Goal: Task Accomplishment & Management: Complete application form

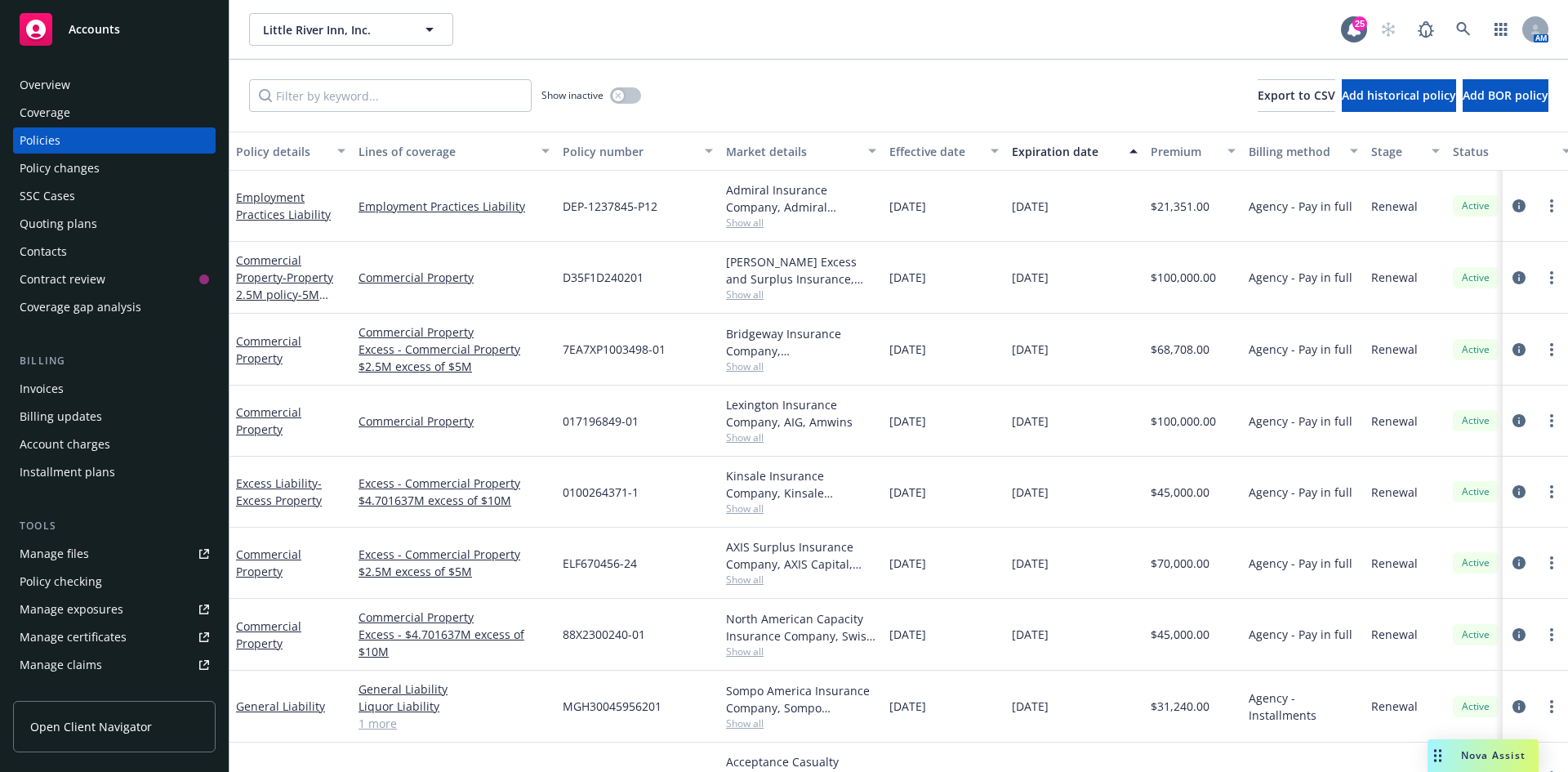
click at [66, 227] on div "Quoting plans" at bounding box center [58, 224] width 78 height 27
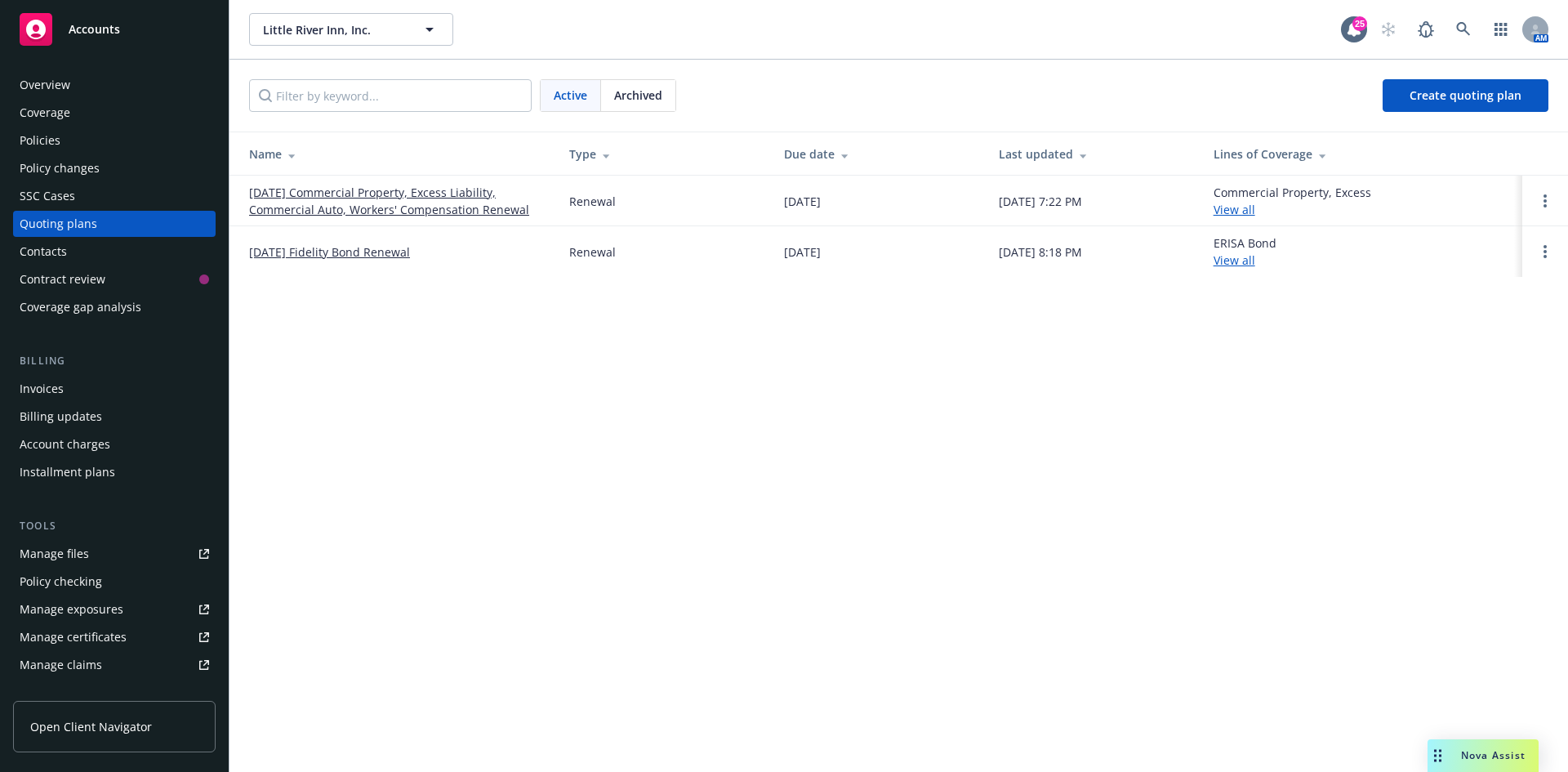
click at [400, 195] on link "[DATE] Commercial Property, Excess Liability, Commercial Auto, Workers' Compens…" at bounding box center [396, 200] width 294 height 35
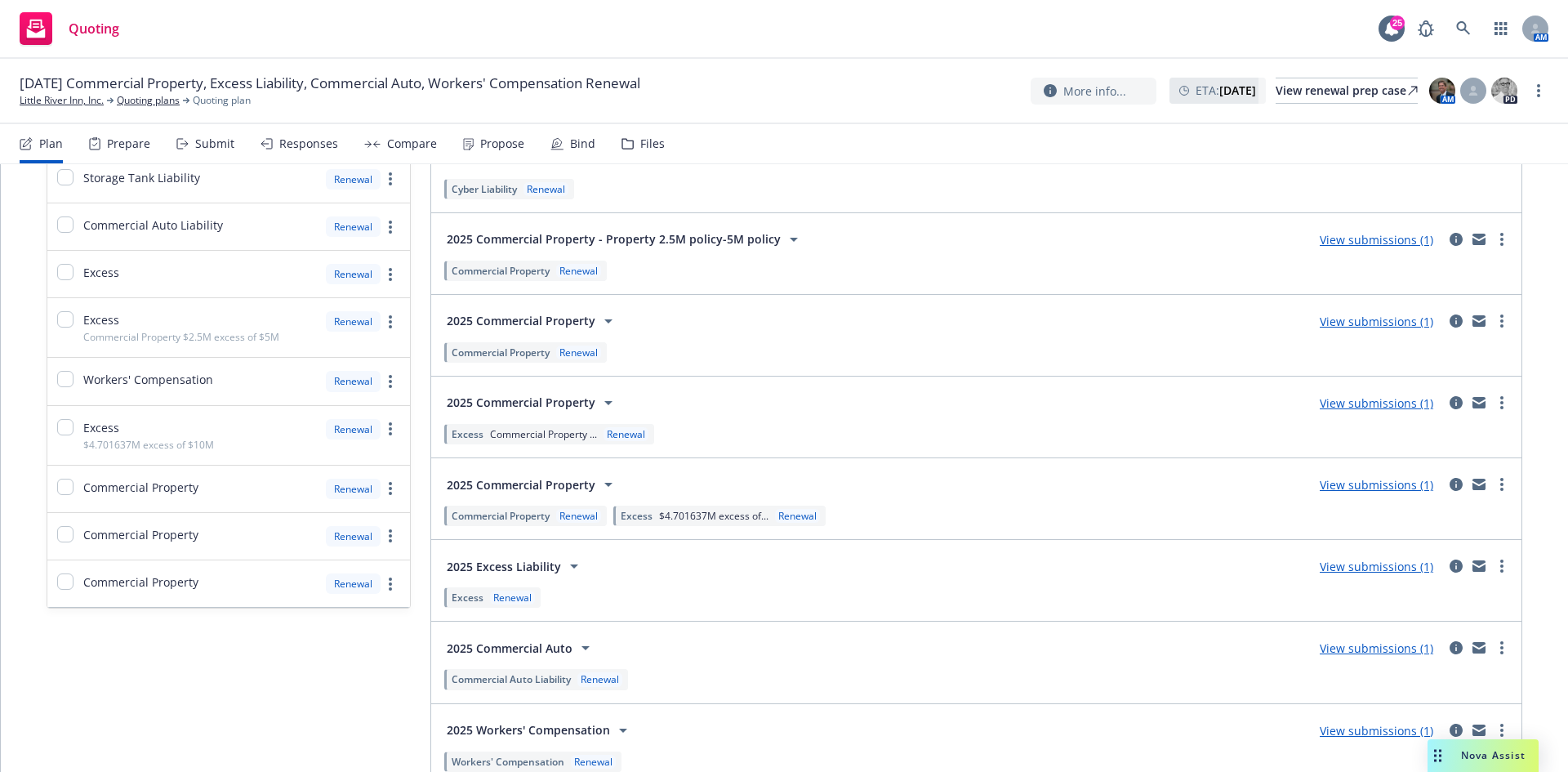
scroll to position [490, 0]
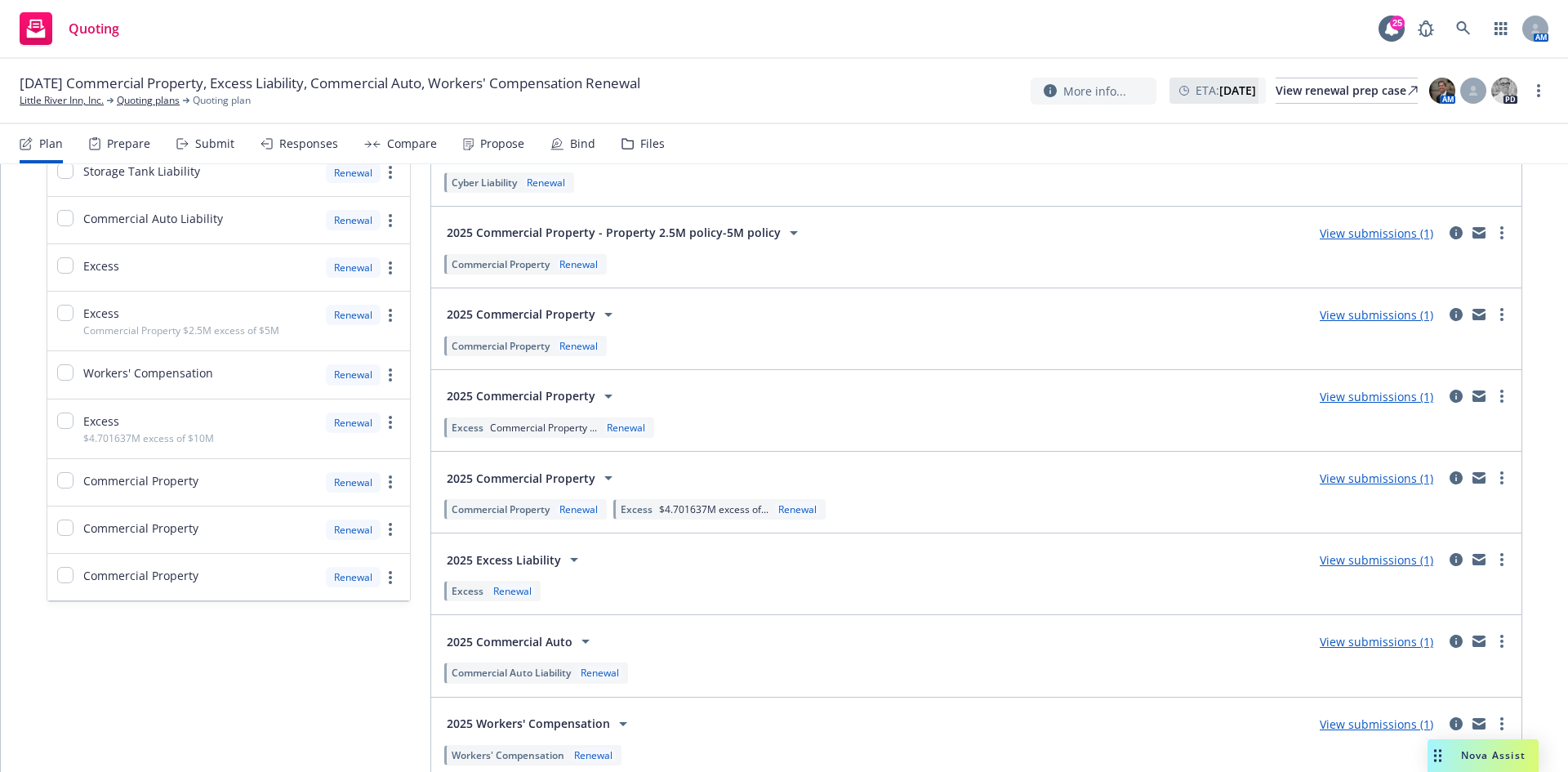
click at [412, 145] on div "Compare" at bounding box center [412, 143] width 50 height 13
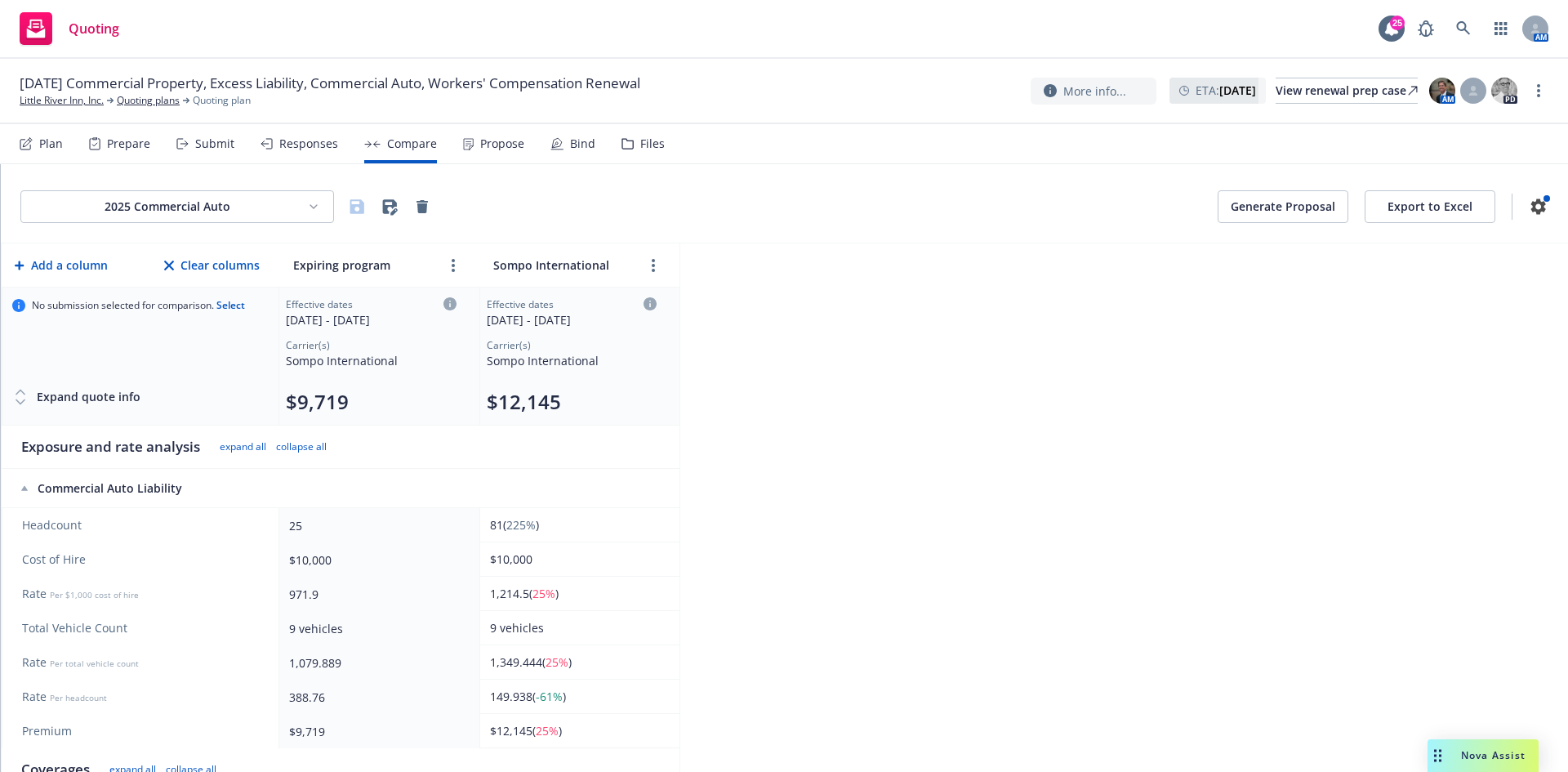
click at [300, 214] on html "Quoting 25 AM [DATE] Commercial Property, Excess Liability, Commercial Auto, Wo…" at bounding box center [784, 386] width 1568 height 772
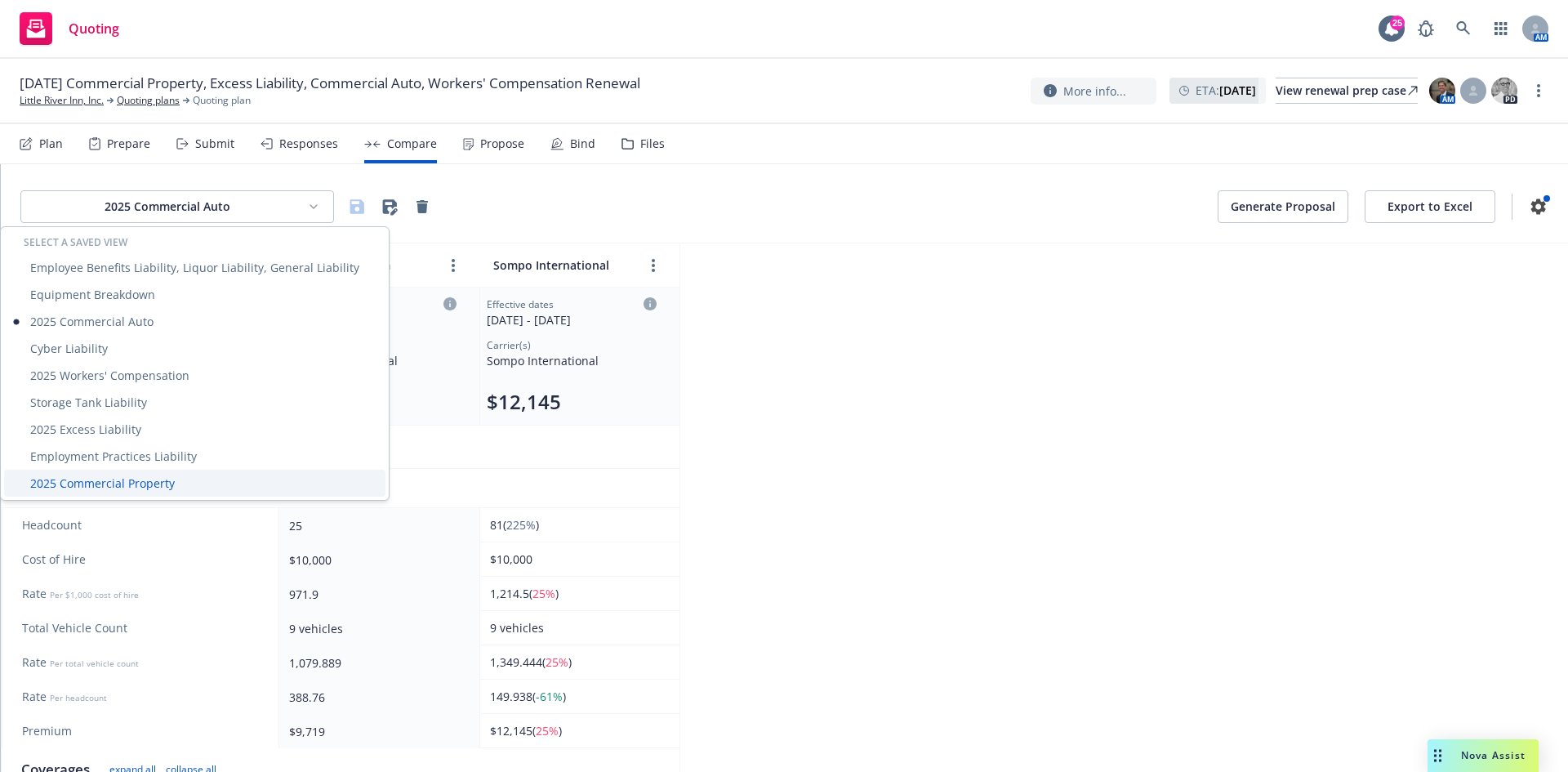
click at [173, 479] on div "2025 Commercial Property" at bounding box center [194, 482] width 382 height 27
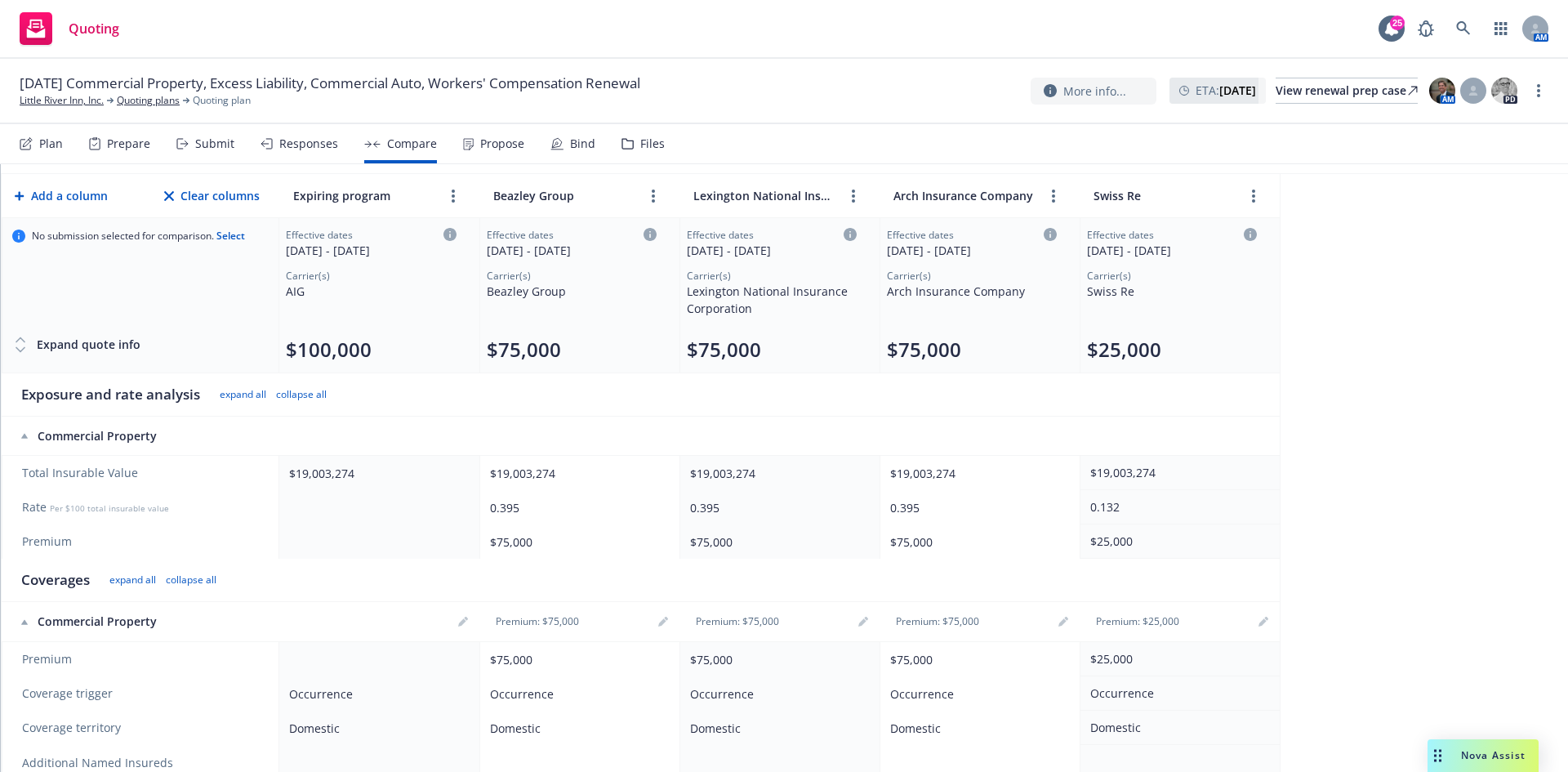
scroll to position [164, 0]
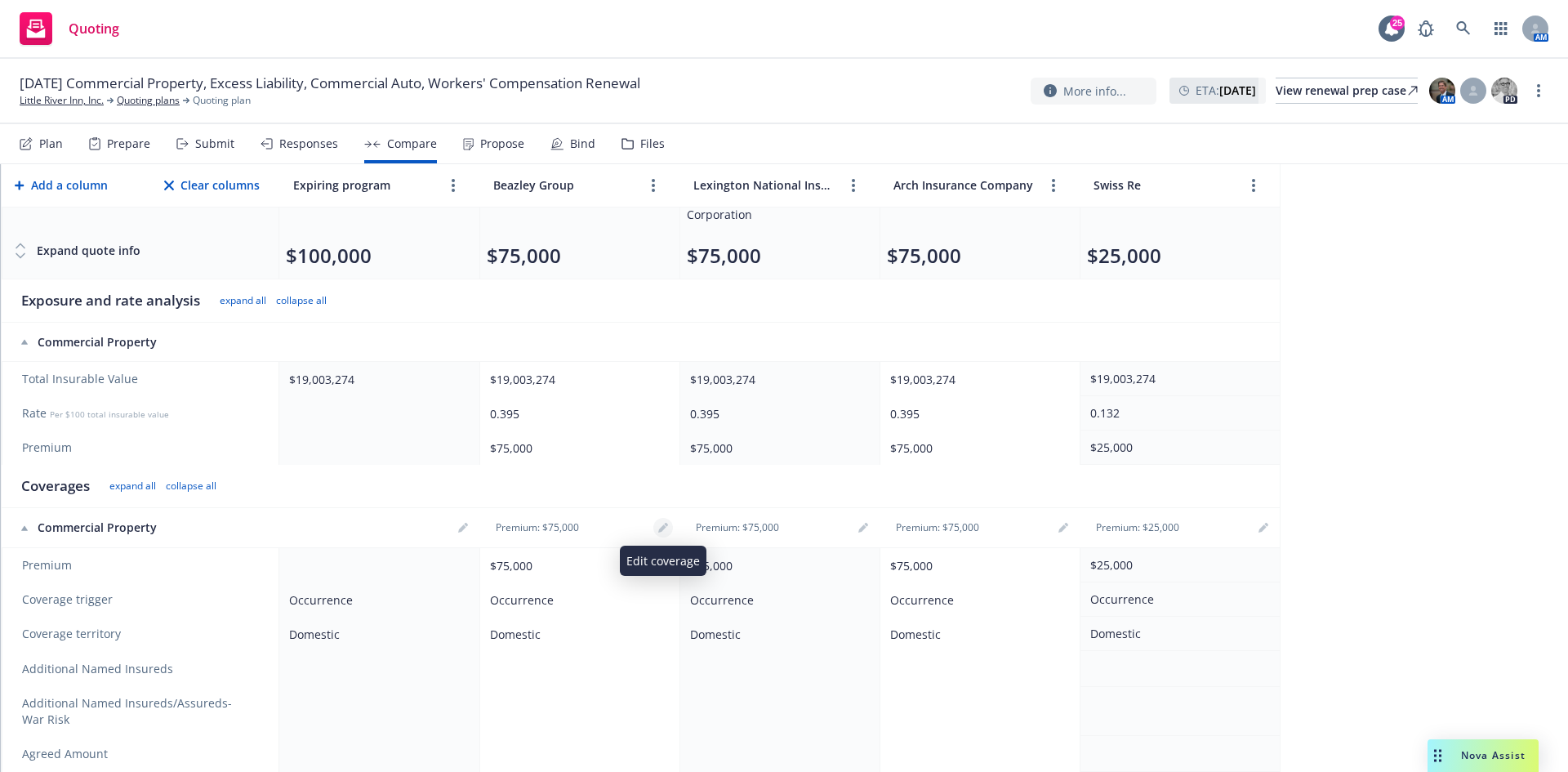
click at [663, 526] on icon "editPencil" at bounding box center [664, 527] width 10 height 10
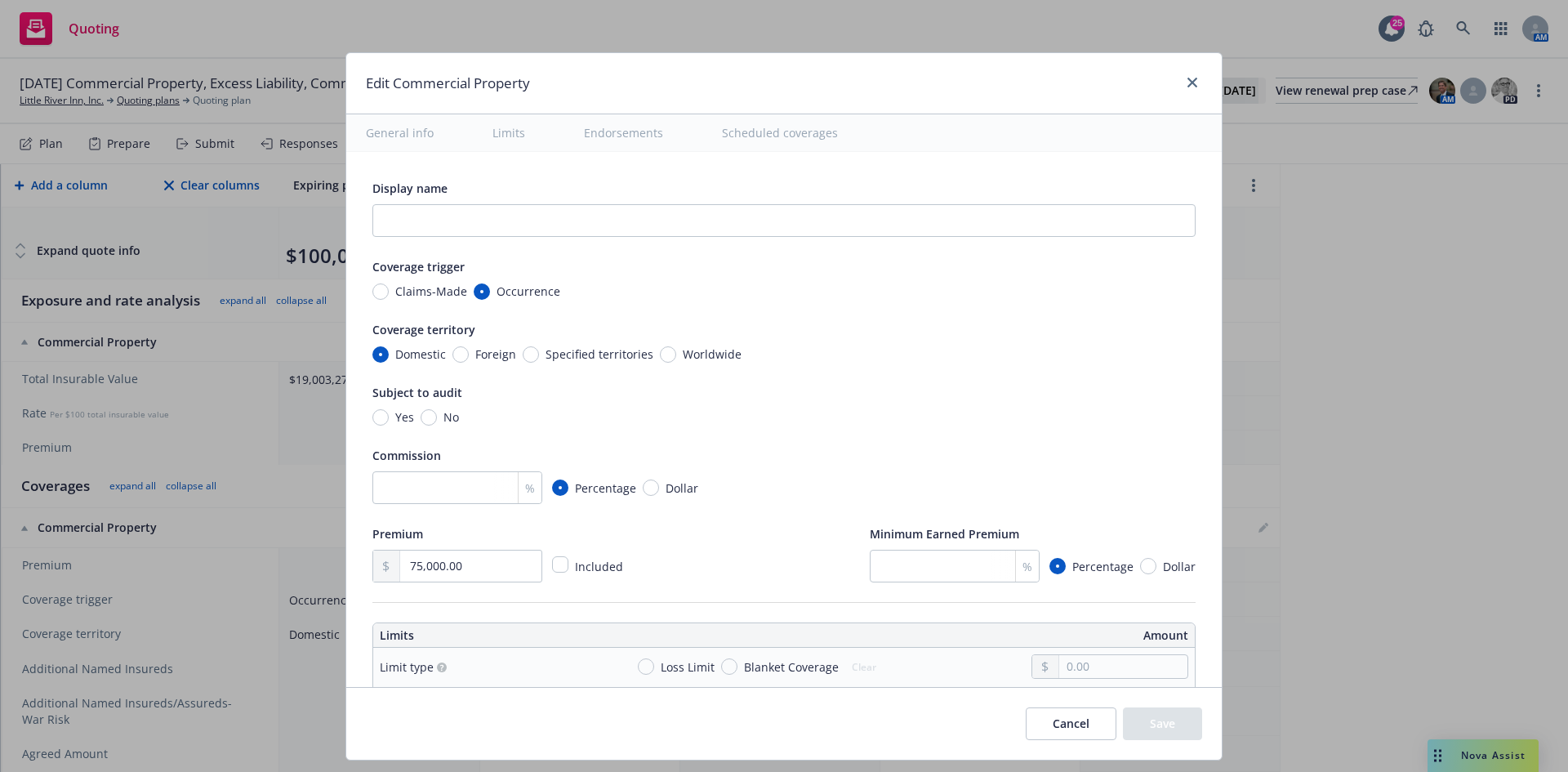
type textarea "x"
drag, startPoint x: 925, startPoint y: 557, endPoint x: 926, endPoint y: 568, distance: 11.0
click at [925, 562] on input "number" at bounding box center [955, 565] width 170 height 33
type input "2"
type textarea "x"
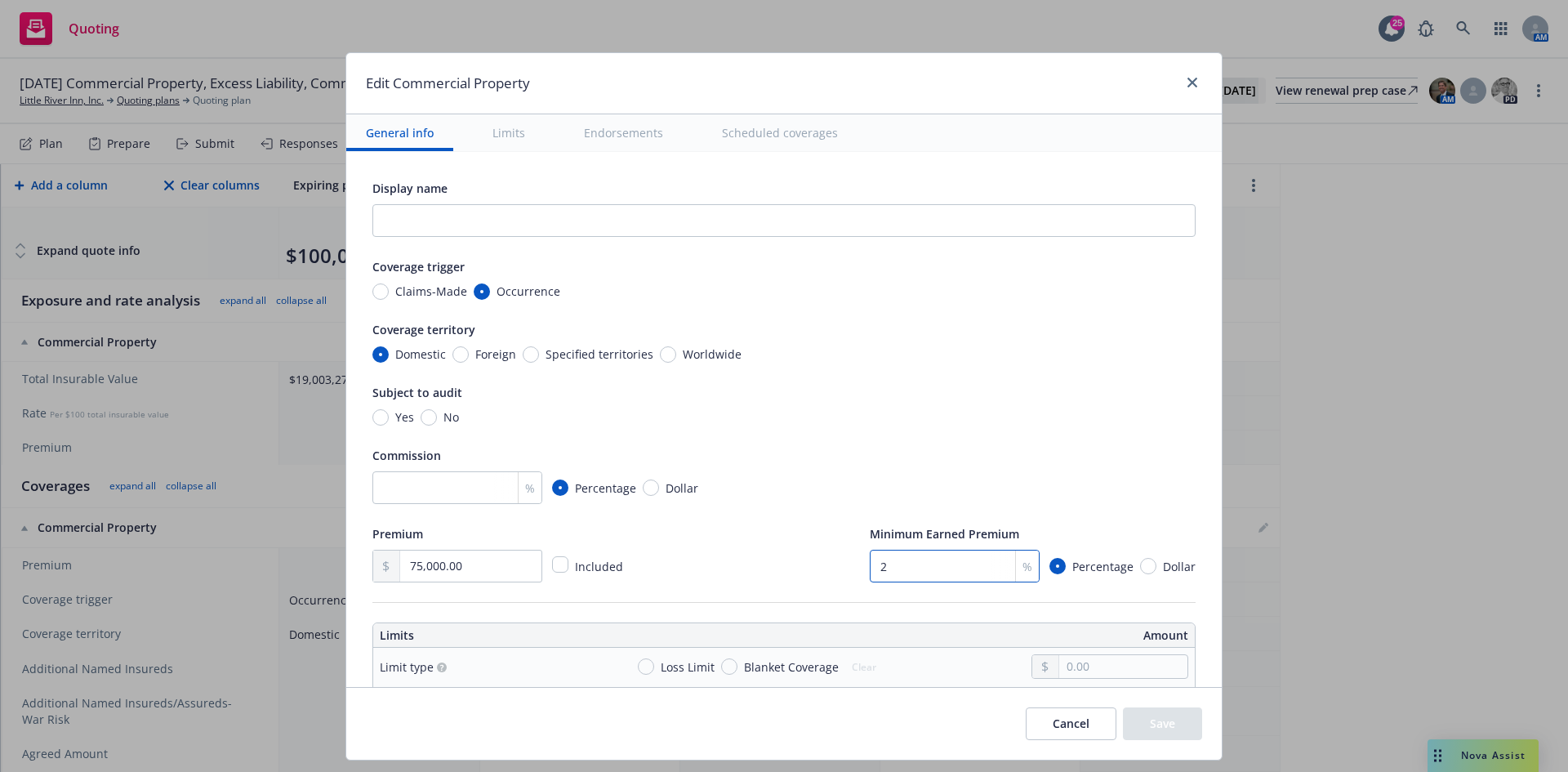
type input "25"
type textarea "x"
type input "25"
click at [802, 478] on div "% Percentage Dollar" at bounding box center [784, 487] width 823 height 33
click at [393, 483] on input "number" at bounding box center [458, 487] width 170 height 33
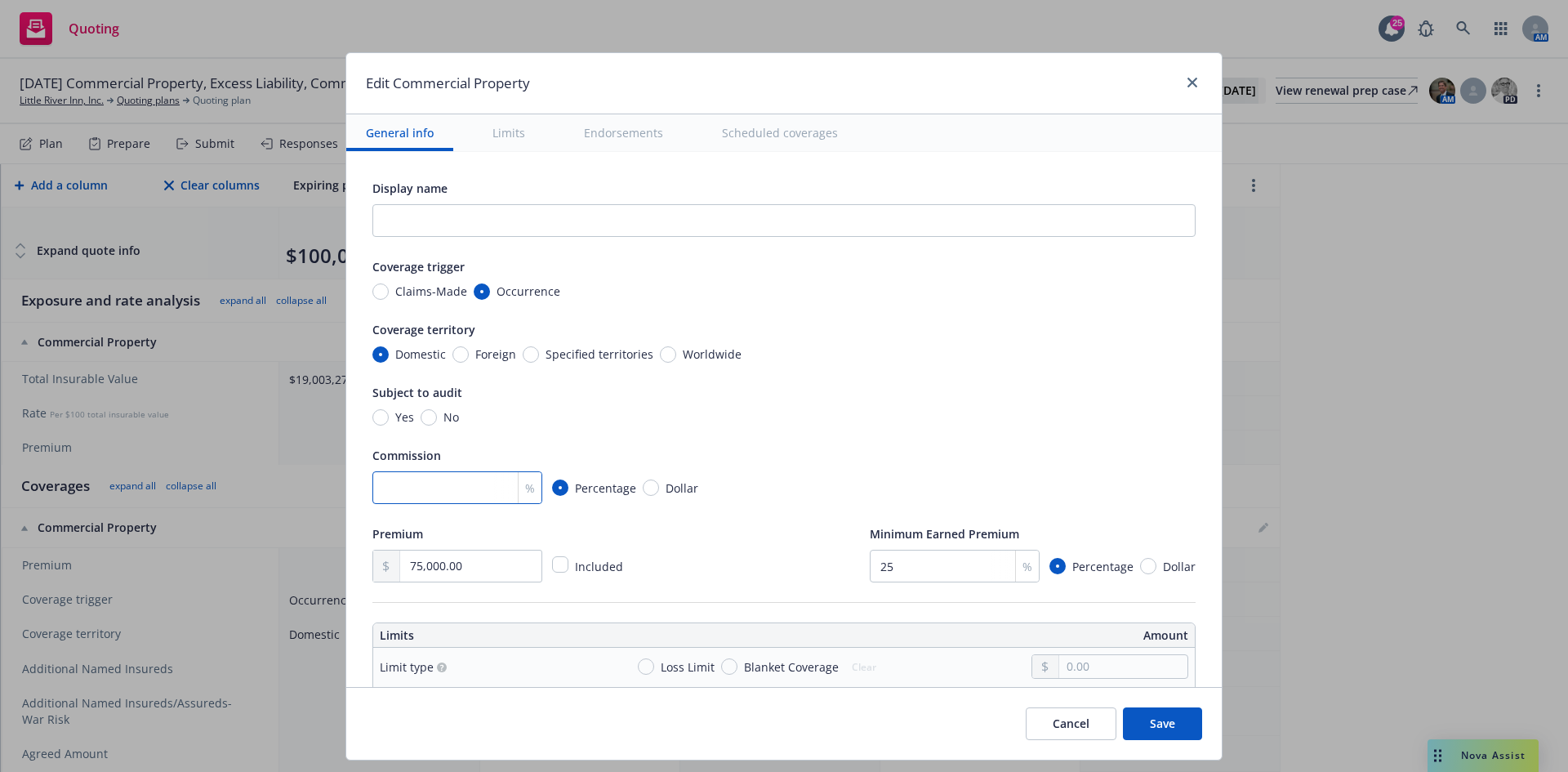
type input "1"
type textarea "x"
type input "10"
type textarea "x"
type input "10"
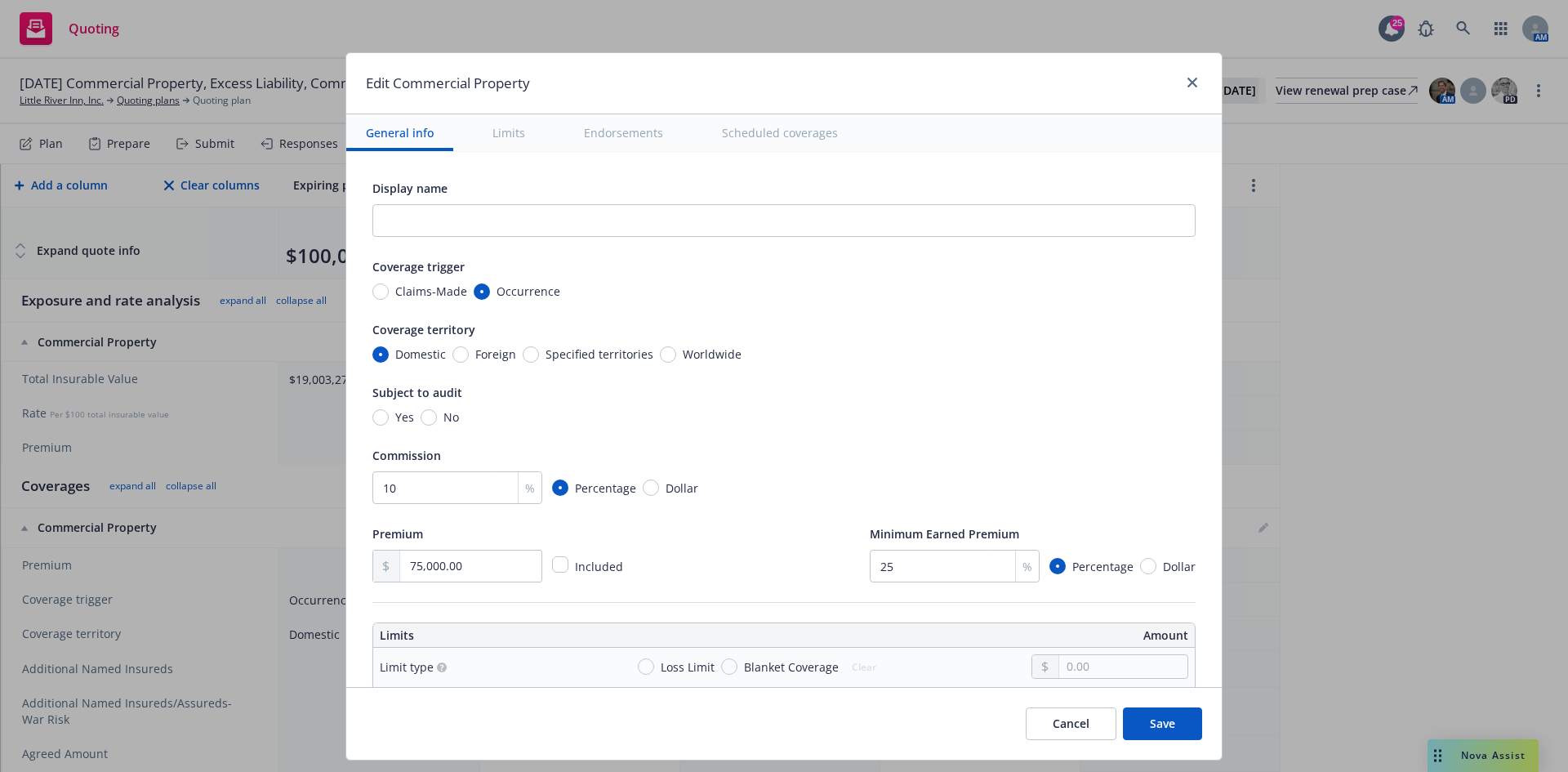
click at [949, 435] on div "Display name Coverage trigger Claims-Made Occurrence Coverage territory Domesti…" at bounding box center [784, 381] width 823 height 404
click at [650, 210] on input "text" at bounding box center [784, 220] width 823 height 33
type input "B"
type textarea "x"
type input "Bea"
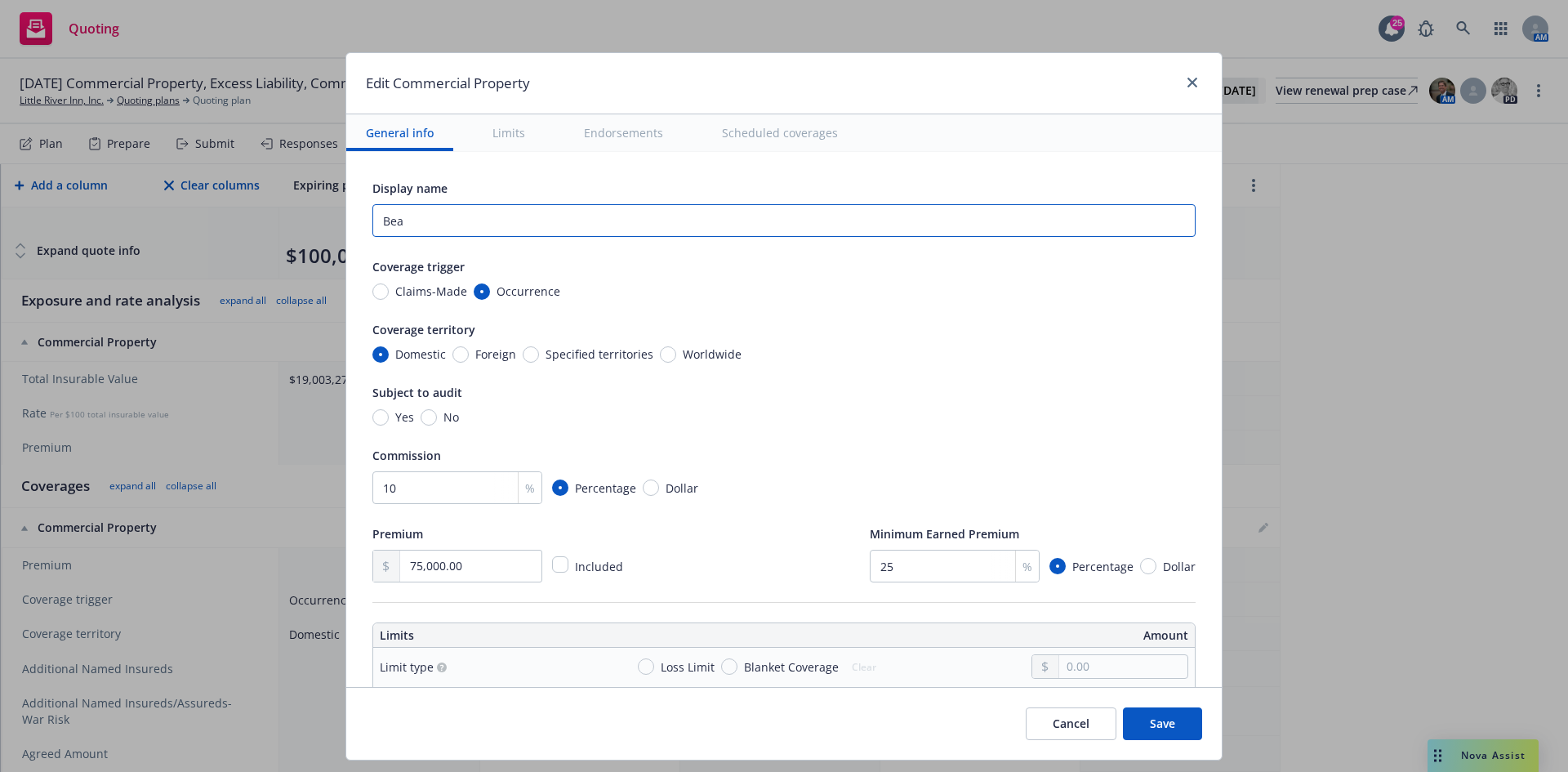
type textarea "x"
type input "Beazl"
type textarea "x"
type input "Beazle"
type textarea "x"
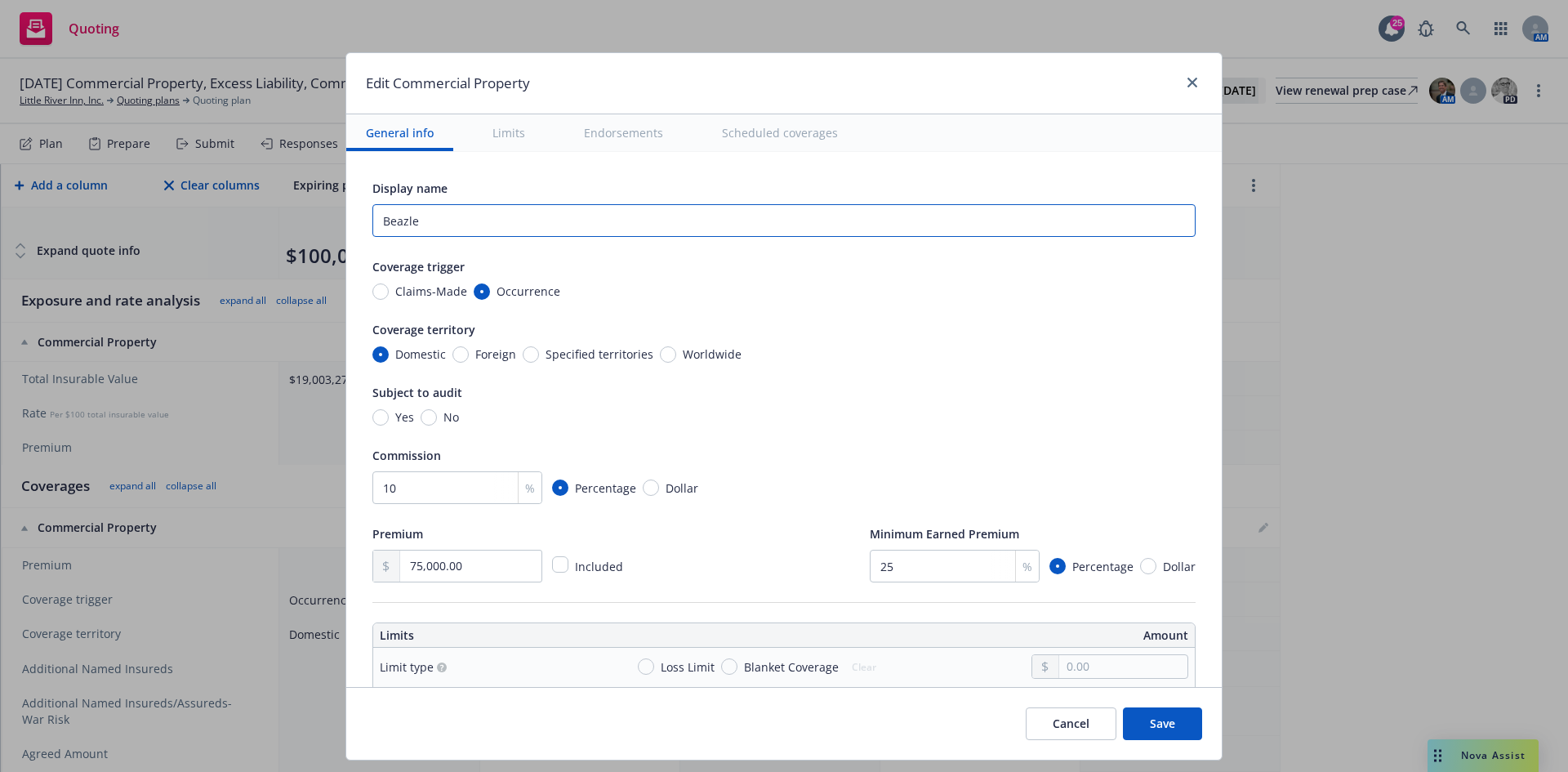
type input "[PERSON_NAME]"
type textarea "x"
type input "[PERSON_NAME]"
type textarea "x"
type input "[PERSON_NAME] L"
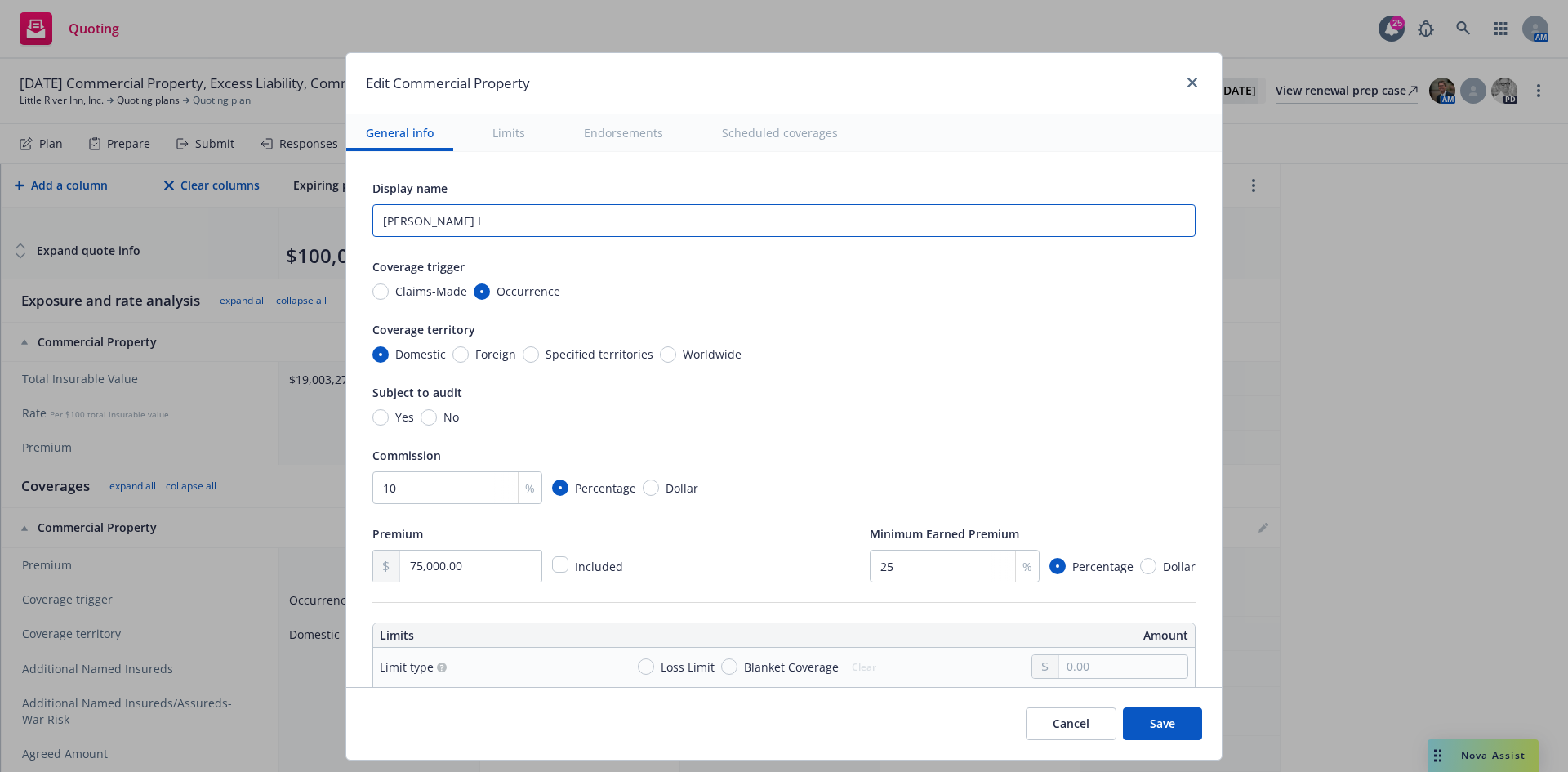
type textarea "x"
type input "[PERSON_NAME] LE"
type textarea "x"
type input "[PERSON_NAME] LEASD"
type textarea "x"
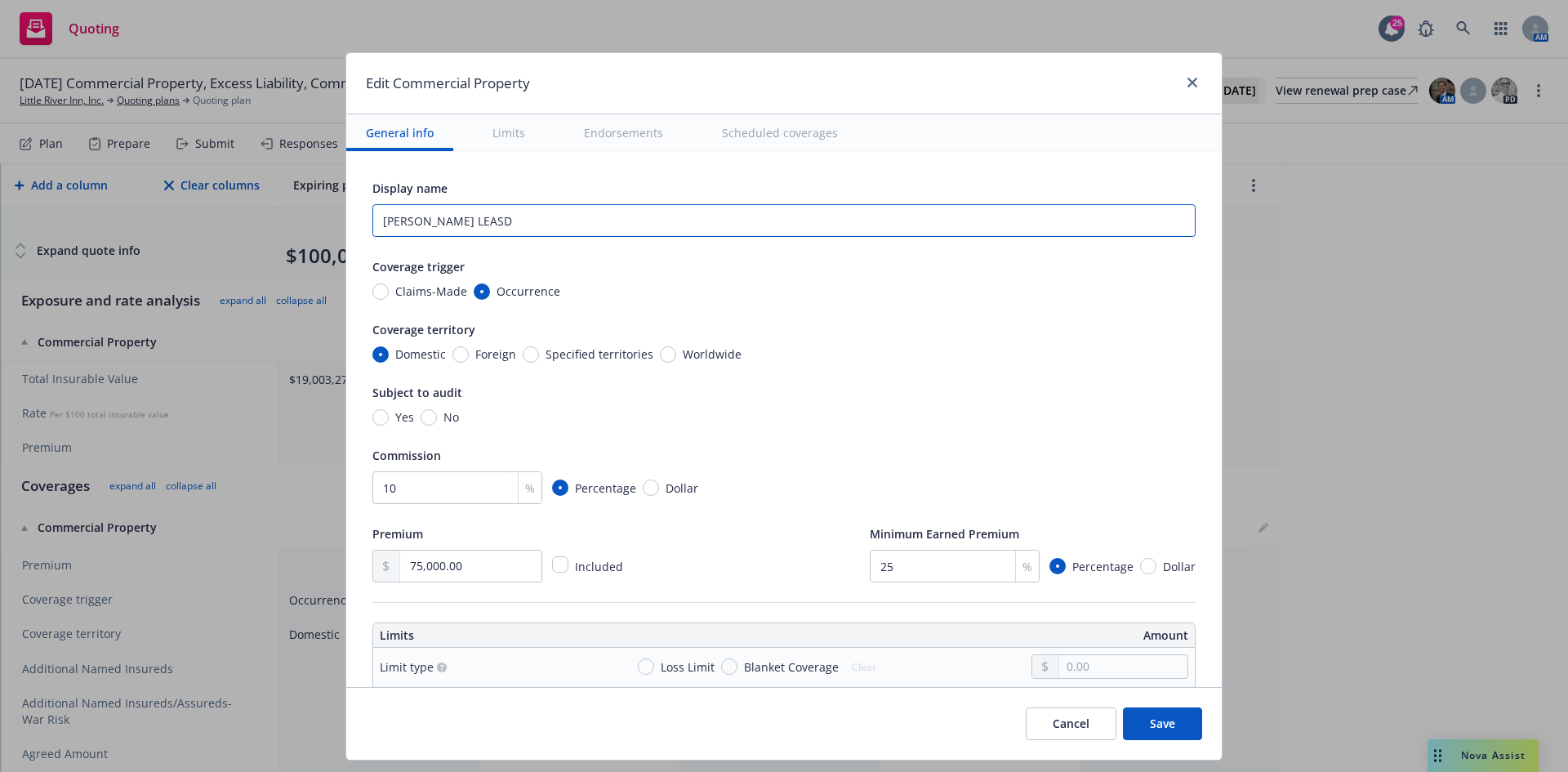
type input "[PERSON_NAME] [PERSON_NAME]"
type textarea "x"
type input "[PERSON_NAME]"
type textarea "x"
type input "[PERSON_NAME] LEAD"
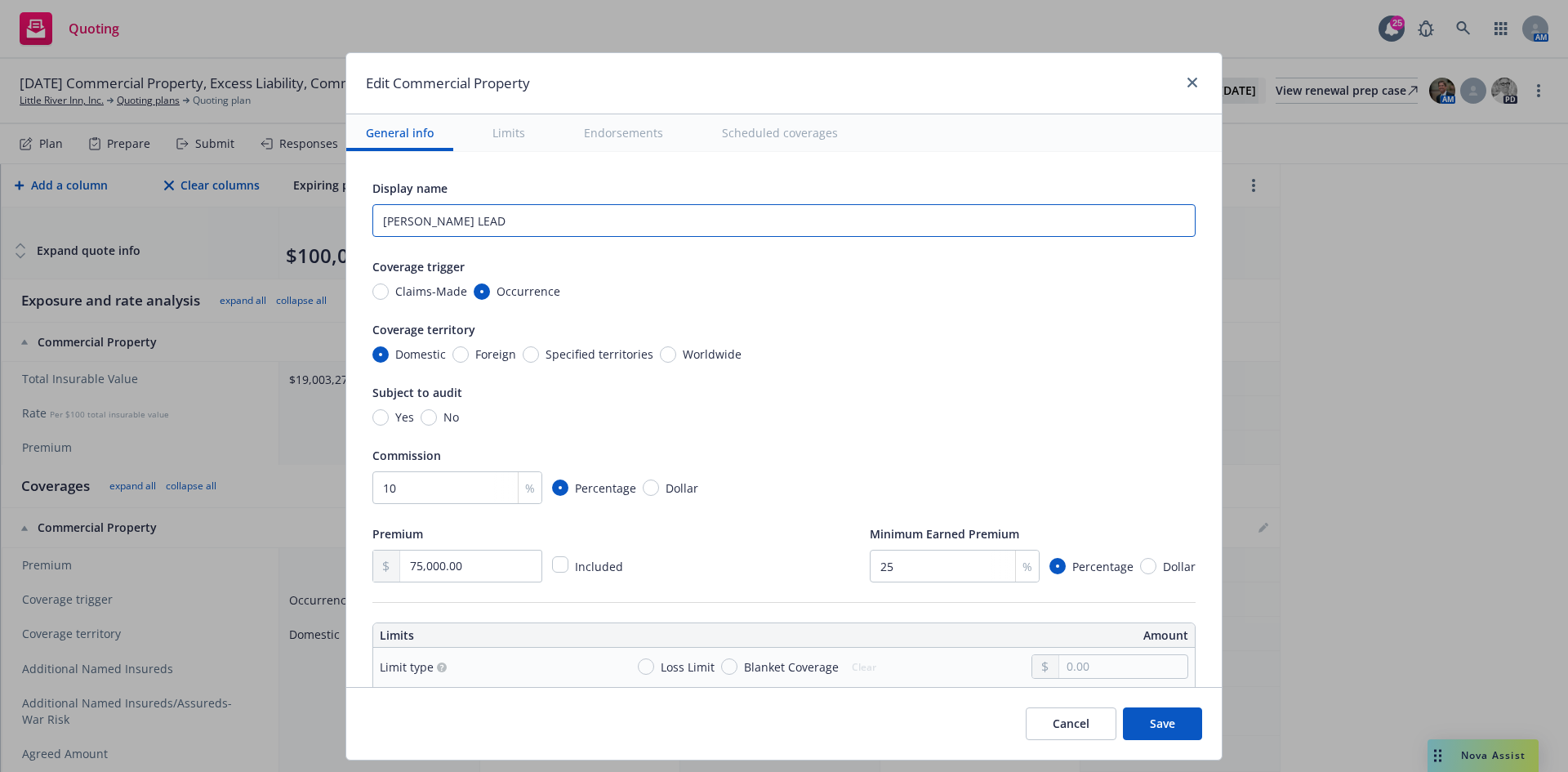
type textarea "x"
type input "B"
type textarea "x"
type input "L"
type textarea "x"
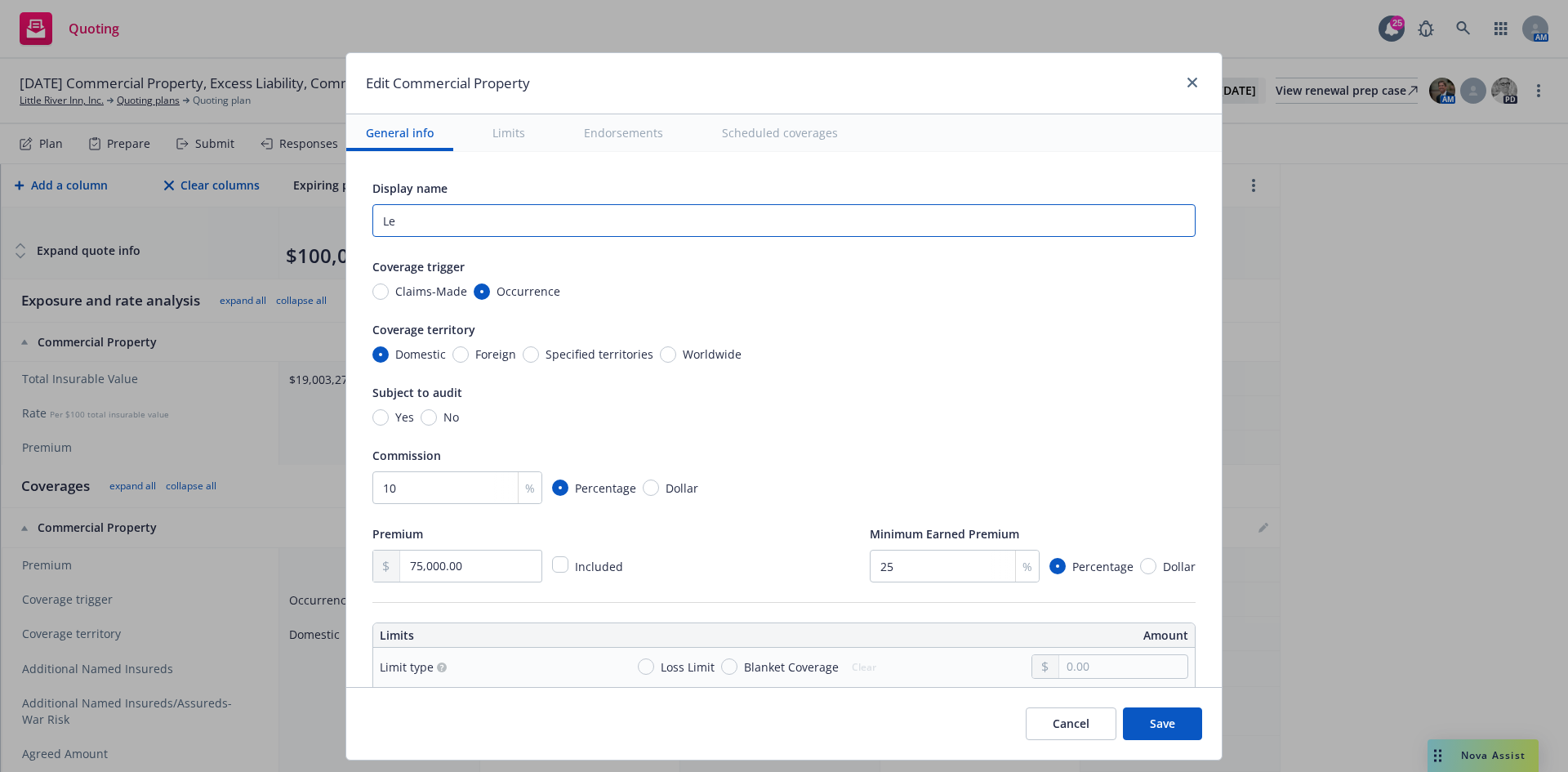
type input "Lea"
type textarea "x"
type input "Lead"
type textarea "x"
type input "Lead"
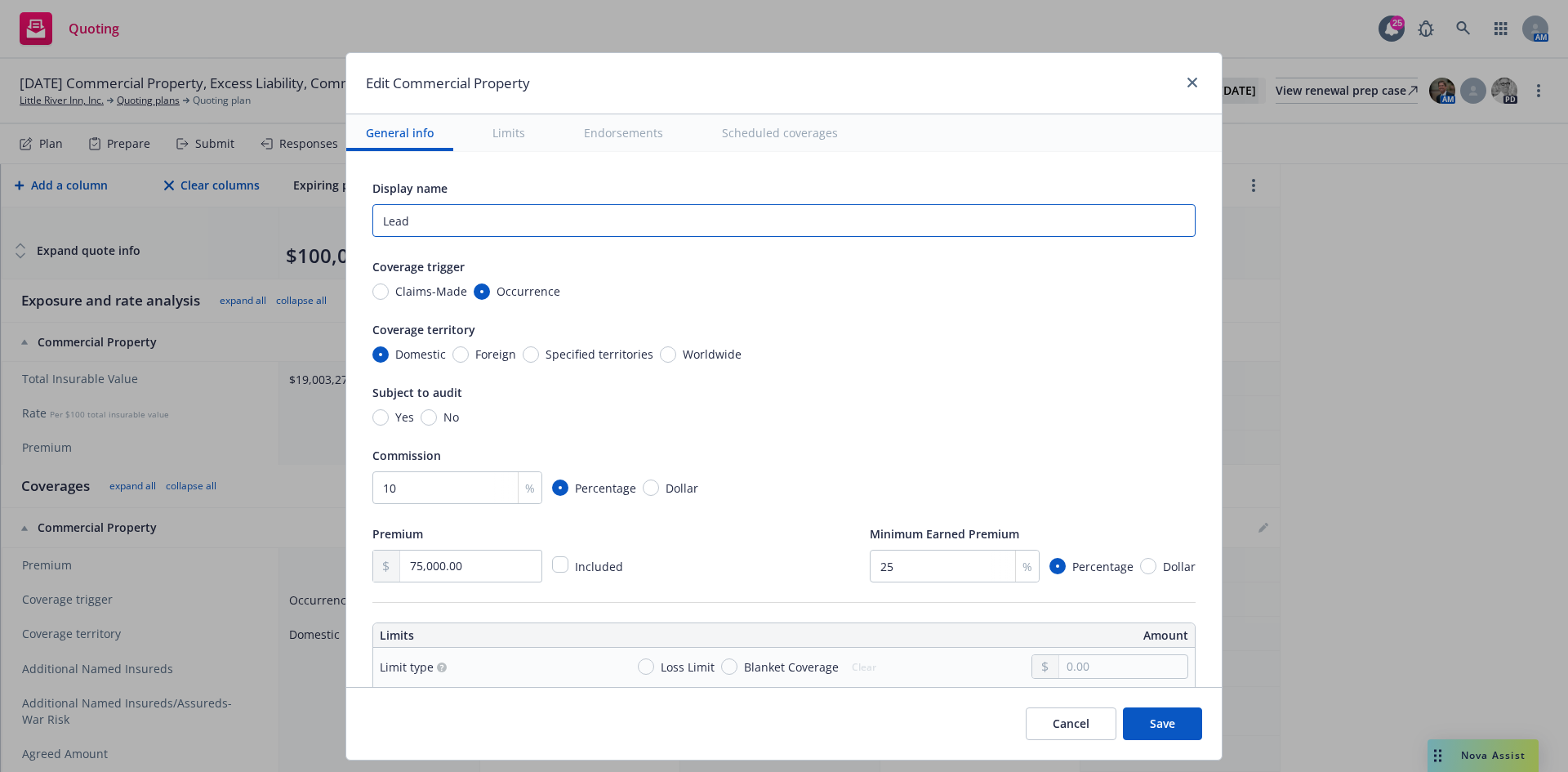
type textarea "x"
type input "Lead P"
type textarea "x"
type input "Lead Pro"
type textarea "x"
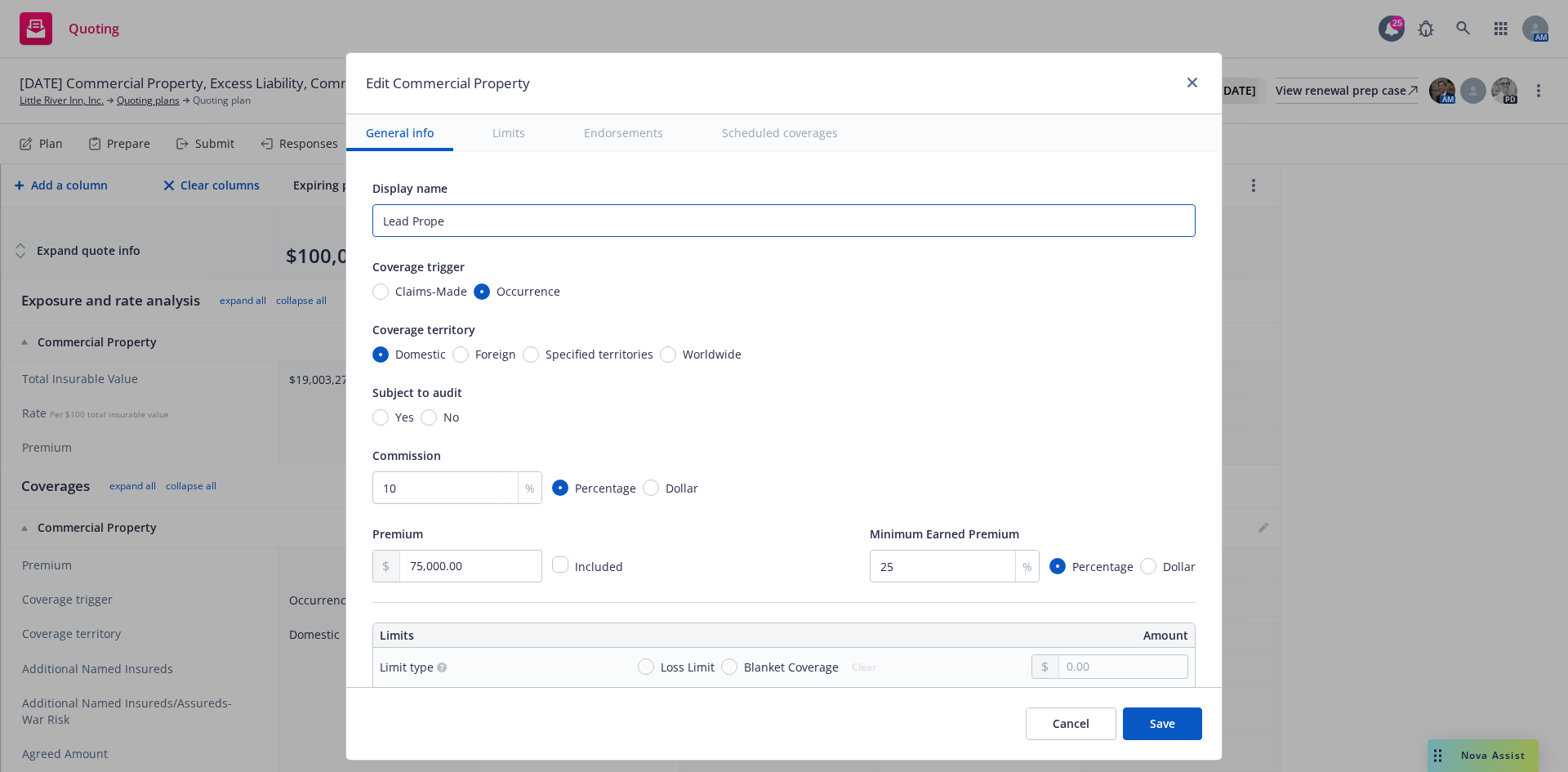
type input "Lead Proper"
type textarea "x"
type input "Lead Property"
type textarea "x"
type input "Lead Property"
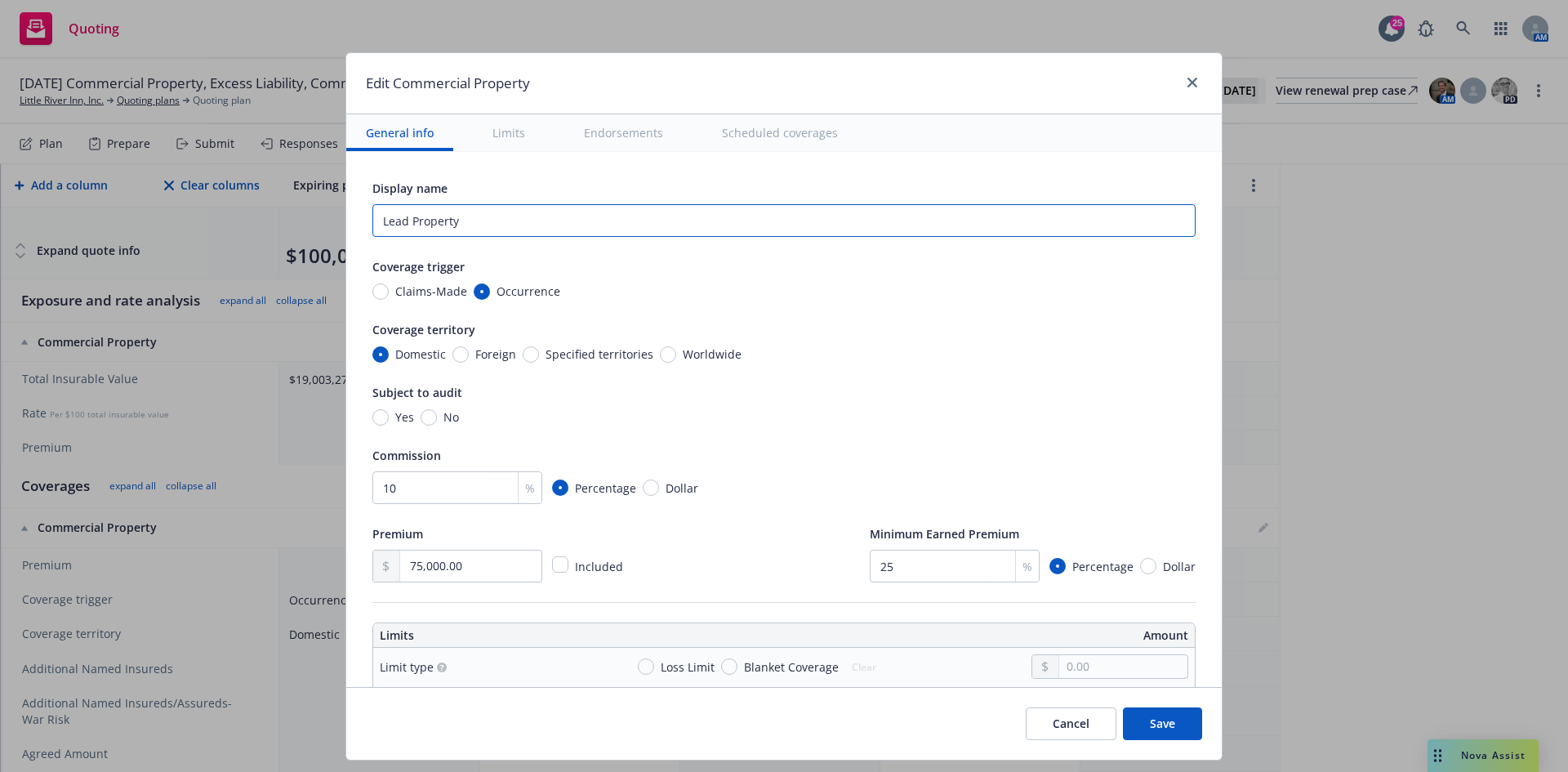
type textarea "x"
type input "Lead Property P"
type textarea "x"
type input "Lead Property Pol"
type textarea "x"
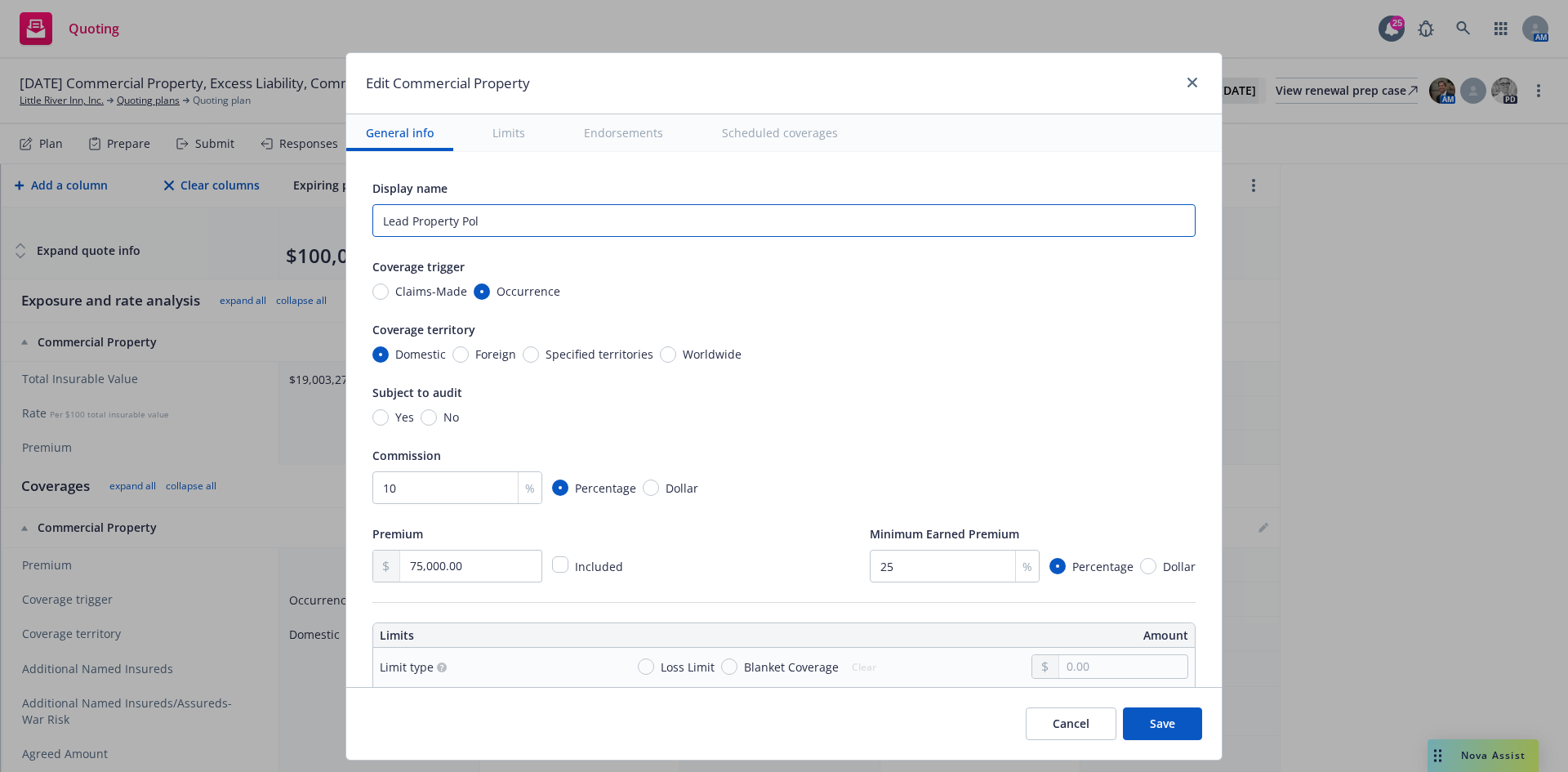
type input "Lead Property Poli"
type textarea "x"
type input "Lead Property Policy"
type textarea "x"
type input "Lead Property Policy"
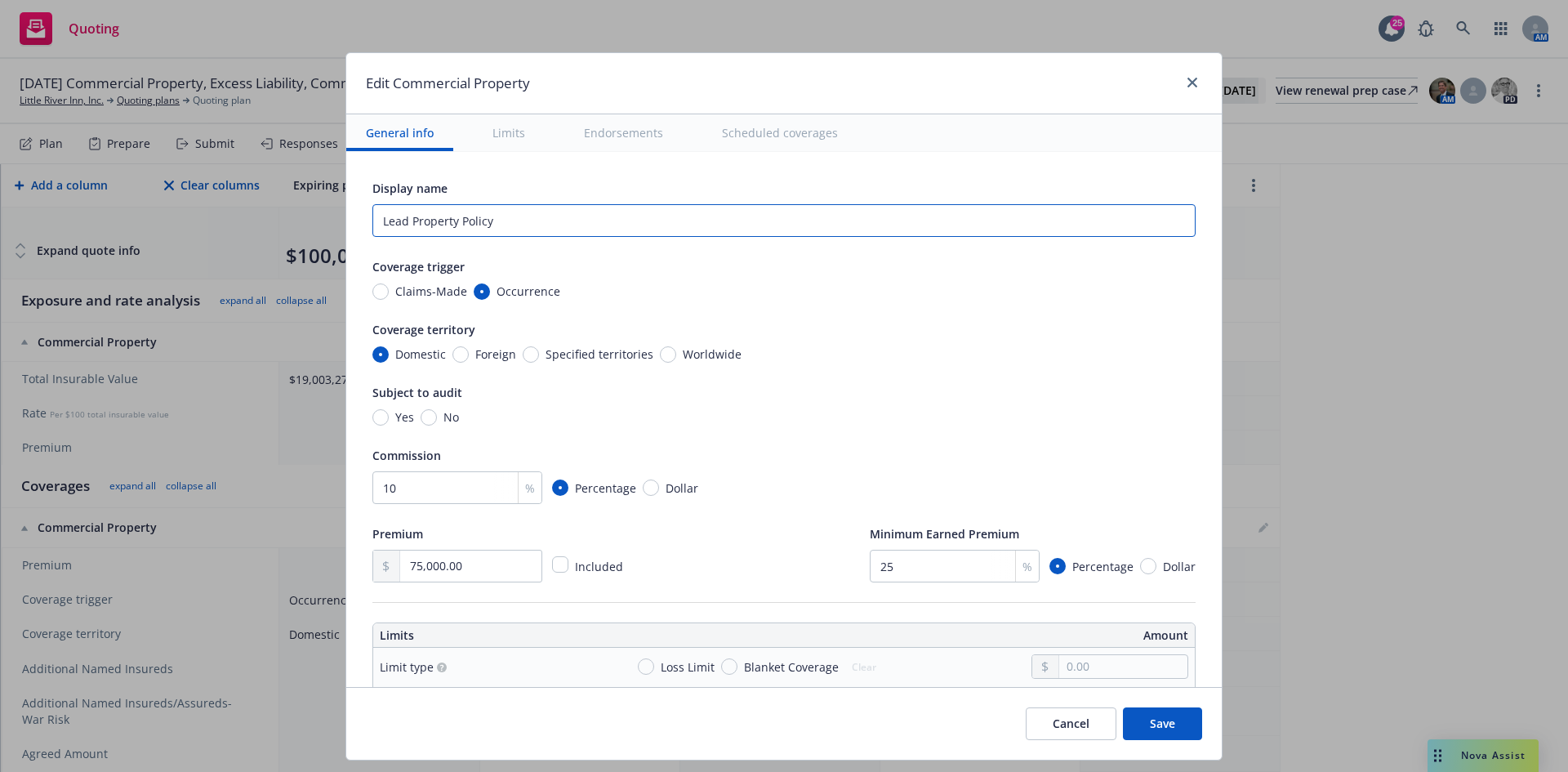
type textarea "x"
type input "Lead Property Policy -"
type textarea "x"
type input "Lead Property Policy - B"
type textarea "x"
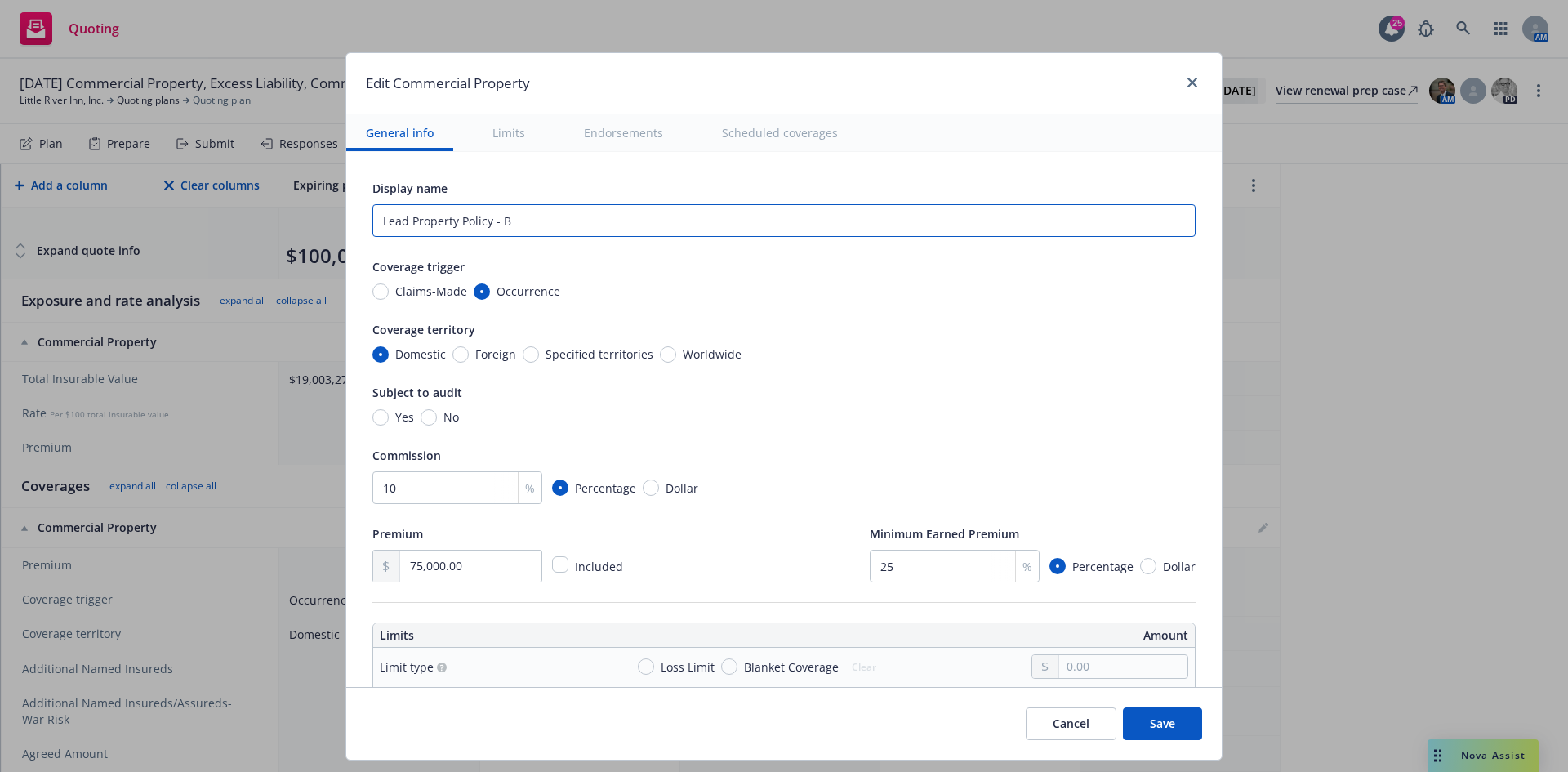
type input "Lead Property Policy - Be"
type textarea "x"
type input "Lead Property Policy - Bea"
type textarea "x"
type input "Lead Property Policy - Beaz"
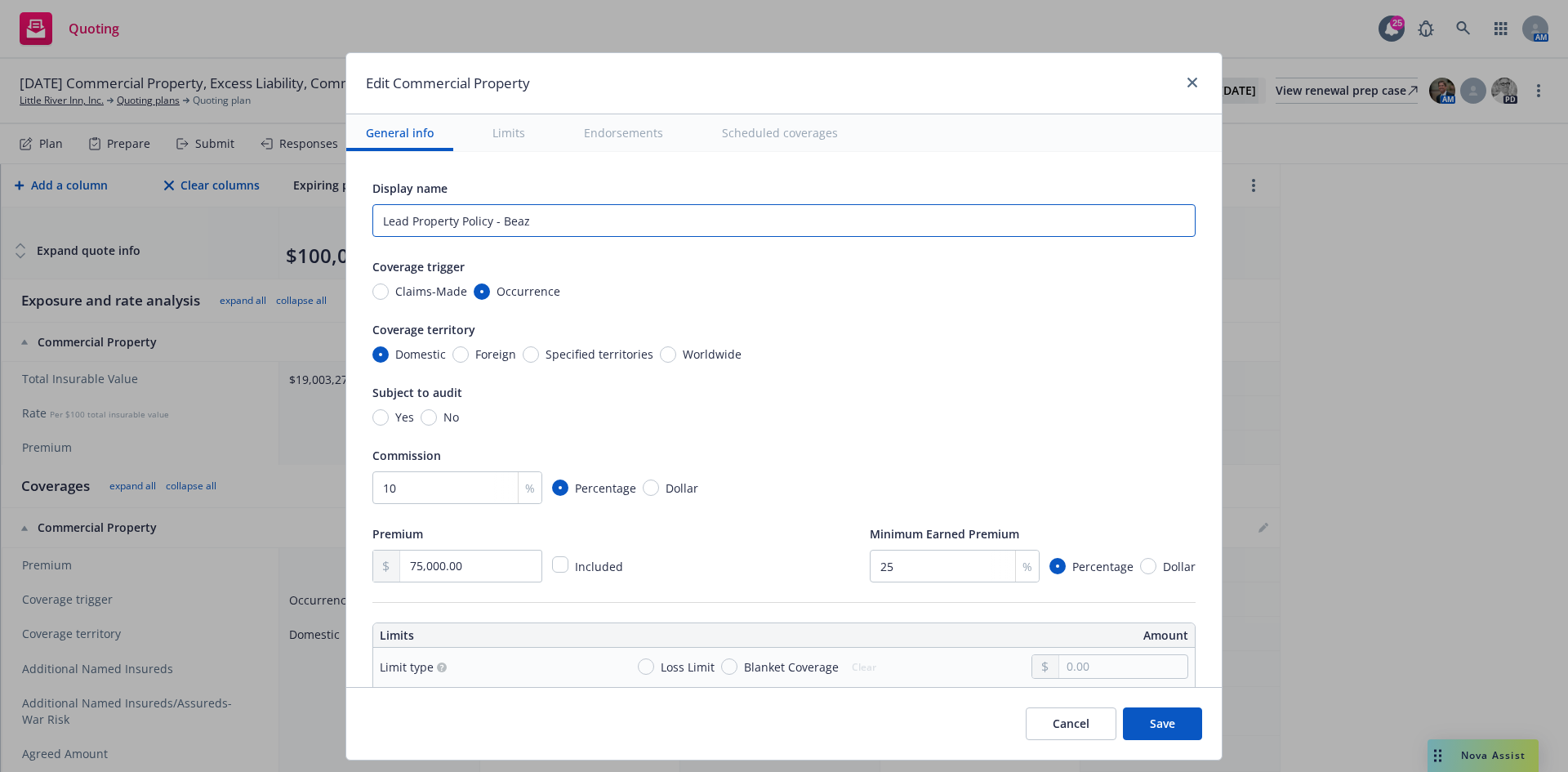
type textarea "x"
type input "Lead Property Policy - Beazl"
type textarea "x"
type input "Lead Property Policy - Beazle"
type textarea "x"
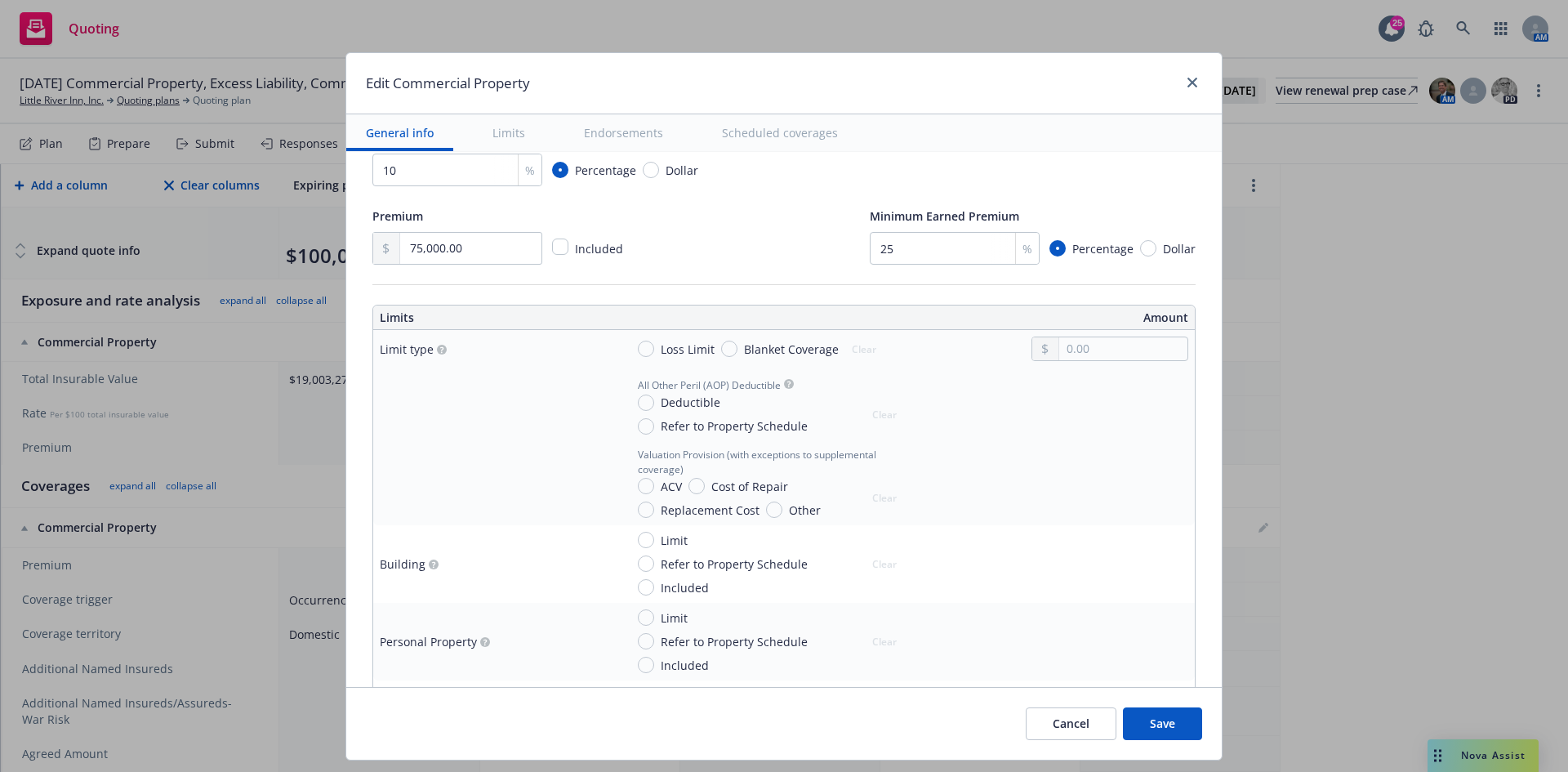
scroll to position [326, 0]
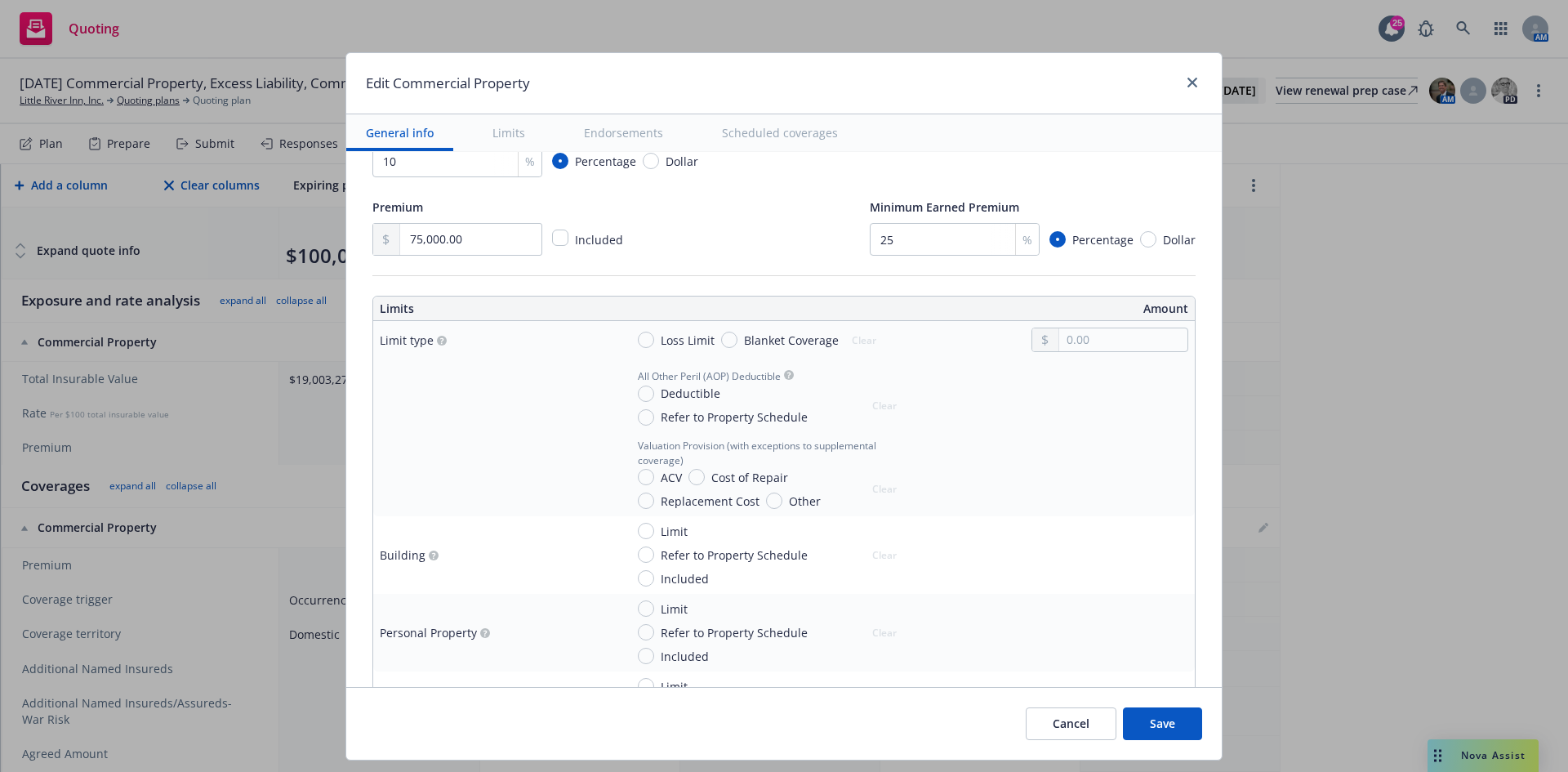
type input "Lead Property Policy - [GEOGRAPHIC_DATA]"
click at [1083, 341] on input "text" at bounding box center [1123, 339] width 128 height 23
type textarea "x"
type input "1.00"
type textarea "x"
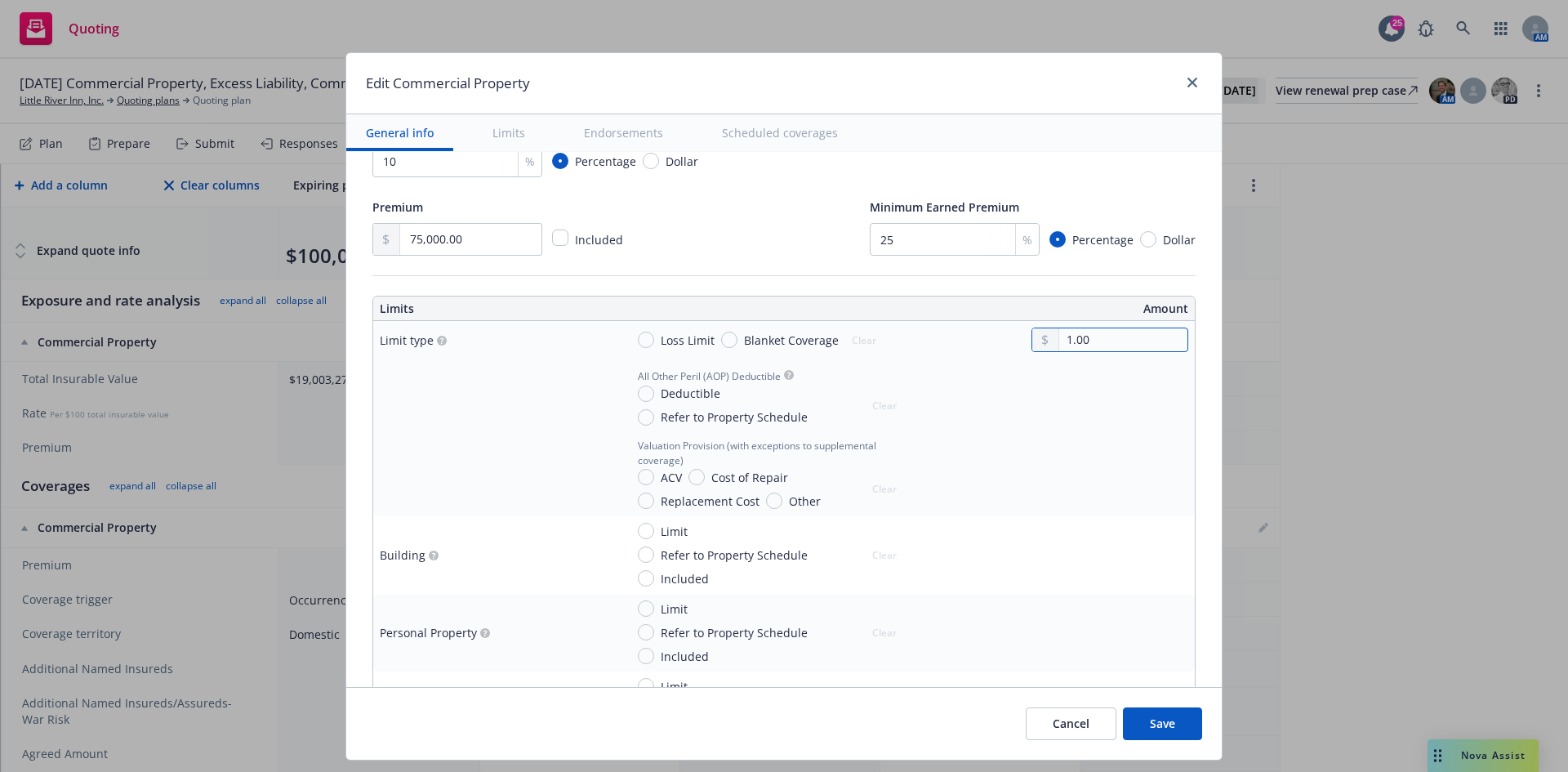
type input "15.00"
type textarea "x"
type input "150.00"
type textarea "x"
type input "1,500.00"
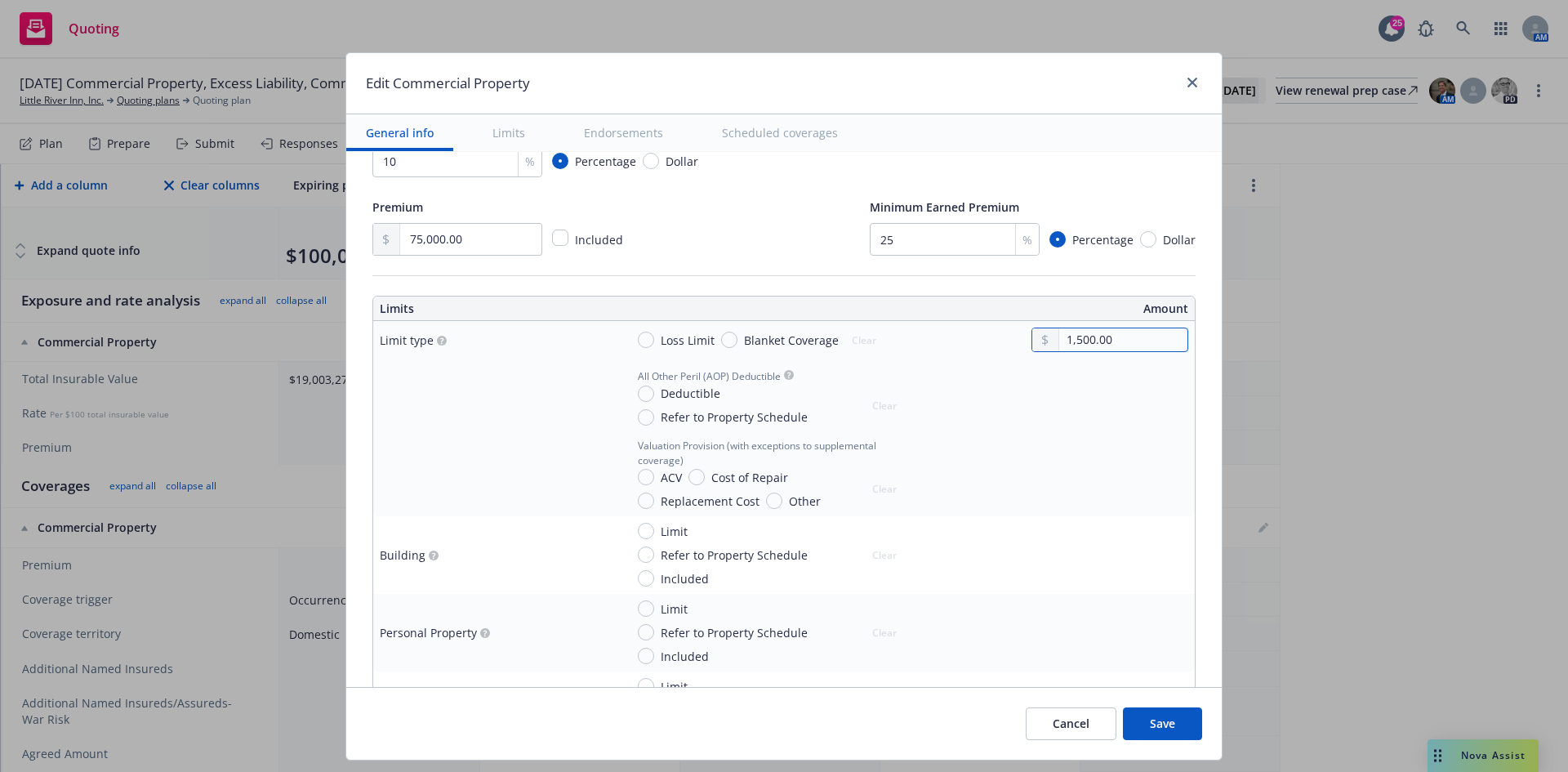
type textarea "x"
type input "15,000.00"
type textarea "x"
type input "150,000.00"
type textarea "x"
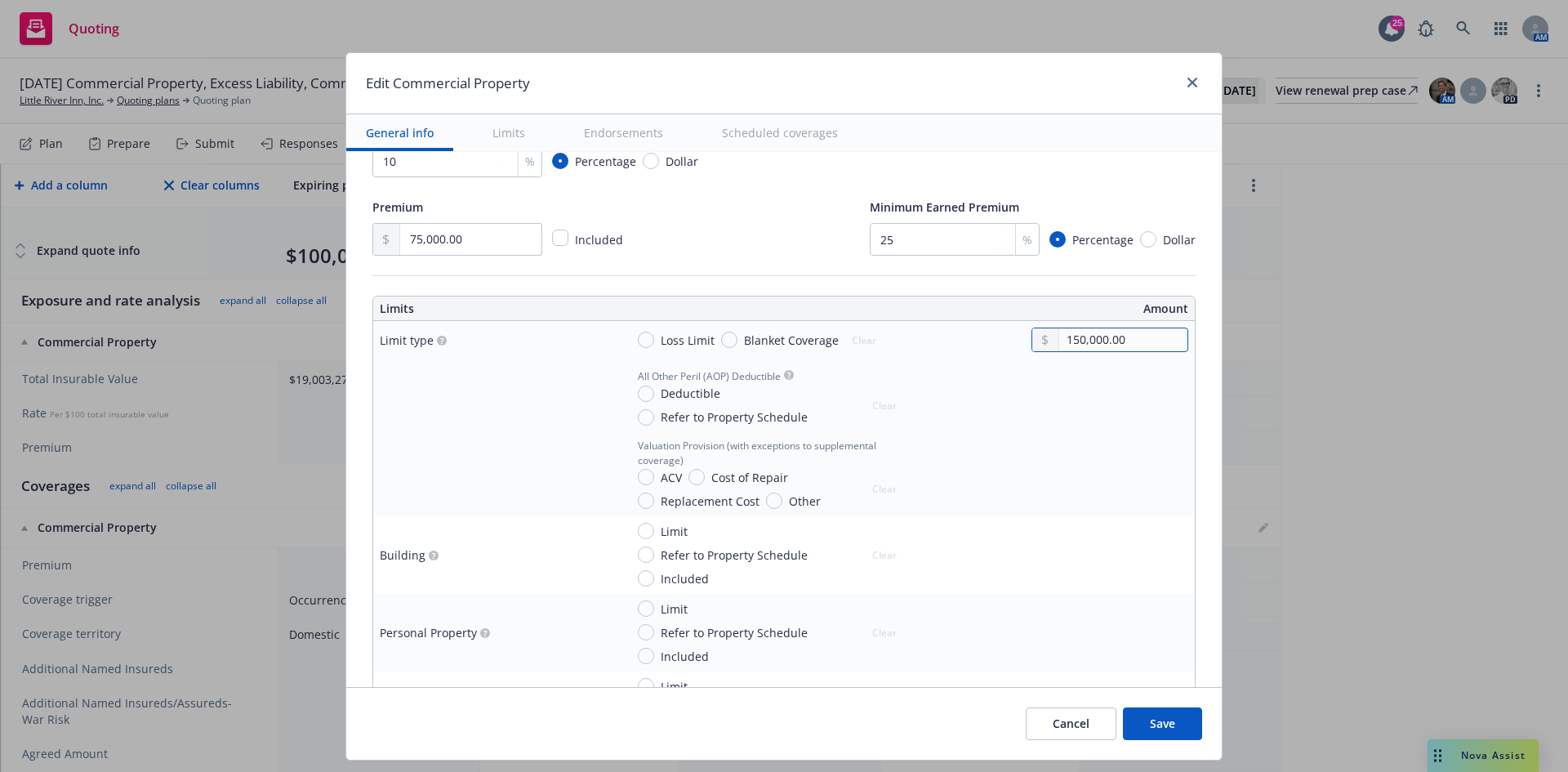
type input "1,500,000.00"
type textarea "x"
type input "15,000,000.00"
type textarea "x"
type input "15,000,000.00"
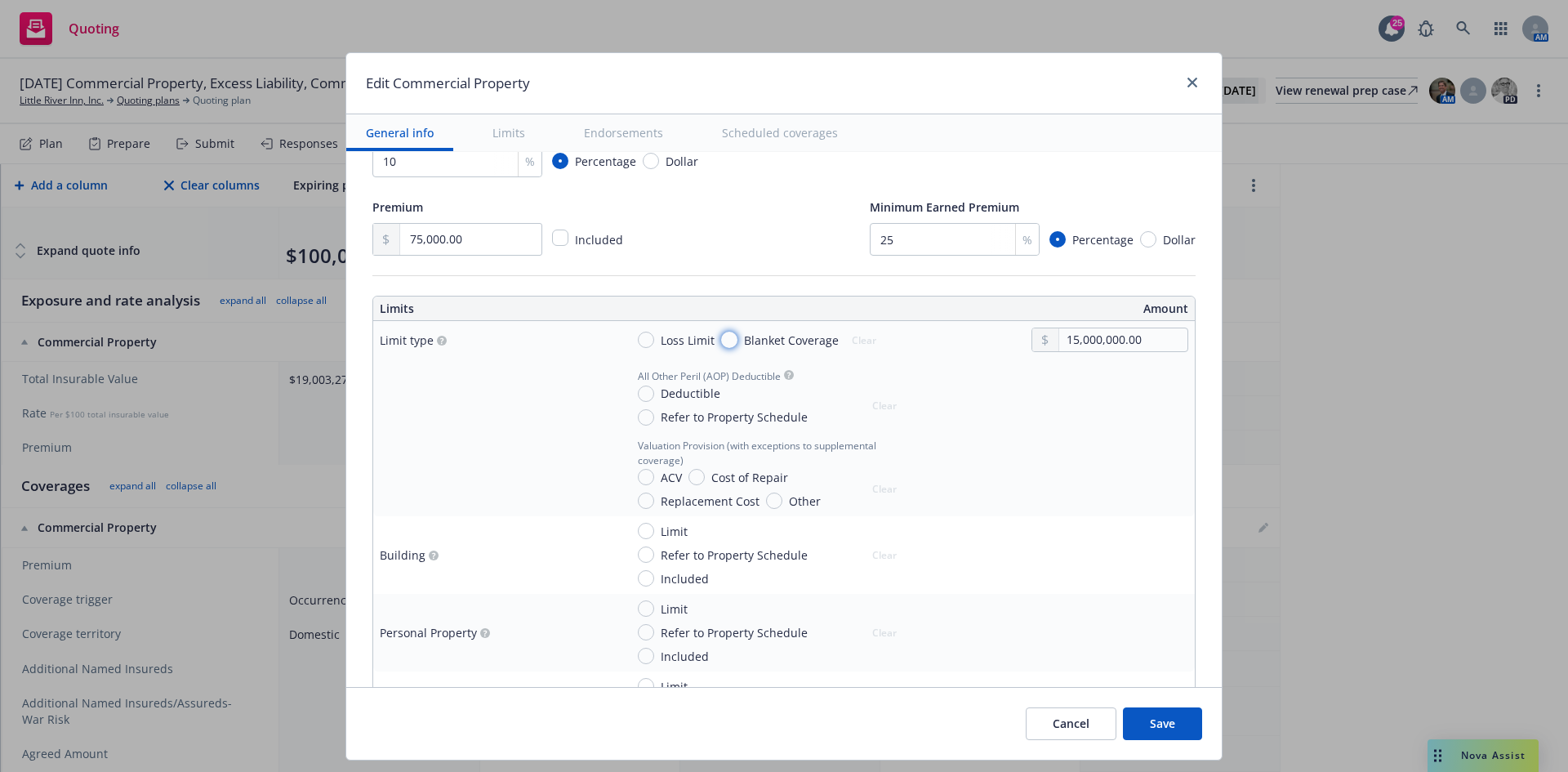
click at [721, 334] on input "Blanket Coverage" at bounding box center [729, 339] width 17 height 17
radio input "true"
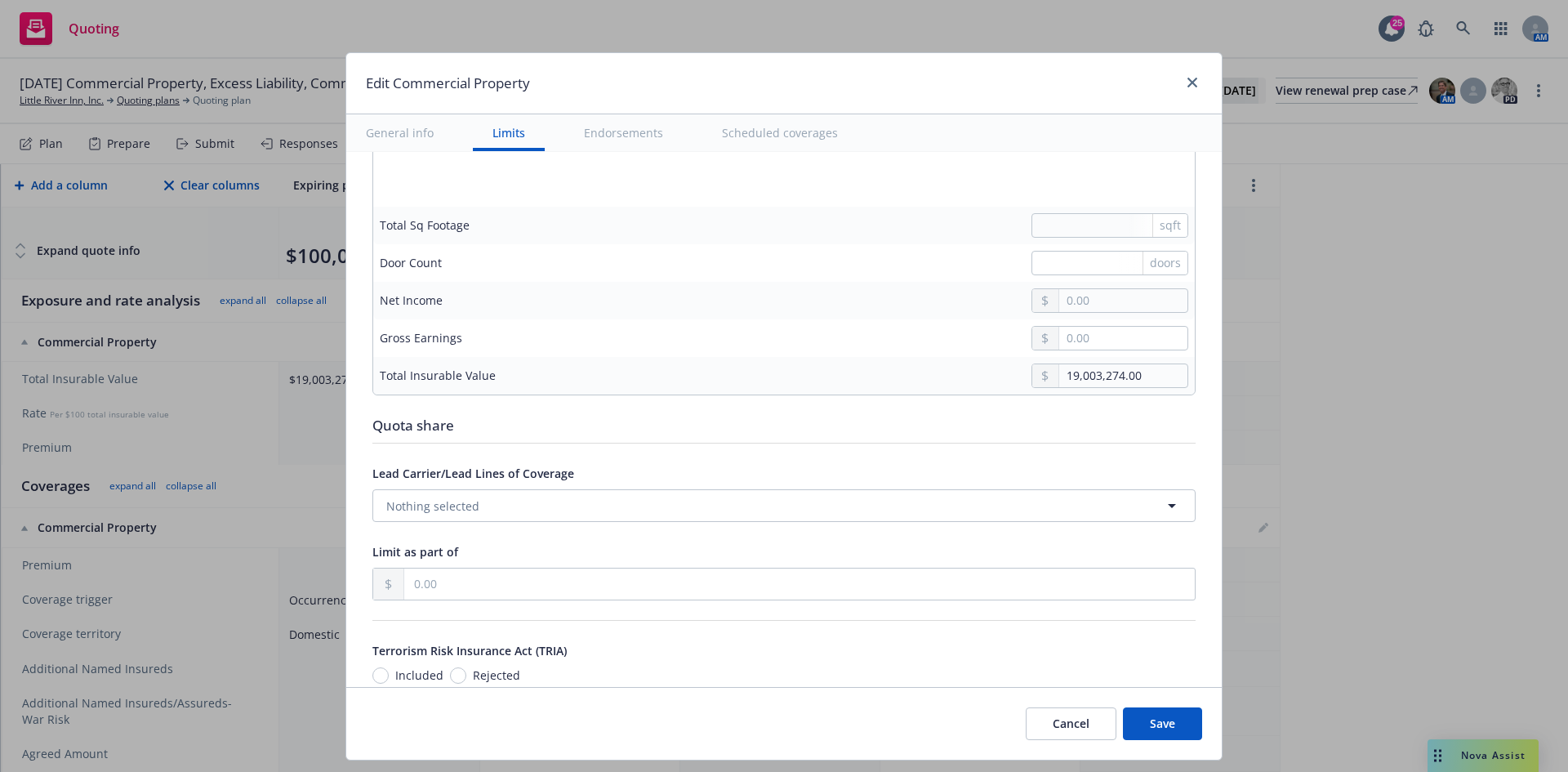
type textarea "x"
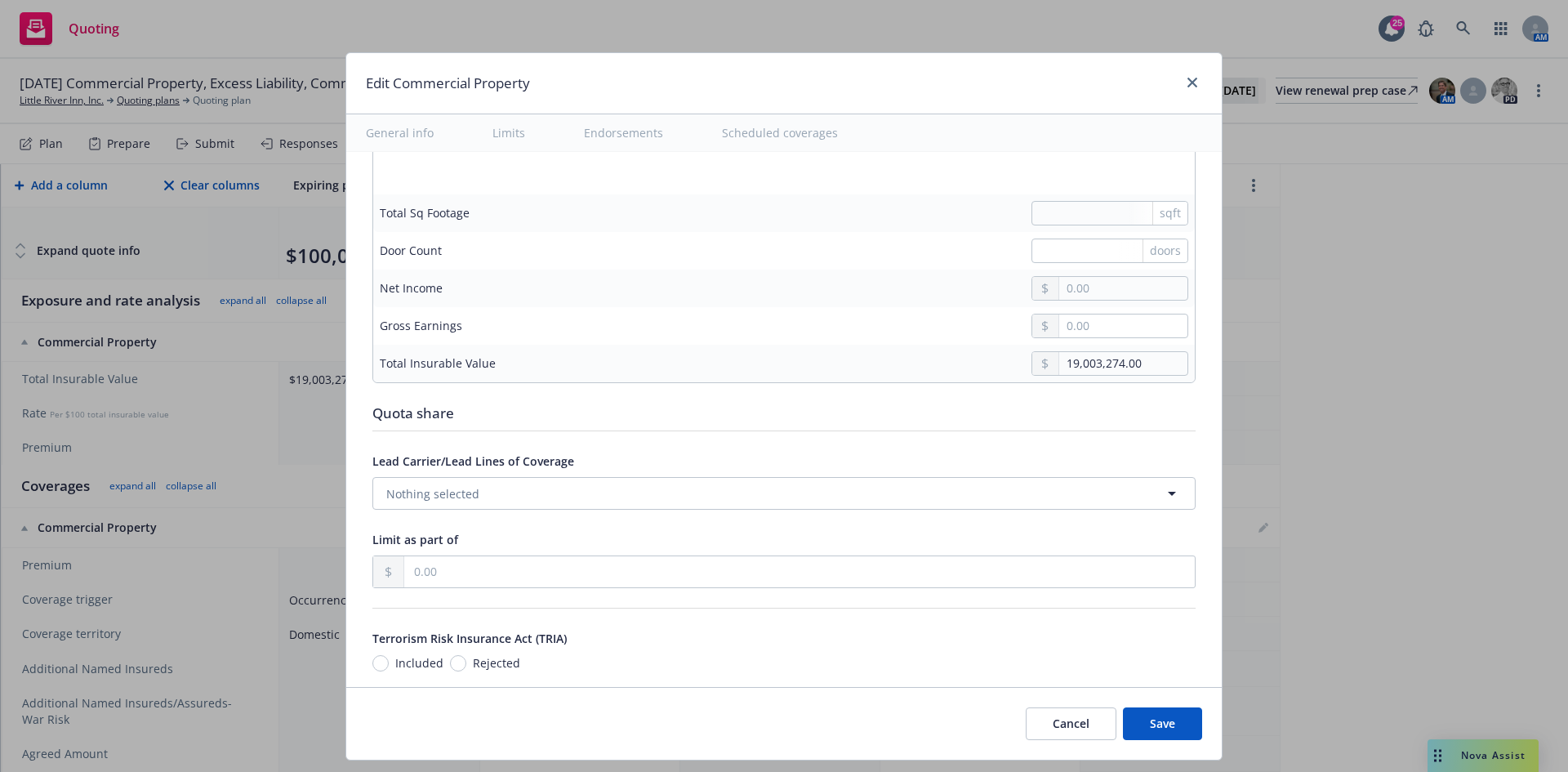
scroll to position [4900, 0]
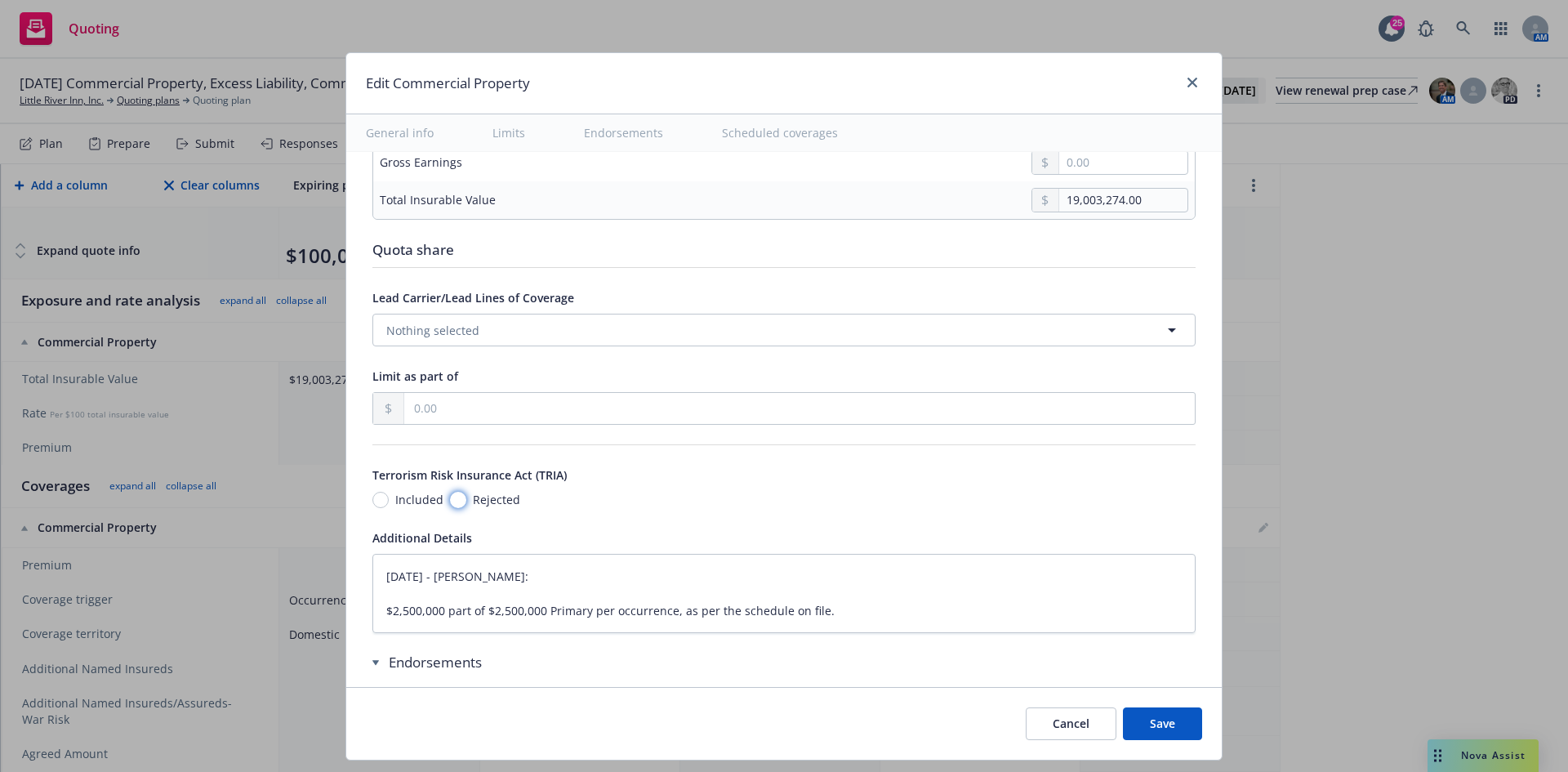
drag, startPoint x: 452, startPoint y: 500, endPoint x: 488, endPoint y: 499, distance: 36.0
click at [452, 500] on input "Rejected" at bounding box center [458, 500] width 17 height 17
radio input "true"
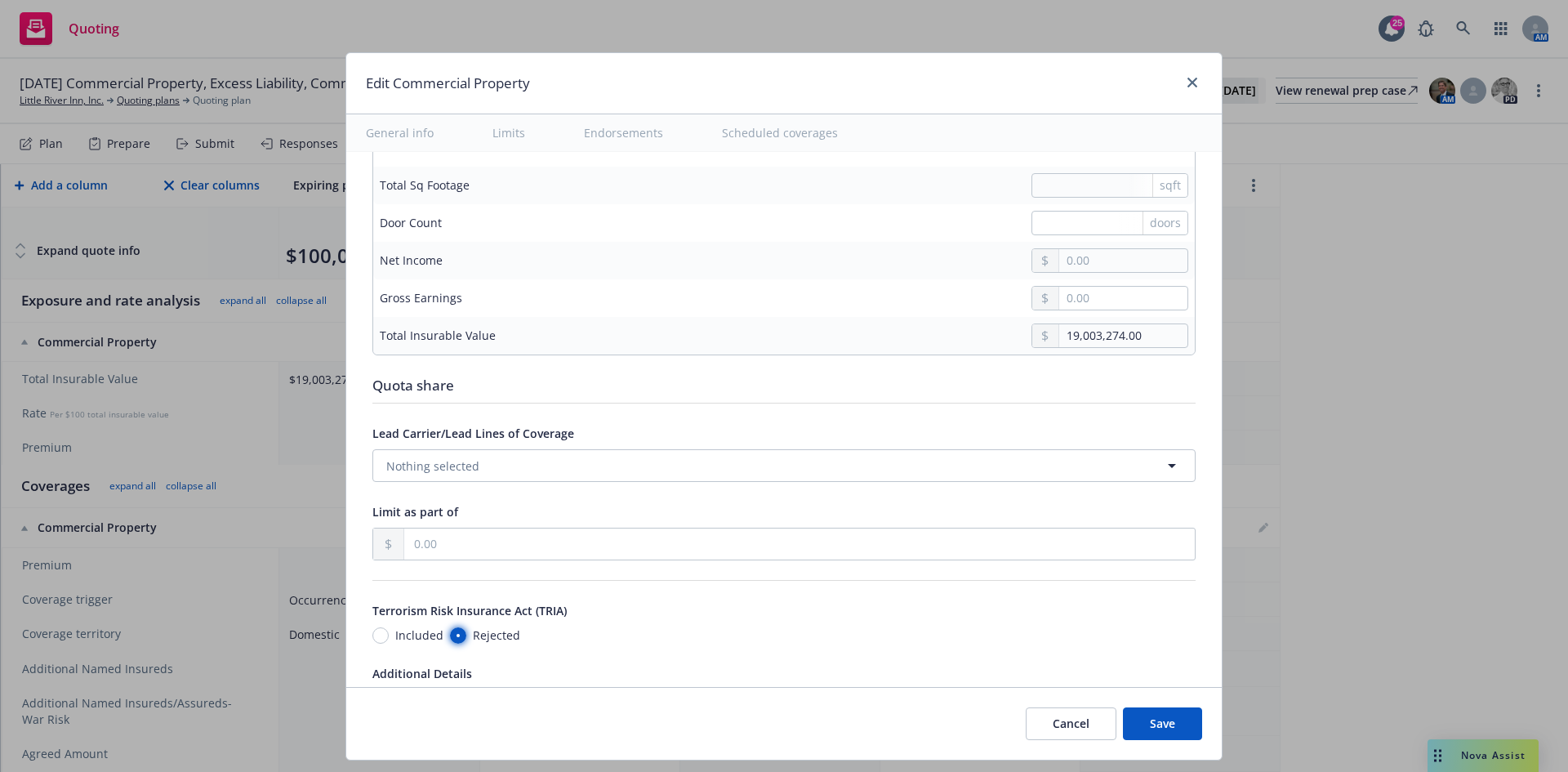
scroll to position [4737, 0]
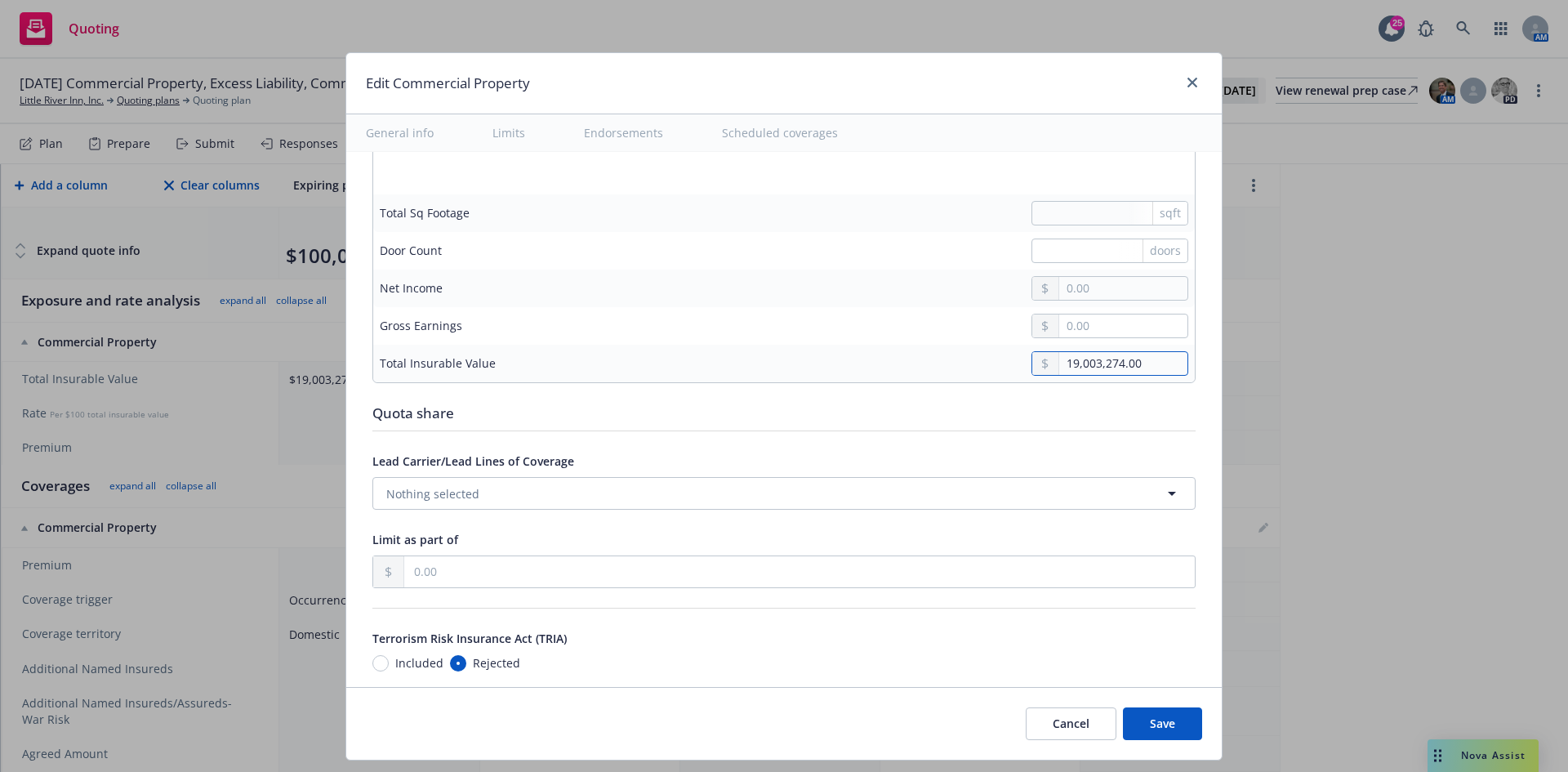
drag, startPoint x: 1114, startPoint y: 363, endPoint x: 983, endPoint y: 360, distance: 131.0
click at [983, 360] on div "19,003,274.00" at bounding box center [907, 363] width 564 height 25
paste input "946,76"
type textarea "x"
type input "19,946,764.00"
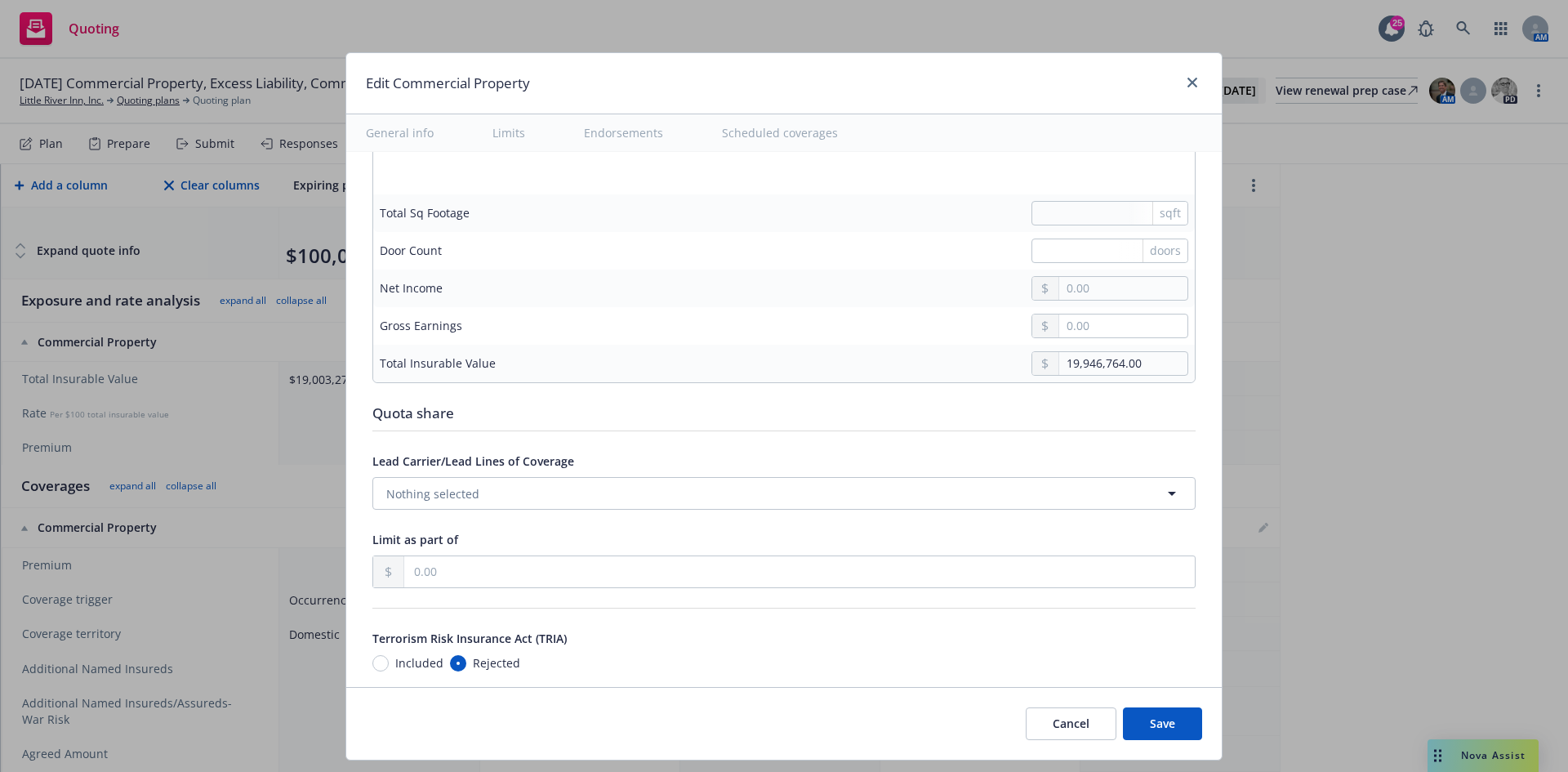
click at [936, 413] on div "Quota share" at bounding box center [784, 413] width 823 height 22
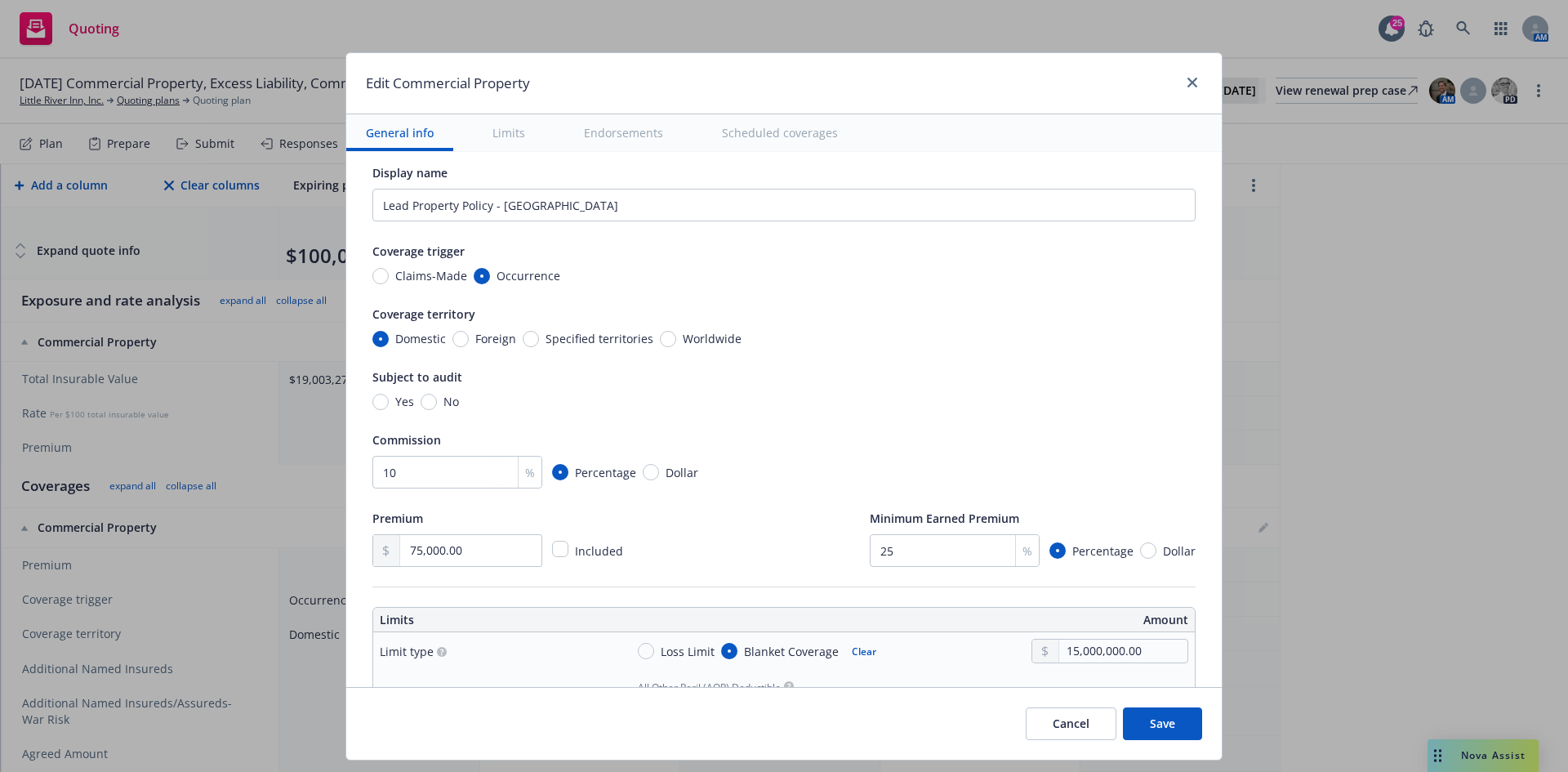
scroll to position [0, 0]
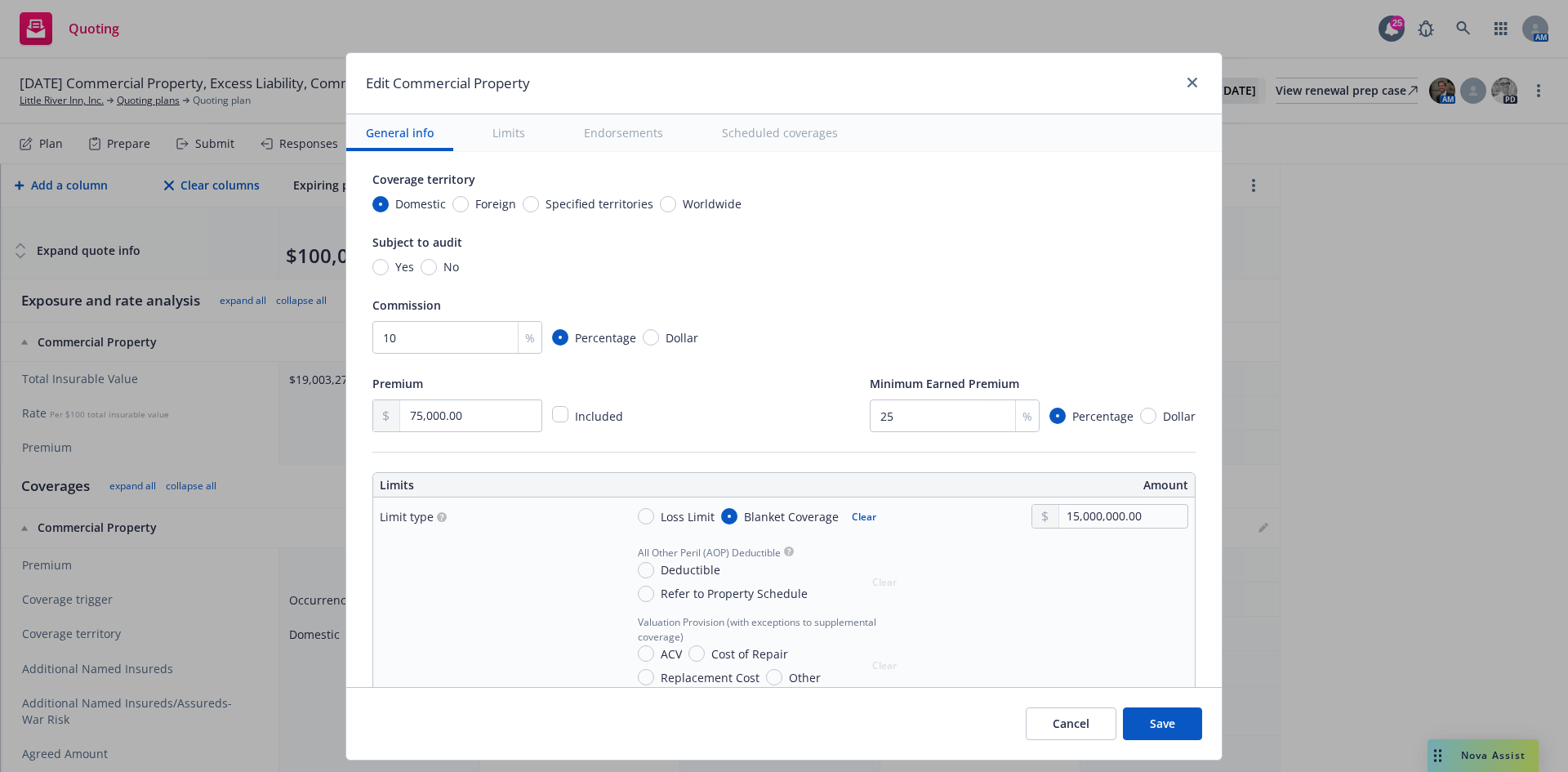
type textarea "x"
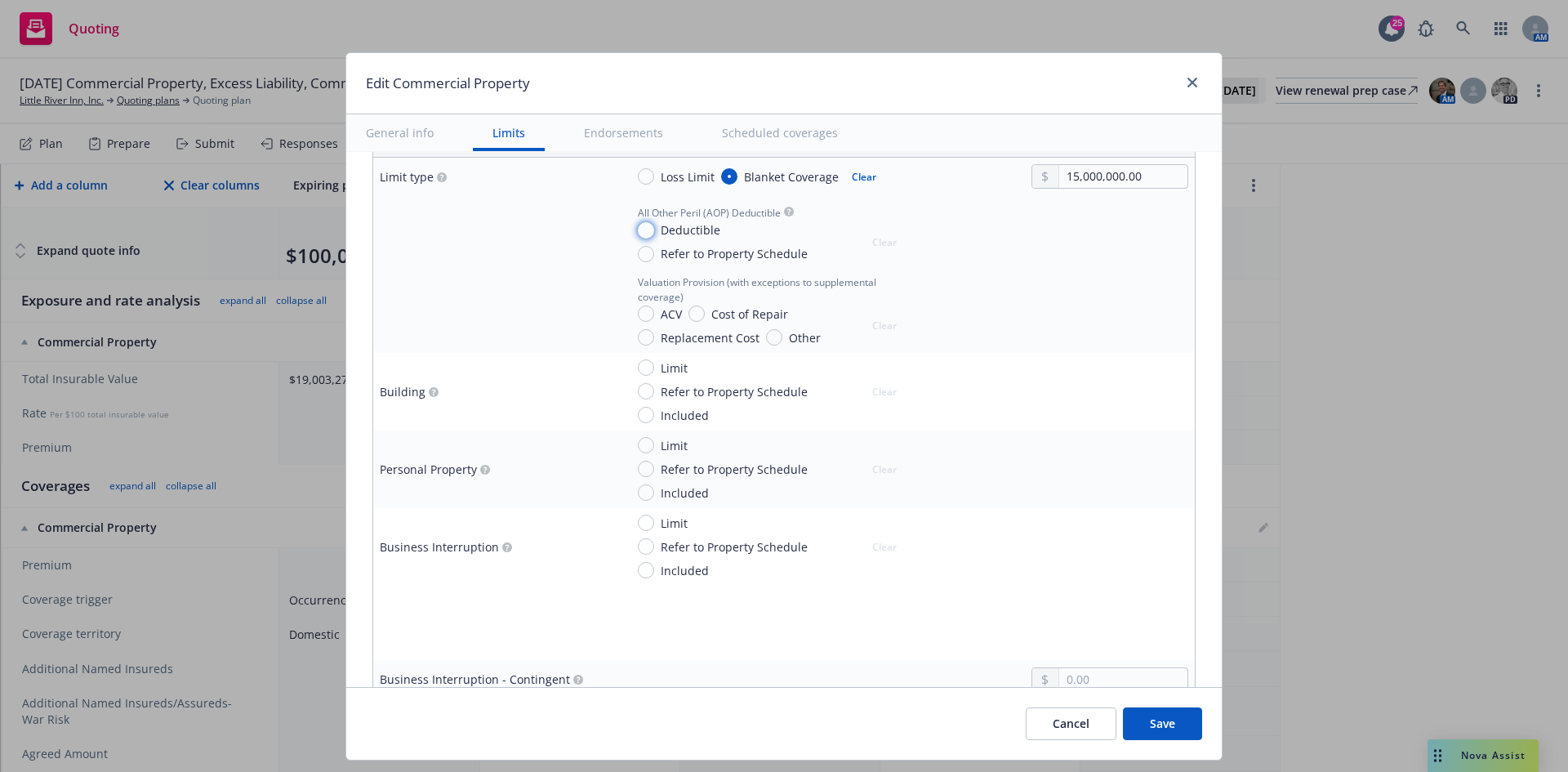
drag, startPoint x: 640, startPoint y: 232, endPoint x: 788, endPoint y: 254, distance: 149.6
click at [640, 232] on input "Deductible" at bounding box center [646, 230] width 17 height 17
radio input "true"
type textarea "x"
click at [1065, 254] on input "text" at bounding box center [1123, 249] width 128 height 23
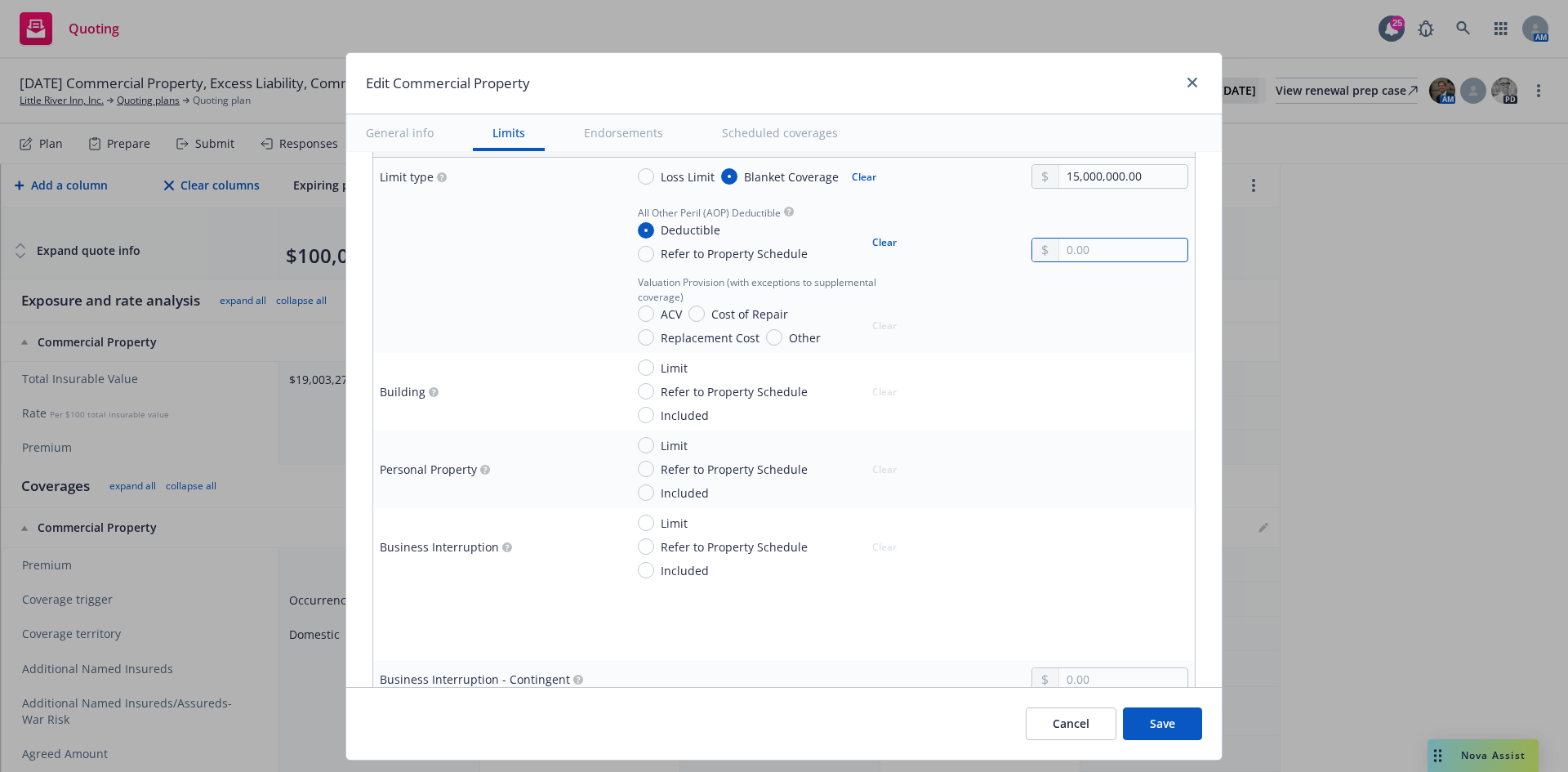
type input "25,000.00"
type textarea "x"
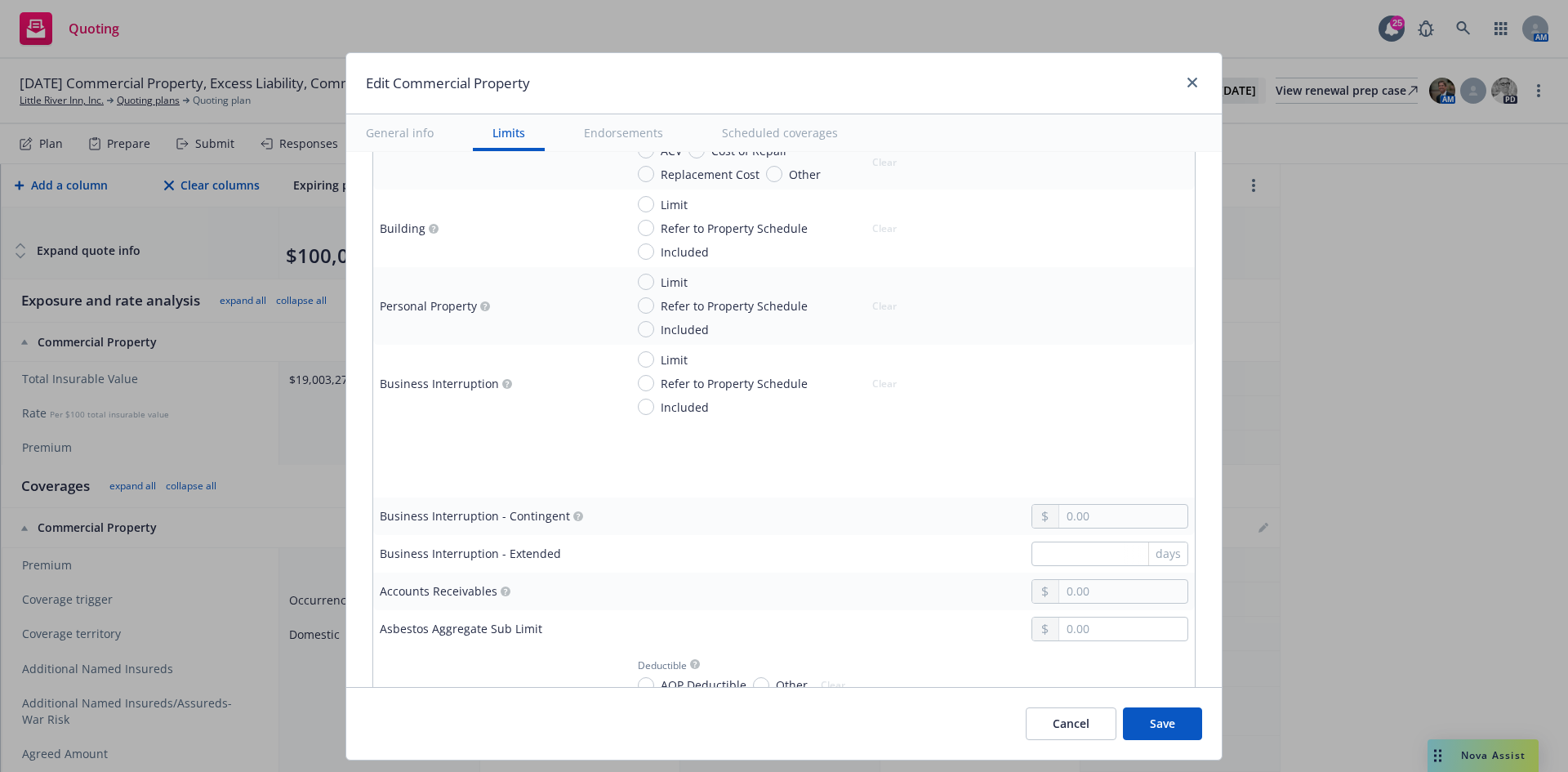
scroll to position [408, 0]
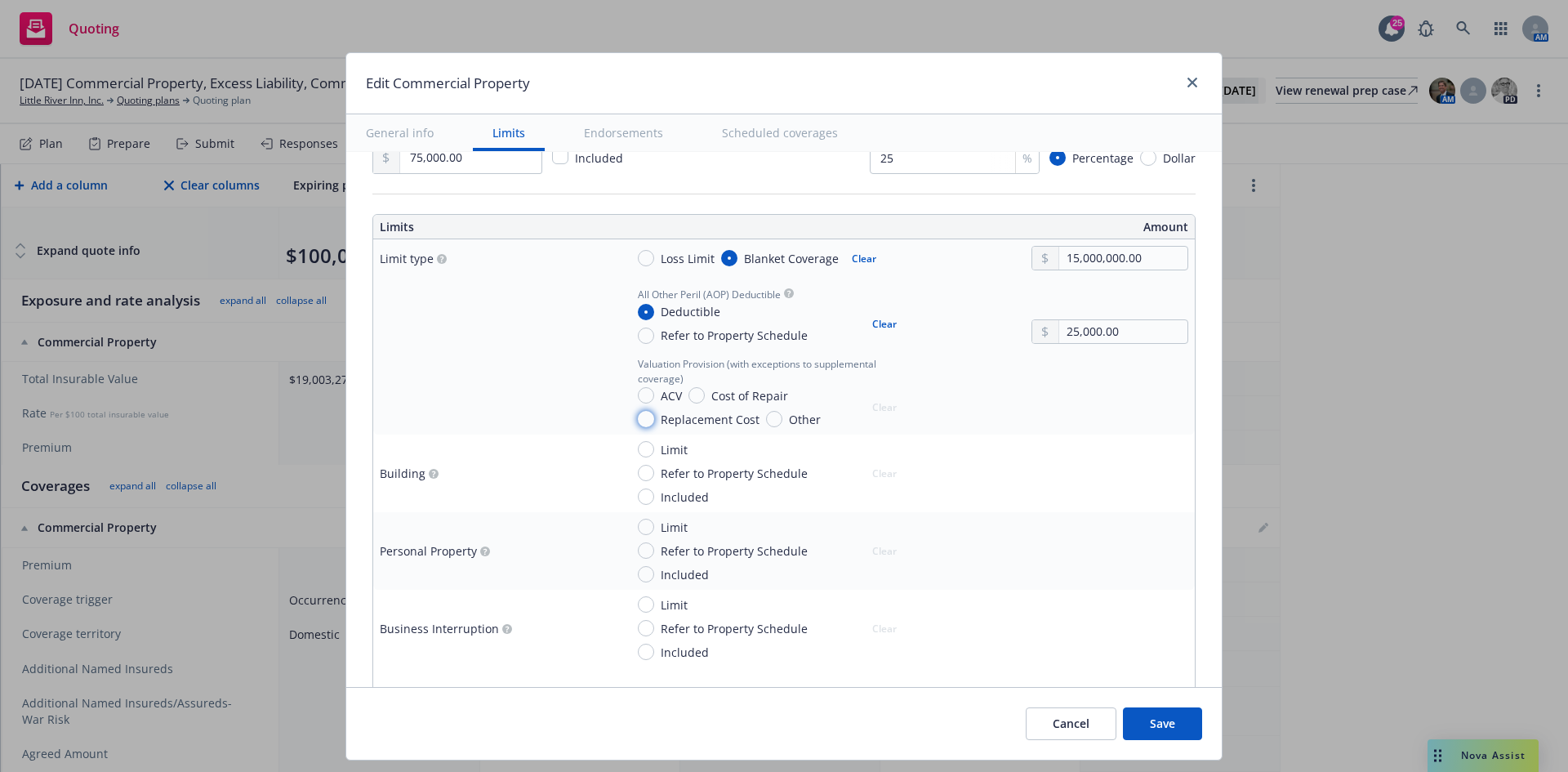
click at [639, 418] on input "Replacement Cost" at bounding box center [646, 419] width 17 height 17
radio input "true"
type textarea "x"
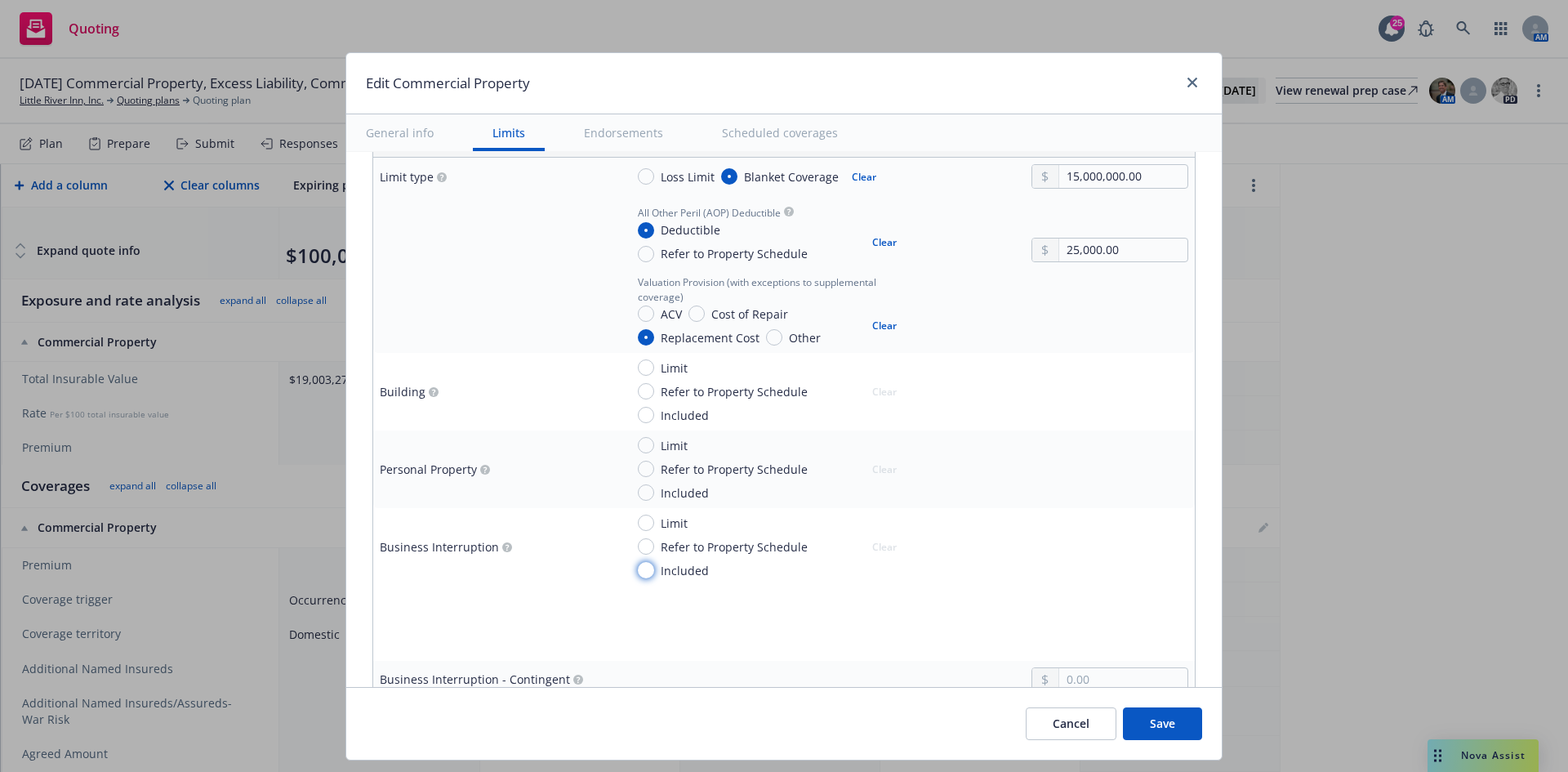
click at [638, 570] on input "Included" at bounding box center [646, 570] width 17 height 17
radio input "true"
type textarea "x"
click at [638, 523] on input "Limit" at bounding box center [646, 523] width 17 height 17
radio input "true"
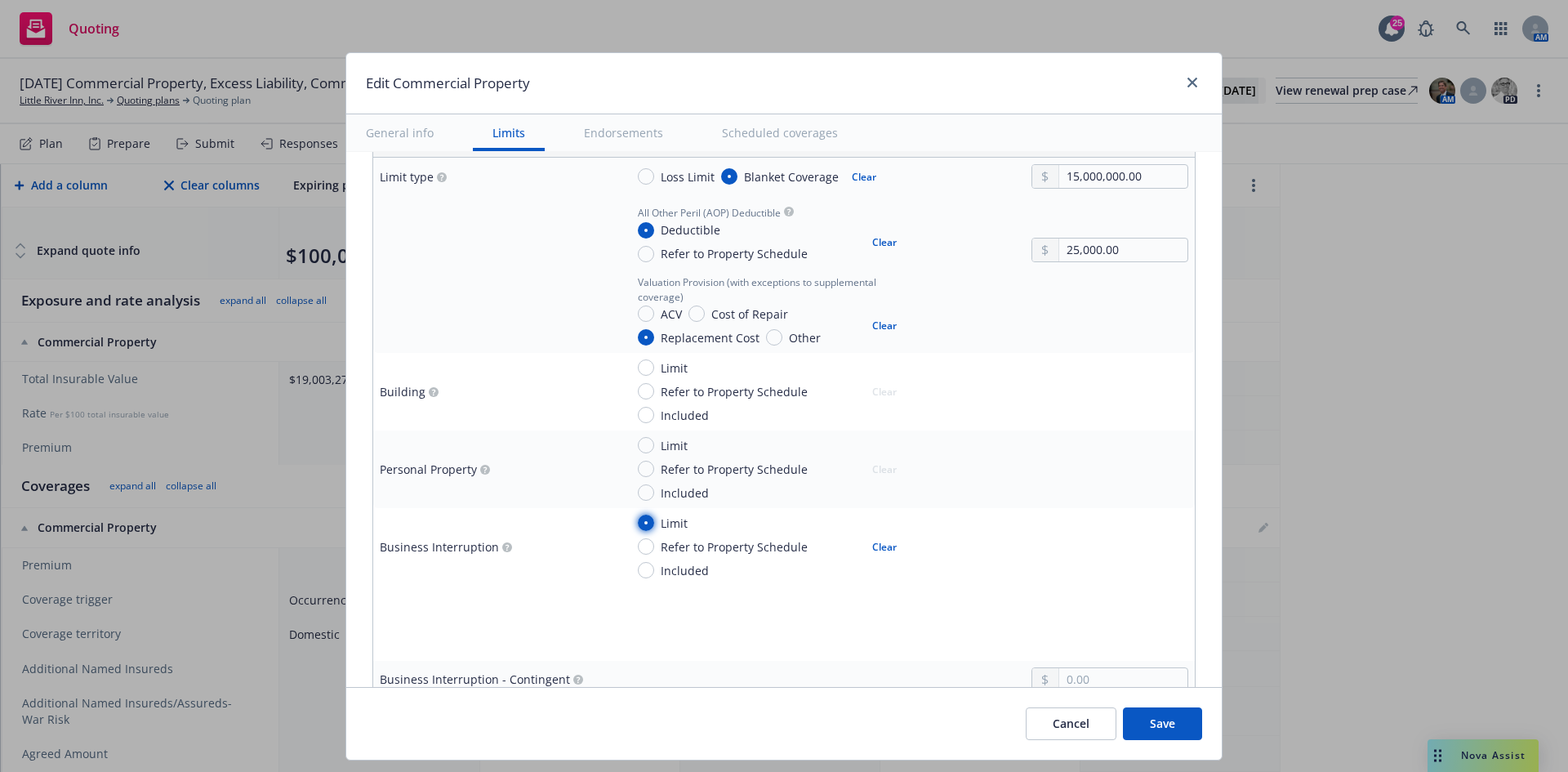
type textarea "x"
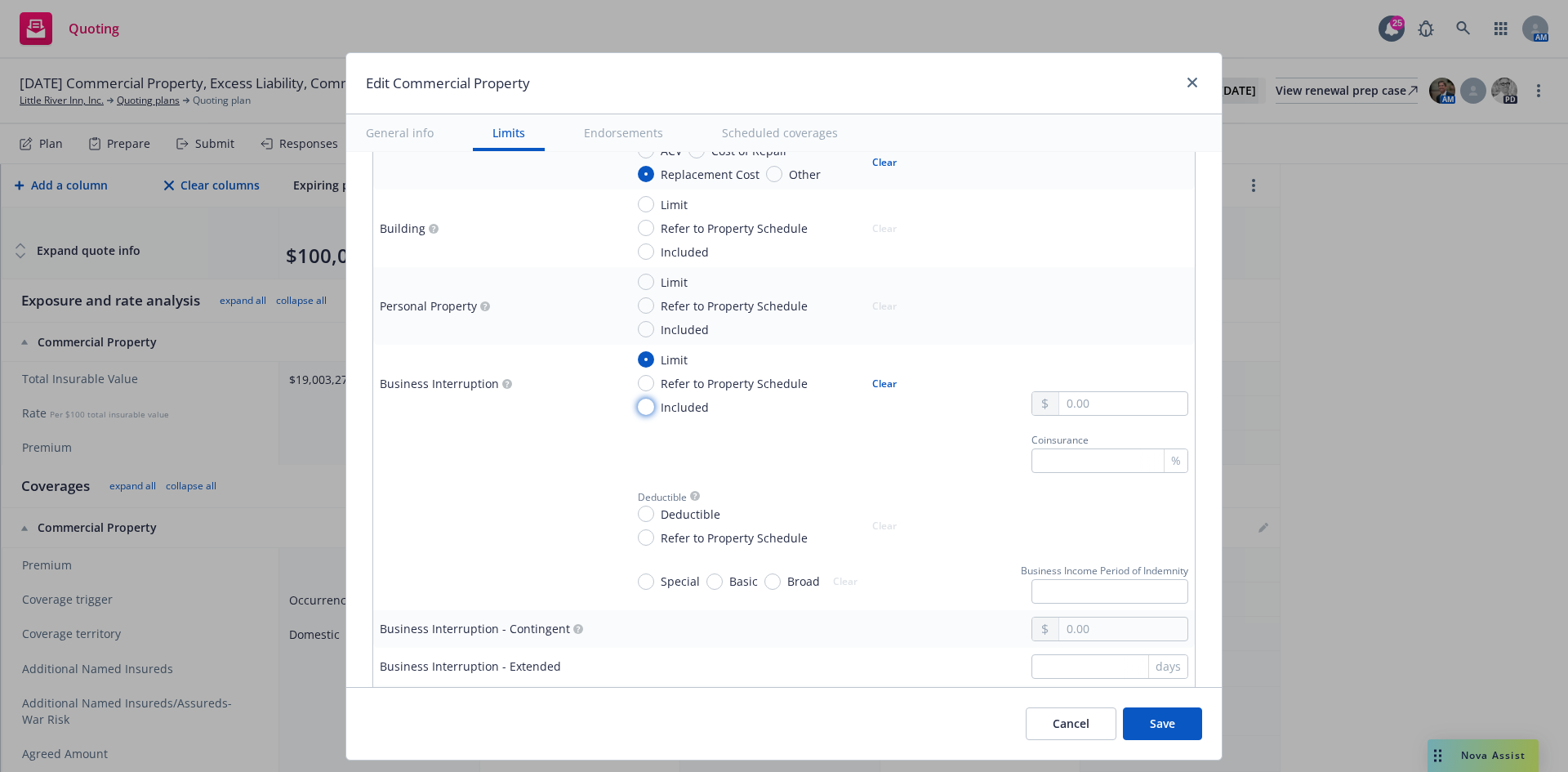
click at [639, 411] on input "Included" at bounding box center [646, 406] width 17 height 17
radio input "true"
type textarea "x"
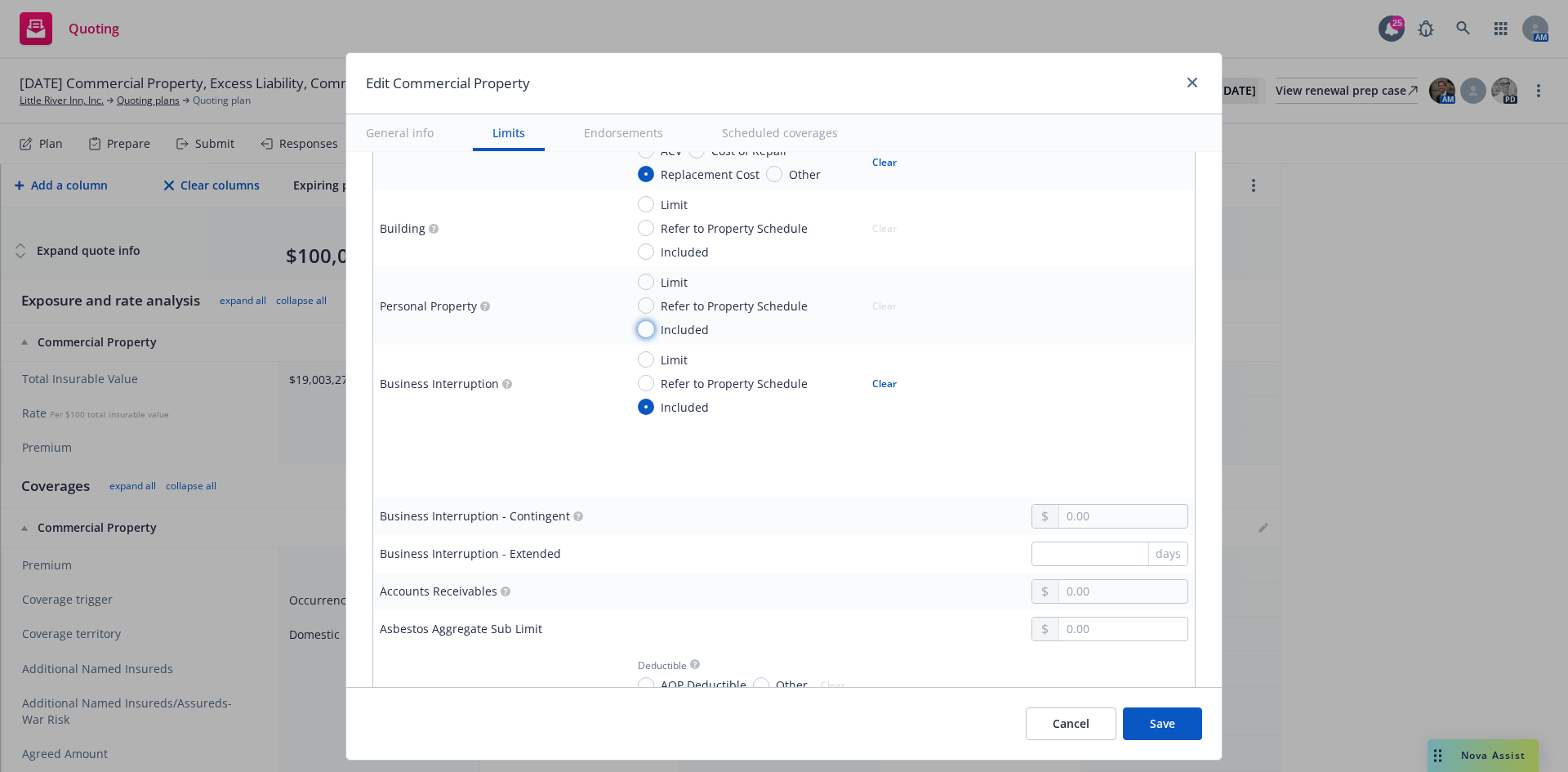
click at [638, 326] on input "Included" at bounding box center [646, 329] width 17 height 17
radio input "true"
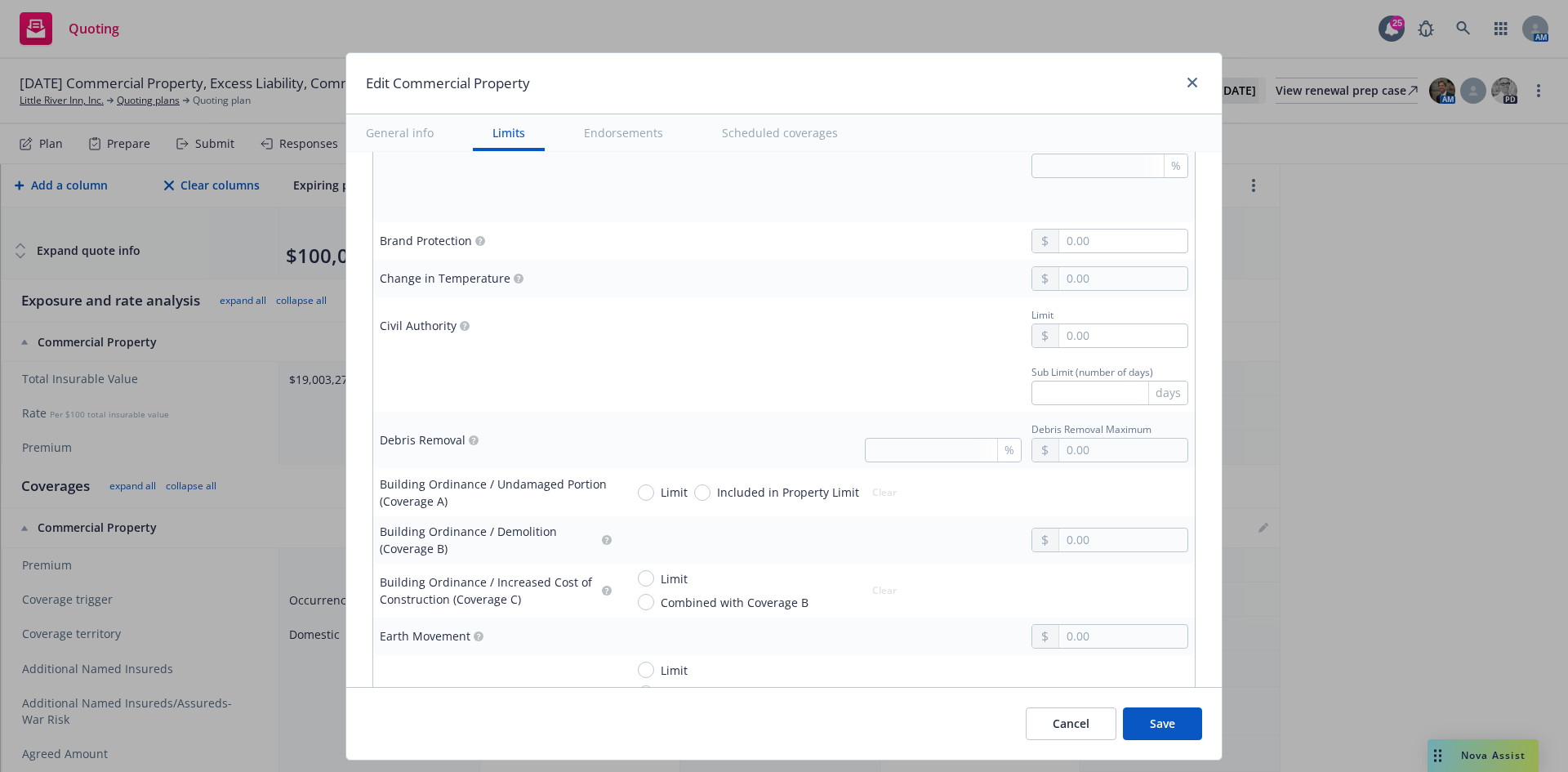
scroll to position [1144, 0]
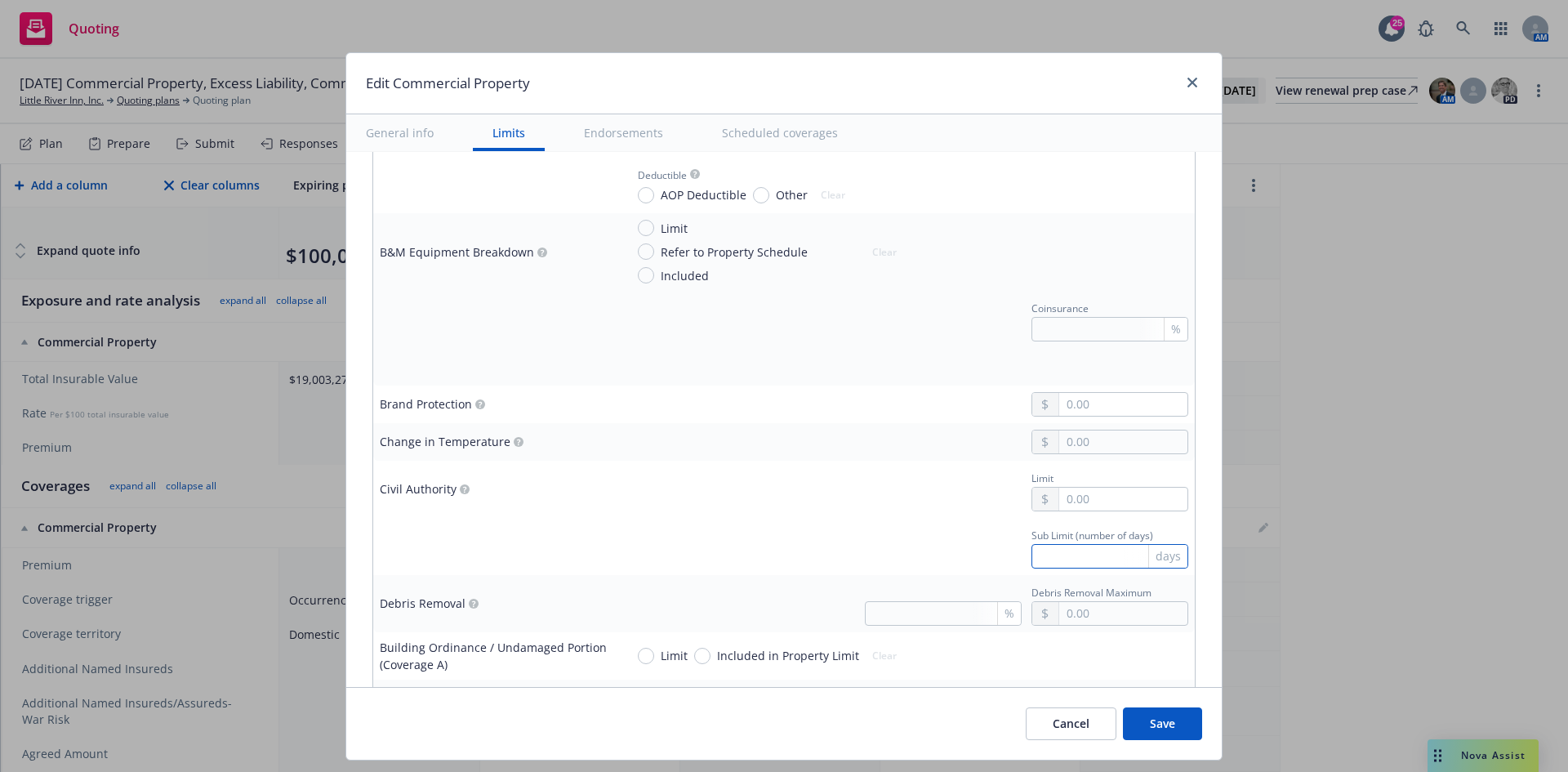
click at [1097, 555] on input "text" at bounding box center [1109, 556] width 157 height 25
type textarea "x"
type input "30"
type textarea "x"
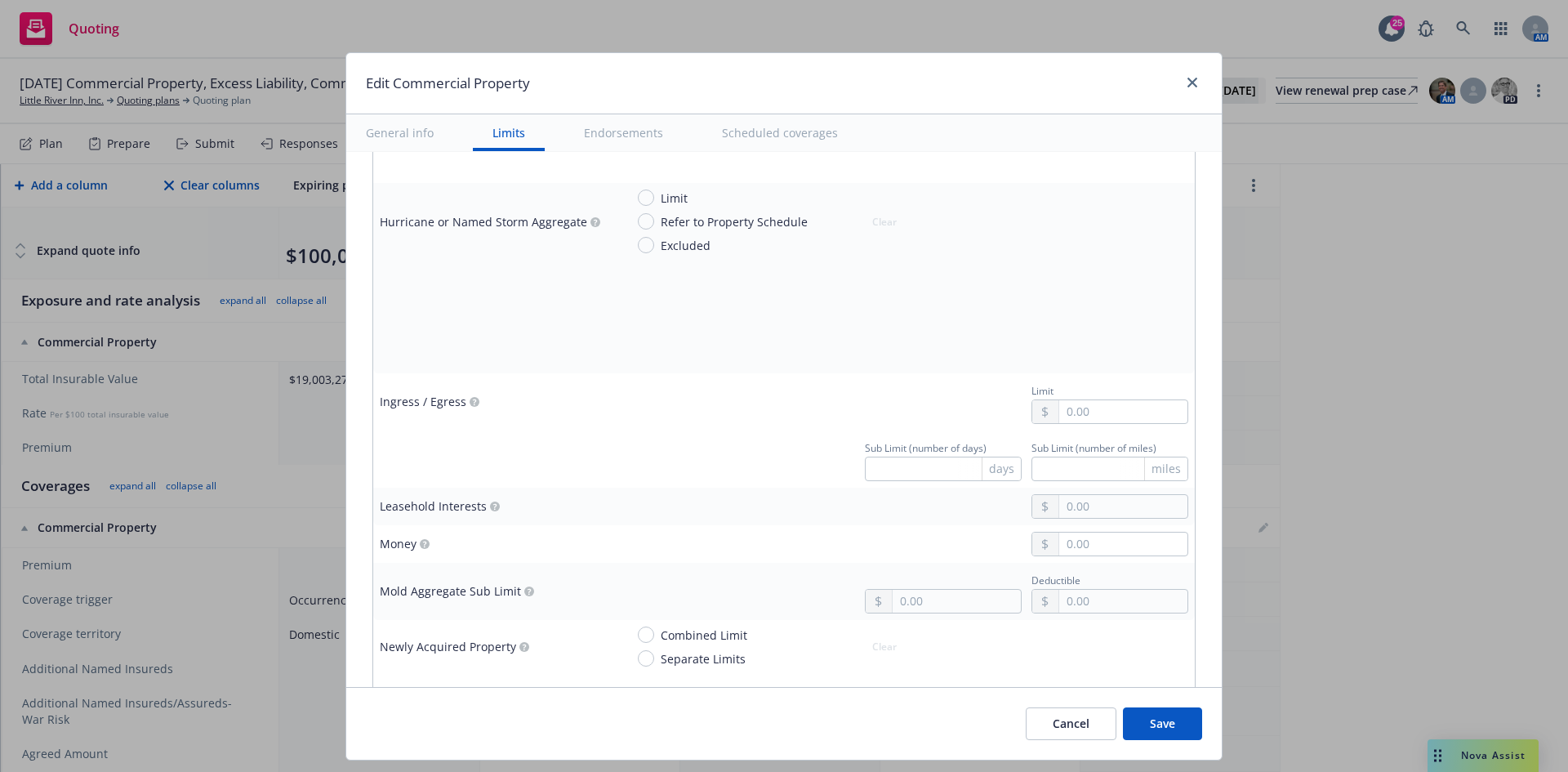
scroll to position [2940, 0]
type input "30"
click at [928, 468] on input "text" at bounding box center [943, 461] width 157 height 25
type textarea "x"
type input "3"
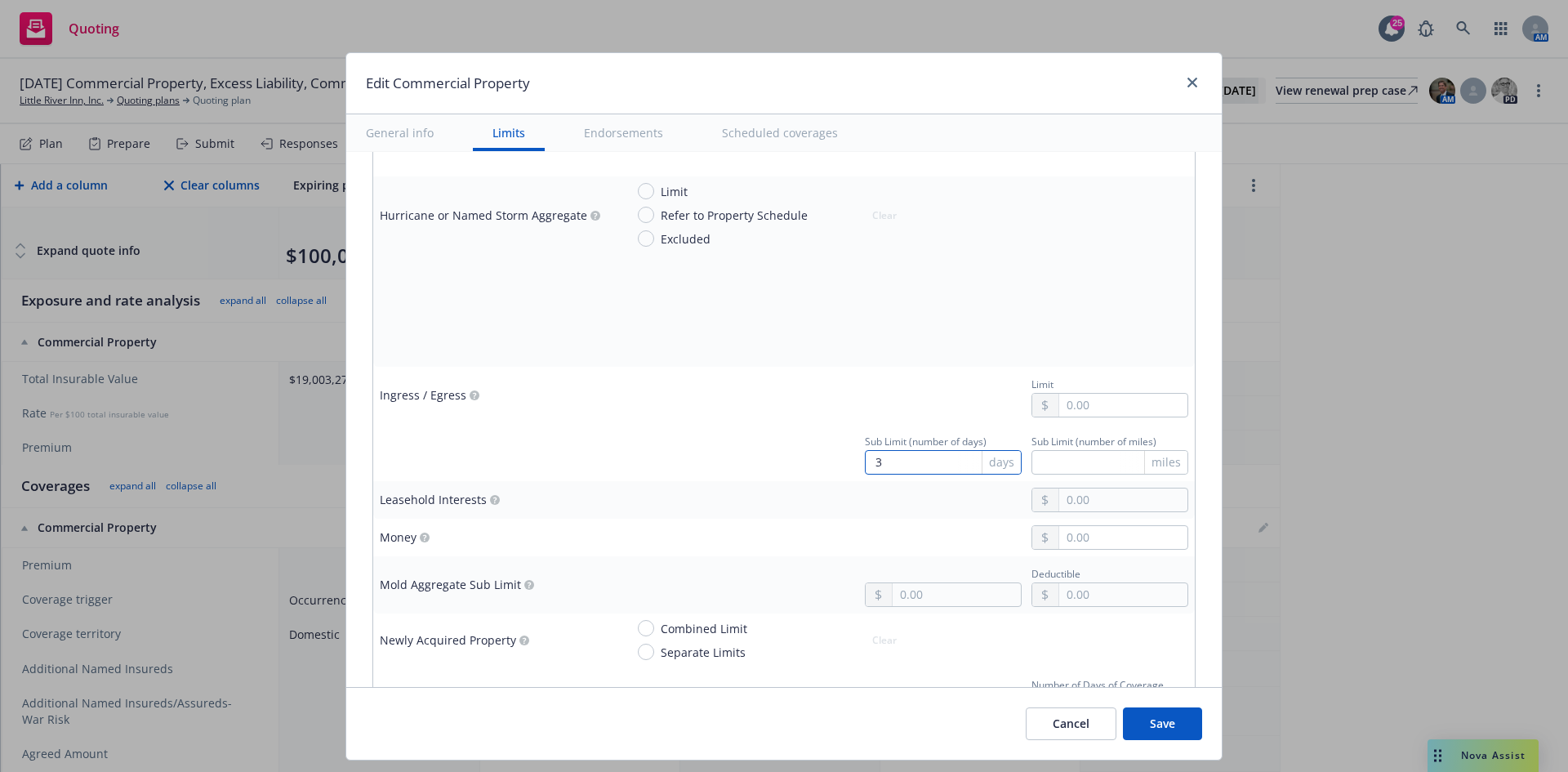
type textarea "x"
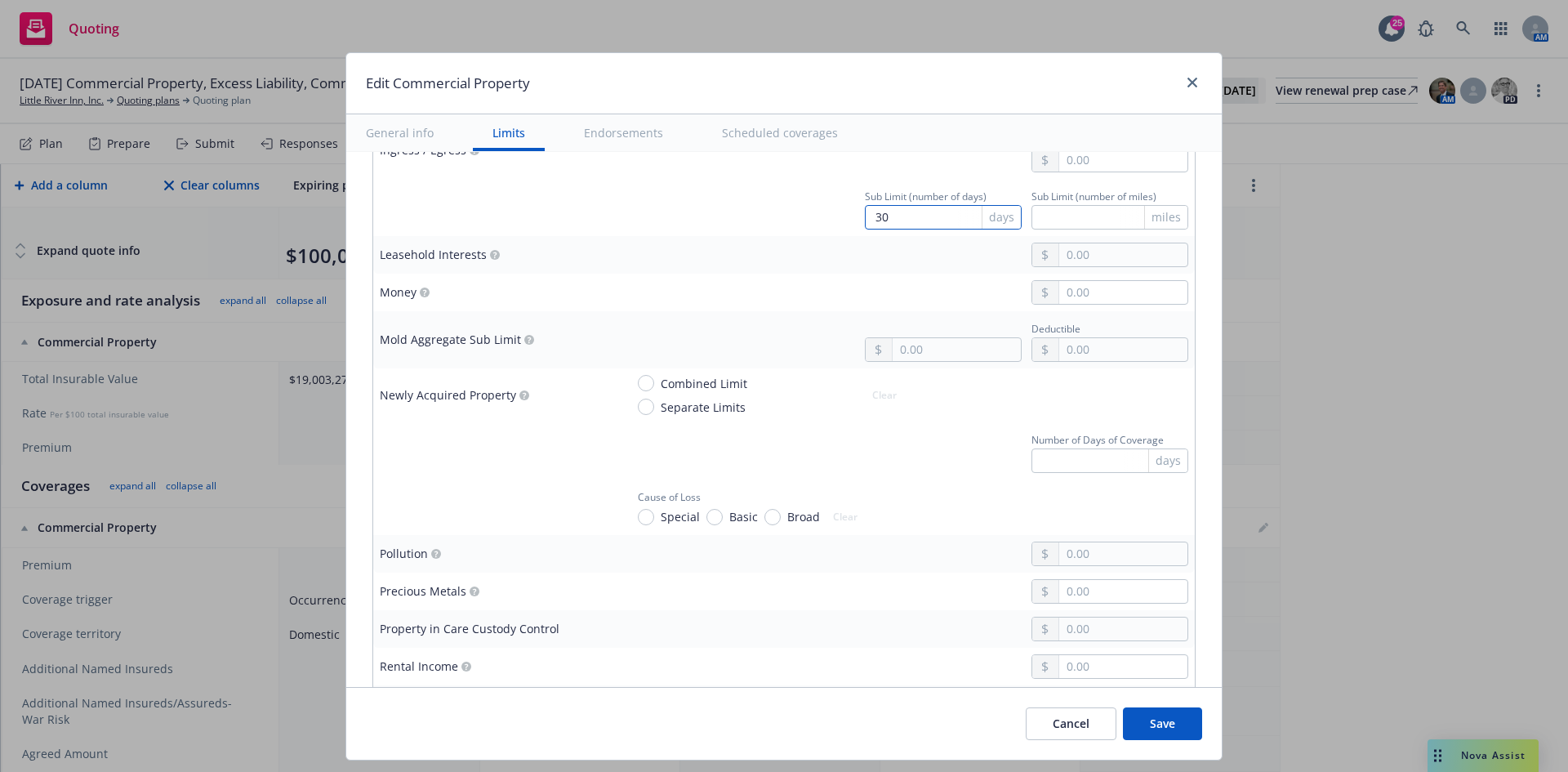
scroll to position [3348, 0]
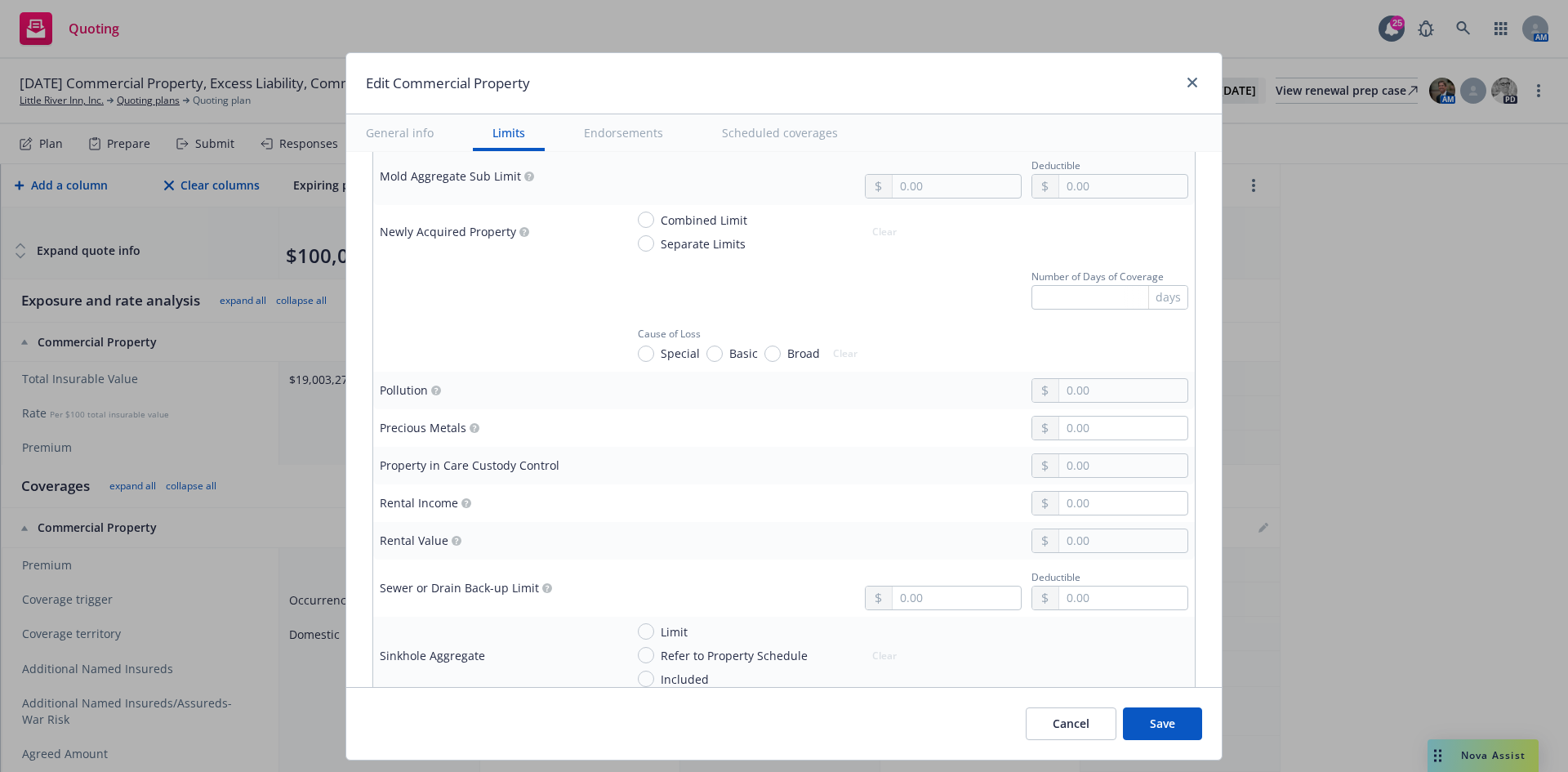
type input "30"
click at [1157, 385] on input "text" at bounding box center [1123, 389] width 128 height 23
type textarea "x"
type input "1.00"
type textarea "x"
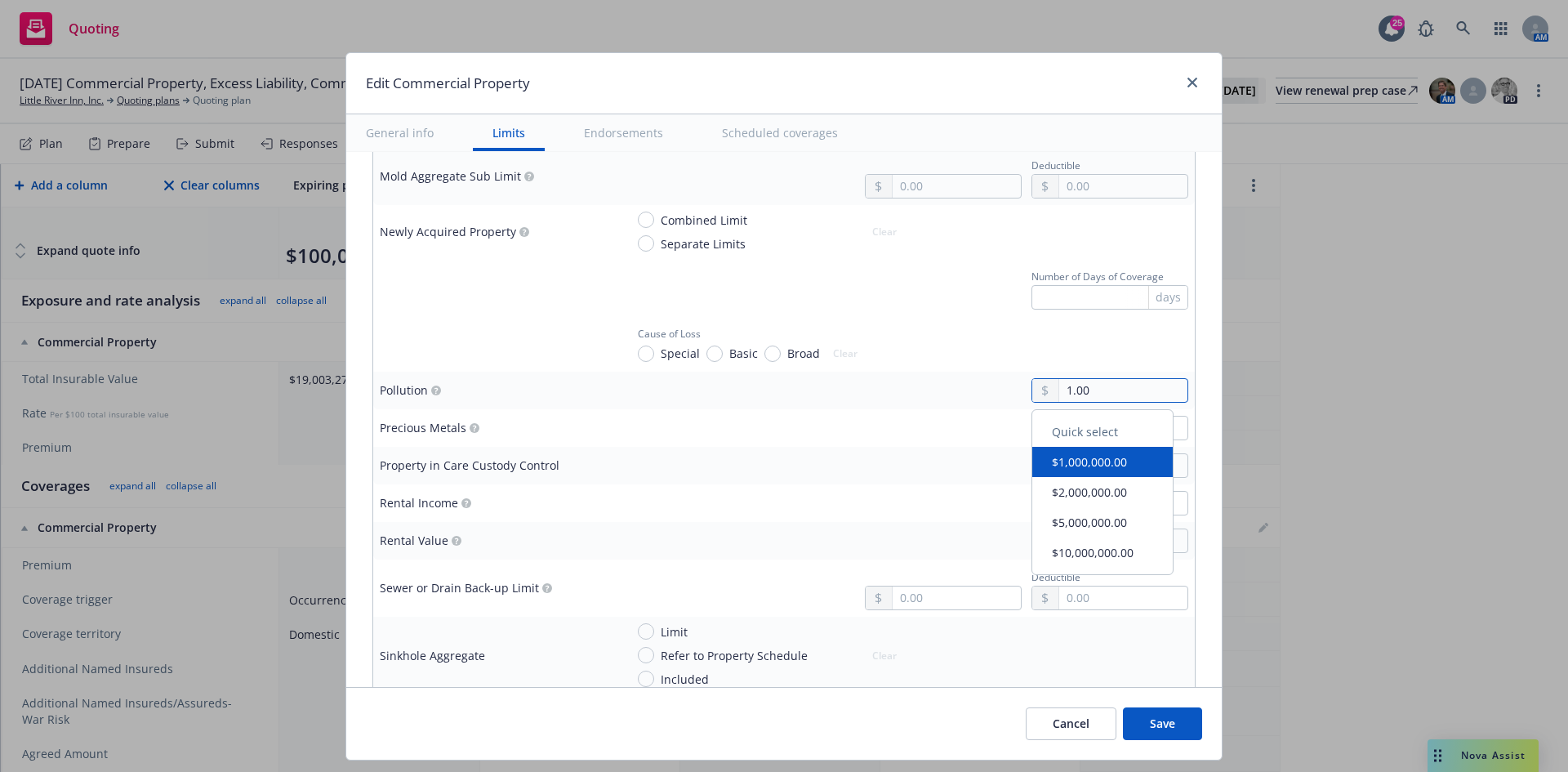
type input "10.00"
type textarea "x"
type input "100.00"
type textarea "x"
type input "1,000.00"
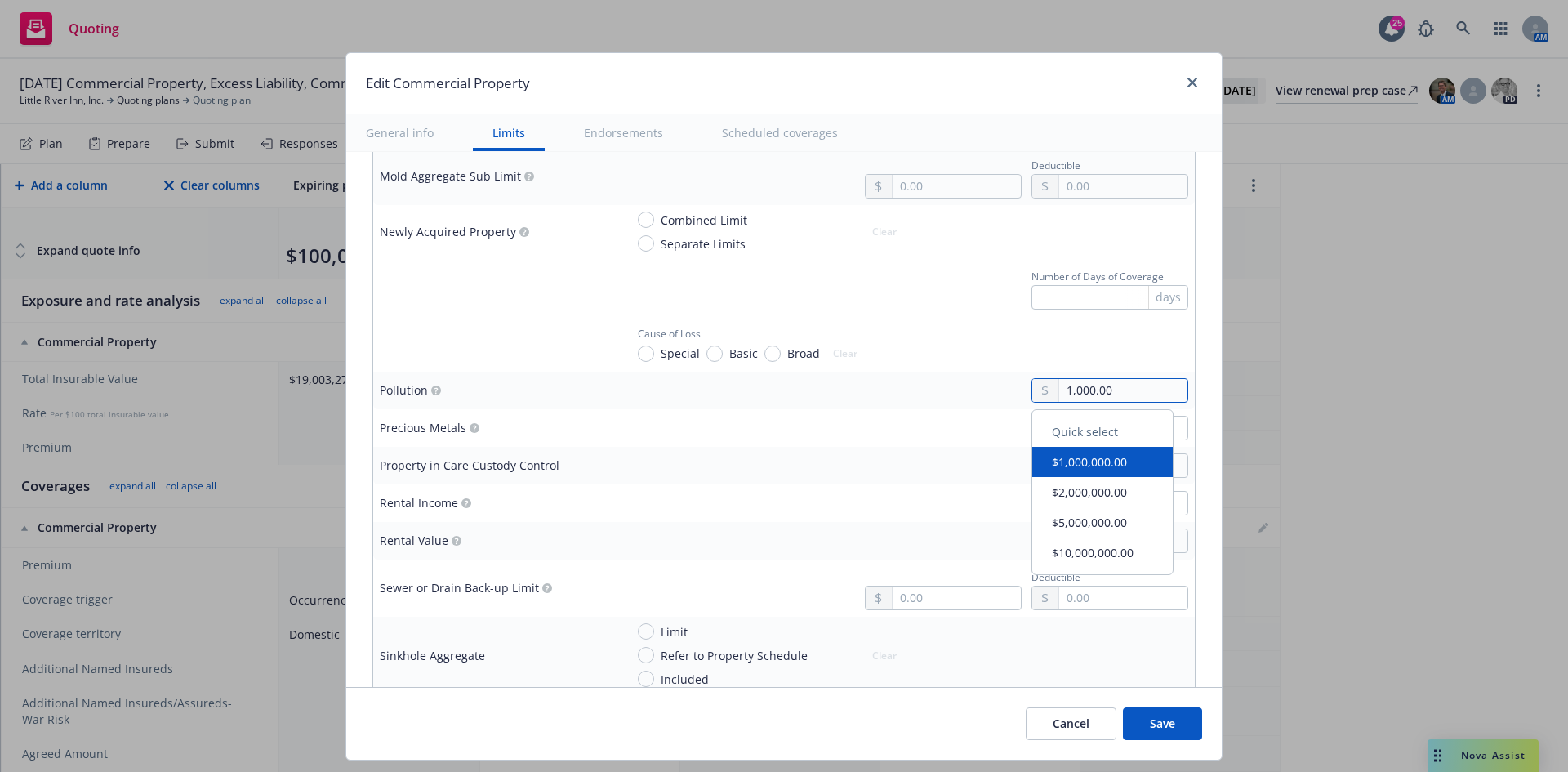
type textarea "x"
type input "10,000.00"
type textarea "x"
type input "100,000.00"
click at [696, 477] on div at bounding box center [907, 465] width 564 height 25
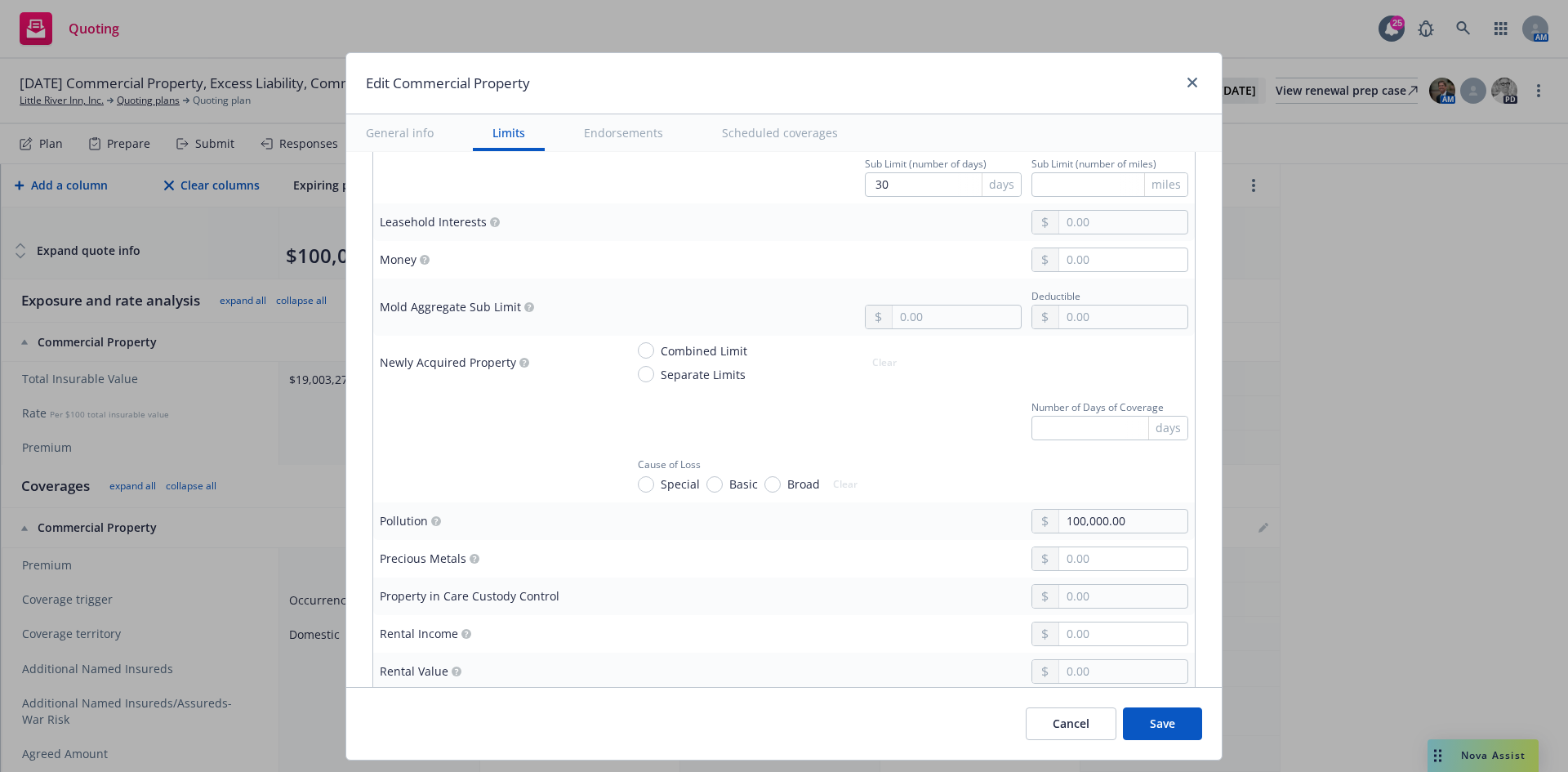
scroll to position [2940, 0]
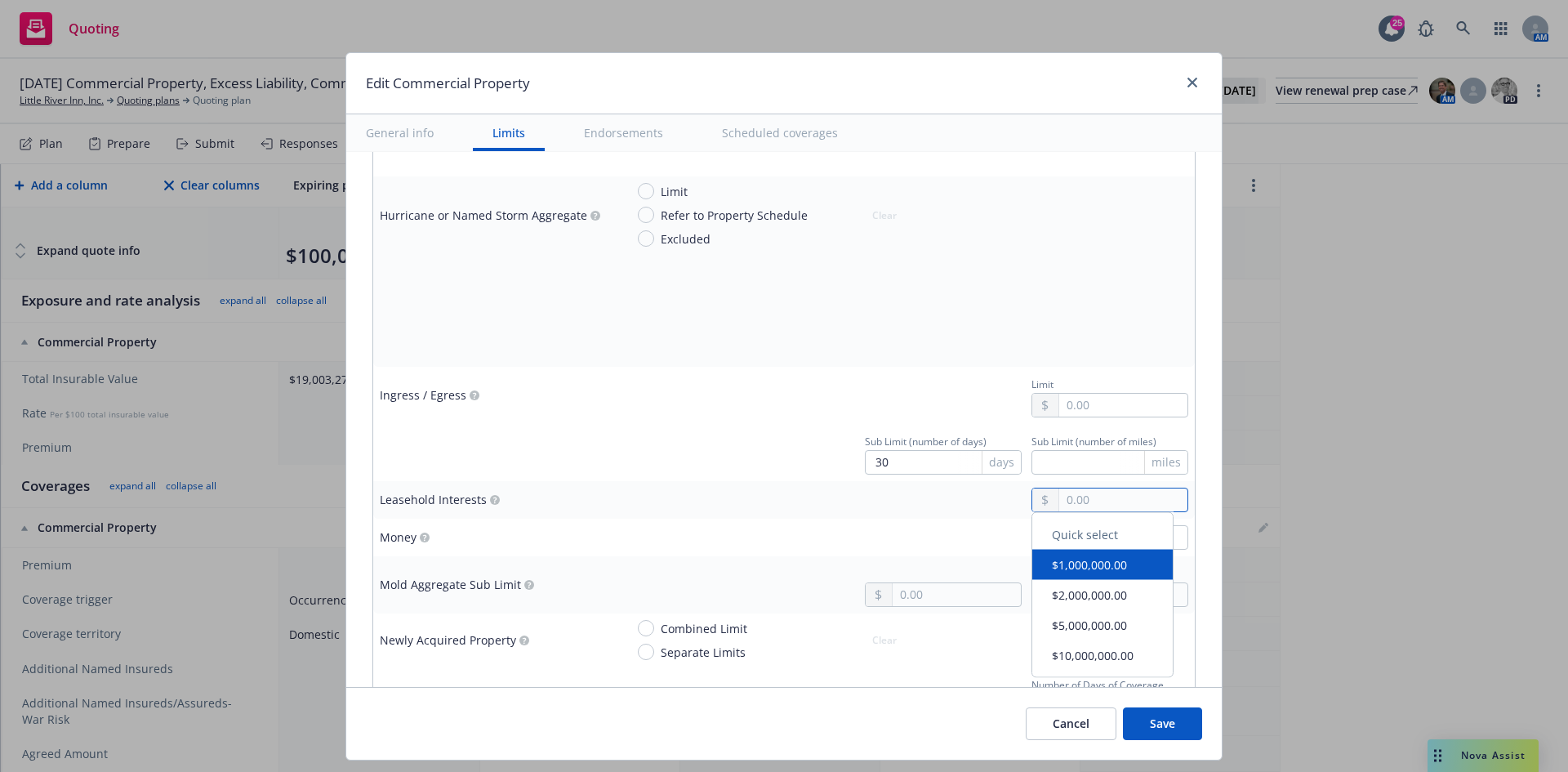
click at [1073, 506] on input "text" at bounding box center [1123, 499] width 128 height 23
type textarea "x"
type input "5.00"
type textarea "x"
type input "50.00"
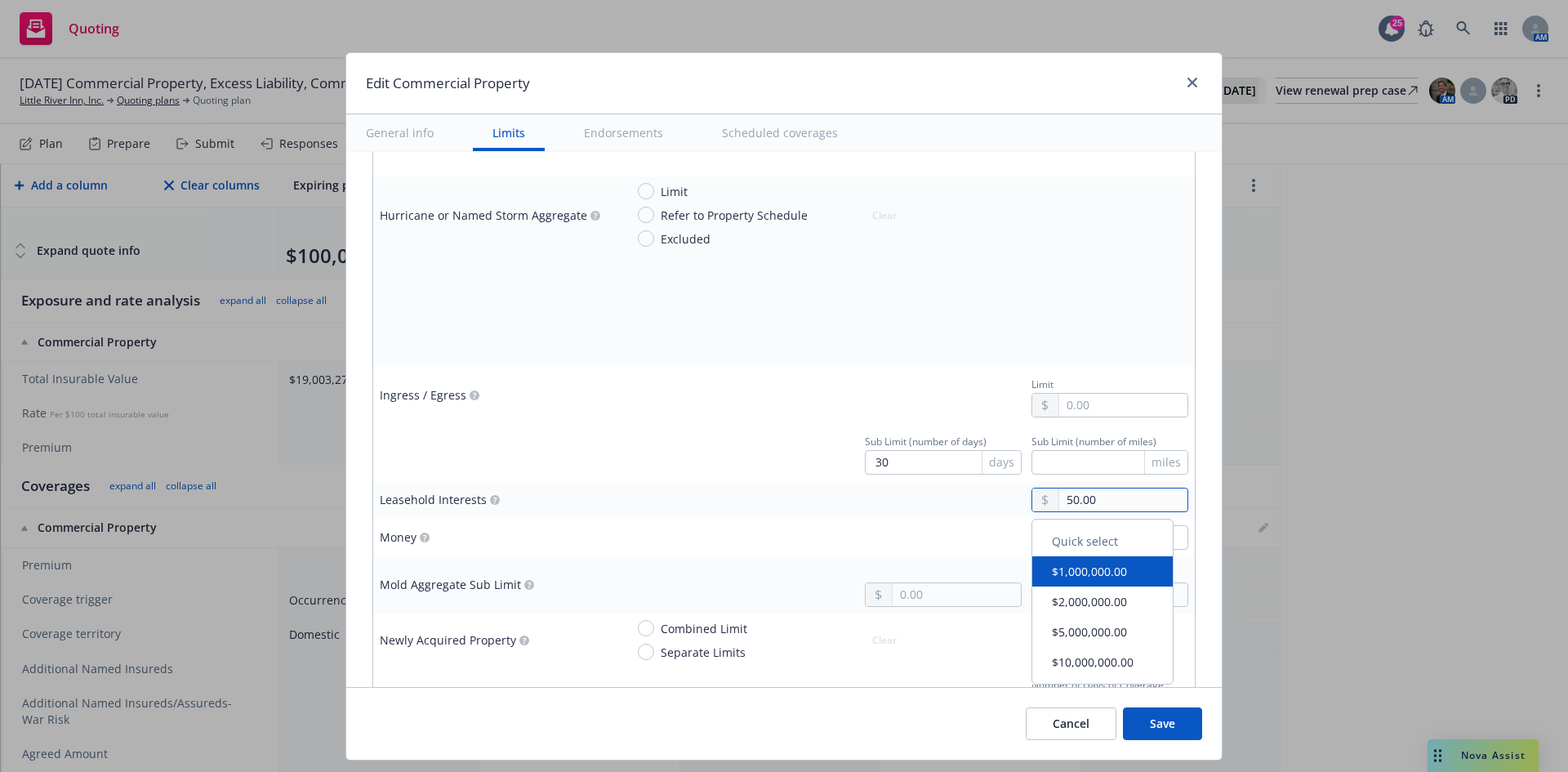
type textarea "x"
type input "500.00"
type textarea "x"
type input "5,000.00"
type textarea "x"
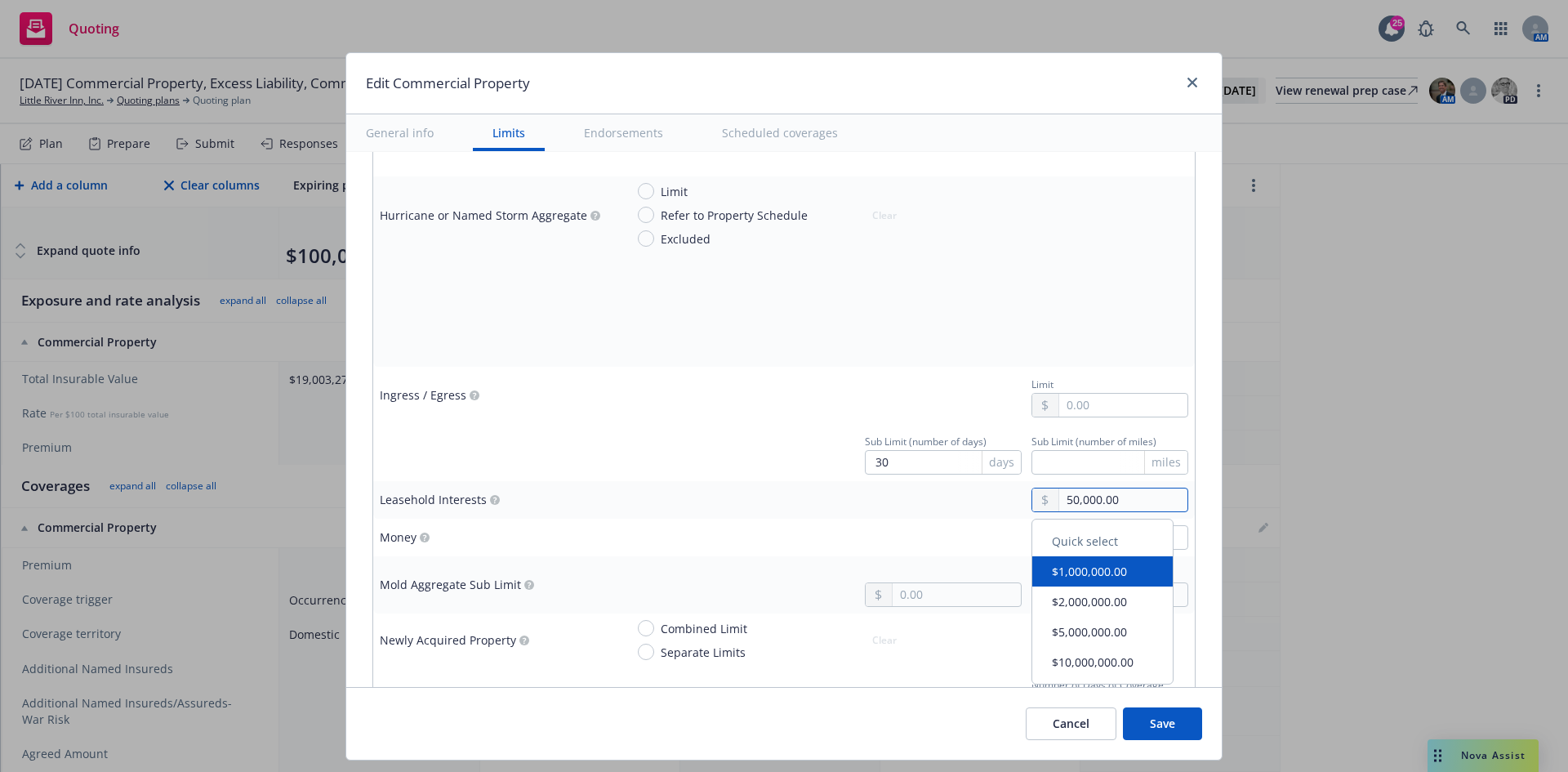
type input "50,000.00"
click at [625, 462] on div "Sub Limit (number of days) 30 days Sub Limit (number of miles) miles" at bounding box center [907, 453] width 564 height 44
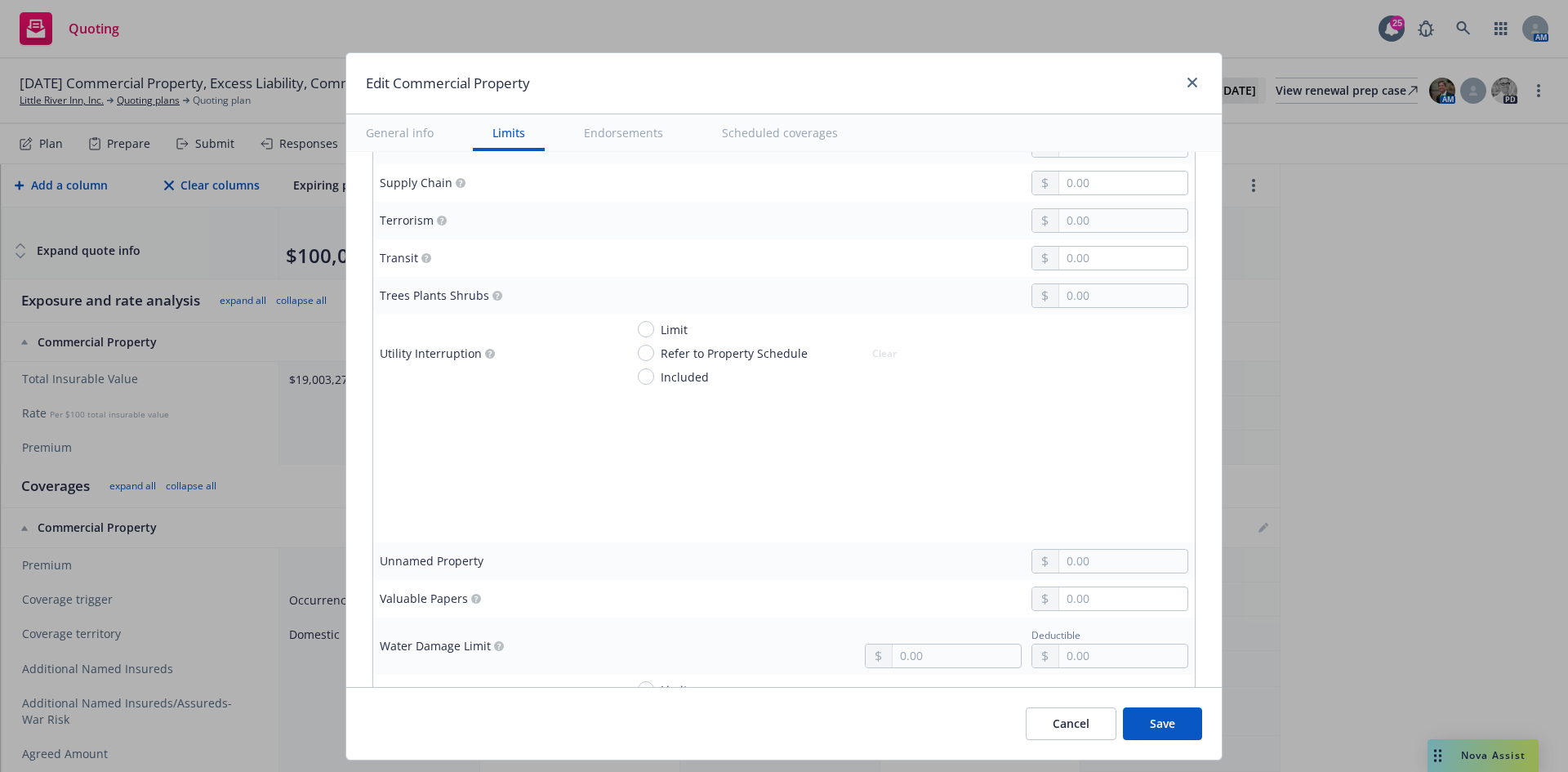
scroll to position [4084, 0]
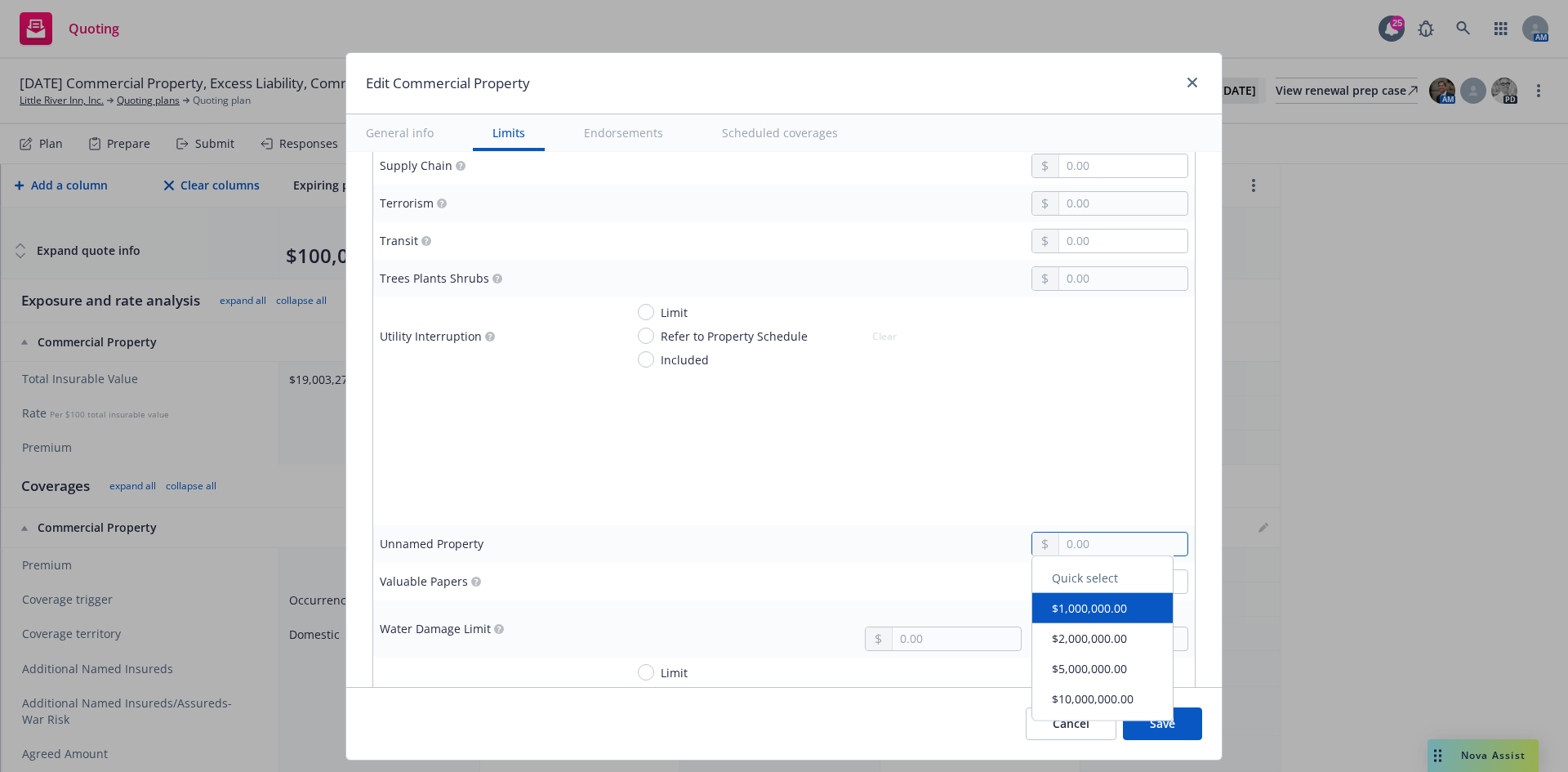
click at [1122, 541] on input "text" at bounding box center [1123, 543] width 128 height 23
type textarea "x"
type input "2.00"
type textarea "x"
type input "25.00"
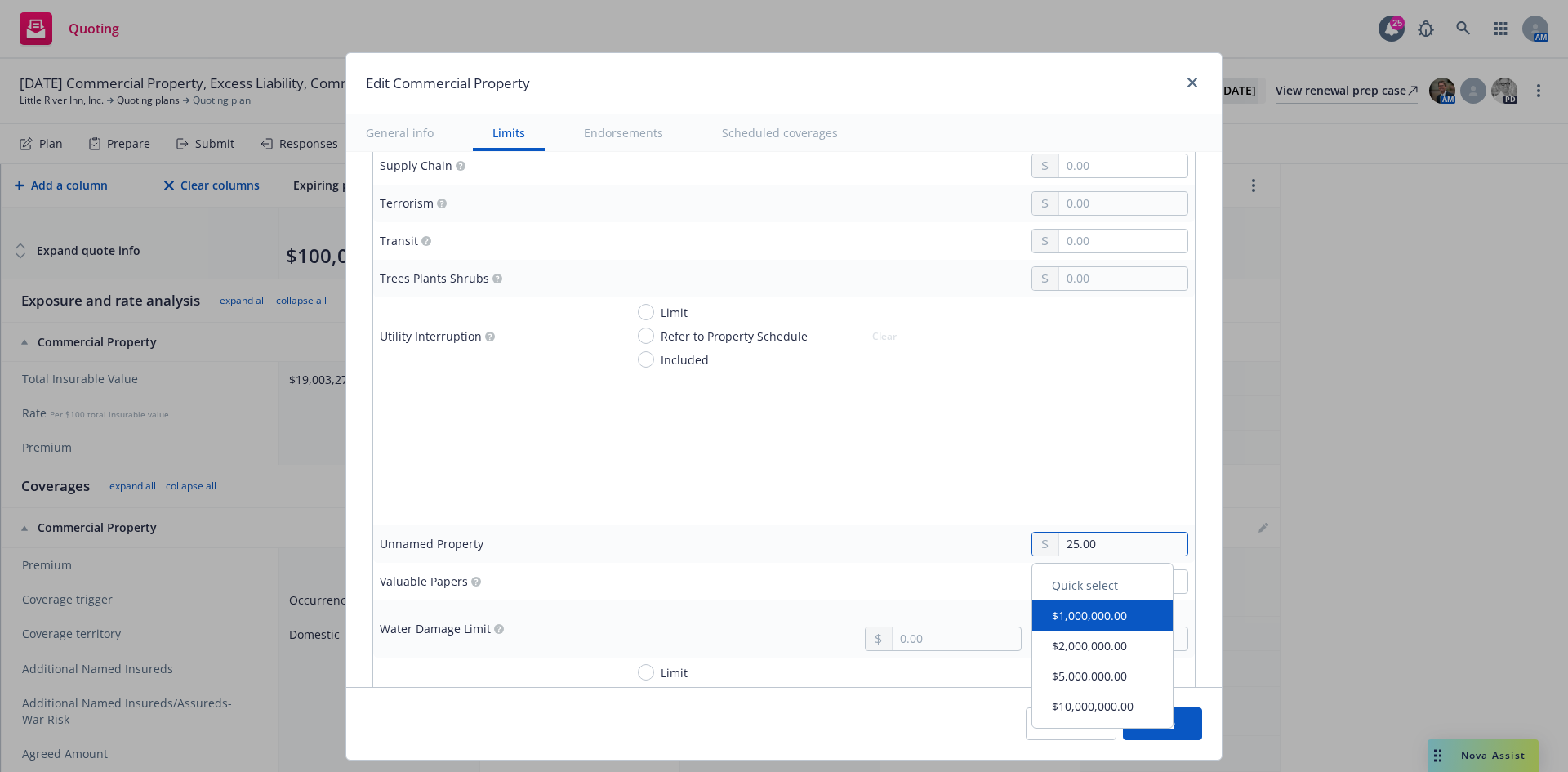
type textarea "x"
type input "250.00"
type textarea "x"
type input "2,500.00"
type textarea "x"
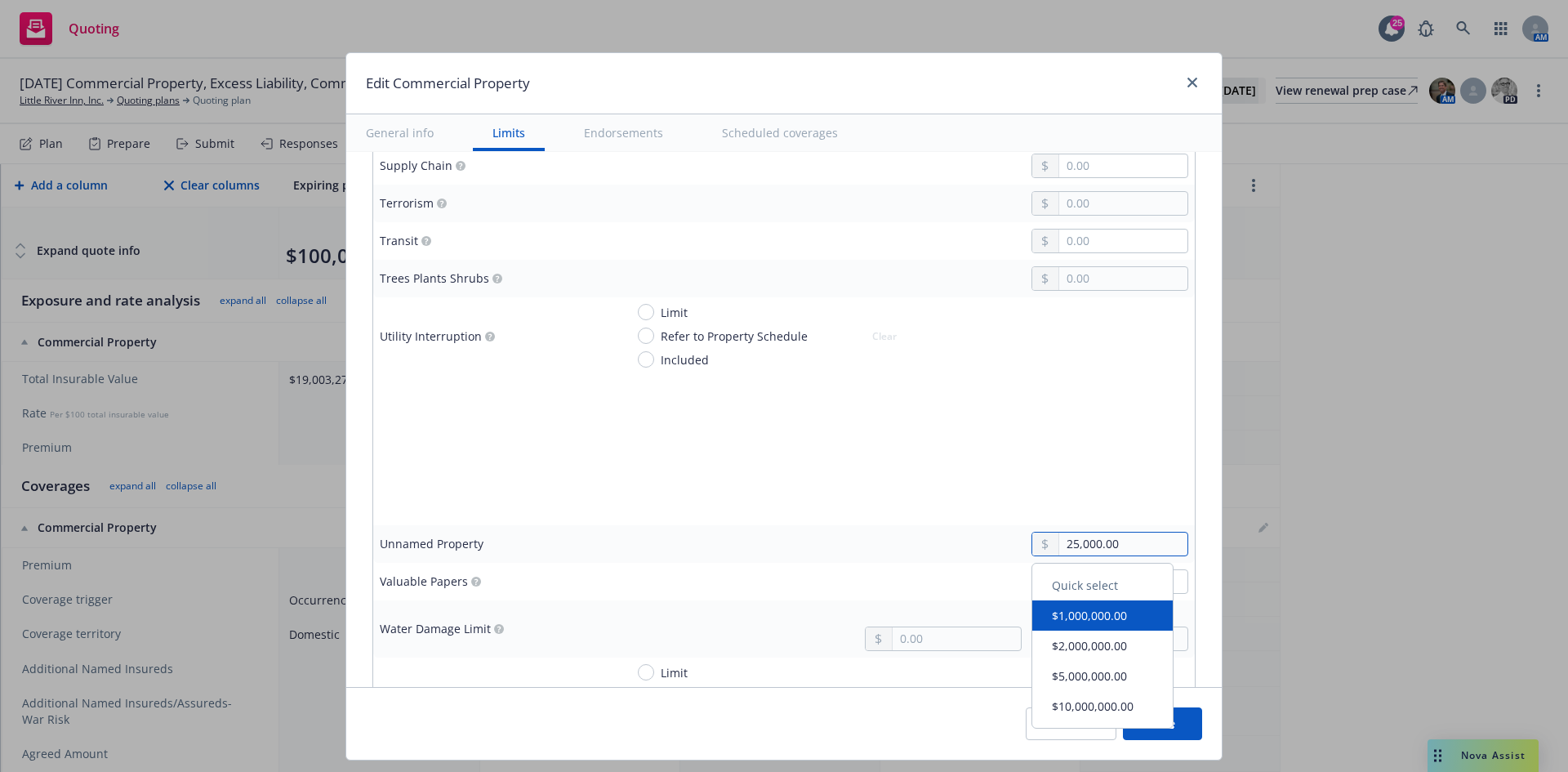
type input "25,000.00"
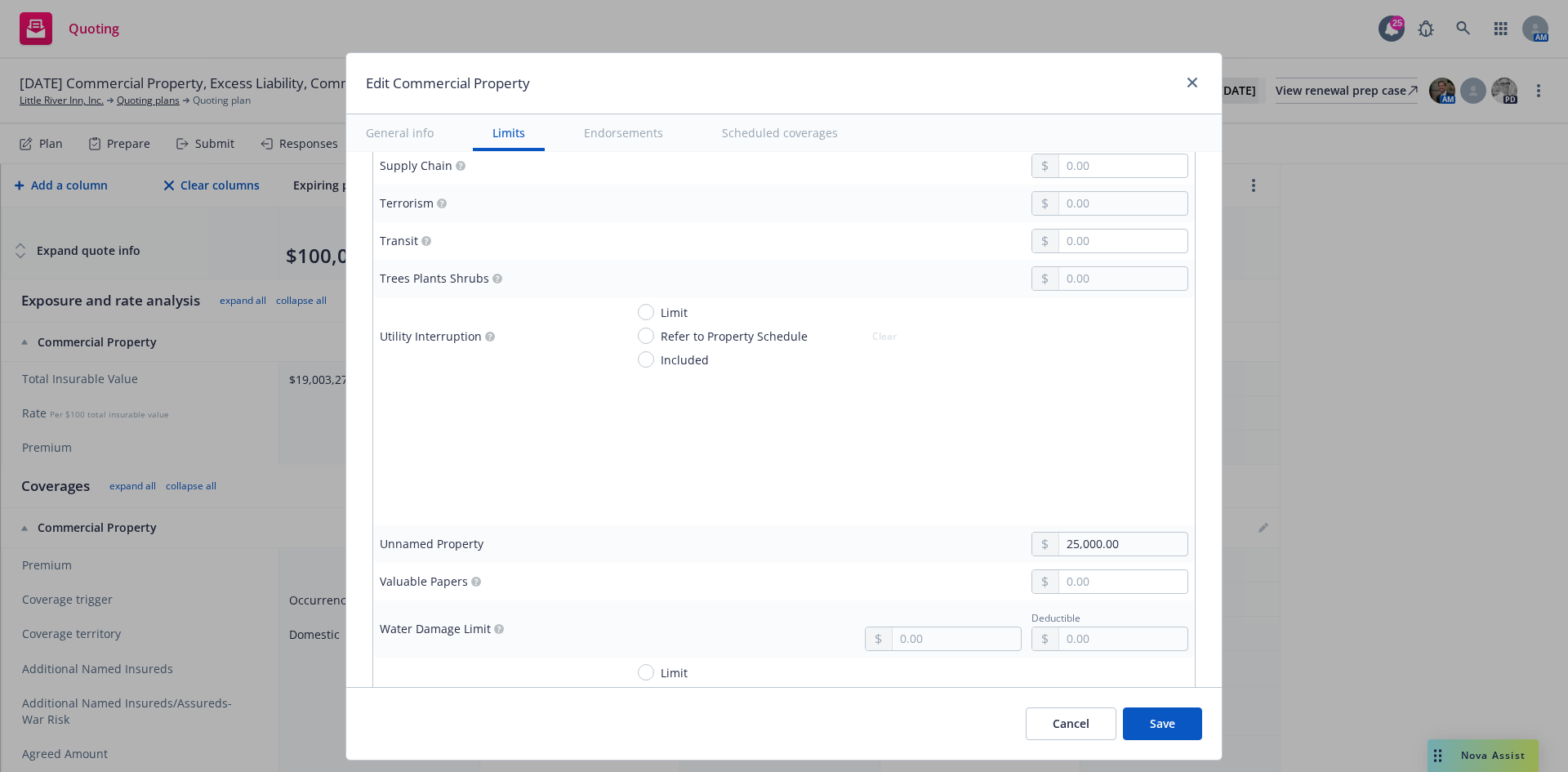
click at [640, 519] on td at bounding box center [906, 507] width 577 height 37
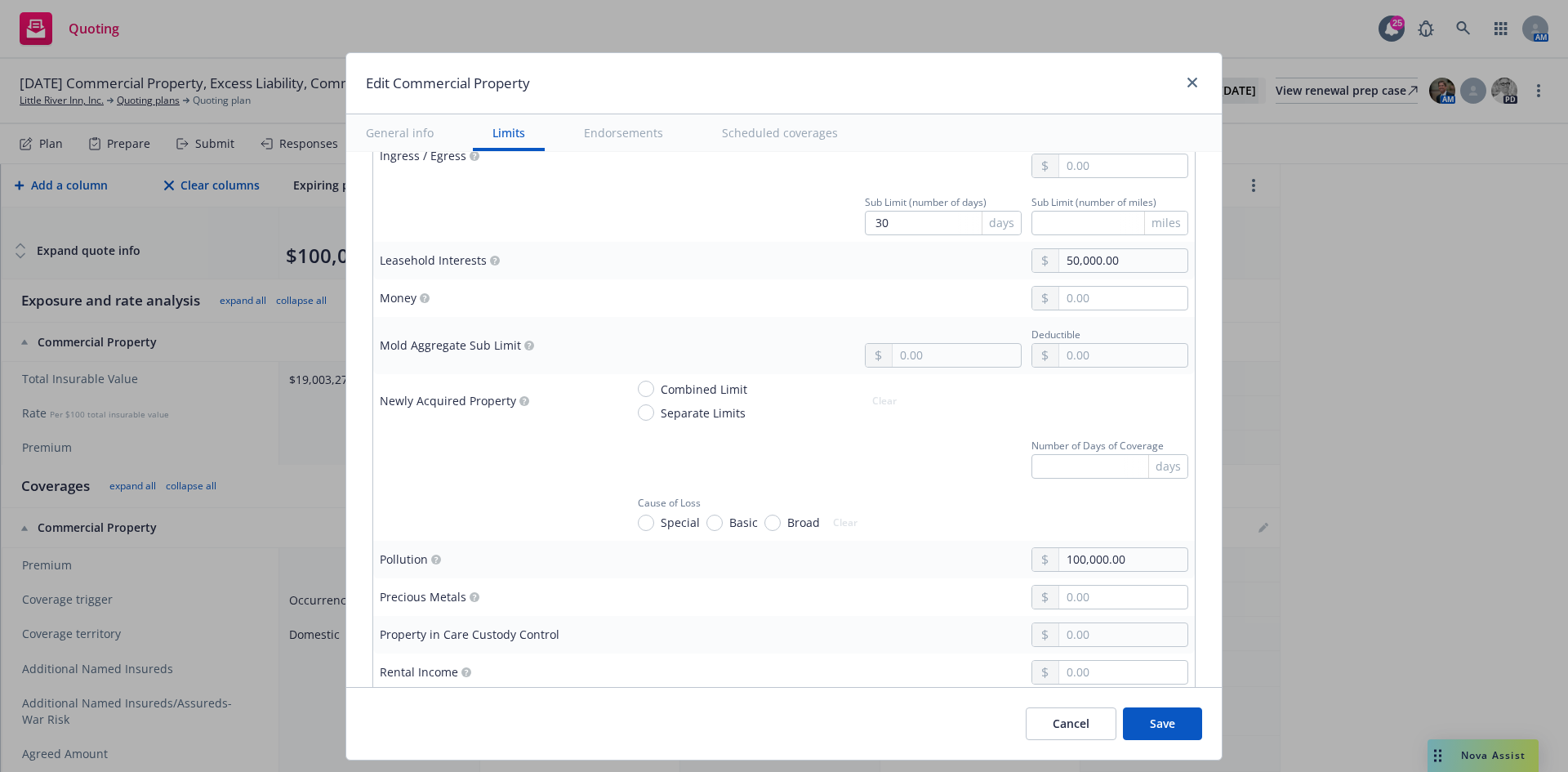
scroll to position [3104, 0]
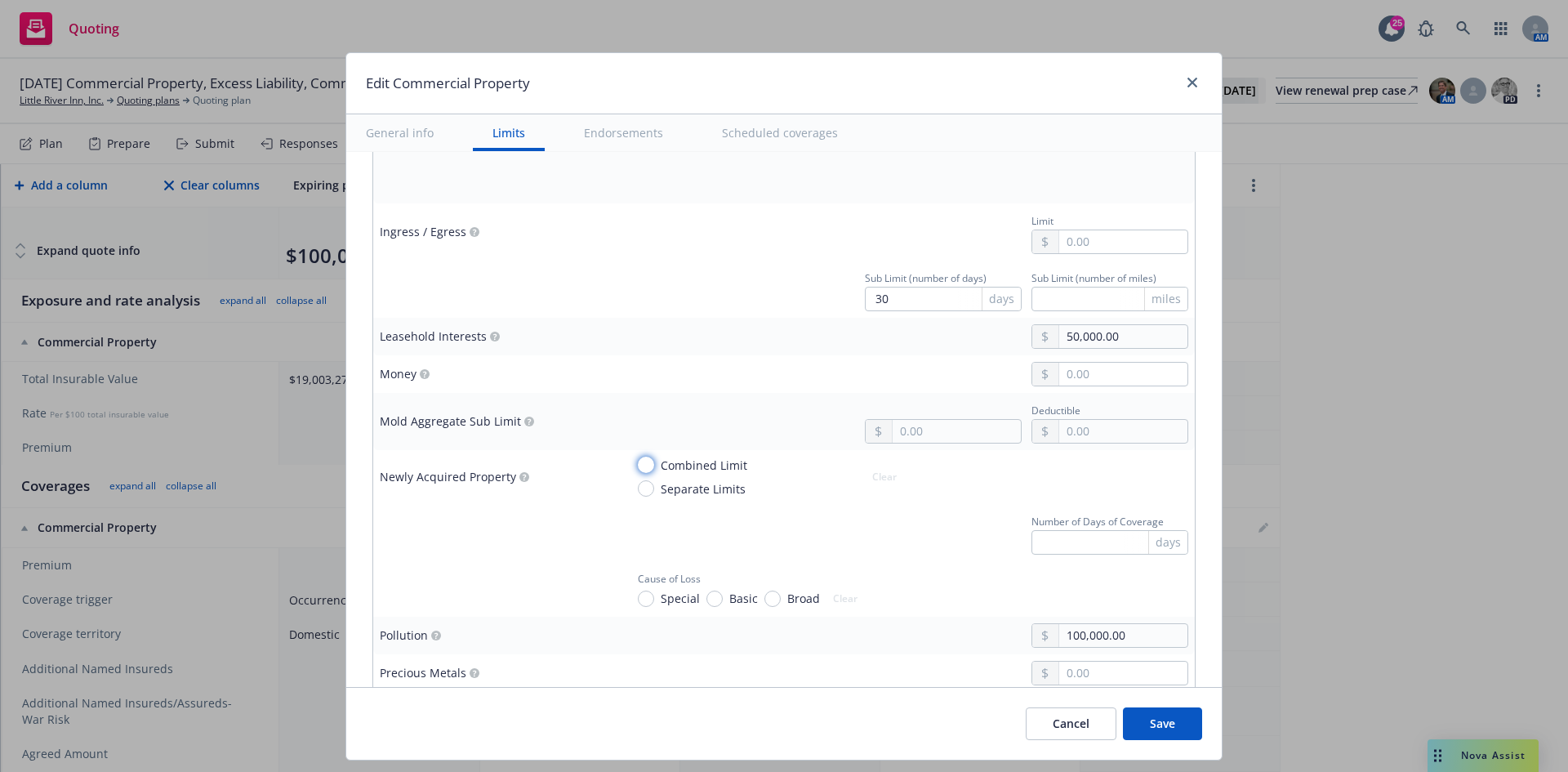
click at [638, 460] on input "Combined Limit" at bounding box center [646, 464] width 17 height 17
radio input "true"
type textarea "x"
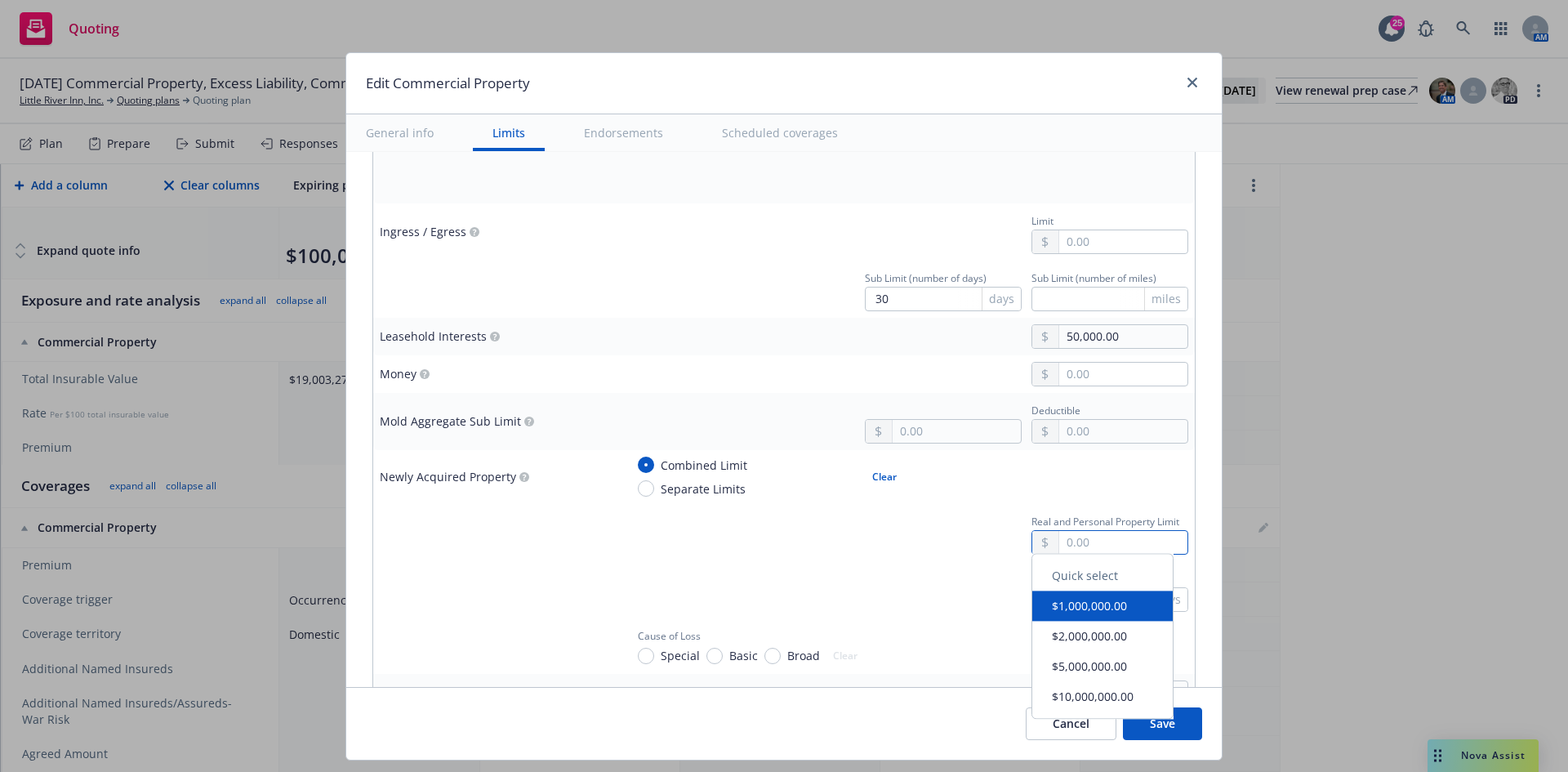
click at [1112, 537] on input "text" at bounding box center [1123, 541] width 128 height 23
click at [885, 526] on div "Real and Personal Property Limit" at bounding box center [907, 532] width 564 height 44
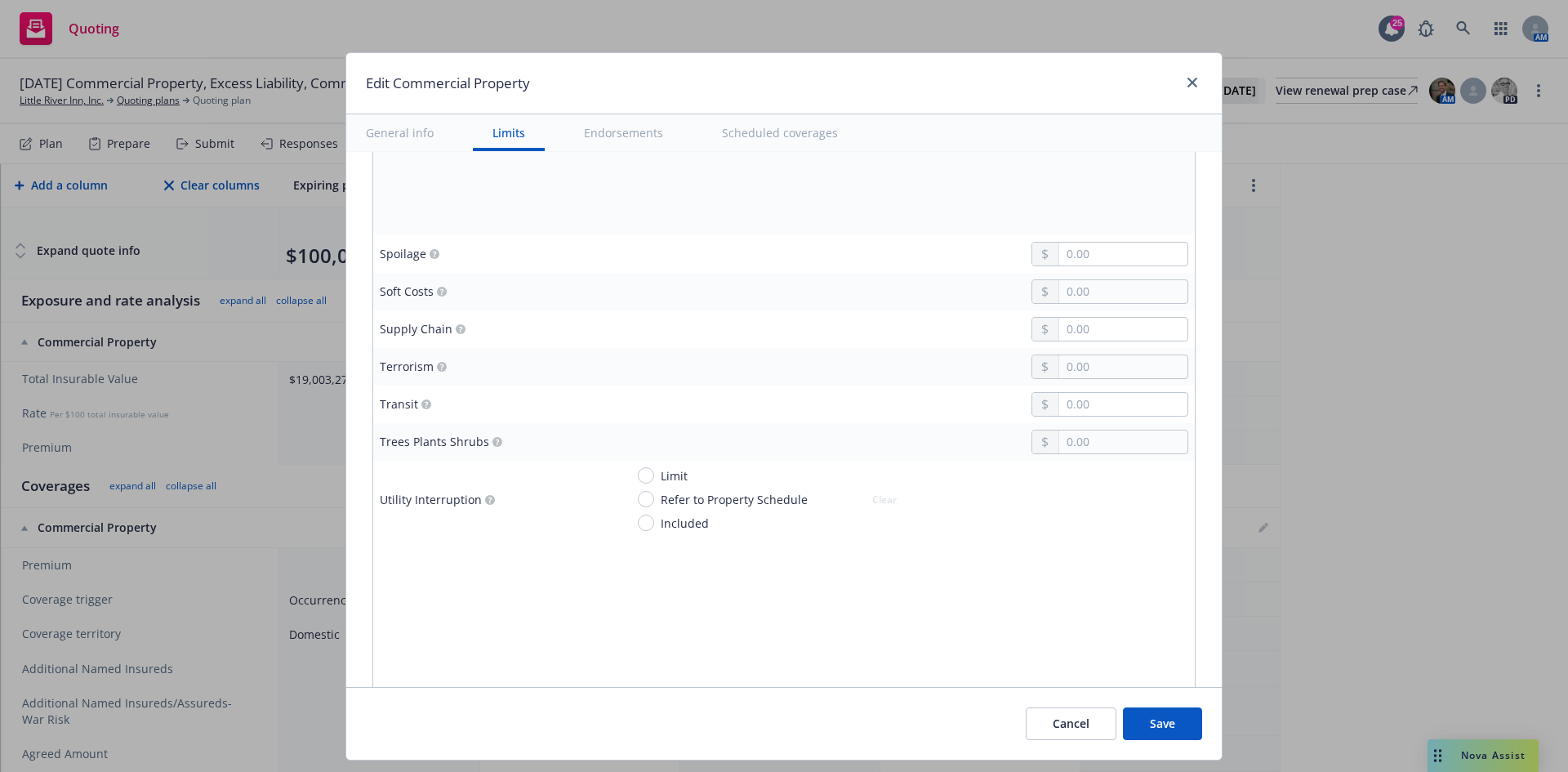
scroll to position [4002, 0]
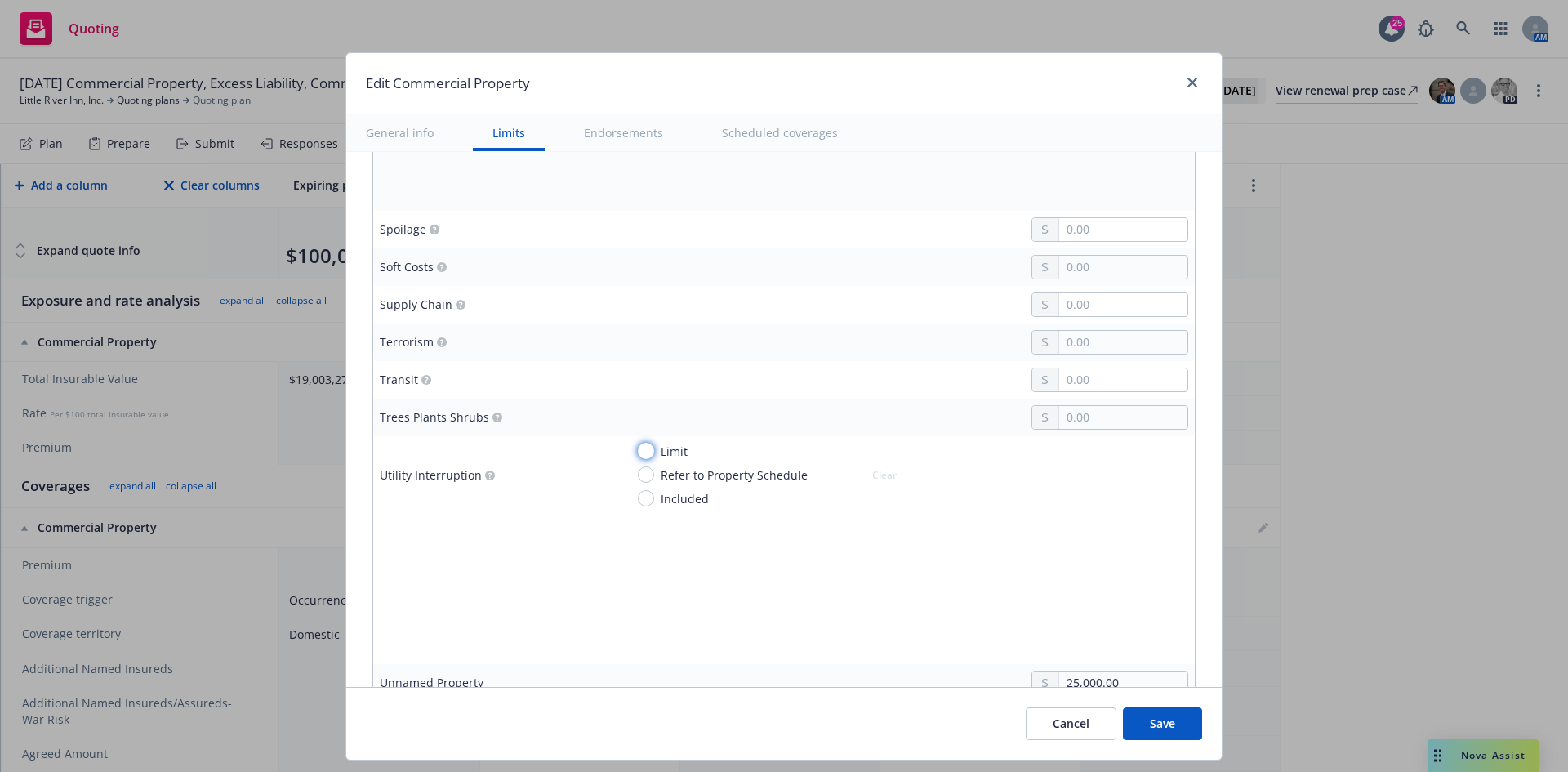
click at [639, 455] on input "Limit" at bounding box center [646, 451] width 17 height 17
radio input "true"
click at [1108, 502] on input "text" at bounding box center [1123, 494] width 128 height 23
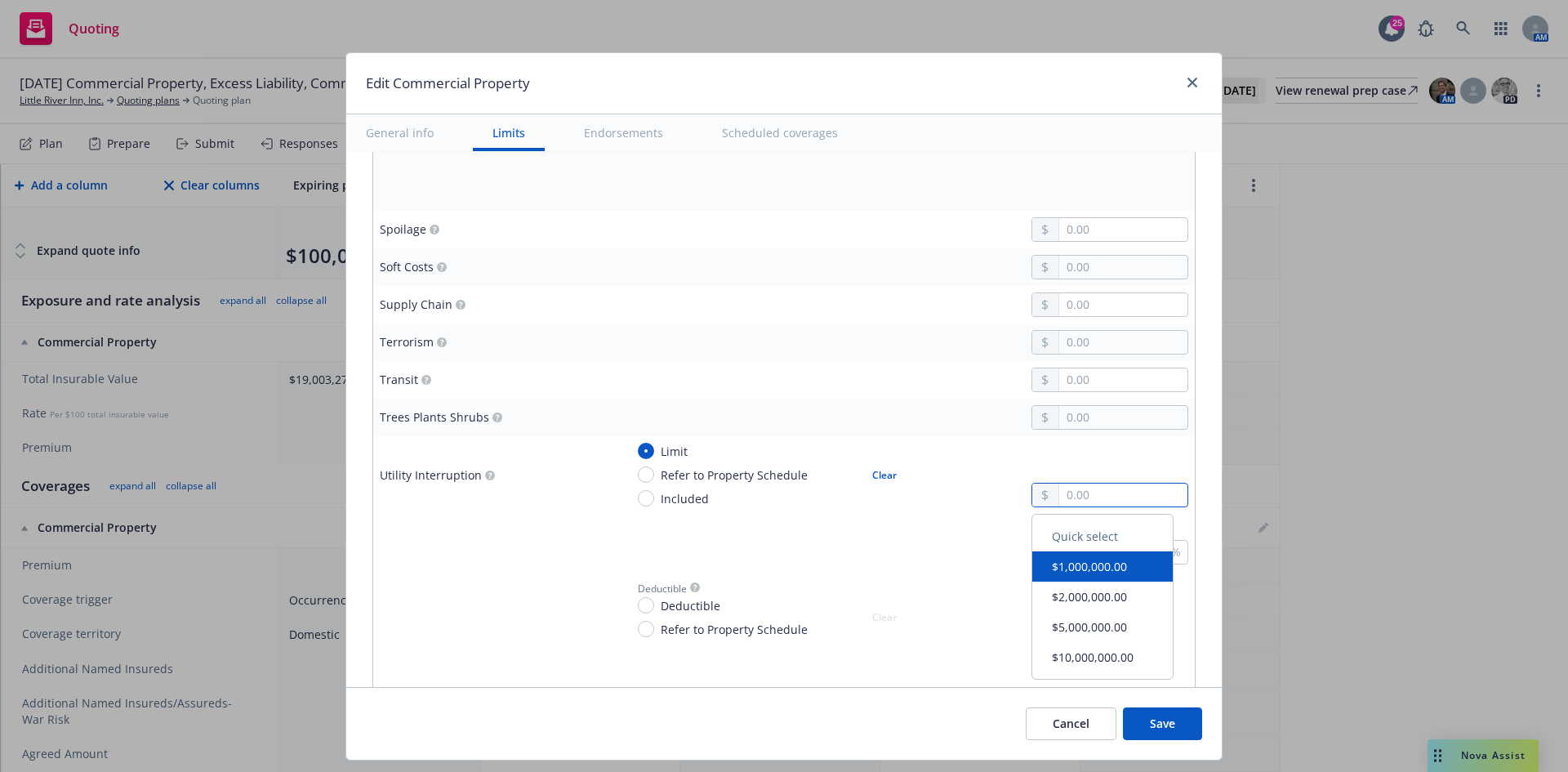
type textarea "x"
type input "1.00"
type textarea "x"
type input "10.00"
type textarea "x"
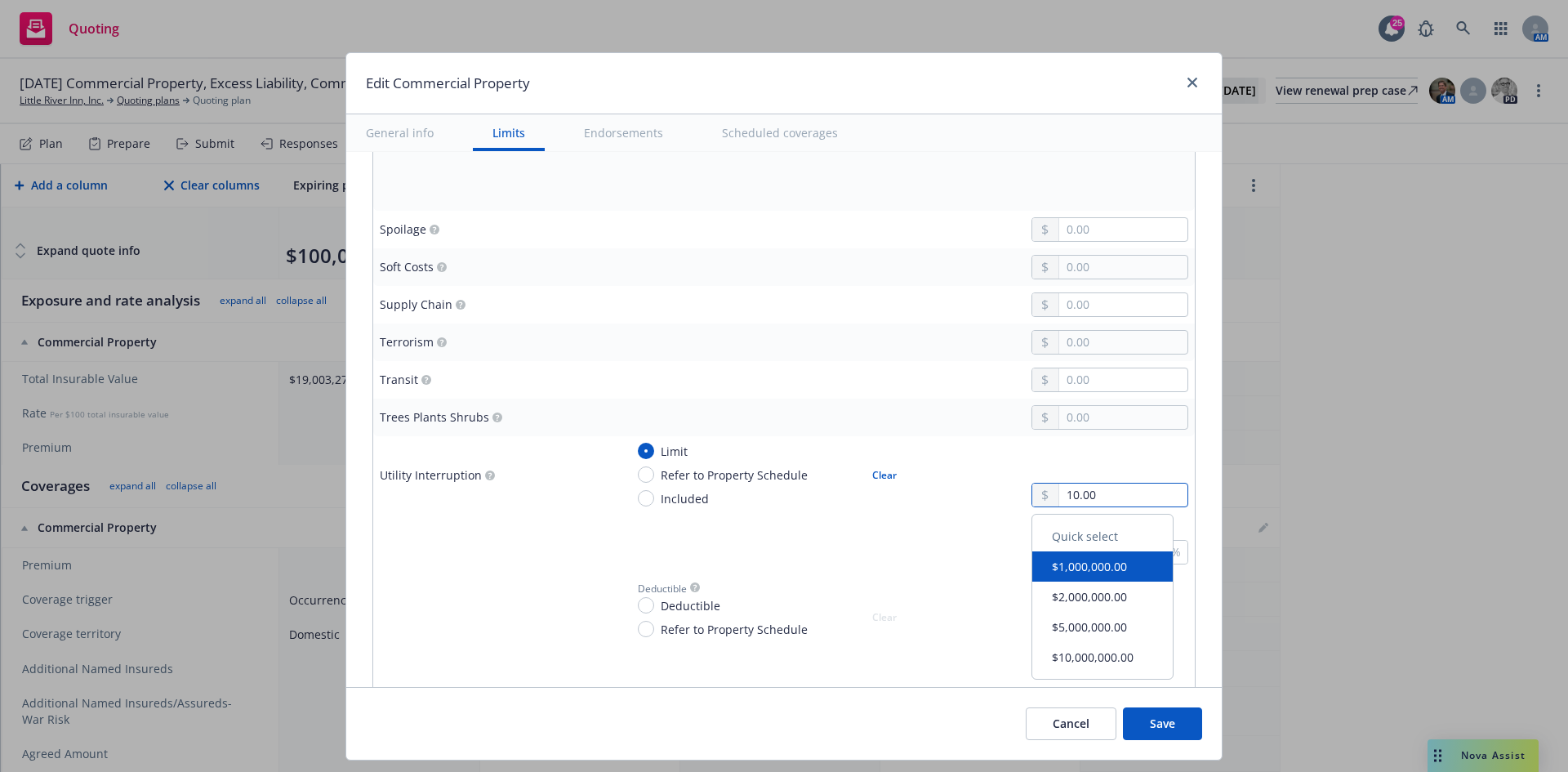
type input "100.00"
type textarea "x"
type input "1,000.00"
type textarea "x"
type input "10,000.00"
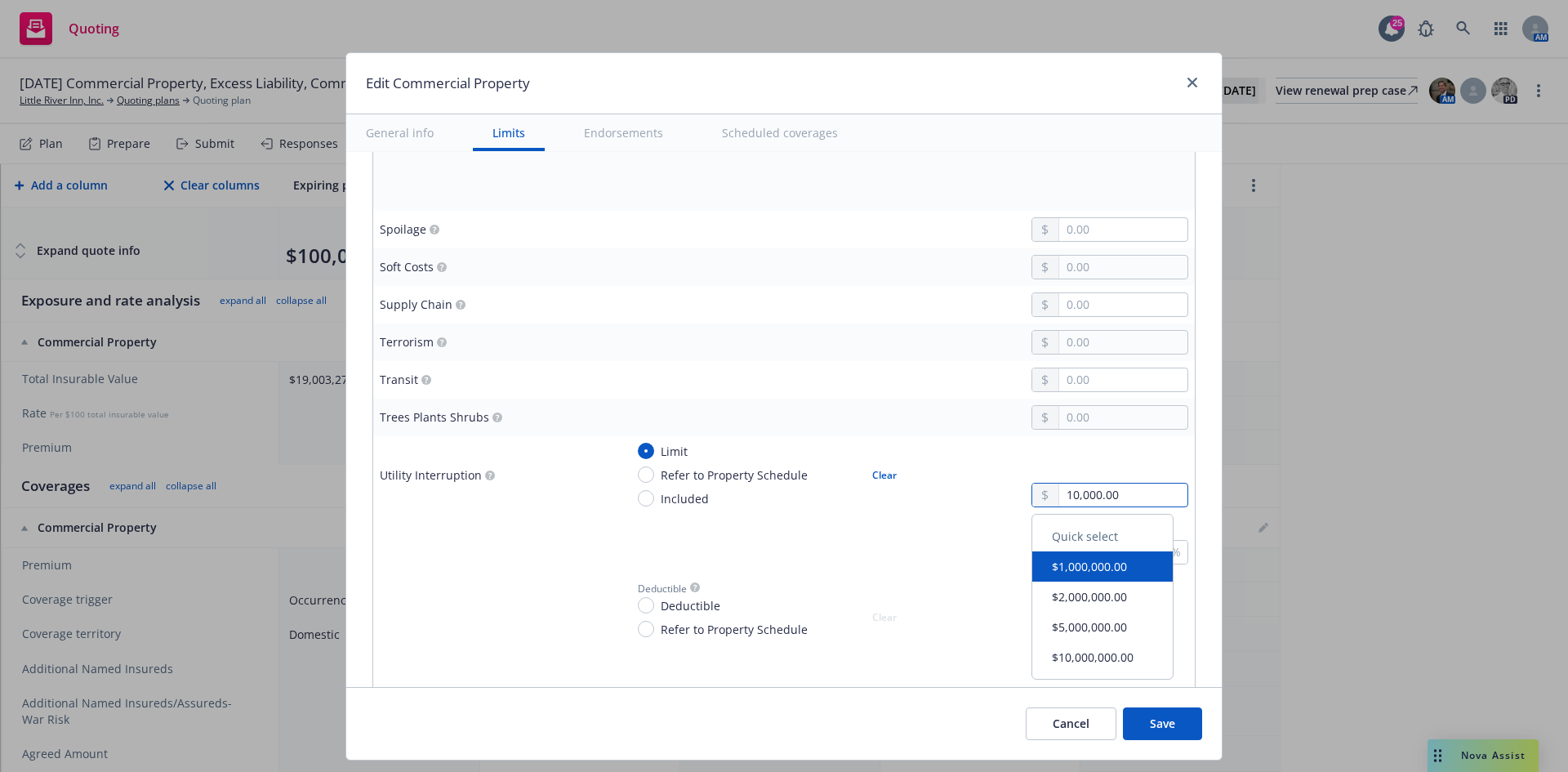
type textarea "x"
type input "100,000.00"
type textarea "x"
type input "100,000.00"
click at [869, 560] on div "Coinsurance %" at bounding box center [907, 542] width 564 height 44
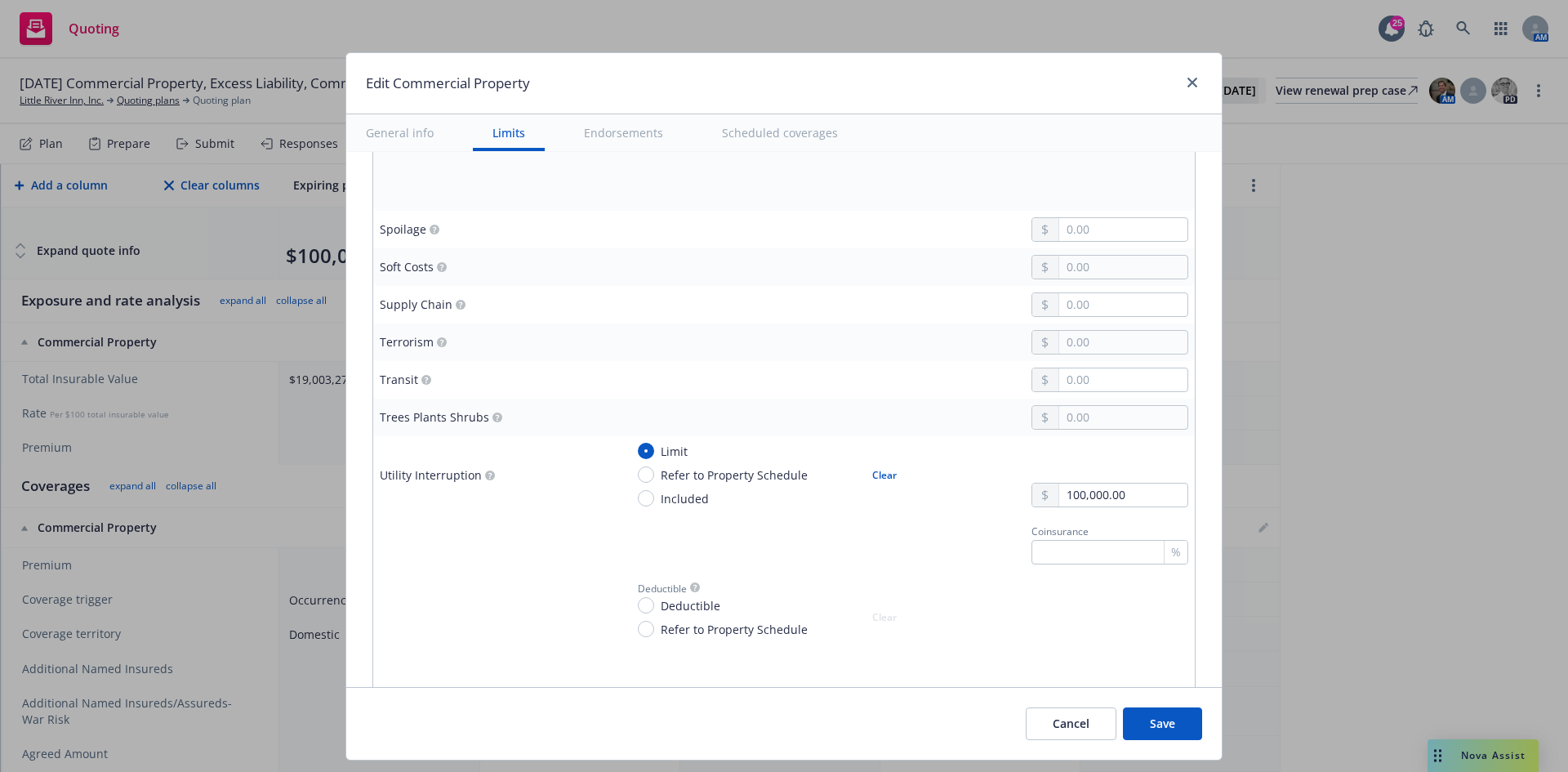
drag, startPoint x: 622, startPoint y: 601, endPoint x: 630, endPoint y: 601, distance: 8.0
click at [626, 601] on div "Deductible Deductible Refer to Property Schedule Clear" at bounding box center [766, 607] width 282 height 60
click at [638, 602] on input "Deductible" at bounding box center [646, 605] width 17 height 17
radio input "true"
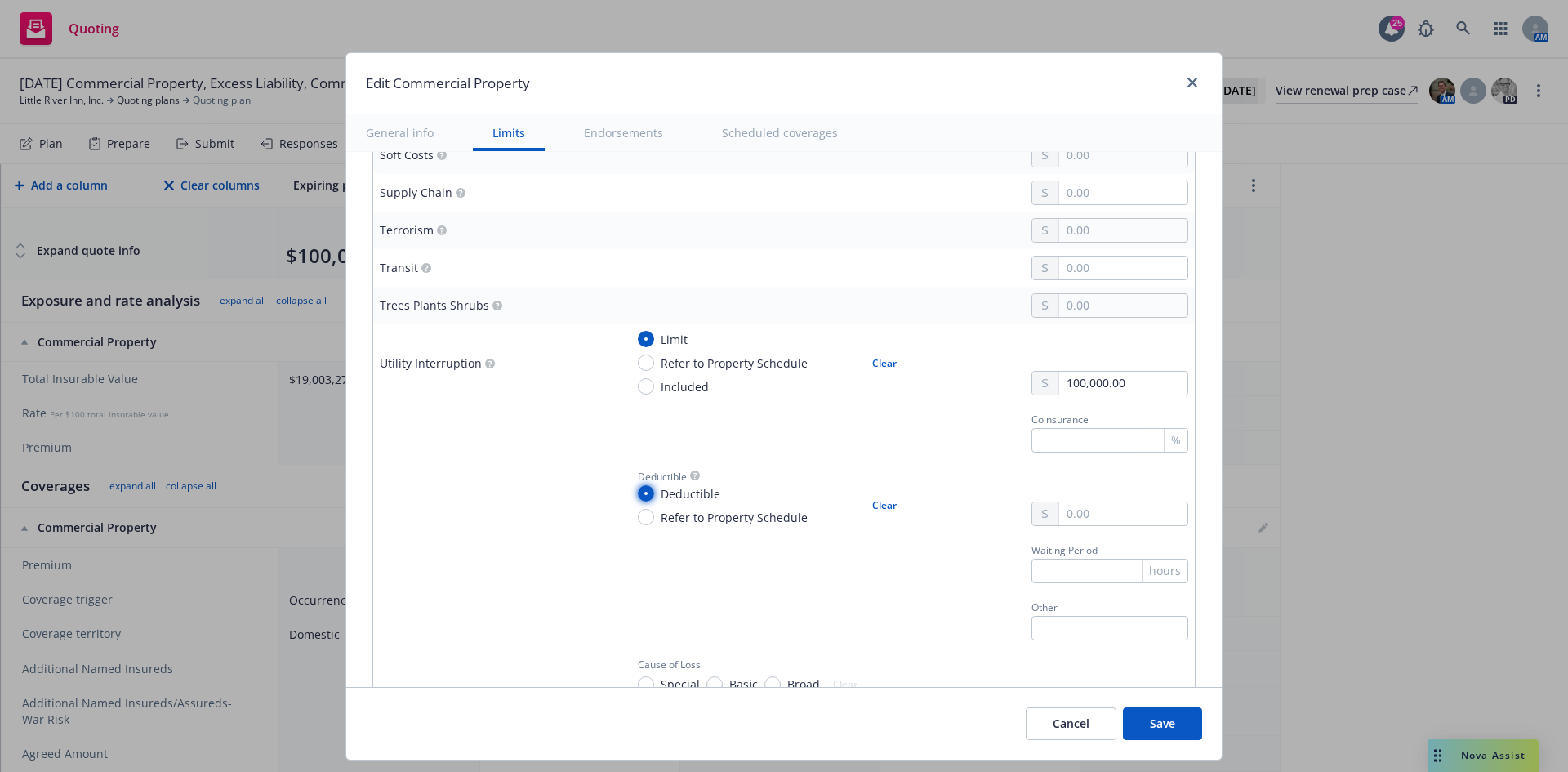
scroll to position [4165, 0]
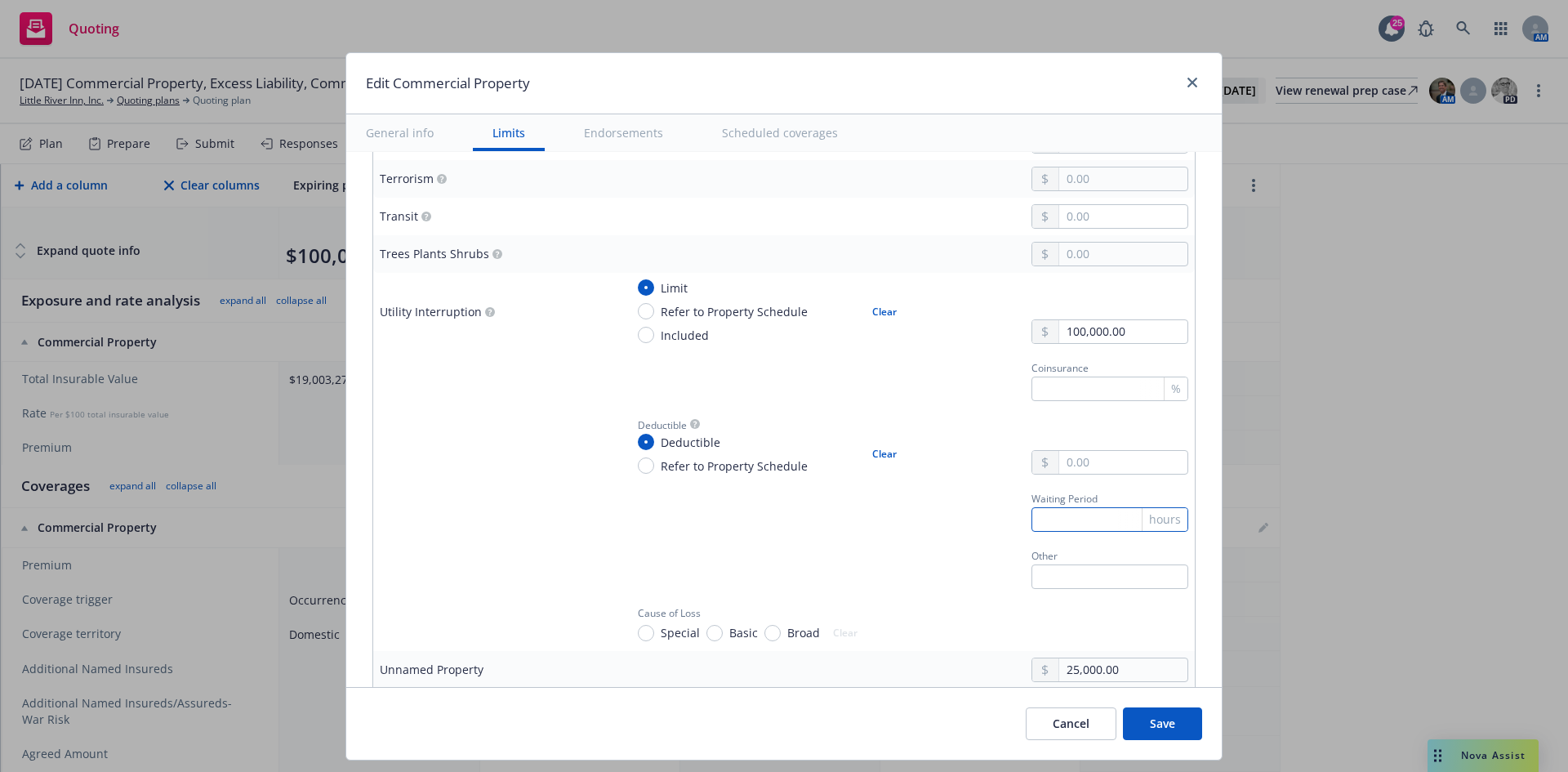
click at [1052, 521] on input "text" at bounding box center [1109, 519] width 157 height 25
click at [521, 496] on td at bounding box center [496, 510] width 245 height 57
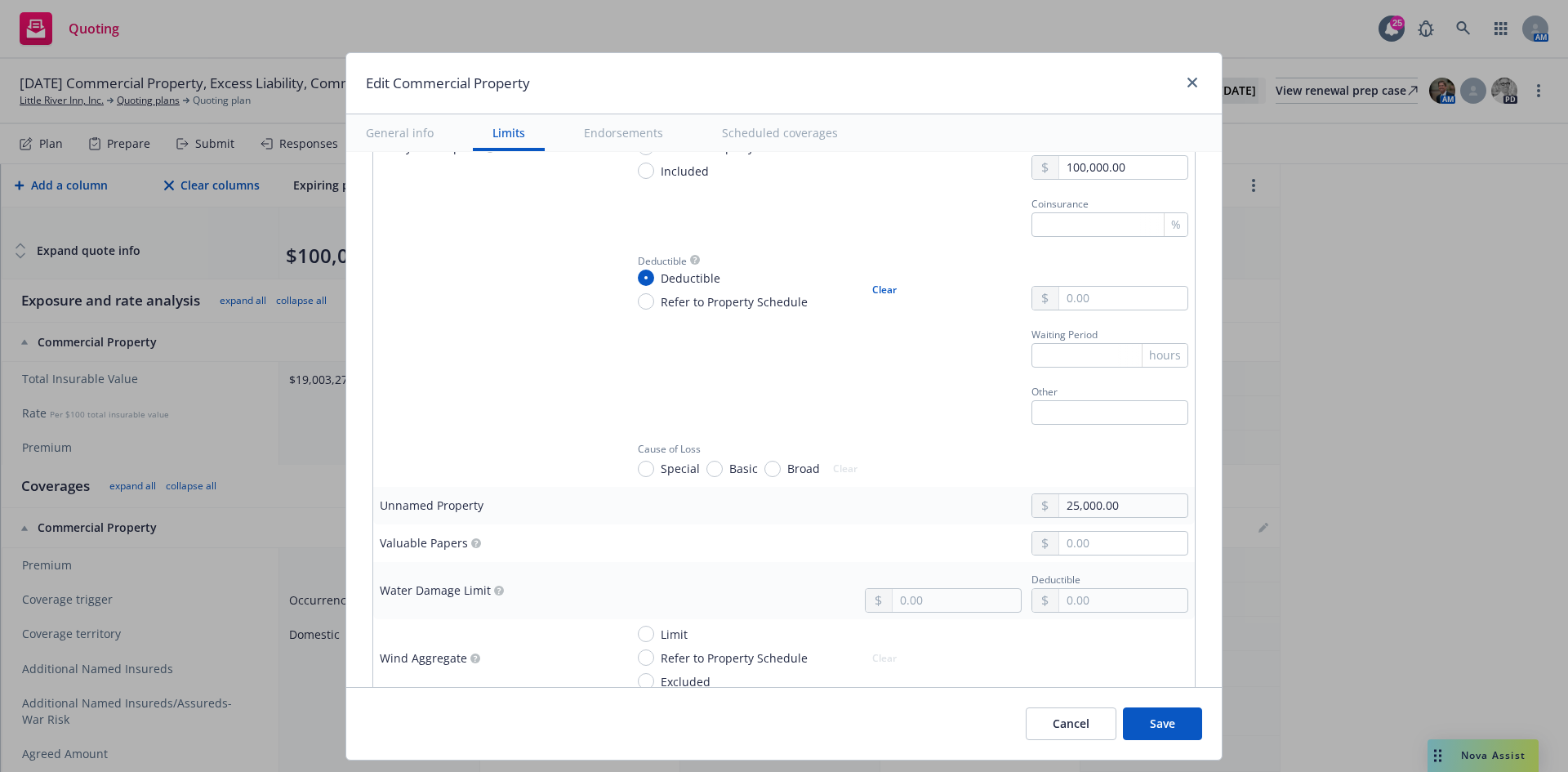
scroll to position [4328, 0]
click at [1099, 540] on input "text" at bounding box center [1123, 543] width 128 height 23
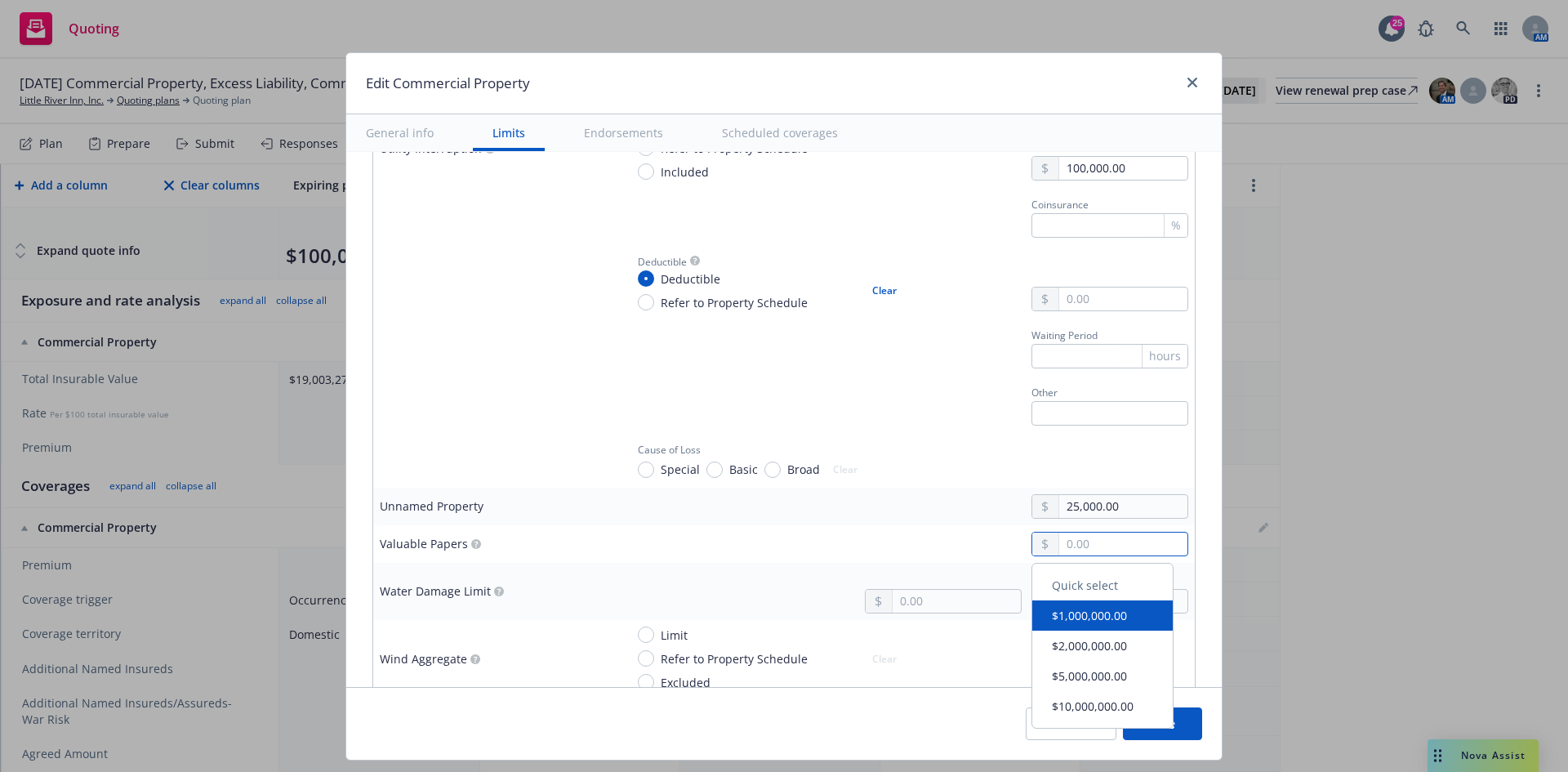
type textarea "x"
type input "10.00"
type textarea "x"
type input "100.00"
type textarea "x"
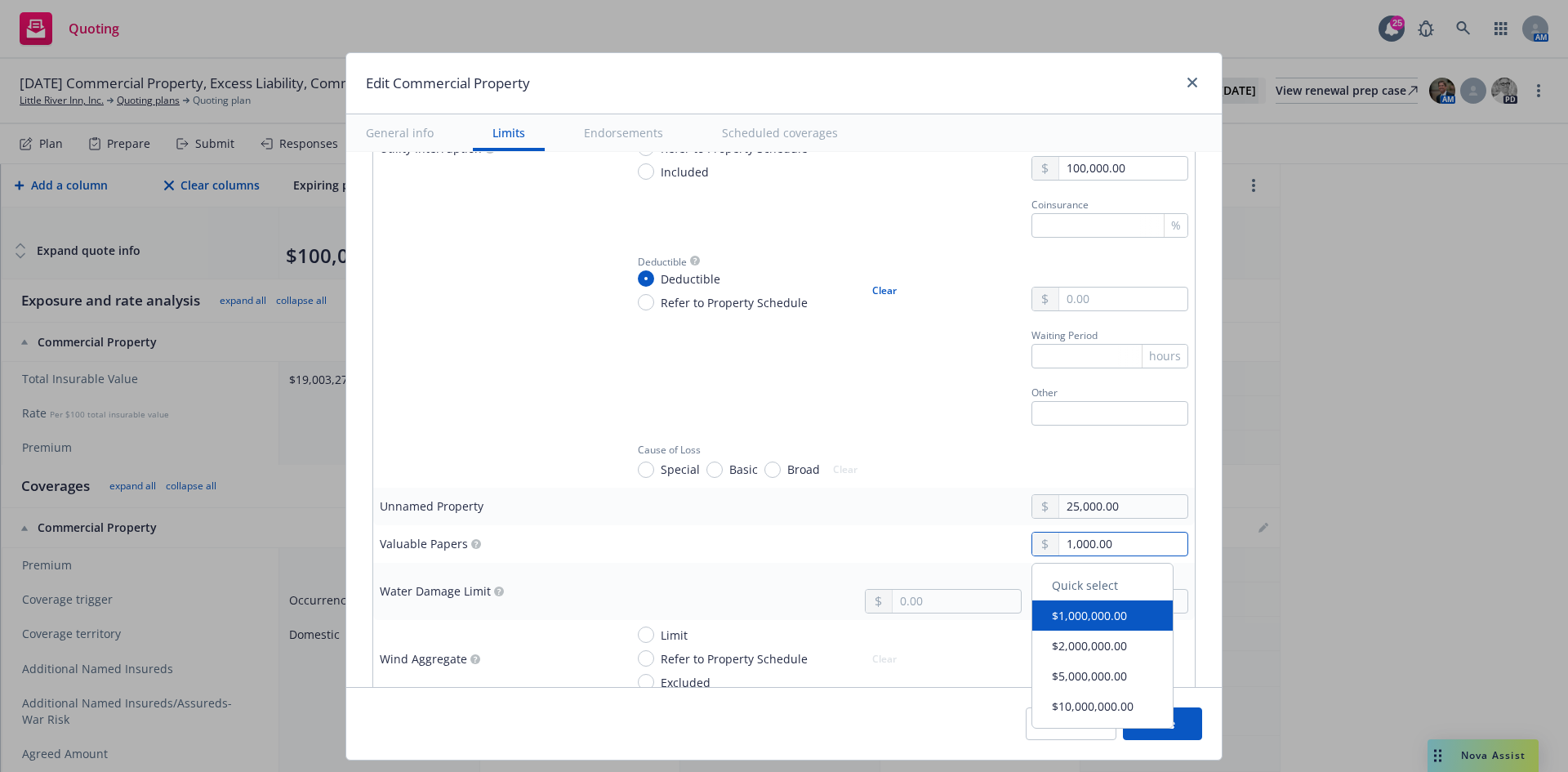
type input "10,000.00"
type textarea "x"
type input "100,000.00"
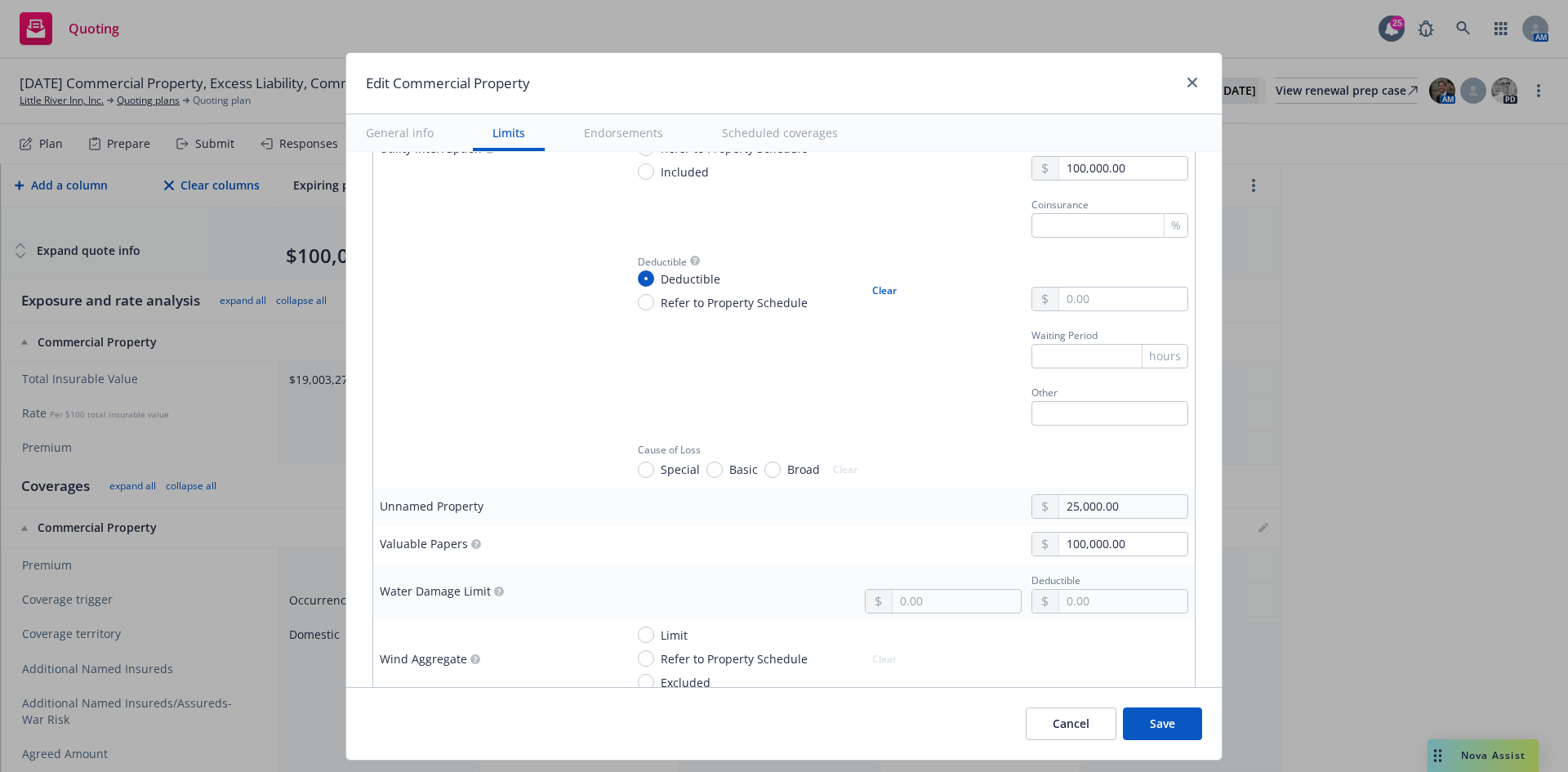
click at [744, 532] on div "100,000.00" at bounding box center [907, 543] width 564 height 25
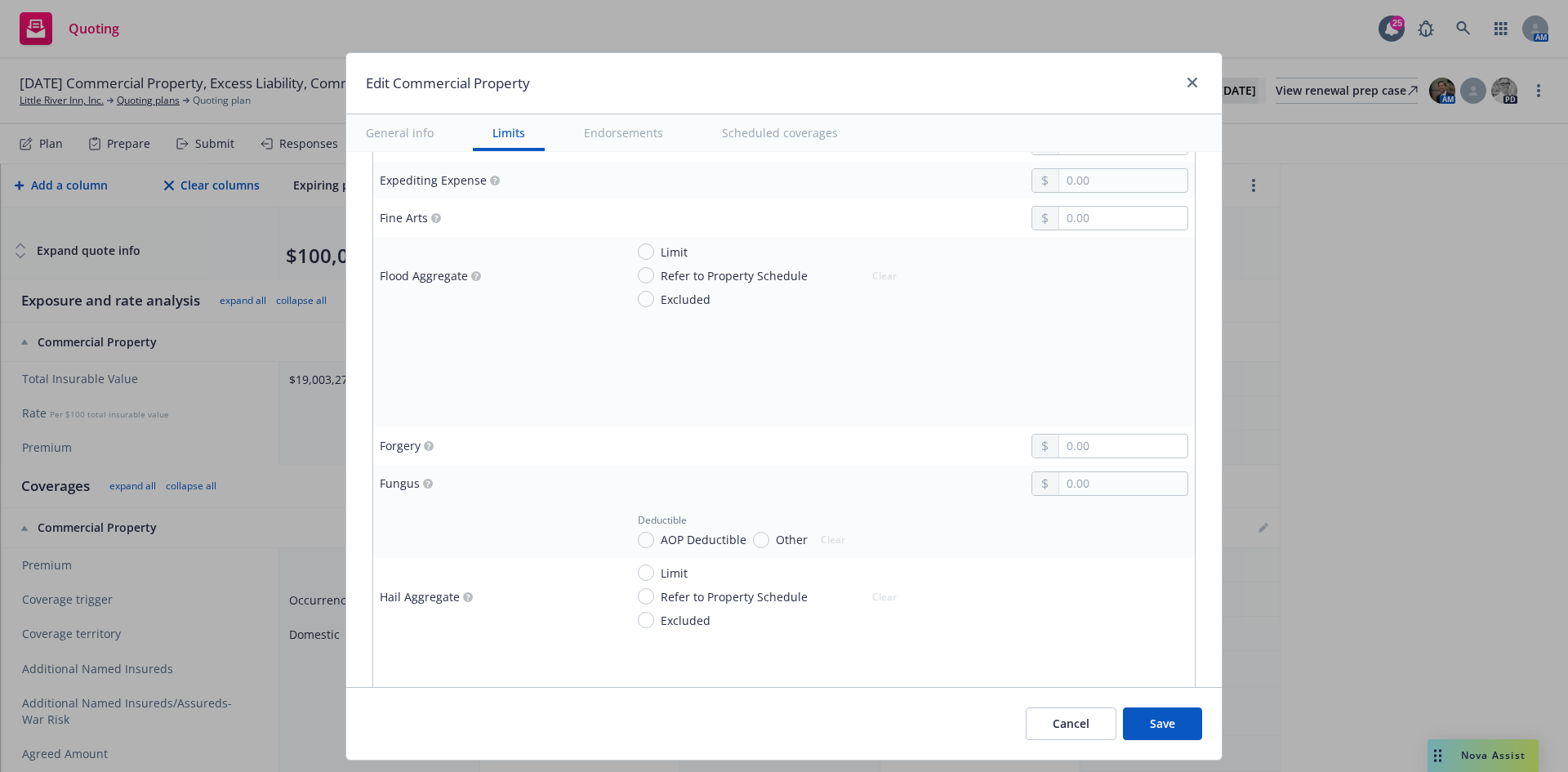
scroll to position [2286, 0]
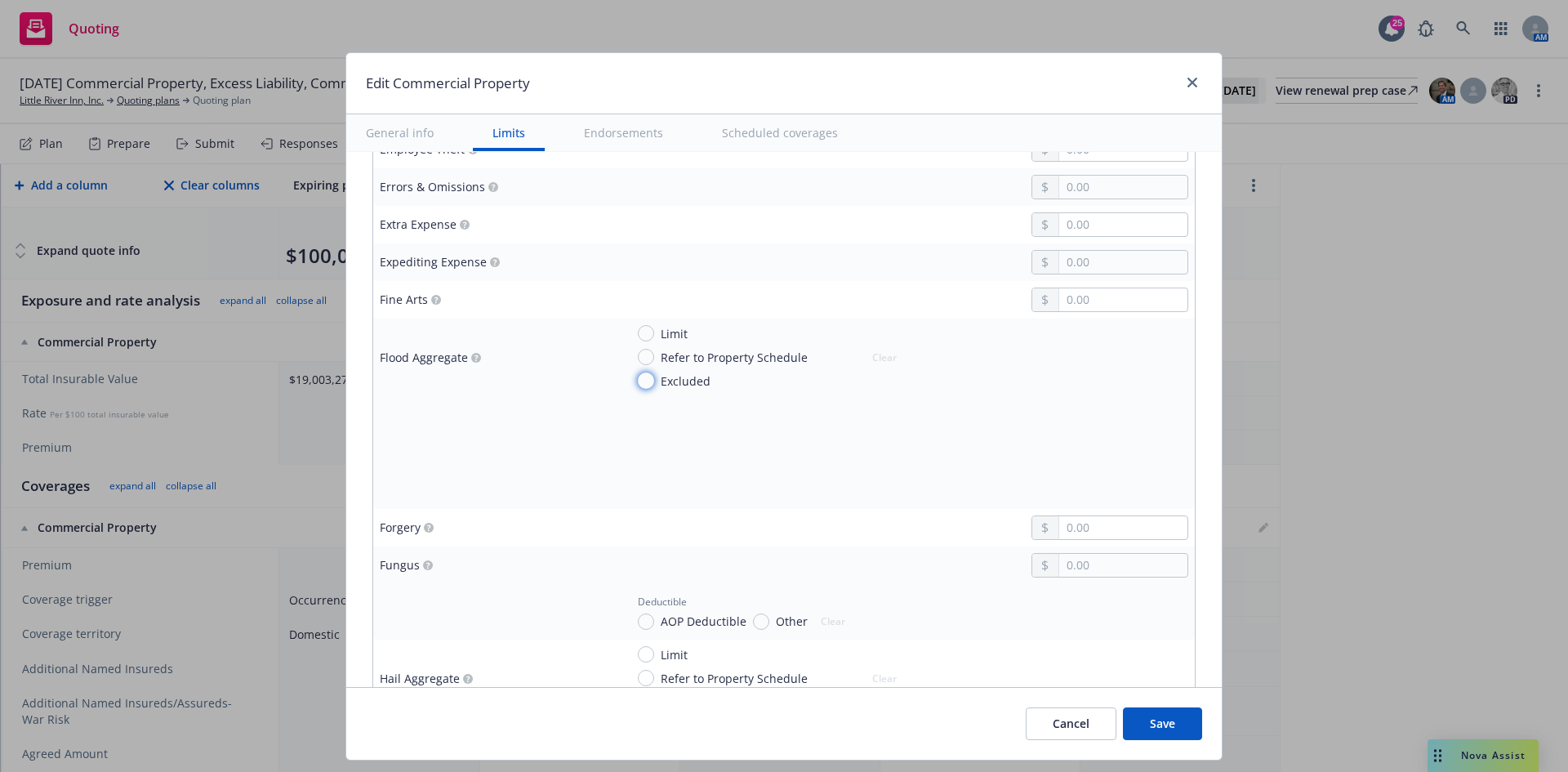
click at [640, 380] on input "Excluded" at bounding box center [646, 381] width 17 height 17
radio input "true"
type textarea "x"
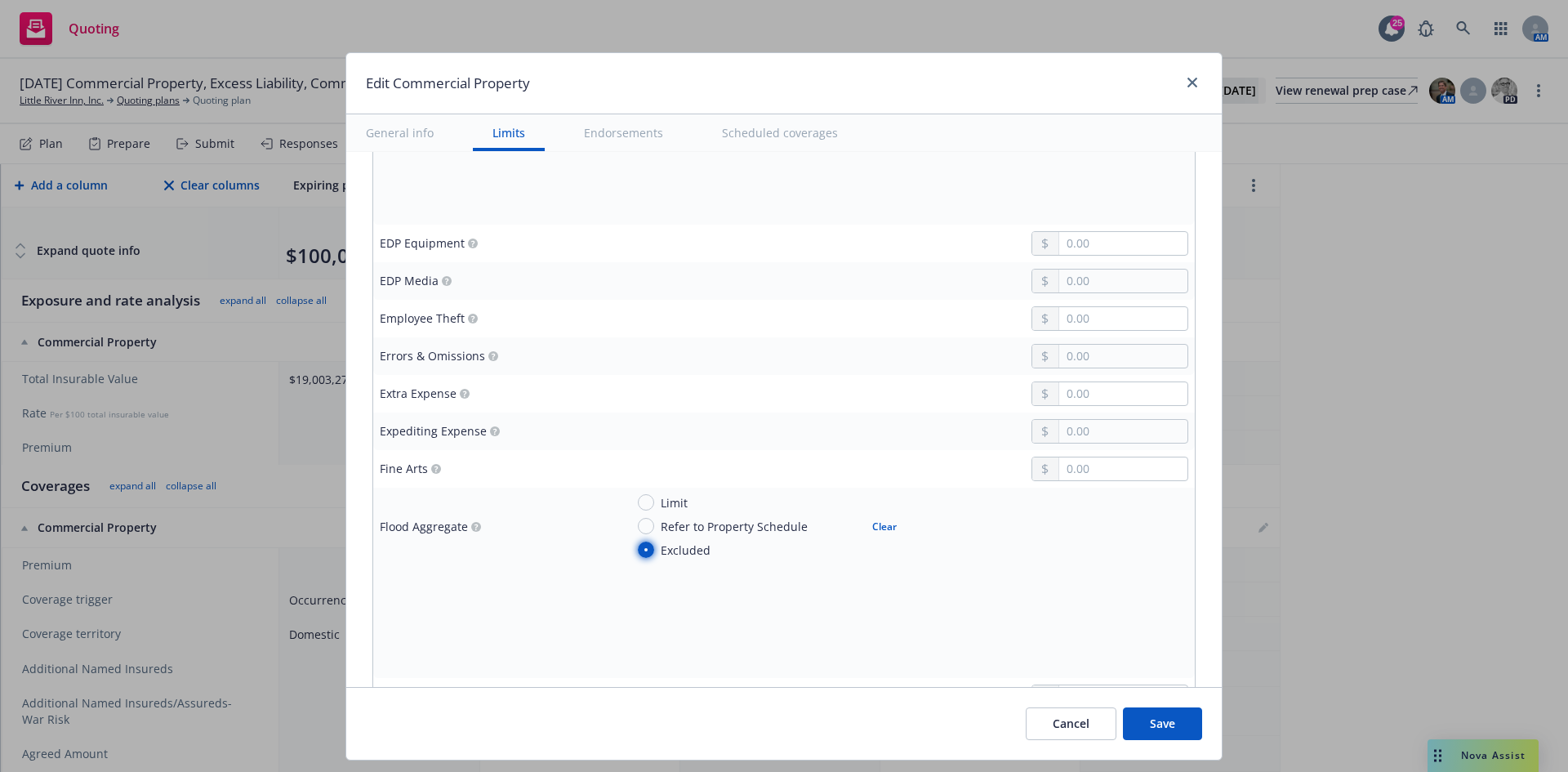
scroll to position [1960, 0]
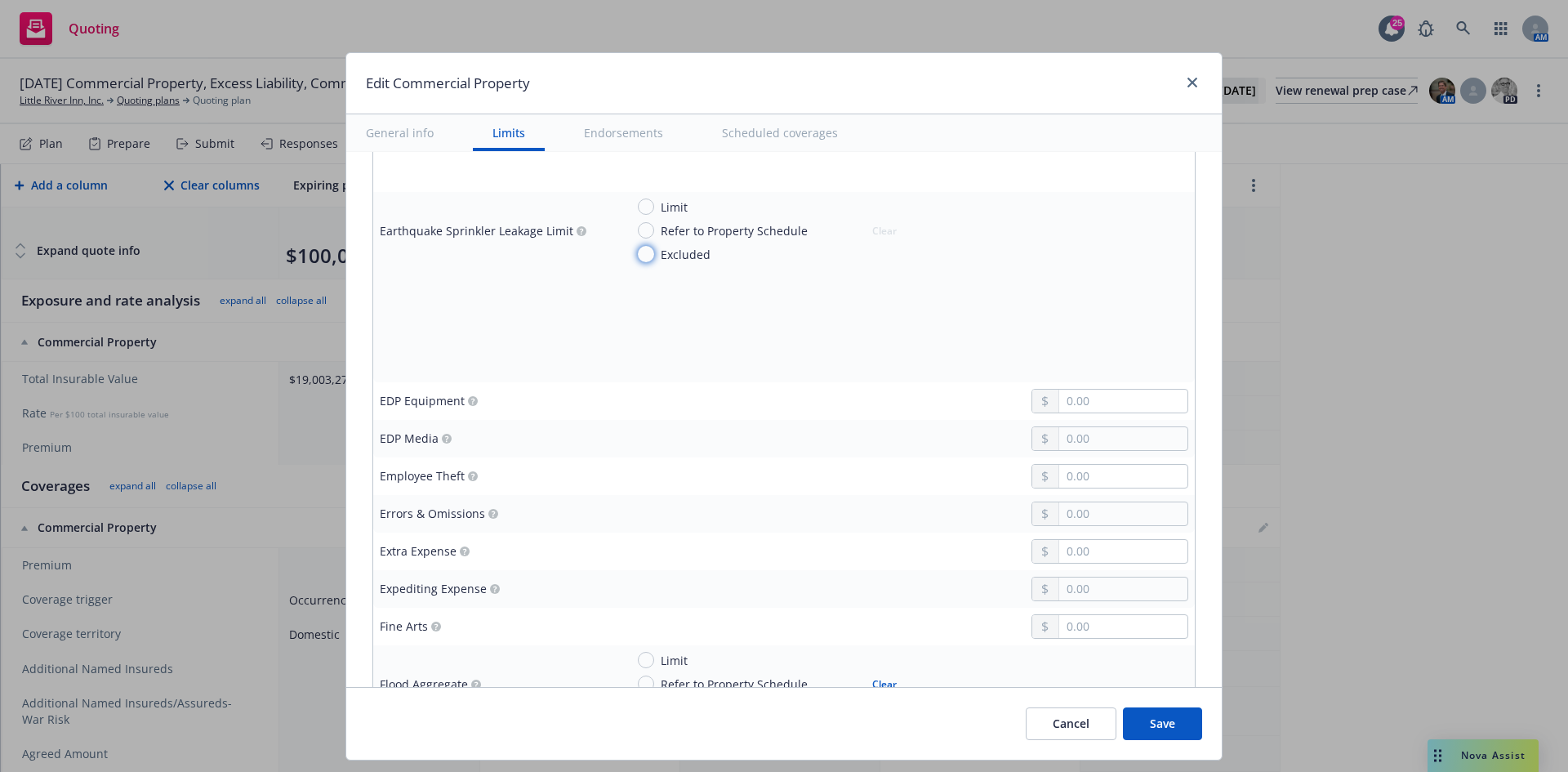
drag, startPoint x: 640, startPoint y: 250, endPoint x: 638, endPoint y: 267, distance: 17.1
click at [639, 250] on input "Excluded" at bounding box center [646, 253] width 17 height 17
radio input "true"
type textarea "x"
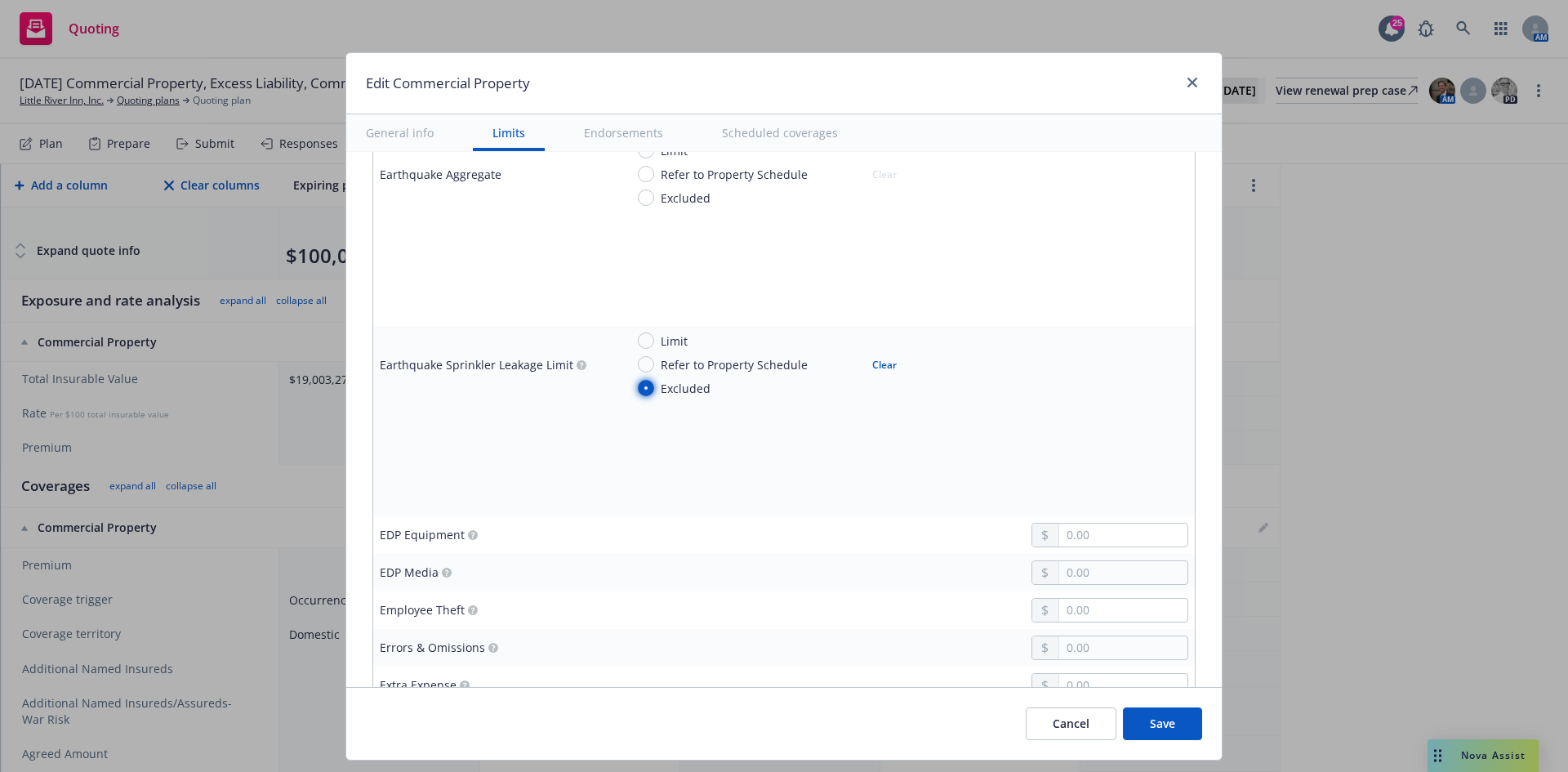
scroll to position [1796, 0]
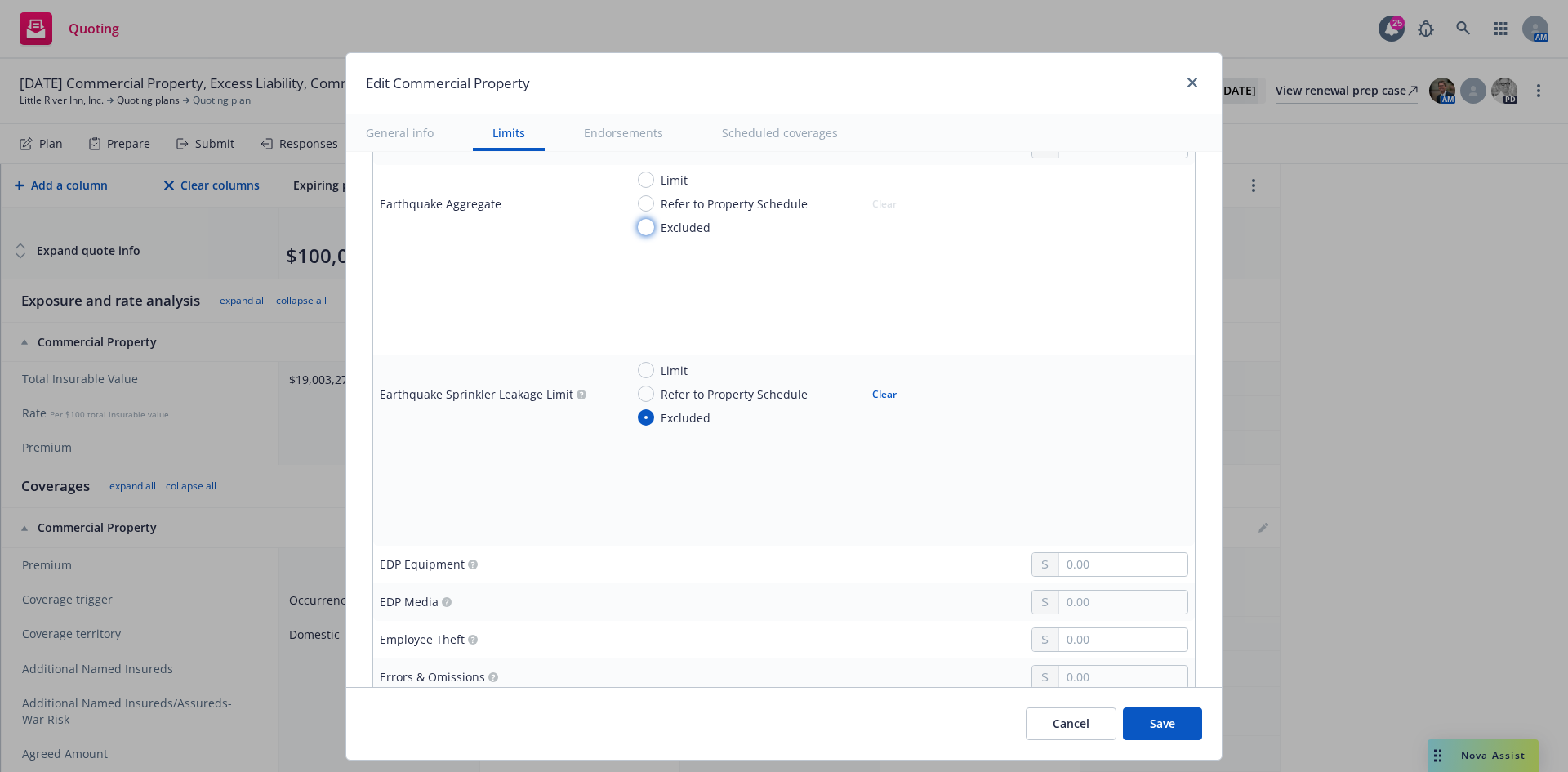
click at [638, 228] on input "Excluded" at bounding box center [646, 227] width 17 height 17
radio input "true"
click at [669, 526] on div at bounding box center [907, 526] width 564 height 25
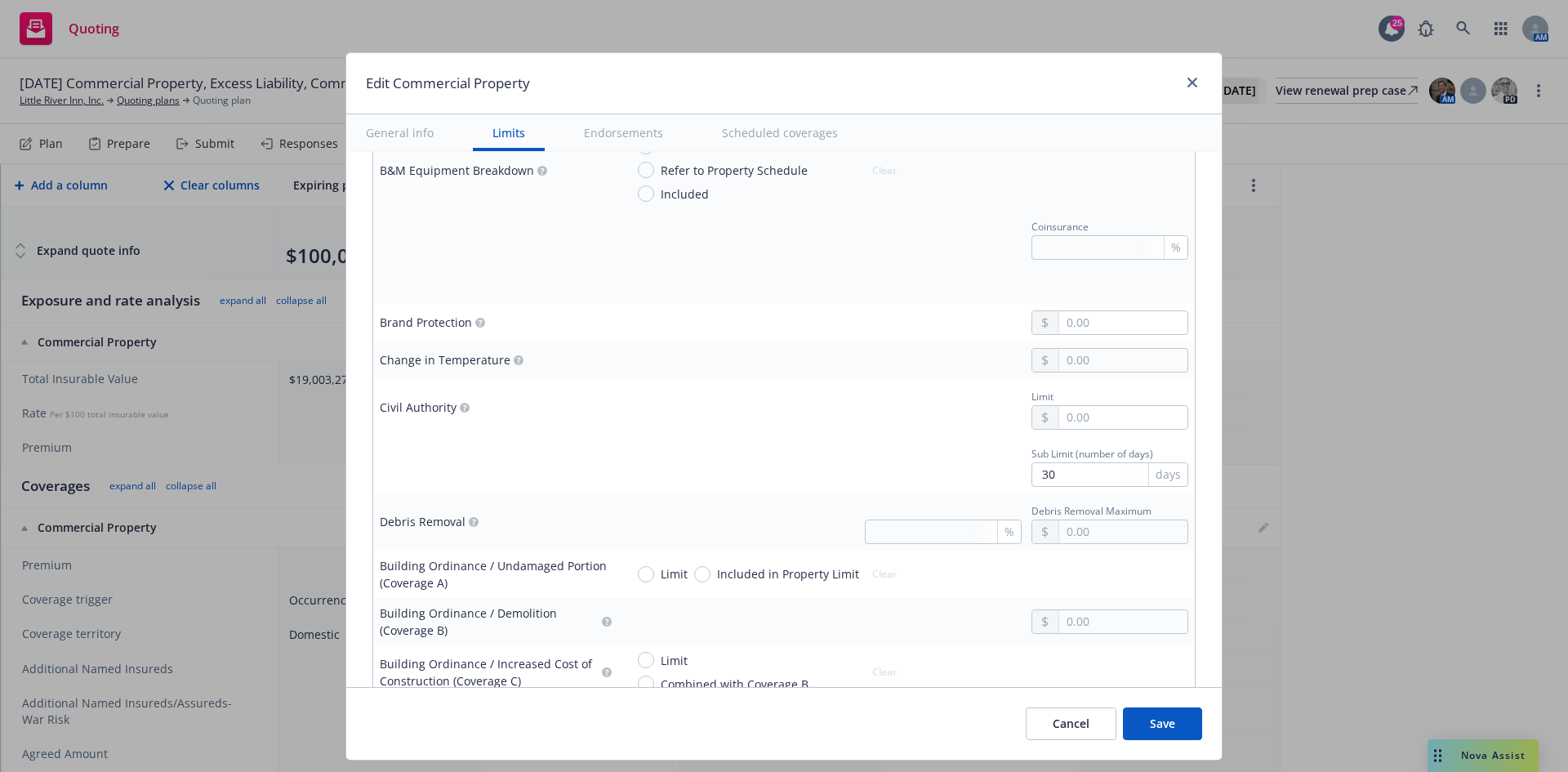
scroll to position [1306, 0]
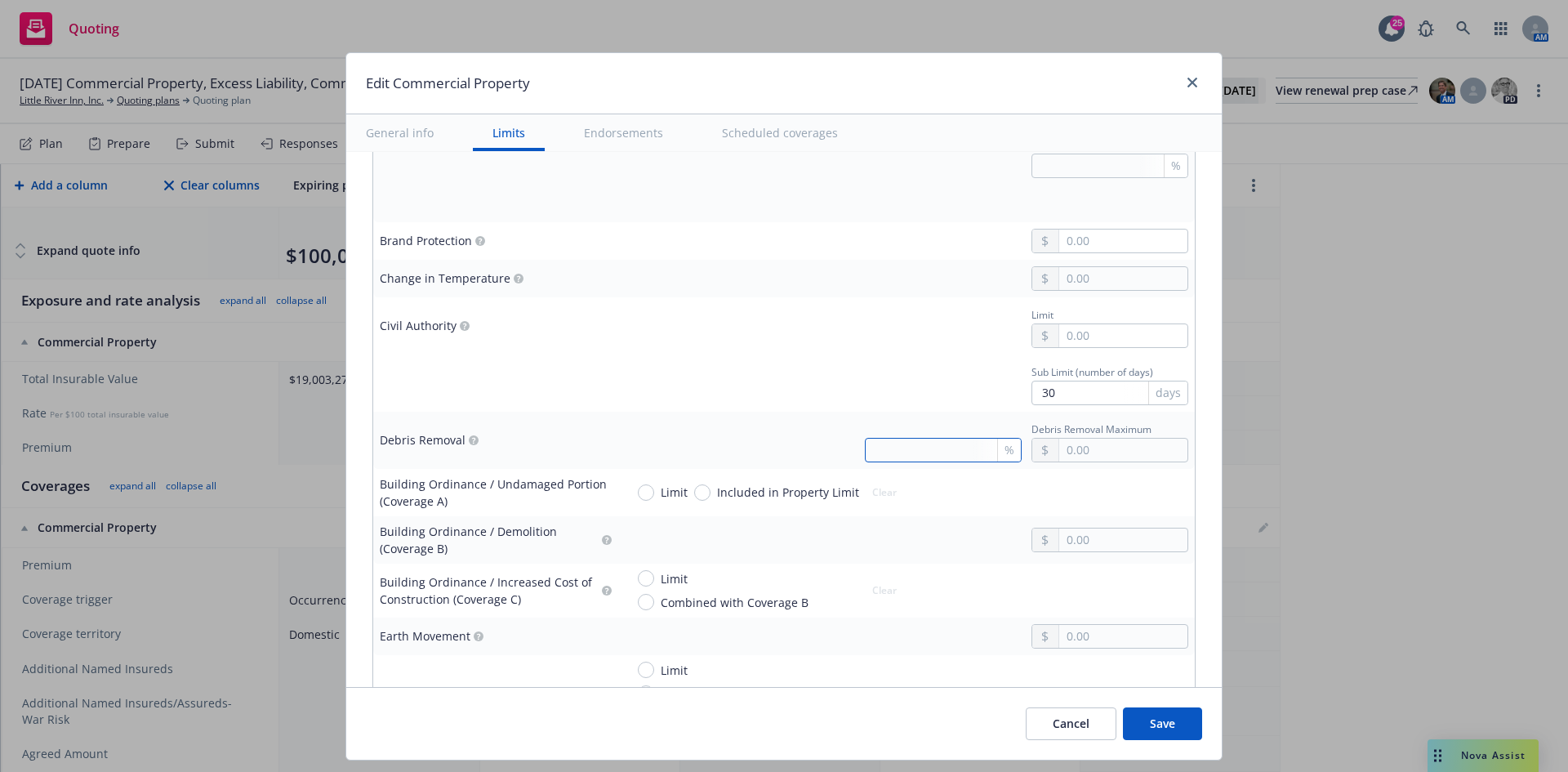
click at [919, 453] on input "text" at bounding box center [943, 450] width 157 height 25
type textarea "x"
type input "2"
type textarea "x"
type input "25"
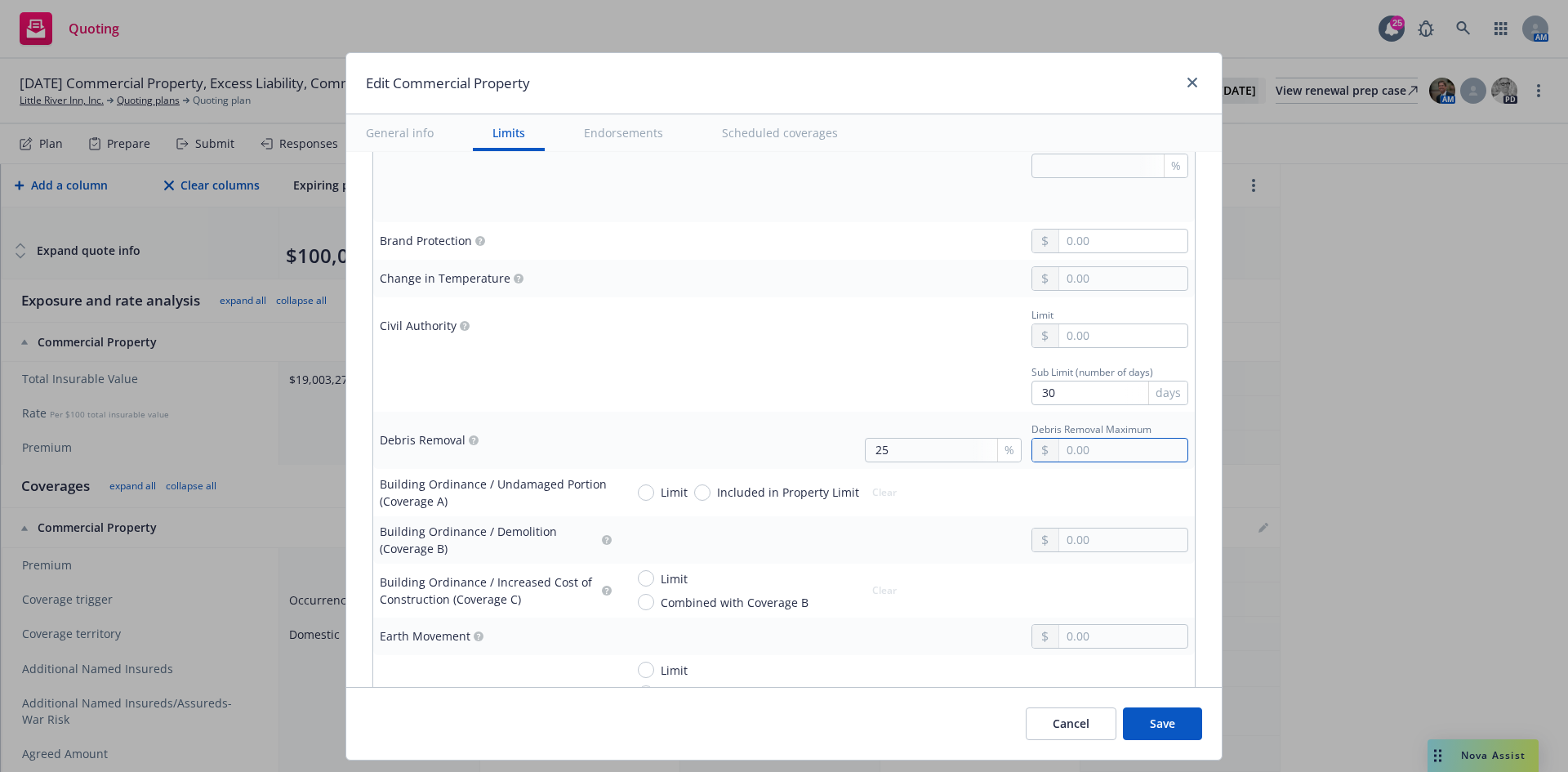
click at [1087, 450] on input "text" at bounding box center [1123, 450] width 128 height 23
type textarea "x"
type input "5.00"
type textarea "x"
type input "50.00"
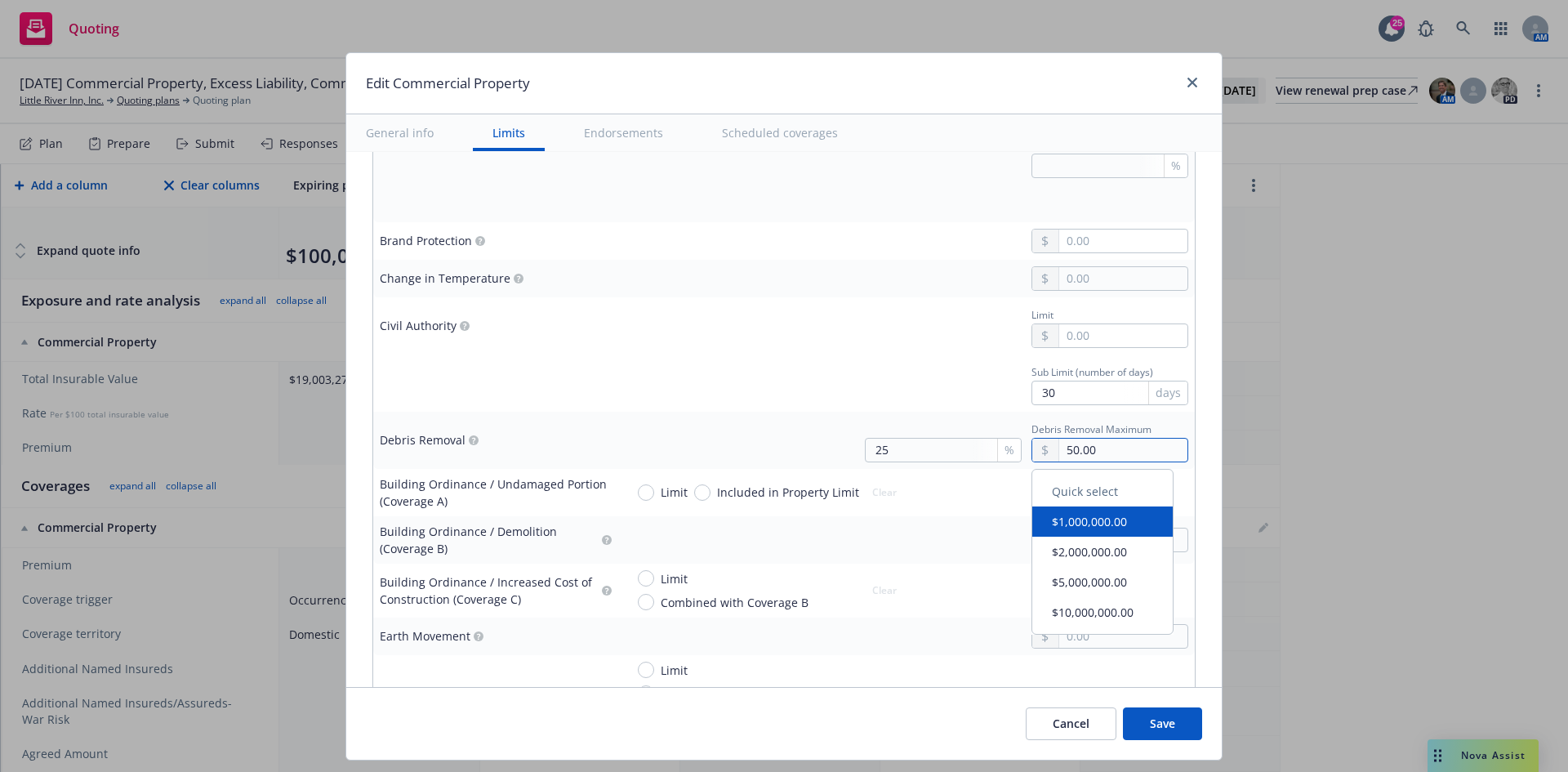
type textarea "x"
type input "500.00"
type textarea "x"
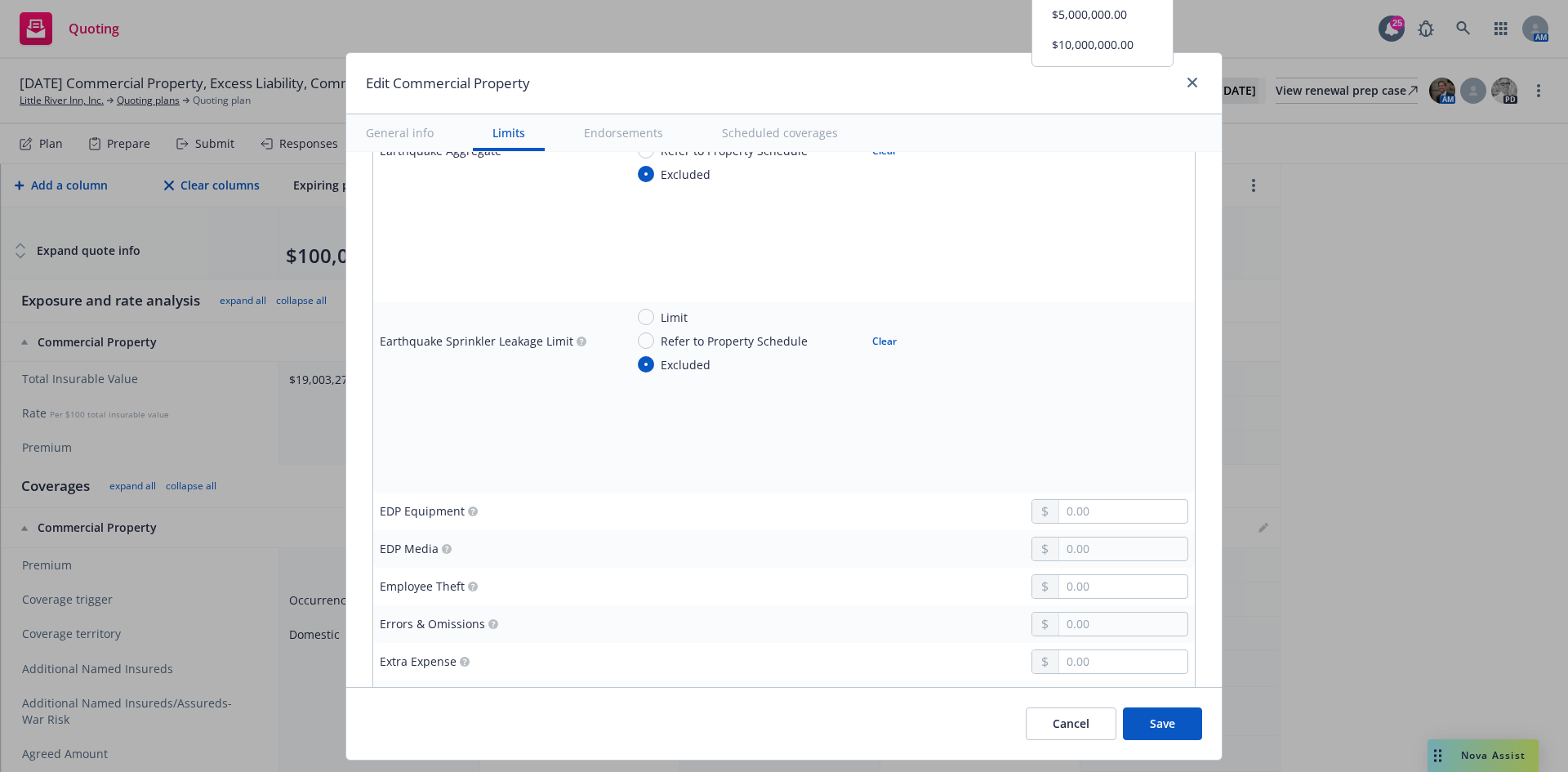
scroll to position [1878, 0]
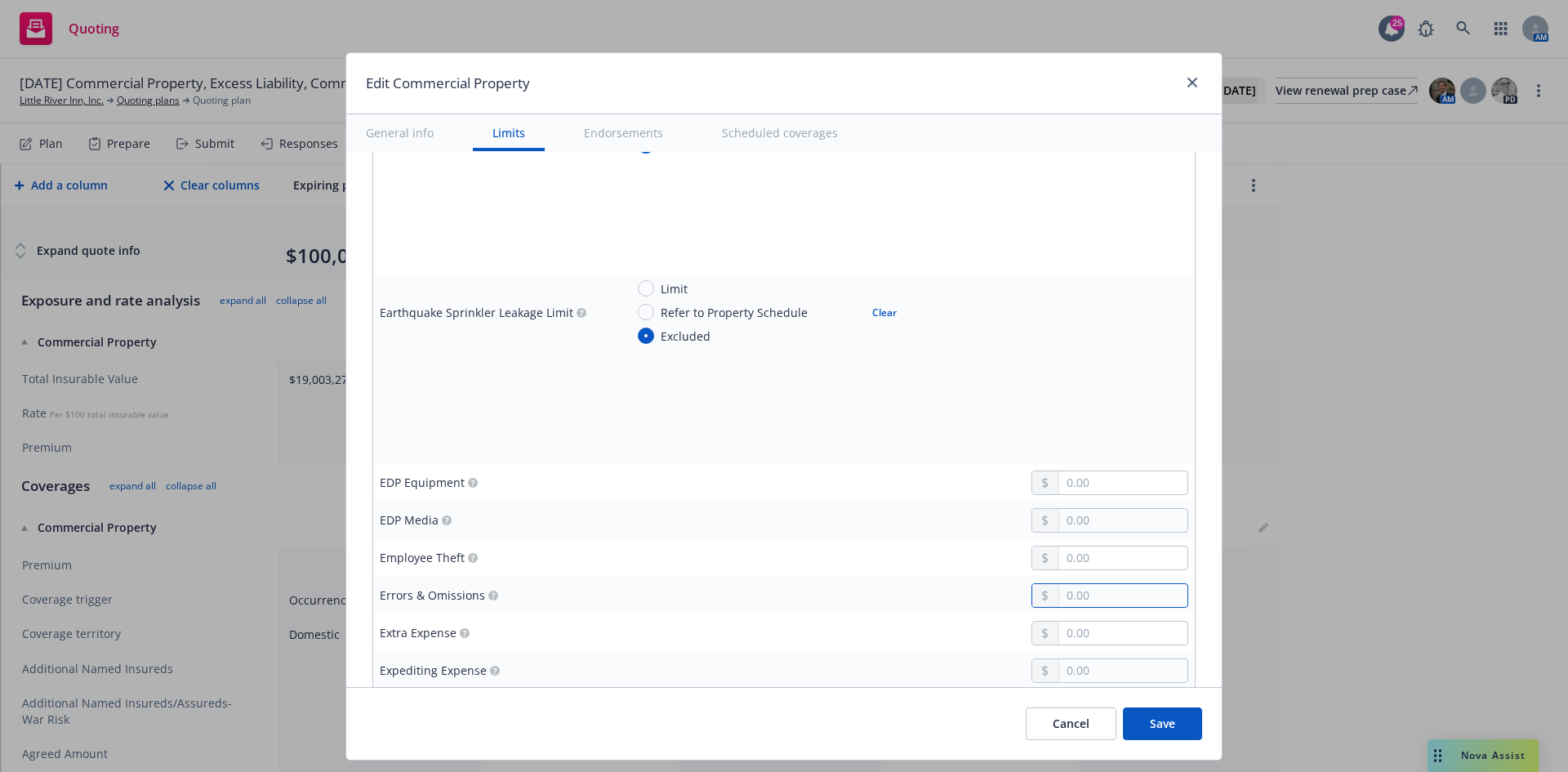
click at [1060, 595] on input "text" at bounding box center [1123, 595] width 128 height 23
click at [1092, 668] on input "text" at bounding box center [1123, 669] width 128 height 23
drag, startPoint x: 731, startPoint y: 642, endPoint x: 742, endPoint y: 638, distance: 11.7
click at [735, 640] on div at bounding box center [907, 633] width 564 height 25
drag, startPoint x: 1052, startPoint y: 626, endPoint x: 1066, endPoint y: 636, distance: 17.2
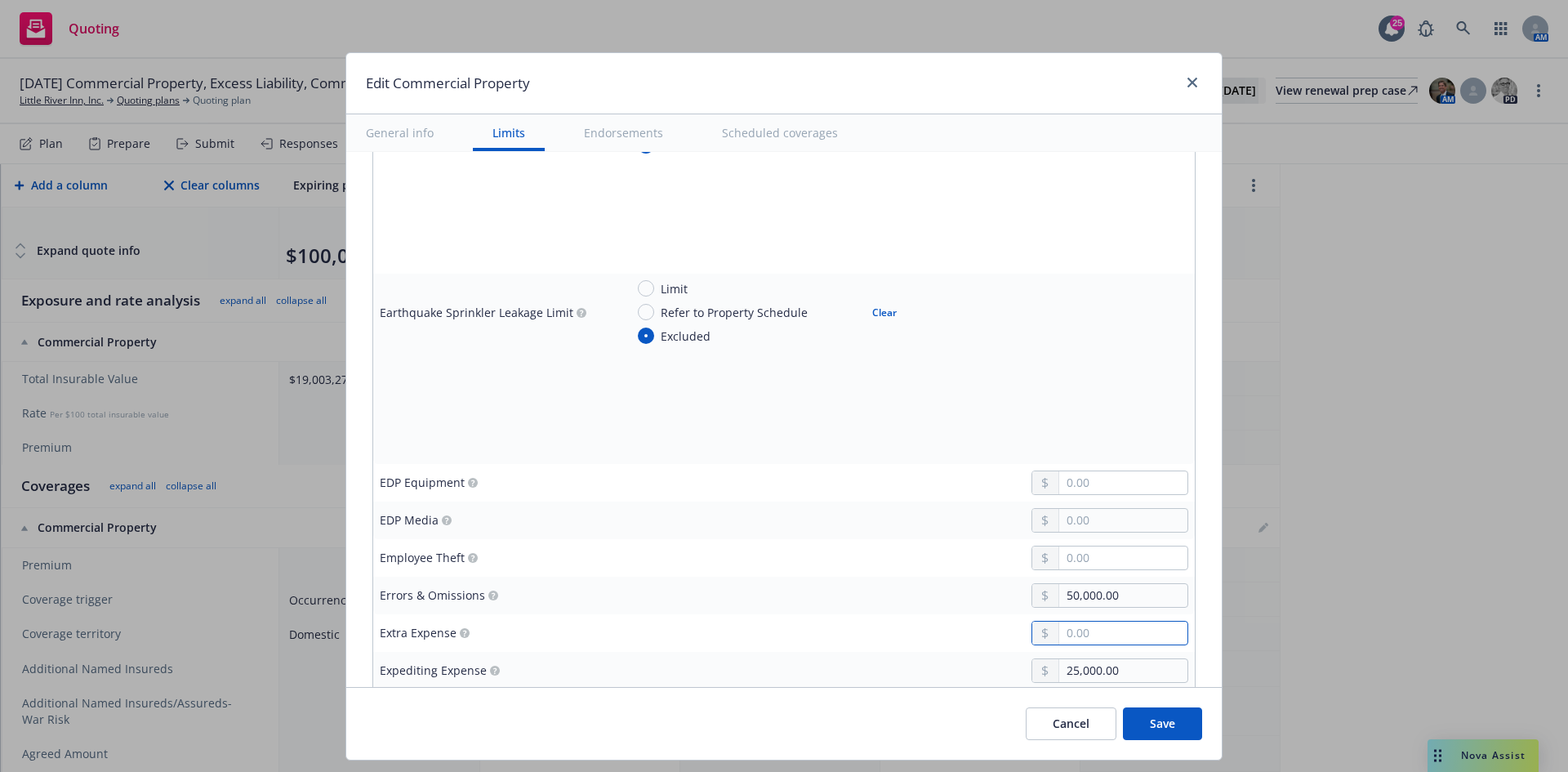
click at [1059, 626] on input "text" at bounding box center [1123, 632] width 128 height 23
click at [880, 612] on td "50,000.00" at bounding box center [906, 596] width 577 height 37
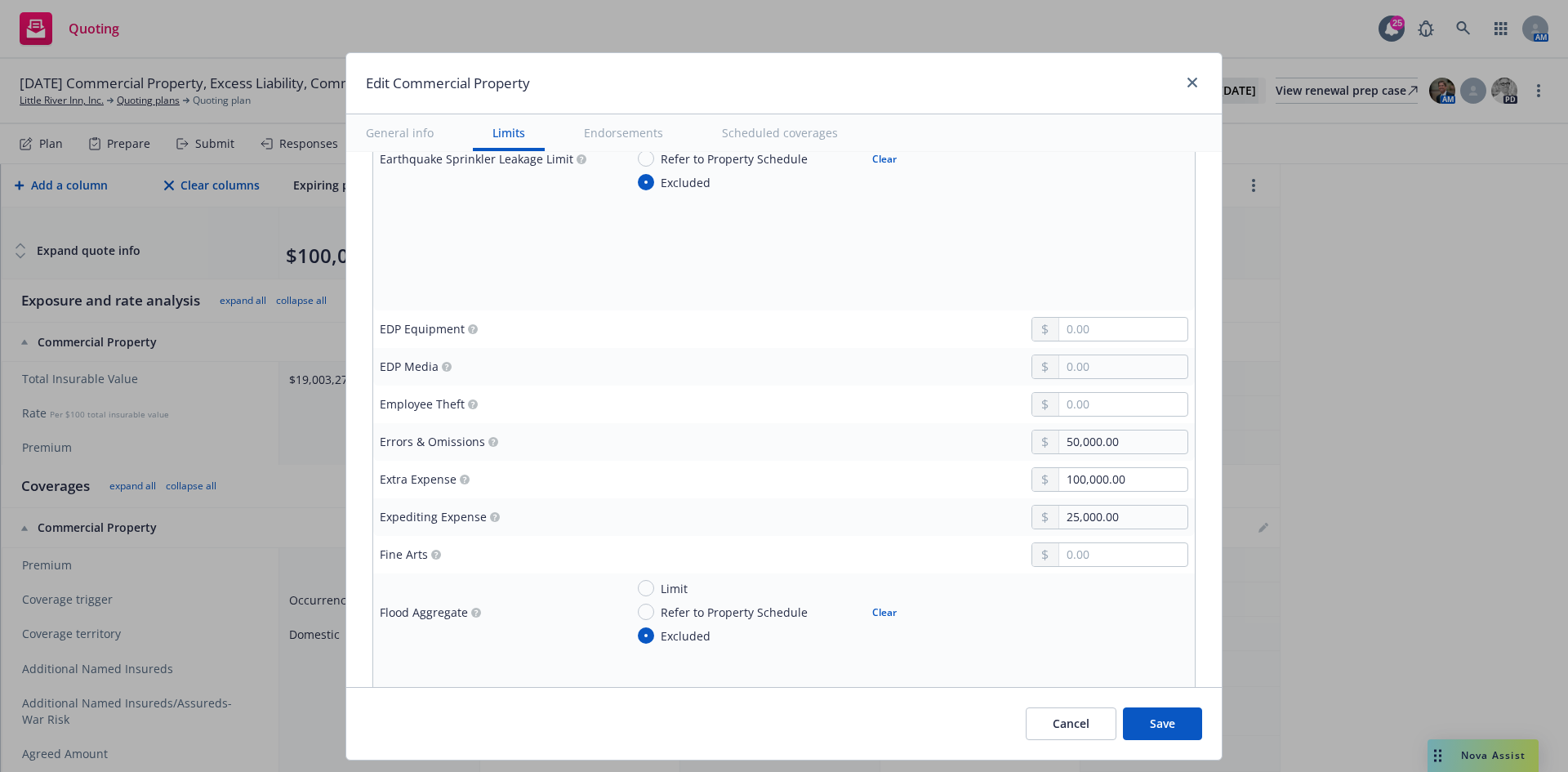
scroll to position [2042, 0]
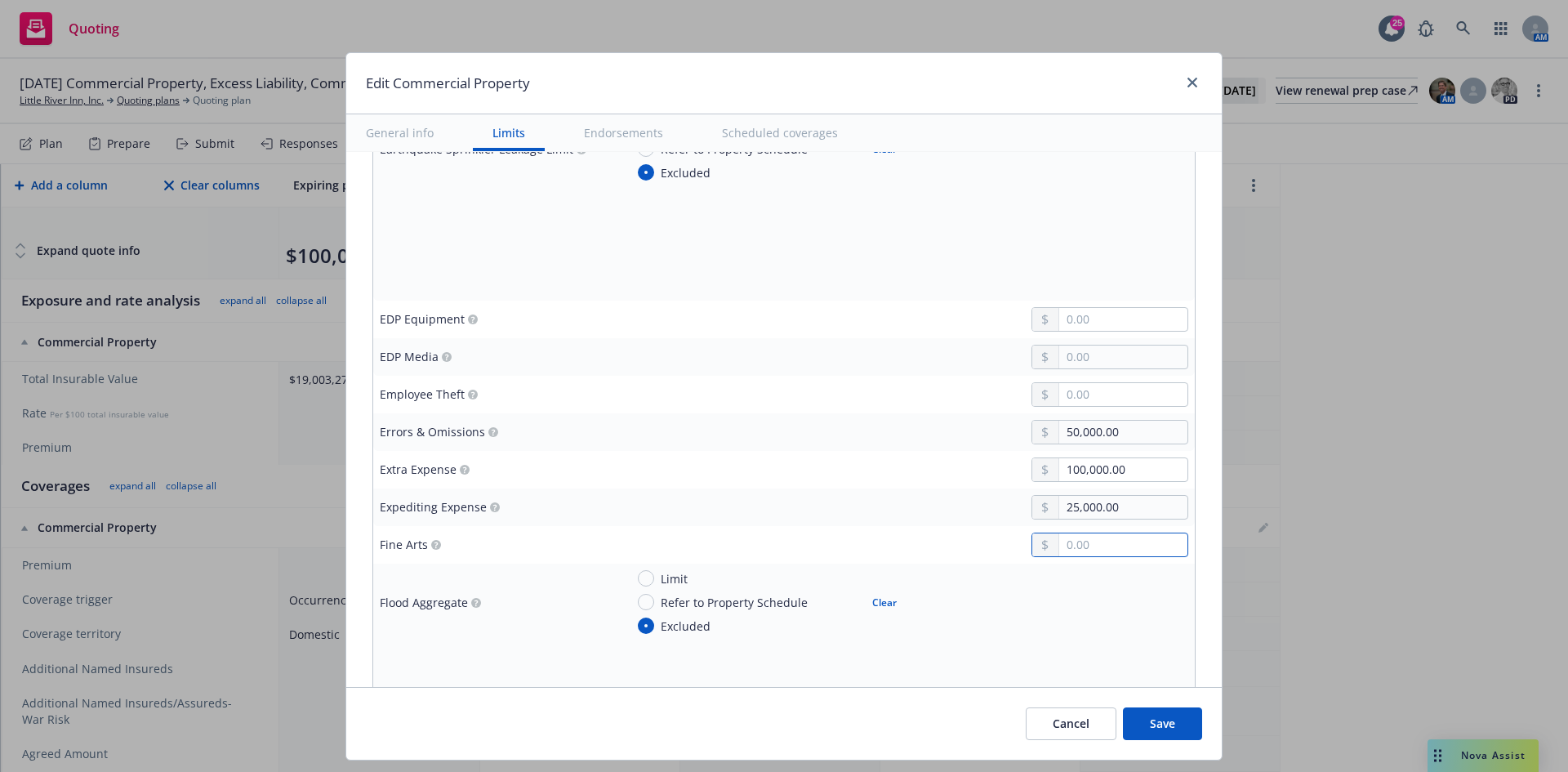
click at [1111, 548] on input "text" at bounding box center [1123, 544] width 128 height 23
click at [834, 386] on div at bounding box center [907, 394] width 564 height 25
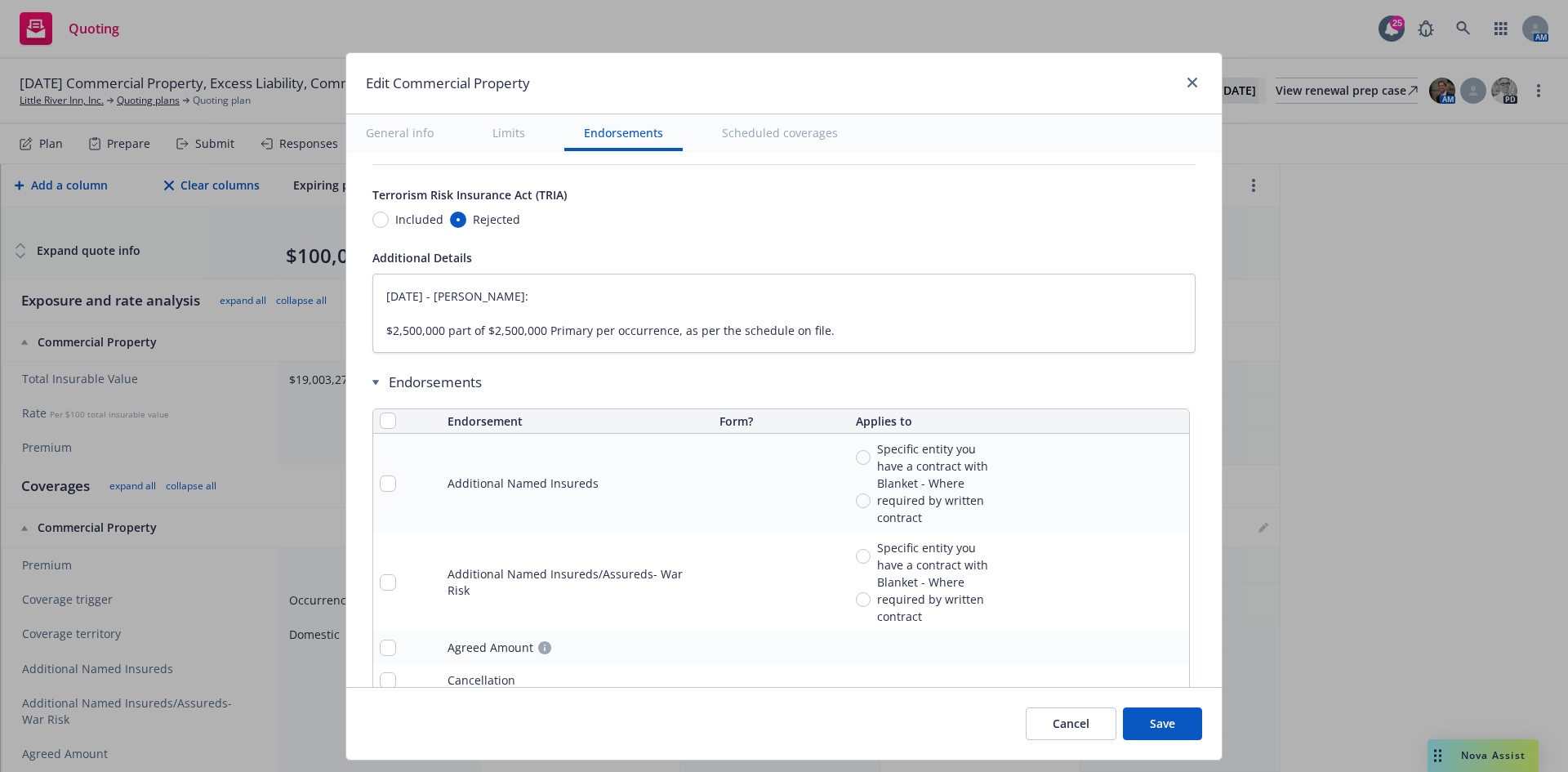
scroll to position [5390, 0]
drag, startPoint x: 832, startPoint y: 330, endPoint x: 382, endPoint y: 334, distance: 450.0
click at [382, 334] on textarea "[DATE] - [PERSON_NAME]: $2,500,000 part of $2,500,000 Primary per occurrence, a…" at bounding box center [784, 311] width 823 height 79
drag, startPoint x: 524, startPoint y: 292, endPoint x: 307, endPoint y: 289, distance: 217.0
click at [310, 291] on div "Edit Commercial Property General info Limits Endorsements Scheduled coverages D…" at bounding box center [784, 386] width 1568 height 772
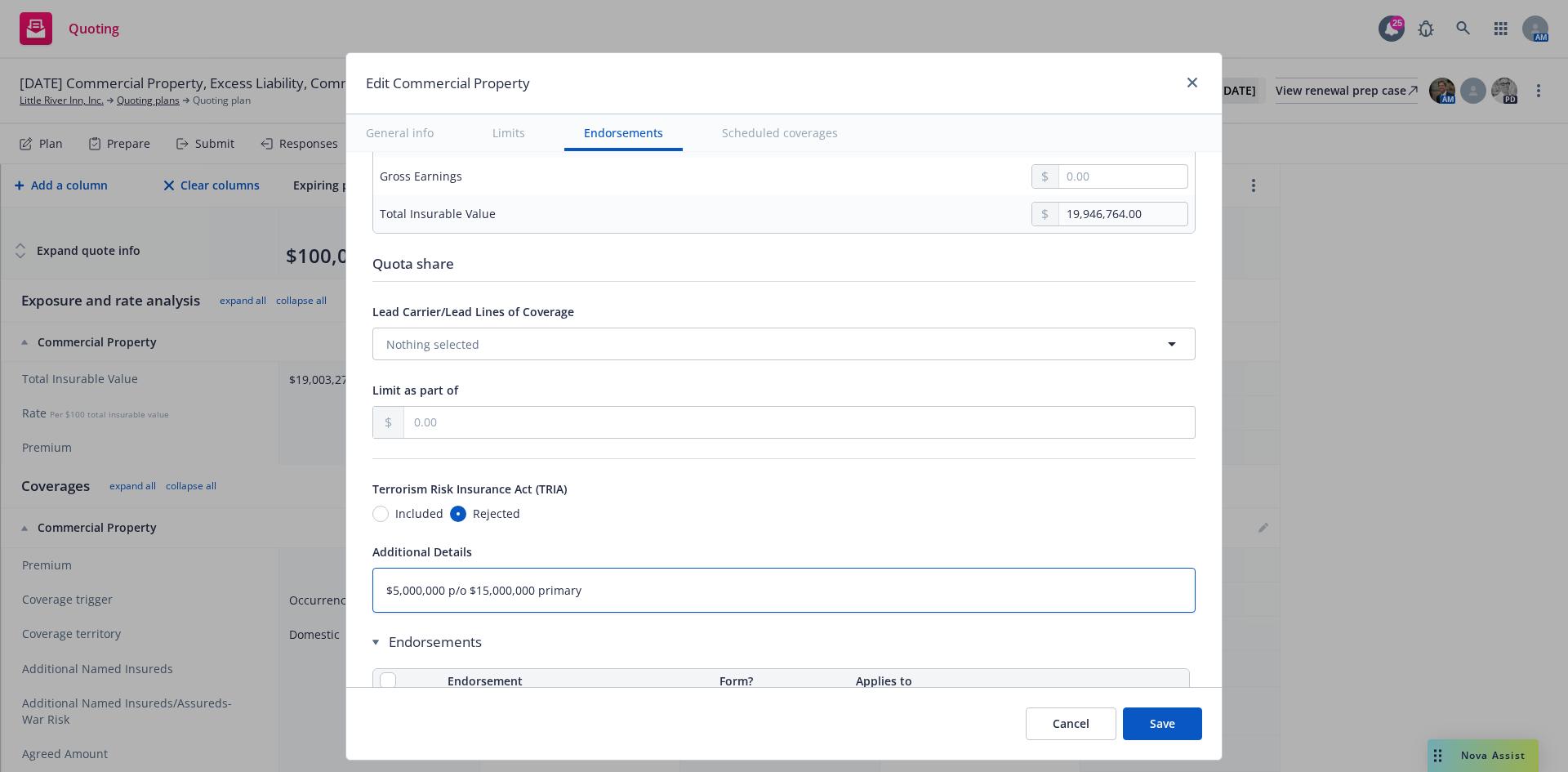
scroll to position [5064, 0]
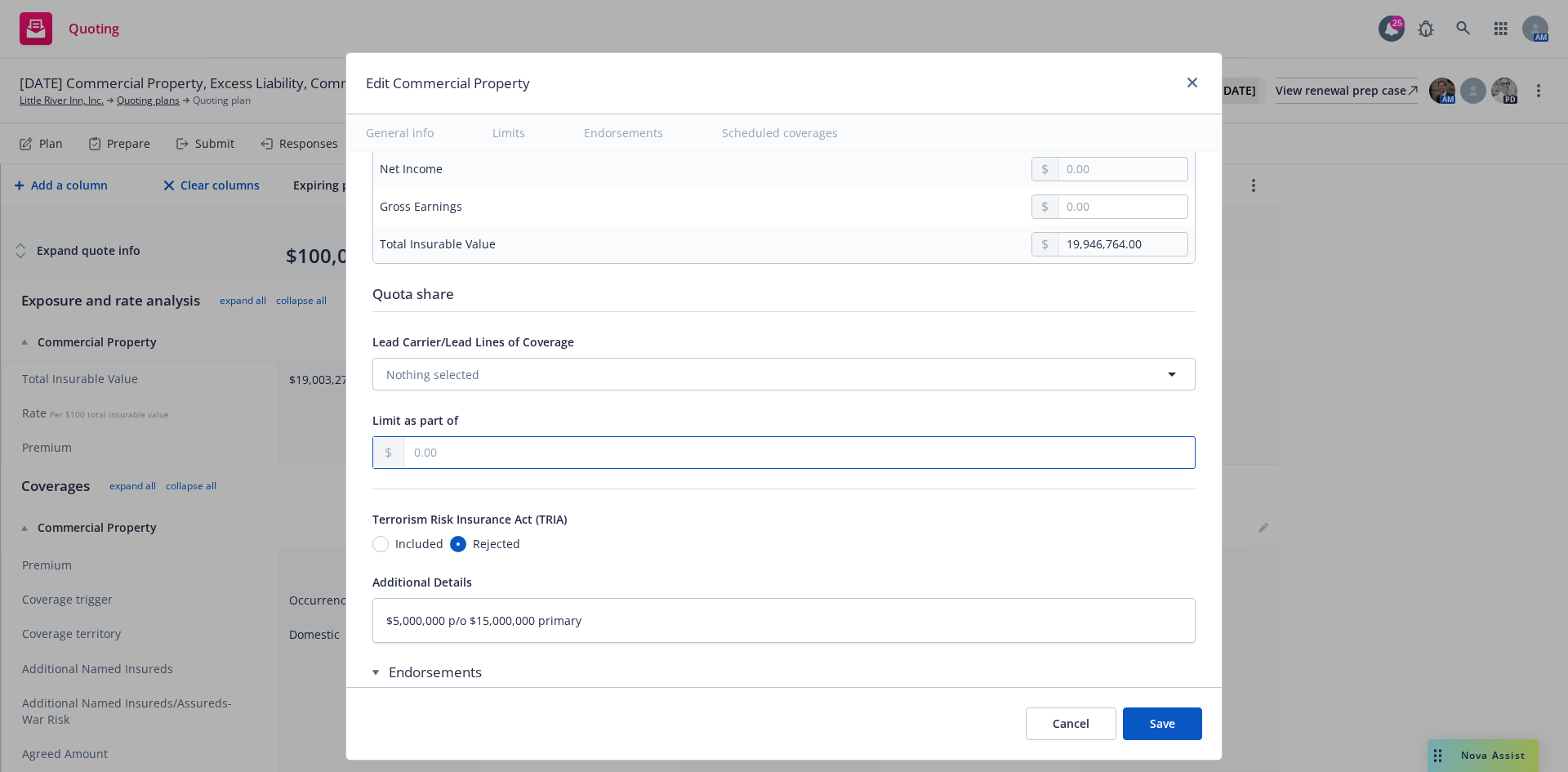
click at [416, 451] on input "text" at bounding box center [800, 452] width 791 height 31
click at [737, 529] on div "Terrorism Risk Insurance Act (TRIA) Included Rejected" at bounding box center [784, 530] width 823 height 43
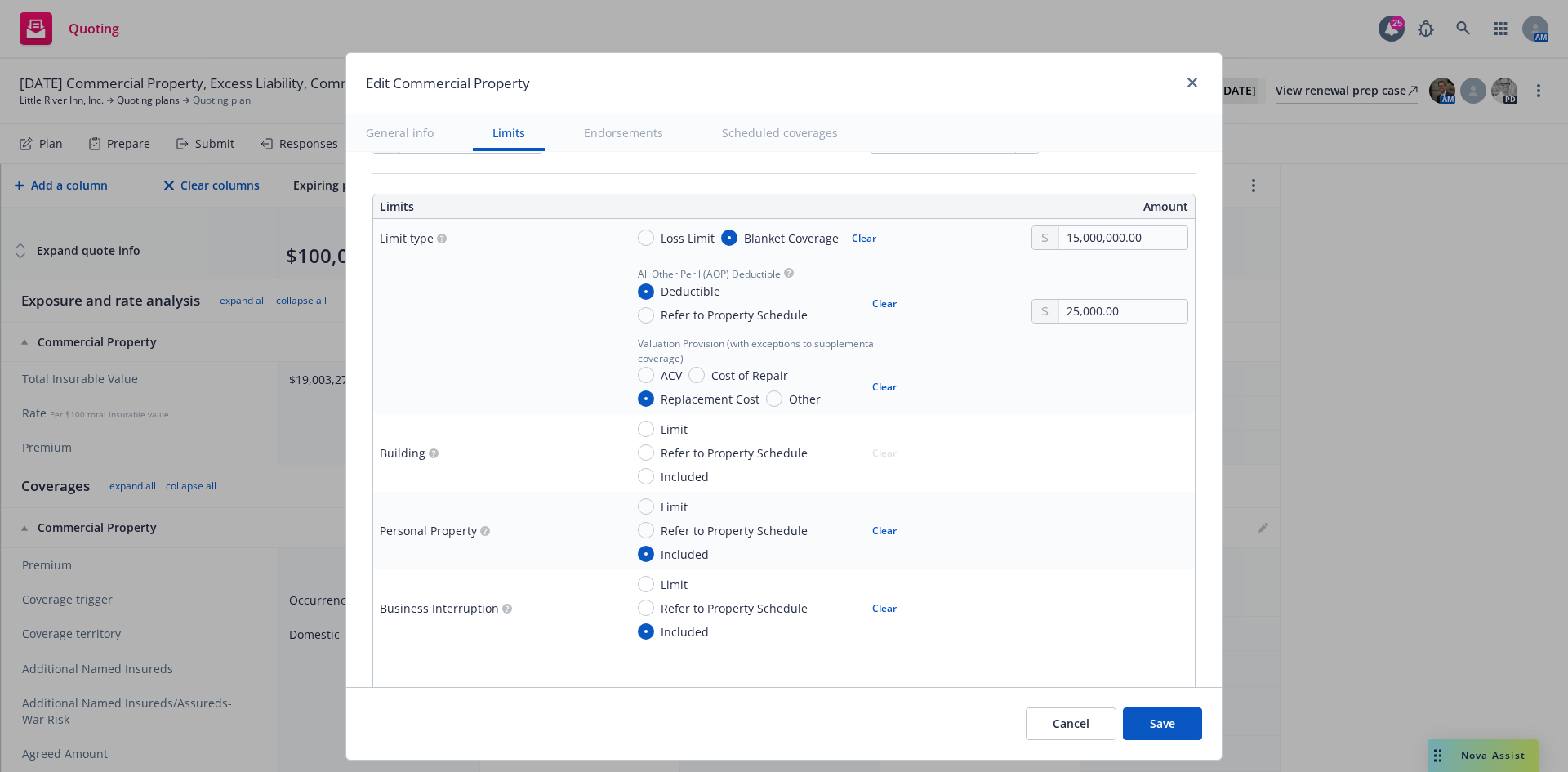
scroll to position [572, 0]
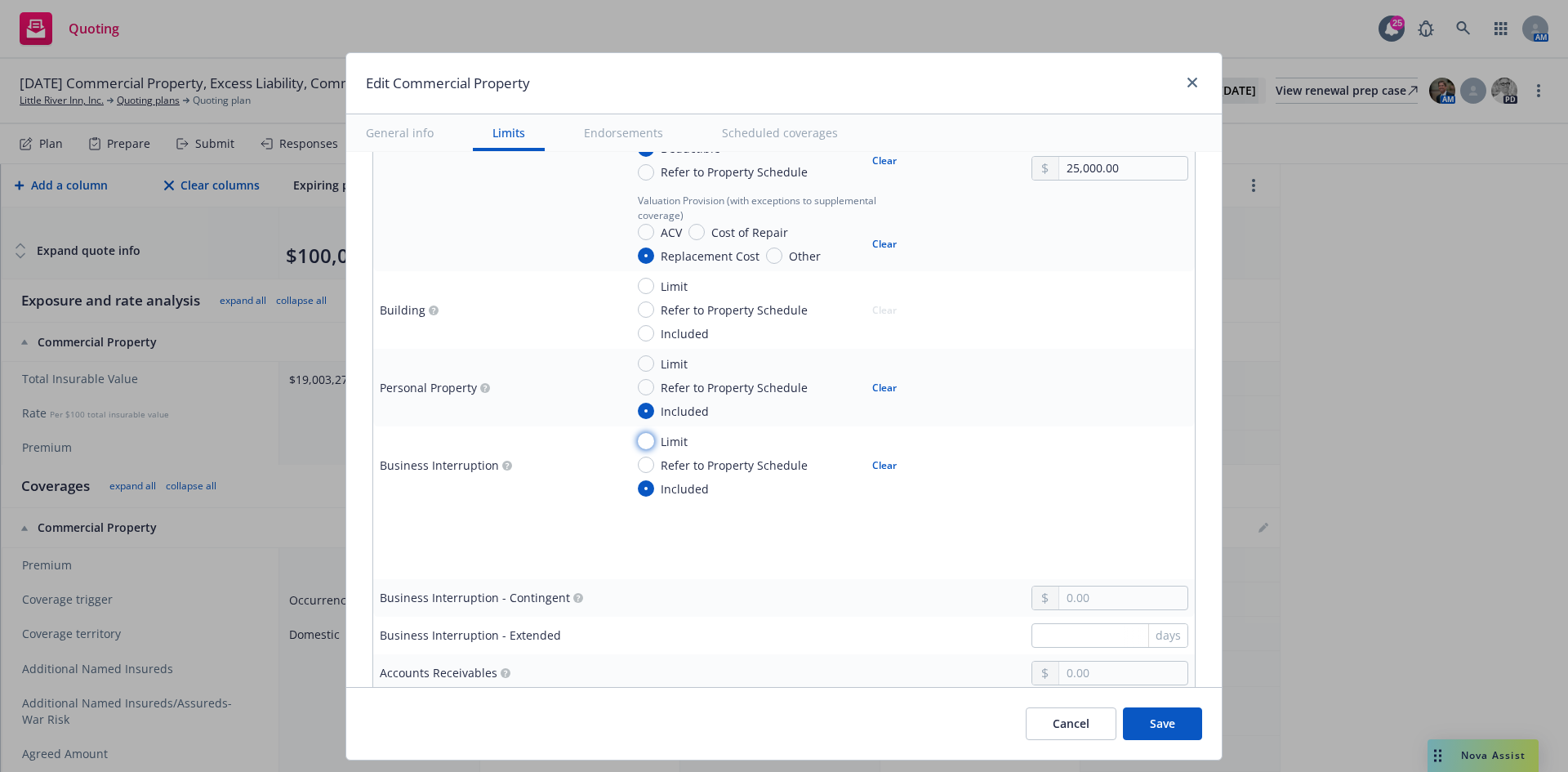
click at [641, 442] on input "Limit" at bounding box center [646, 441] width 17 height 17
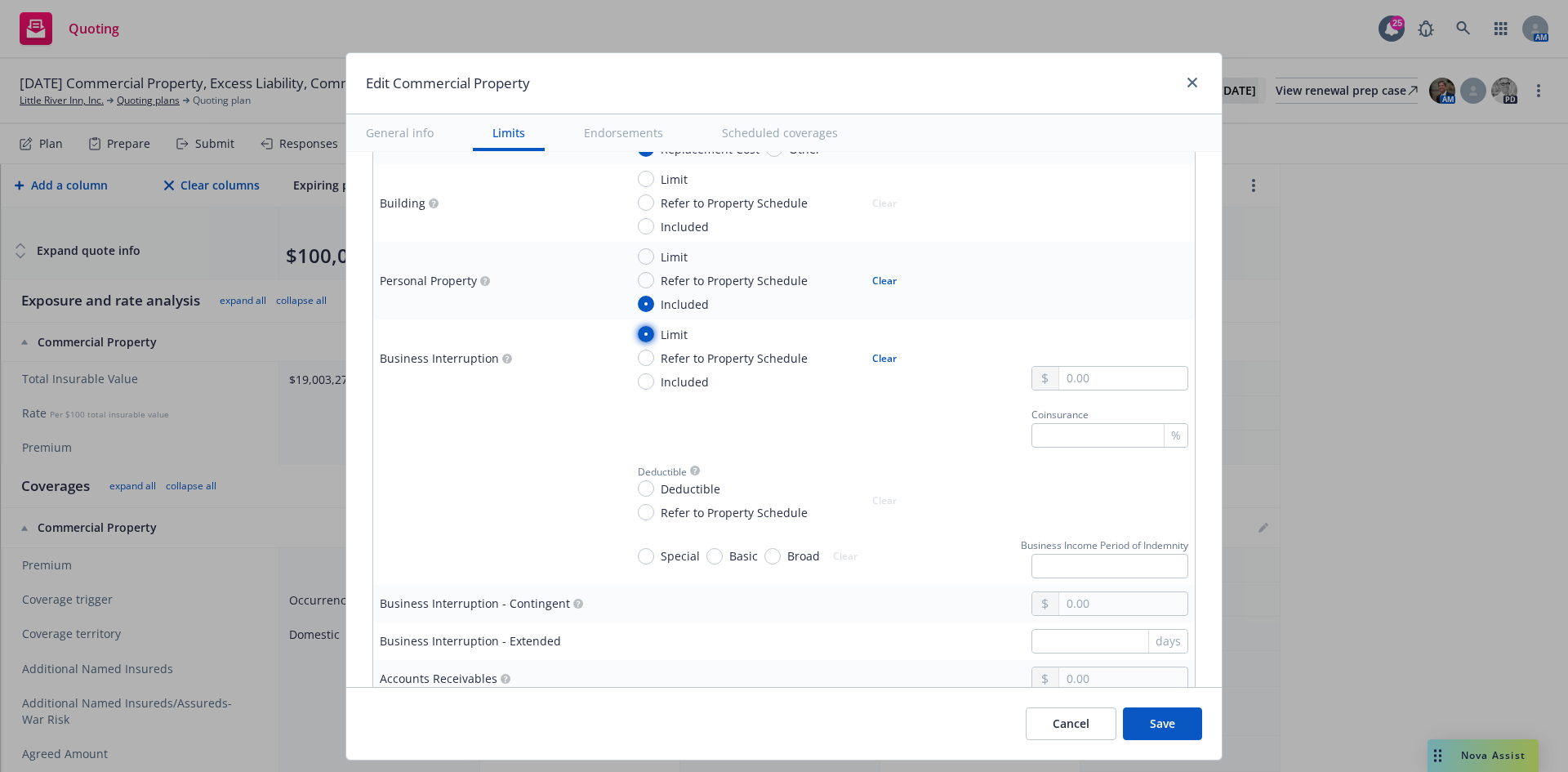
scroll to position [735, 0]
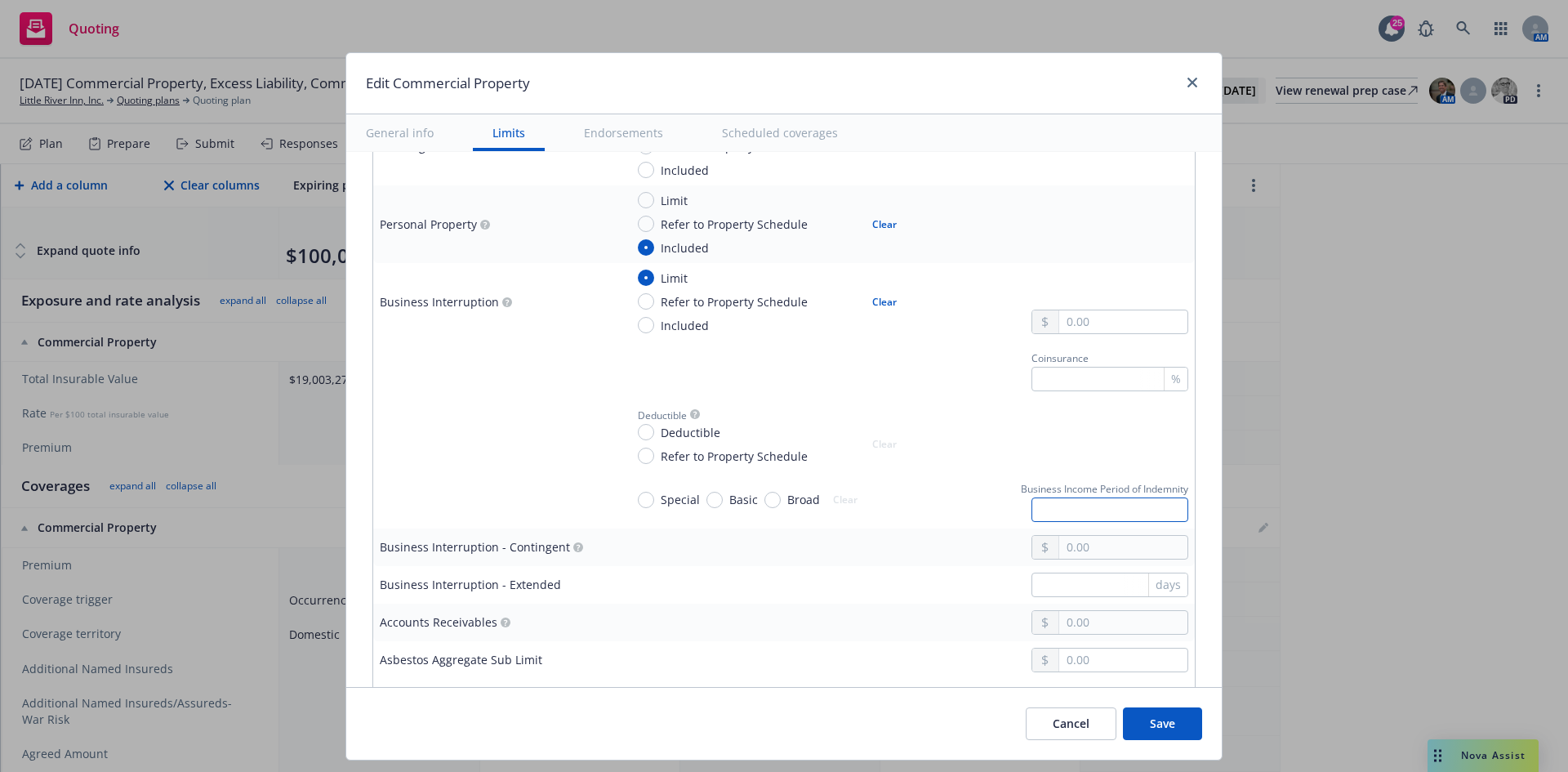
click at [1055, 510] on input "text" at bounding box center [1109, 509] width 157 height 25
click at [638, 435] on input "Deductible" at bounding box center [646, 432] width 17 height 17
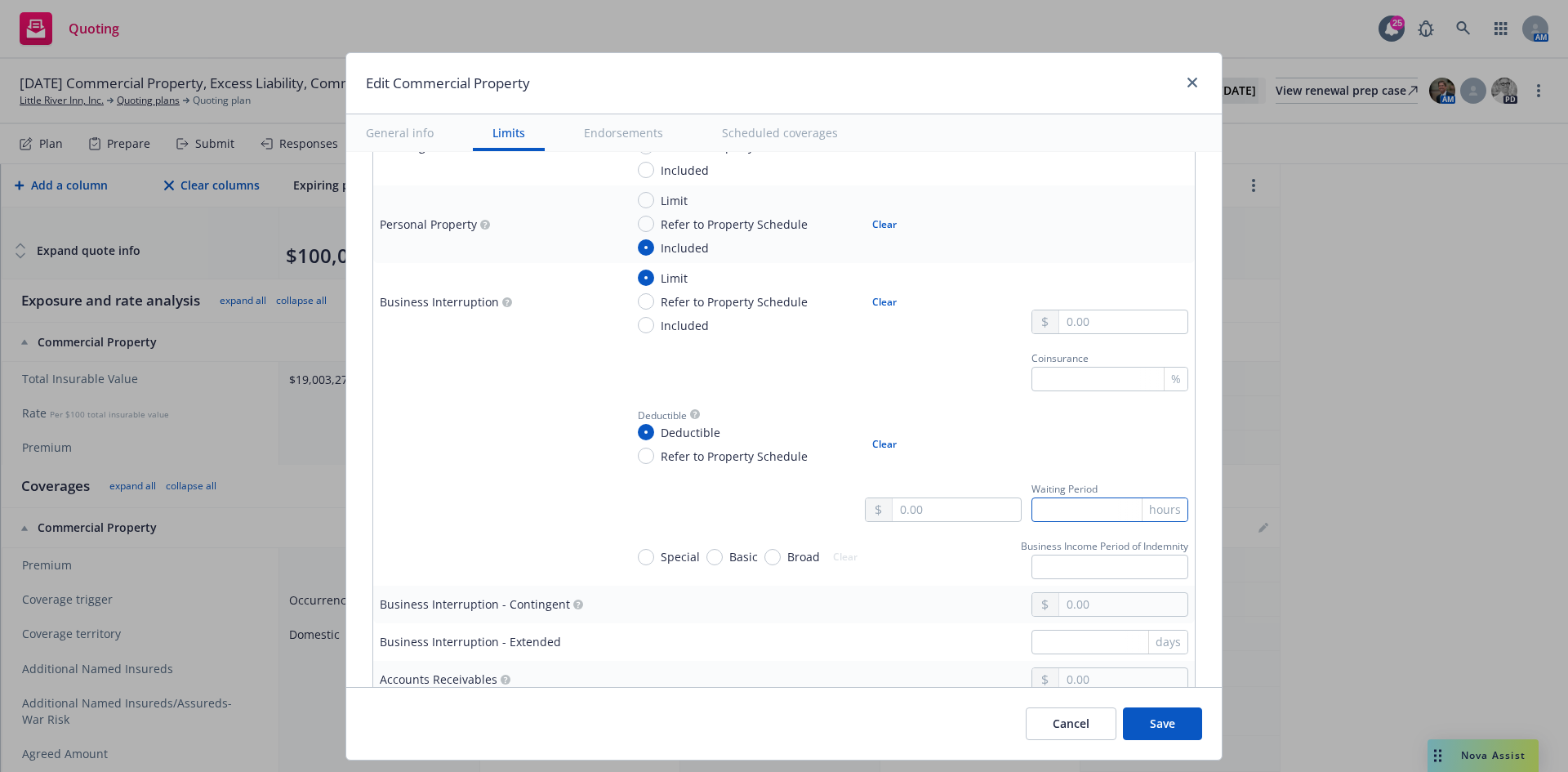
click at [1102, 518] on input "text" at bounding box center [1109, 509] width 157 height 25
click at [621, 476] on td "Waiting Period 72 hours" at bounding box center [906, 500] width 577 height 57
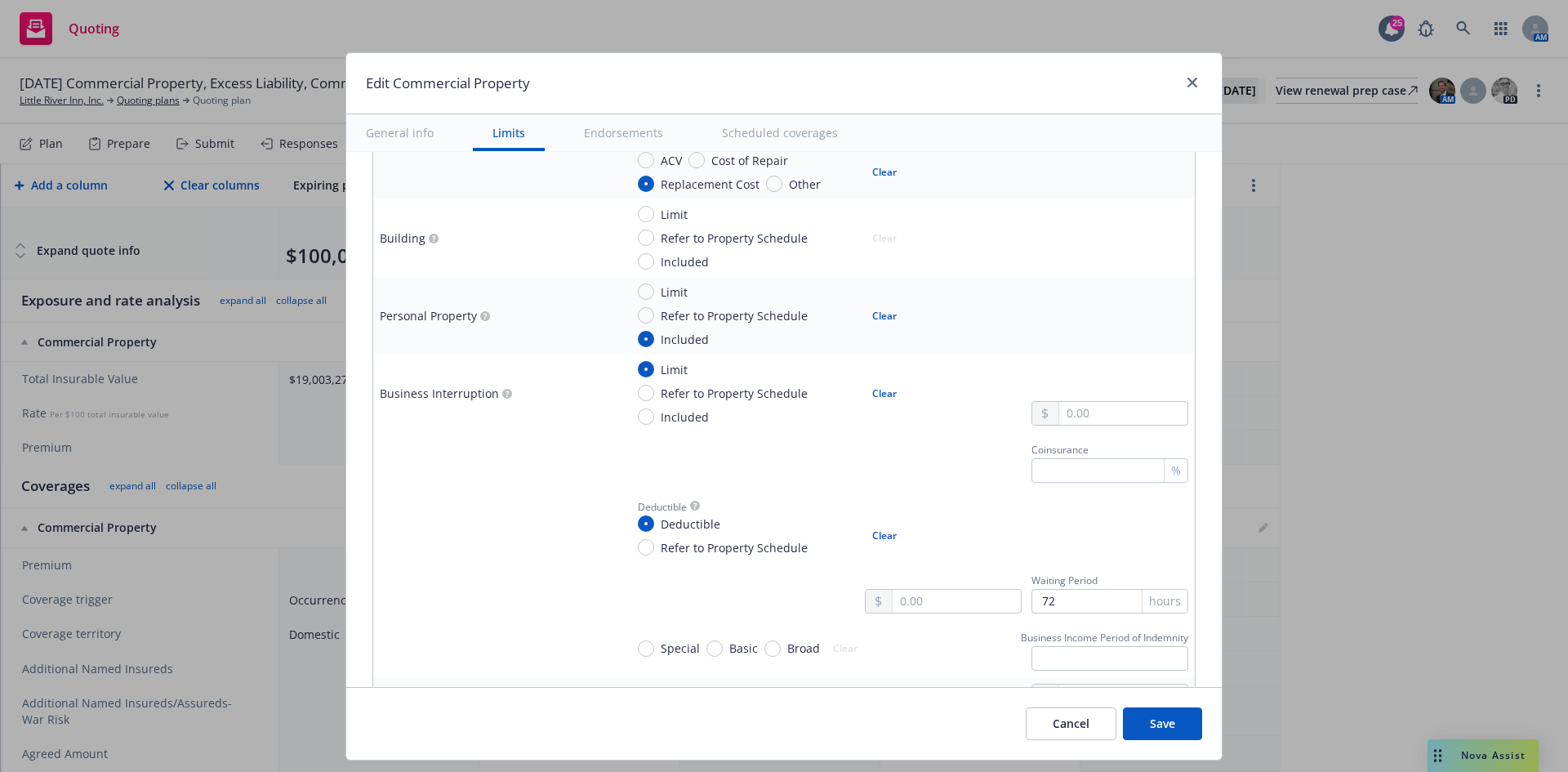
scroll to position [490, 0]
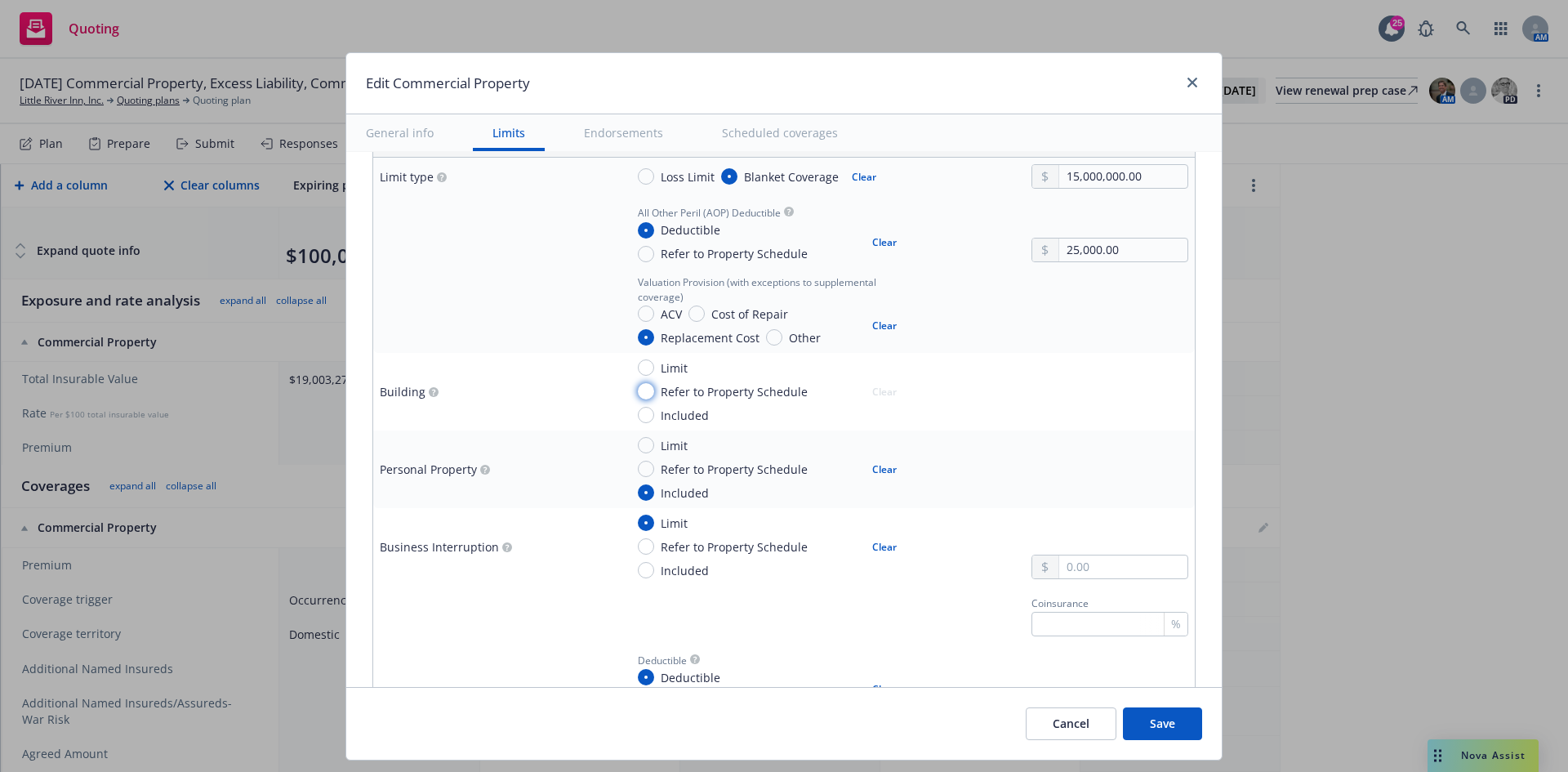
click at [638, 392] on input "Refer to Property Schedule" at bounding box center [646, 390] width 17 height 17
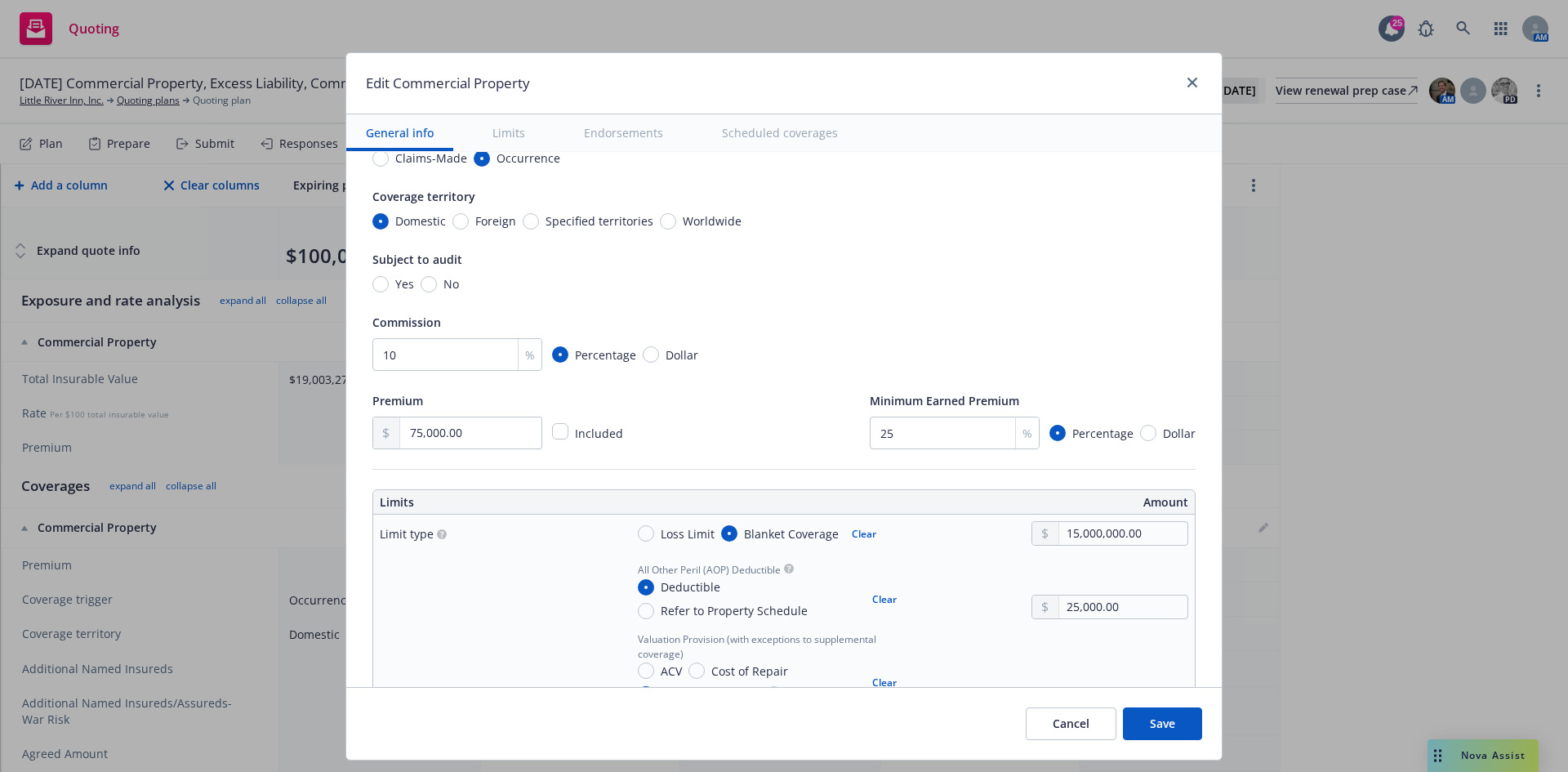
scroll to position [82, 0]
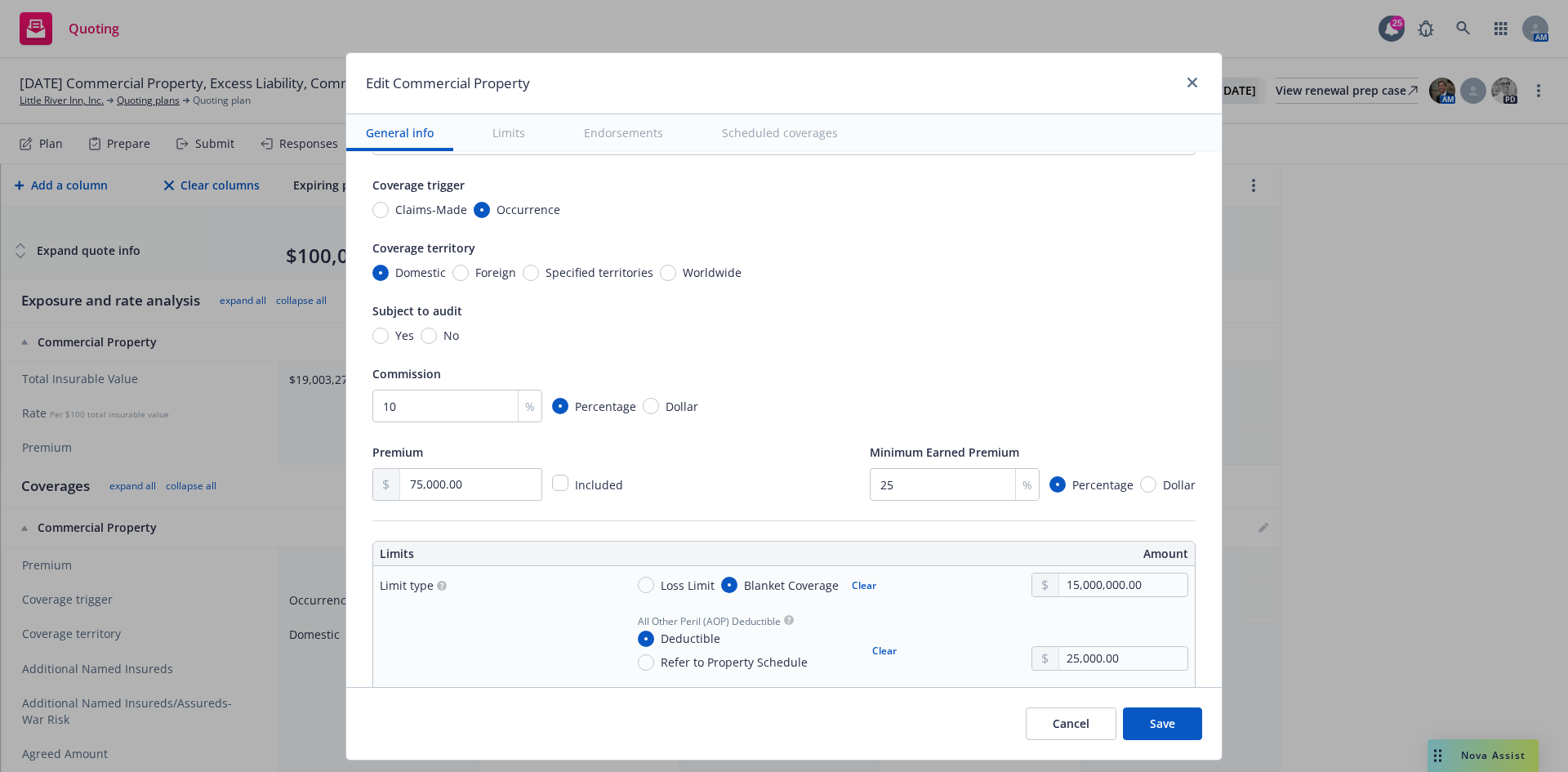
click at [1137, 721] on button "Save" at bounding box center [1163, 723] width 79 height 33
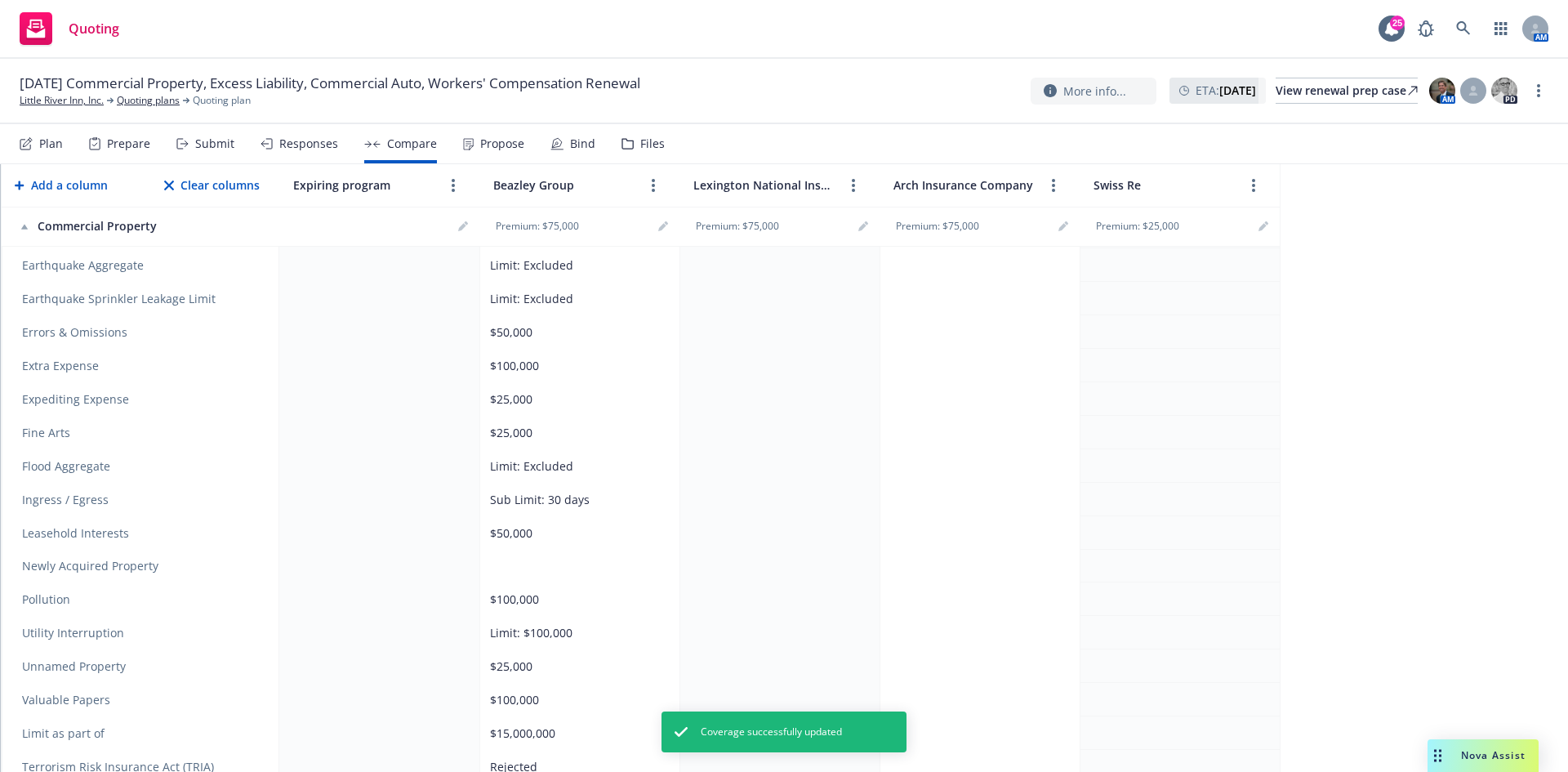
scroll to position [408, 0]
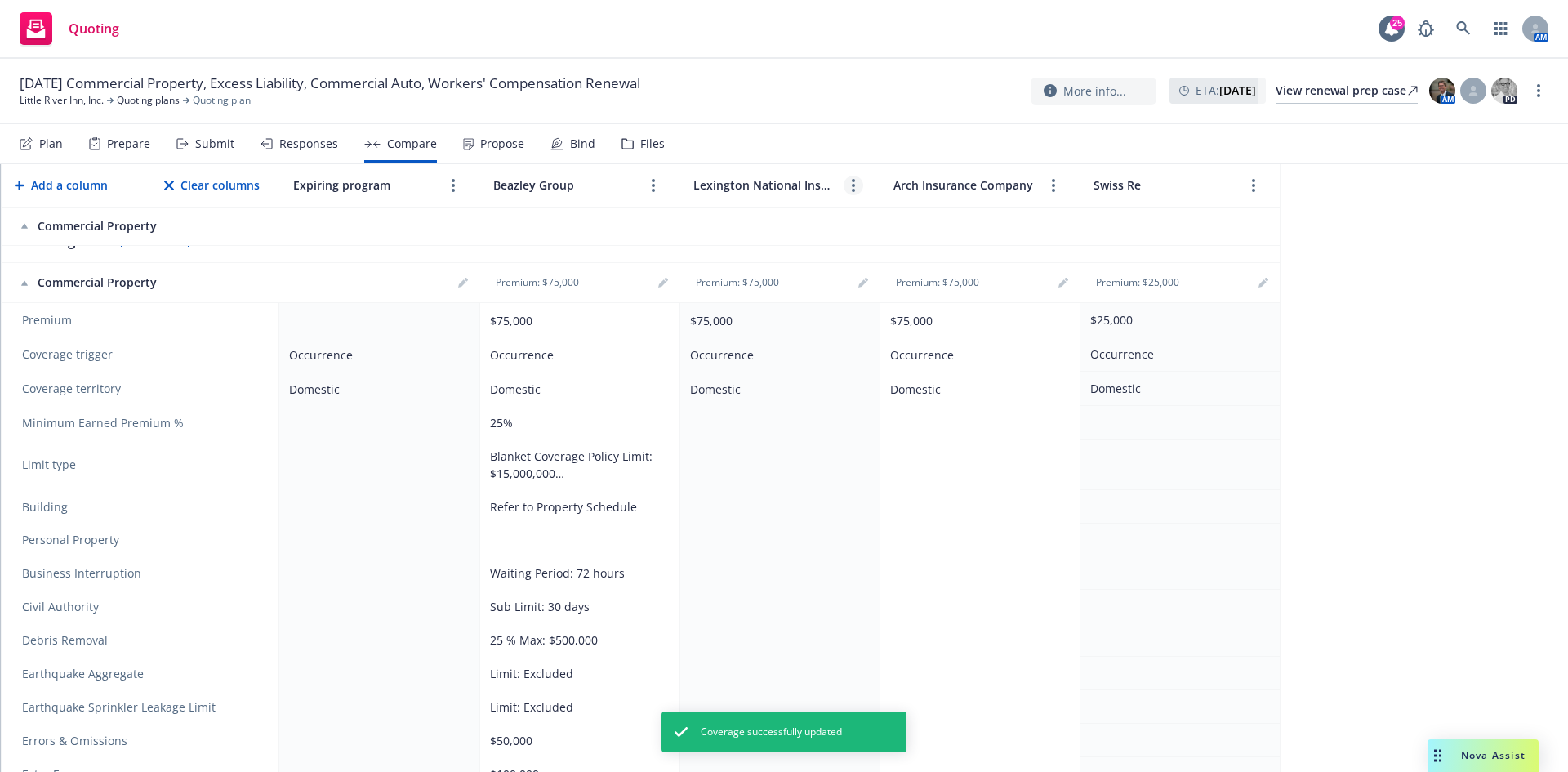
click at [850, 181] on link "more" at bounding box center [854, 185] width 20 height 20
drag, startPoint x: 844, startPoint y: 521, endPoint x: 800, endPoint y: 506, distance: 46.5
click at [844, 522] on td at bounding box center [779, 507] width 200 height 34
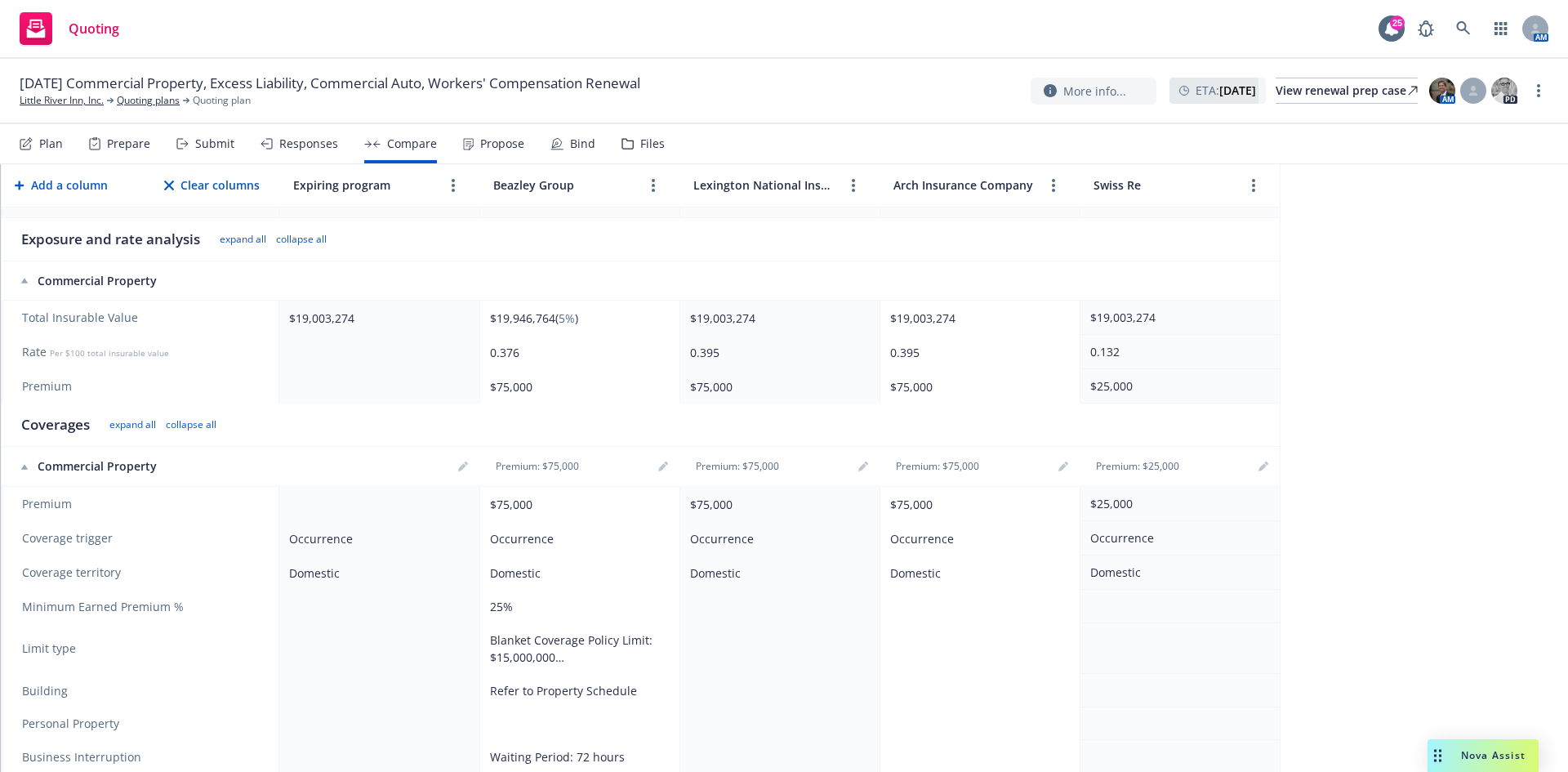
scroll to position [245, 0]
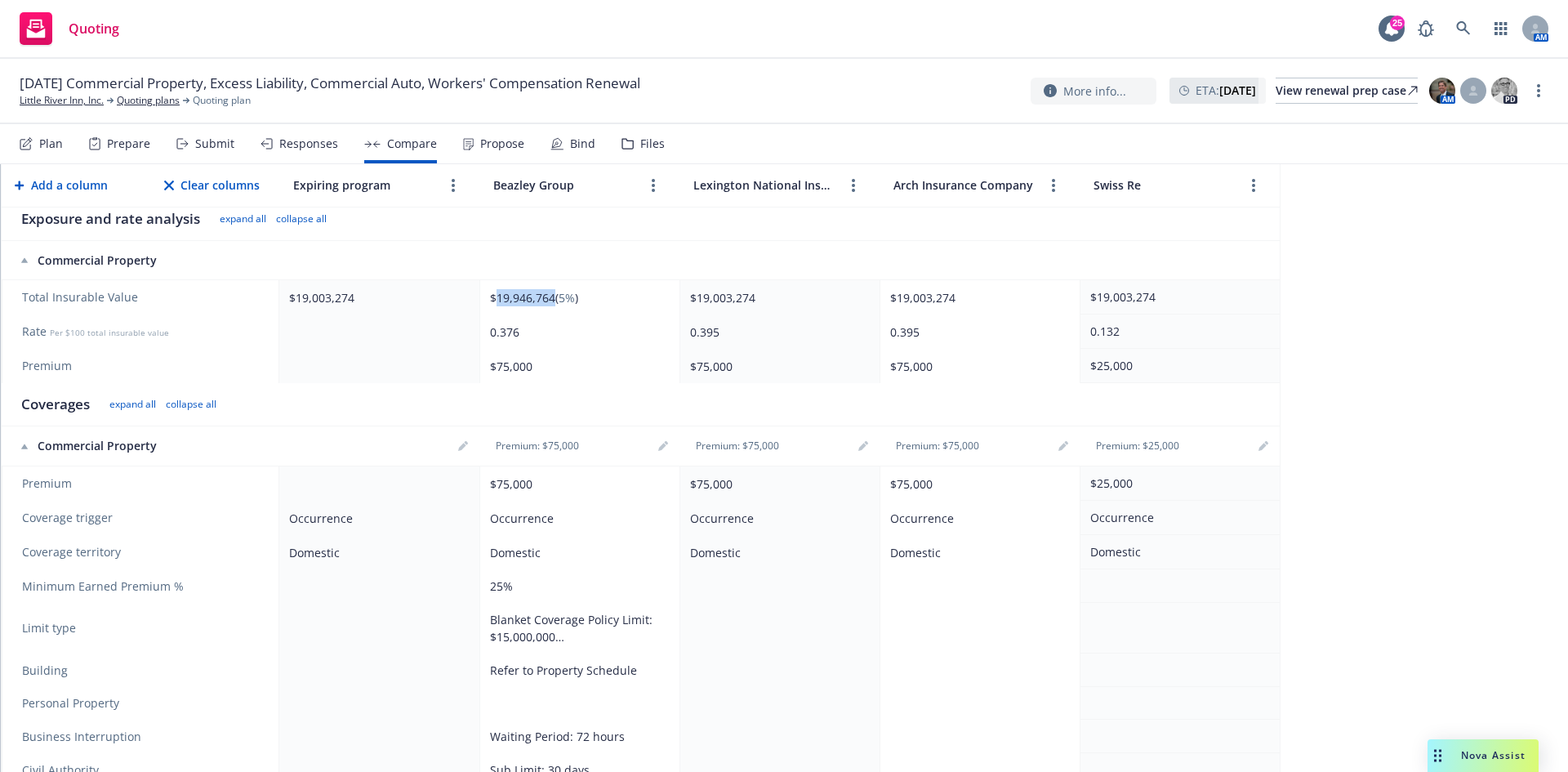
drag, startPoint x: 552, startPoint y: 297, endPoint x: 497, endPoint y: 301, distance: 55.1
click at [497, 301] on span "$19,946,764 ( 5% )" at bounding box center [534, 298] width 88 height 16
copy span "19,946,764"
click at [869, 443] on link "editPencil" at bounding box center [864, 446] width 20 height 20
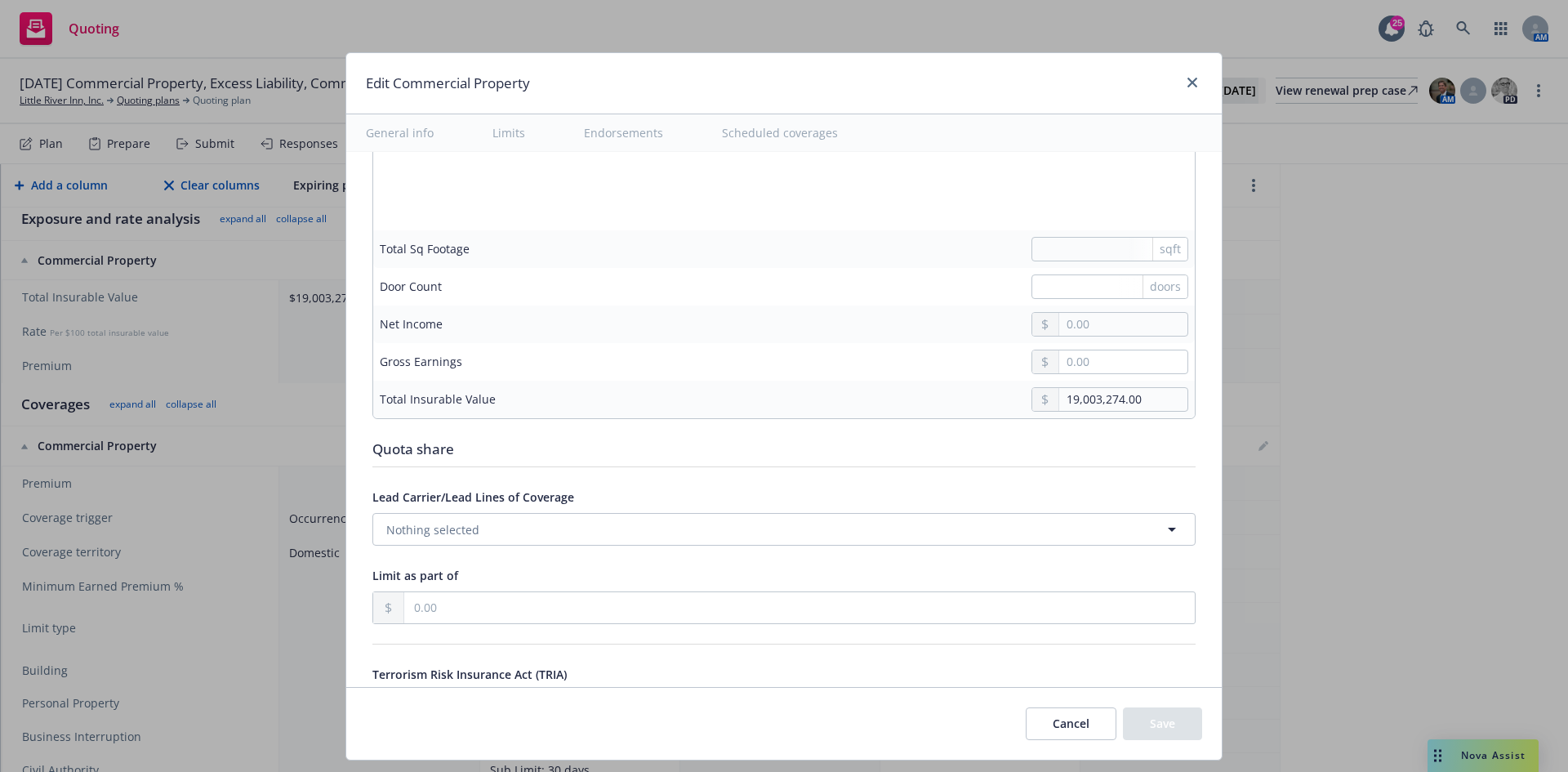
scroll to position [4492, 0]
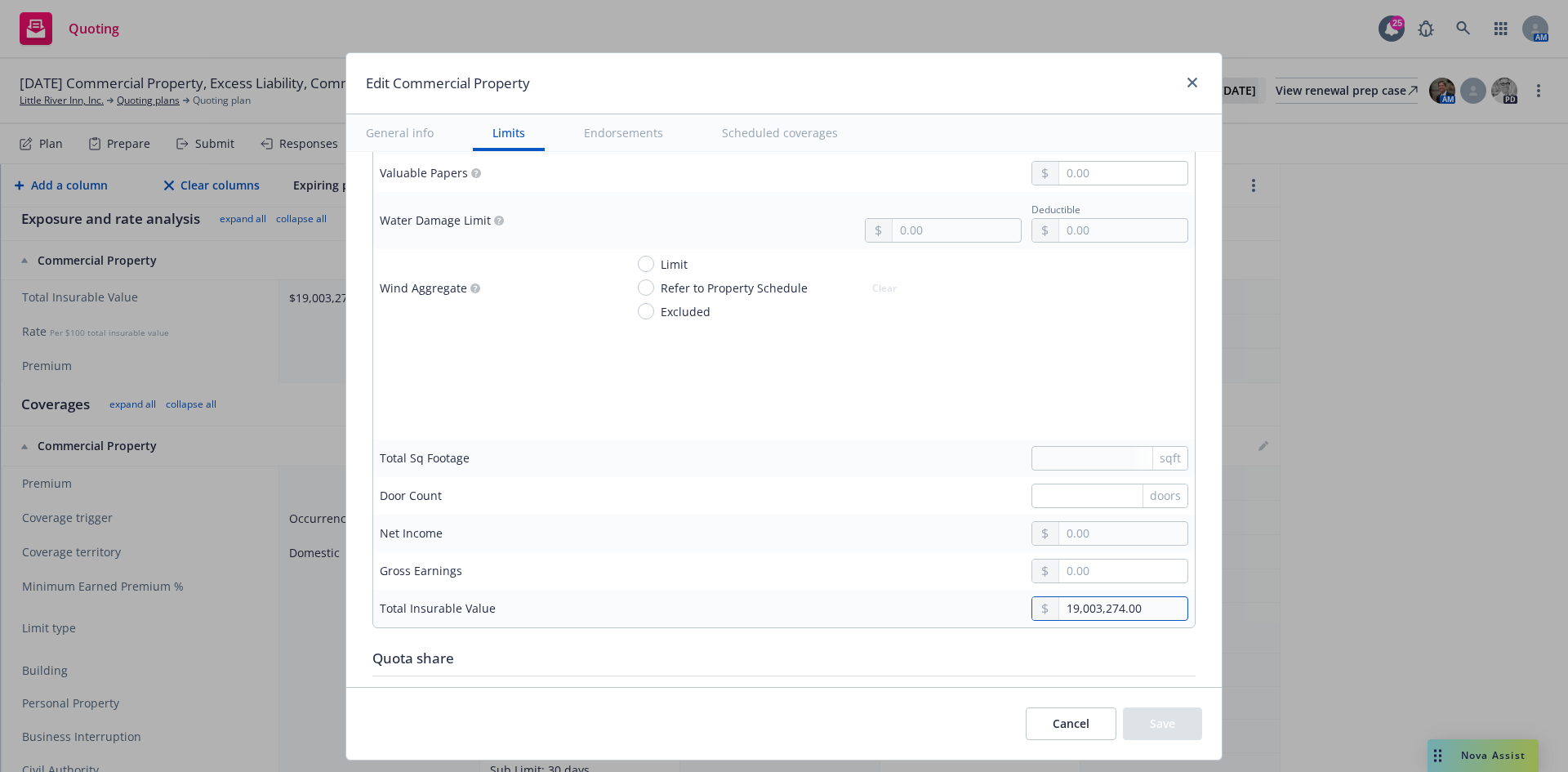
drag, startPoint x: 1146, startPoint y: 608, endPoint x: 818, endPoint y: 592, distance: 328.4
click at [818, 592] on td "19,003,274.00" at bounding box center [906, 608] width 577 height 37
paste input "946,76"
click at [1182, 722] on button "Save" at bounding box center [1163, 723] width 79 height 33
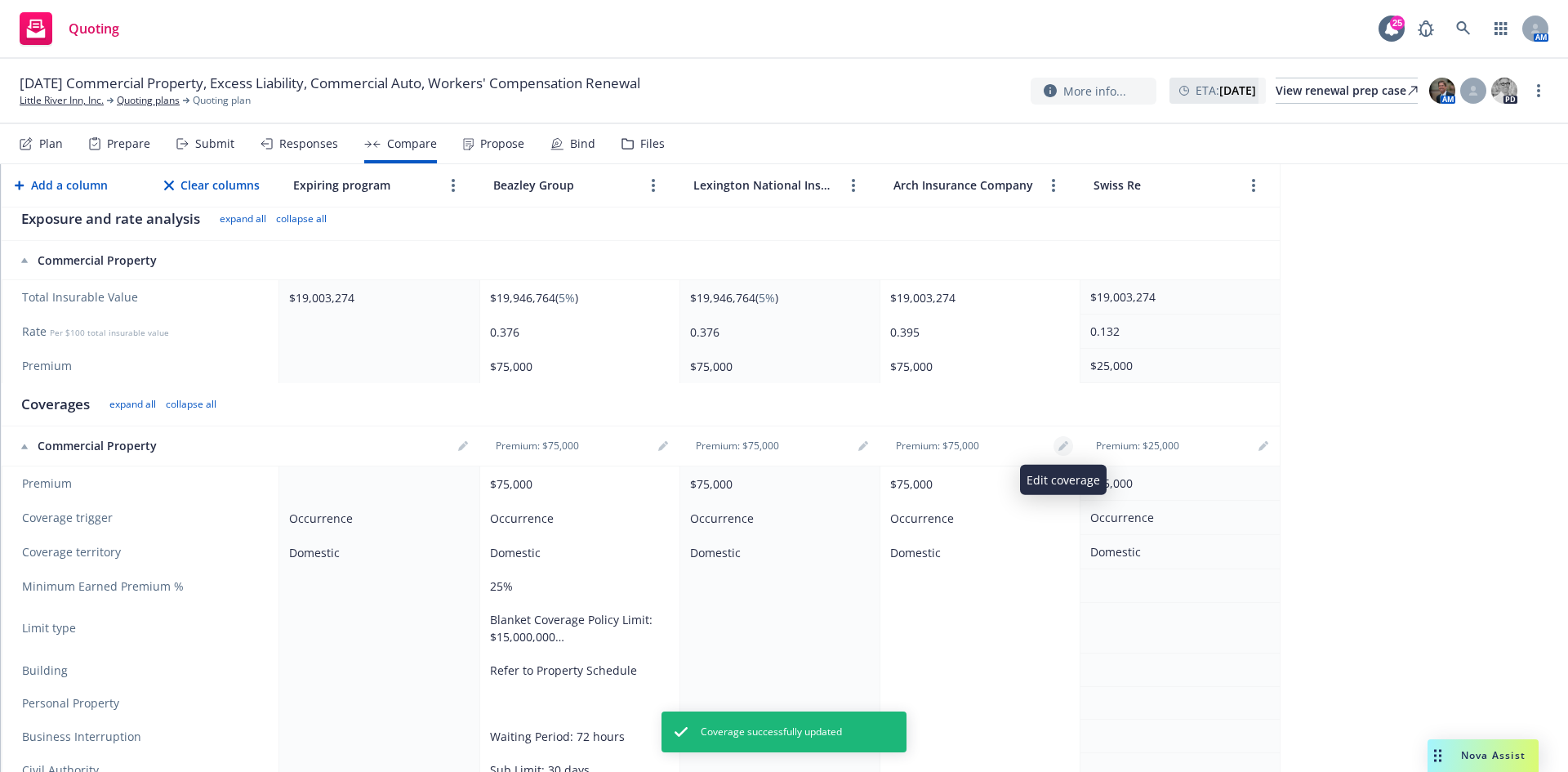
click at [1068, 445] on icon "editPencil" at bounding box center [1066, 443] width 4 height 4
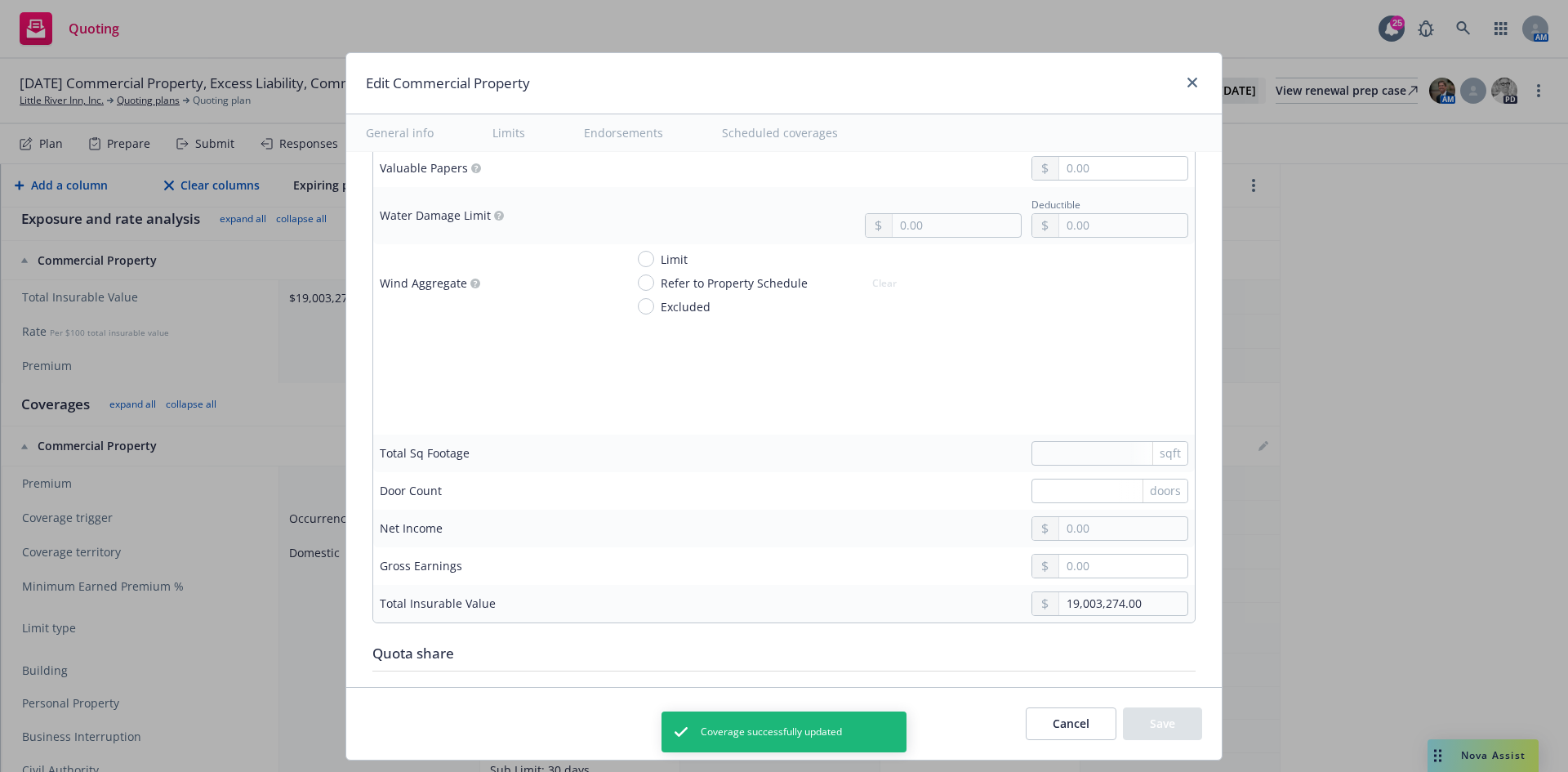
scroll to position [4574, 0]
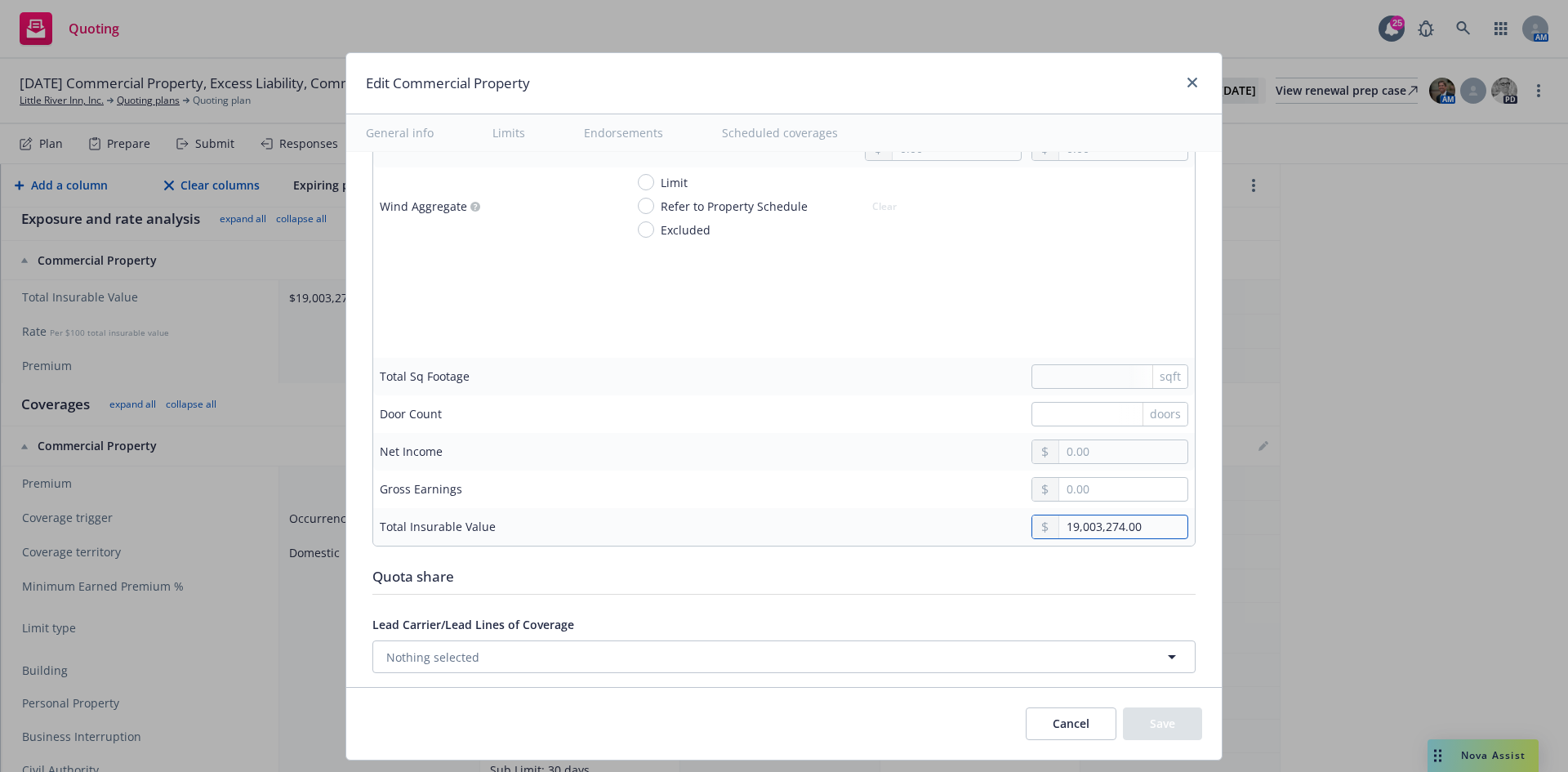
drag, startPoint x: 1135, startPoint y: 530, endPoint x: 1021, endPoint y: 530, distance: 114.0
click at [1032, 530] on div "19,003,274.00" at bounding box center [1109, 526] width 157 height 25
paste input "946,76"
click at [1164, 733] on button "Save" at bounding box center [1163, 723] width 79 height 33
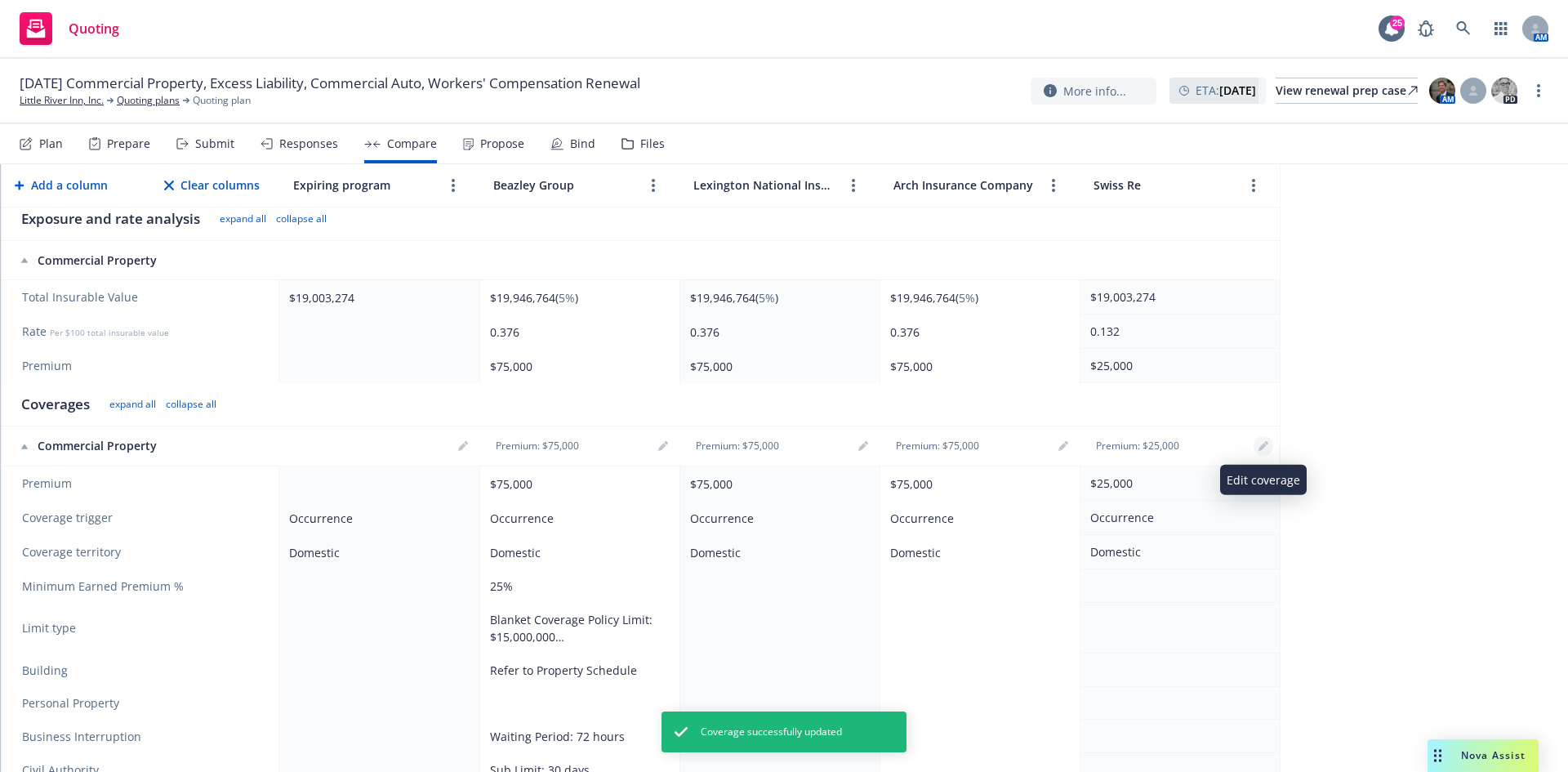
click at [1269, 441] on link "editPencil" at bounding box center [1263, 446] width 20 height 20
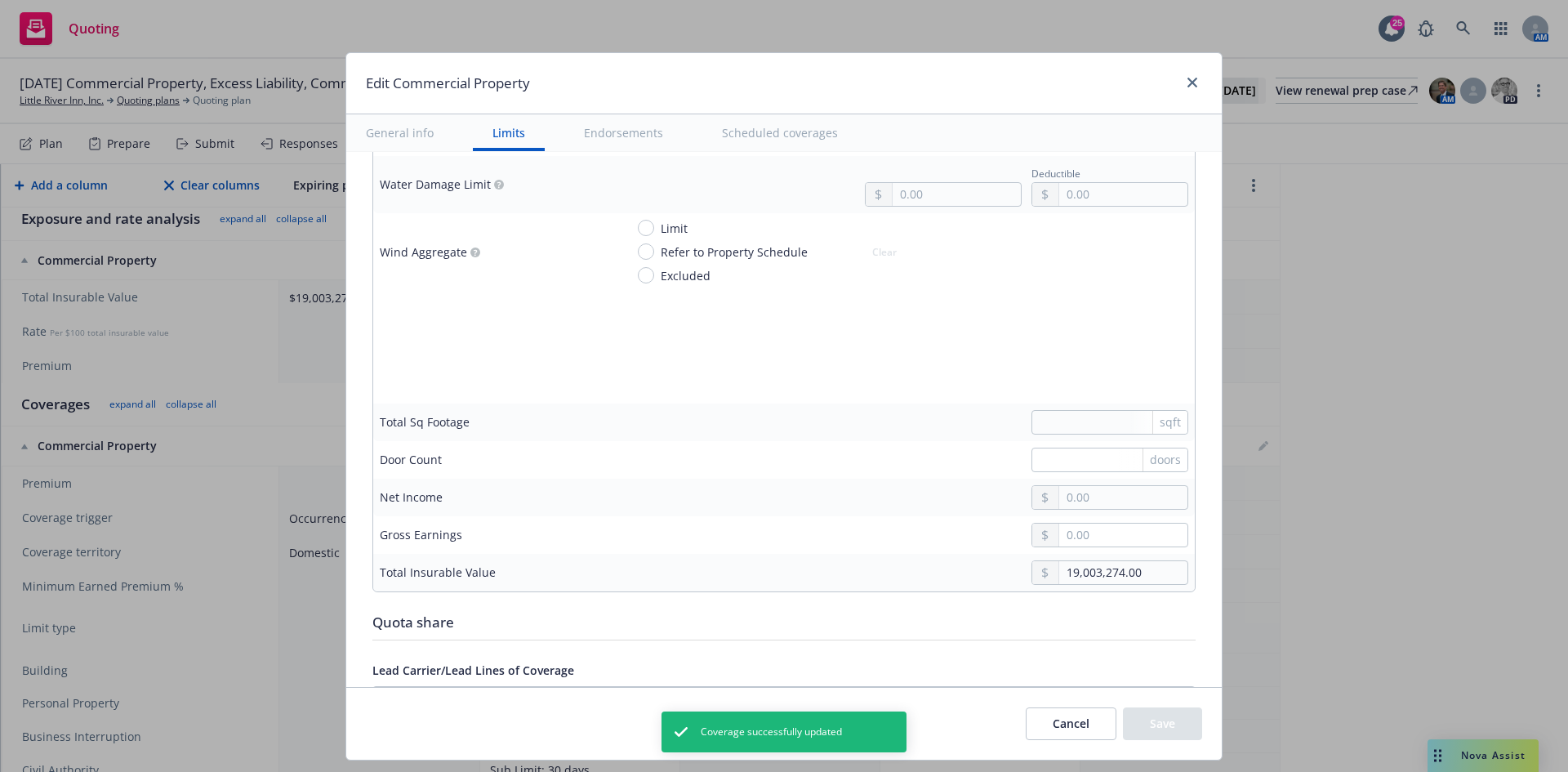
scroll to position [4655, 0]
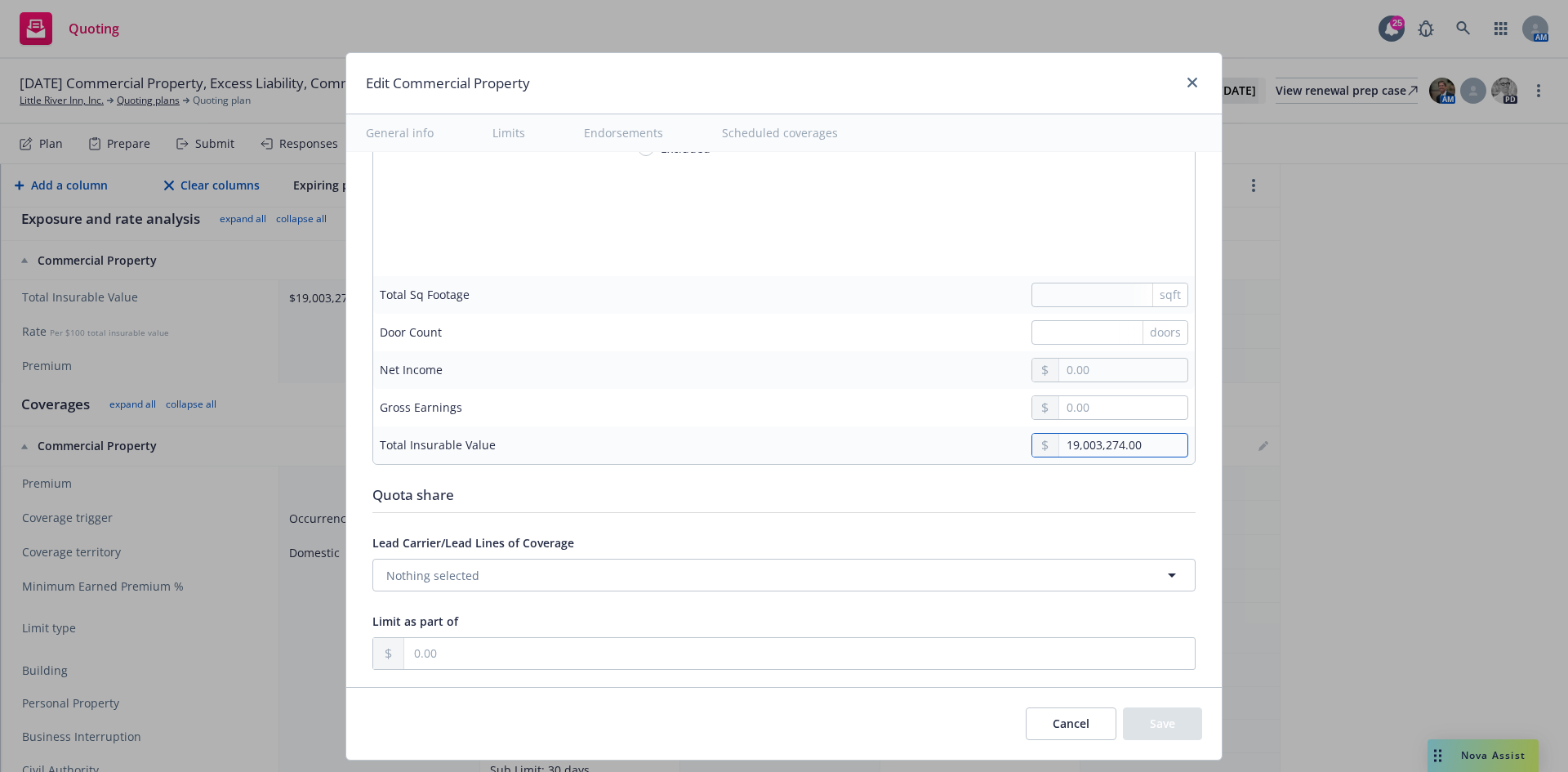
drag, startPoint x: 1146, startPoint y: 438, endPoint x: 1026, endPoint y: 459, distance: 121.8
click at [1026, 459] on td "19,003,274.00" at bounding box center [906, 445] width 577 height 37
paste input "946,76"
click at [1176, 733] on button "Save" at bounding box center [1163, 723] width 79 height 33
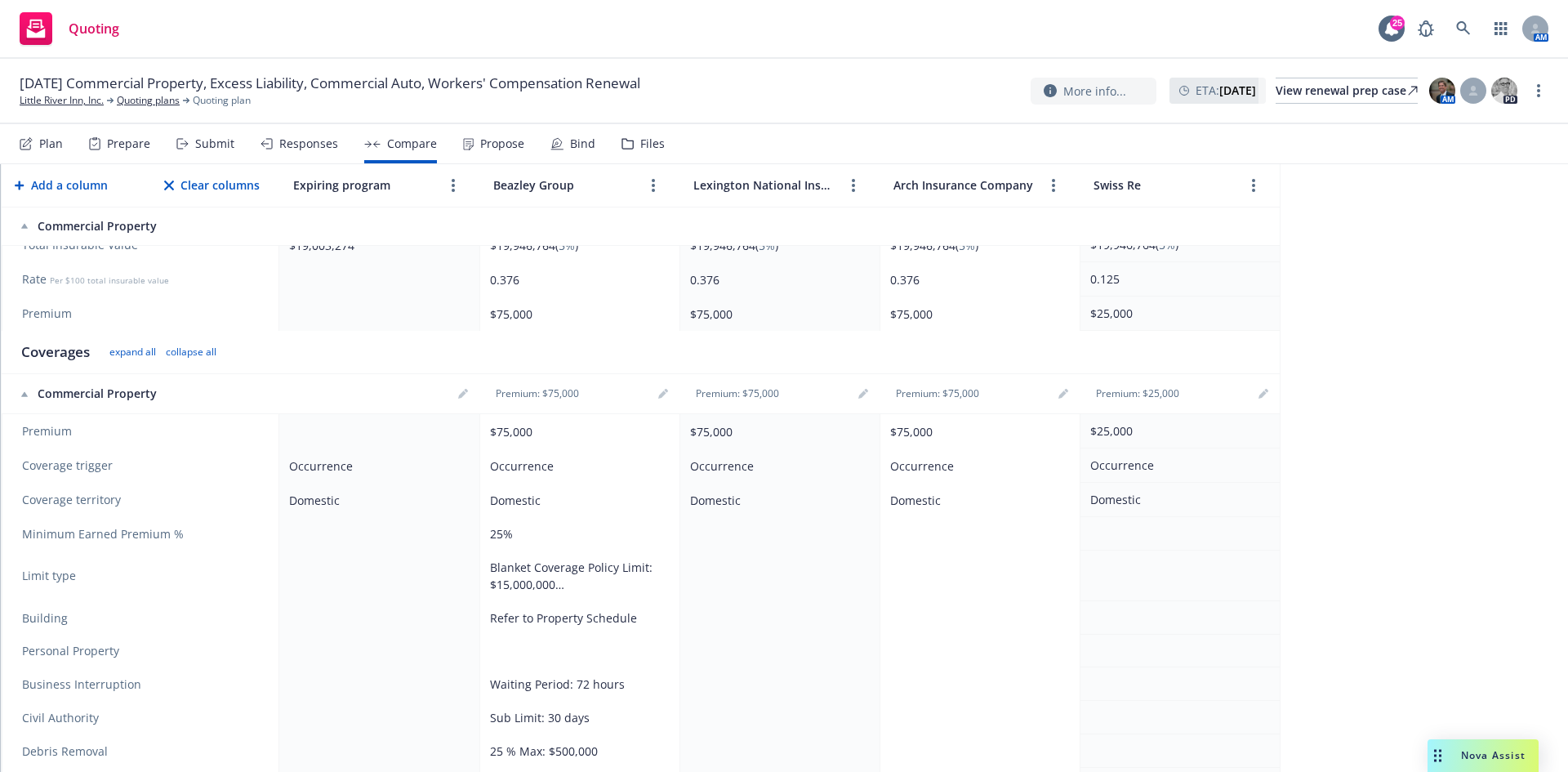
scroll to position [326, 0]
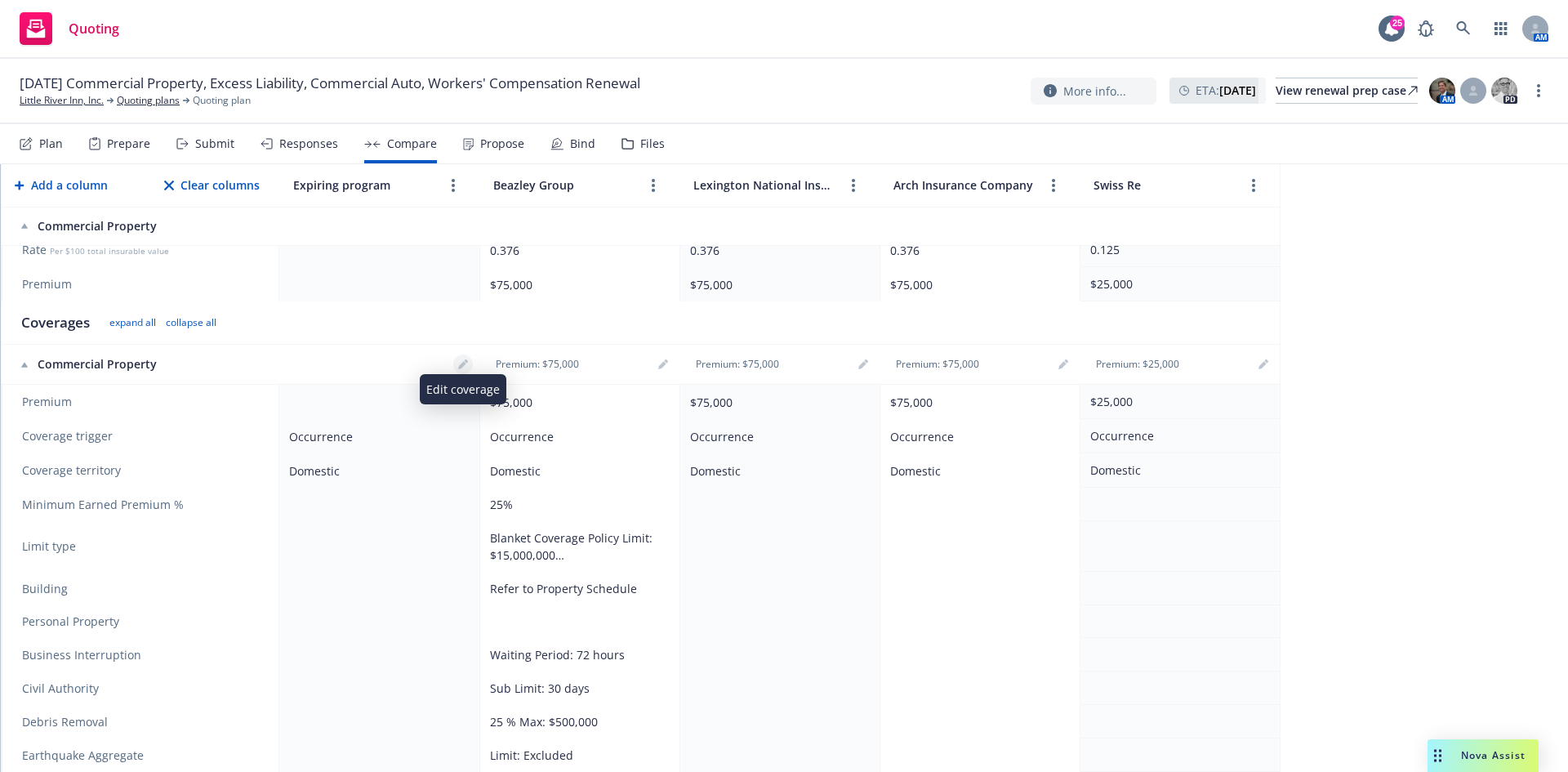
click at [467, 370] on link "editPencil" at bounding box center [463, 364] width 20 height 20
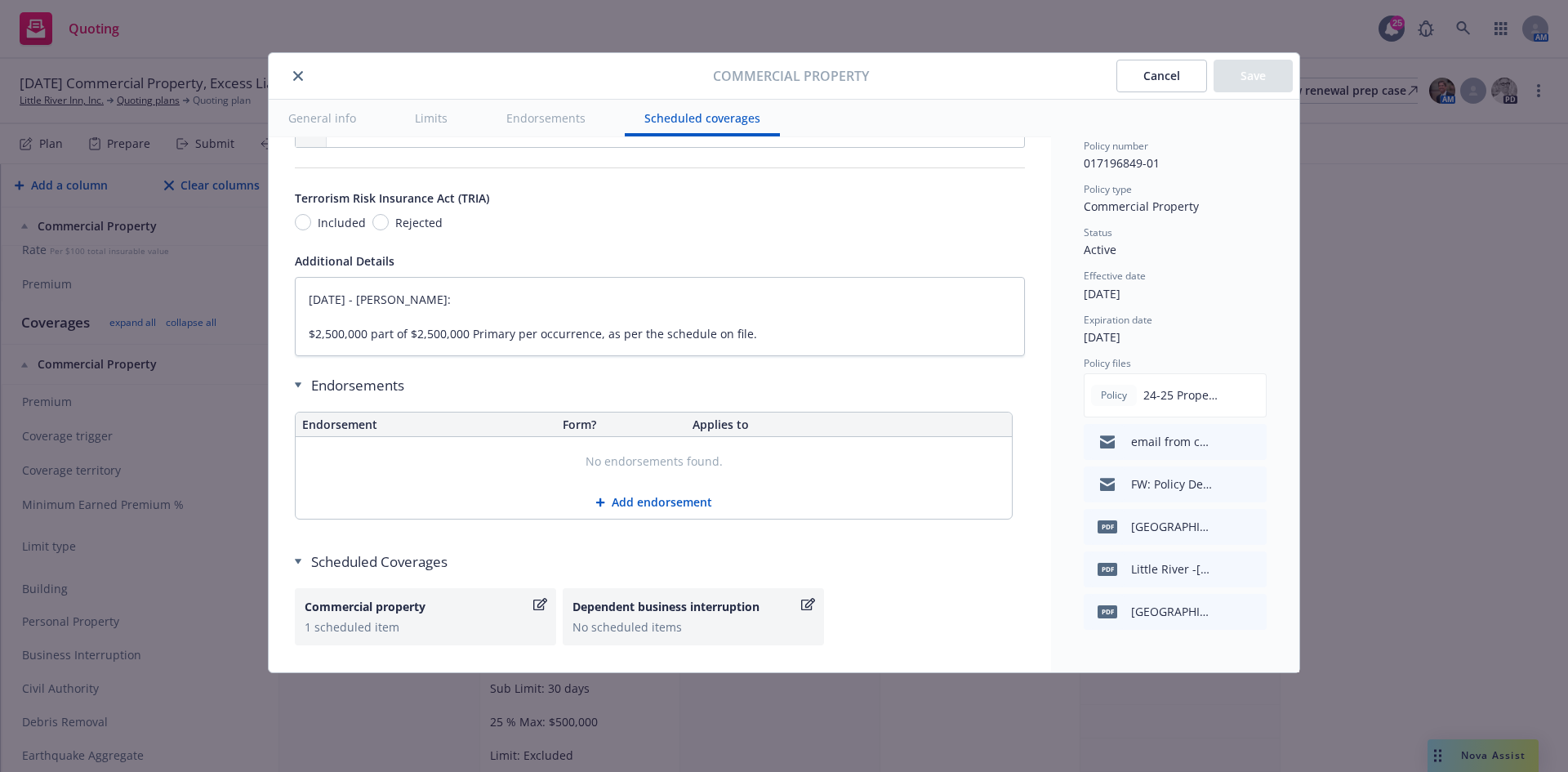
scroll to position [4655, 0]
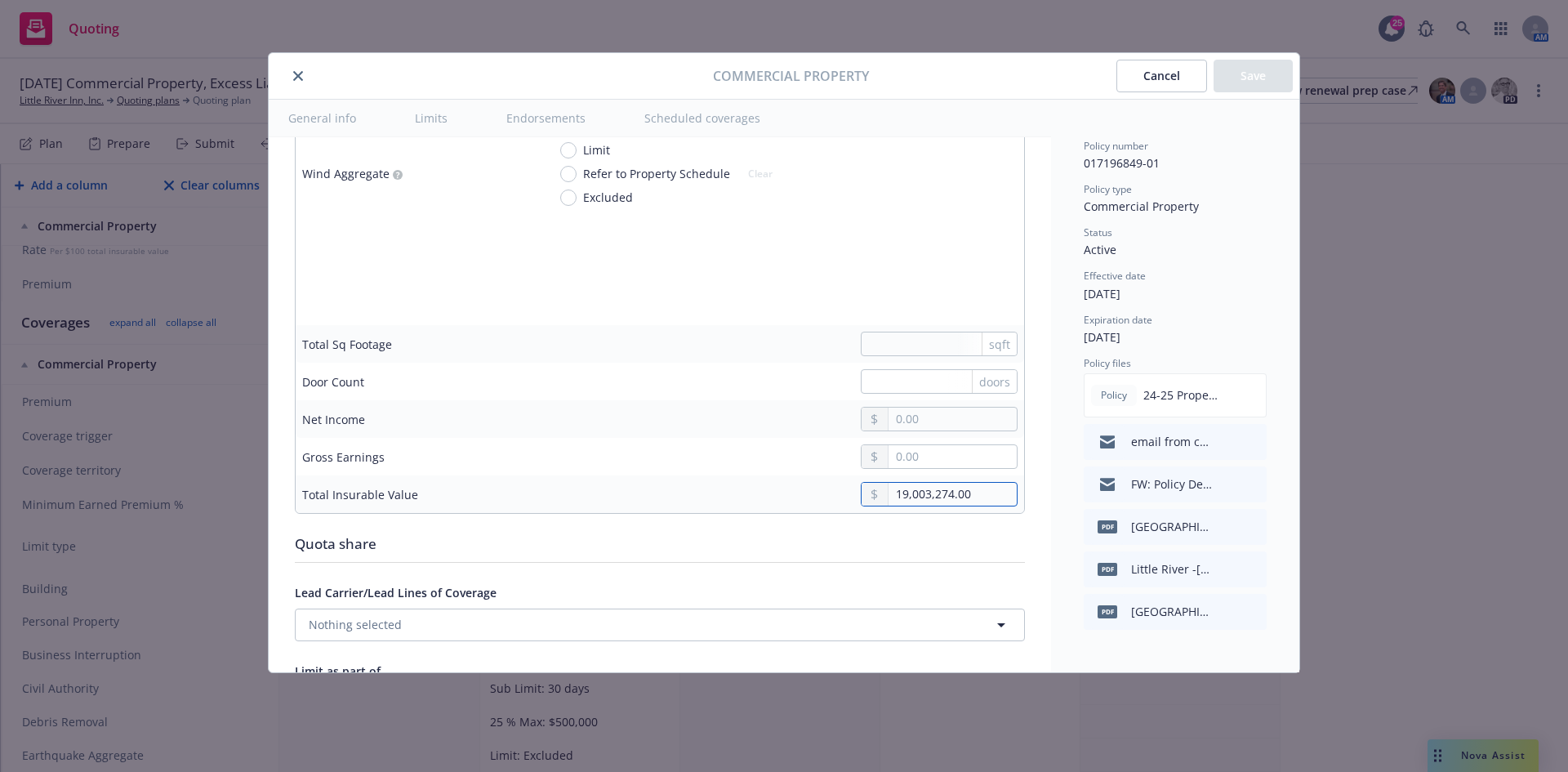
drag, startPoint x: 966, startPoint y: 491, endPoint x: 849, endPoint y: 500, distance: 117.3
click at [861, 500] on div "19,003,274.00" at bounding box center [939, 494] width 157 height 25
click at [1255, 83] on button "Save" at bounding box center [1253, 75] width 79 height 33
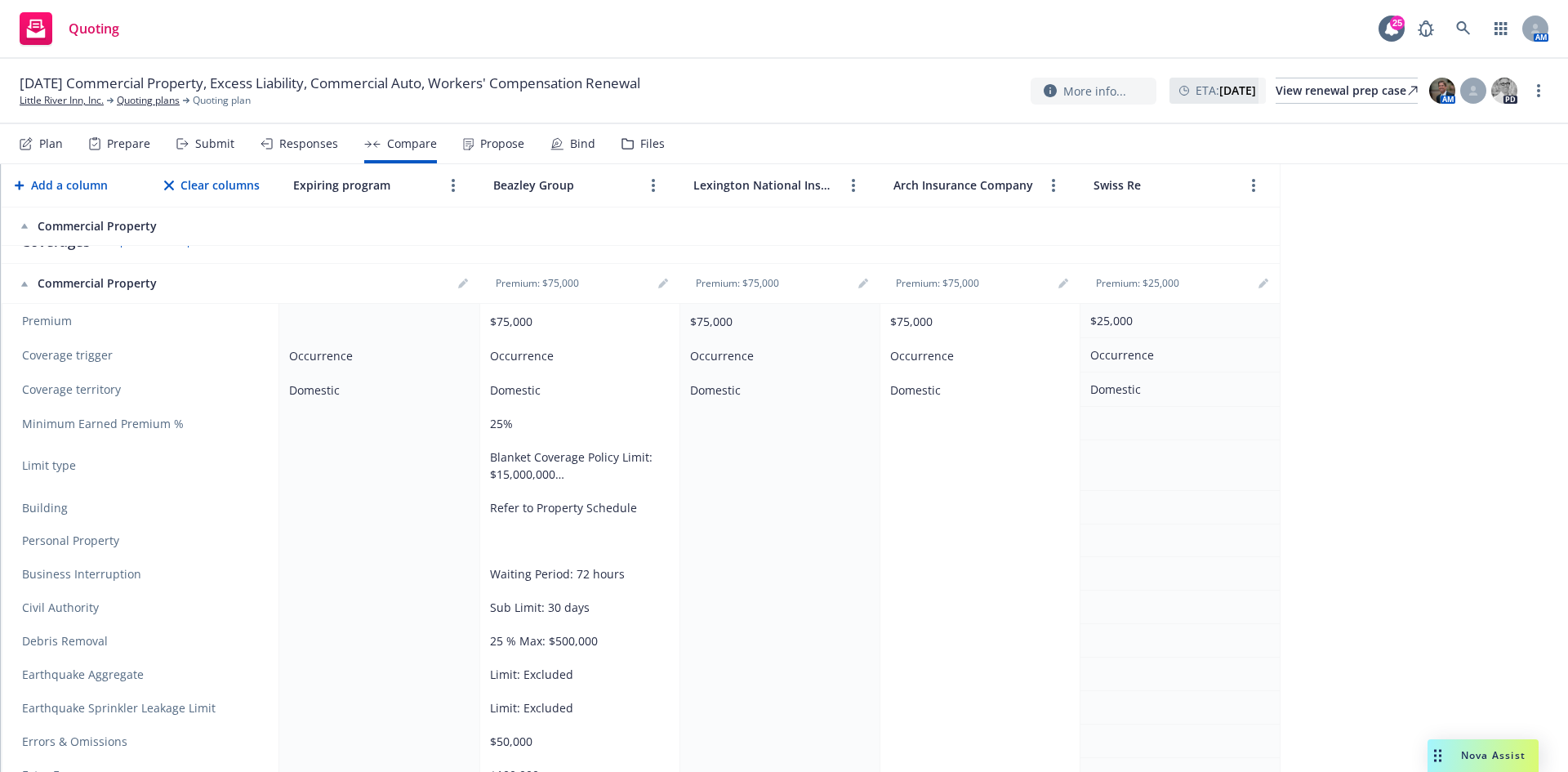
scroll to position [0, 0]
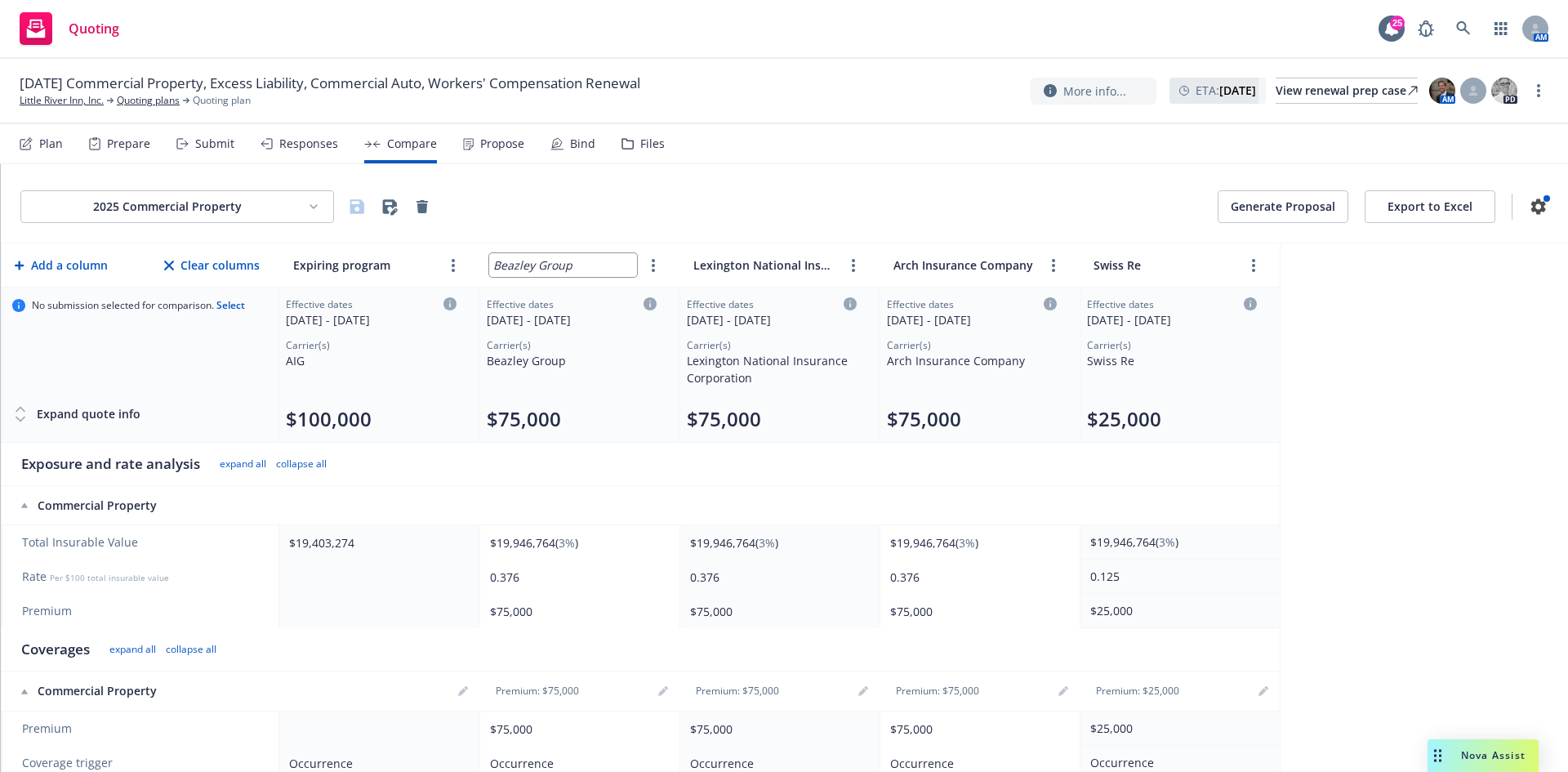
click at [575, 262] on input "Beazley Group" at bounding box center [563, 265] width 148 height 24
click at [495, 266] on input "Beazley Group" at bounding box center [563, 265] width 148 height 24
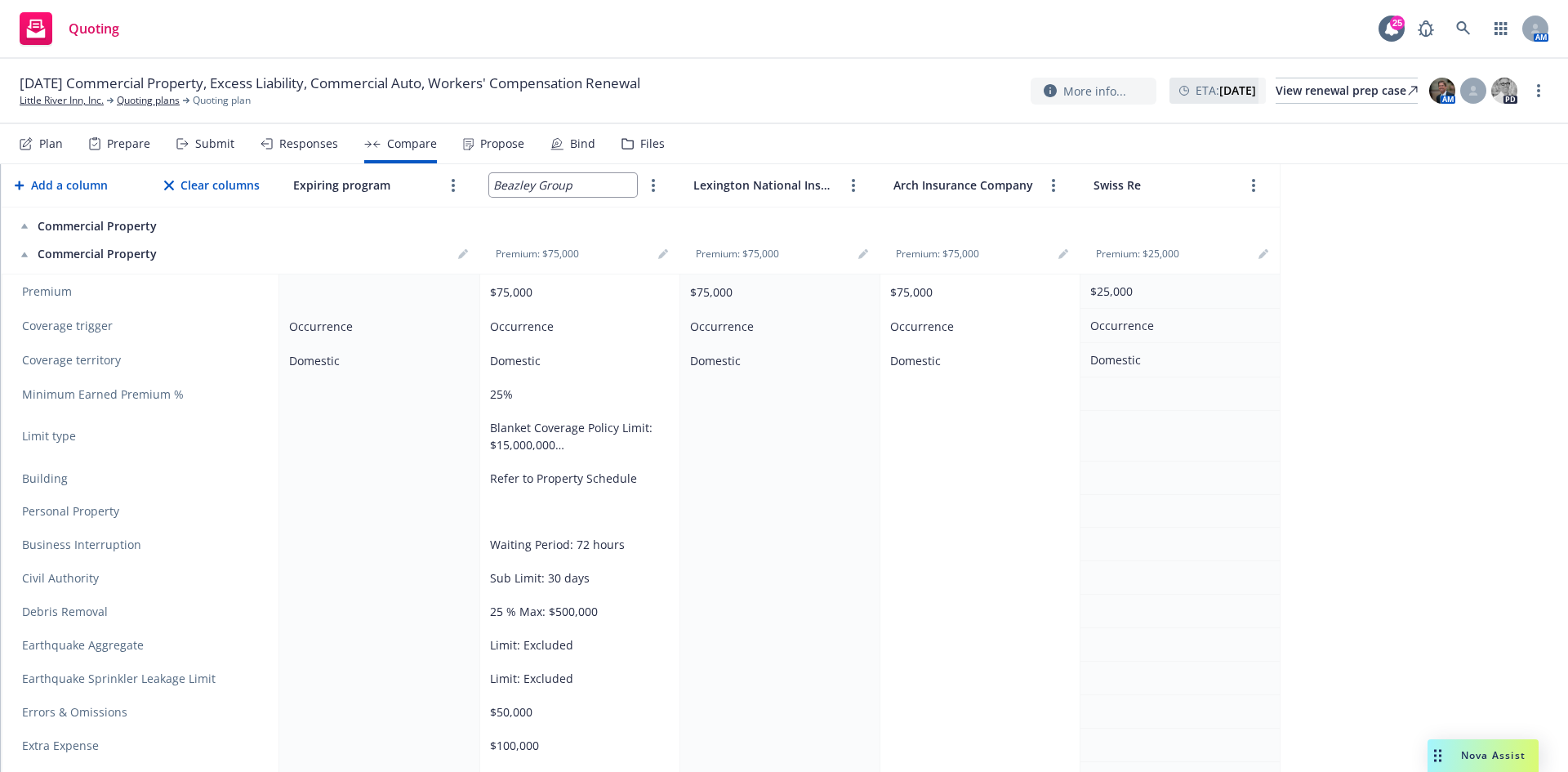
scroll to position [408, 0]
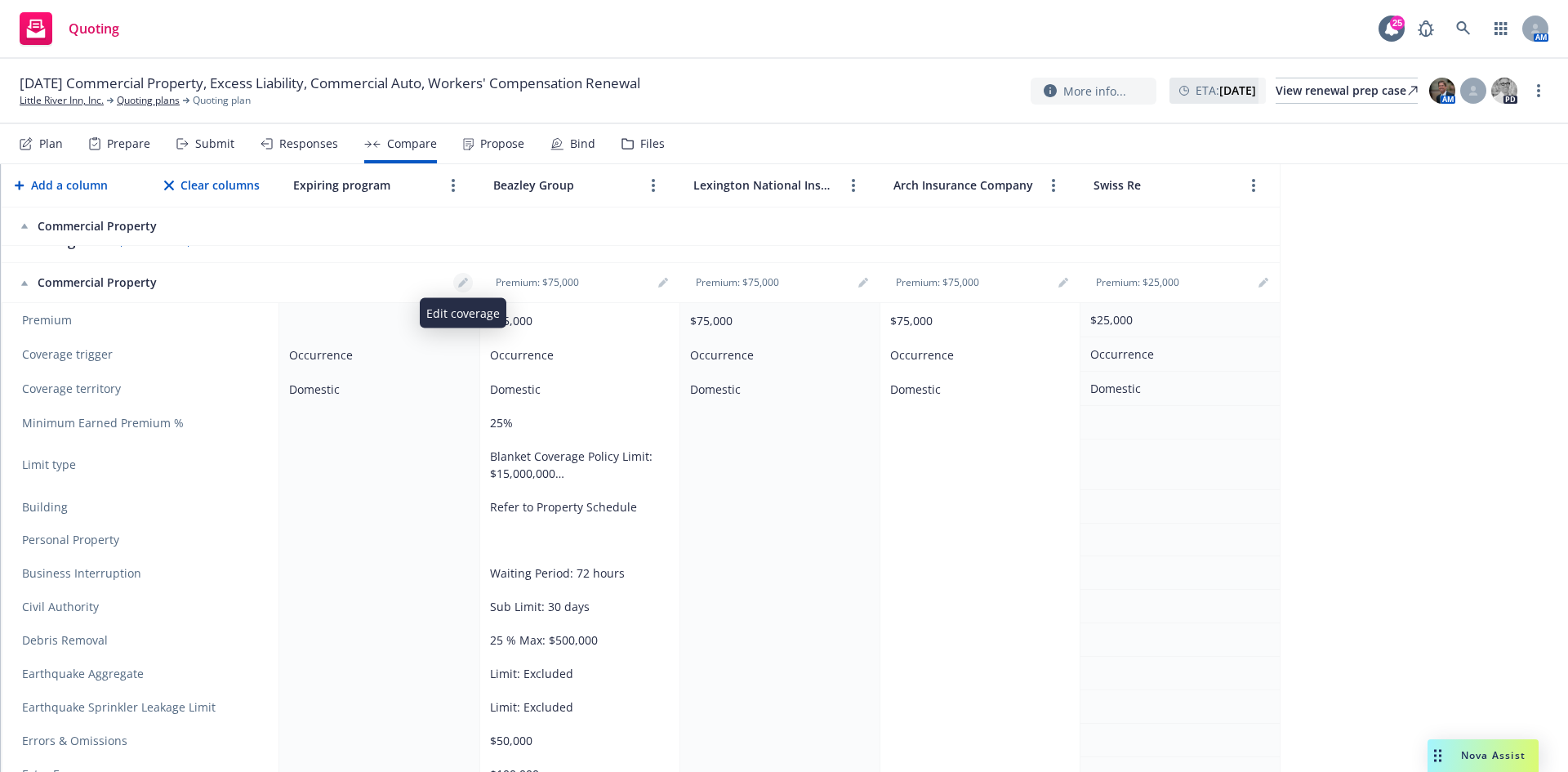
click at [462, 287] on icon "editPencil" at bounding box center [463, 284] width 8 height 8
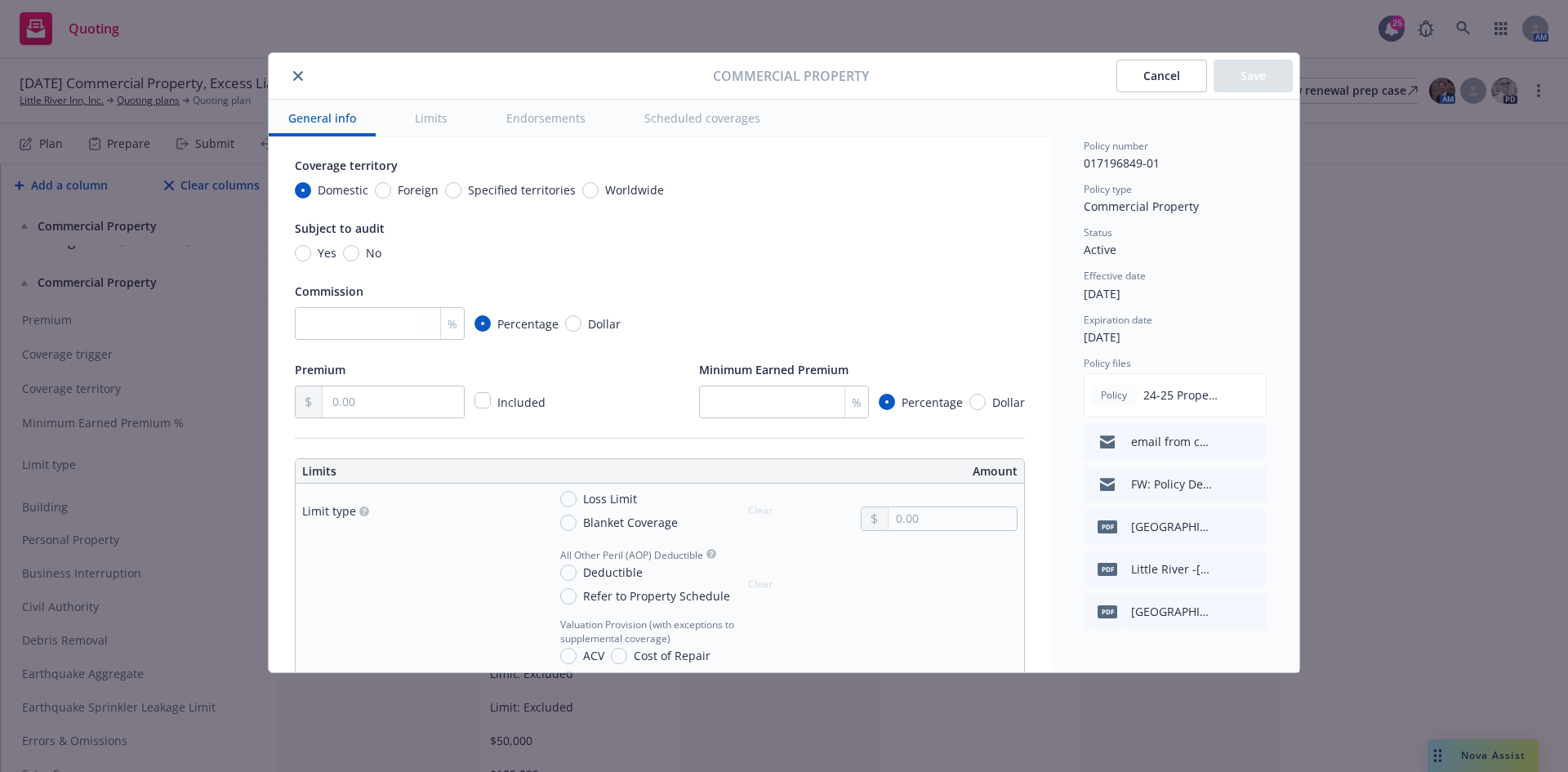
scroll to position [164, 0]
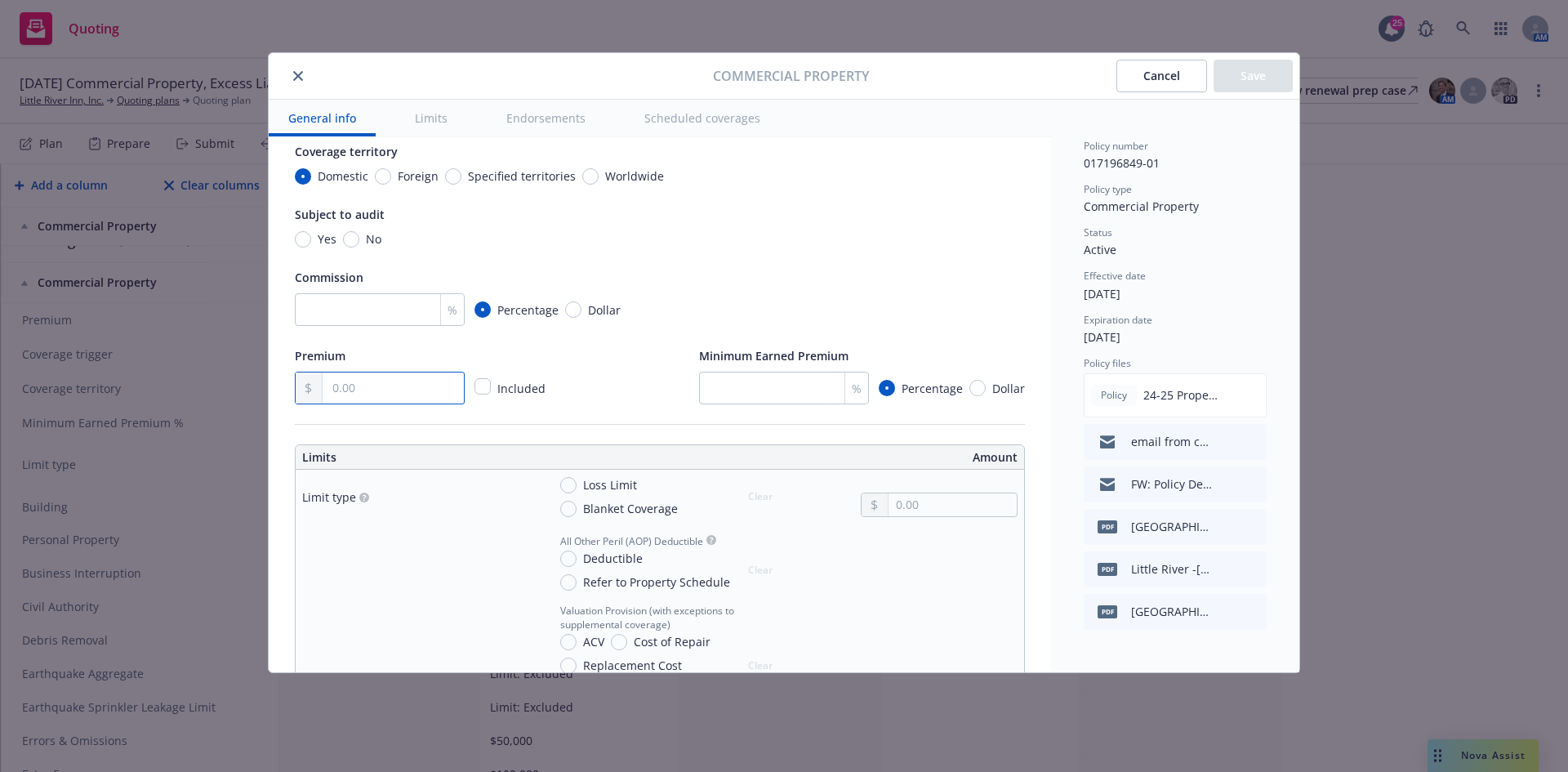
click at [419, 394] on input "text" at bounding box center [392, 387] width 141 height 31
click at [389, 397] on input "text" at bounding box center [392, 387] width 141 height 31
click at [827, 216] on div "Subject to audit" at bounding box center [660, 214] width 731 height 20
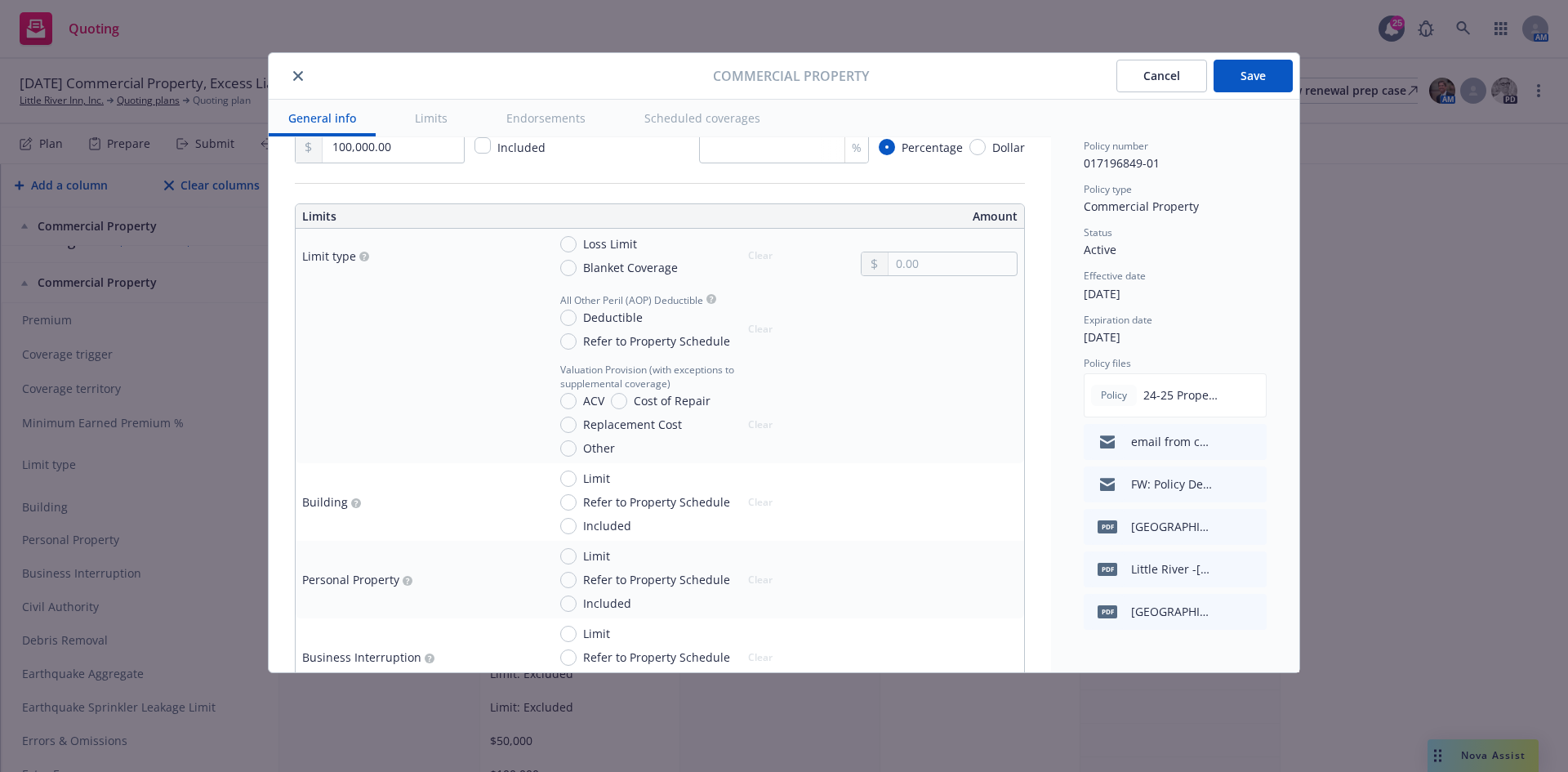
scroll to position [408, 0]
click at [566, 313] on input "Deductible" at bounding box center [568, 314] width 17 height 17
click at [563, 468] on input "Limit" at bounding box center [568, 474] width 17 height 17
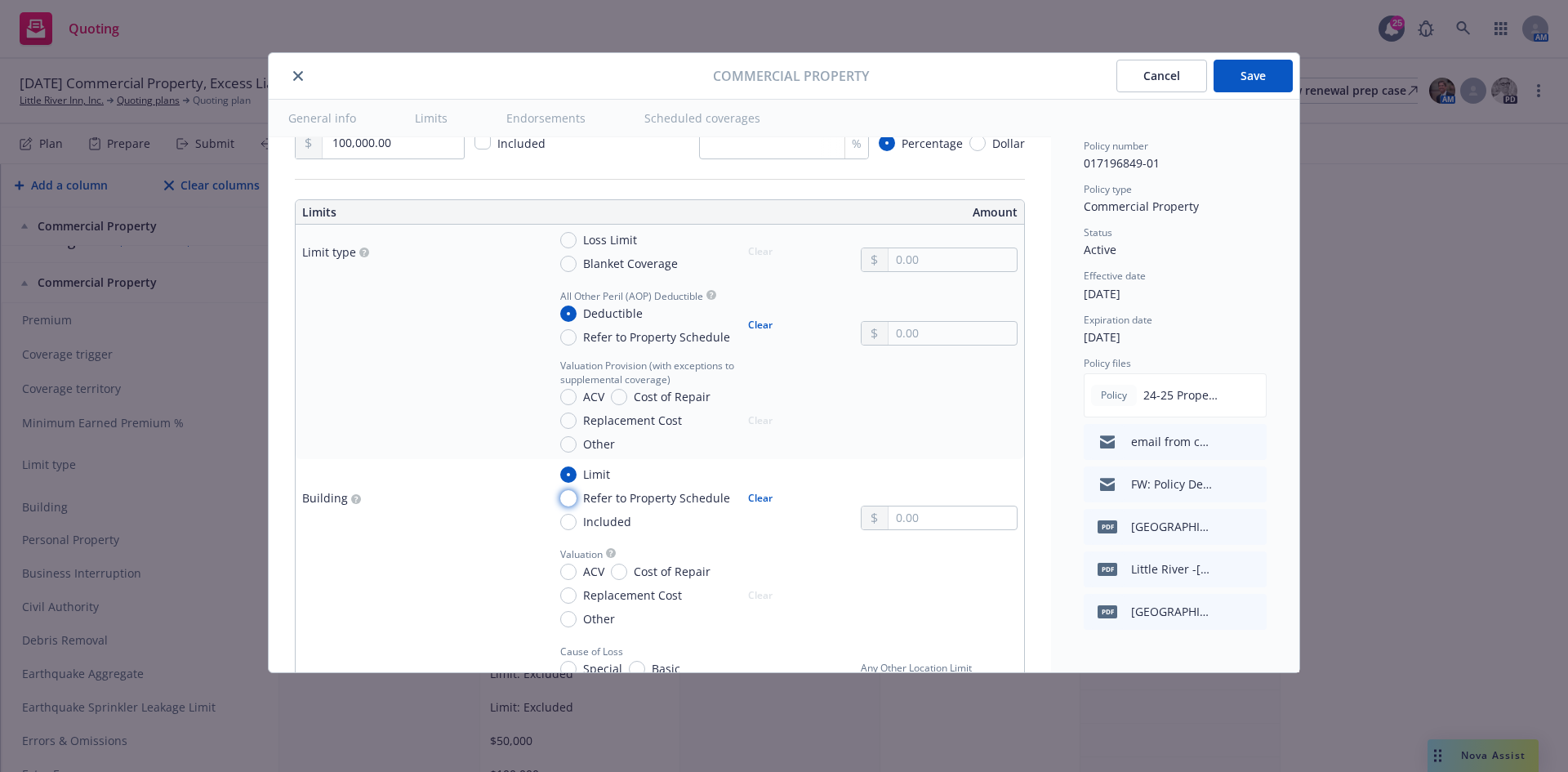
click at [567, 498] on input "Refer to Property Schedule" at bounding box center [568, 498] width 17 height 17
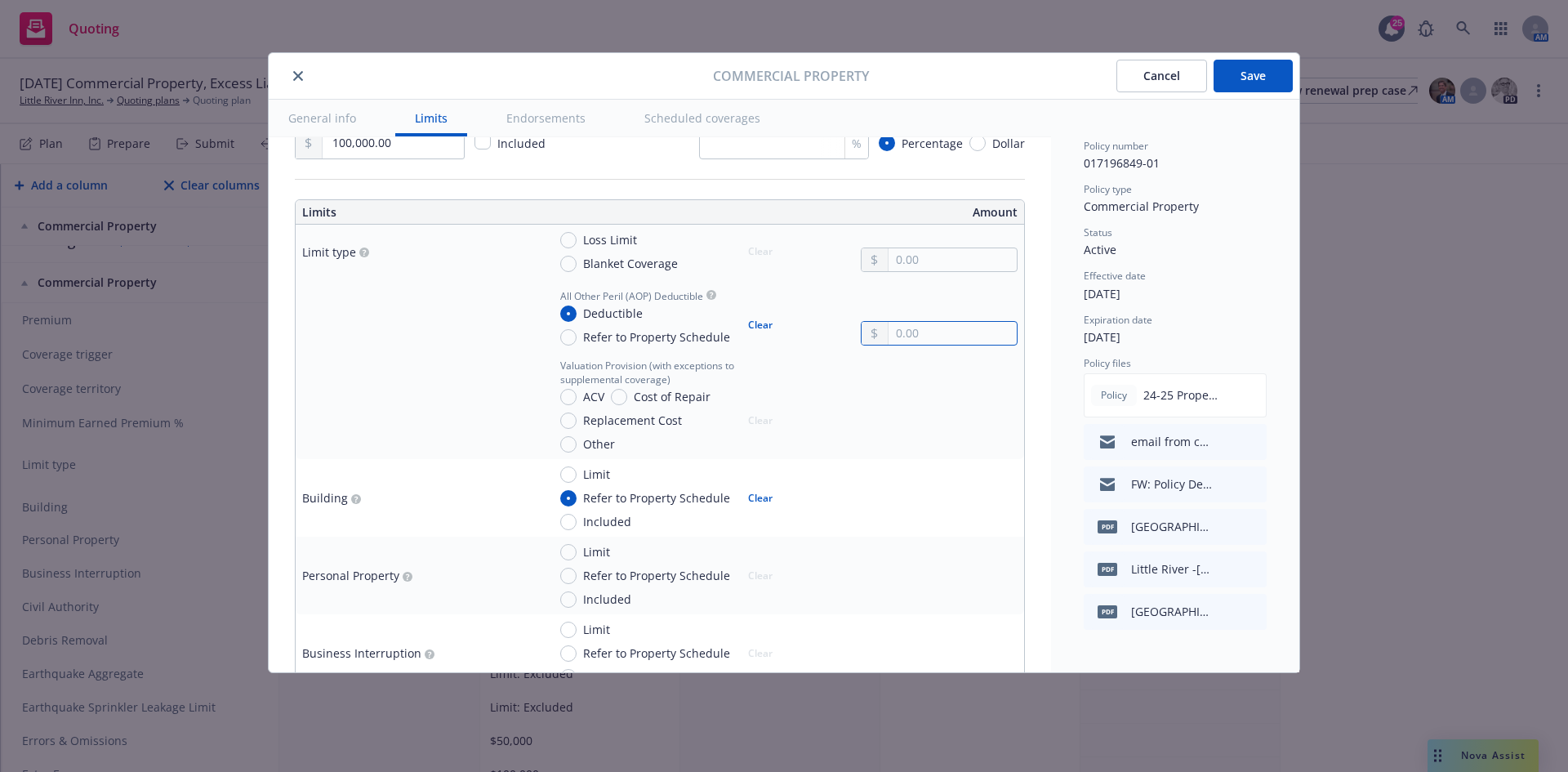
click at [919, 335] on input "text" at bounding box center [953, 332] width 128 height 23
click at [566, 414] on input "Replacement Cost" at bounding box center [568, 420] width 17 height 17
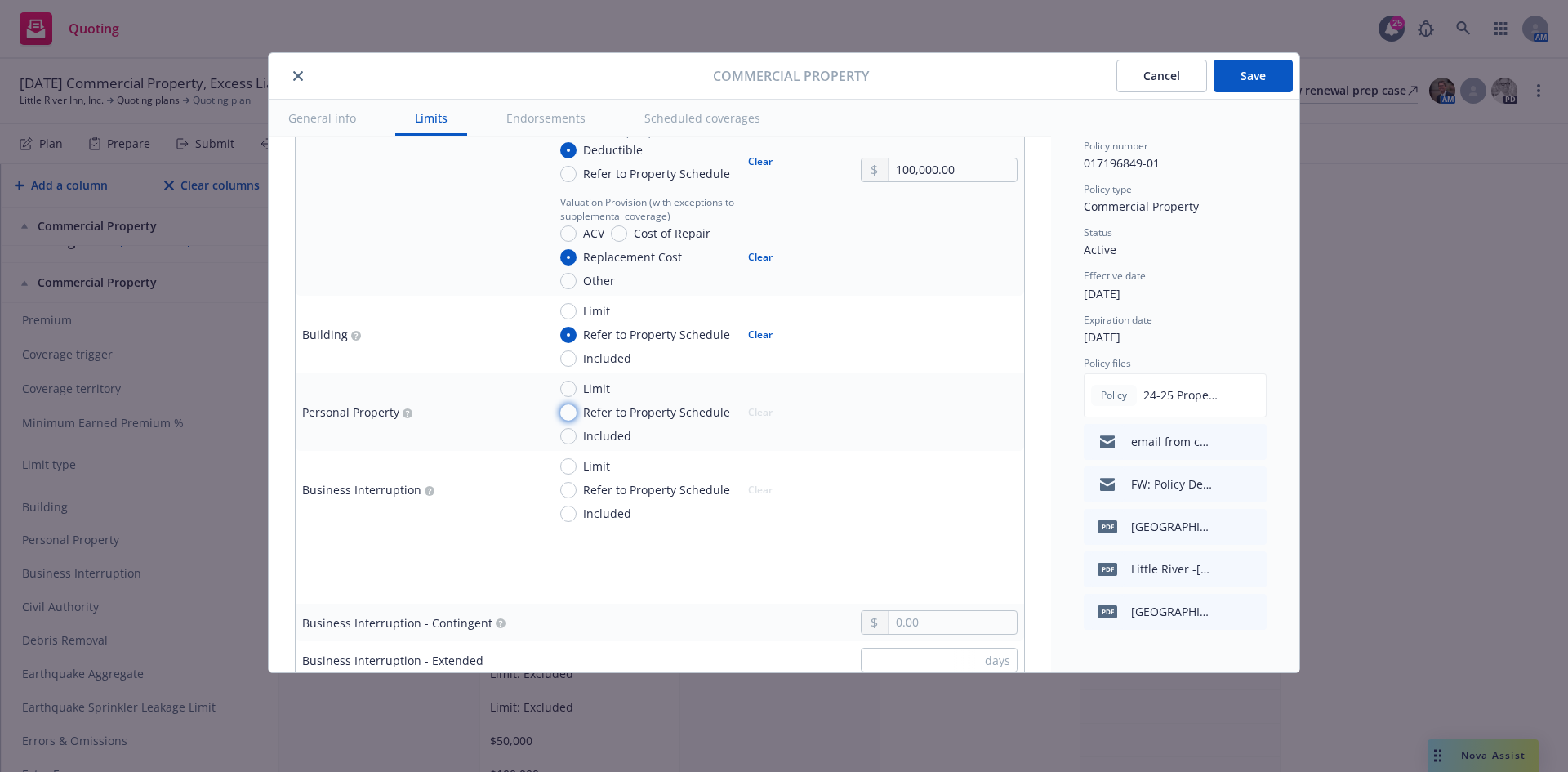
click at [567, 416] on input "Refer to Property Schedule" at bounding box center [568, 412] width 17 height 17
click at [569, 514] on input "Included" at bounding box center [568, 514] width 17 height 17
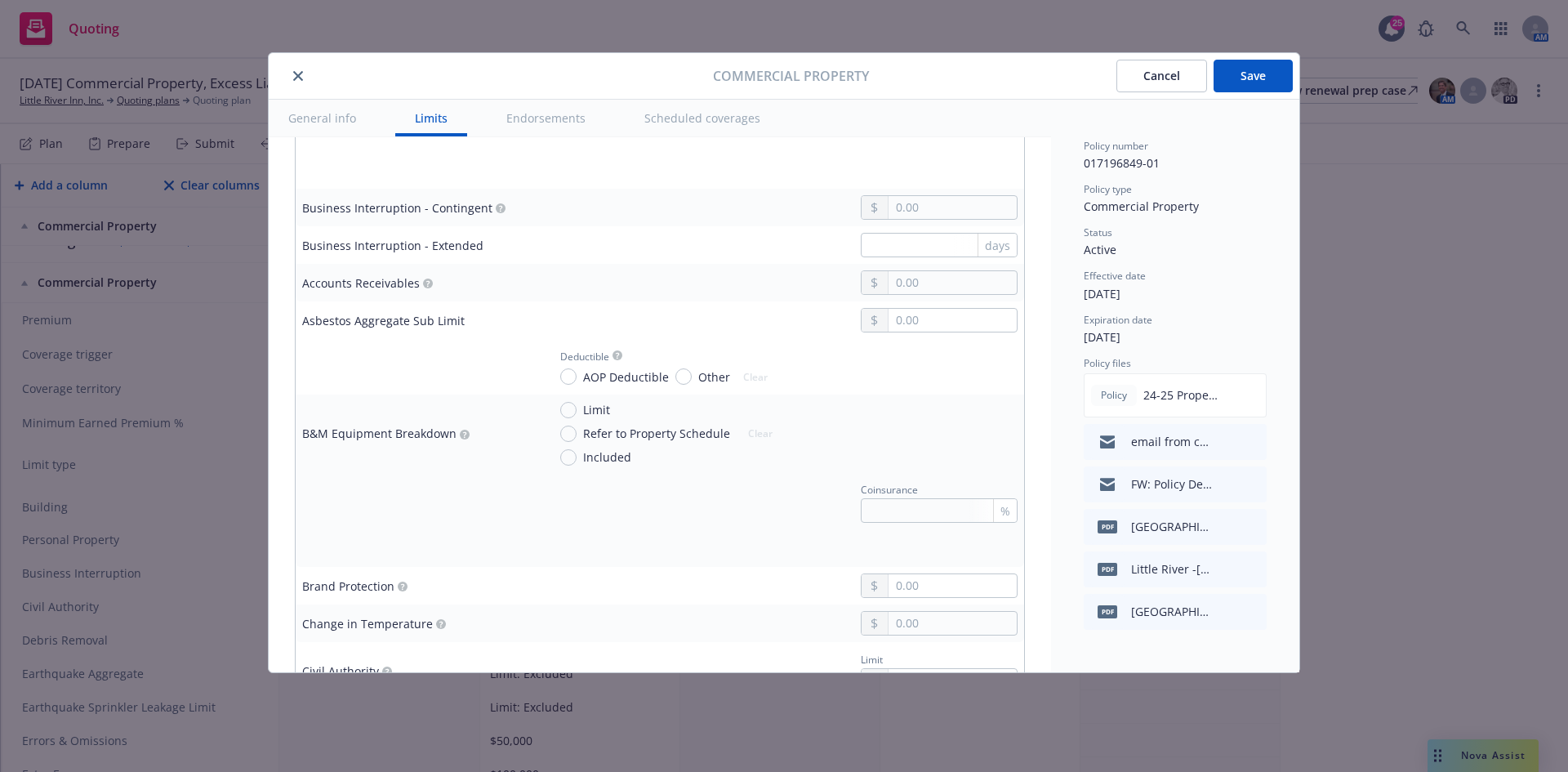
scroll to position [980, 0]
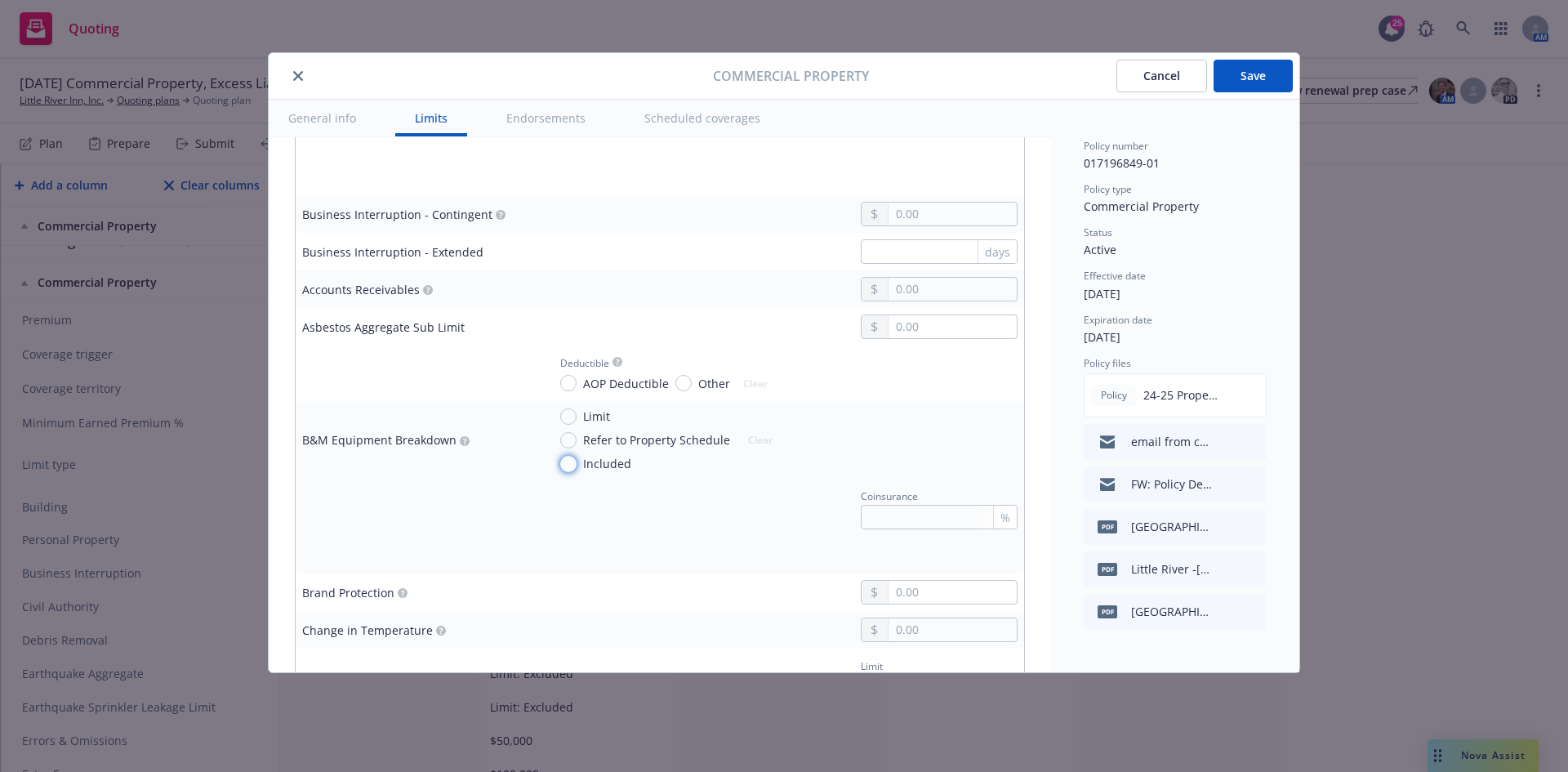
click at [564, 465] on input "Included" at bounding box center [568, 463] width 17 height 17
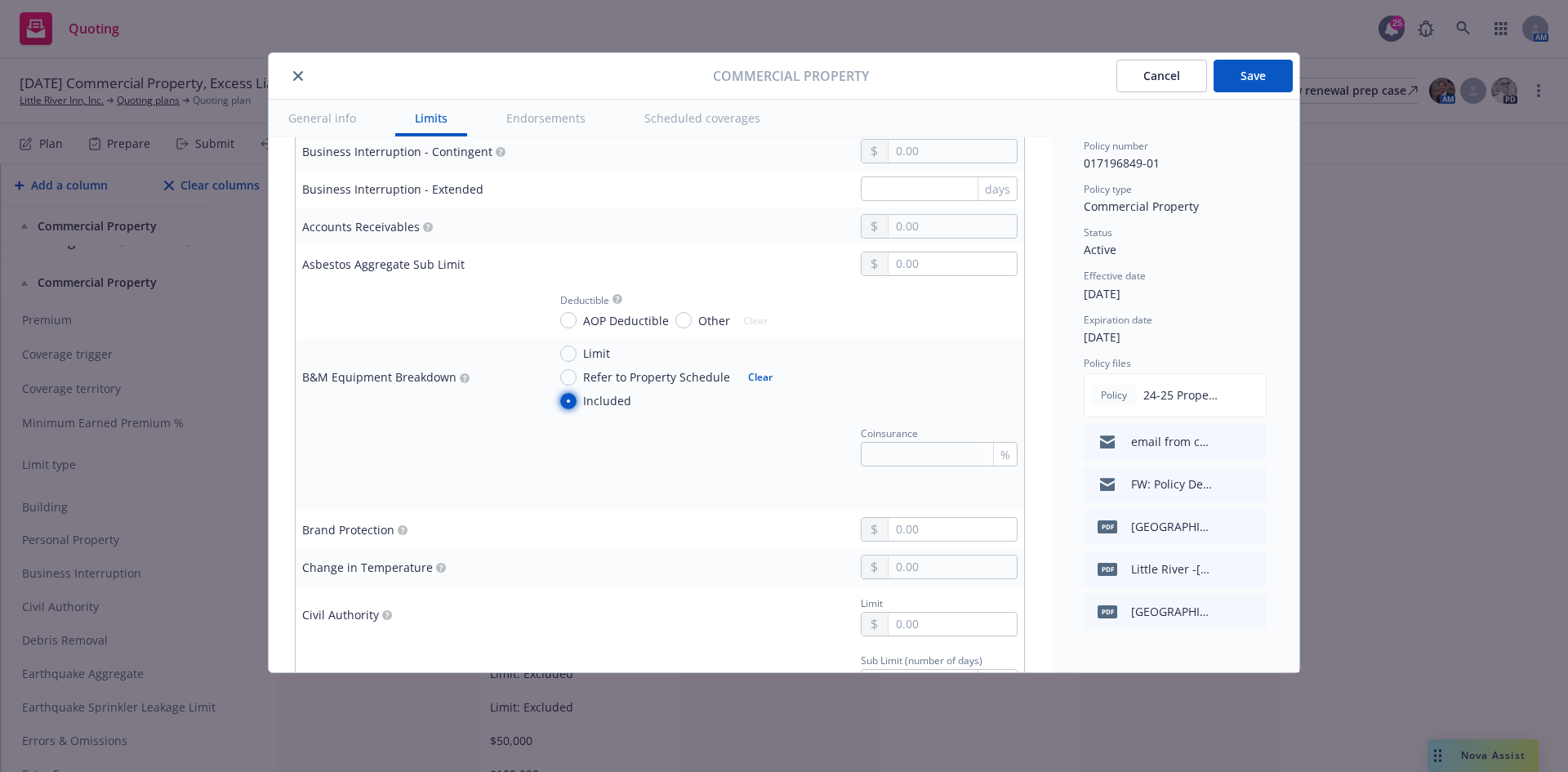
scroll to position [1144, 0]
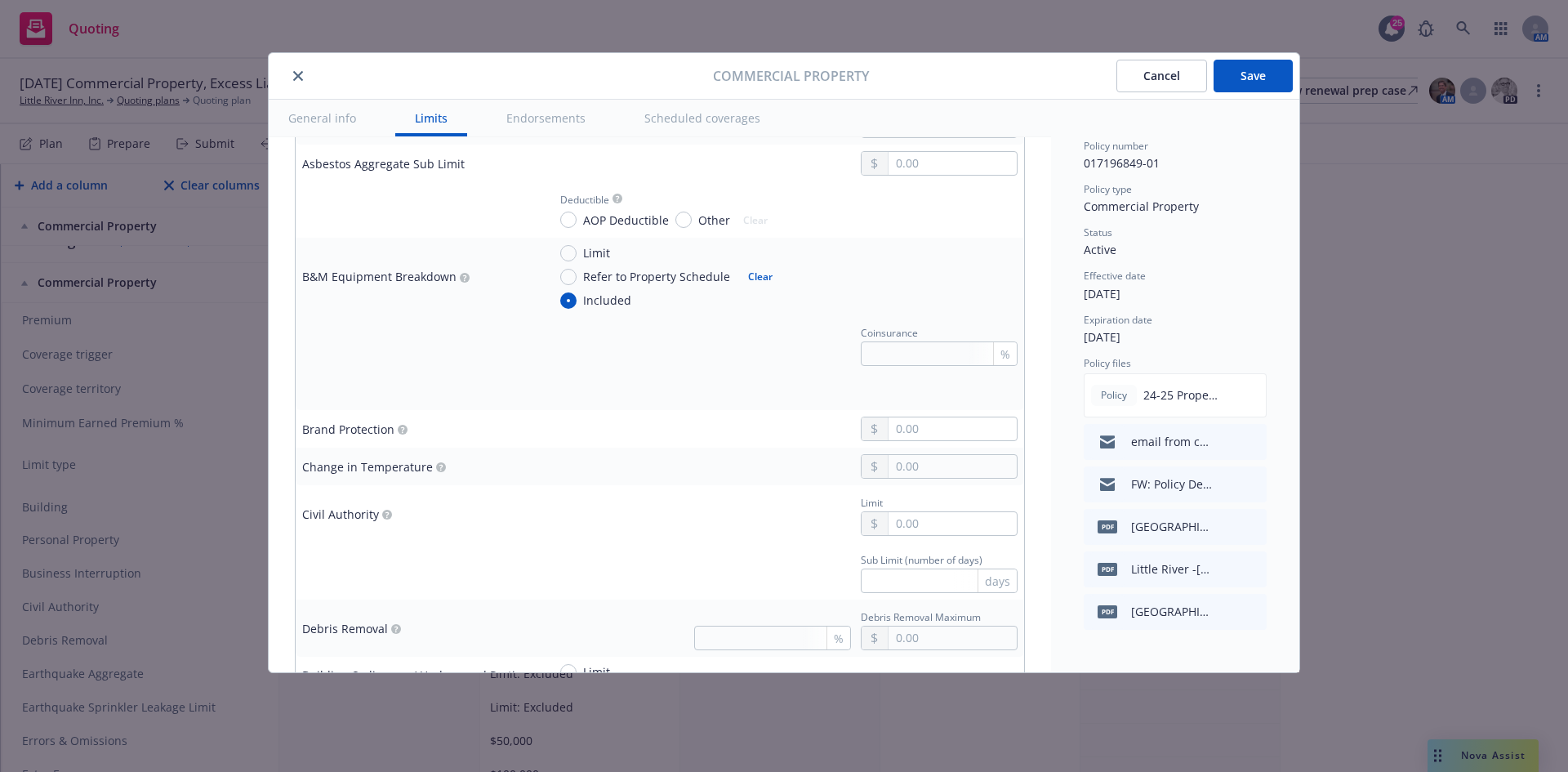
click at [1259, 84] on button "Save" at bounding box center [1253, 75] width 79 height 33
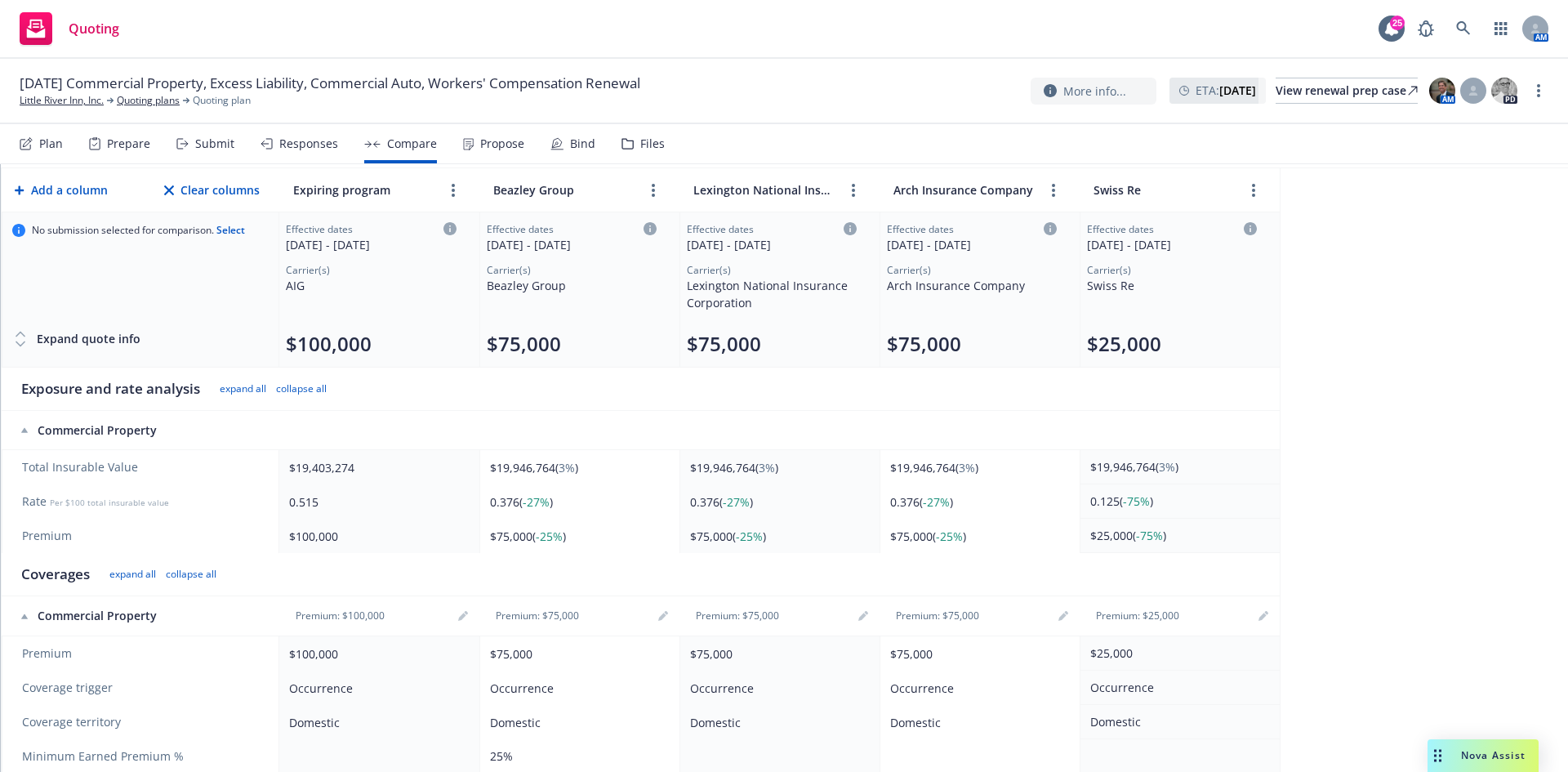
scroll to position [0, 0]
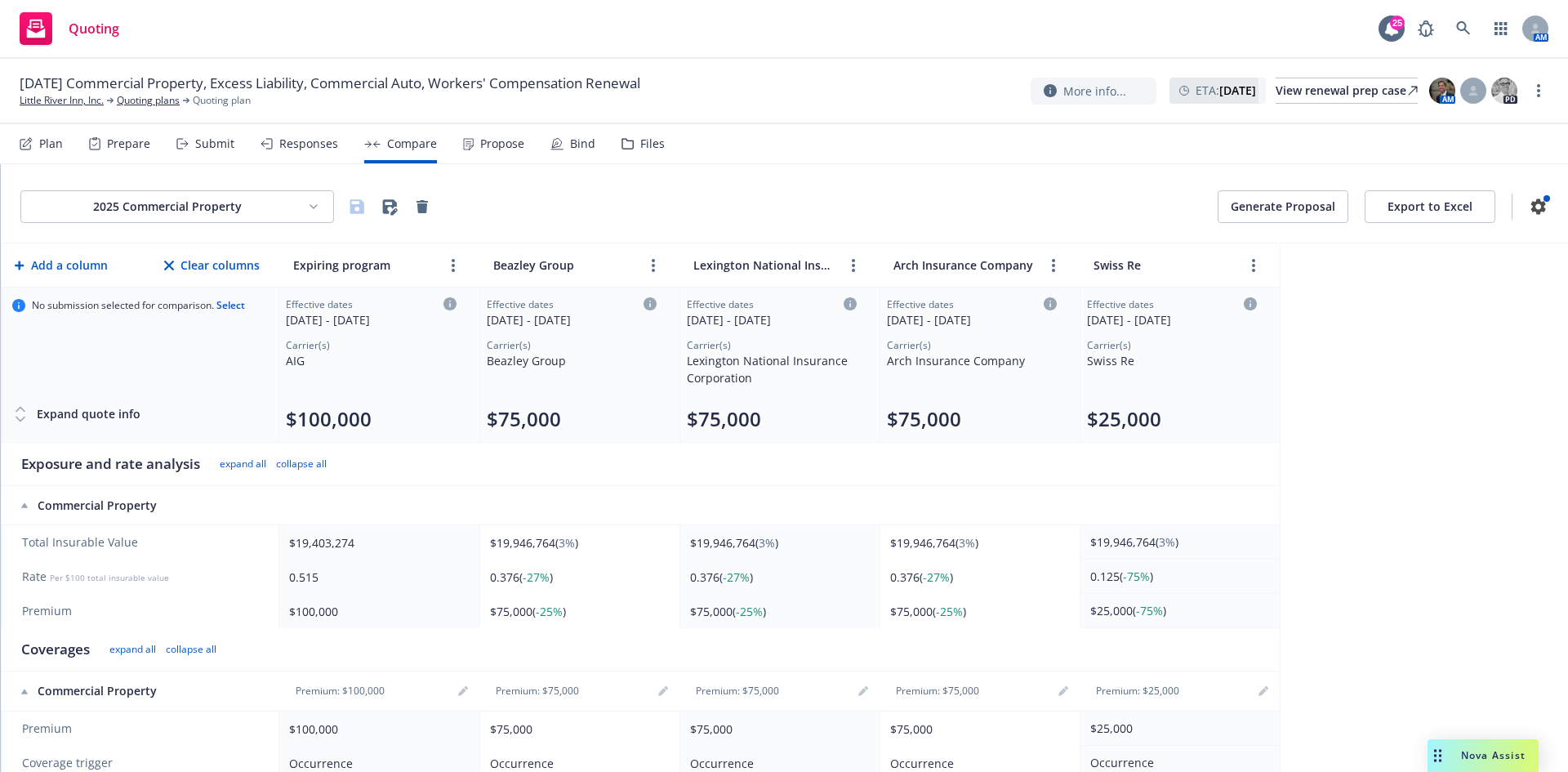
drag, startPoint x: 194, startPoint y: 231, endPoint x: 207, endPoint y: 212, distance: 23.0
click at [196, 229] on div "2025 Commercial Property Generate Proposal Export to Excel" at bounding box center [785, 203] width 1568 height 79
click at [208, 212] on html "Quoting 25 AM [DATE] Commercial Property, Excess Liability, Commercial Auto, Wo…" at bounding box center [784, 386] width 1568 height 772
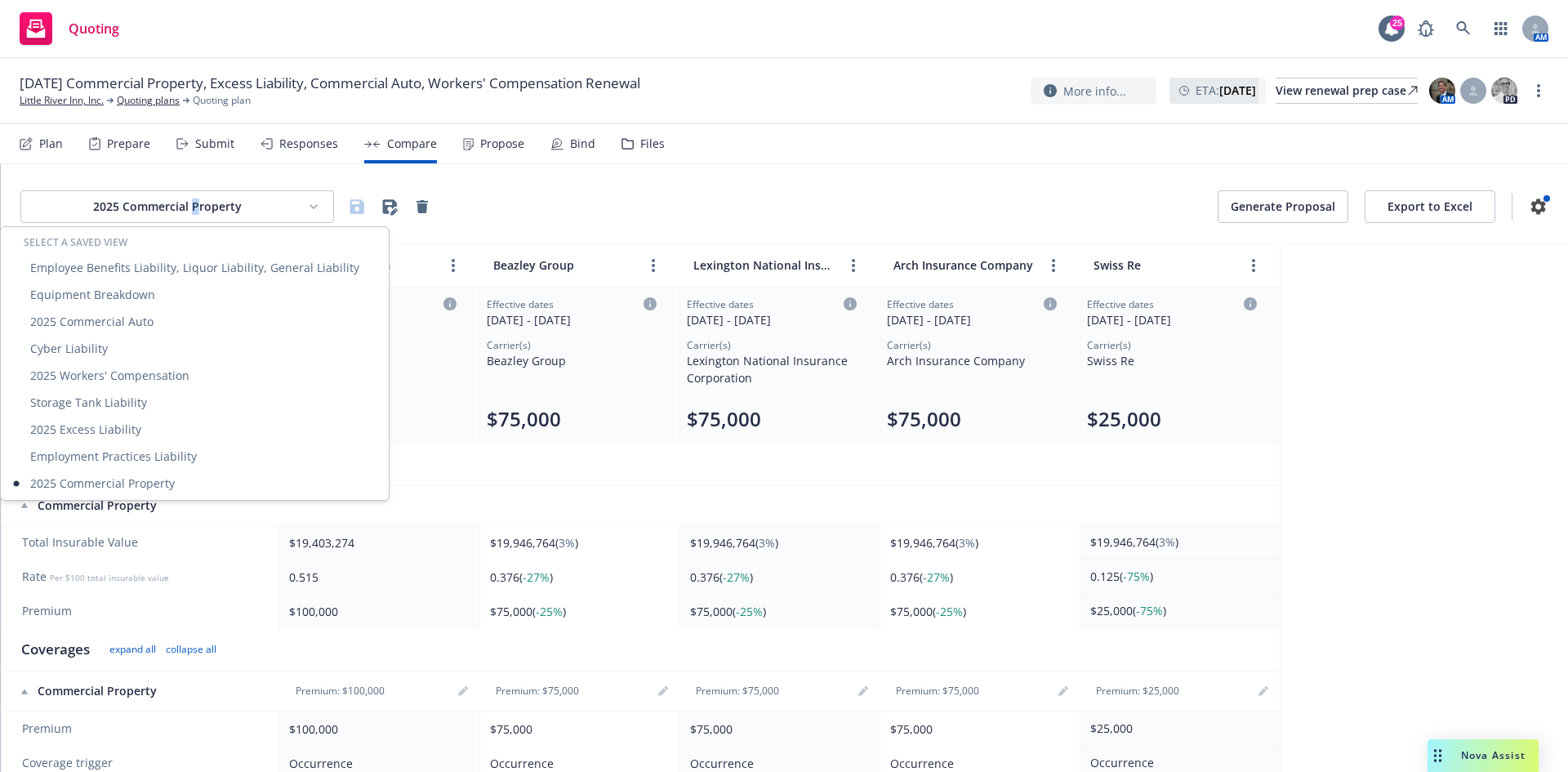
drag, startPoint x: 1534, startPoint y: 502, endPoint x: 1480, endPoint y: 503, distance: 54.0
click at [1533, 503] on html "Quoting 25 AM [DATE] Commercial Property, Excess Liability, Commercial Auto, Wo…" at bounding box center [784, 386] width 1568 height 772
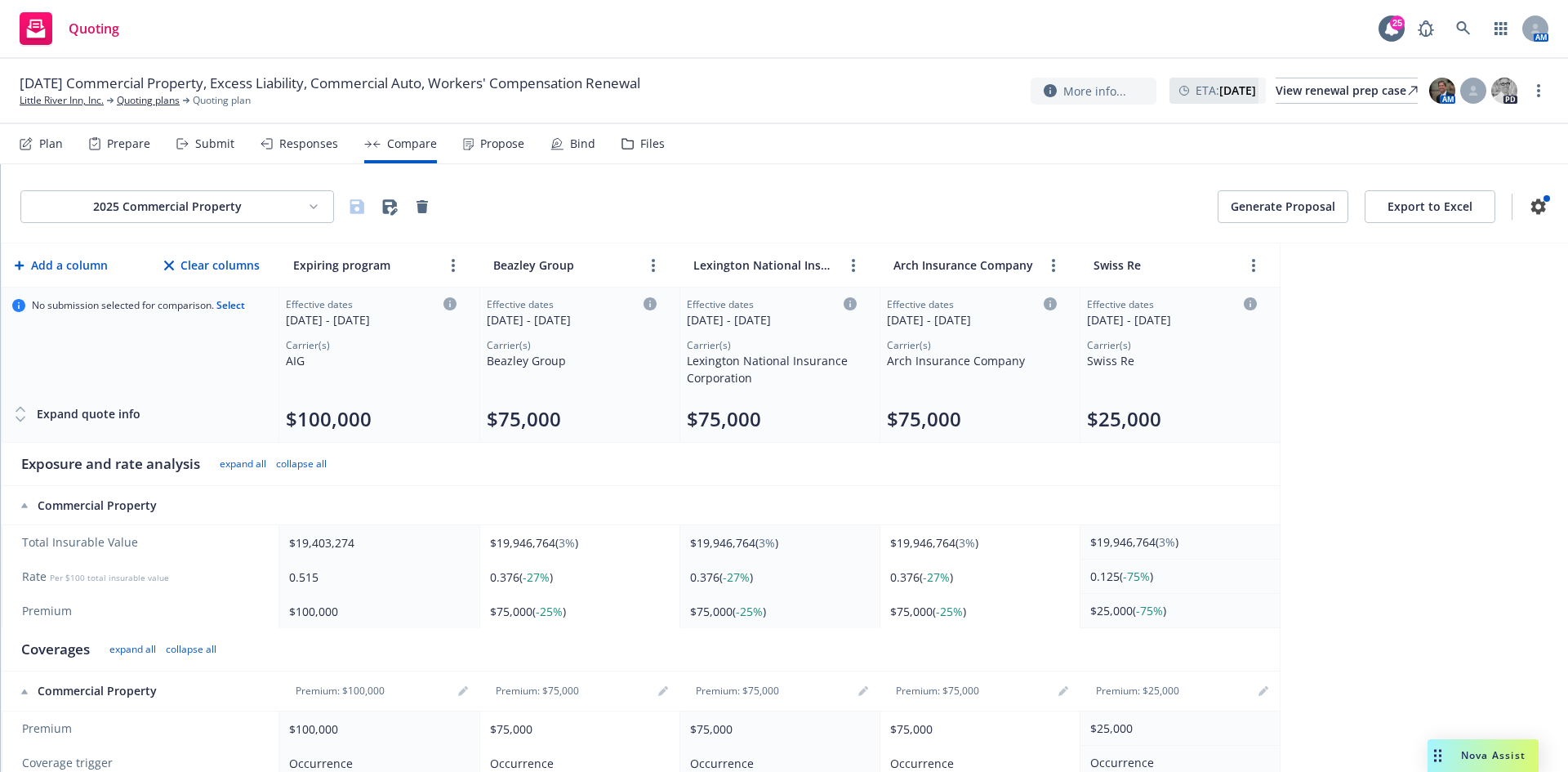
click at [271, 205] on html "Quoting 25 AM [DATE] Commercial Property, Excess Liability, Commercial Auto, Wo…" at bounding box center [784, 386] width 1568 height 772
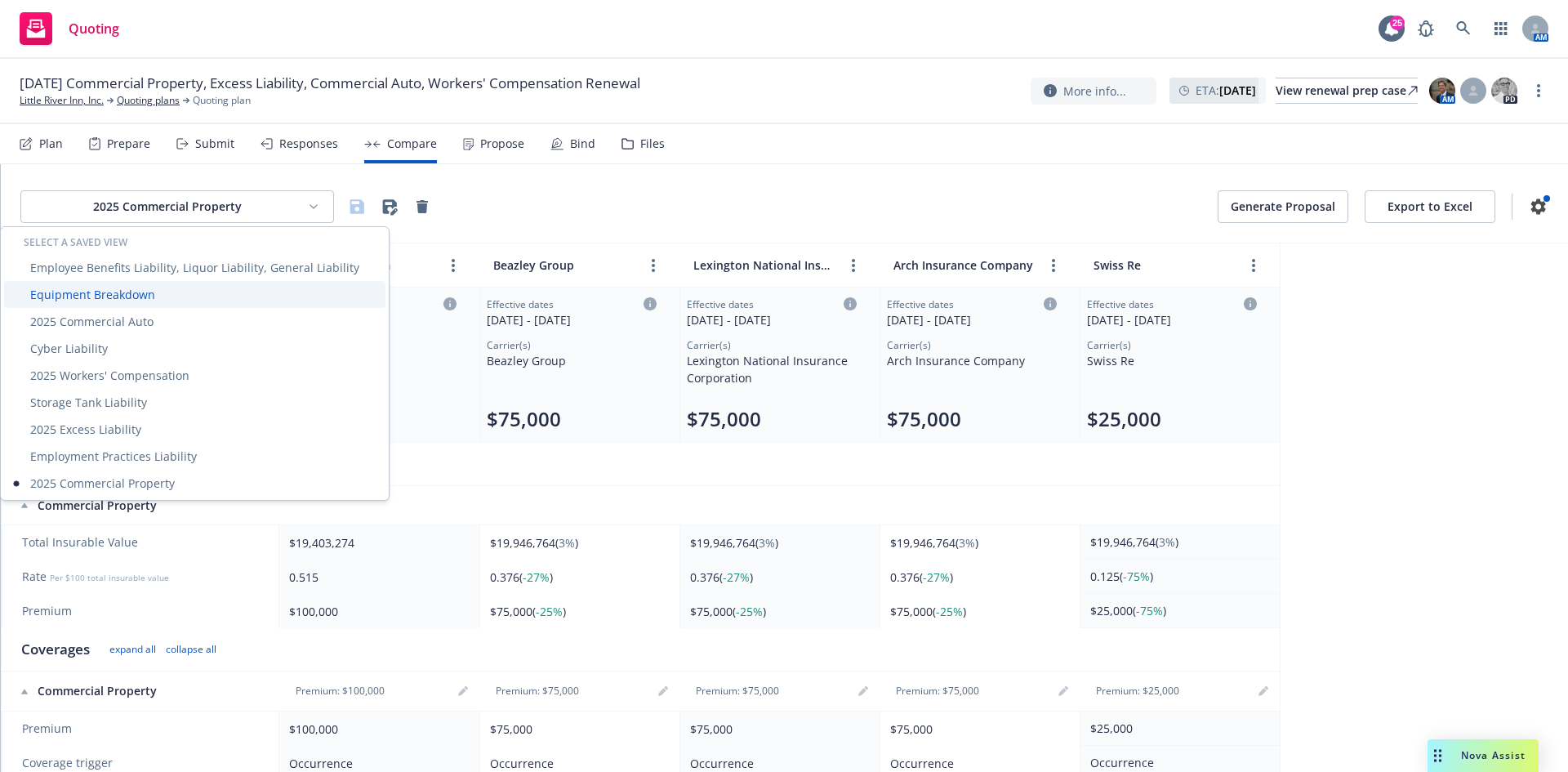
click at [213, 290] on div "Equipment Breakdown" at bounding box center [194, 294] width 382 height 27
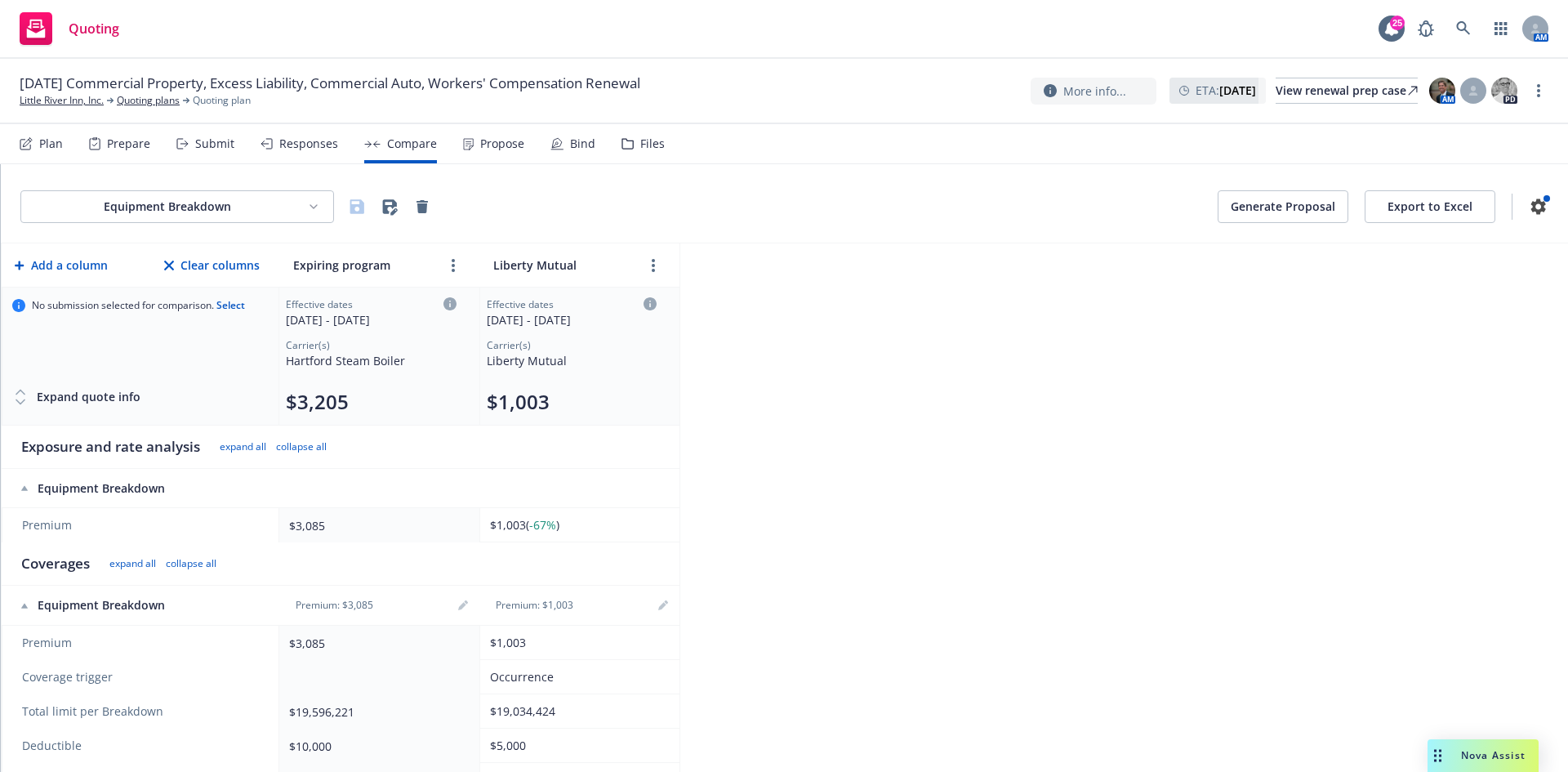
click at [220, 204] on html "Quoting 25 AM [DATE] Commercial Property, Excess Liability, Commercial Auto, Wo…" at bounding box center [784, 386] width 1568 height 772
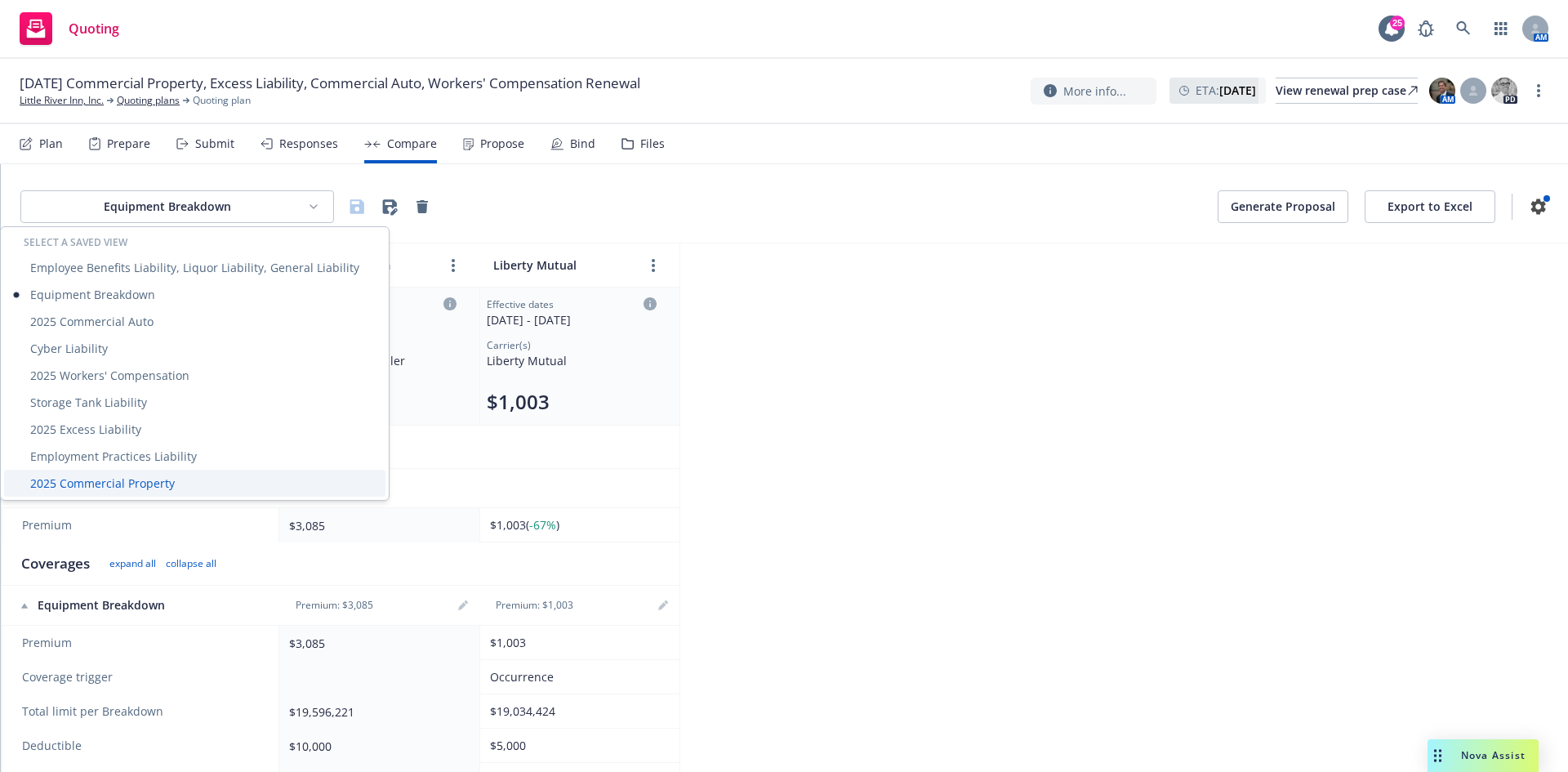
click at [150, 478] on div "2025 Commercial Property" at bounding box center [194, 482] width 382 height 27
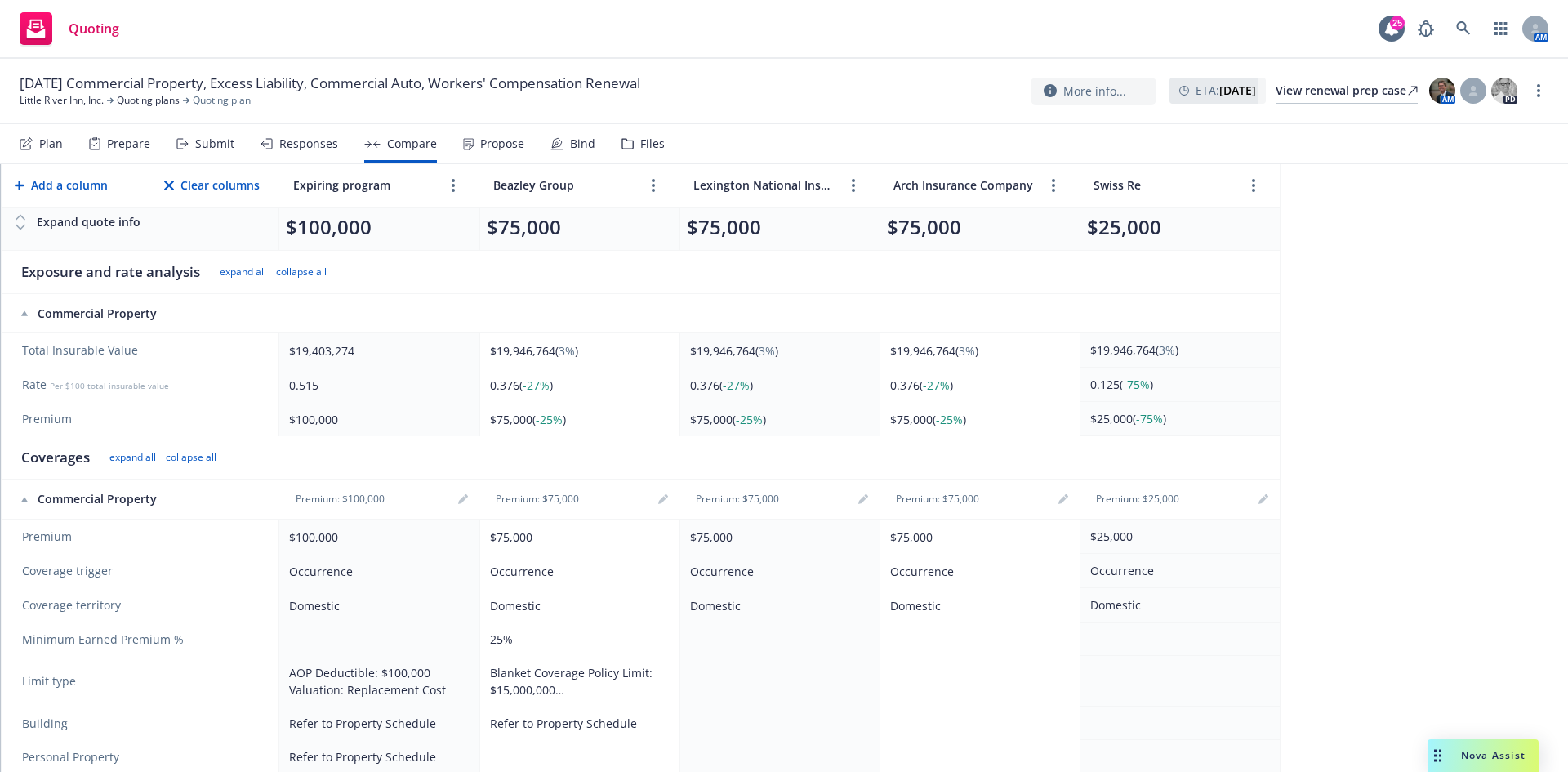
scroll to position [245, 0]
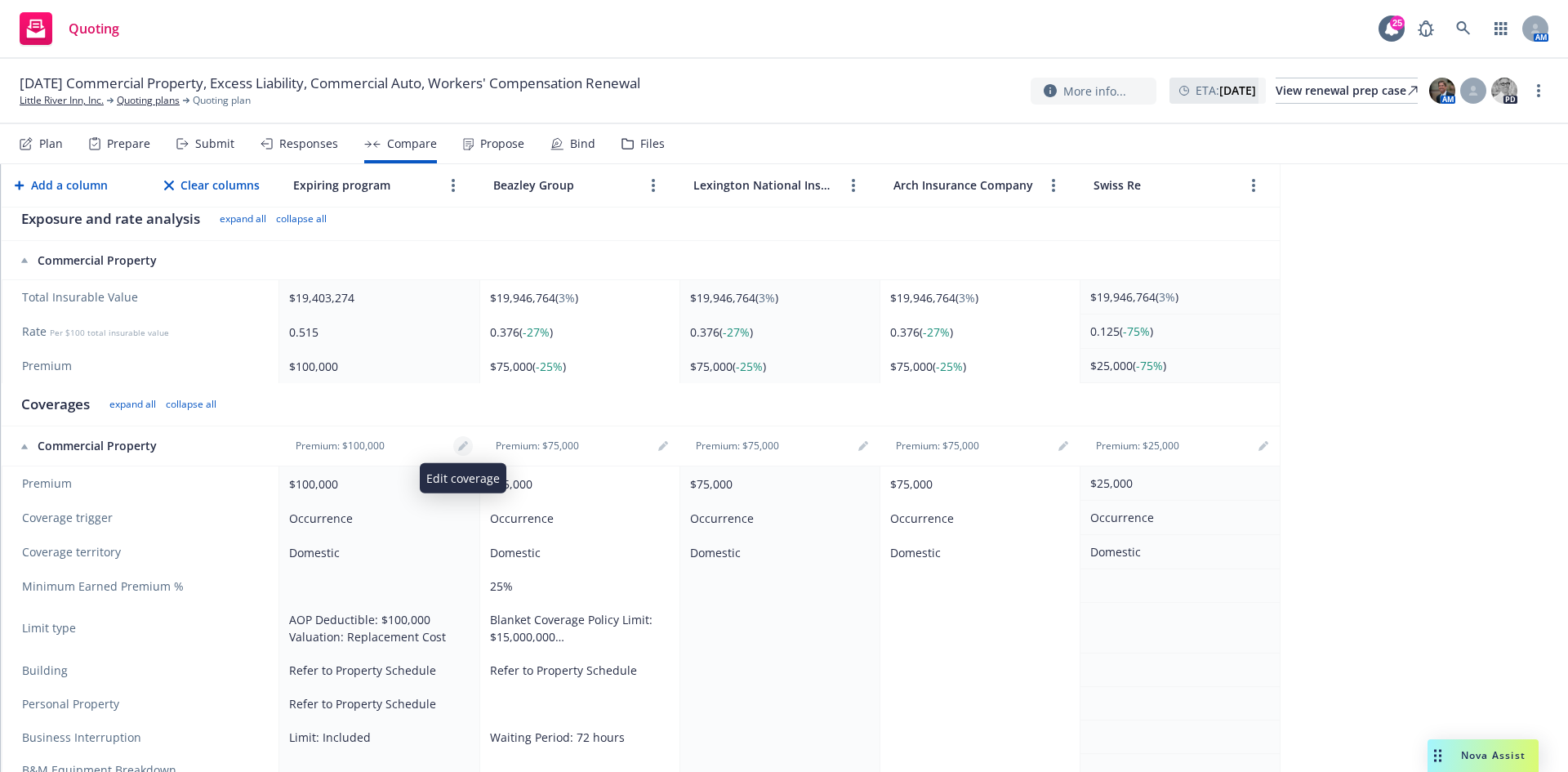
click at [465, 450] on icon "editPencil" at bounding box center [463, 446] width 10 height 10
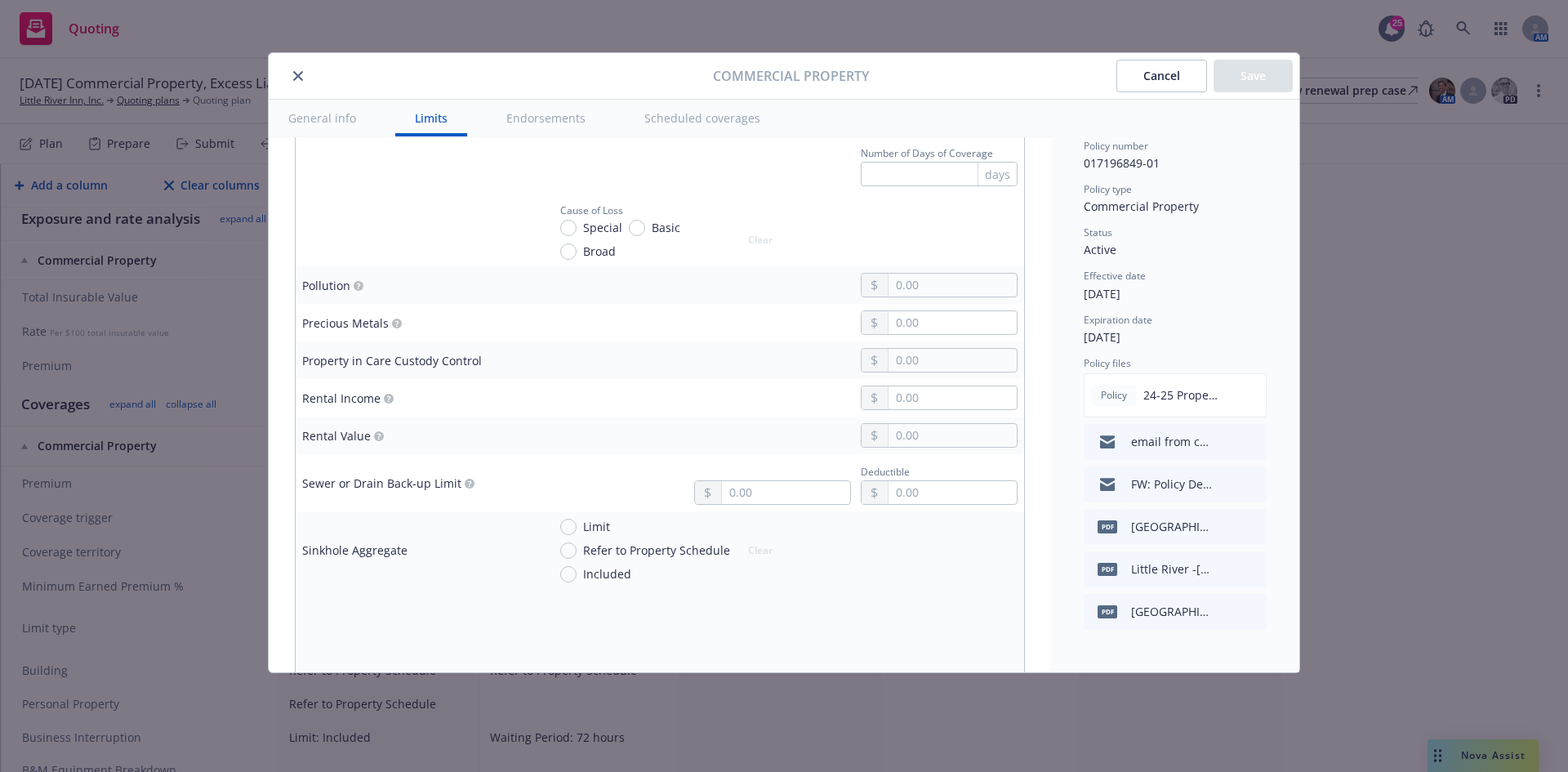
scroll to position [3430, 0]
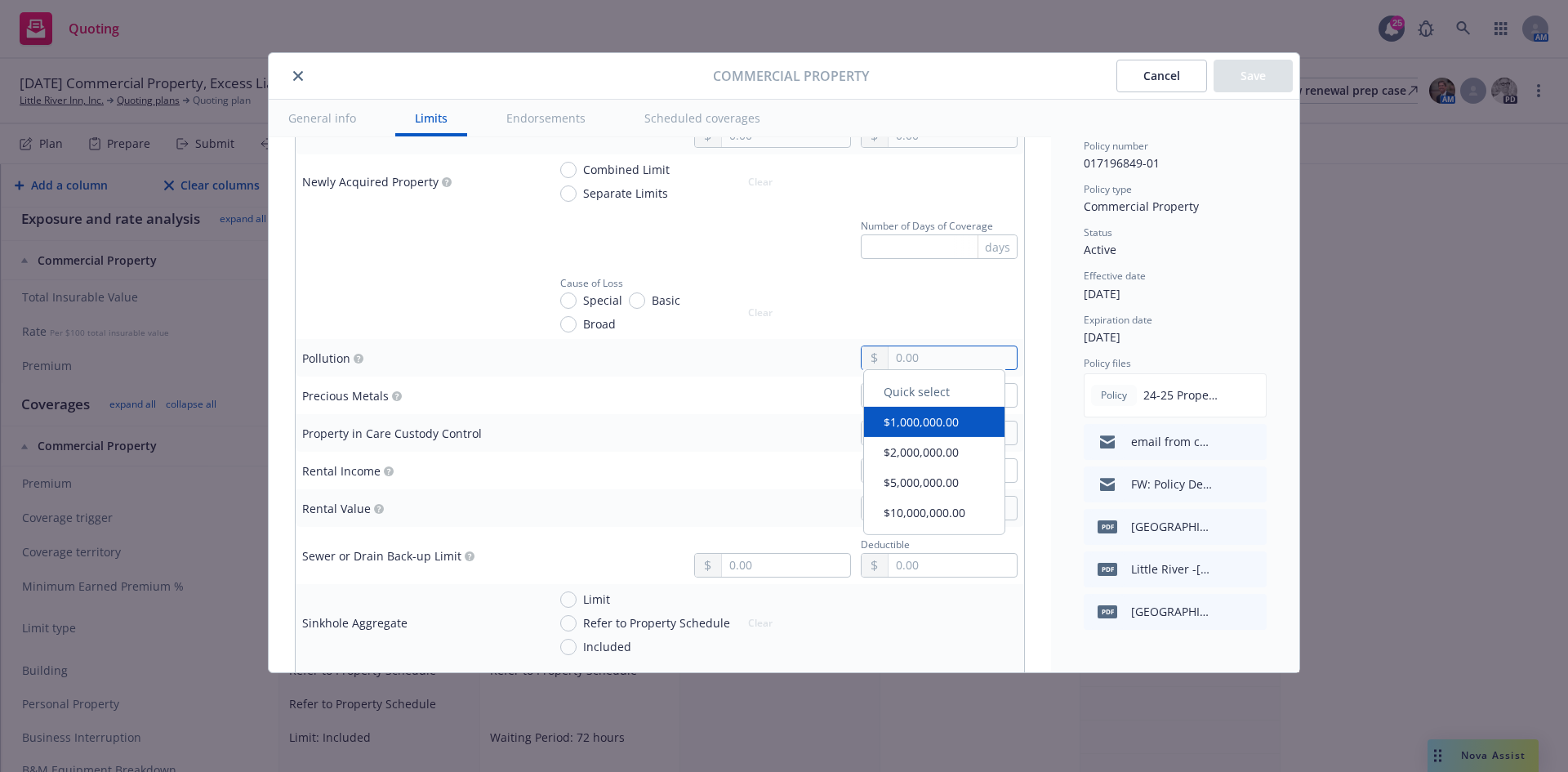
click at [897, 362] on input "text" at bounding box center [953, 357] width 128 height 23
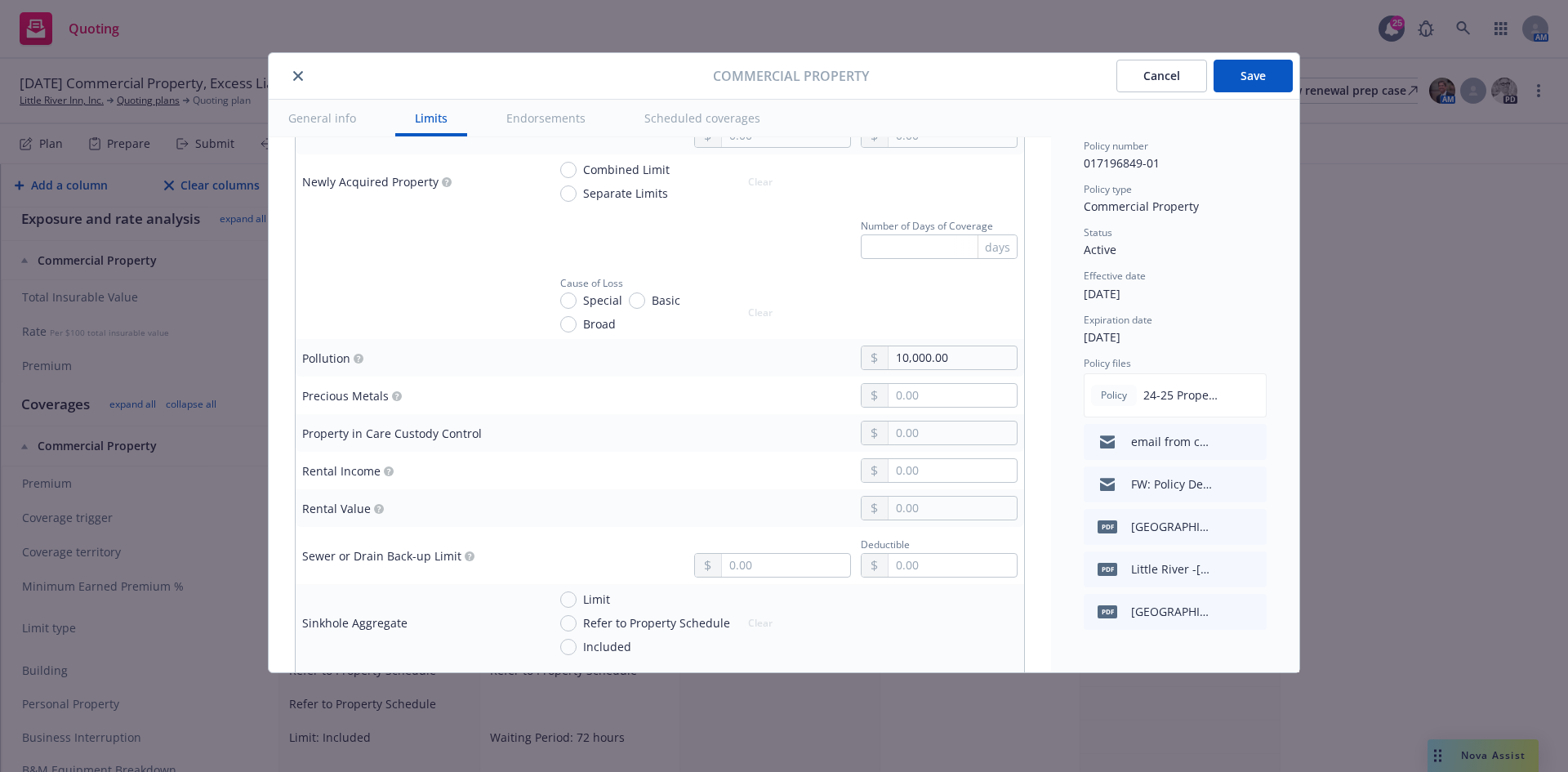
drag, startPoint x: 515, startPoint y: 411, endPoint x: 554, endPoint y: 459, distance: 61.8
click at [517, 411] on td "Precious Metals" at bounding box center [418, 395] width 245 height 37
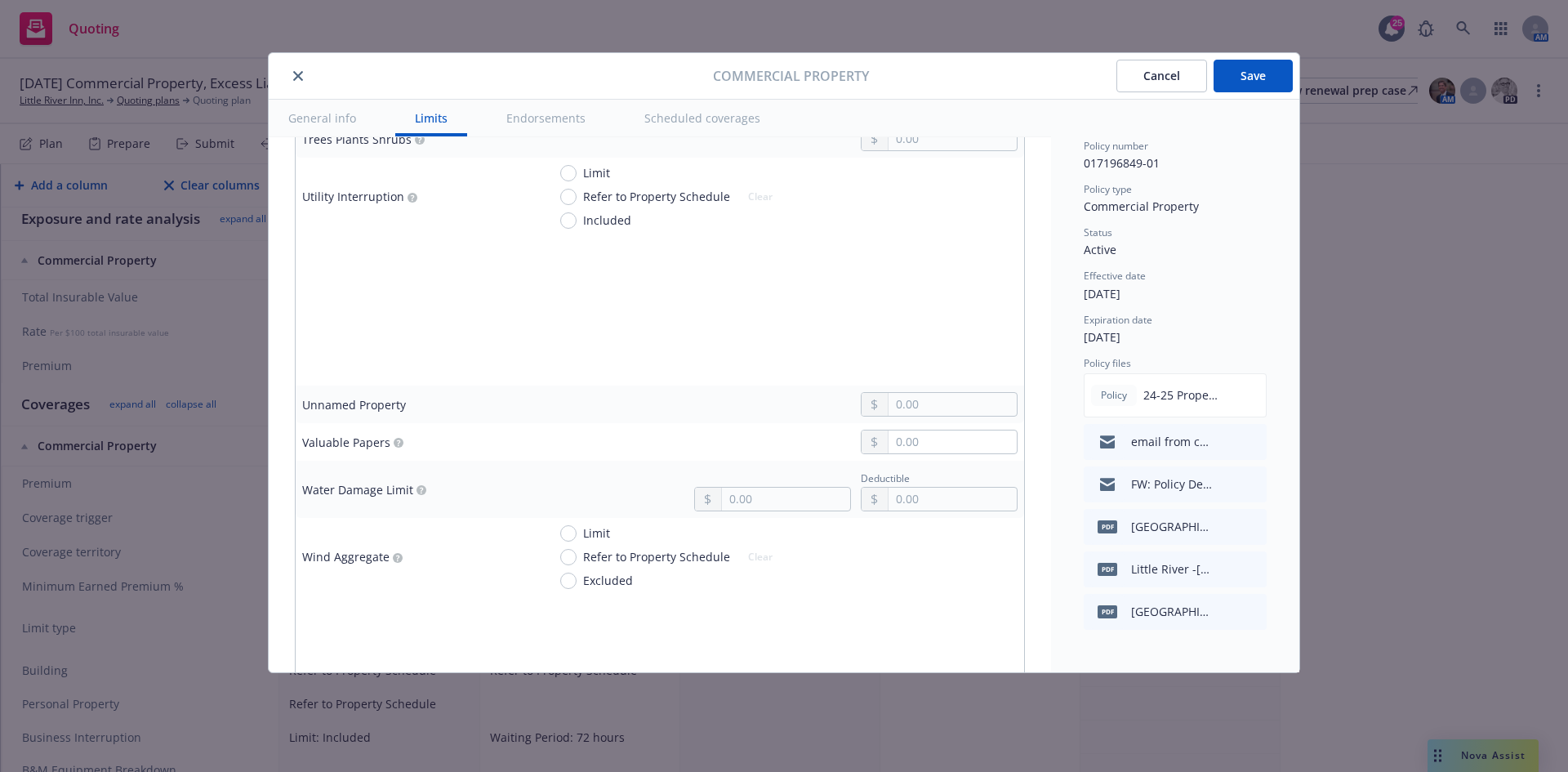
scroll to position [4328, 0]
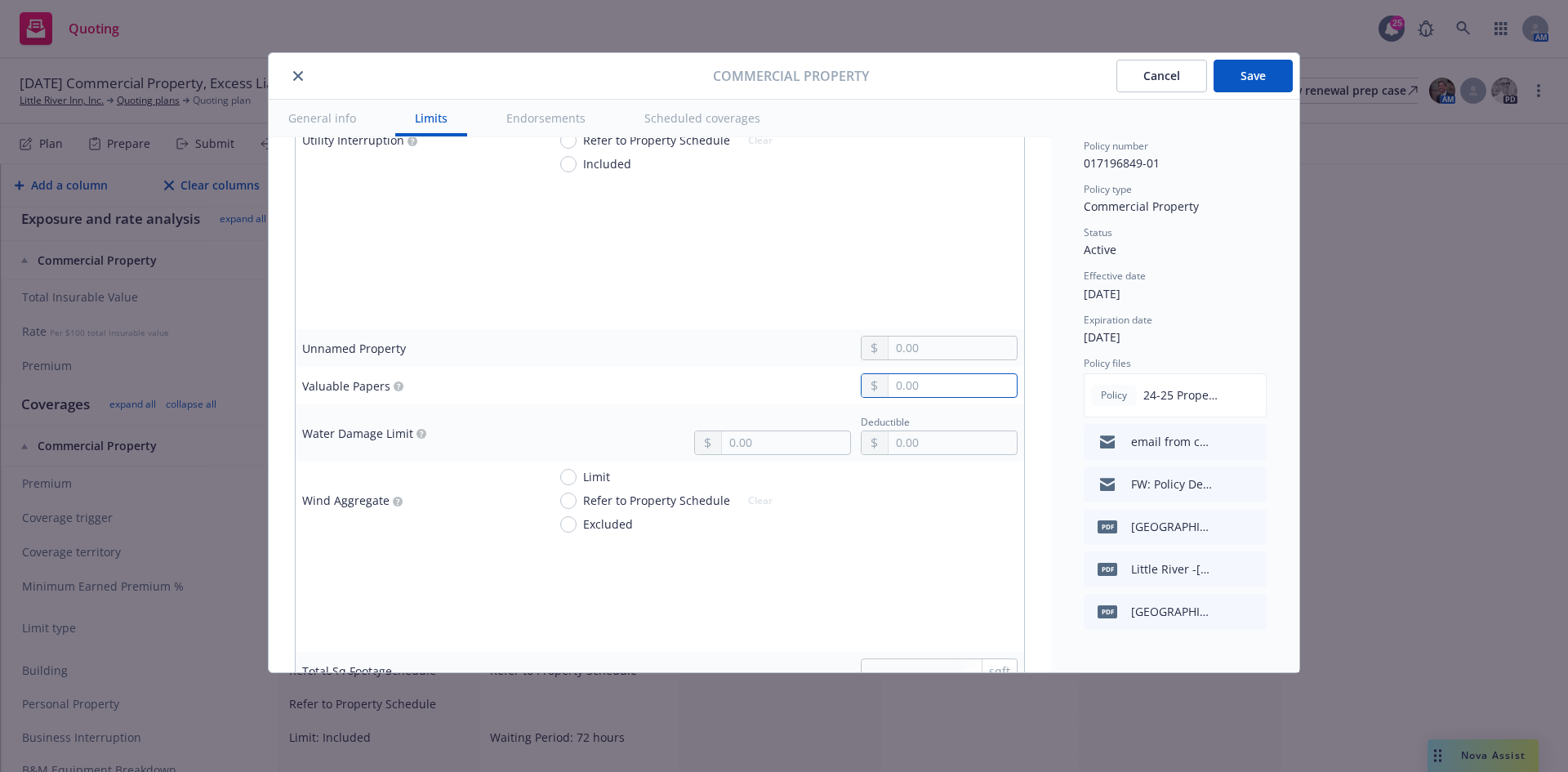
click at [914, 392] on input "text" at bounding box center [953, 385] width 128 height 23
click at [676, 333] on td at bounding box center [782, 348] width 483 height 37
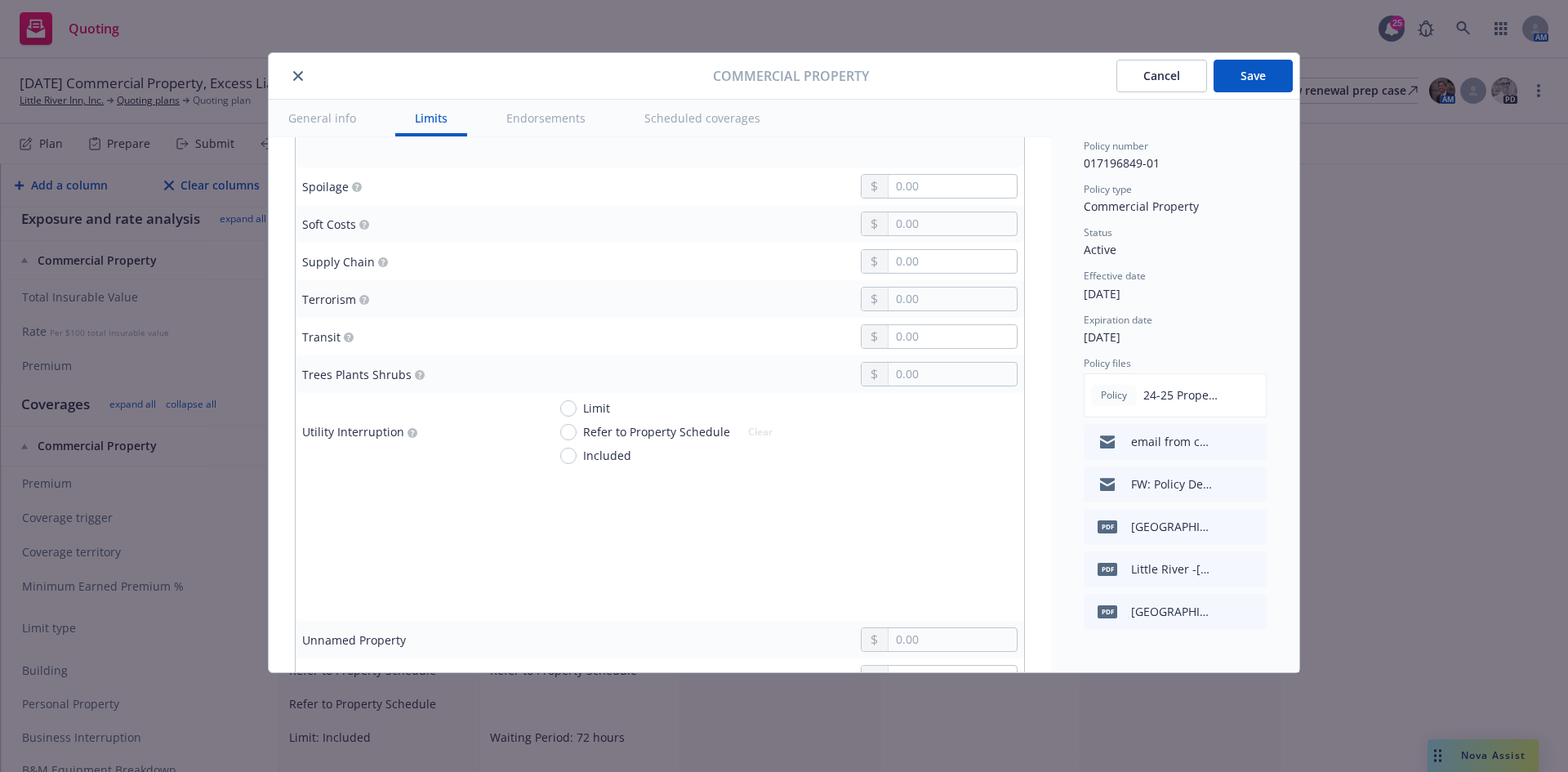
scroll to position [3920, 0]
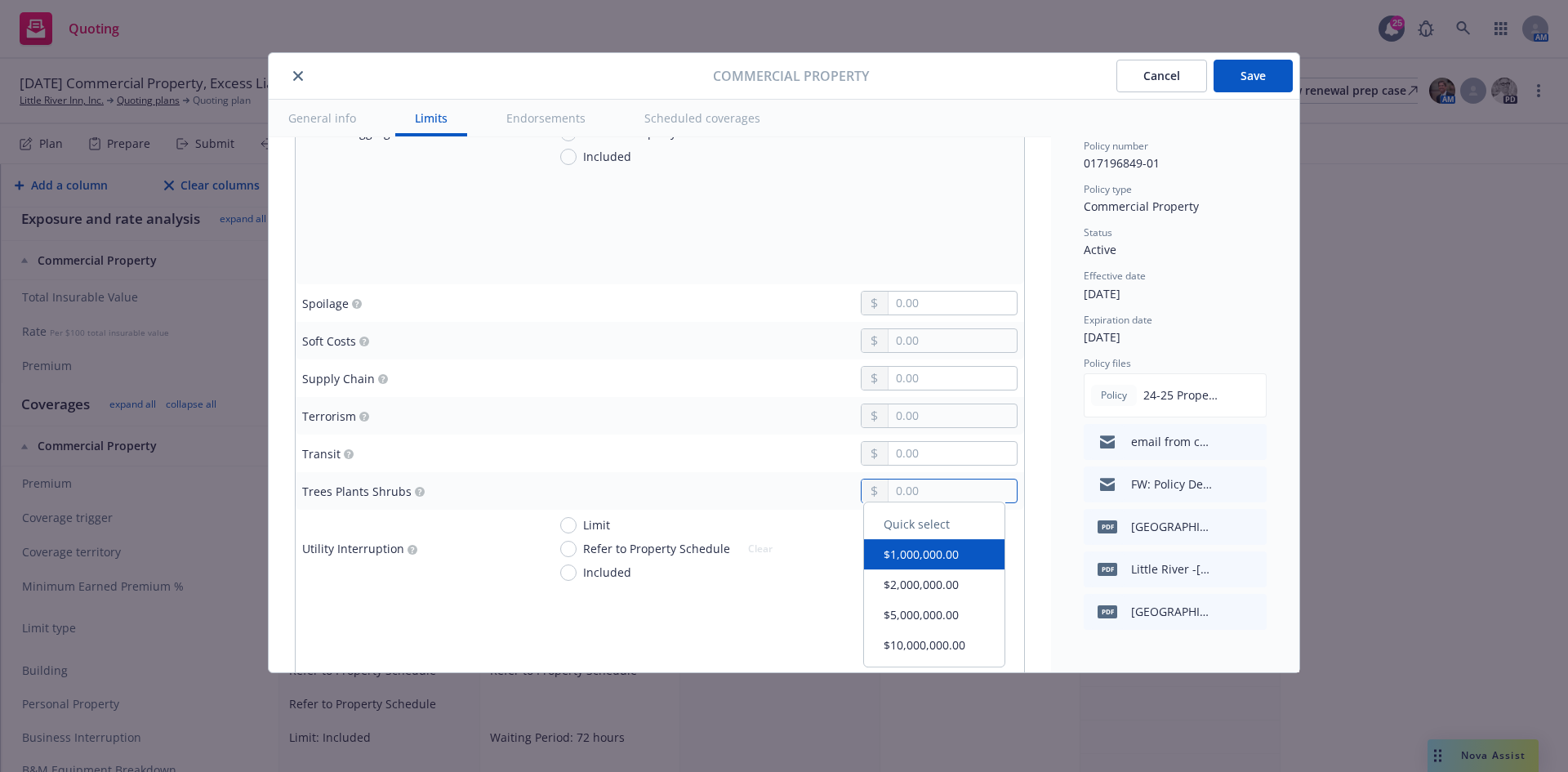
click at [922, 488] on input "text" at bounding box center [953, 490] width 128 height 23
click at [1272, 62] on button "Save" at bounding box center [1253, 75] width 79 height 33
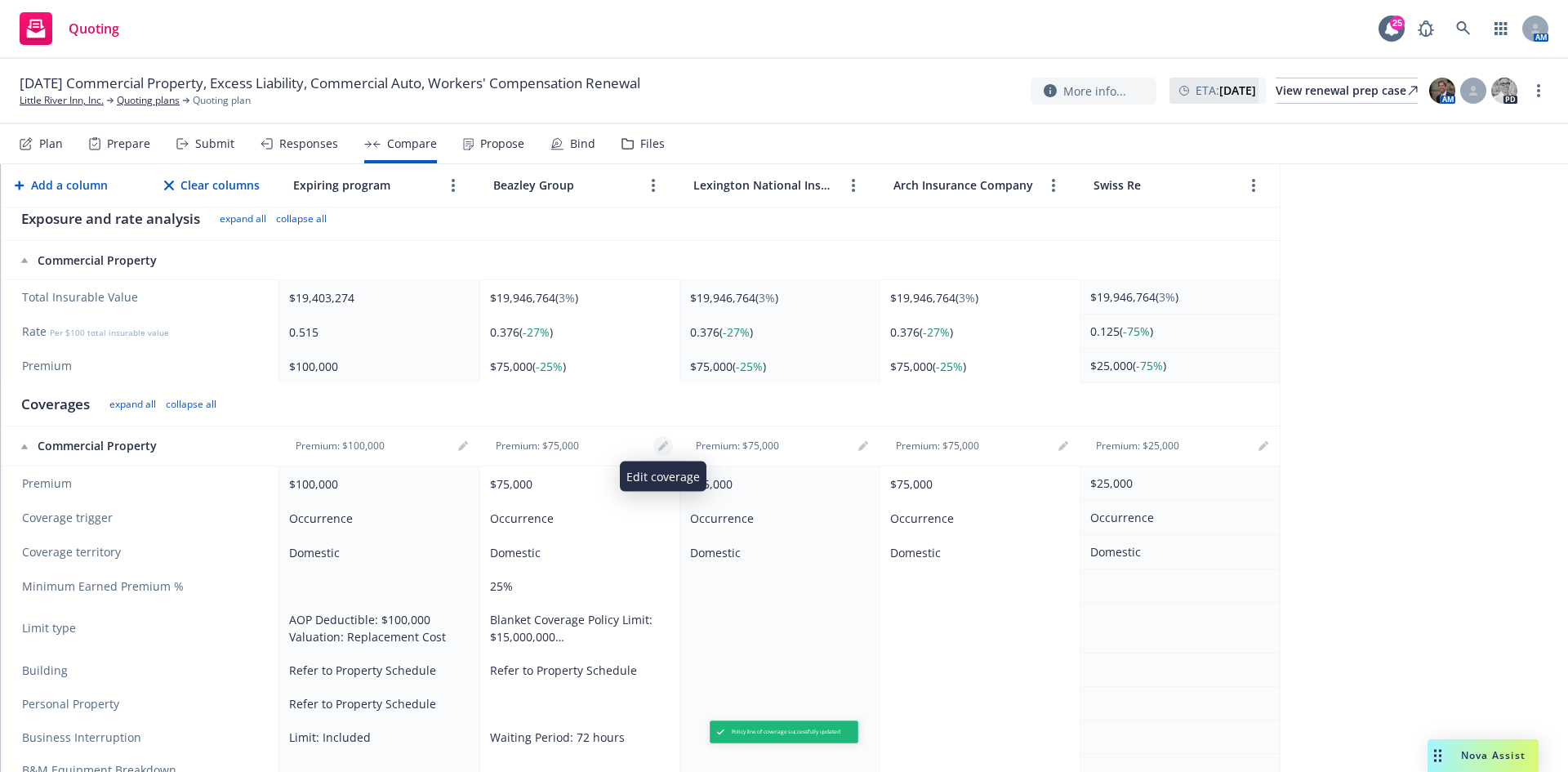
click at [659, 449] on icon "editPencil" at bounding box center [664, 446] width 10 height 10
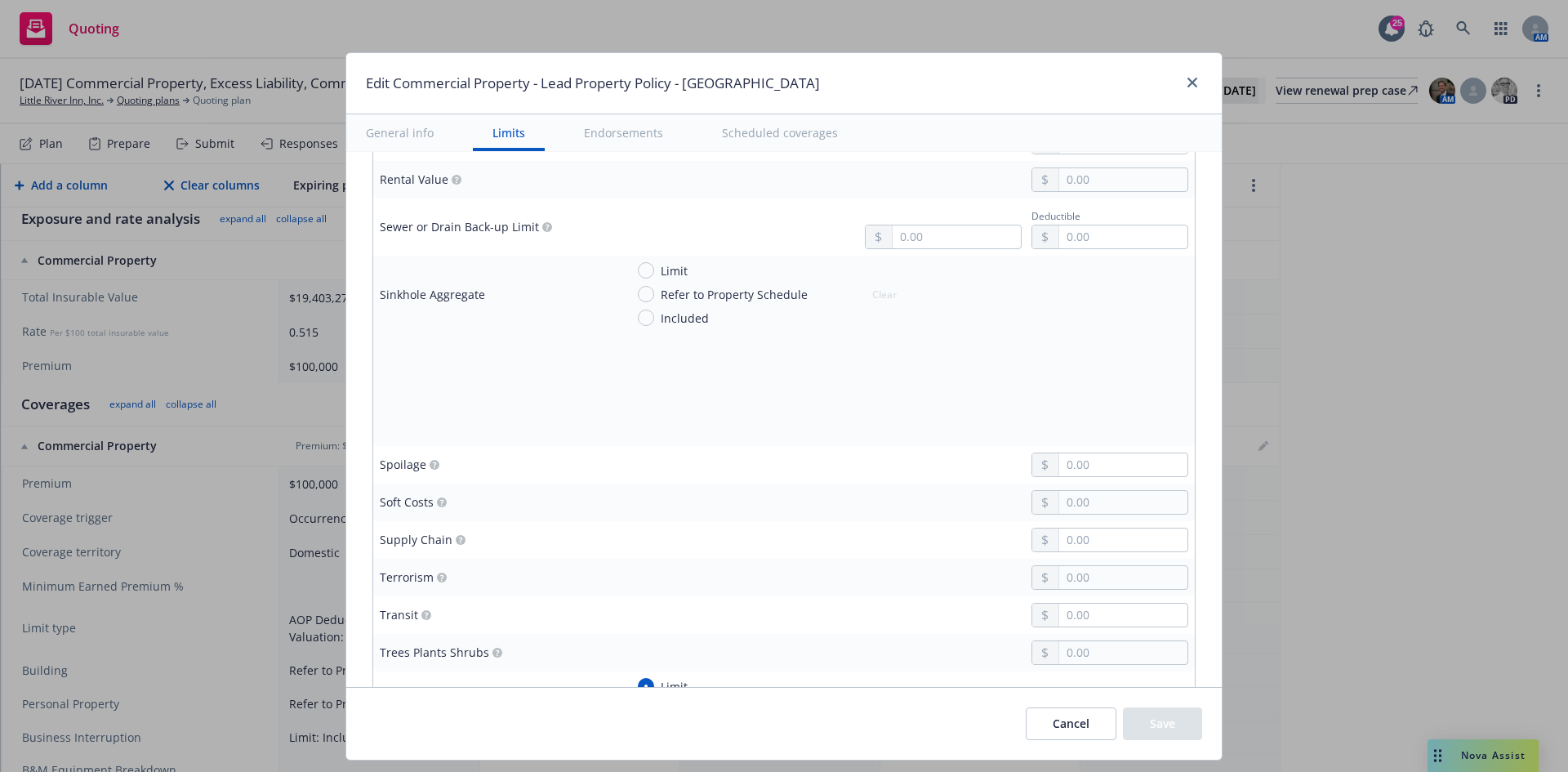
scroll to position [4084, 0]
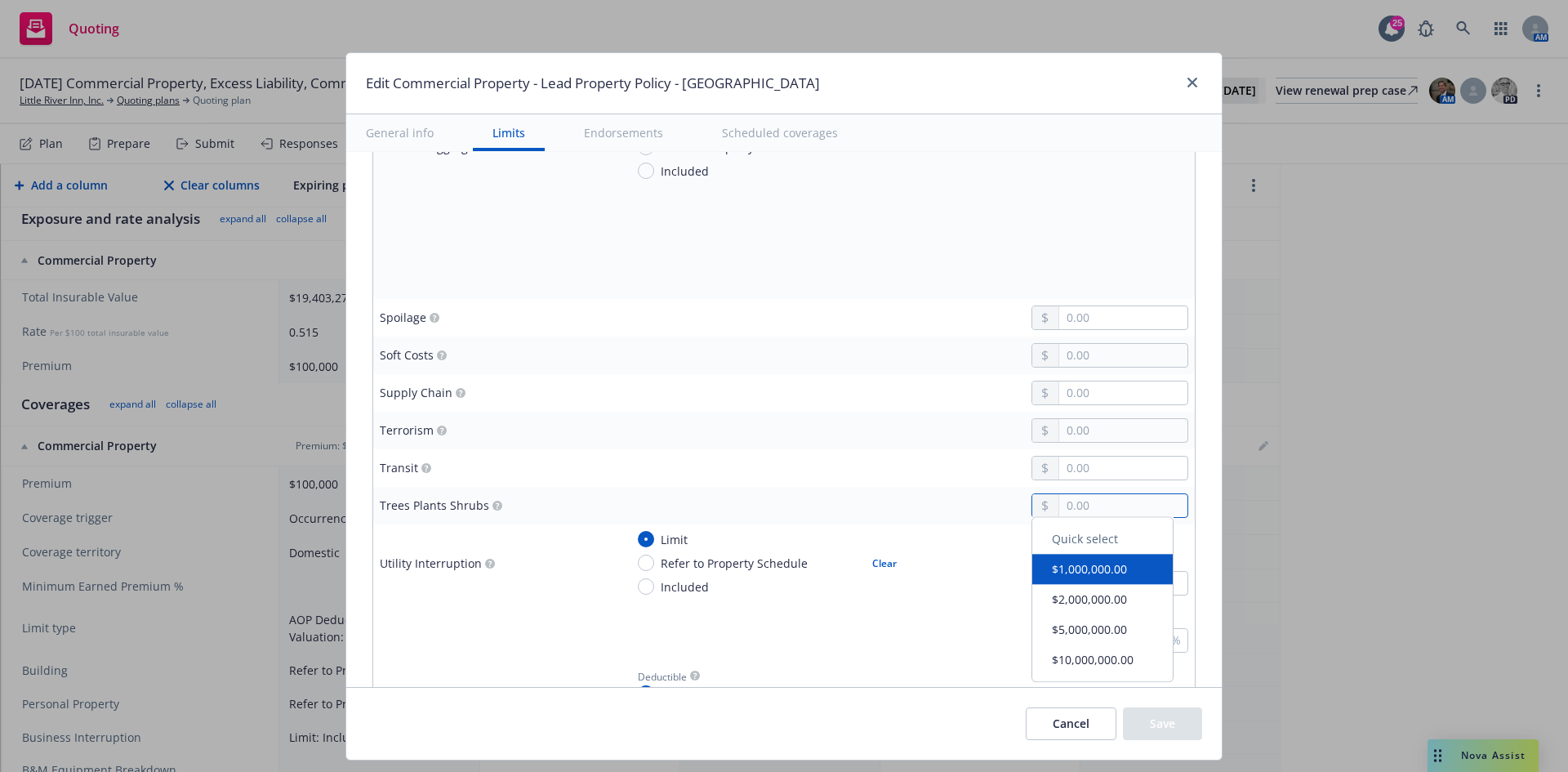
click at [1083, 513] on input "text" at bounding box center [1123, 505] width 128 height 23
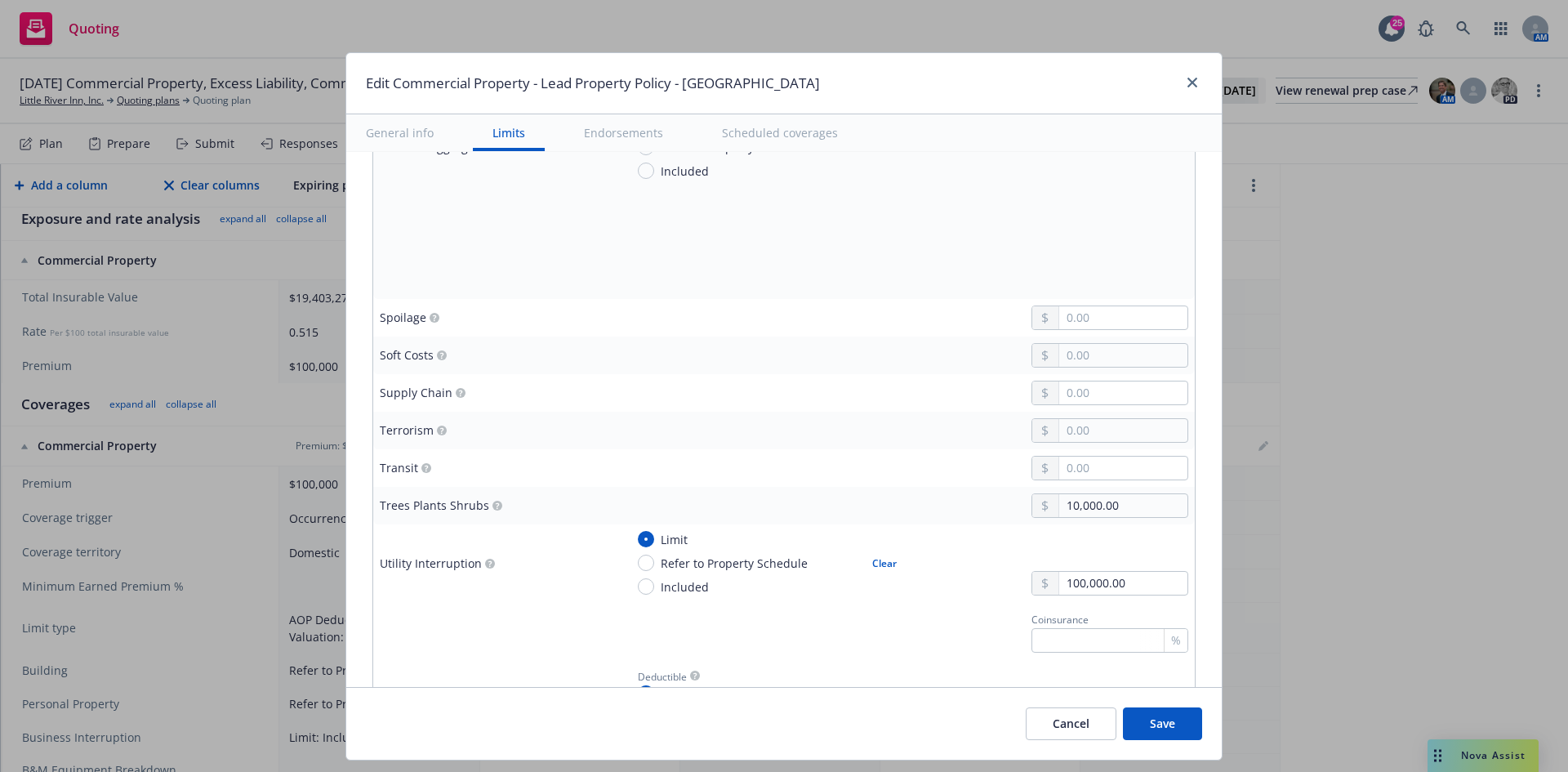
click at [1151, 724] on button "Save" at bounding box center [1163, 723] width 79 height 33
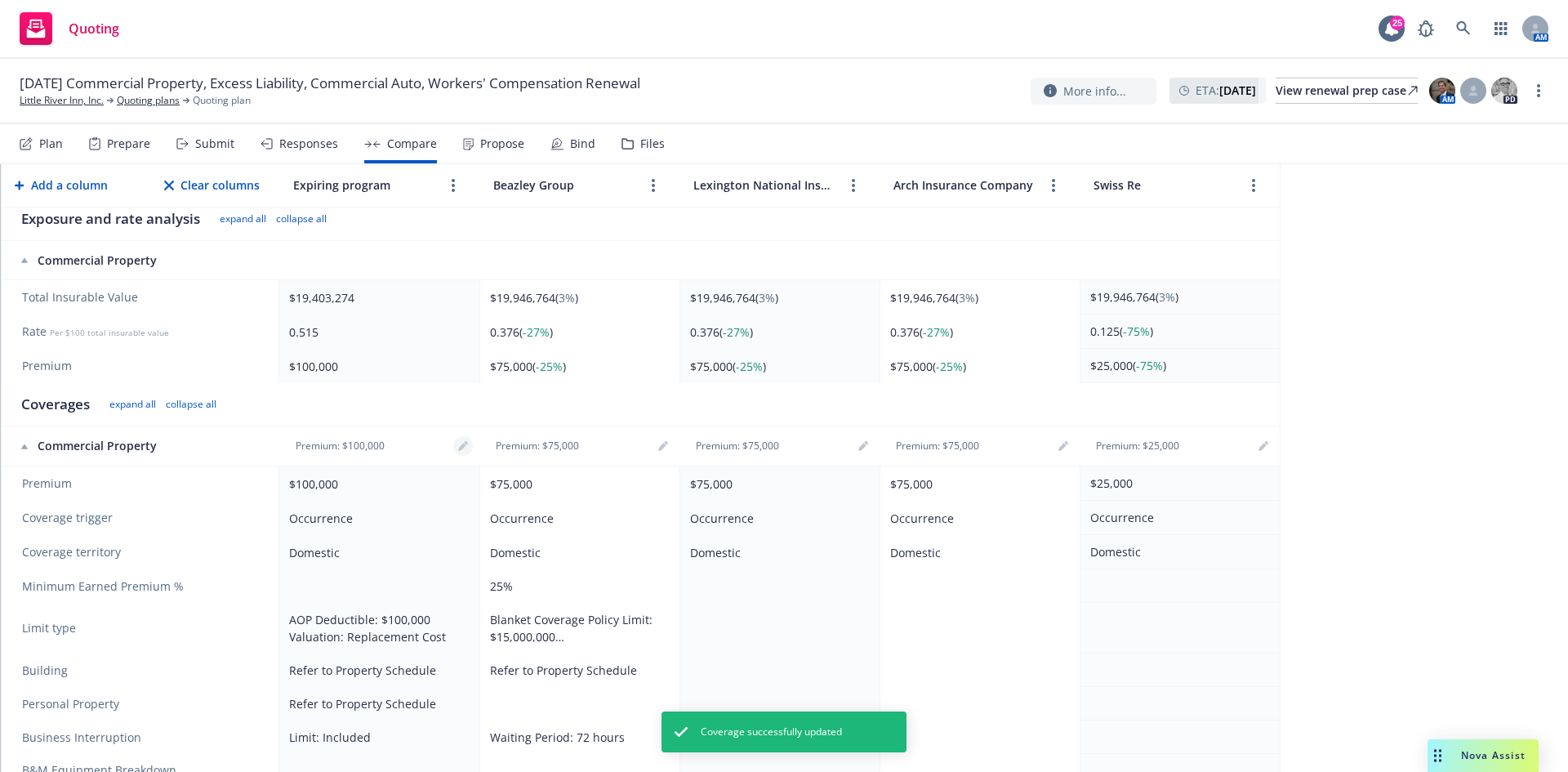
click at [465, 448] on icon "editPencil" at bounding box center [463, 446] width 10 height 10
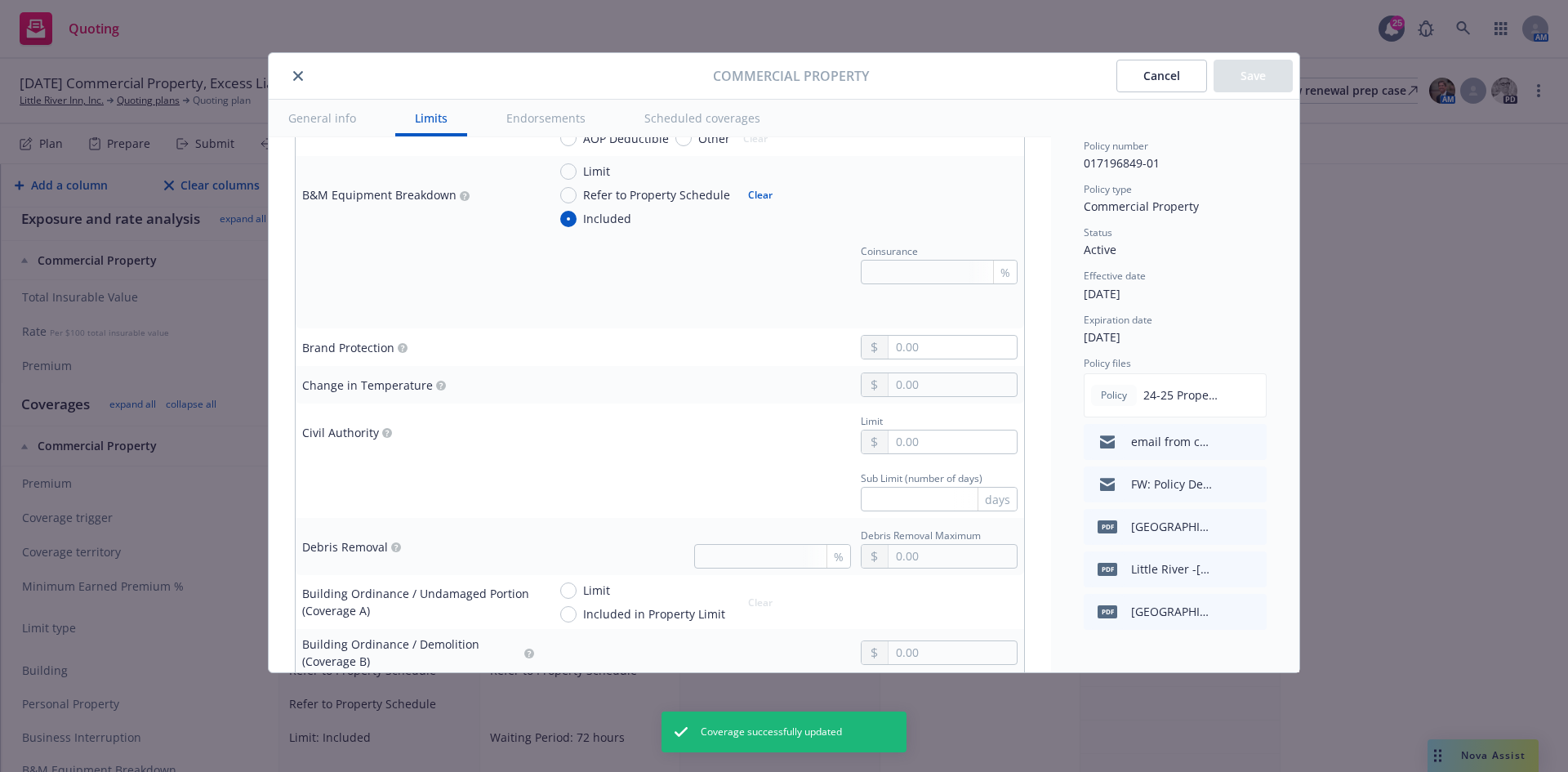
scroll to position [1388, 0]
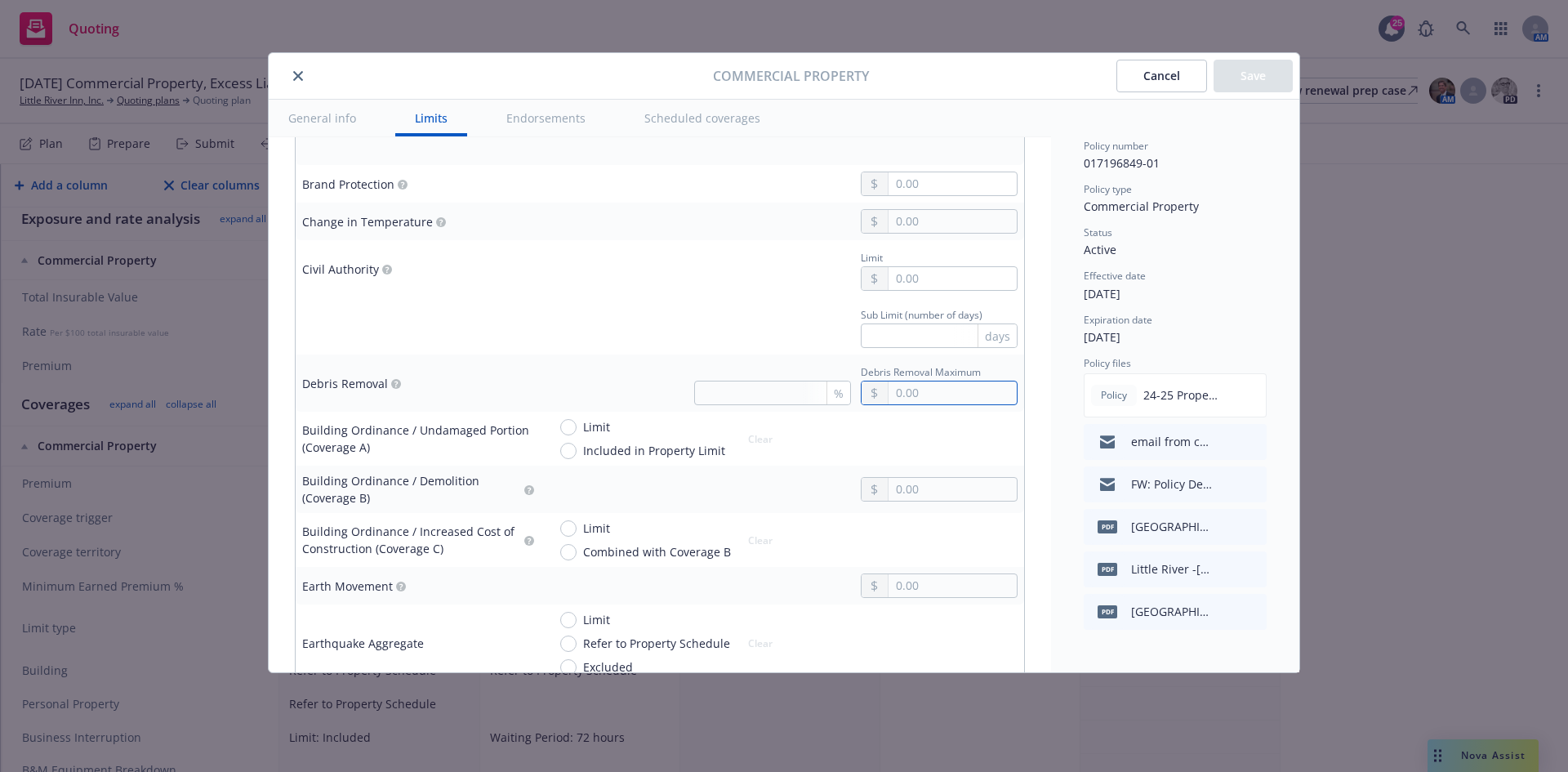
click at [933, 392] on input "text" at bounding box center [953, 392] width 128 height 23
click at [677, 298] on td "Sub Limit (number of days) days" at bounding box center [782, 326] width 483 height 57
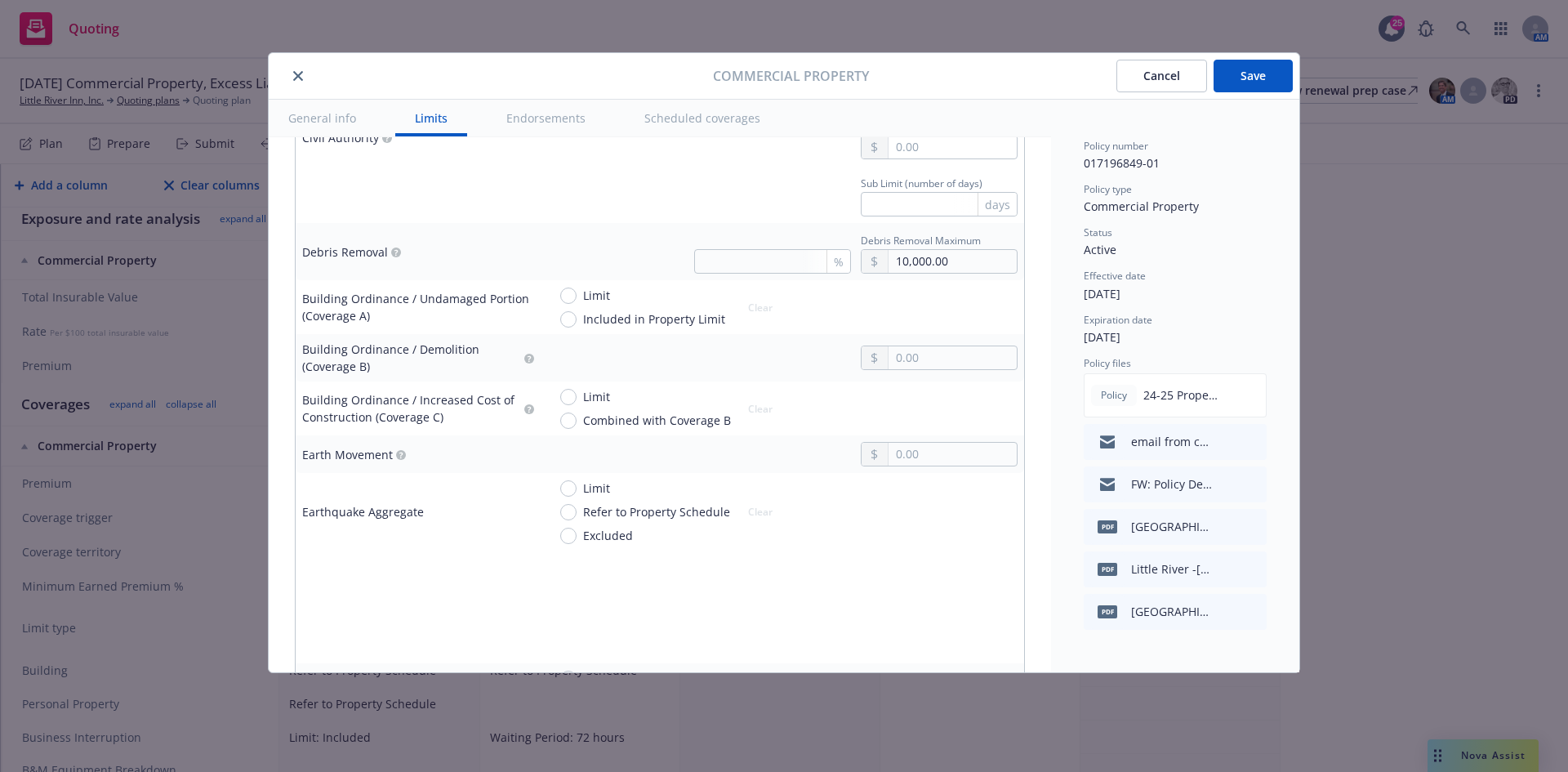
scroll to position [1552, 0]
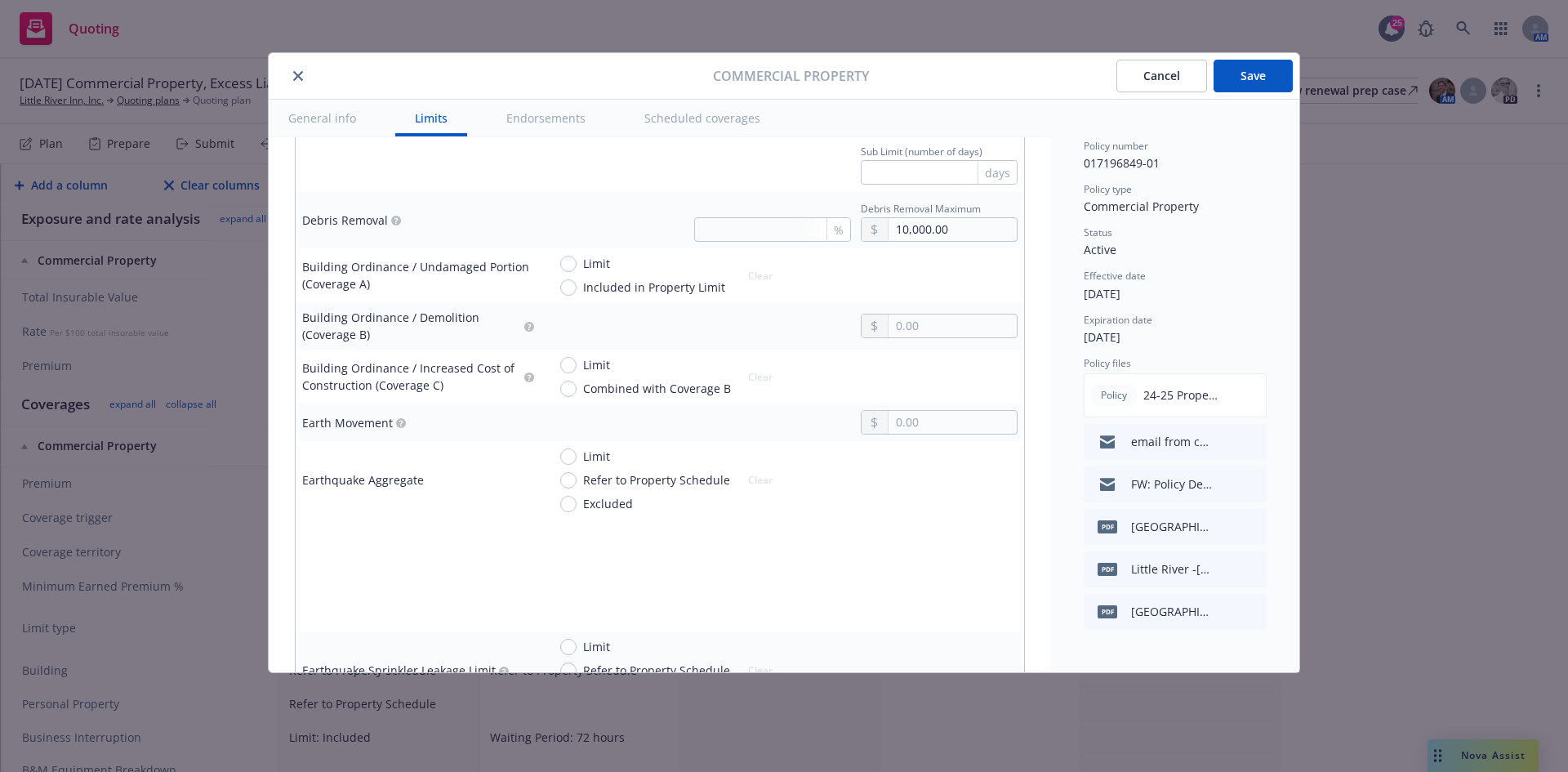
click at [563, 521] on td at bounding box center [782, 537] width 483 height 37
click at [566, 503] on input "Excluded" at bounding box center [568, 504] width 17 height 17
click at [925, 322] on input "text" at bounding box center [953, 325] width 128 height 23
click at [820, 351] on td "Limit Combined with Coverage B Clear" at bounding box center [782, 377] width 483 height 54
click at [920, 415] on input "text" at bounding box center [953, 422] width 128 height 23
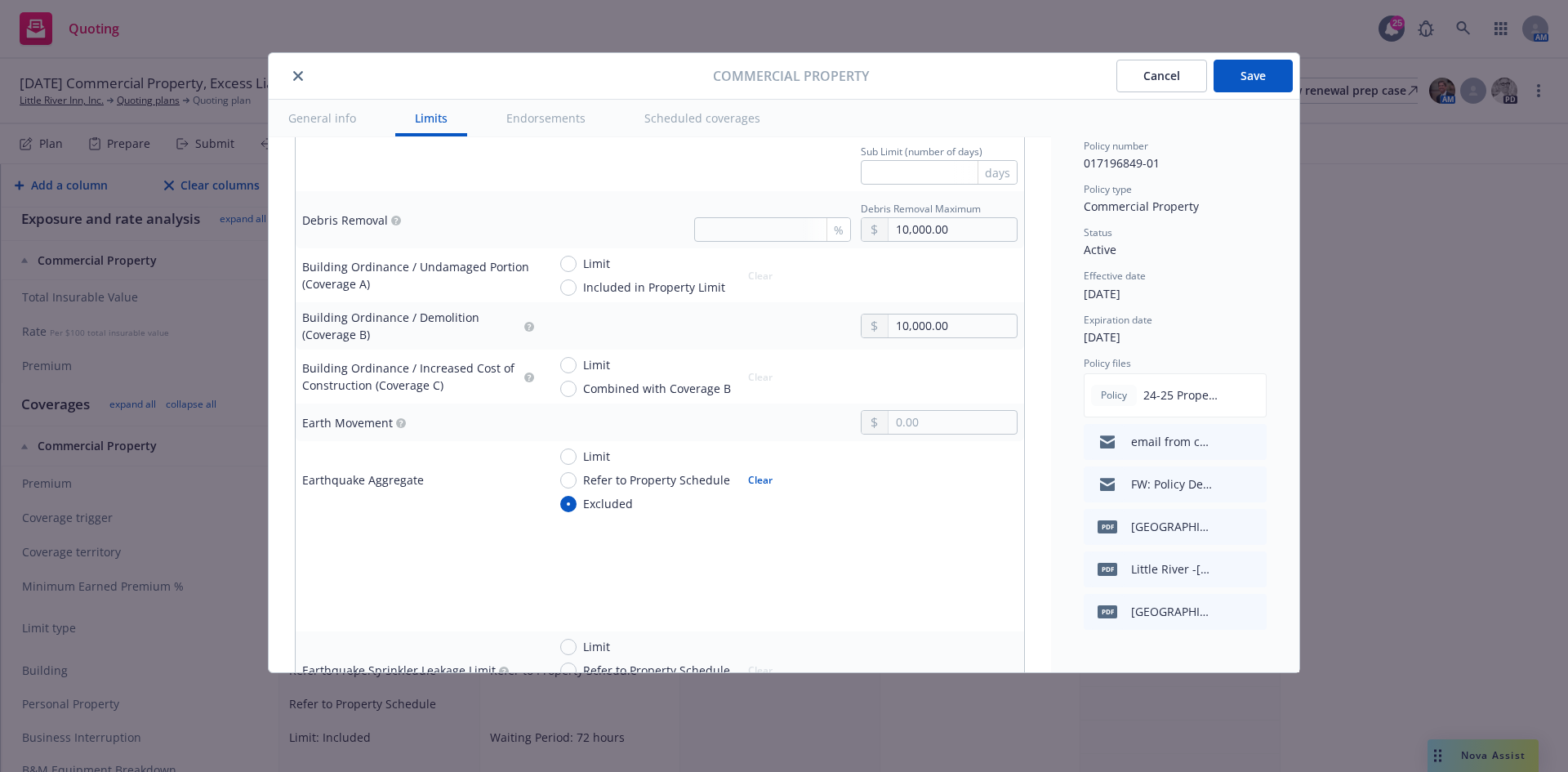
click at [861, 364] on div at bounding box center [939, 376] width 157 height 40
click at [565, 383] on input "Combined with Coverage B" at bounding box center [568, 388] width 17 height 17
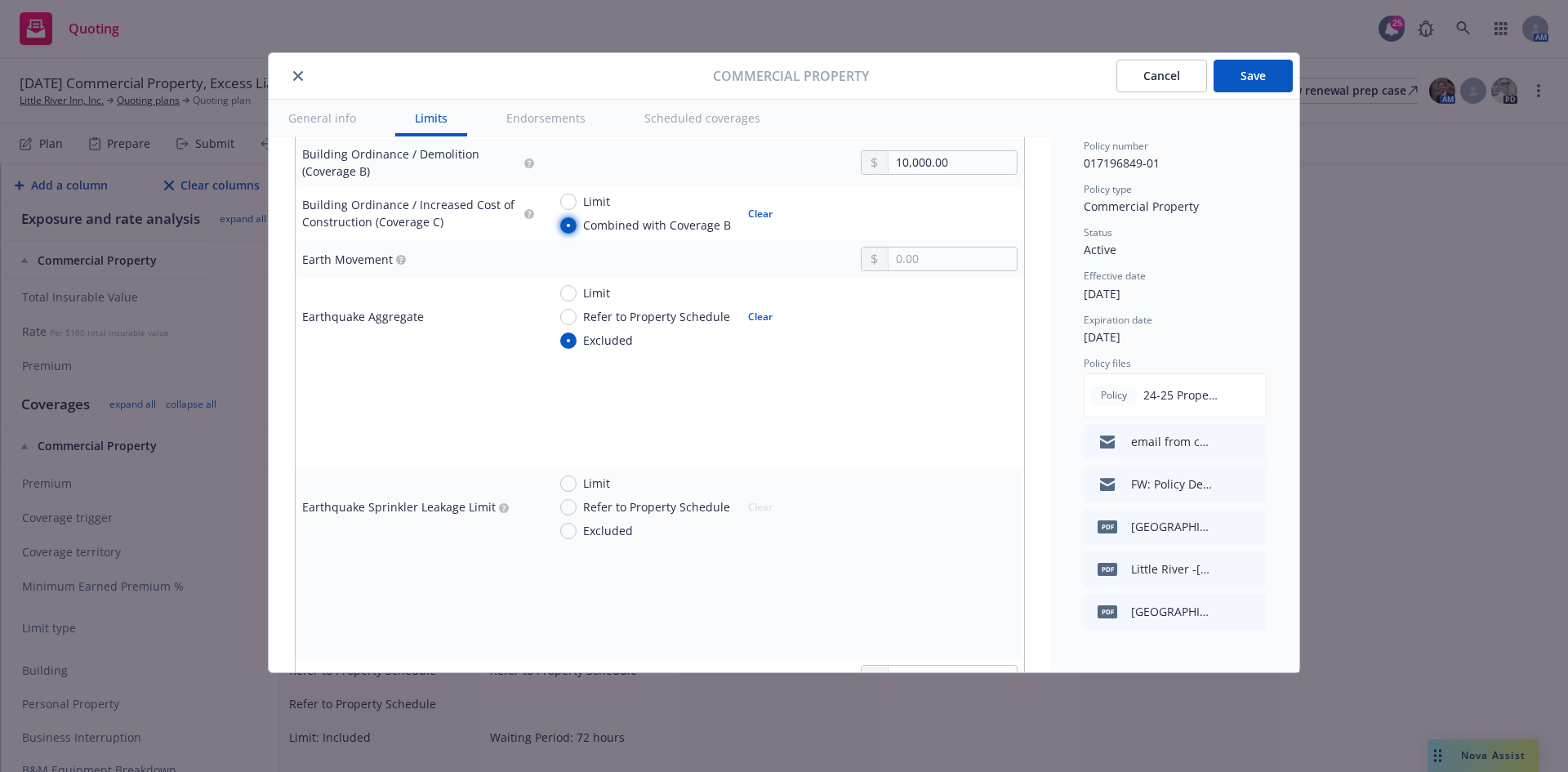
scroll to position [1960, 0]
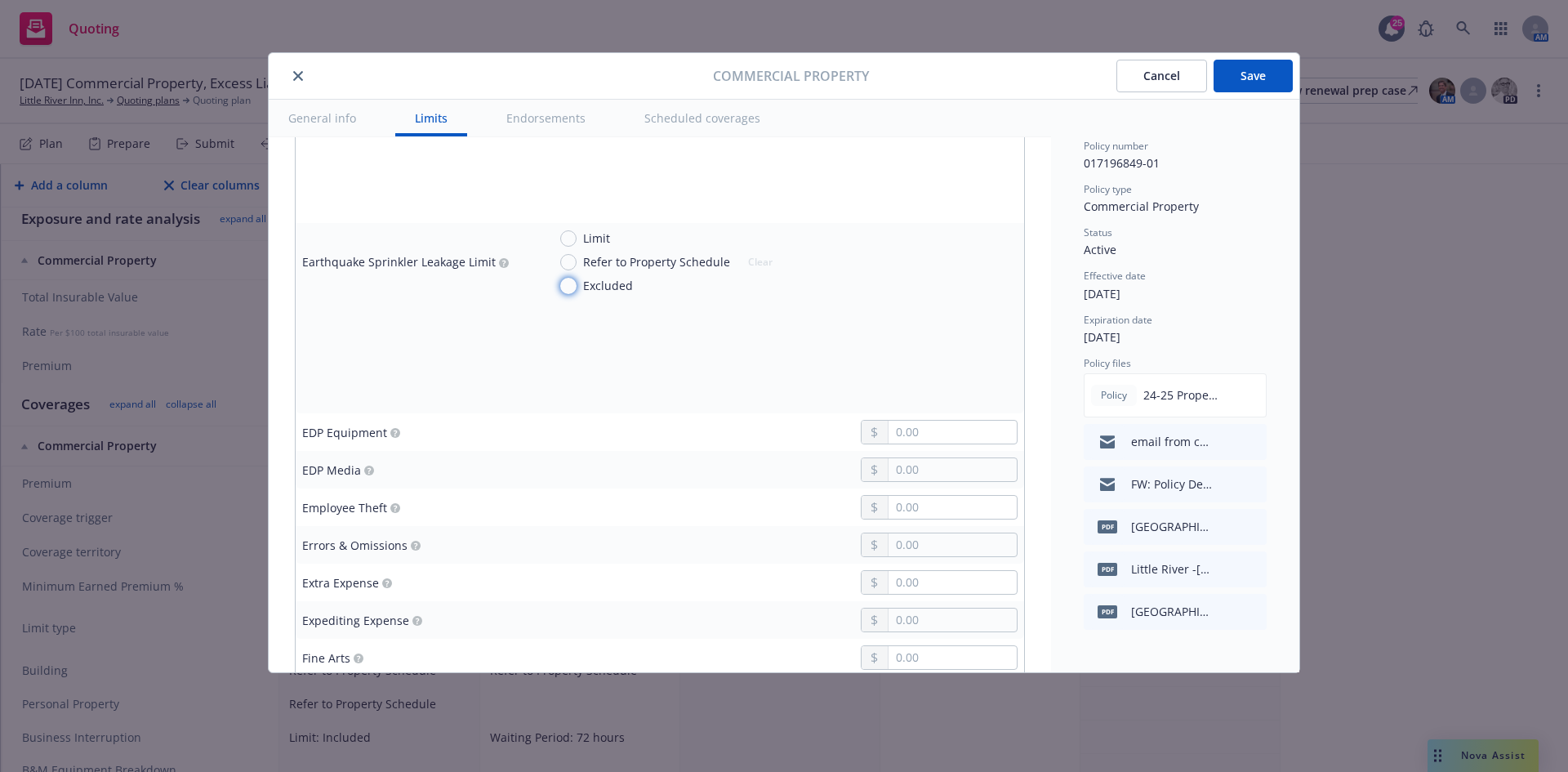
click at [568, 281] on input "Excluded" at bounding box center [568, 286] width 17 height 17
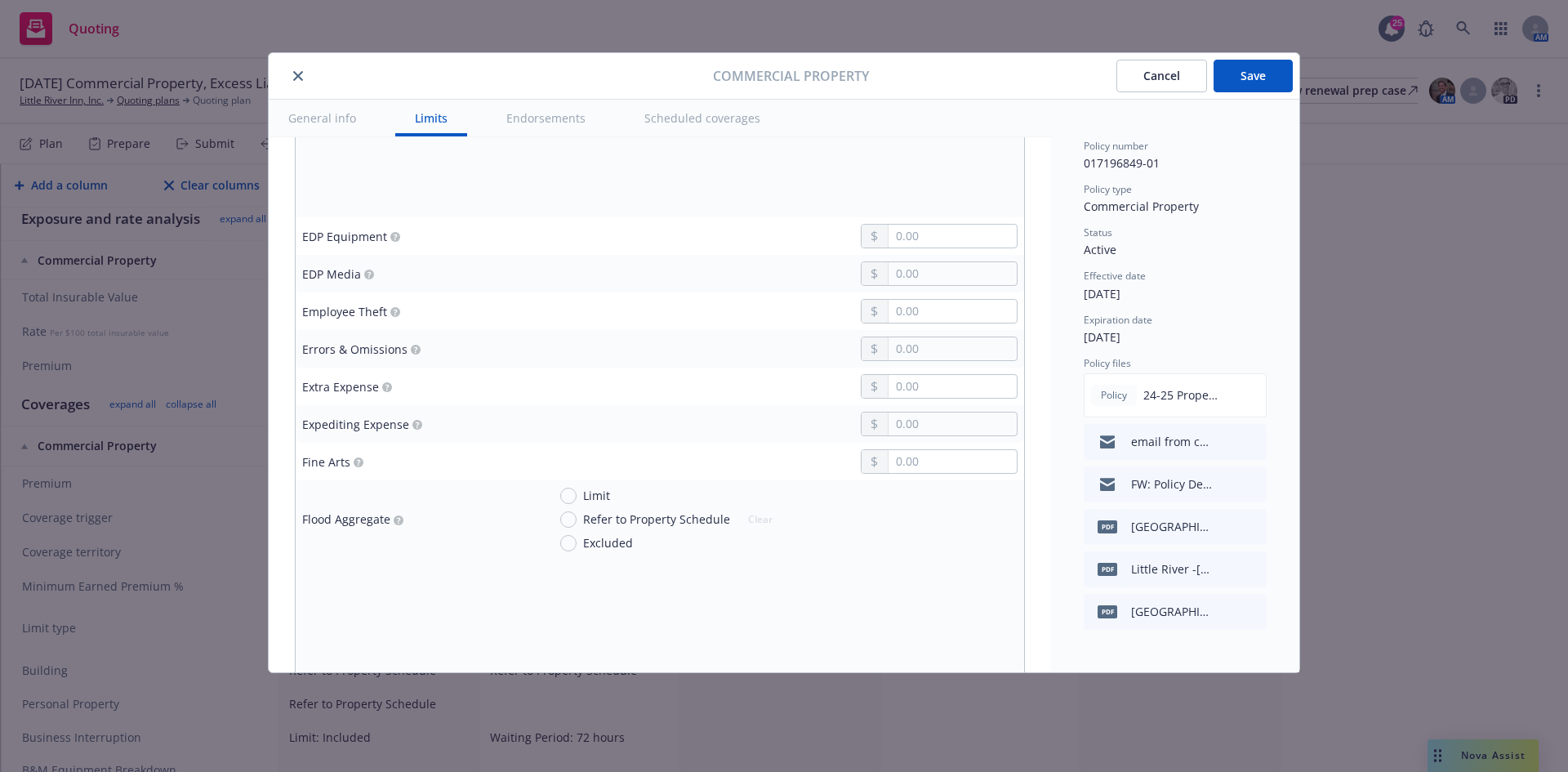
scroll to position [2205, 0]
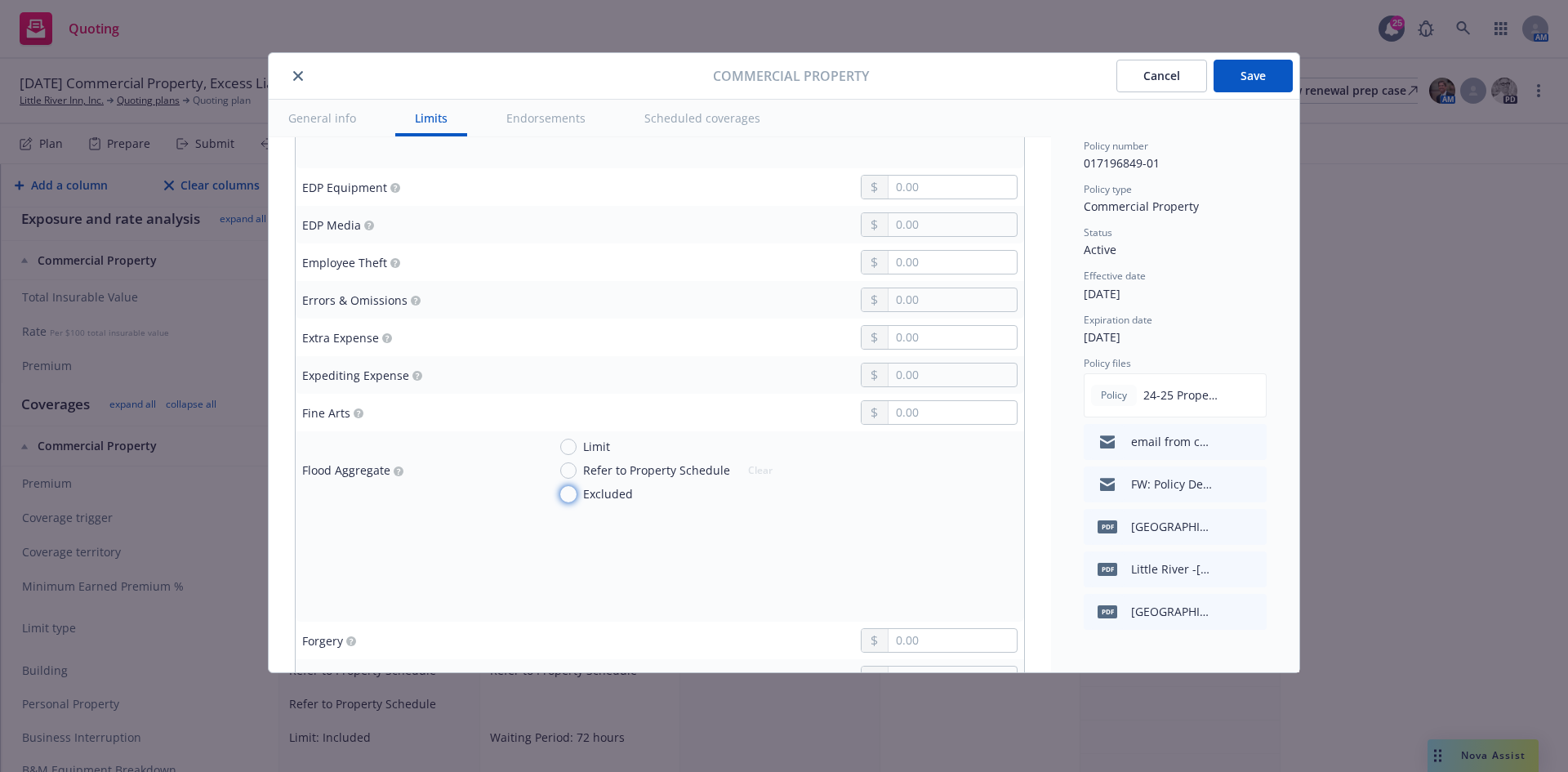
click at [564, 499] on input "Excluded" at bounding box center [568, 494] width 17 height 17
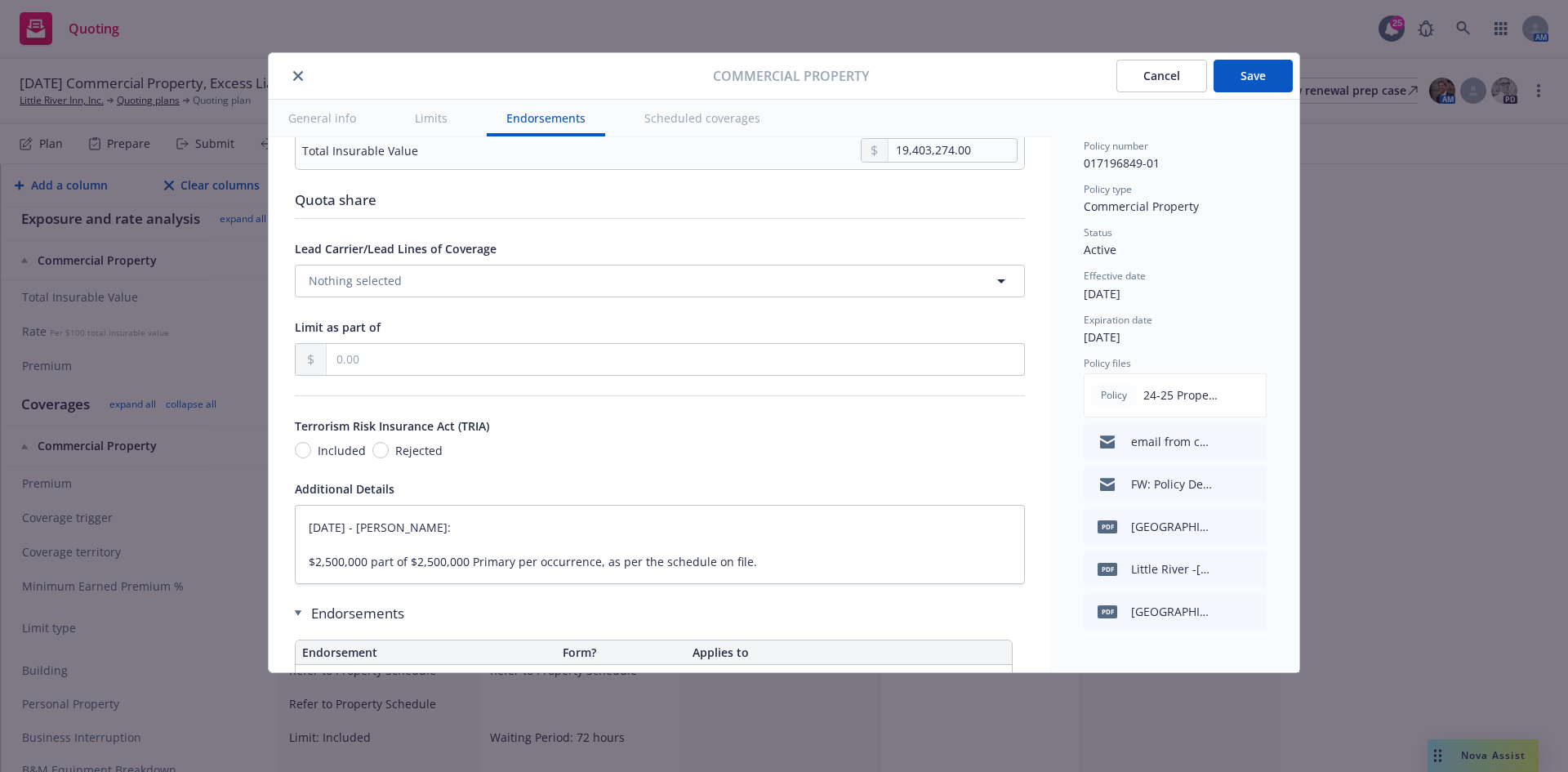
scroll to position [5064, 0]
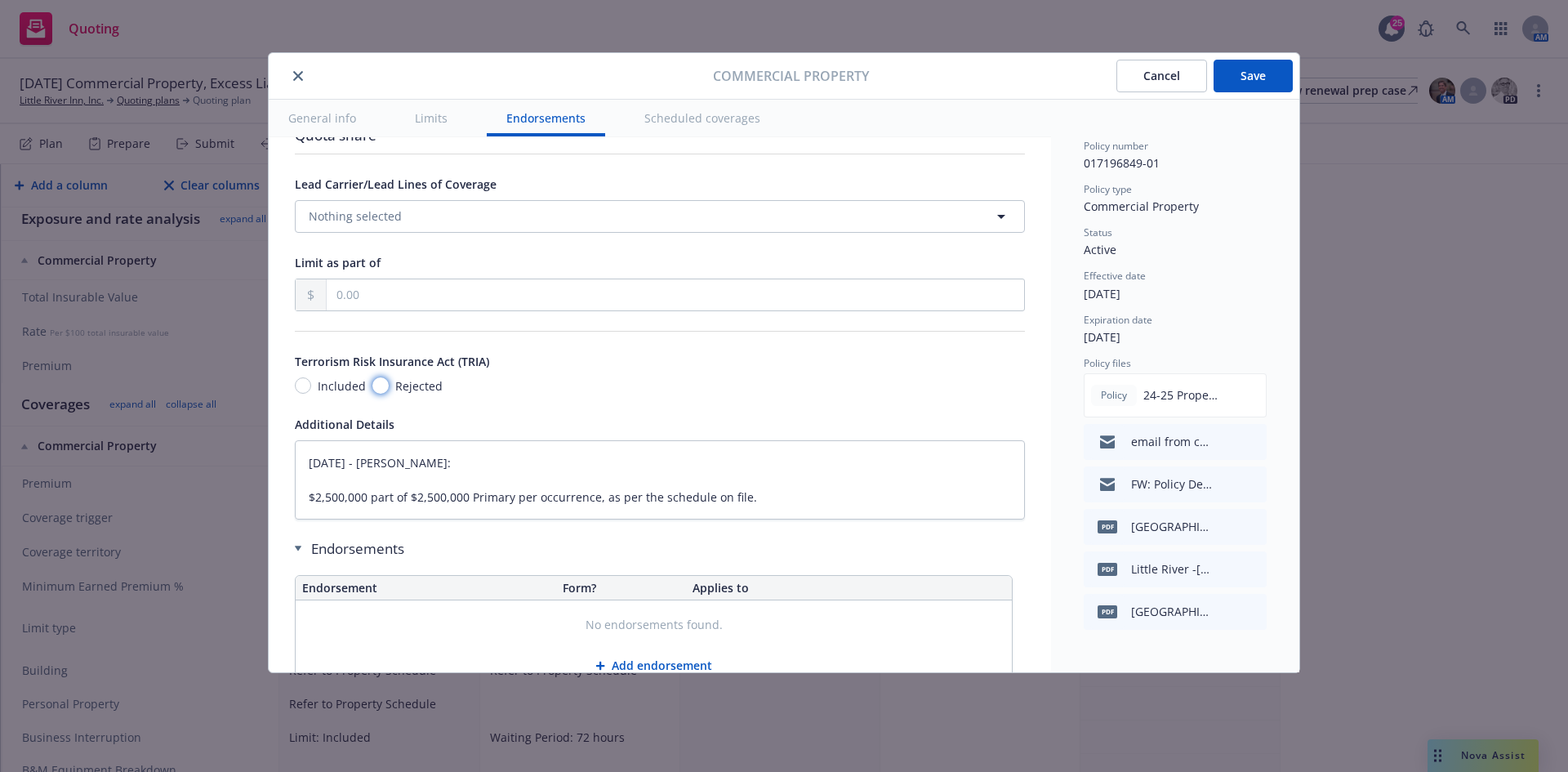
click at [379, 384] on input "Rejected" at bounding box center [381, 386] width 17 height 17
click at [1234, 79] on button "Save" at bounding box center [1253, 75] width 79 height 33
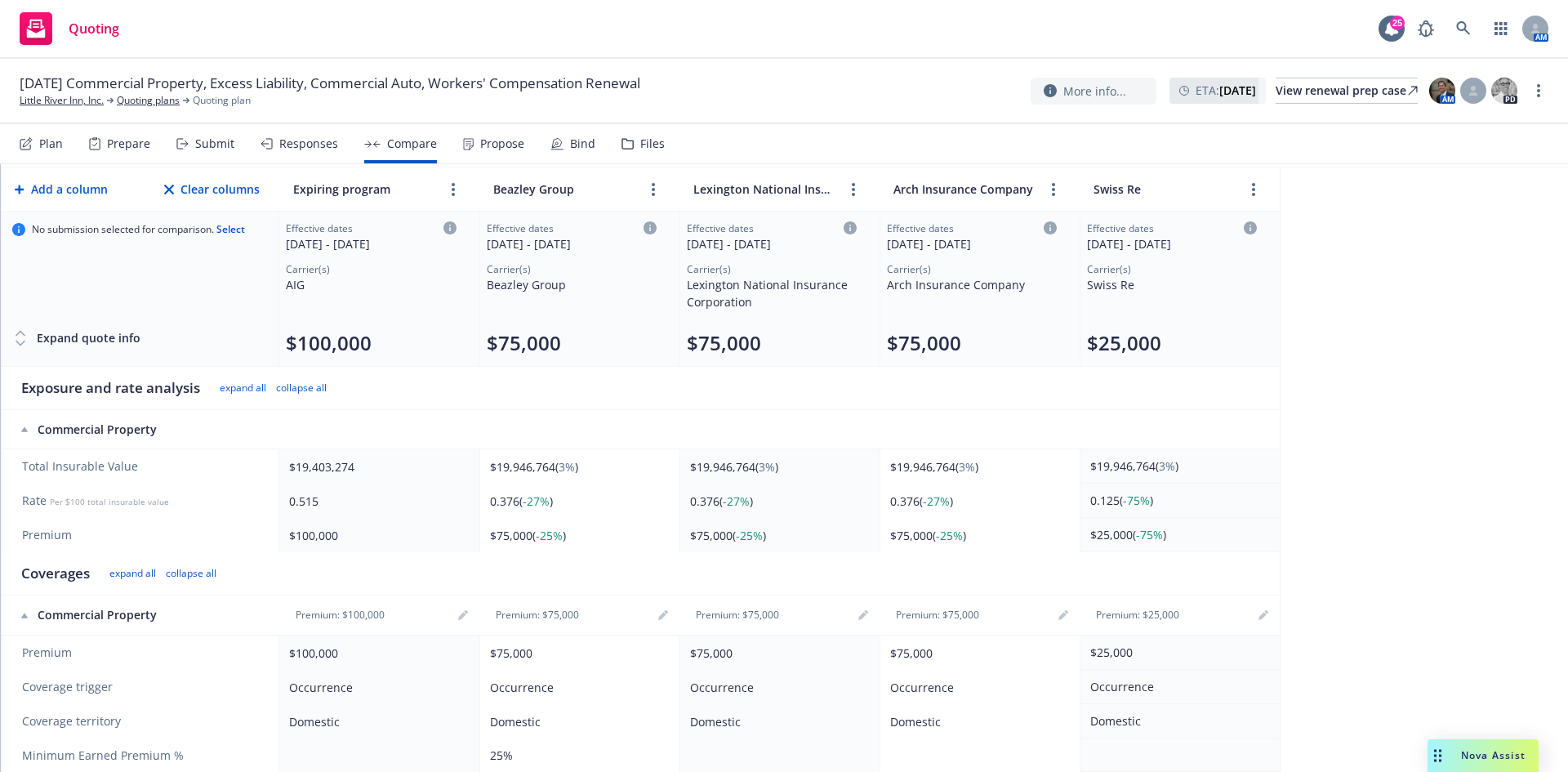
scroll to position [0, 0]
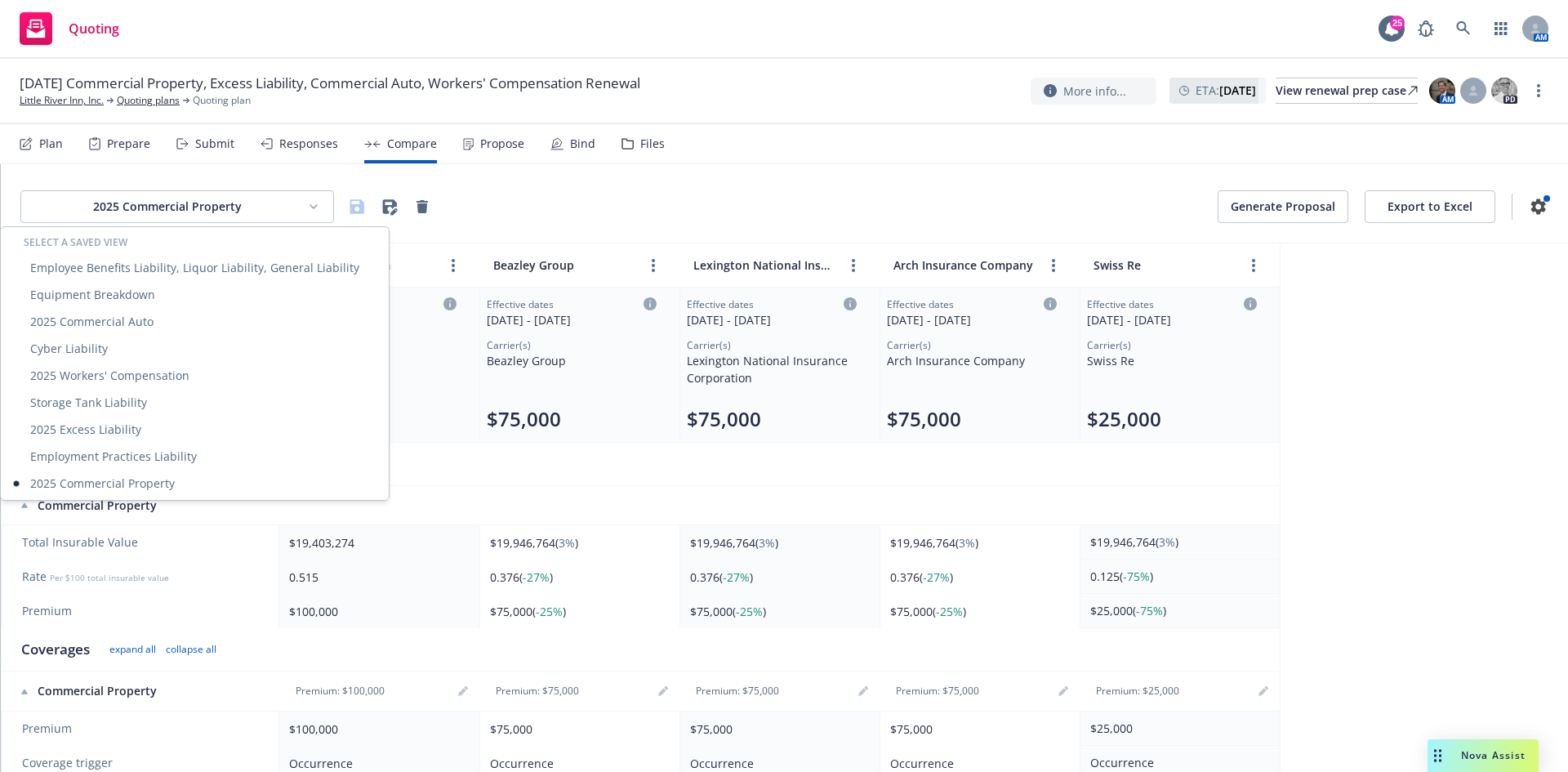
click at [220, 211] on html "Quoting 25 AM [DATE] Commercial Property, Excess Liability, Commercial Auto, Wo…" at bounding box center [784, 386] width 1568 height 772
click at [185, 461] on div "Employment Practices Liability" at bounding box center [194, 456] width 382 height 27
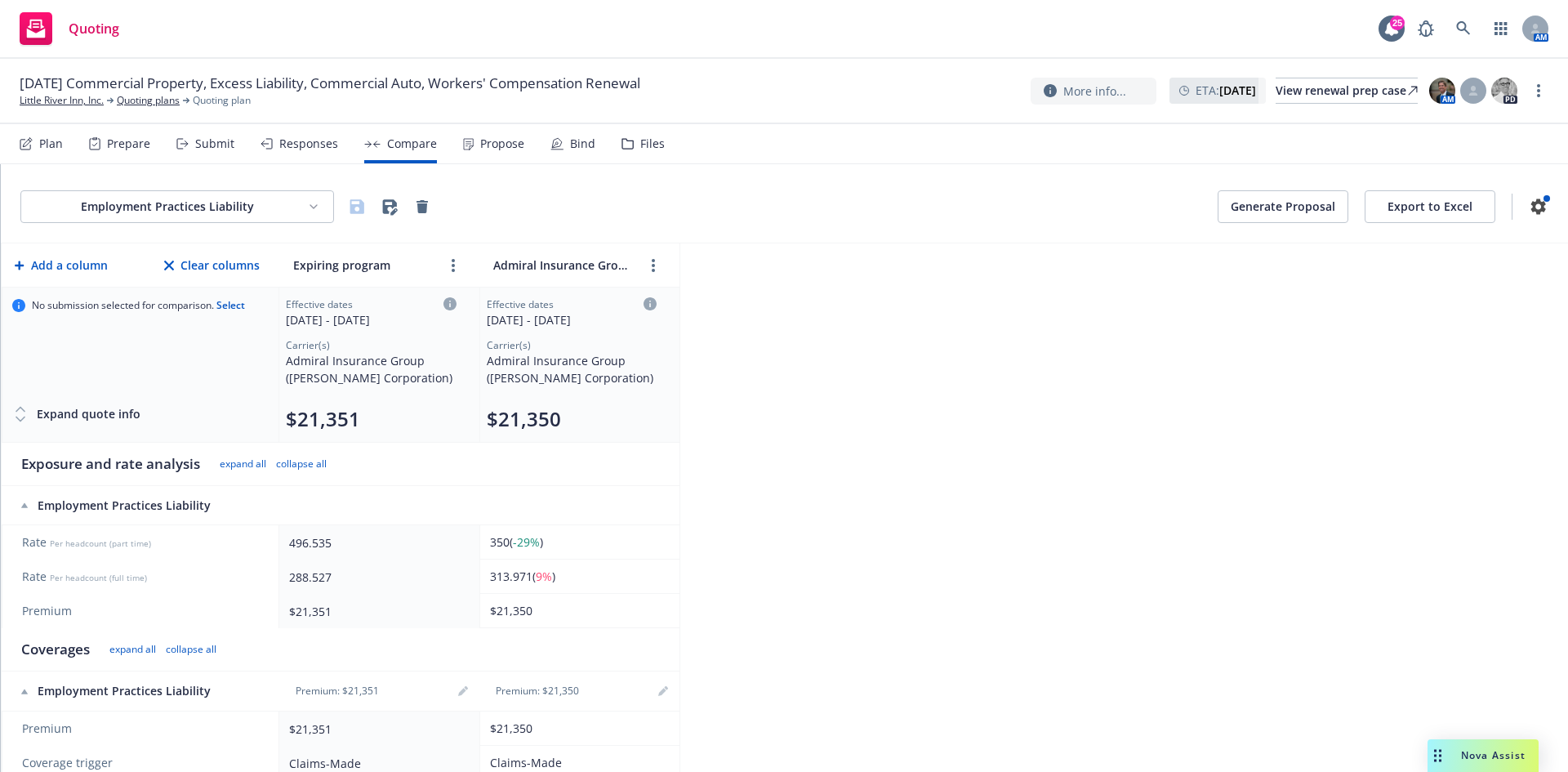
click at [226, 186] on div "Employment Practices Liability Generate Proposal Export to Excel" at bounding box center [785, 203] width 1568 height 79
click at [223, 202] on html "Quoting 25 AM [DATE] Commercial Property, Excess Liability, Commercial Auto, Wo…" at bounding box center [784, 386] width 1568 height 772
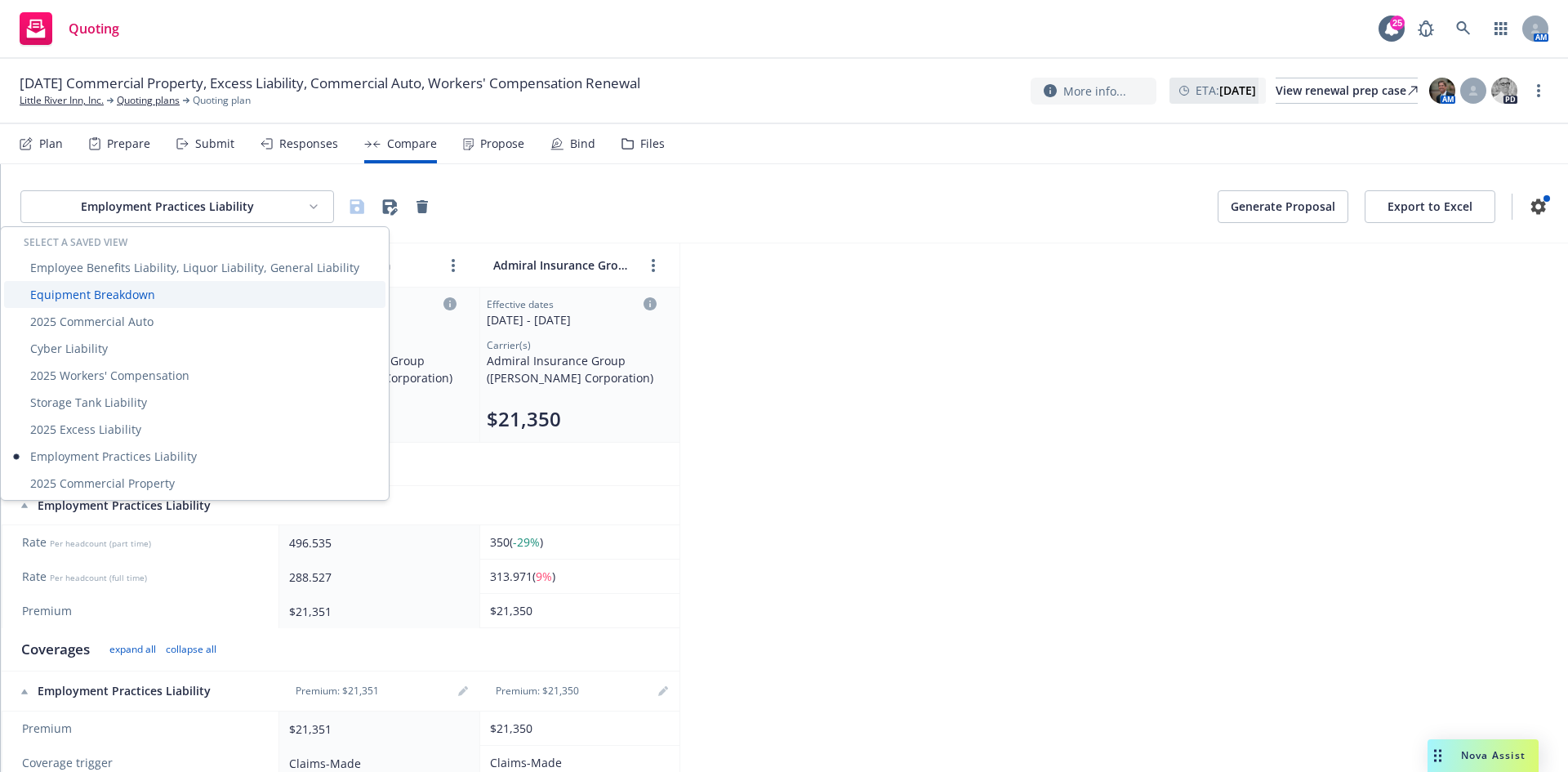
click at [137, 296] on div "Equipment Breakdown" at bounding box center [194, 294] width 382 height 27
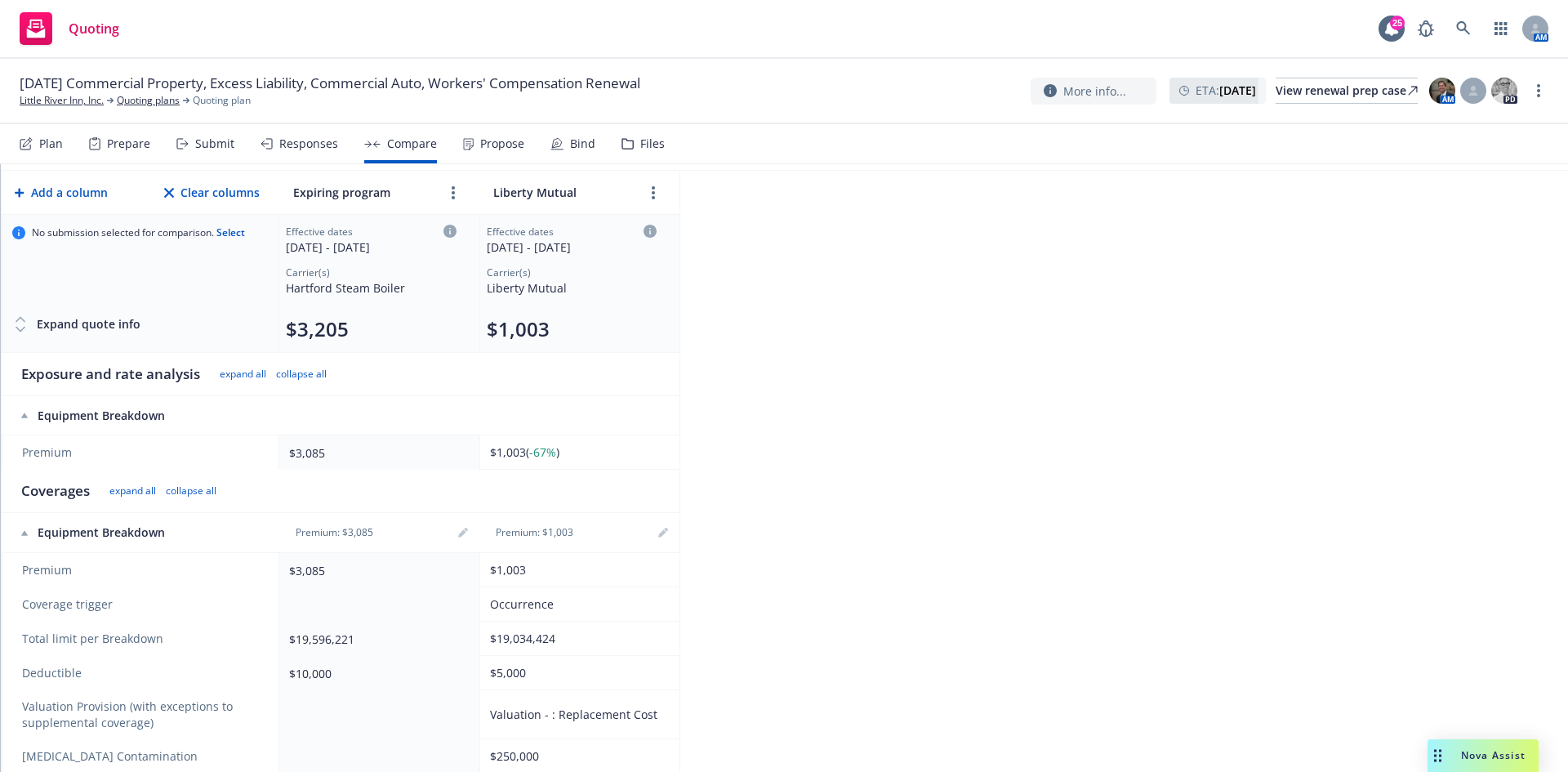
scroll to position [164, 0]
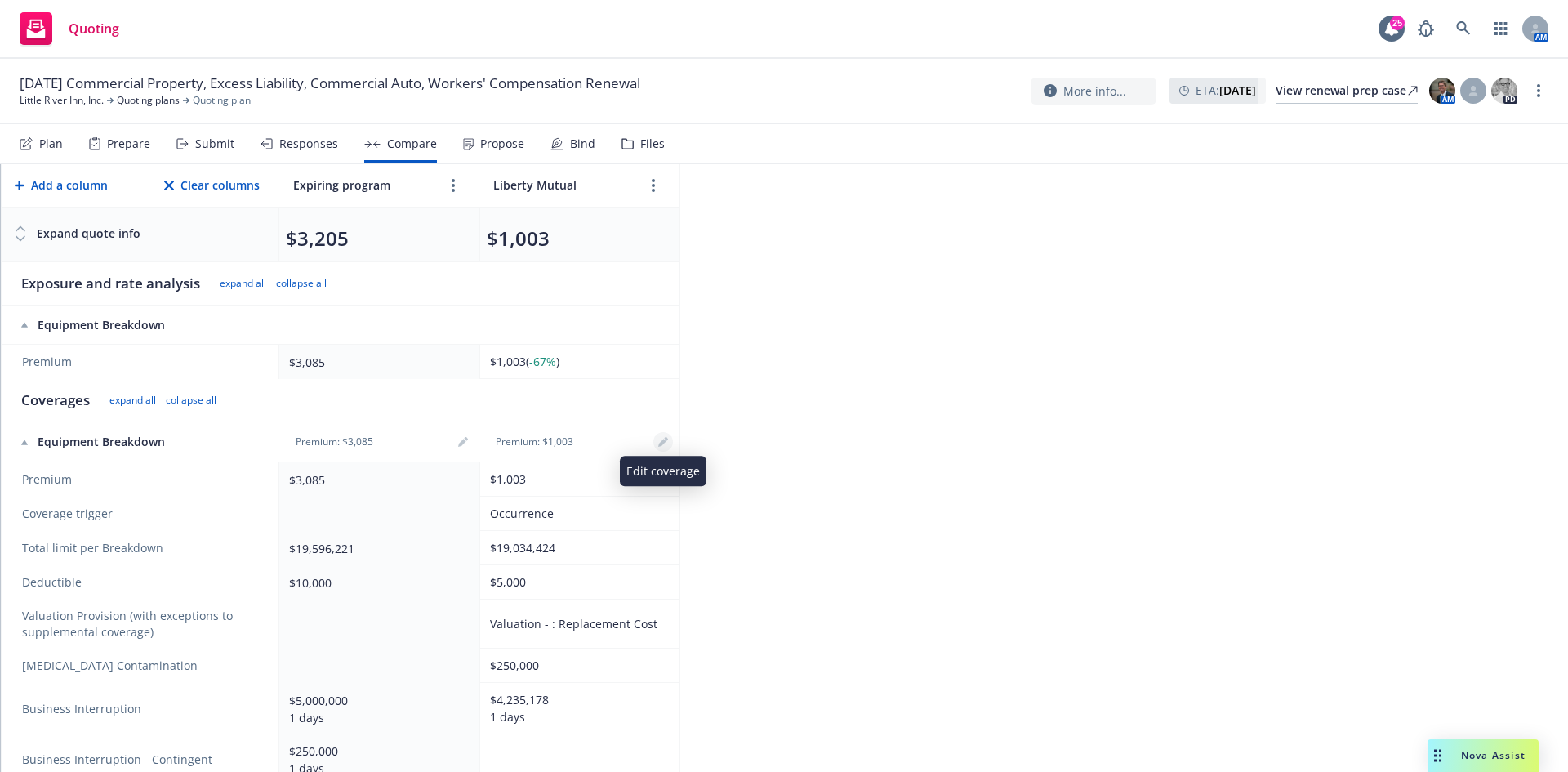
click at [664, 448] on link "editPencil" at bounding box center [664, 442] width 20 height 20
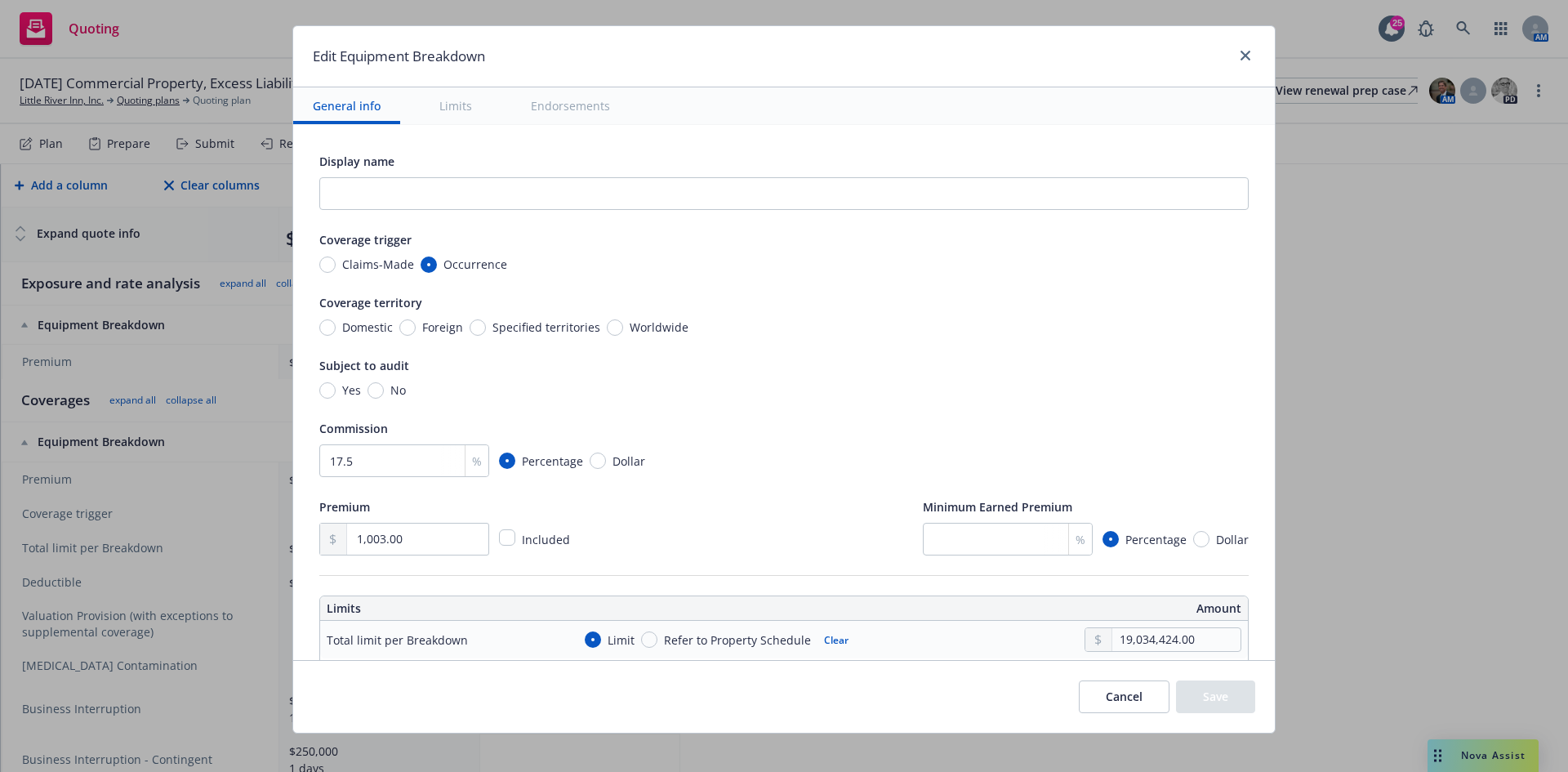
scroll to position [40, 0]
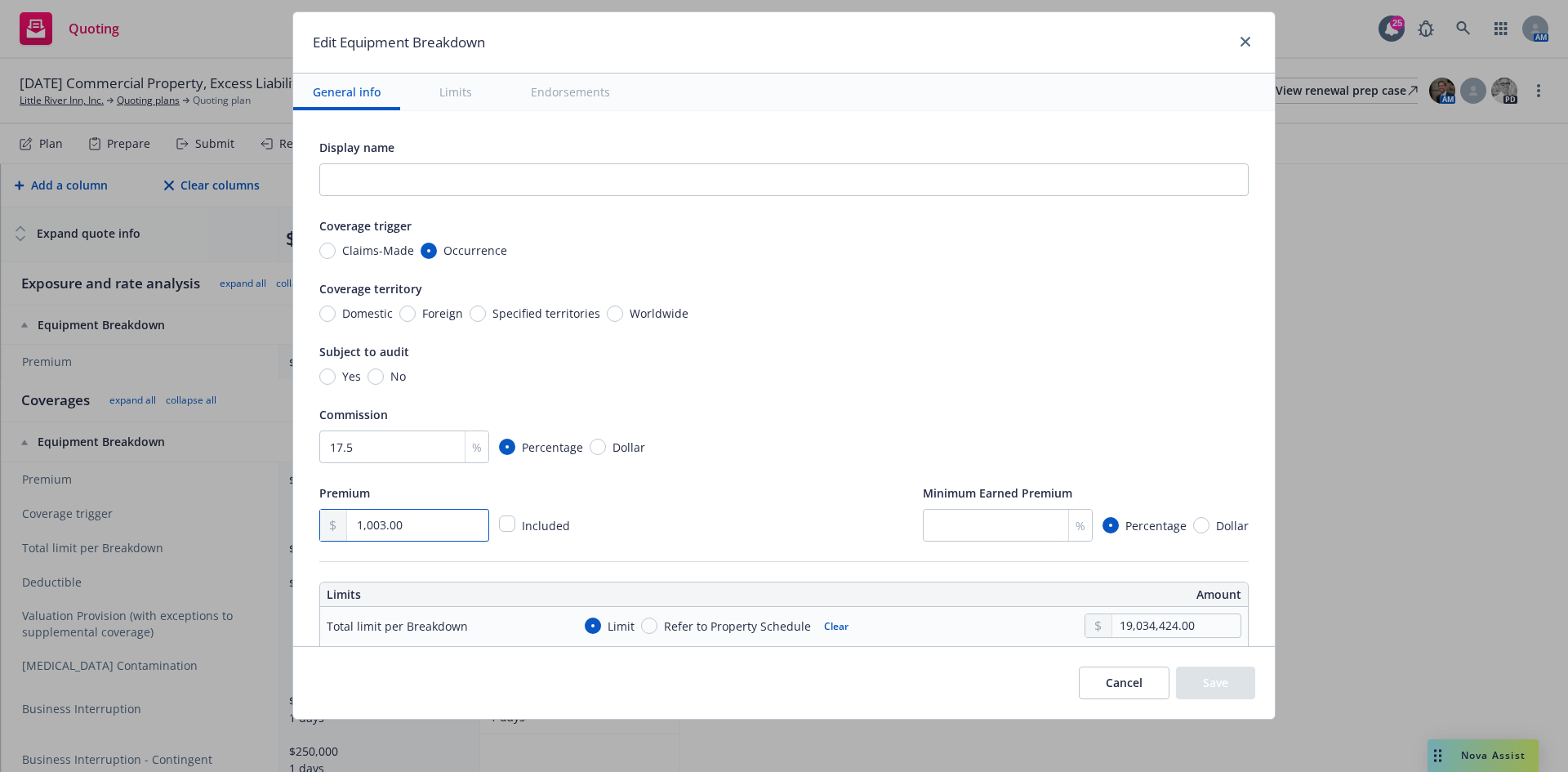
drag, startPoint x: 395, startPoint y: 519, endPoint x: 263, endPoint y: 507, distance: 132.5
click at [263, 507] on div "Edit Equipment Breakdown General info Limits Endorsements Display name Coverage…" at bounding box center [784, 386] width 1568 height 772
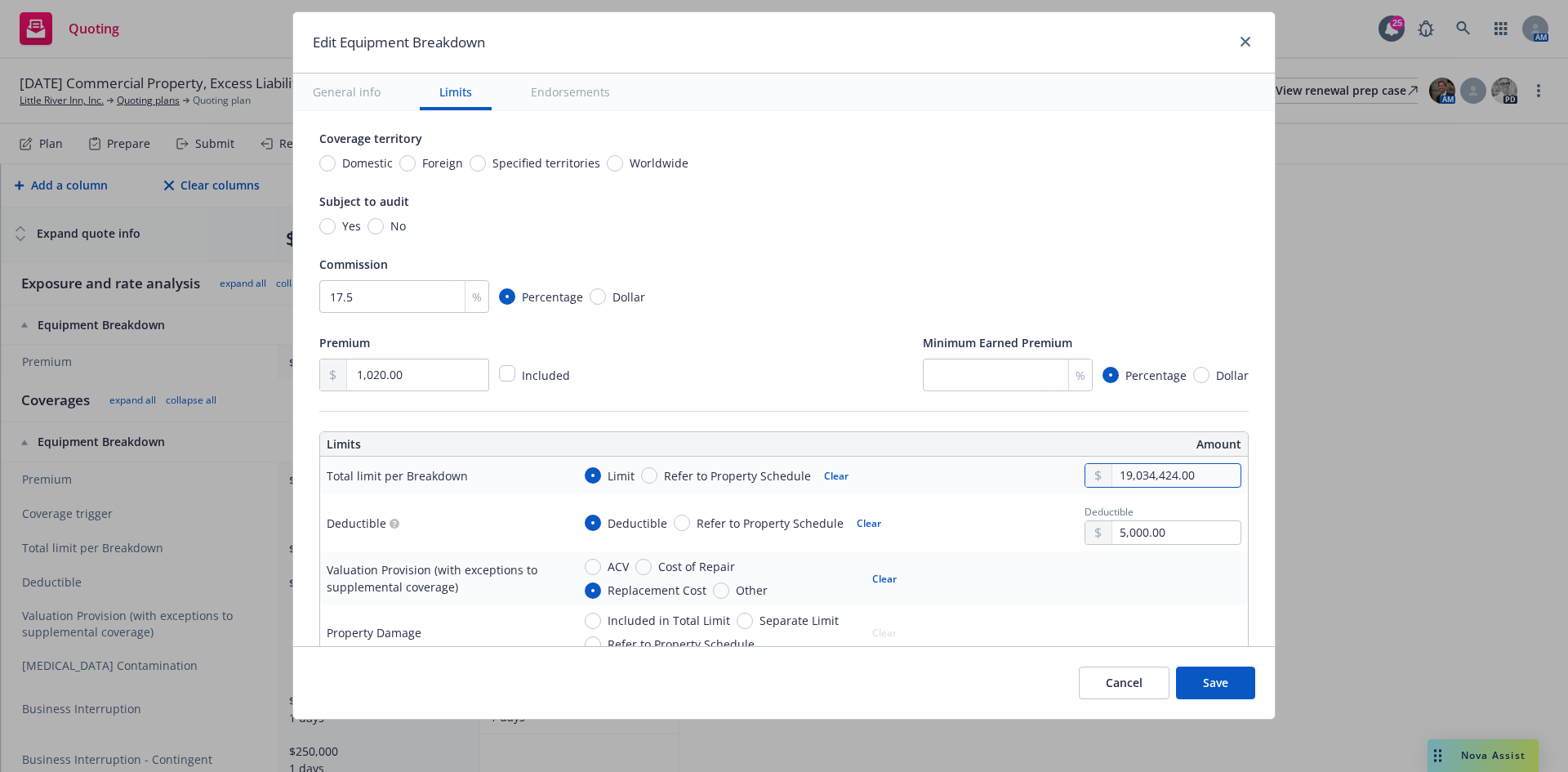
click at [1199, 480] on input "19,034,424.00" at bounding box center [1176, 474] width 128 height 23
drag, startPoint x: 1201, startPoint y: 478, endPoint x: 1097, endPoint y: 479, distance: 104.0
click at [1097, 479] on div "19,034,424.00" at bounding box center [1163, 475] width 157 height 25
drag, startPoint x: 1135, startPoint y: 202, endPoint x: 1284, endPoint y: 618, distance: 441.9
click at [1137, 203] on div "Subject to audit" at bounding box center [784, 201] width 930 height 20
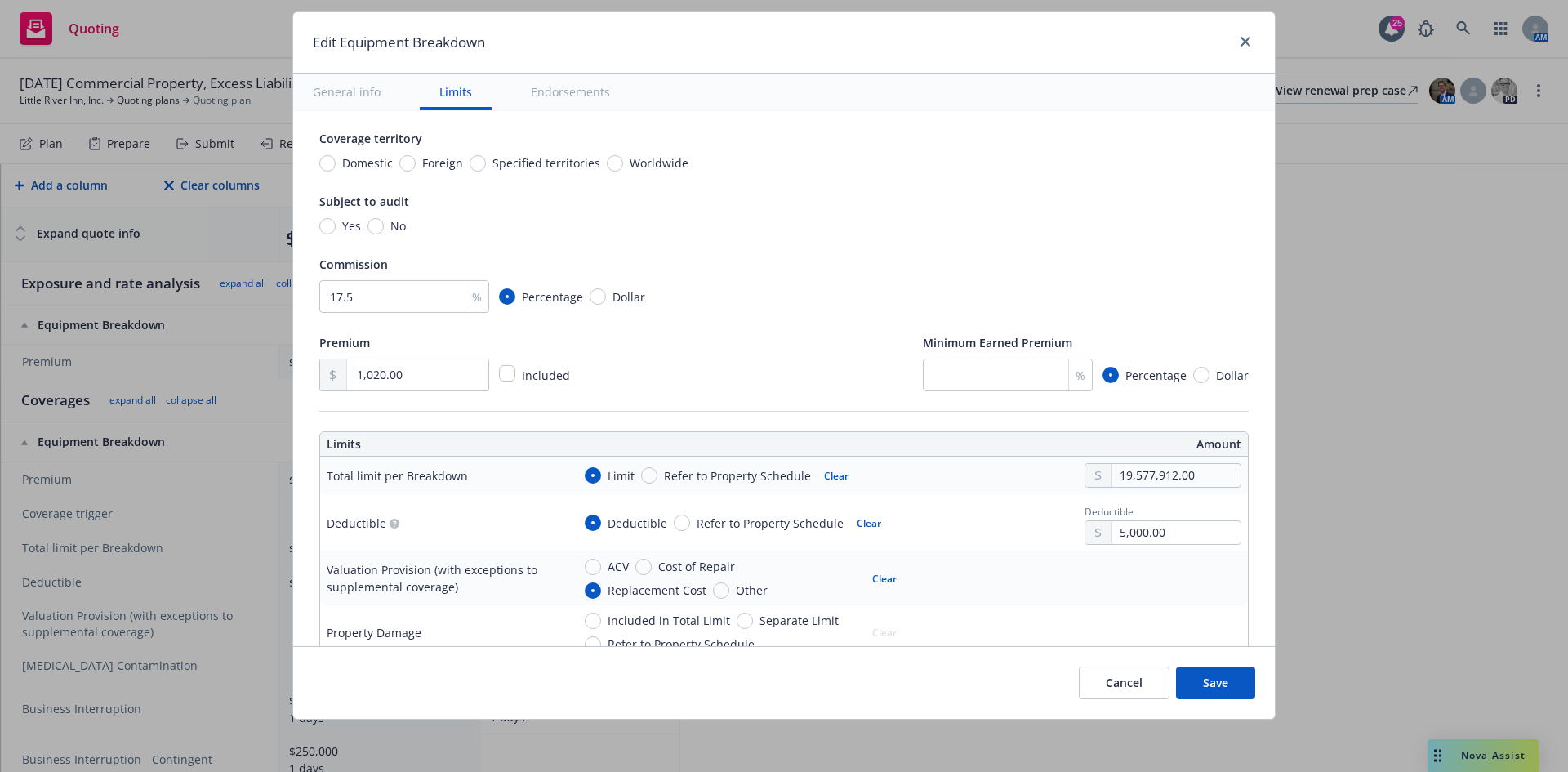
click at [1224, 675] on button "Save" at bounding box center [1216, 682] width 79 height 33
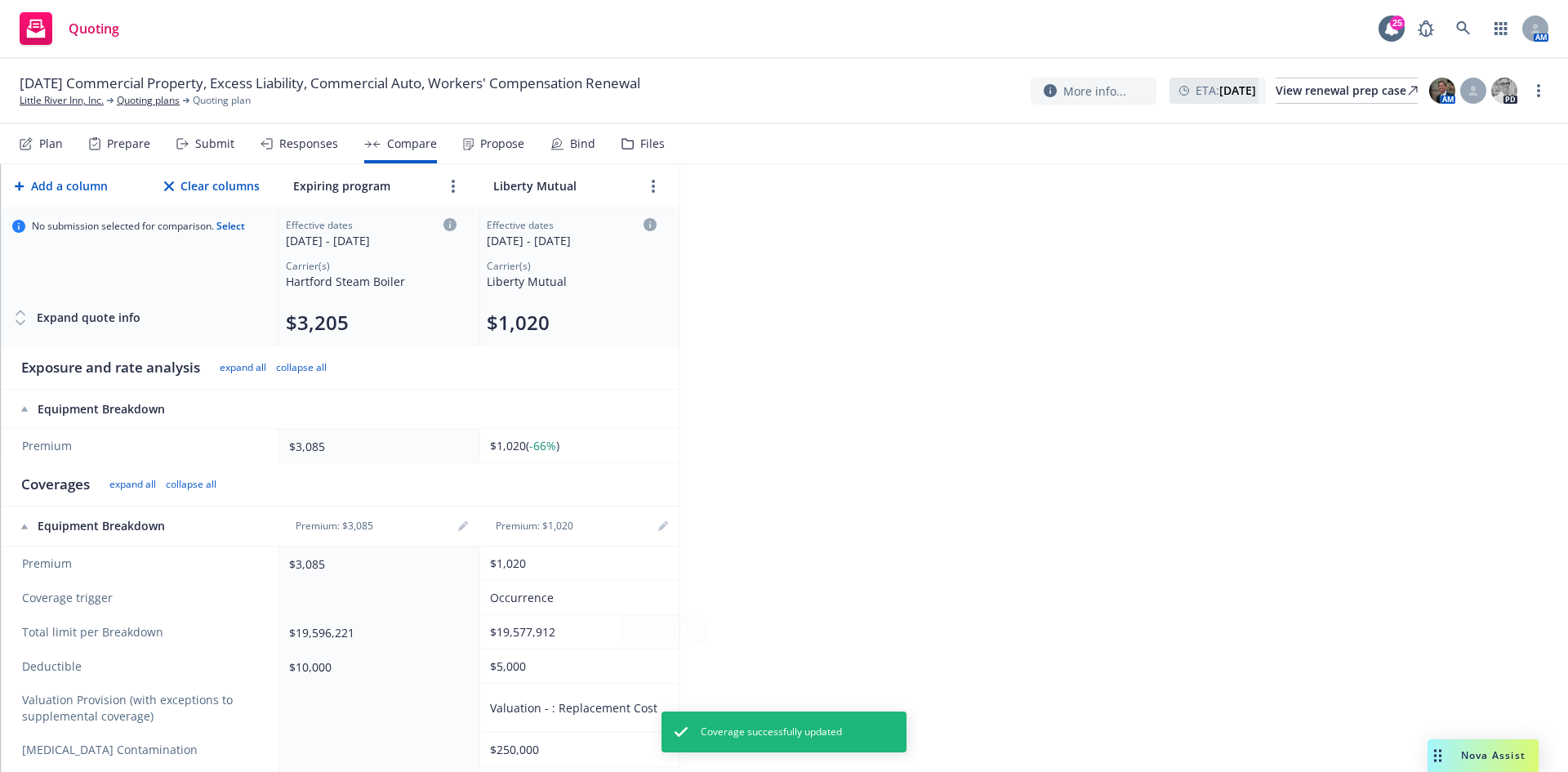
scroll to position [0, 0]
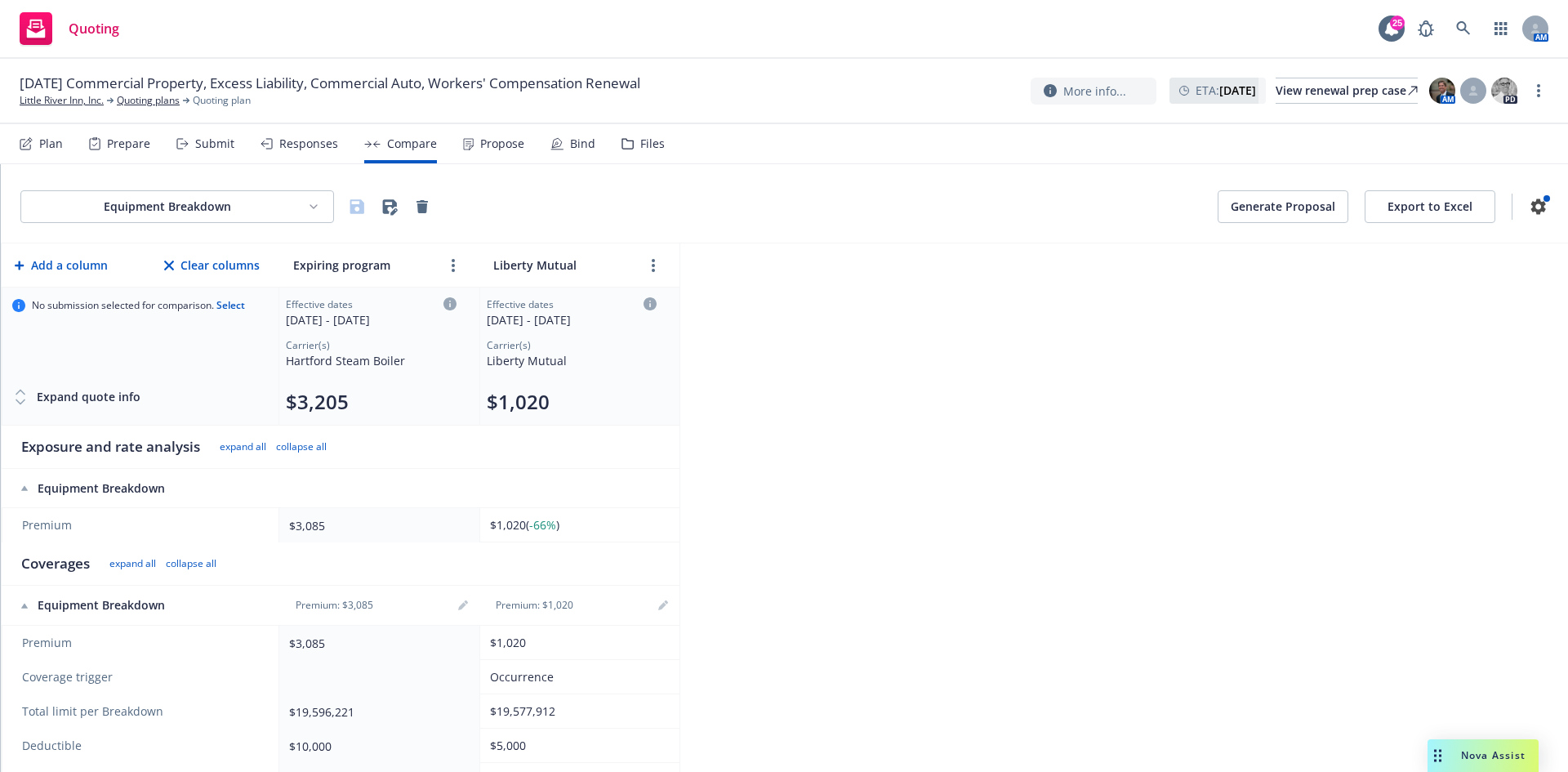
click at [29, 145] on icon at bounding box center [26, 143] width 13 height 13
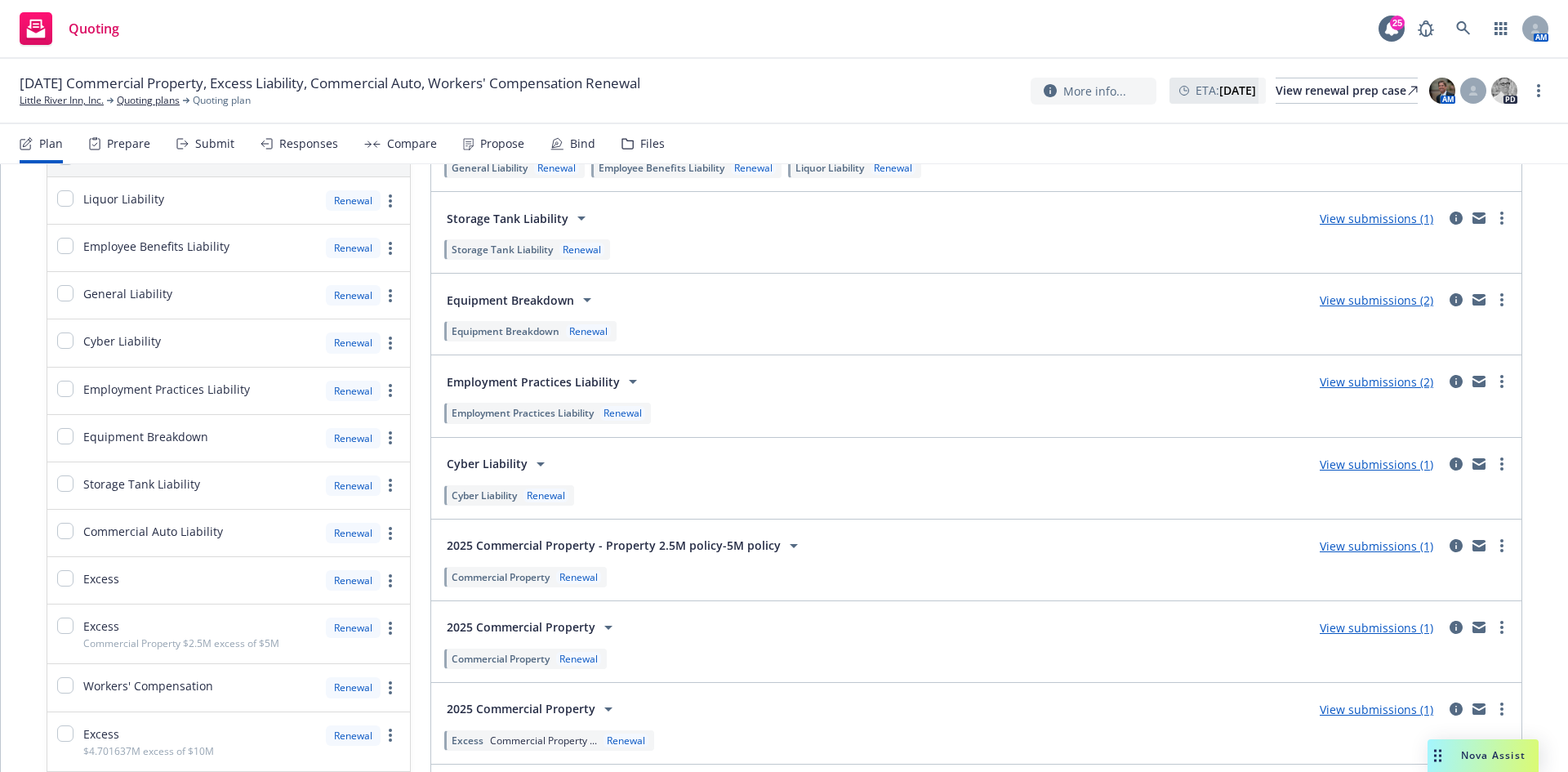
scroll to position [161, 0]
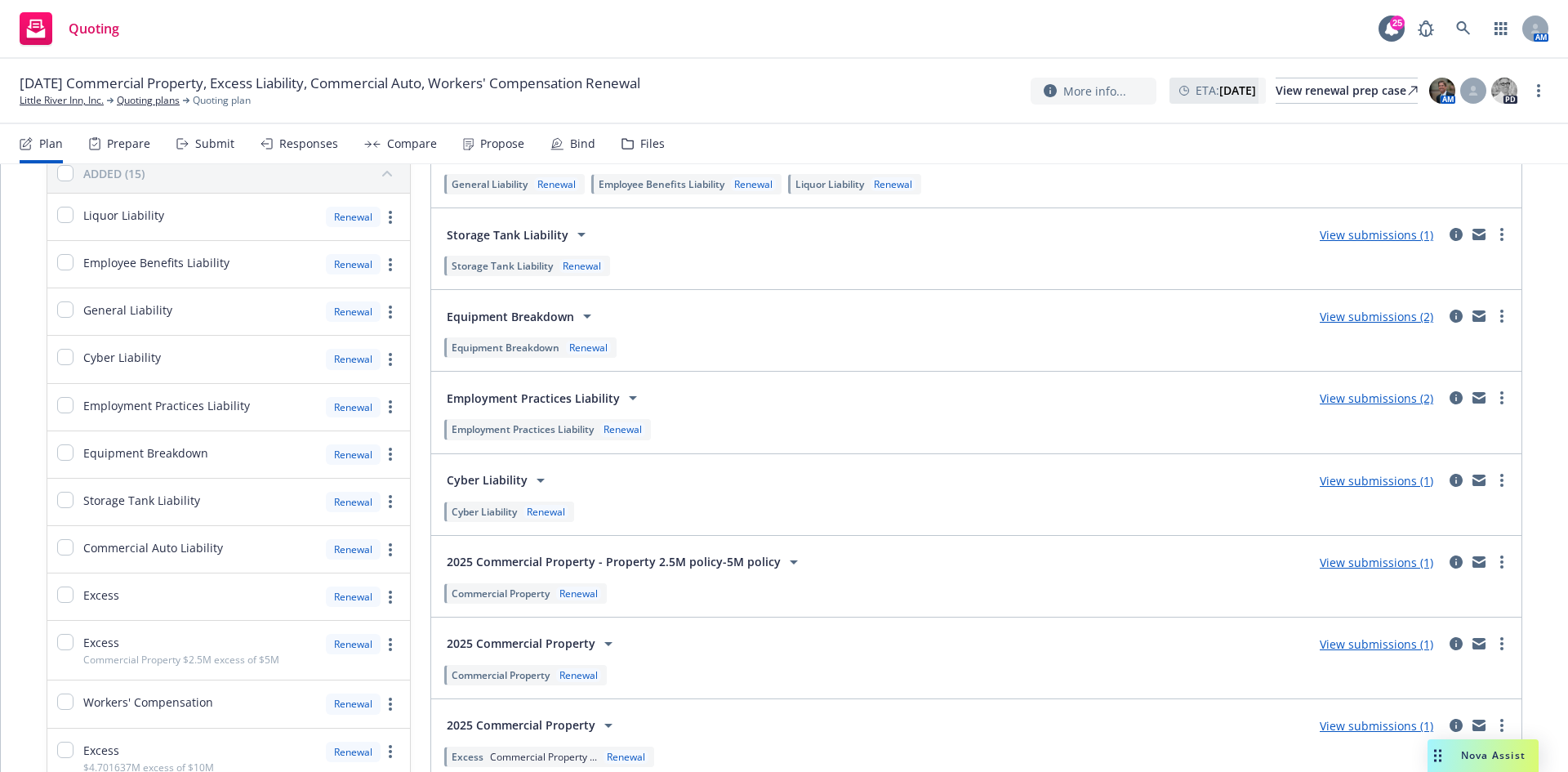
click at [1388, 321] on link "View submissions (2)" at bounding box center [1377, 316] width 113 height 16
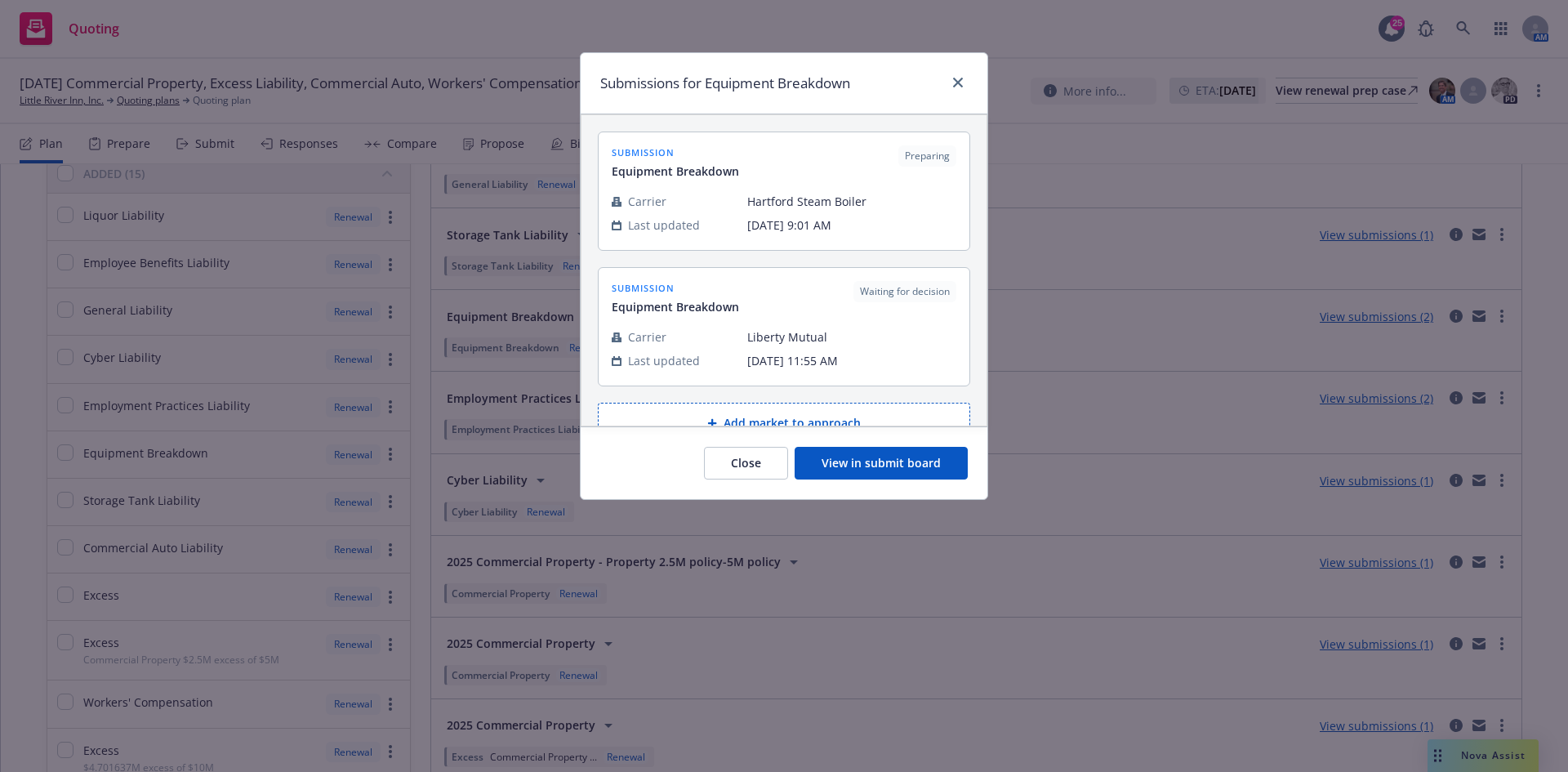
click at [935, 466] on button "View in submit board" at bounding box center [882, 462] width 174 height 33
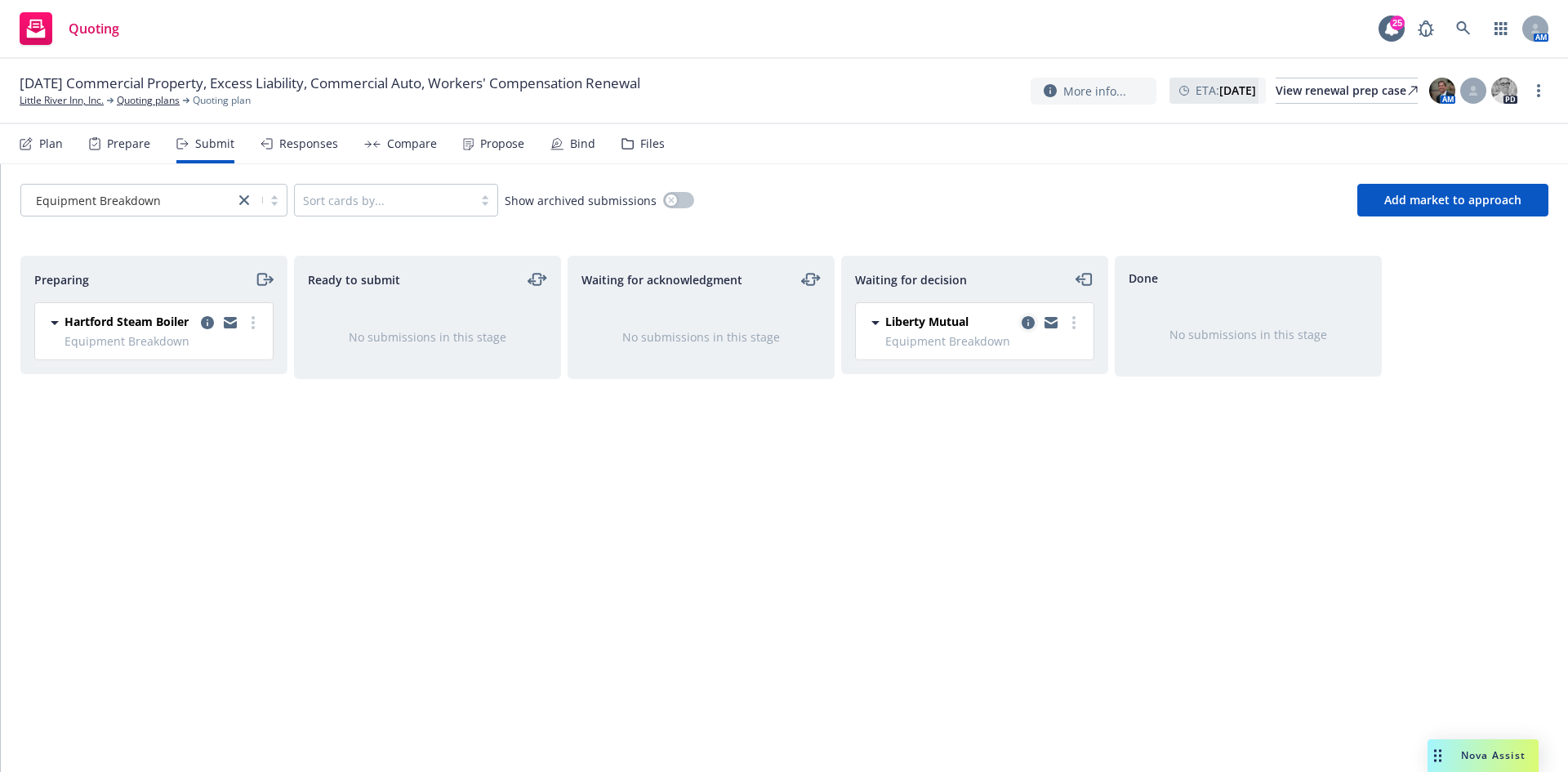
click at [1028, 320] on icon "copy logging email" at bounding box center [1028, 322] width 13 height 13
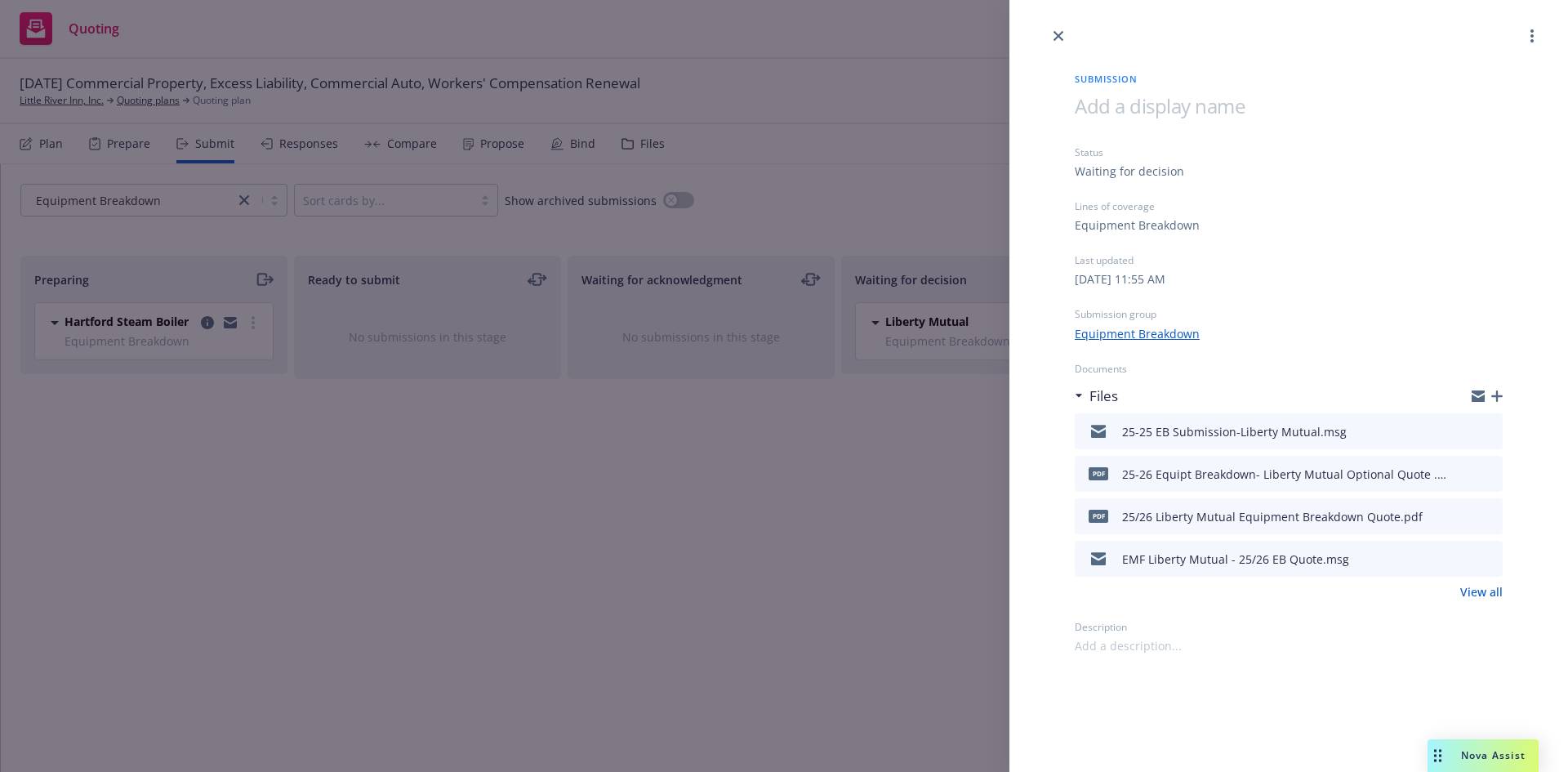
click at [1497, 391] on icon "button" at bounding box center [1498, 396] width 12 height 12
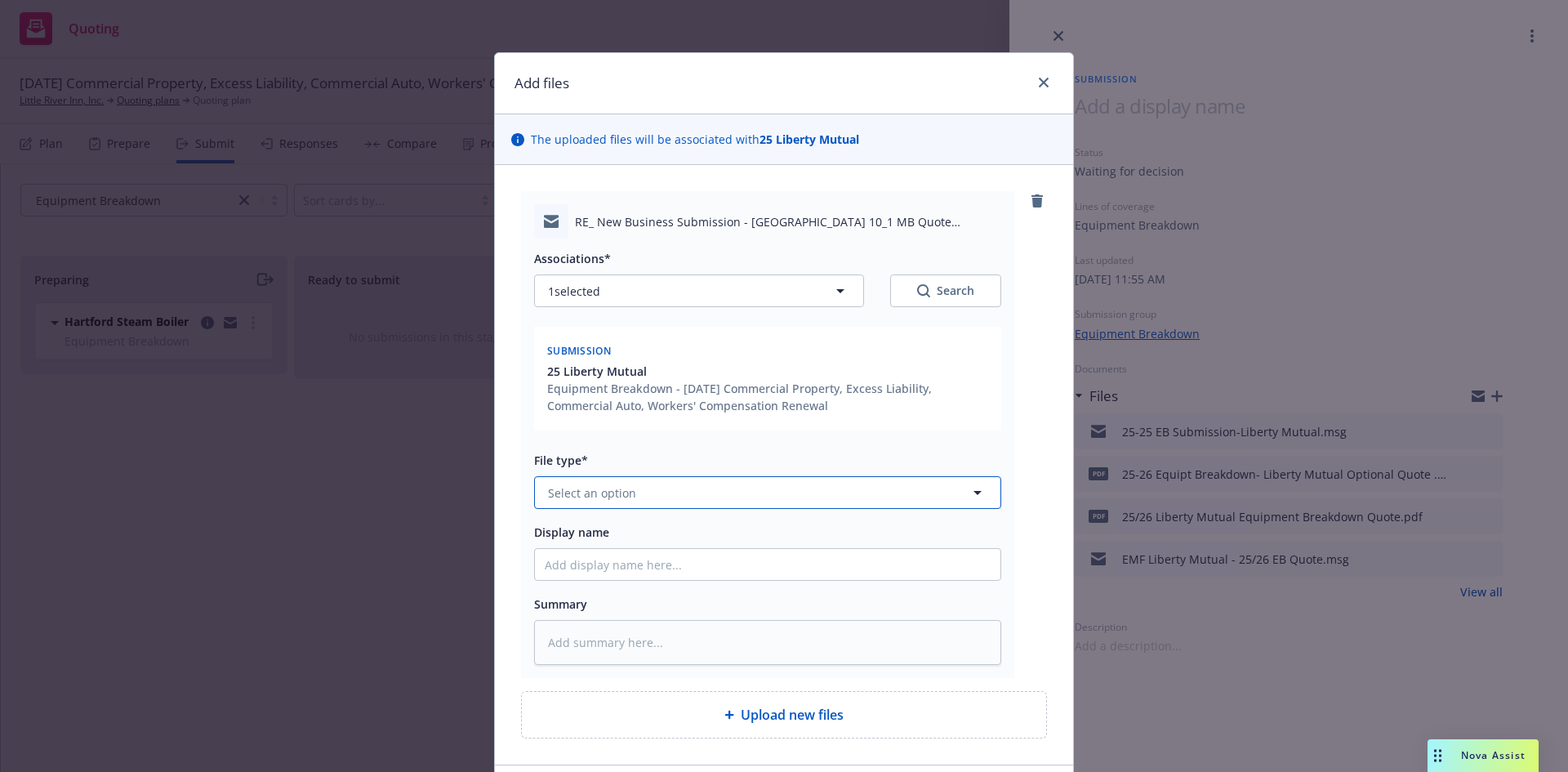
click at [626, 487] on span "Select an option" at bounding box center [592, 492] width 88 height 17
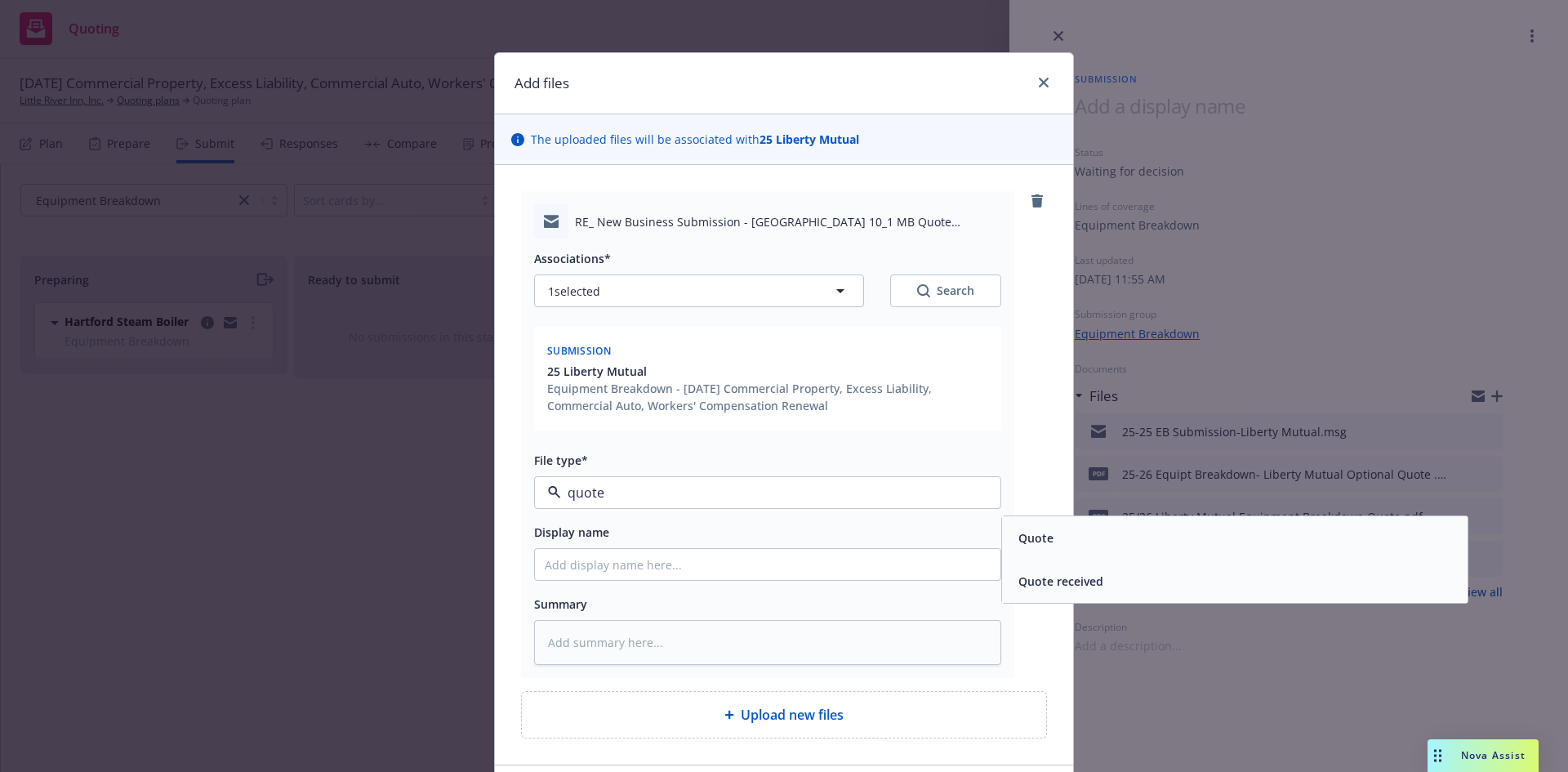
click at [1123, 523] on div "Quote" at bounding box center [1235, 538] width 465 height 43
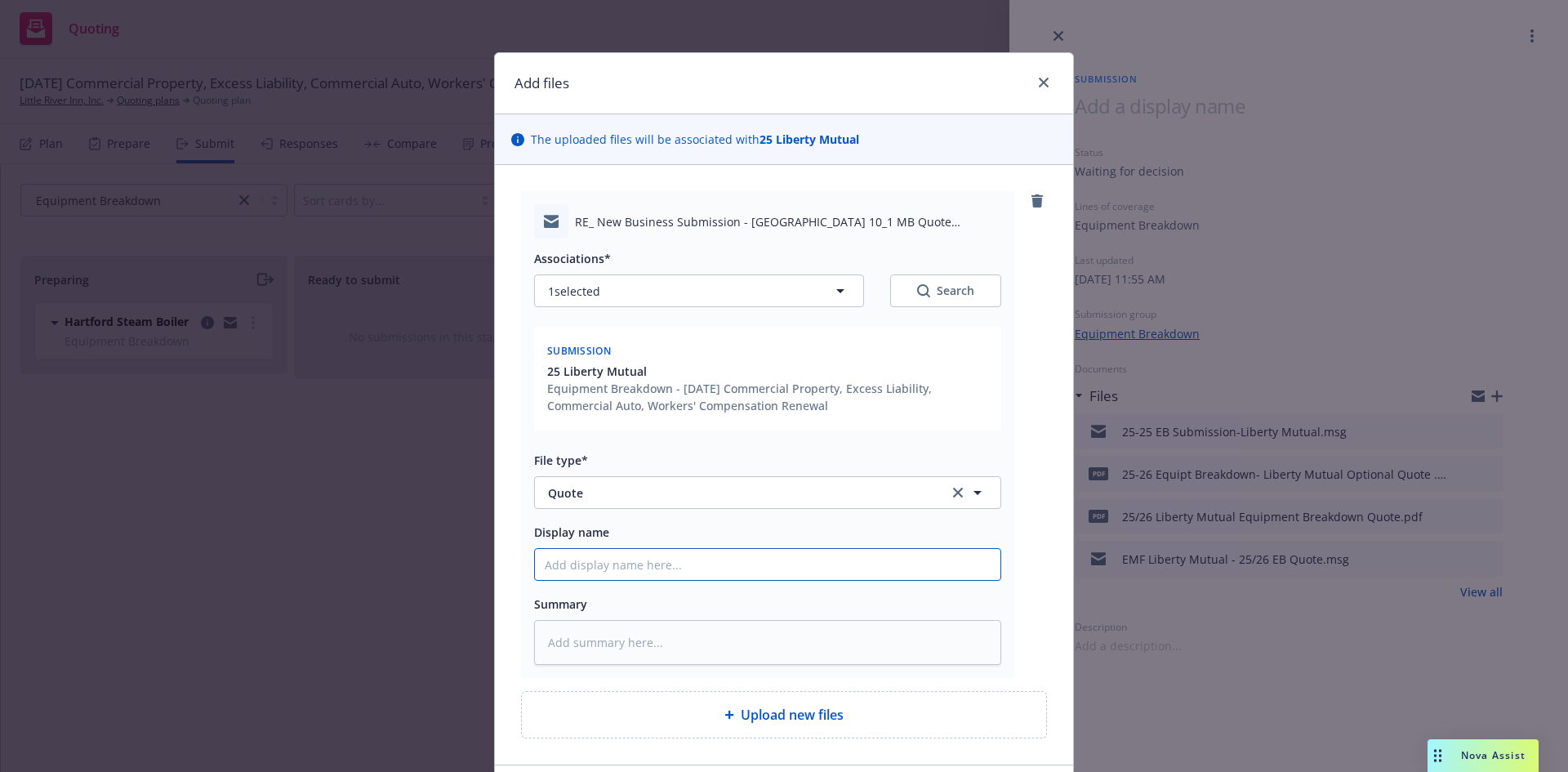
click at [896, 561] on input "Display name" at bounding box center [768, 564] width 465 height 31
drag, startPoint x: 949, startPoint y: 569, endPoint x: 497, endPoint y: 581, distance: 452.2
click at [497, 581] on div "RE_ New Business Submission - [GEOGRAPHIC_DATA] 10_1 MB Quote Needed.msg Associ…" at bounding box center [784, 464] width 578 height 599
click at [578, 652] on textarea at bounding box center [768, 643] width 467 height 45
paste textarea "25-26 REVISED Liberty Mutual Equipment Breakdown Quote"
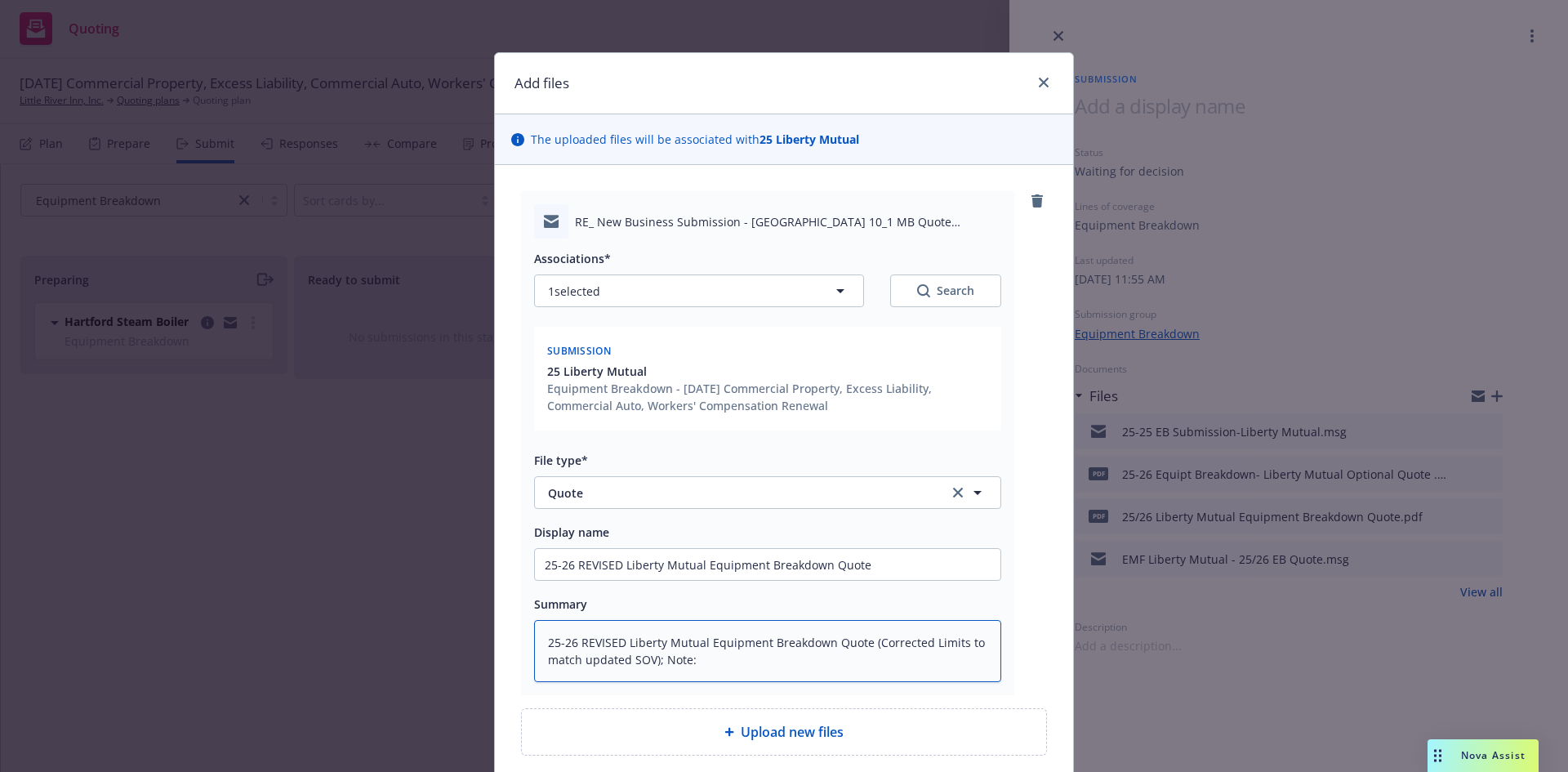
click at [736, 655] on textarea "25-26 REVISED Liberty Mutual Equipment Breakdown Quote (Corrected Limits to mat…" at bounding box center [768, 651] width 467 height 62
paste textarea "The values noted as “equipment” of $368,852 were not included as they do not ca…"
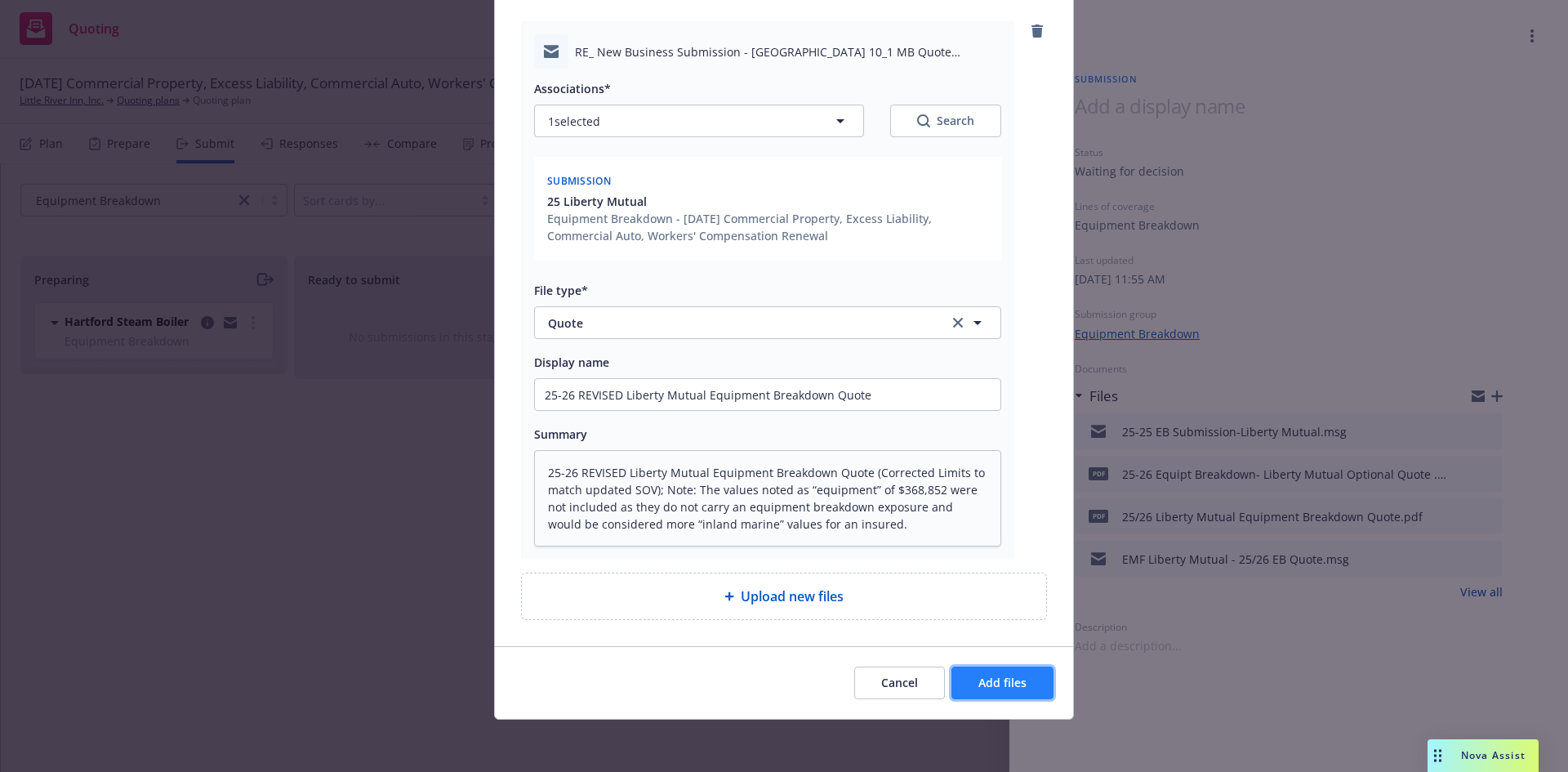
click at [981, 682] on span "Add files" at bounding box center [1002, 682] width 48 height 16
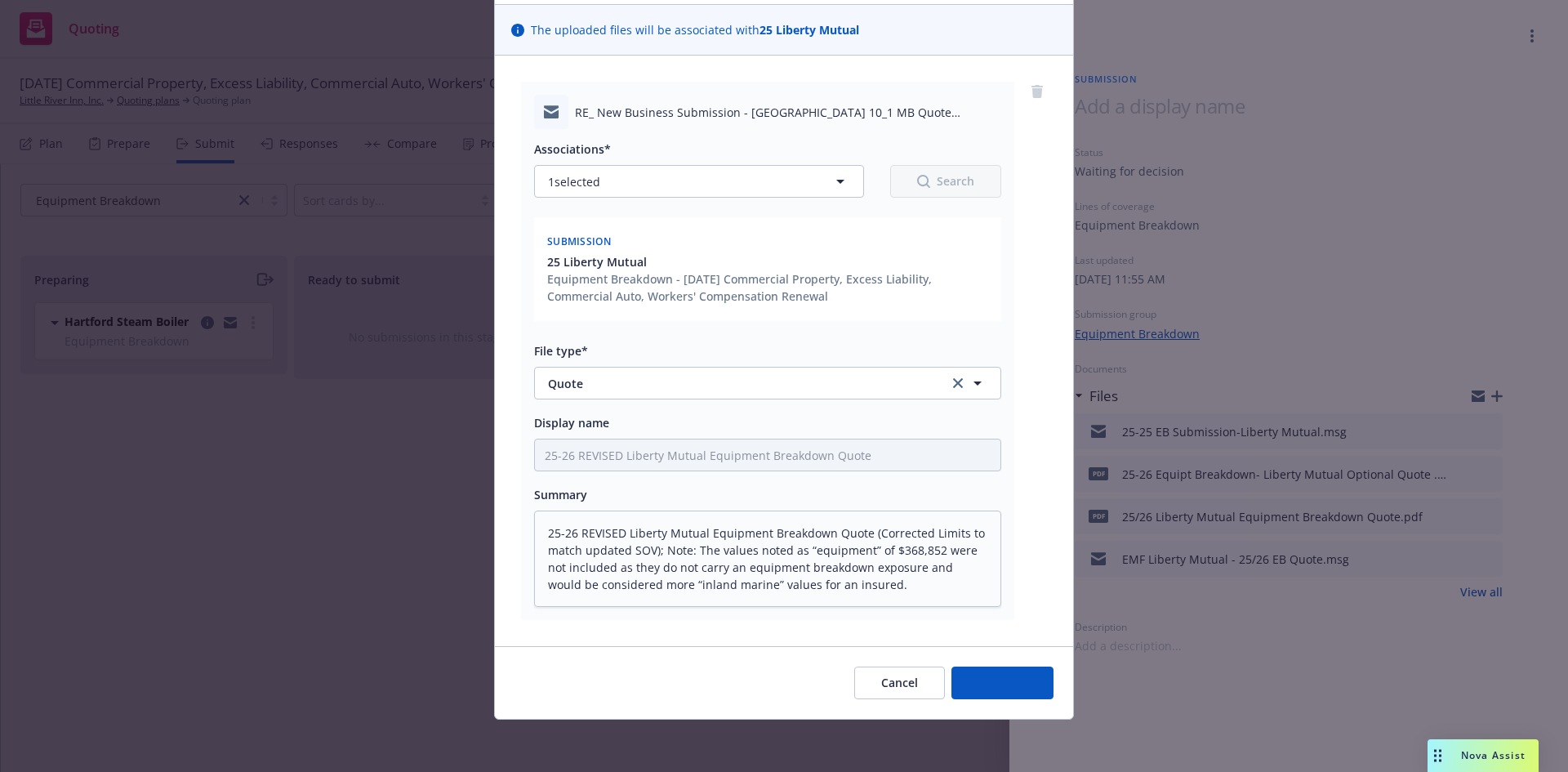
scroll to position [109, 0]
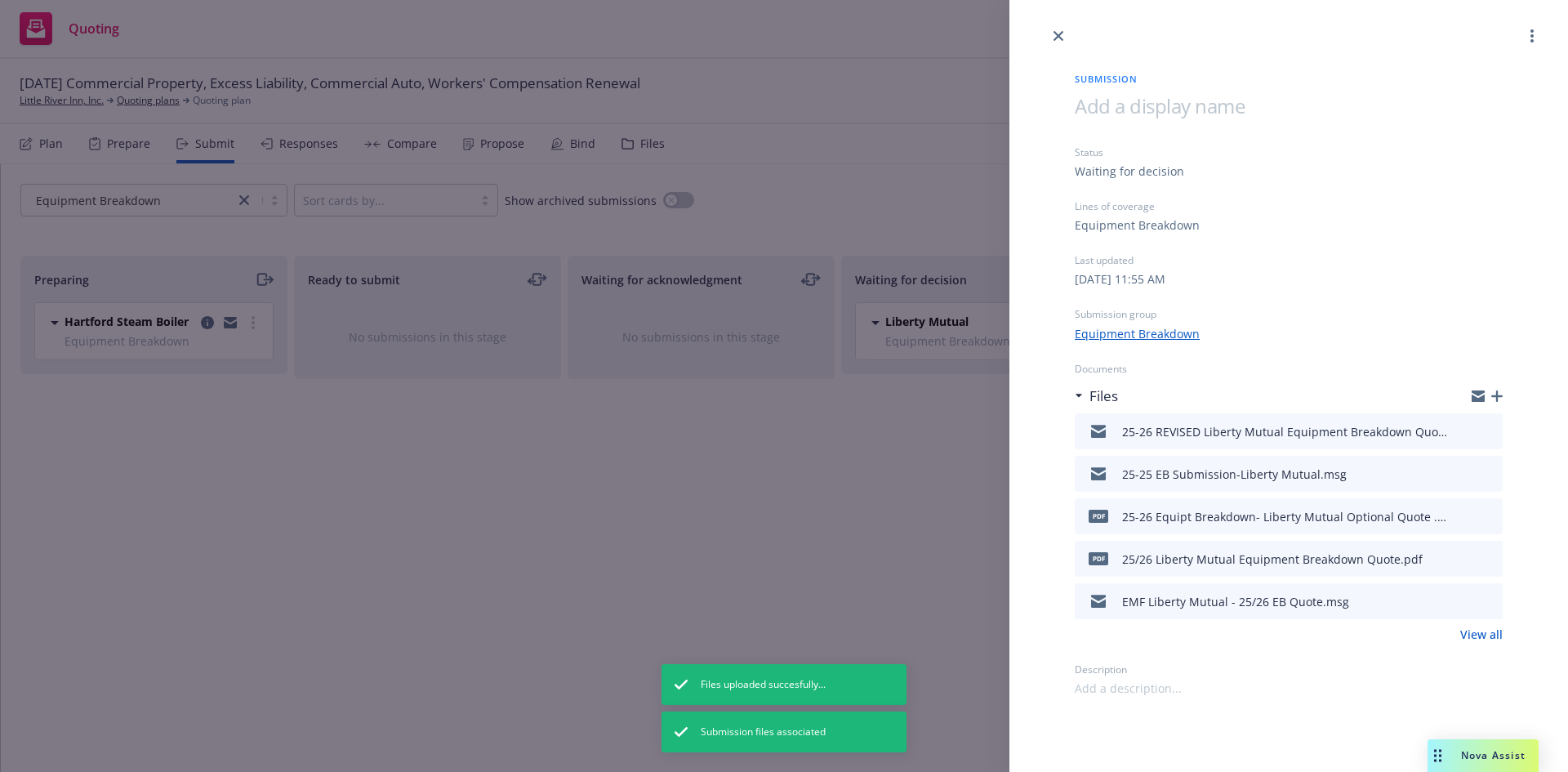
click at [675, 524] on div "Submission Status Waiting for decision Lines of coverage Equipment Breakdown La…" at bounding box center [784, 386] width 1568 height 772
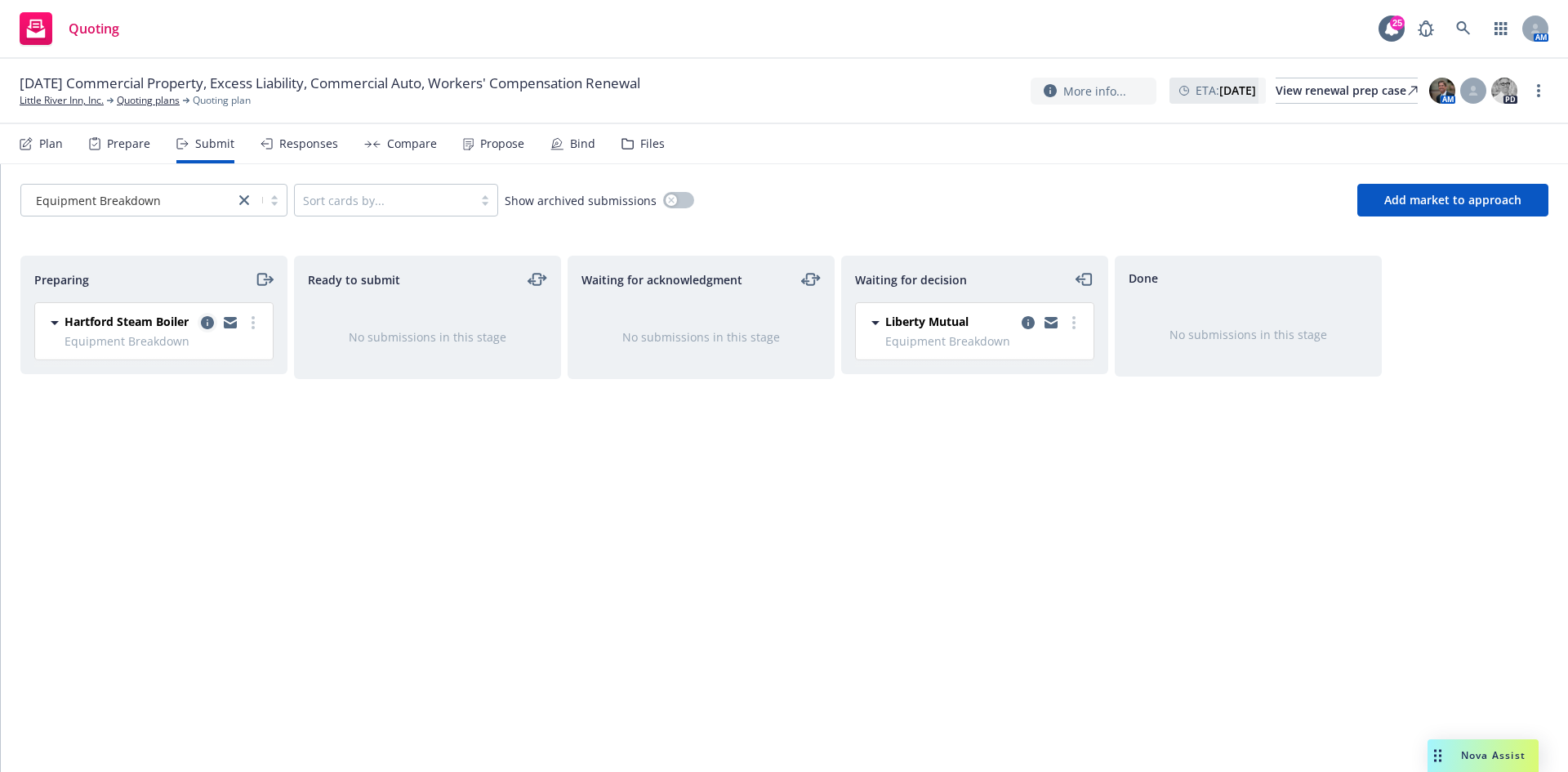
click at [212, 322] on icon "copy logging email" at bounding box center [207, 322] width 13 height 13
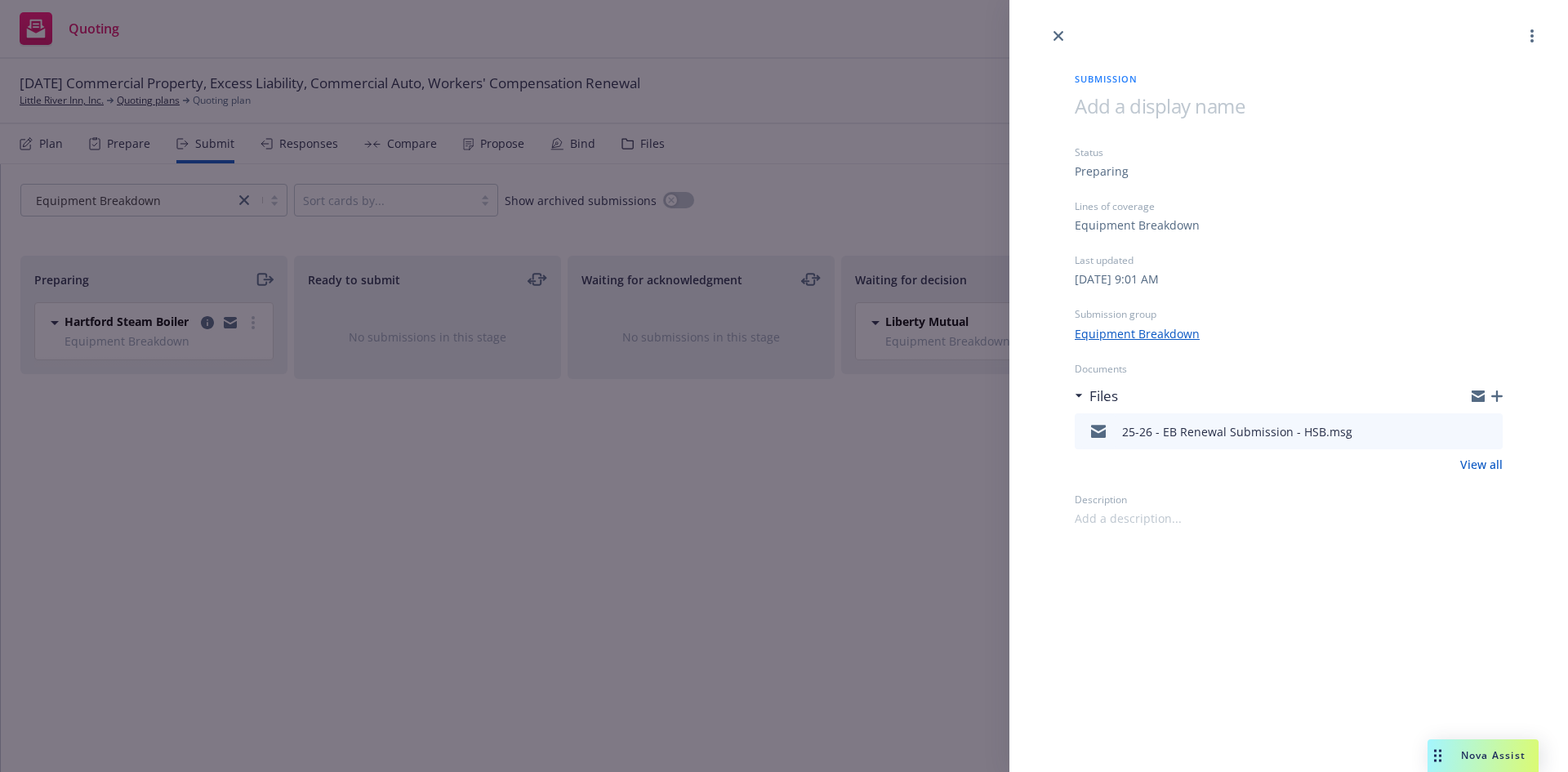
click at [472, 460] on div "Submission Status Preparing Lines of coverage Equipment Breakdown Last updated …" at bounding box center [784, 386] width 1568 height 772
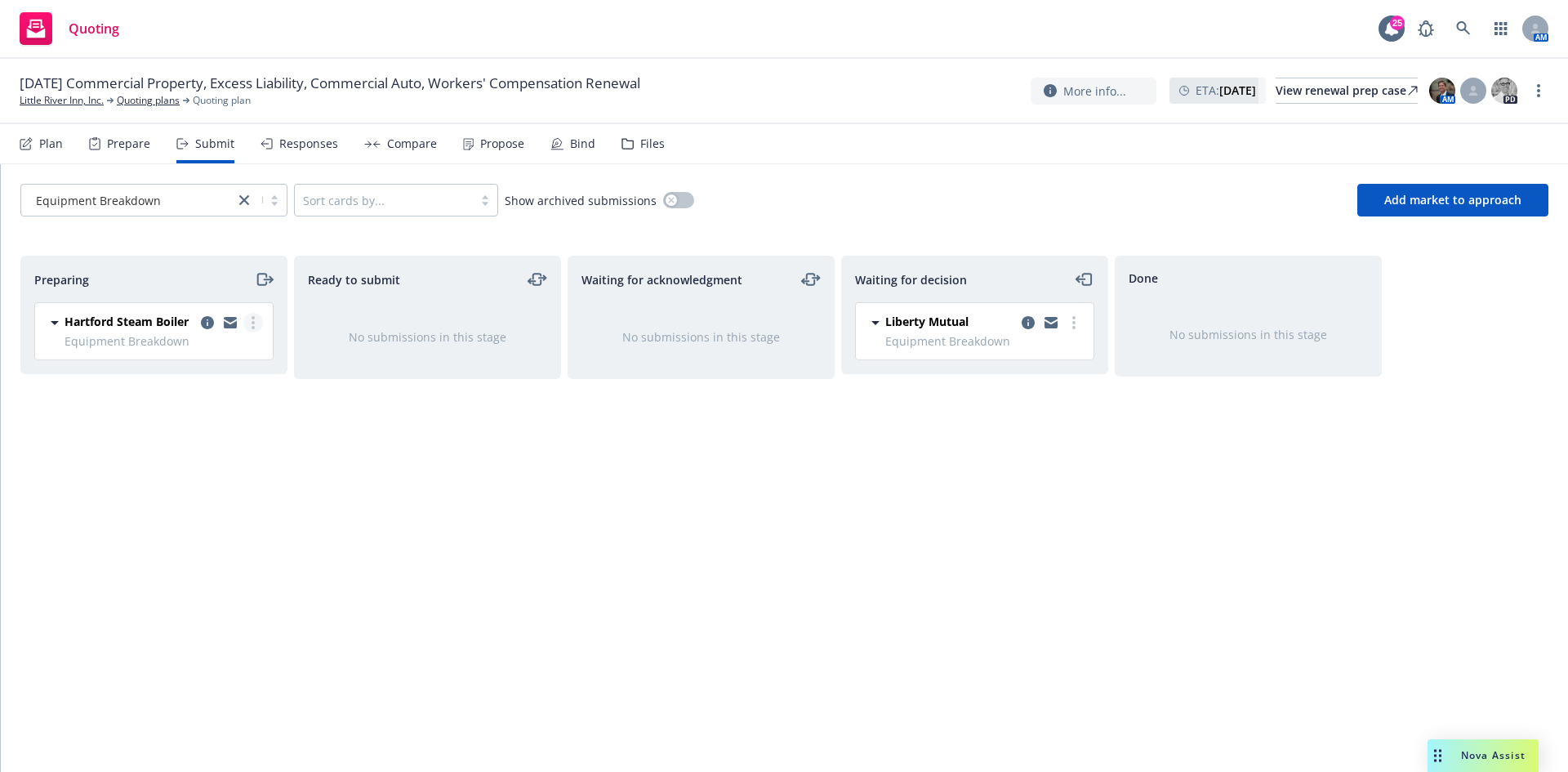
click at [250, 324] on link "more" at bounding box center [253, 322] width 20 height 20
click at [202, 453] on span "Add accepted decision" at bounding box center [180, 454] width 164 height 16
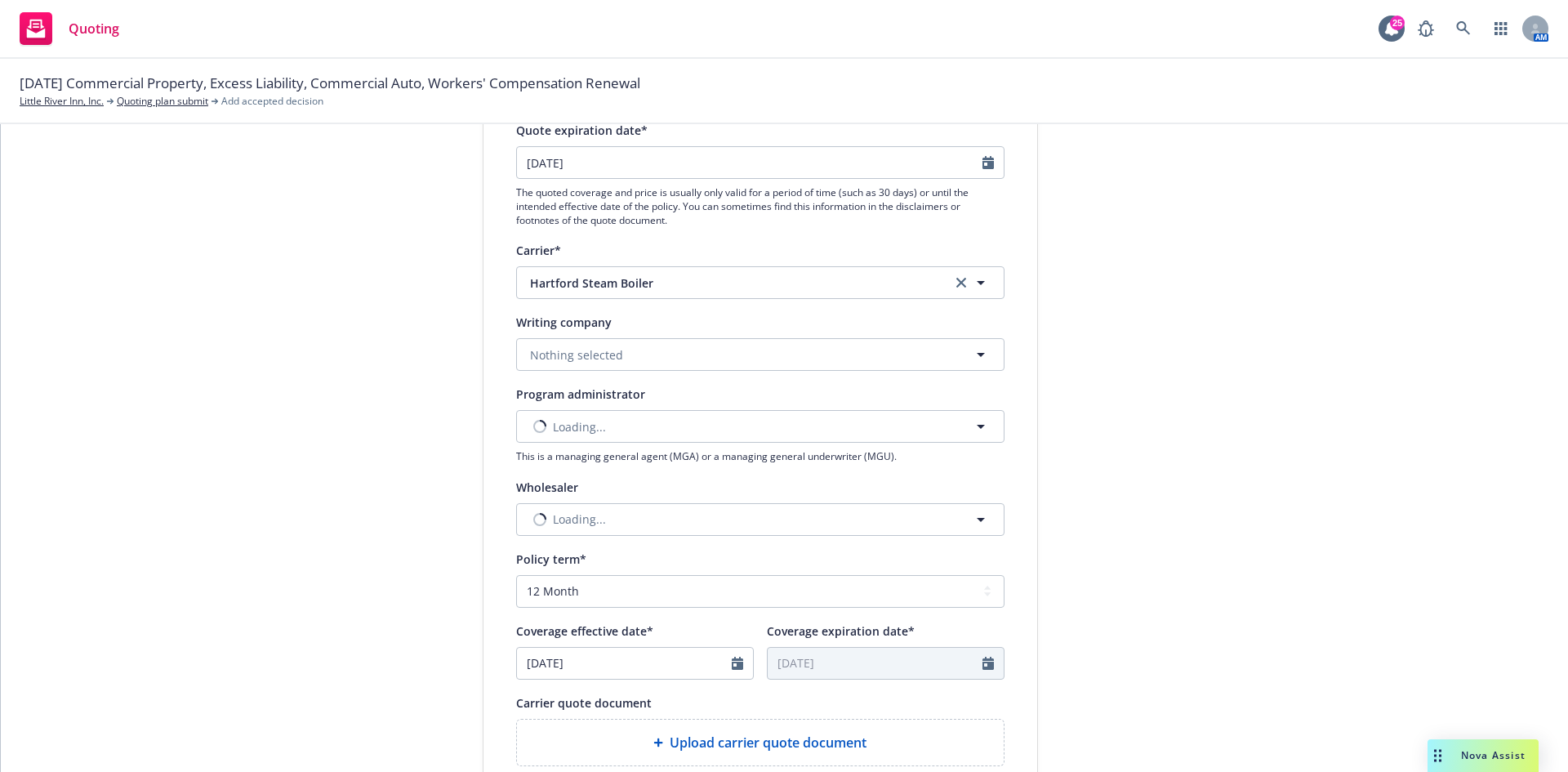
scroll to position [245, 0]
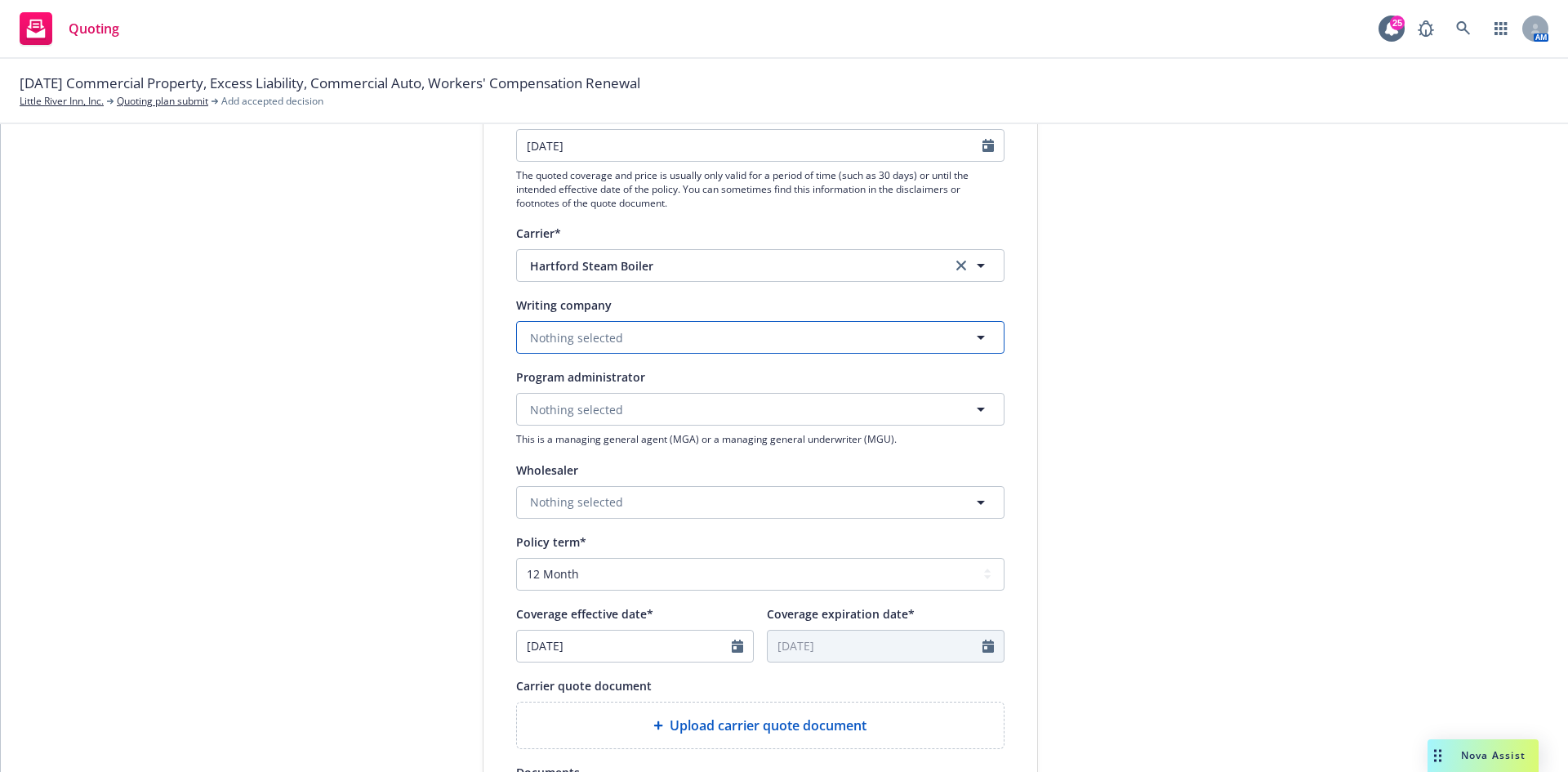
click at [606, 333] on span "Nothing selected" at bounding box center [577, 337] width 93 height 17
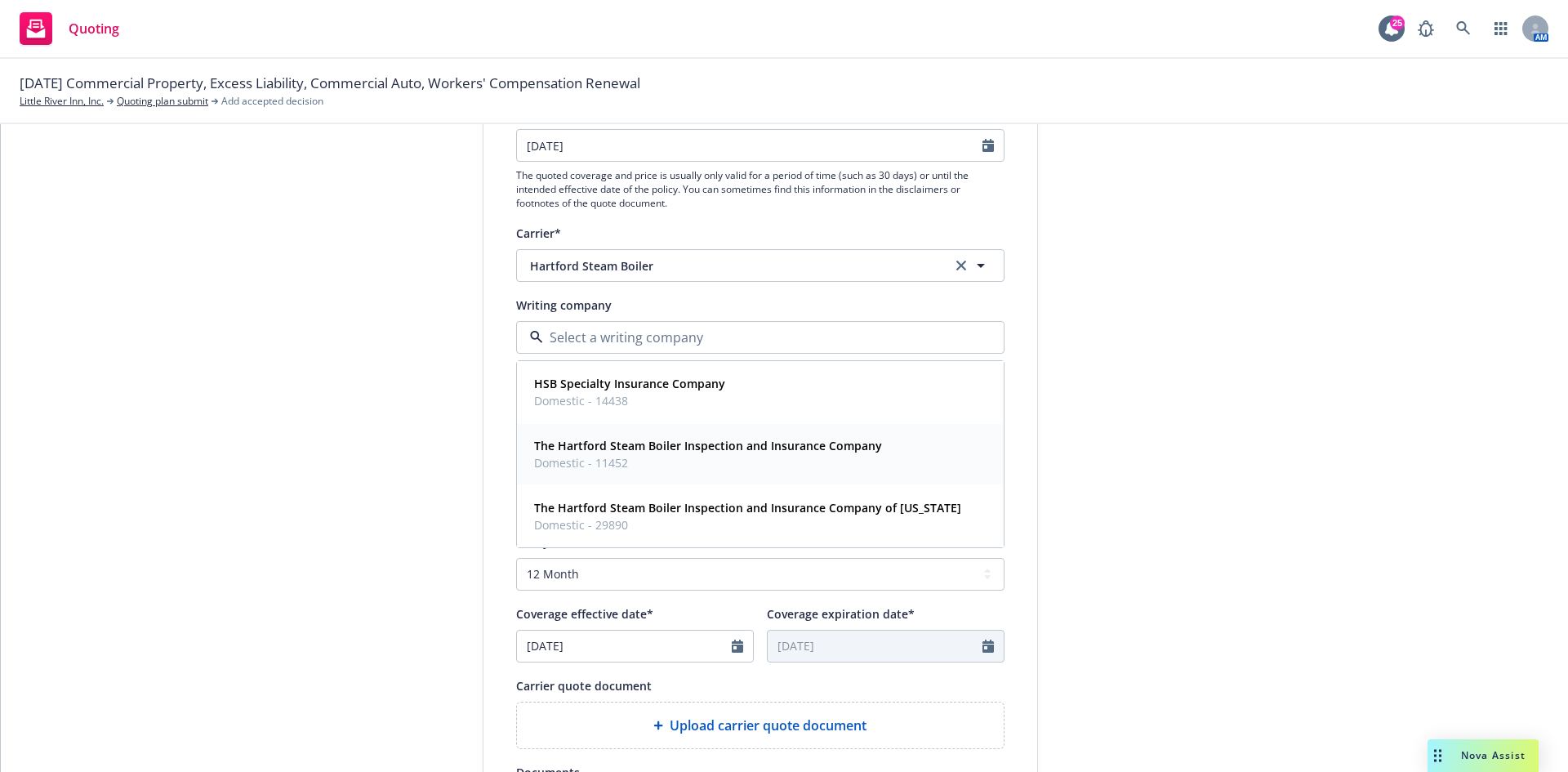
click at [678, 443] on strong "The Hartford Steam Boiler Inspection and Insurance Company" at bounding box center [708, 446] width 348 height 16
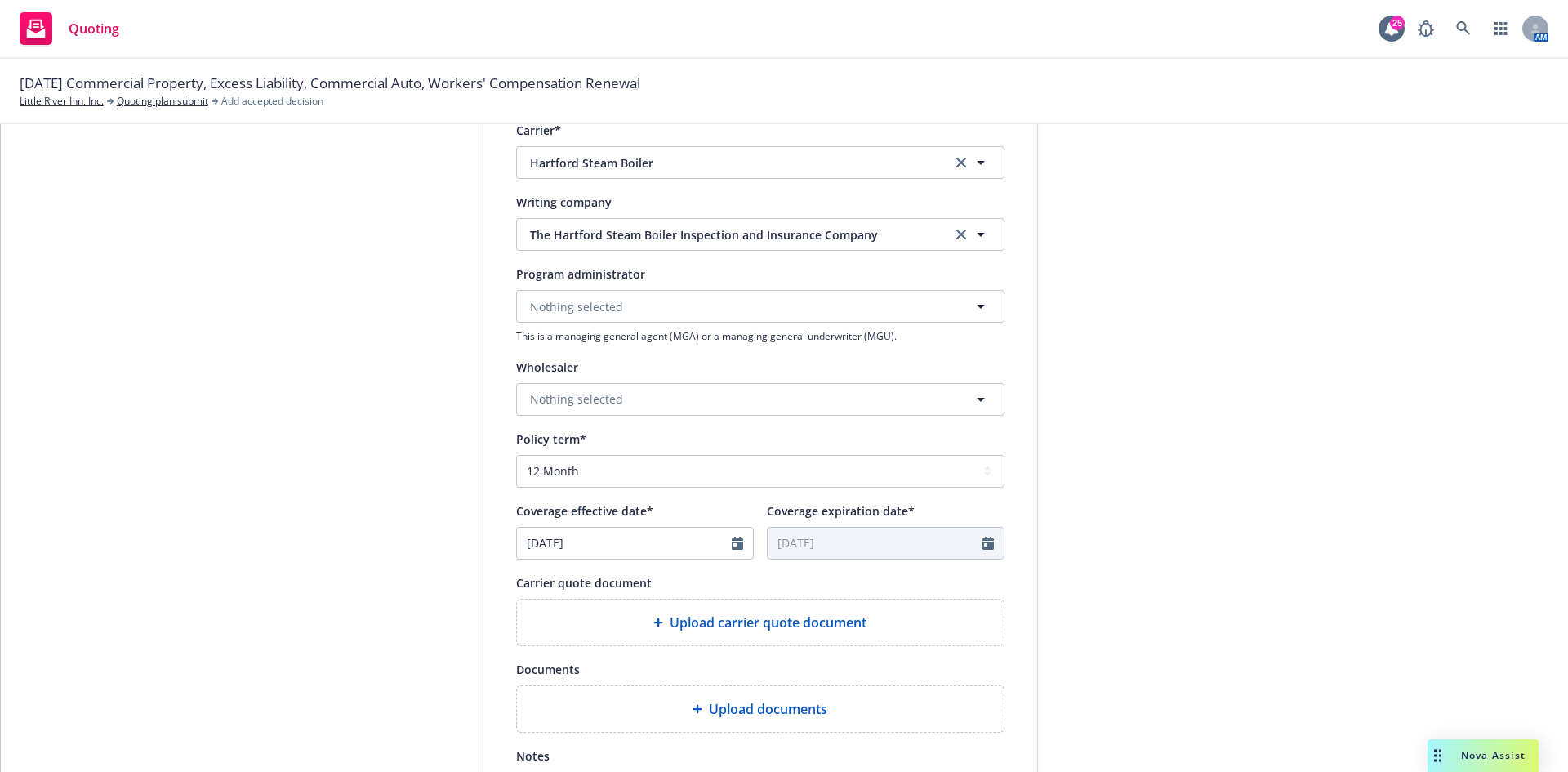
scroll to position [572, 0]
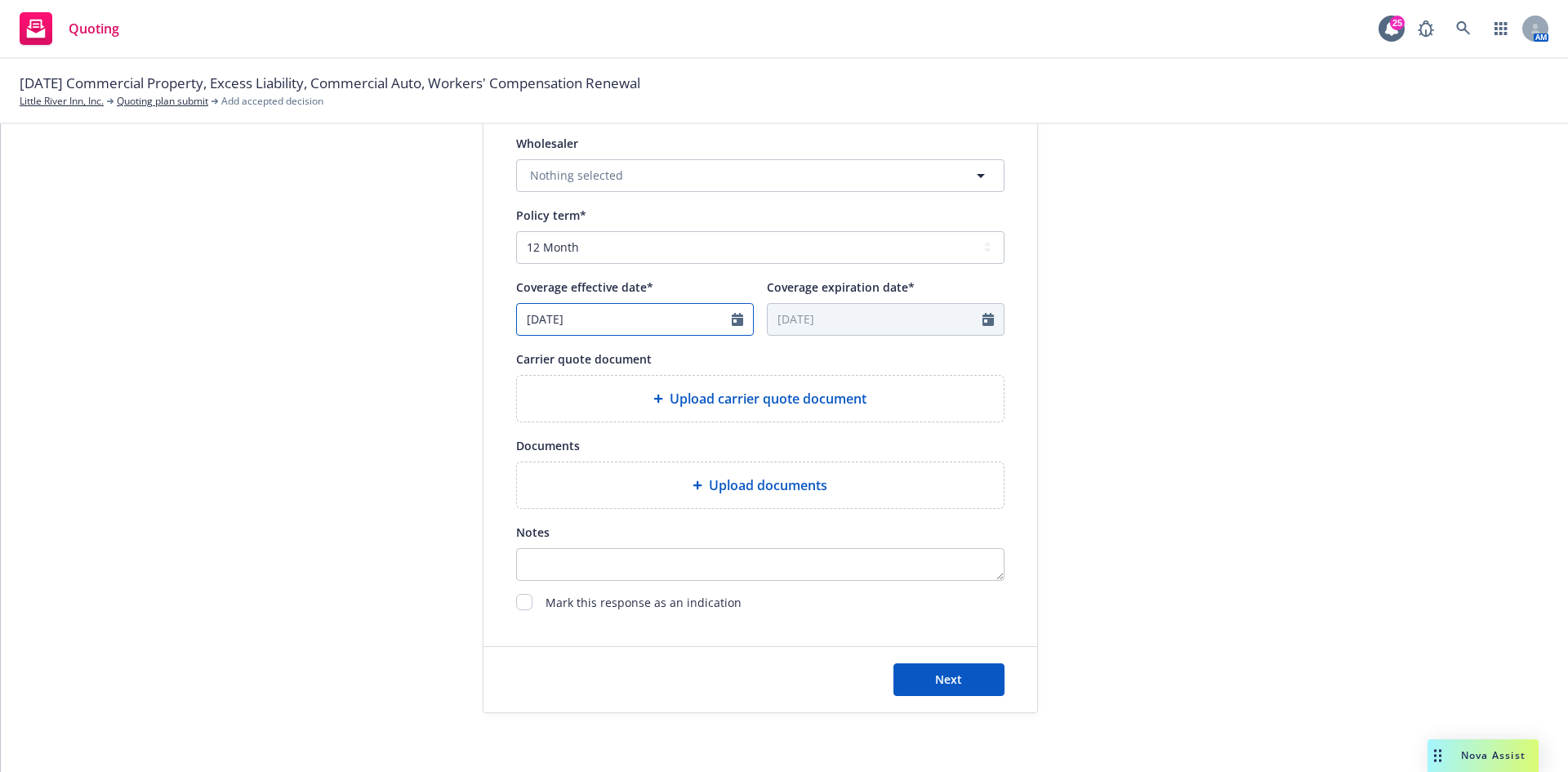
click at [734, 316] on icon "Calendar" at bounding box center [738, 318] width 12 height 13
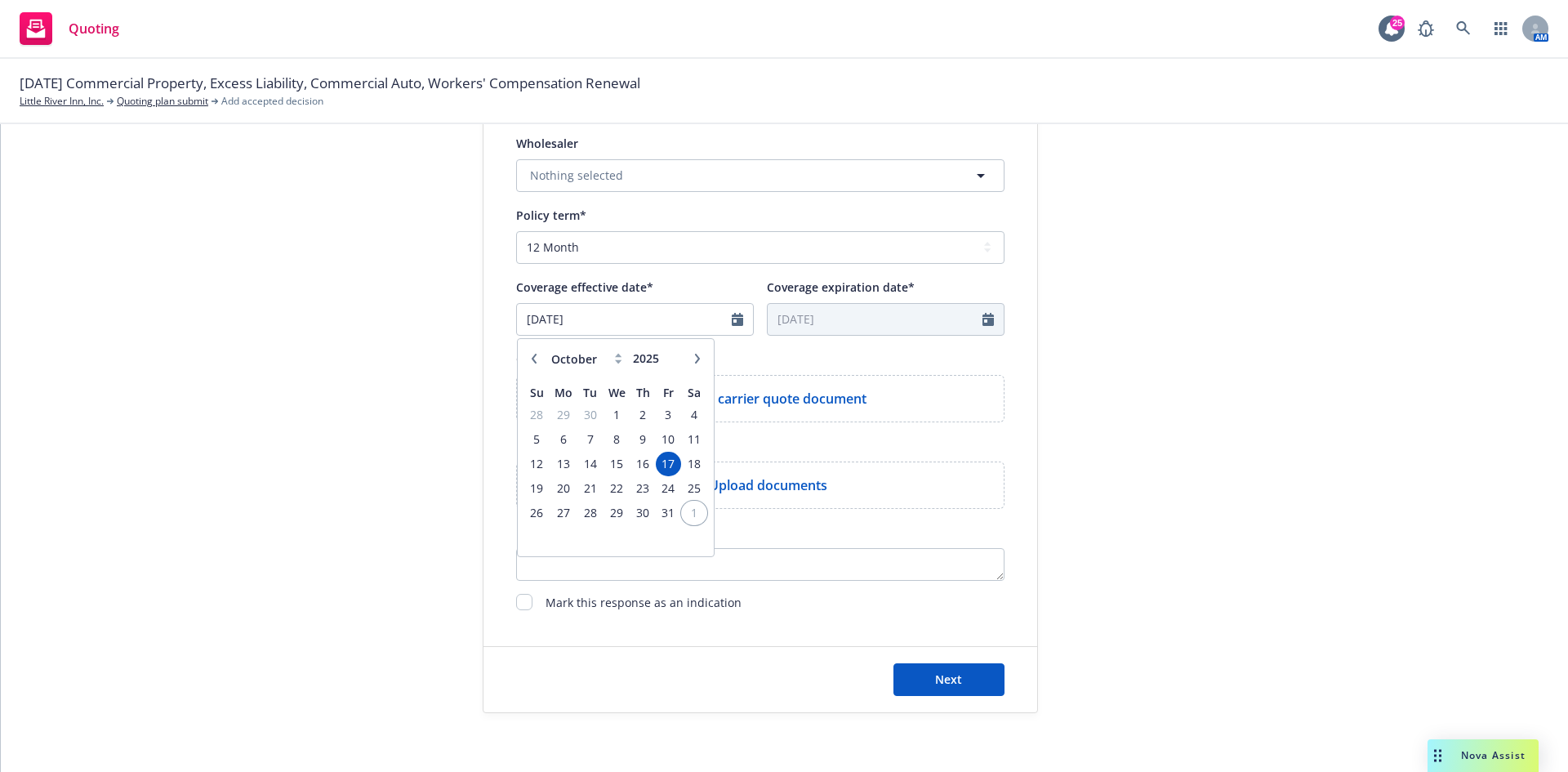
click at [685, 512] on span "1" at bounding box center [693, 512] width 22 height 21
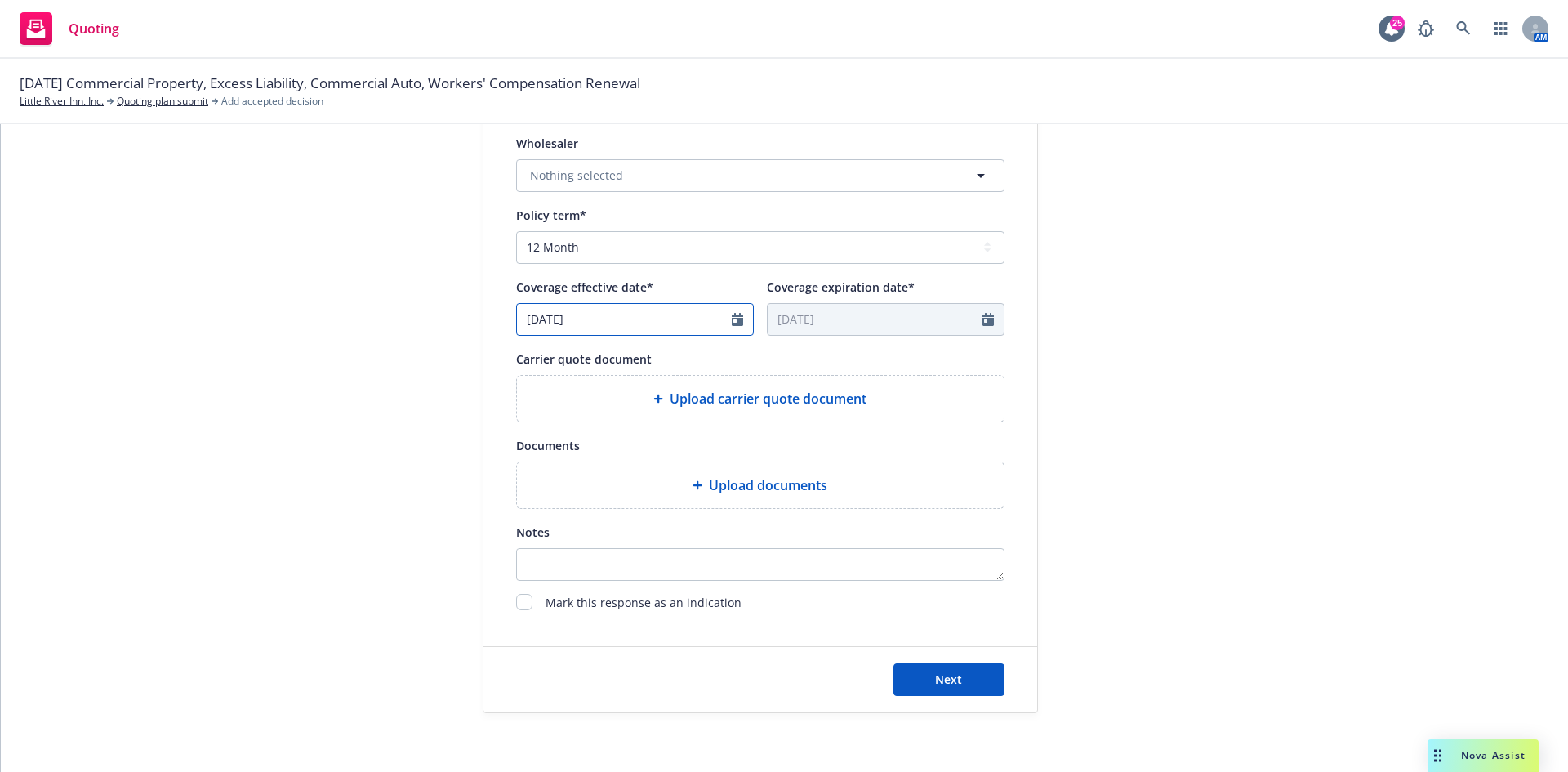
click at [735, 322] on icon "Calendar" at bounding box center [738, 318] width 12 height 13
click at [531, 356] on icon "button" at bounding box center [533, 359] width 5 height 10
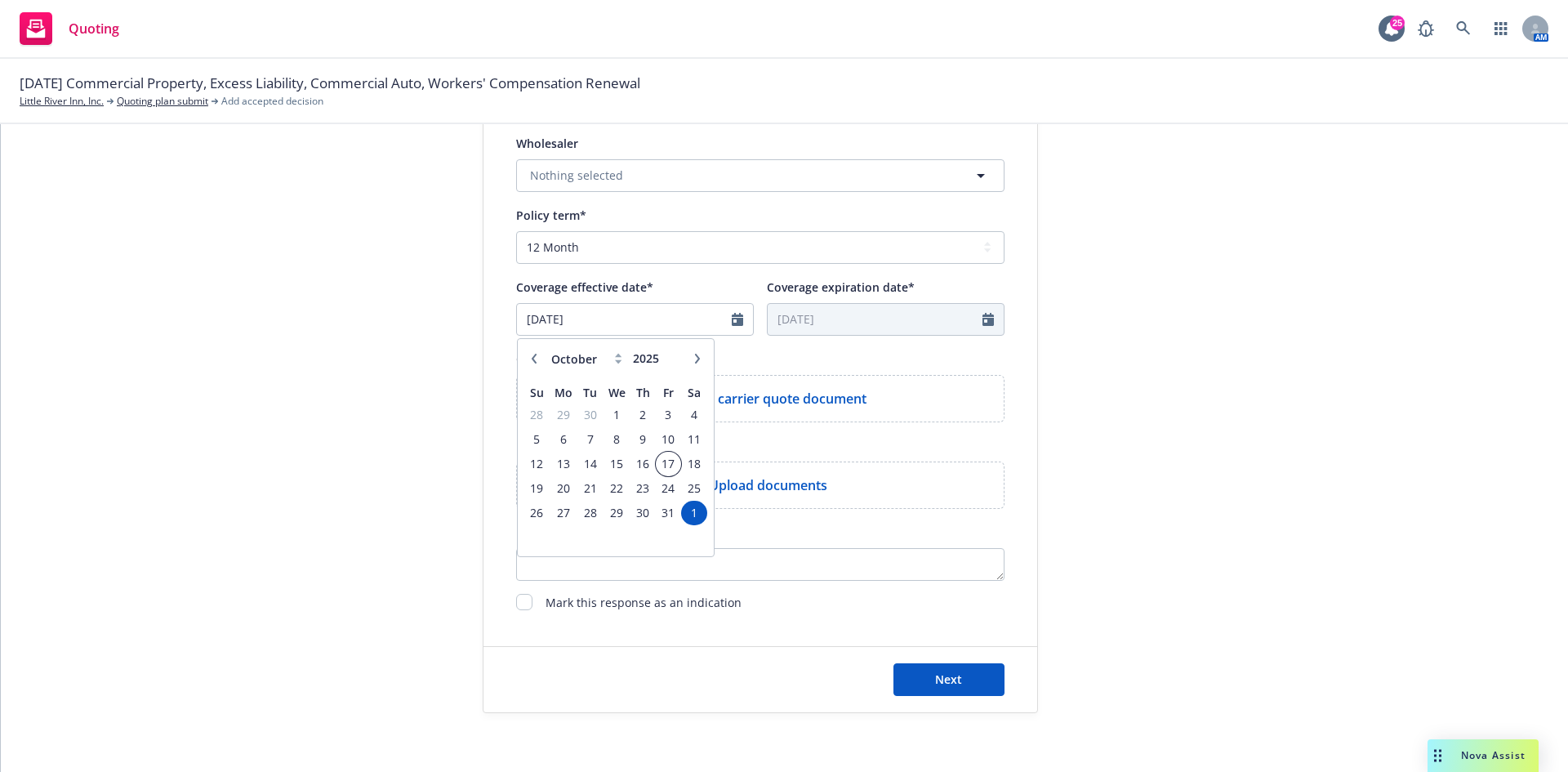
drag, startPoint x: 664, startPoint y: 465, endPoint x: 1014, endPoint y: 464, distance: 350.0
click at [664, 465] on span "17" at bounding box center [669, 463] width 22 height 21
click at [1218, 455] on div "submission Carrier Hartford Steam Boiler Last updated [DATE] 9:01 AM" at bounding box center [1185, 165] width 229 height 1095
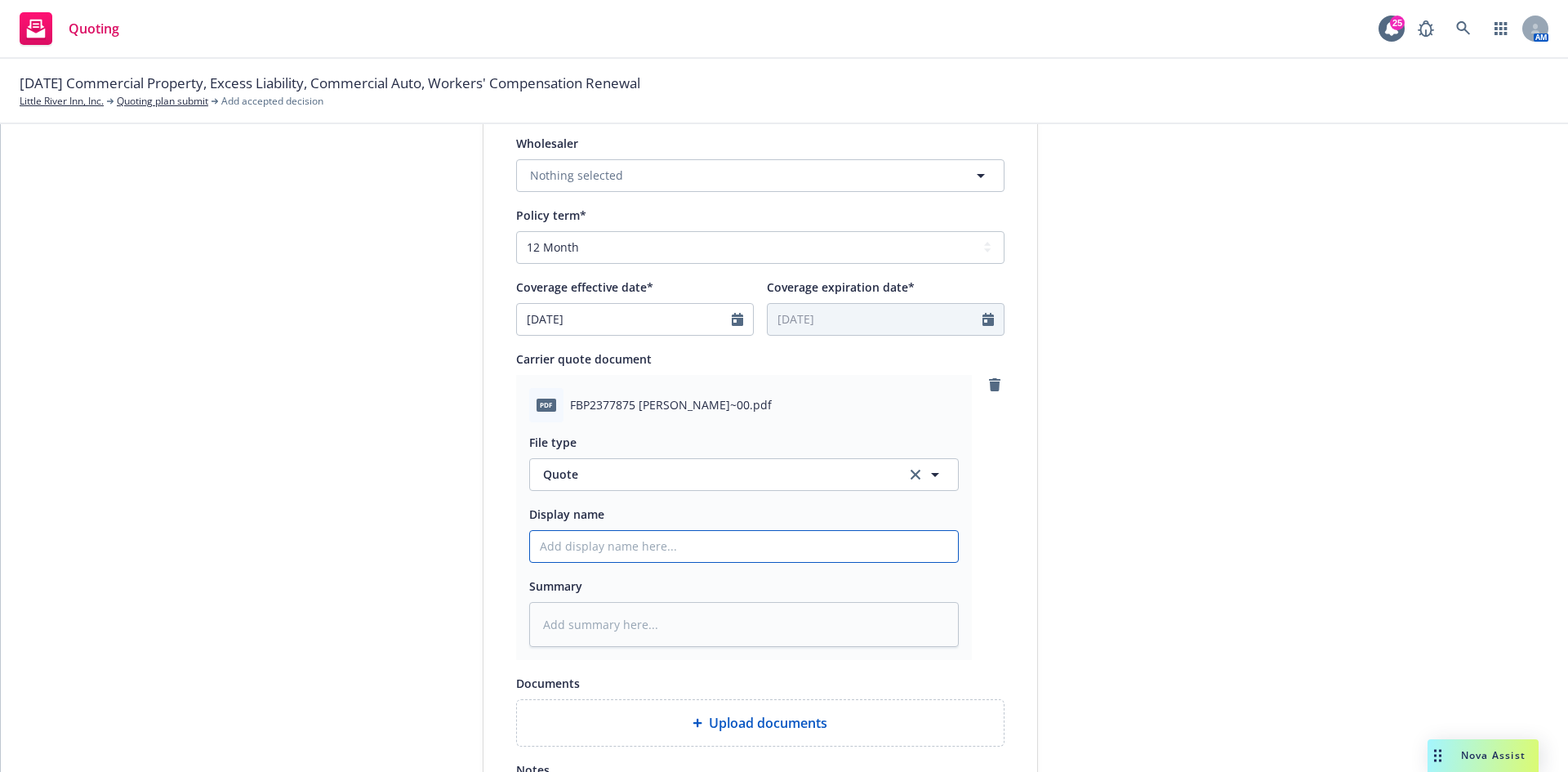
click at [608, 549] on input "Display name" at bounding box center [745, 545] width 428 height 31
drag, startPoint x: 827, startPoint y: 546, endPoint x: 489, endPoint y: 558, distance: 338.2
click at [489, 558] on div "Display name Hartford Steam Boiler Quote expiration date* [DATE] The quoted cov…" at bounding box center [760, 277] width 554 height 1147
click at [747, 630] on textarea at bounding box center [745, 624] width 430 height 45
paste textarea "25/26 Hartford Steam EB Renewal Quote/Auto-Policy"
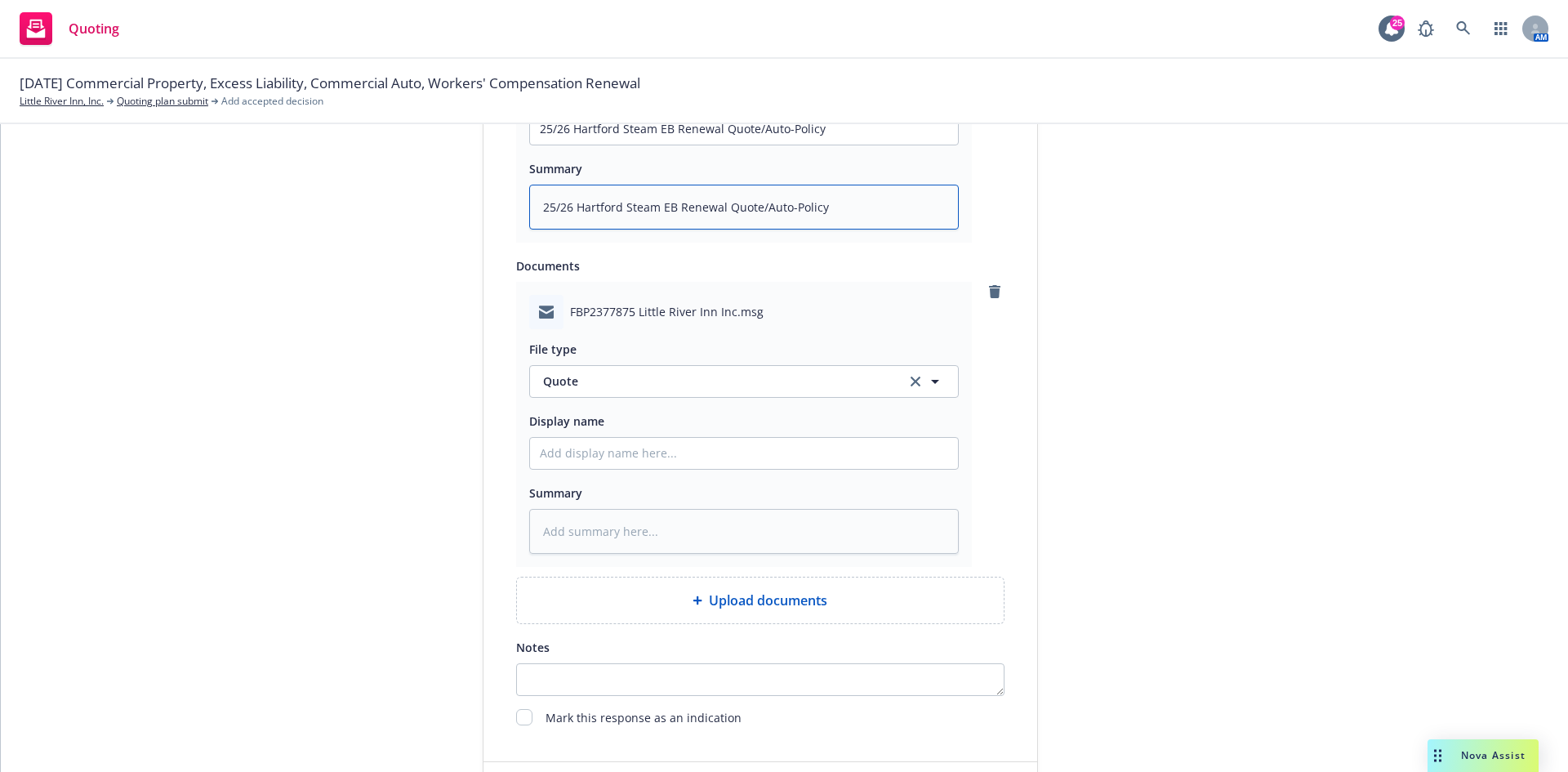
scroll to position [1062, 0]
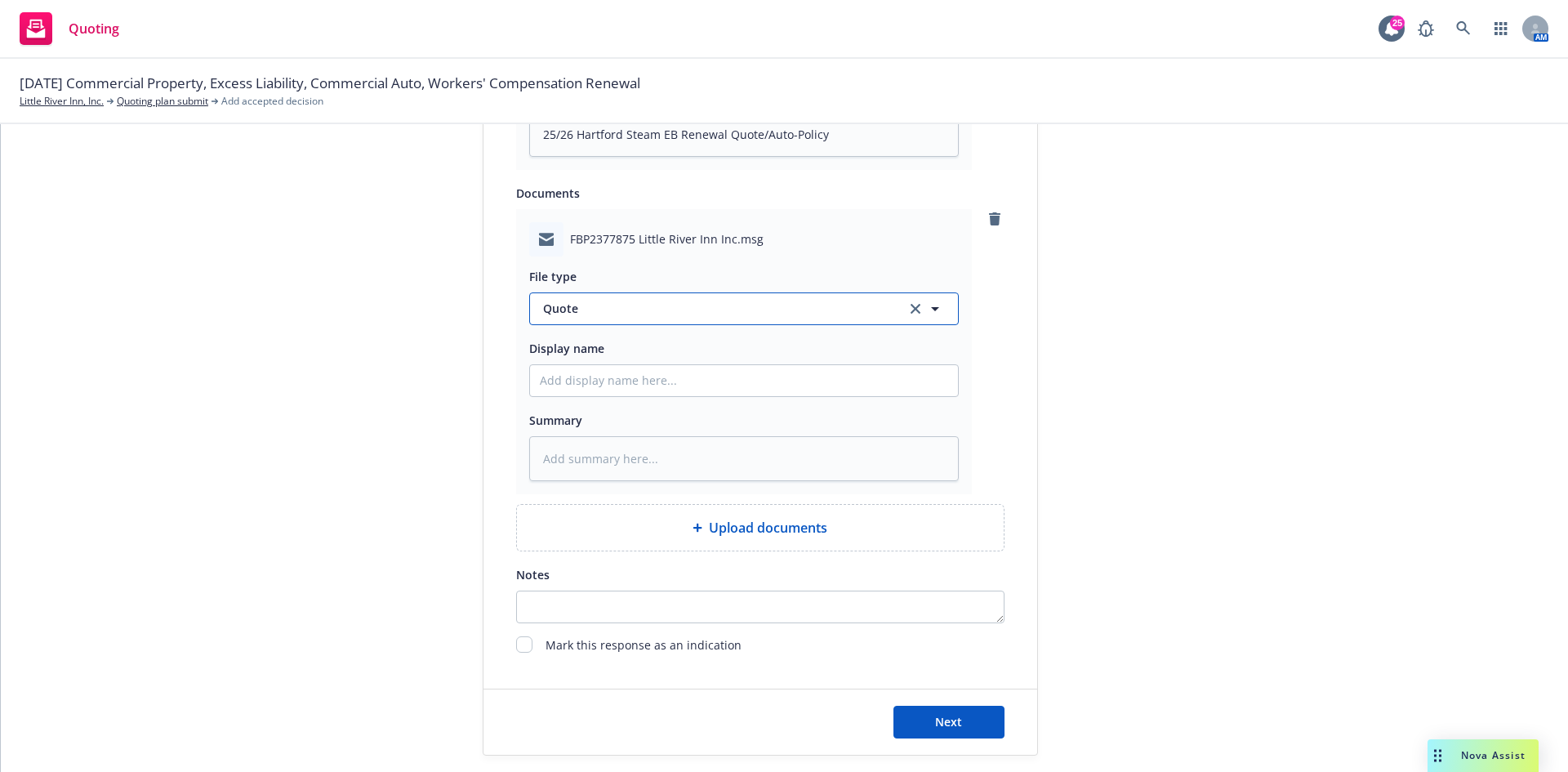
click at [651, 307] on span "Quote" at bounding box center [715, 308] width 344 height 17
click at [671, 358] on div "Email" at bounding box center [745, 354] width 408 height 24
drag, startPoint x: 631, startPoint y: 380, endPoint x: 647, endPoint y: 373, distance: 17.5
click at [631, 380] on input "Display name" at bounding box center [745, 380] width 428 height 31
drag, startPoint x: 893, startPoint y: 379, endPoint x: 392, endPoint y: 442, distance: 504.9
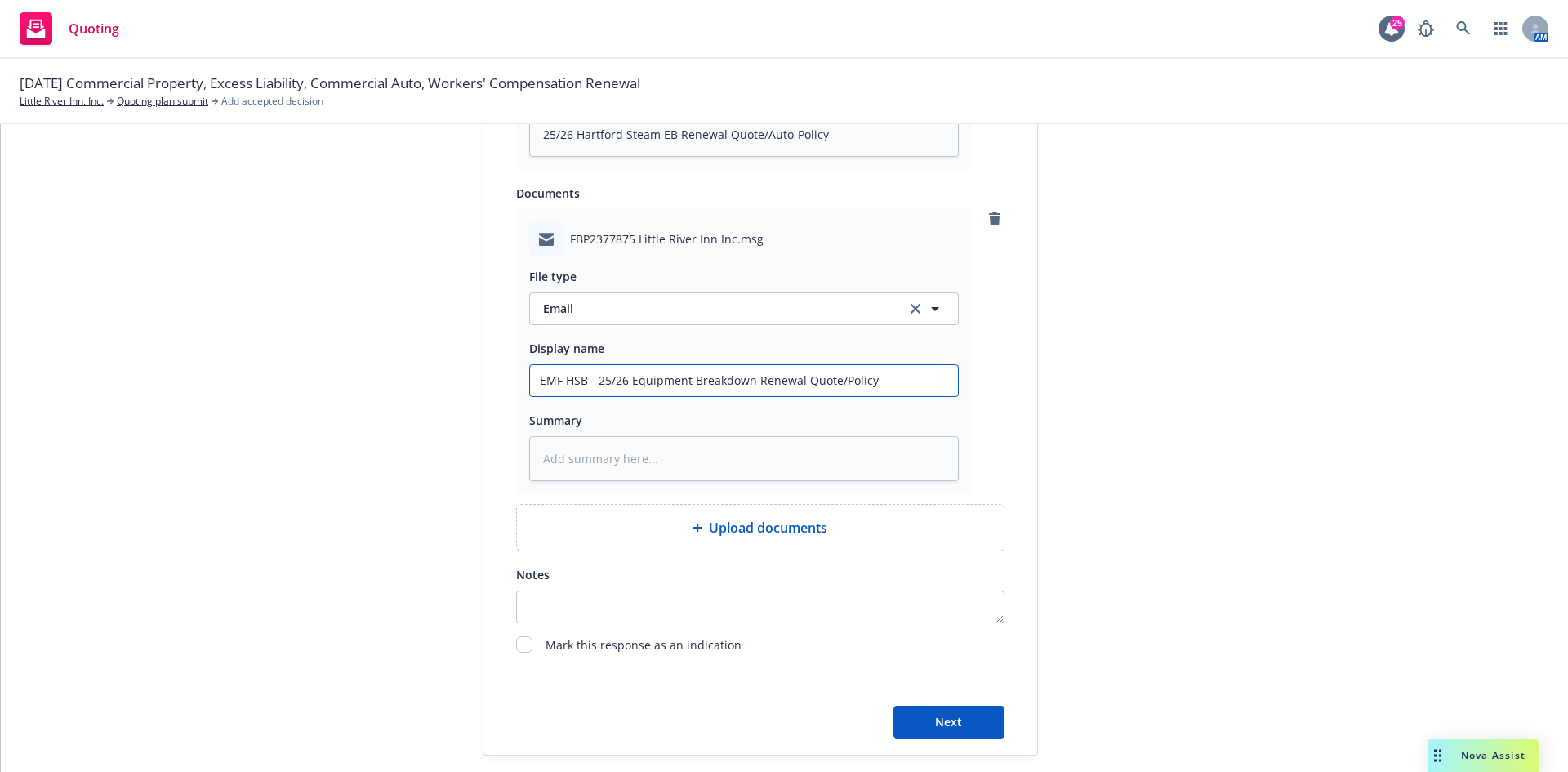
drag, startPoint x: 686, startPoint y: 439, endPoint x: 686, endPoint y: 459, distance: 20.0
click at [686, 440] on textarea at bounding box center [745, 458] width 430 height 45
click at [686, 459] on textarea at bounding box center [745, 458] width 430 height 45
paste textarea "EMF HSB - 25/26 Equipment Breakdown Renewal Quote/Policy"
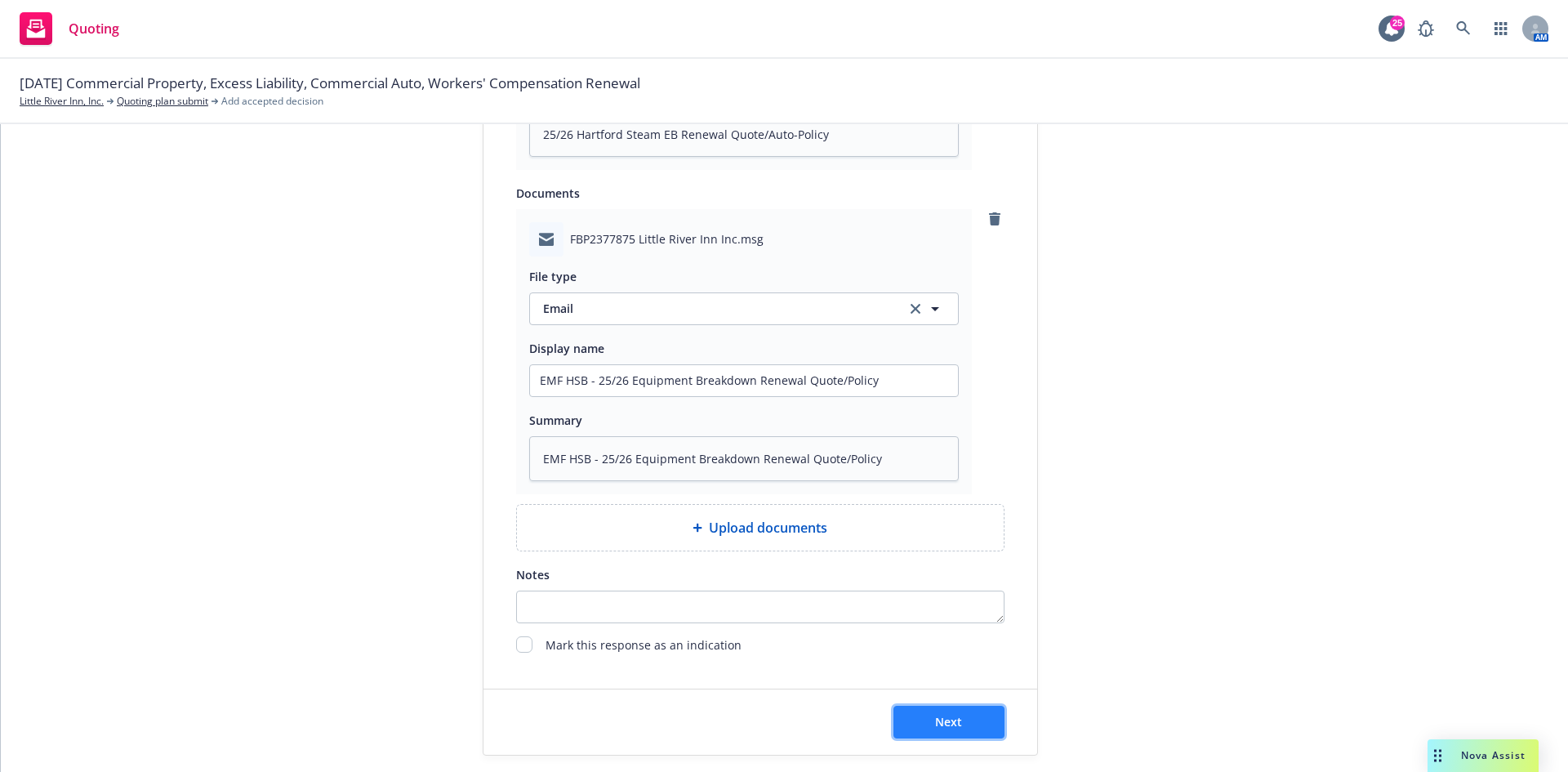
click at [935, 720] on span "Next" at bounding box center [948, 722] width 27 height 16
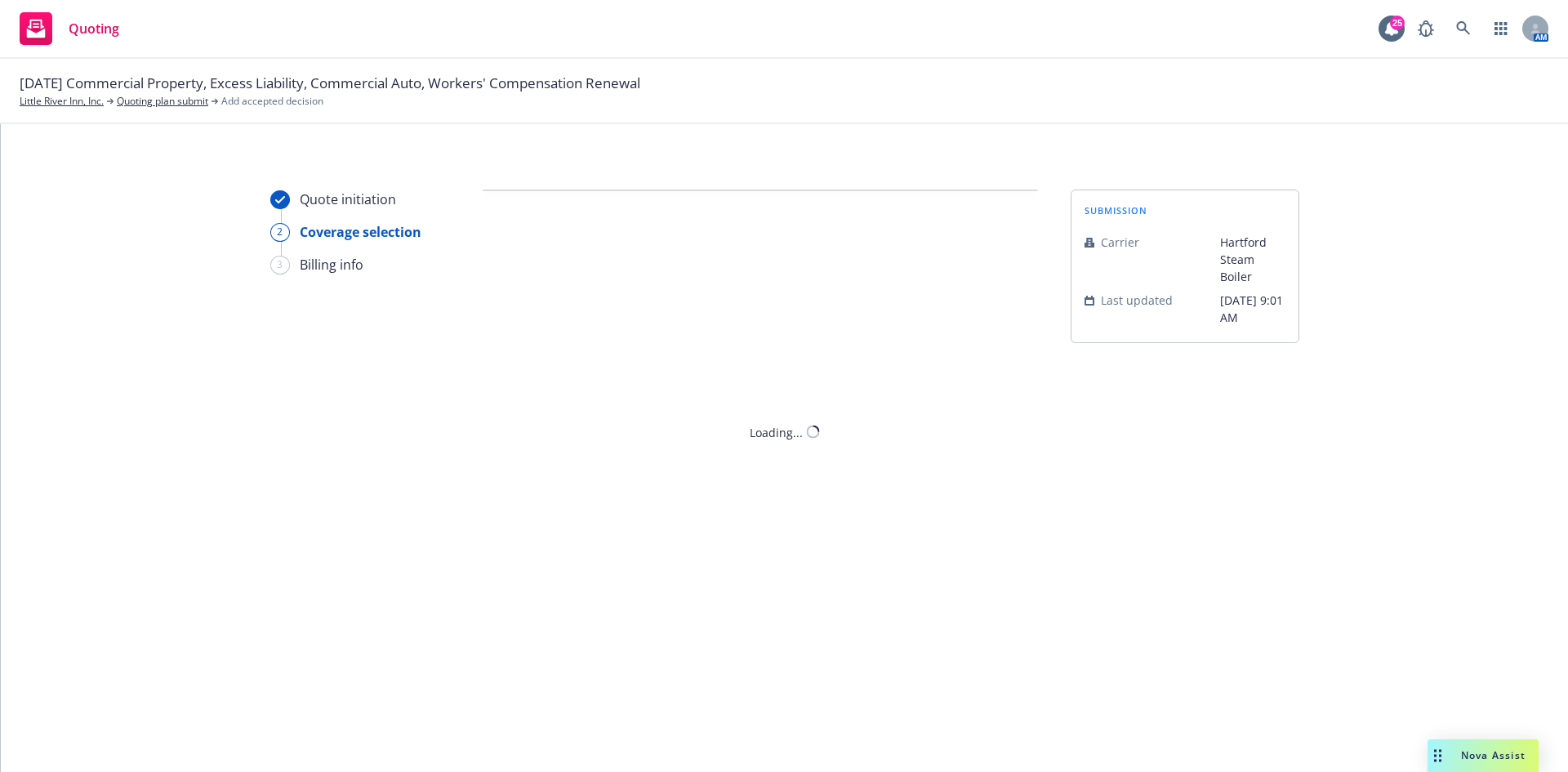
scroll to position [0, 0]
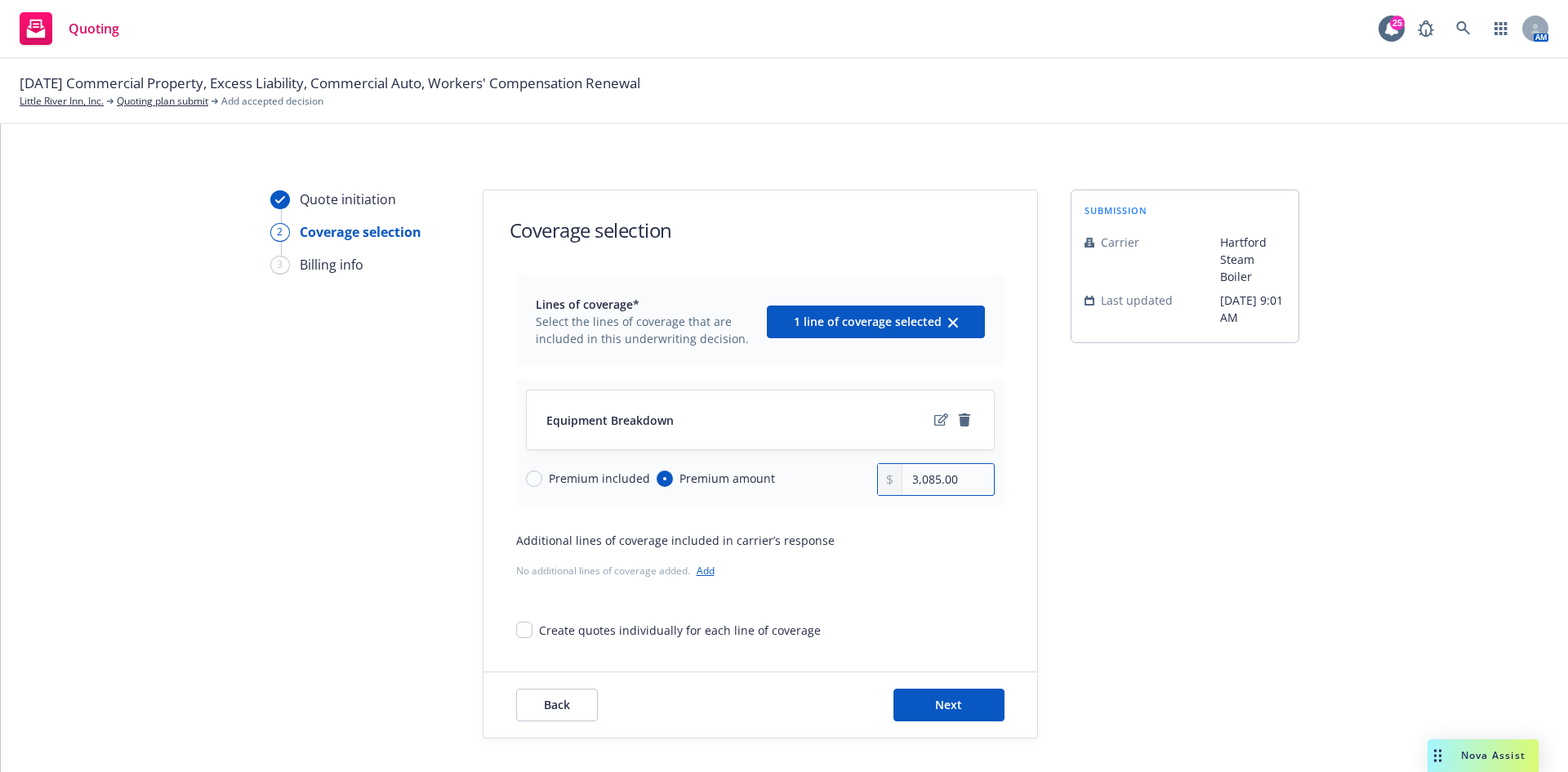
click at [960, 470] on input "3,085.00" at bounding box center [948, 478] width 91 height 31
drag, startPoint x: 959, startPoint y: 483, endPoint x: 812, endPoint y: 484, distance: 147.0
click at [812, 484] on div "Premium included Premium amount 3,085.00" at bounding box center [759, 479] width 468 height 33
click at [922, 699] on button "Next" at bounding box center [949, 704] width 111 height 33
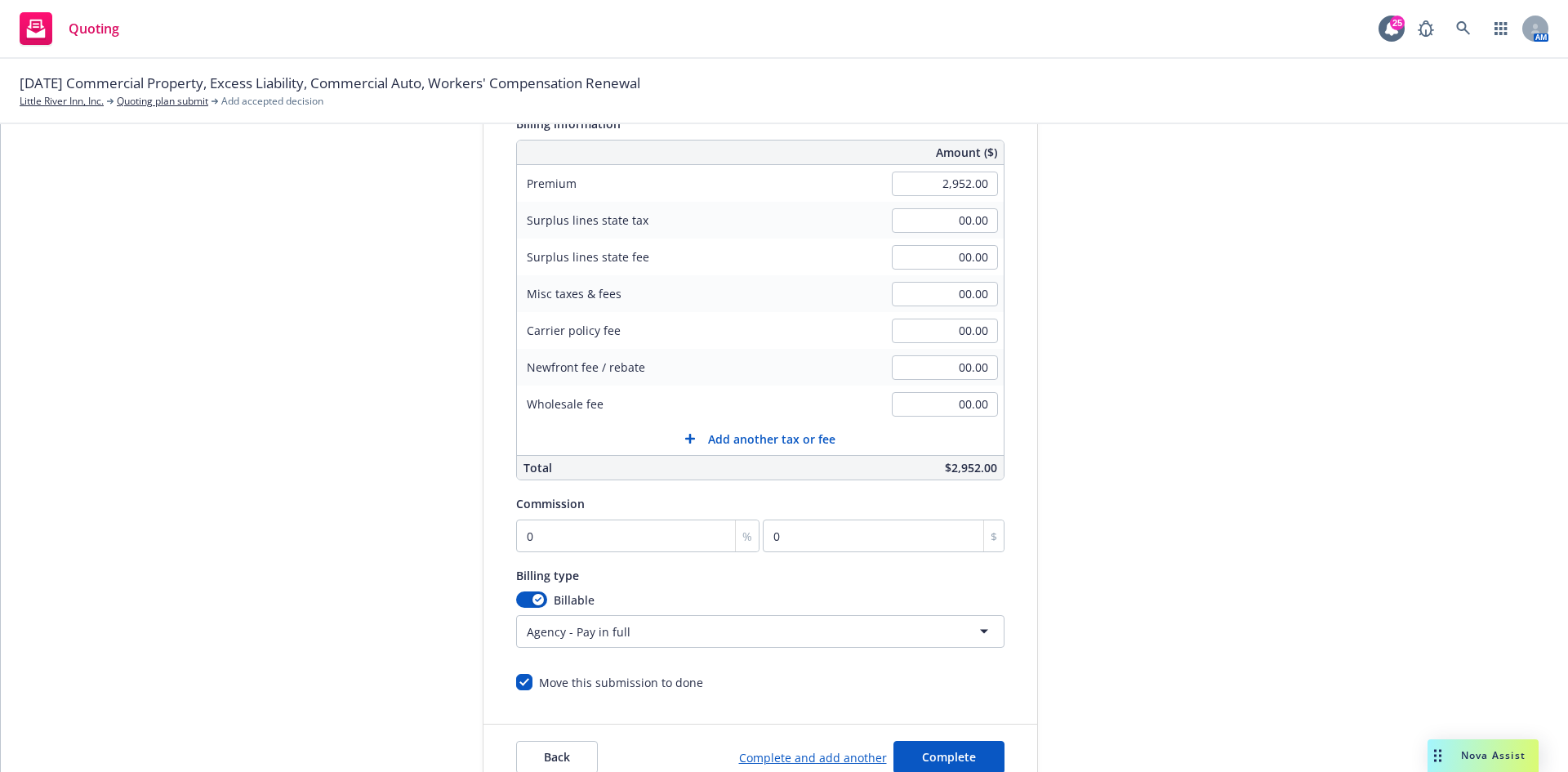
scroll to position [318, 0]
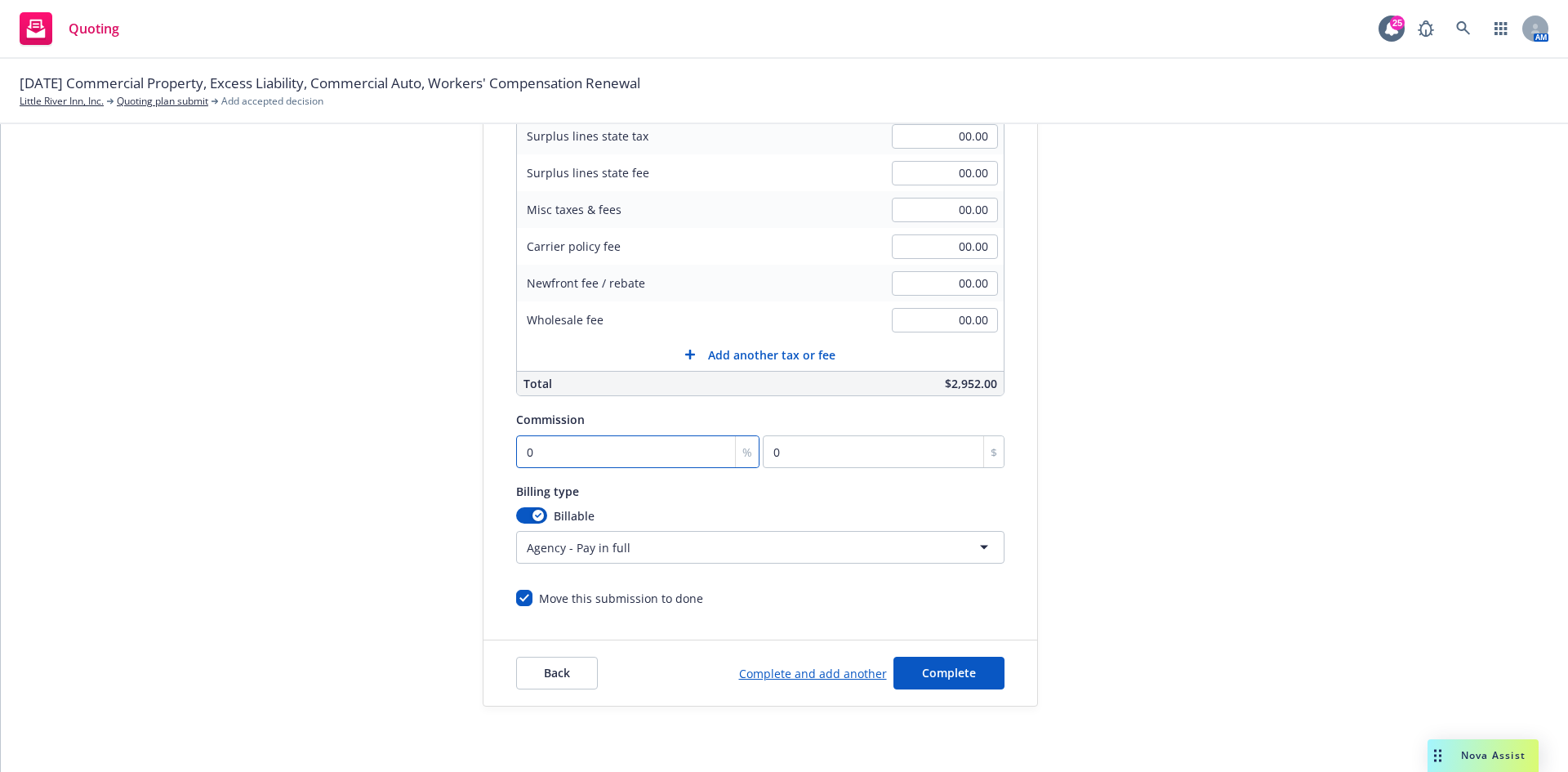
click at [565, 450] on input "0" at bounding box center [639, 451] width 245 height 33
click at [940, 668] on span "Complete" at bounding box center [949, 672] width 54 height 16
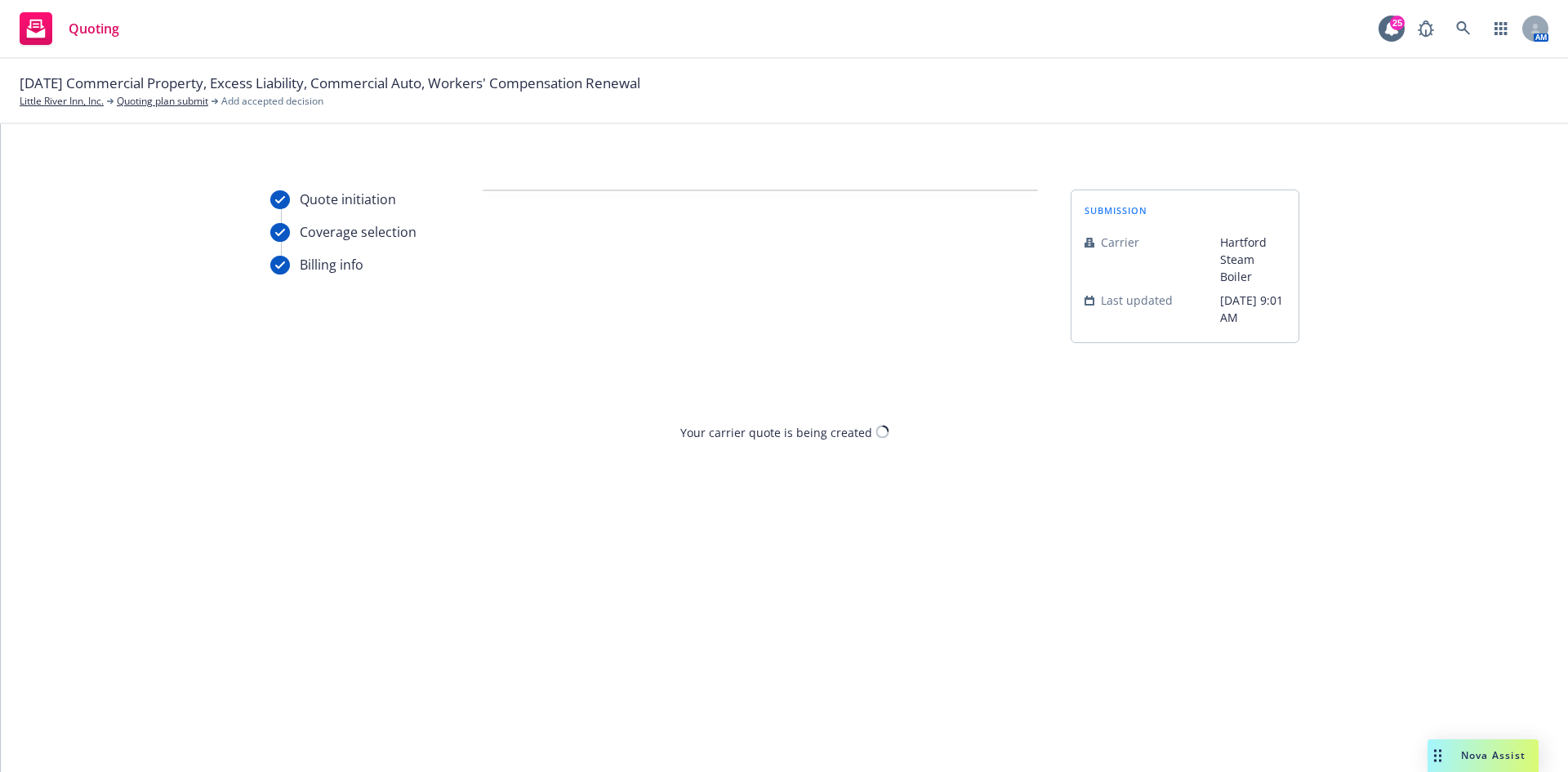
scroll to position [0, 0]
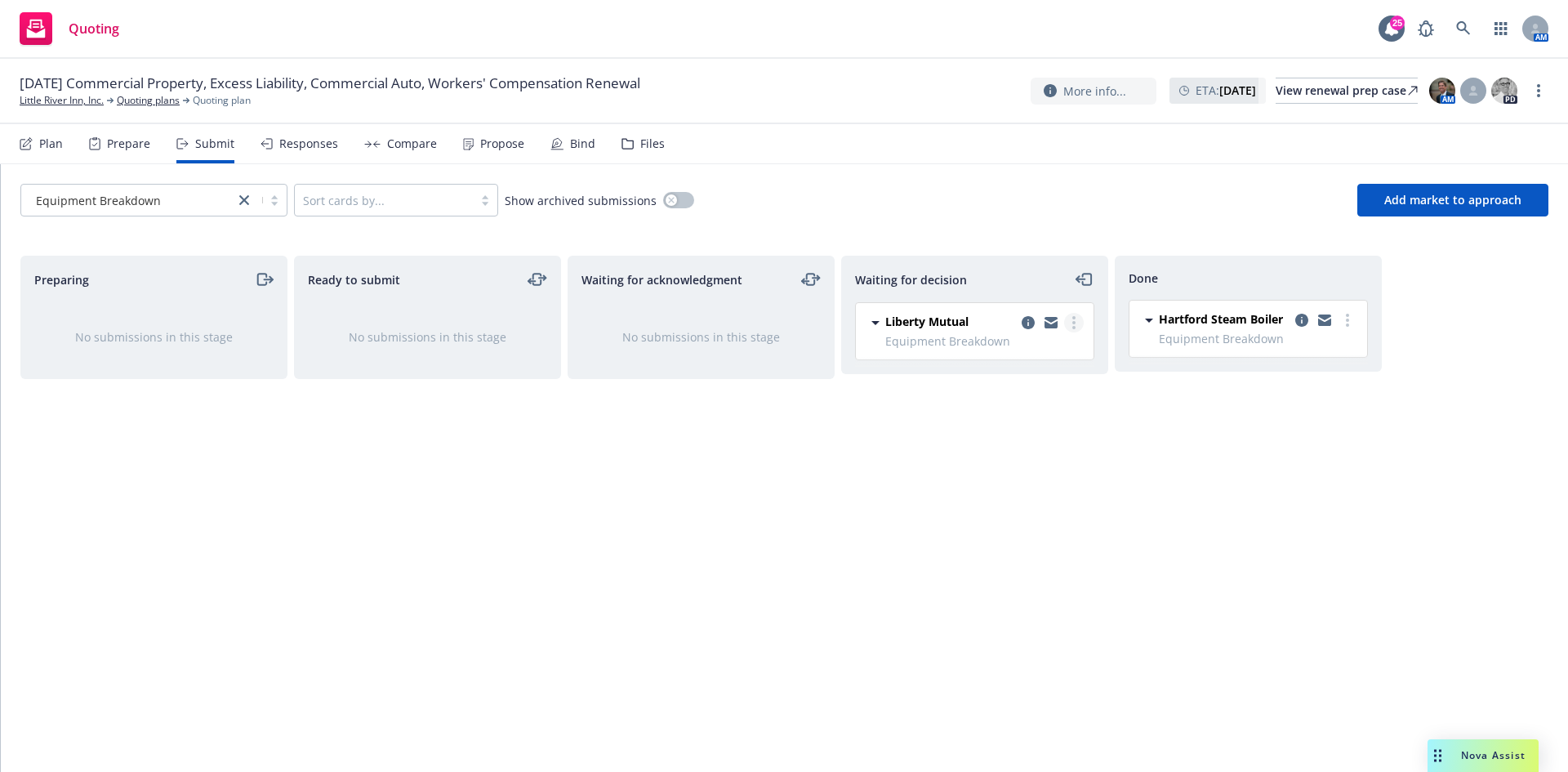
click at [1074, 324] on circle "more" at bounding box center [1074, 322] width 3 height 3
click at [1015, 379] on link "Move to done" at bounding box center [1002, 388] width 164 height 33
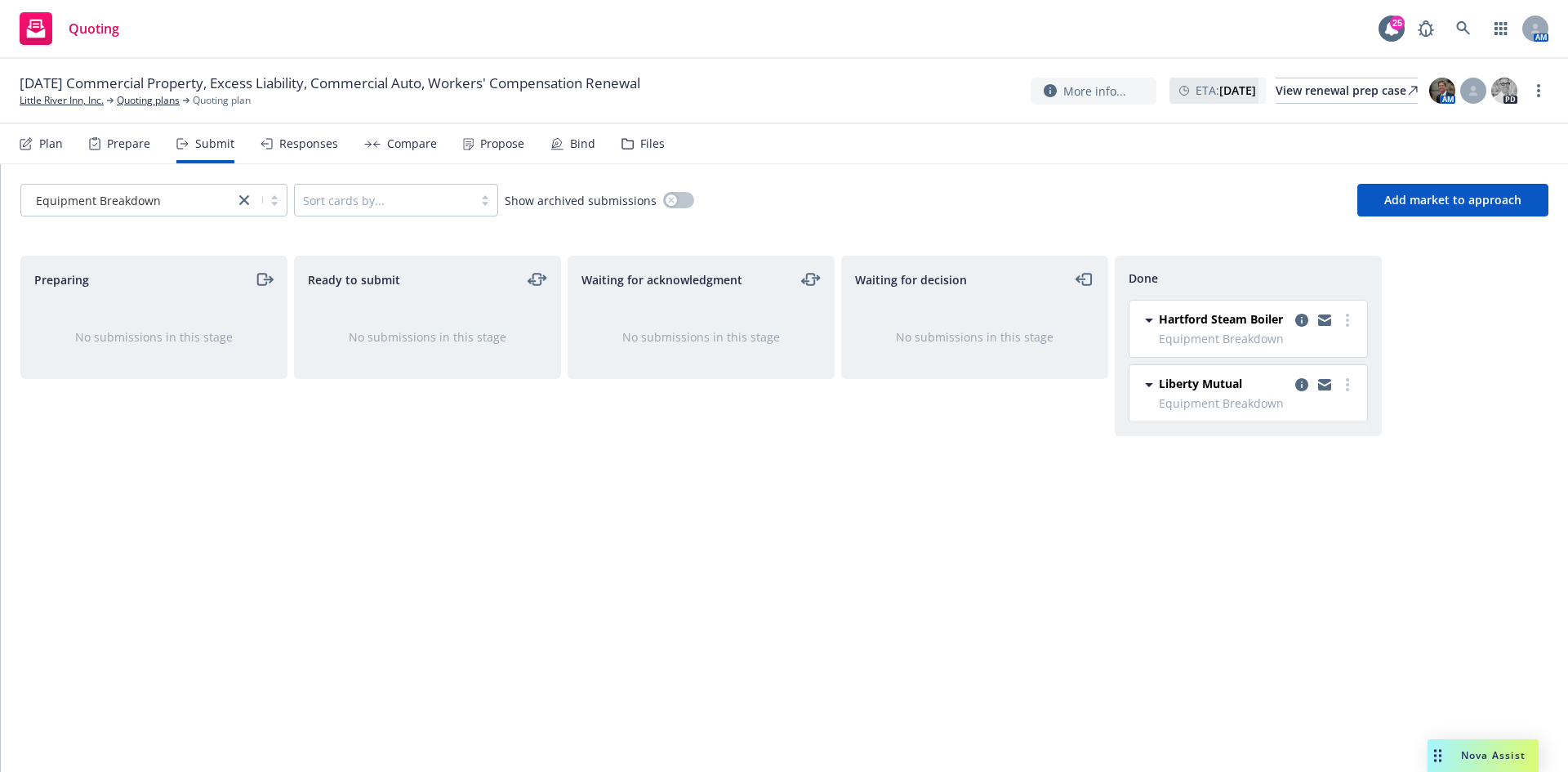
click at [412, 145] on div "Compare" at bounding box center [412, 143] width 50 height 13
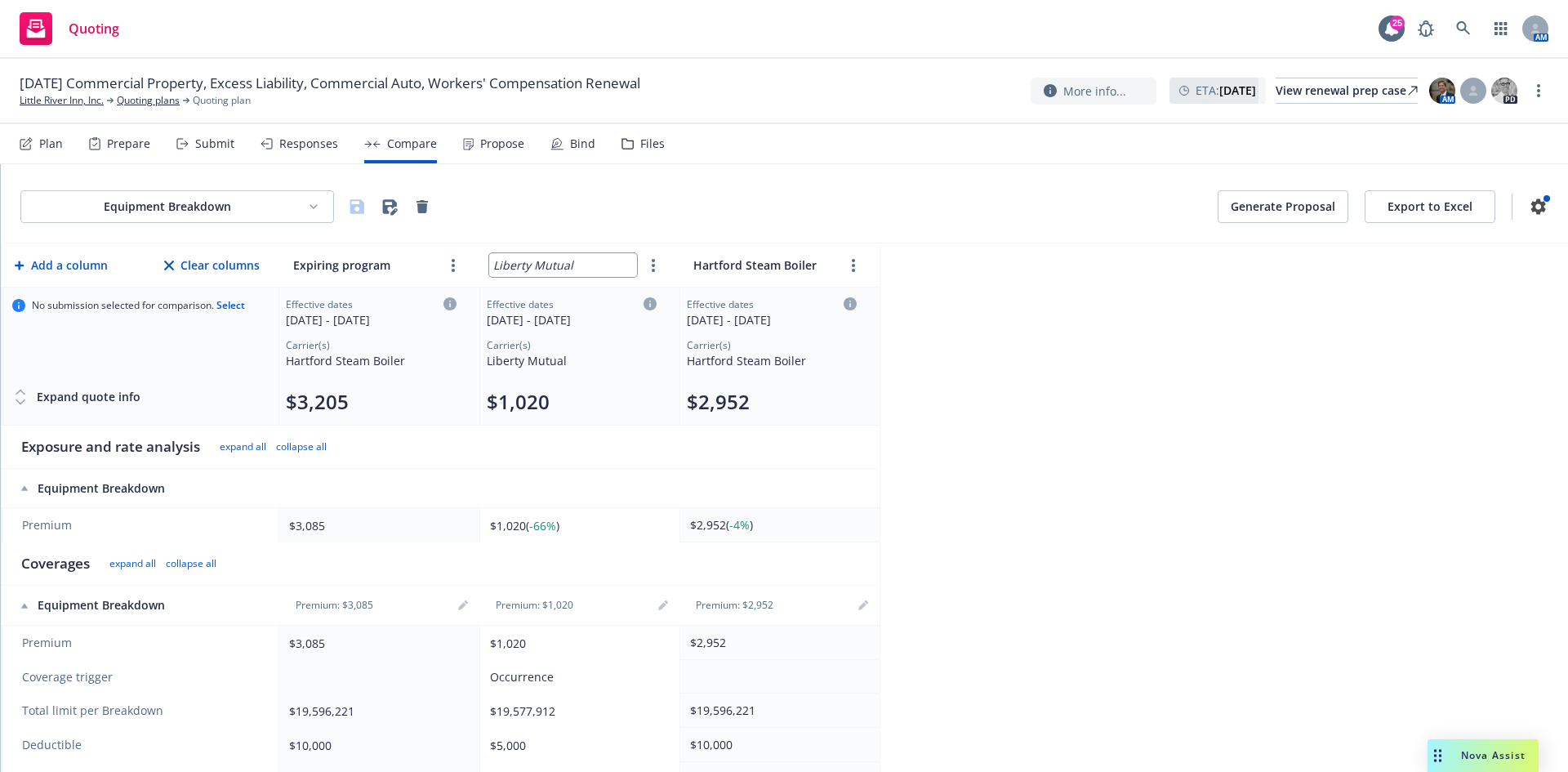
click at [506, 269] on input "Liberty Mutual" at bounding box center [563, 265] width 148 height 24
click at [491, 265] on input "Liberty Mutual" at bounding box center [563, 265] width 148 height 24
drag, startPoint x: 570, startPoint y: 264, endPoint x: 460, endPoint y: 259, distance: 110.1
click at [460, 259] on tr "Add a column Clear columns Expiring program Liberty Mutual Hartford Steam Boiler" at bounding box center [441, 265] width 878 height 44
click at [758, 264] on input "Hartford Steam Boiler" at bounding box center [763, 265] width 148 height 24
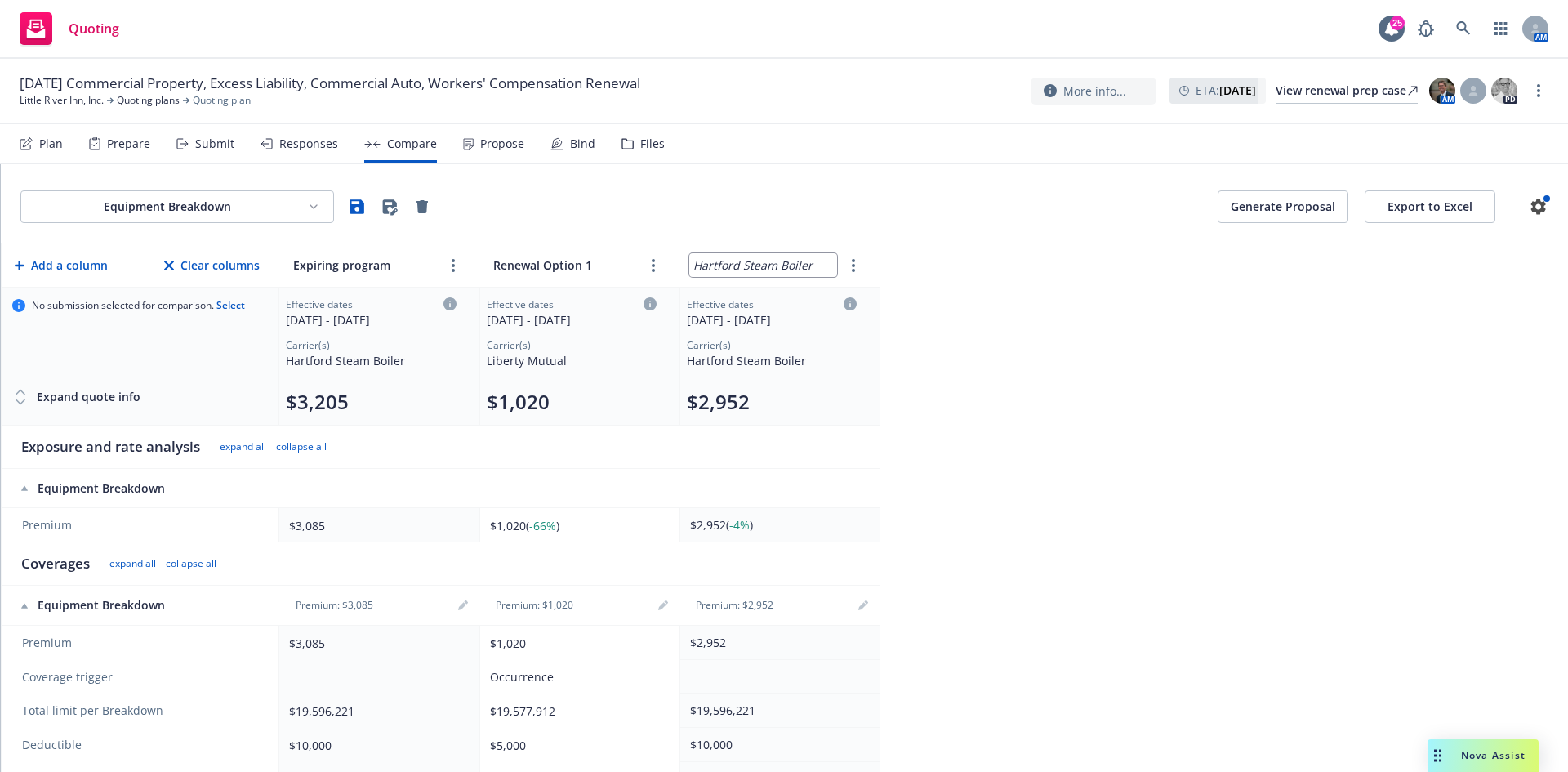
drag, startPoint x: 820, startPoint y: 262, endPoint x: 565, endPoint y: 243, distance: 255.7
click at [565, 243] on div "Equipment Breakdown Generate Proposal Export to Excel Add a column Clear column…" at bounding box center [785, 467] width 1568 height 607
click at [1127, 583] on div "Equipment Breakdown Generate Proposal Export to Excel Add a column Clear column…" at bounding box center [785, 467] width 1568 height 607
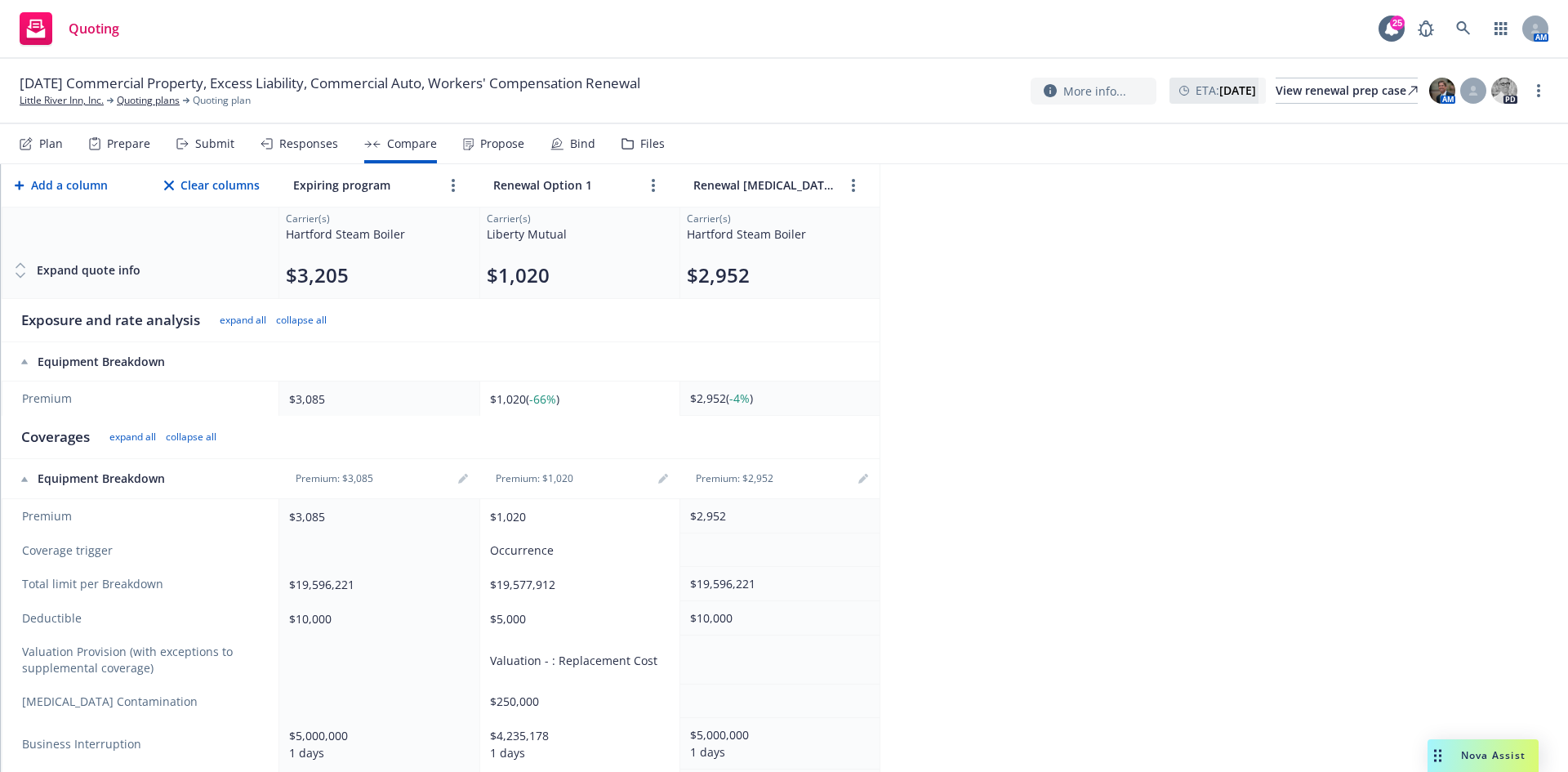
scroll to position [164, 0]
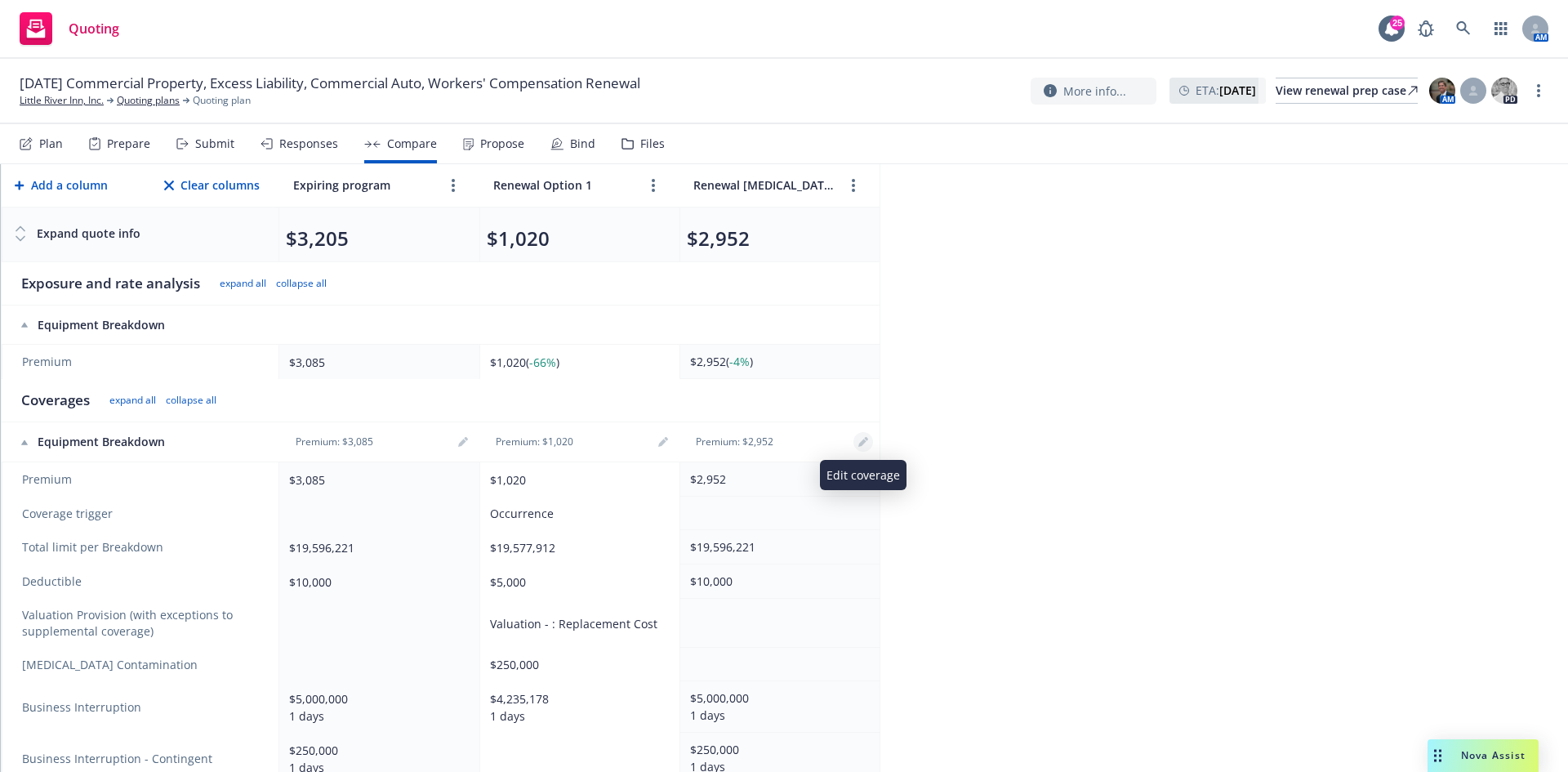
click at [859, 443] on icon "editPencil" at bounding box center [864, 442] width 10 height 10
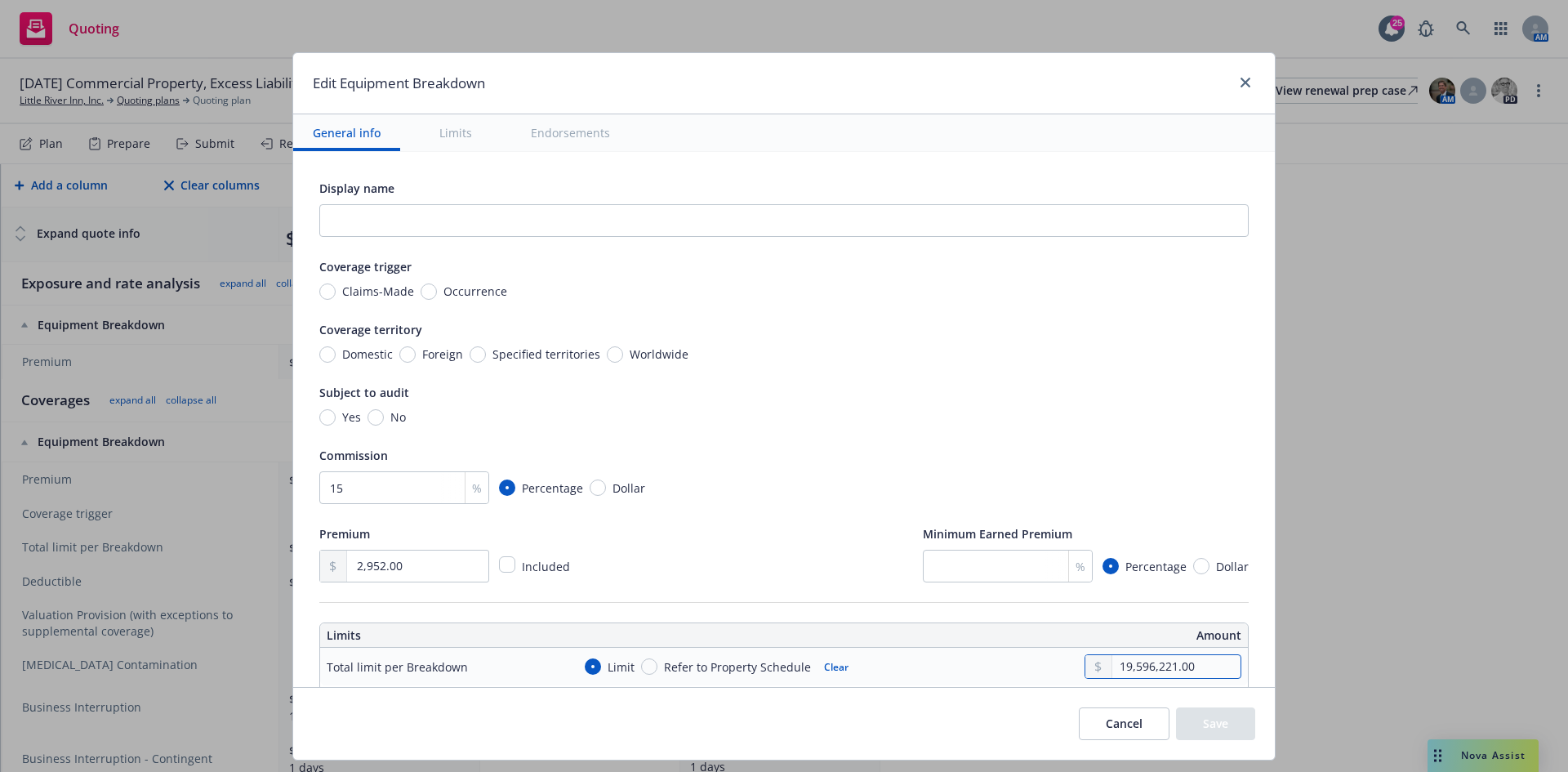
drag, startPoint x: 1211, startPoint y: 664, endPoint x: 1061, endPoint y: 663, distance: 150.0
click at [1061, 663] on div "Limit Refer to Property Schedule Clear 19,596,221.00" at bounding box center [906, 666] width 670 height 25
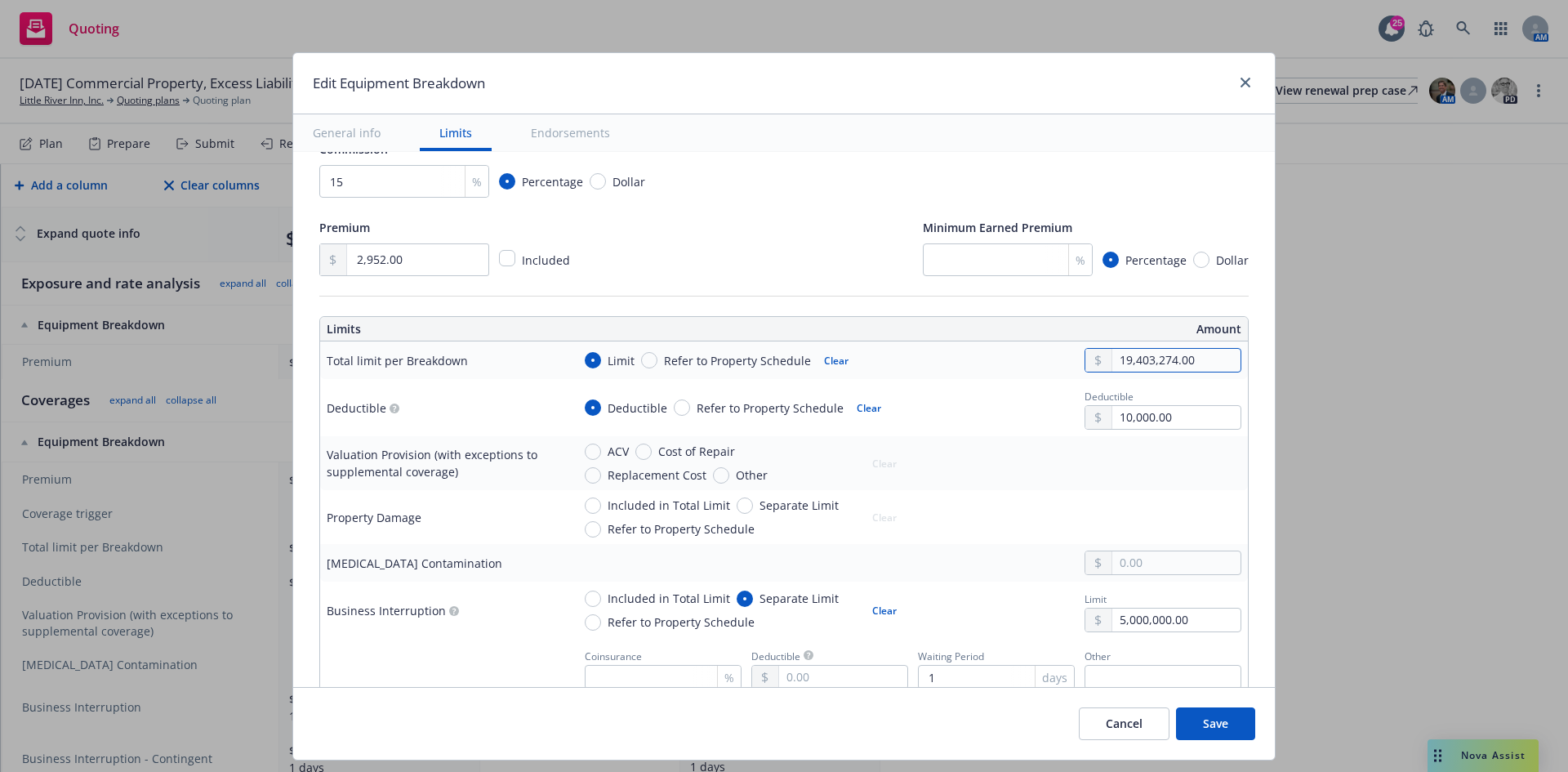
scroll to position [408, 0]
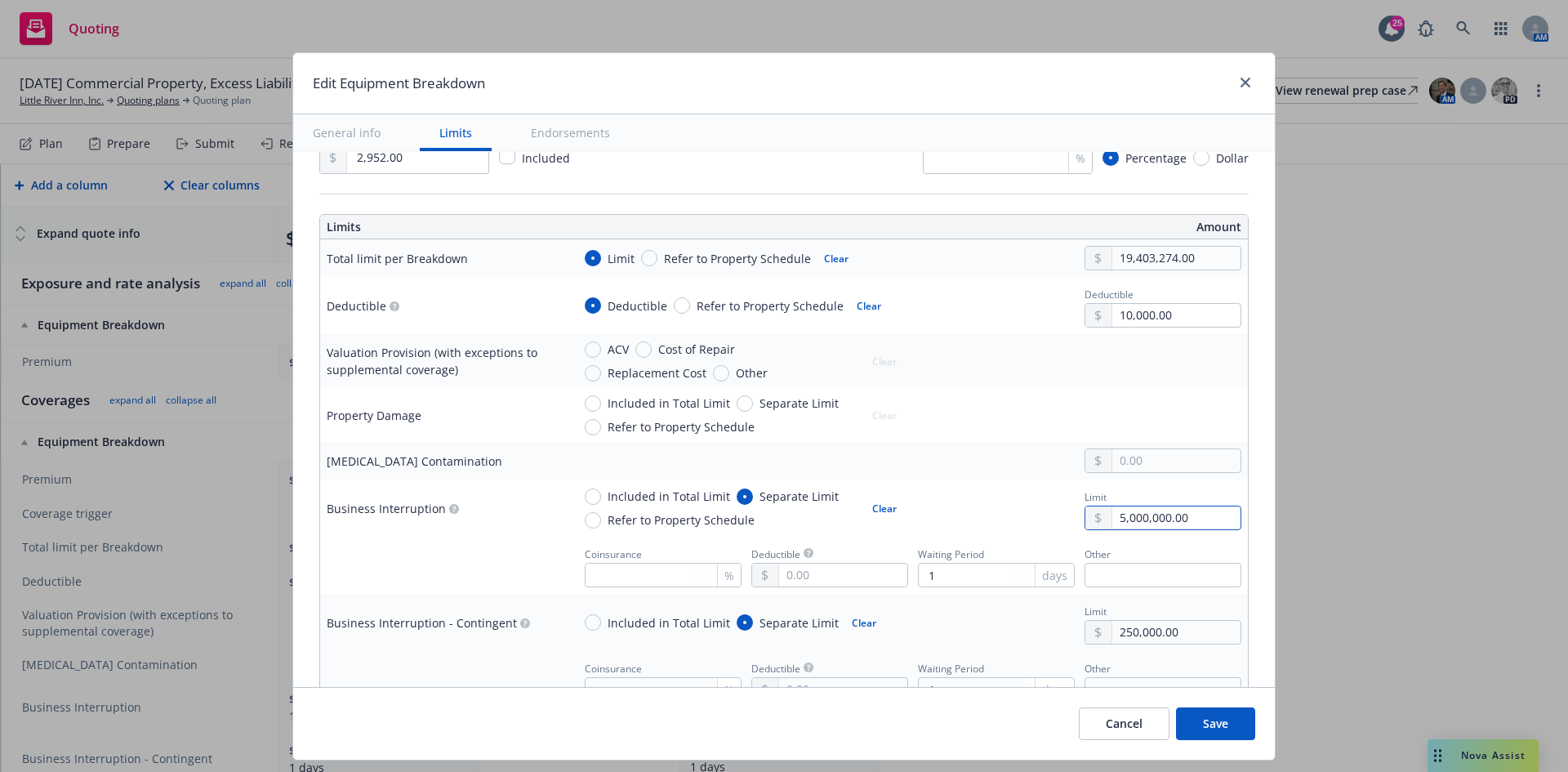
drag, startPoint x: 1191, startPoint y: 523, endPoint x: 983, endPoint y: 519, distance: 208.0
click at [1005, 519] on div "Included in Total Limit Separate Limit Refer to Property Schedule Clear Limit 5…" at bounding box center [906, 508] width 670 height 44
click at [585, 402] on input "Included in Total Limit" at bounding box center [593, 403] width 17 height 17
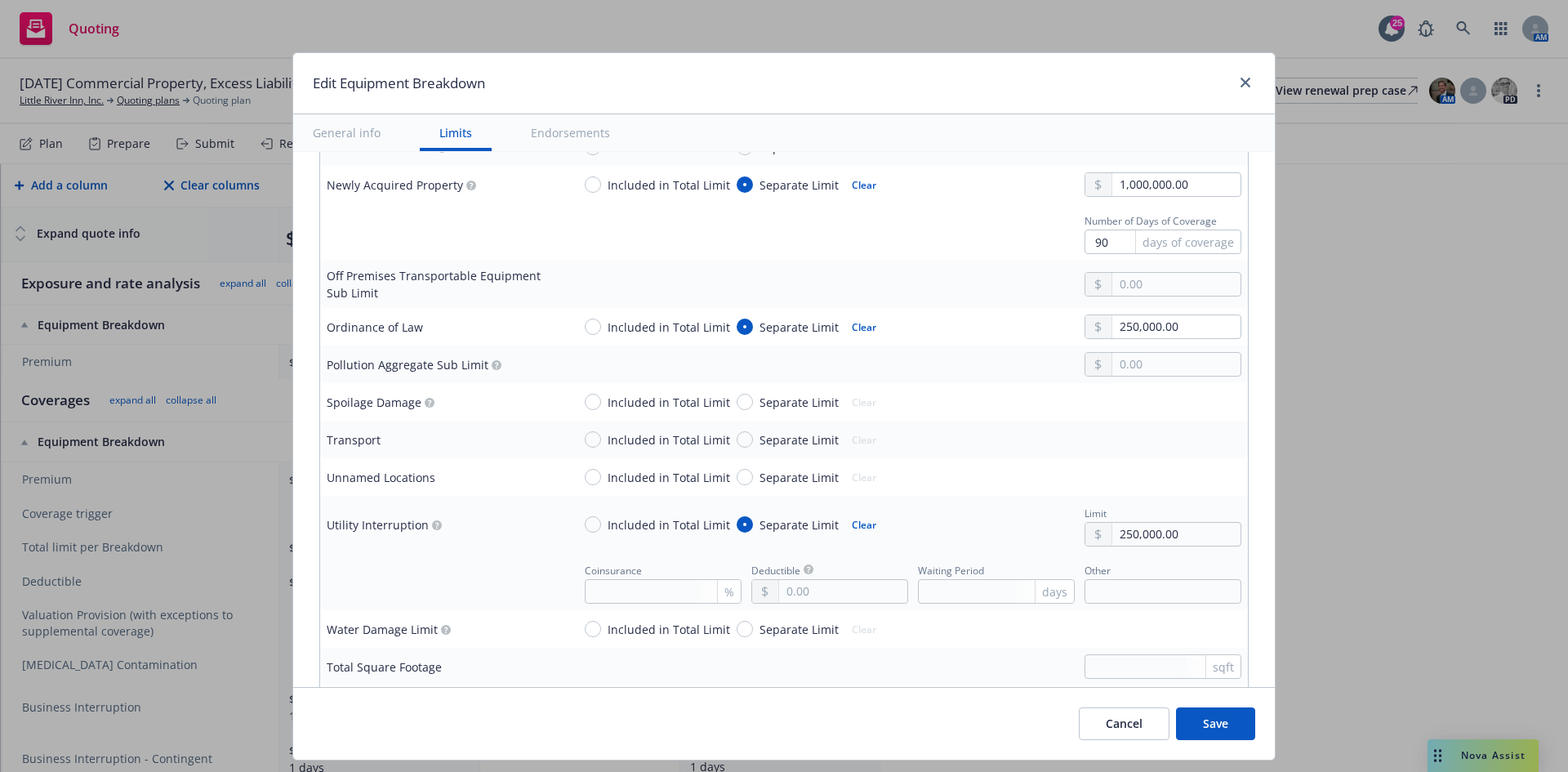
scroll to position [1634, 0]
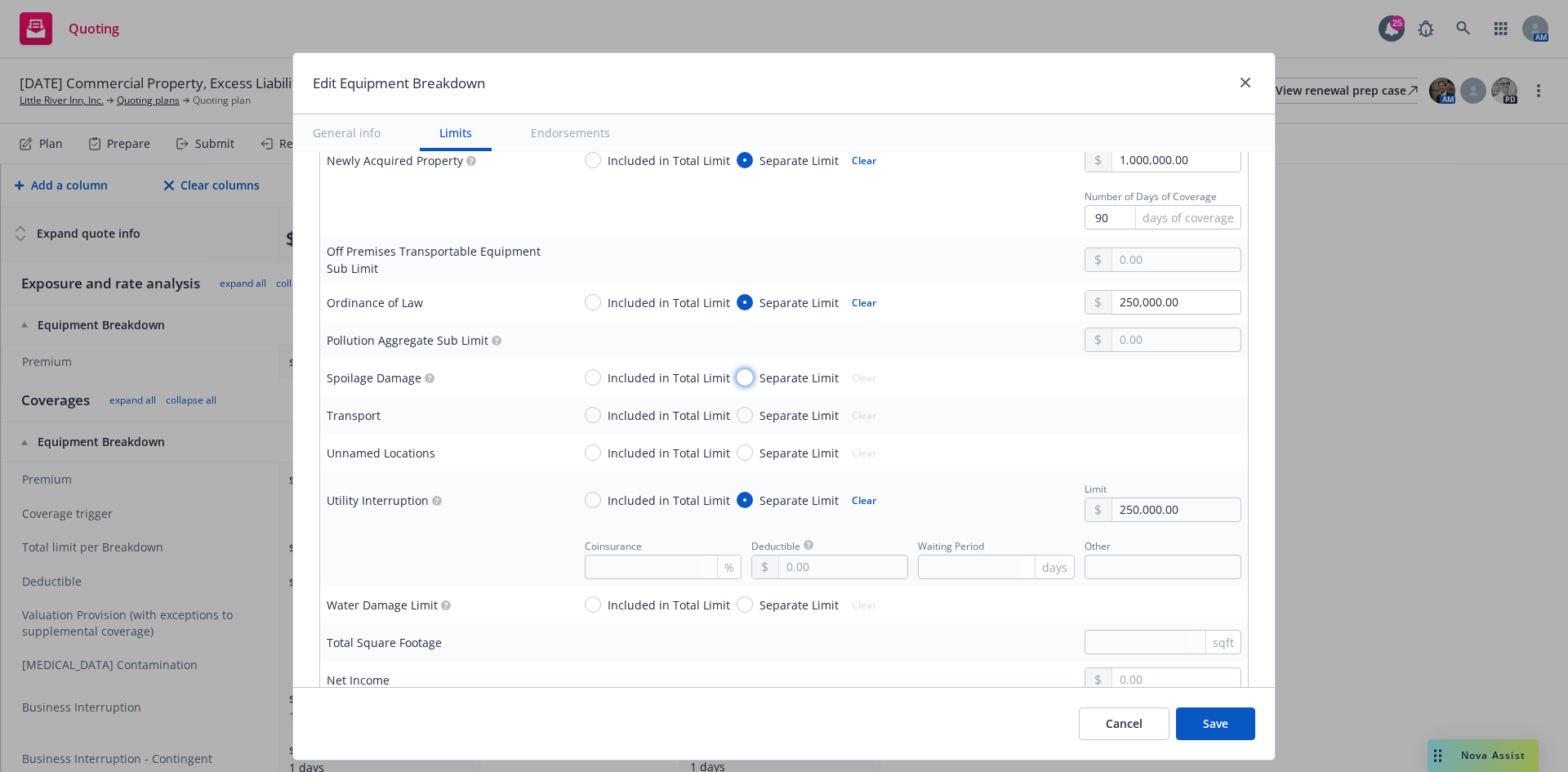
click at [737, 374] on input "Separate Limit" at bounding box center [745, 377] width 17 height 17
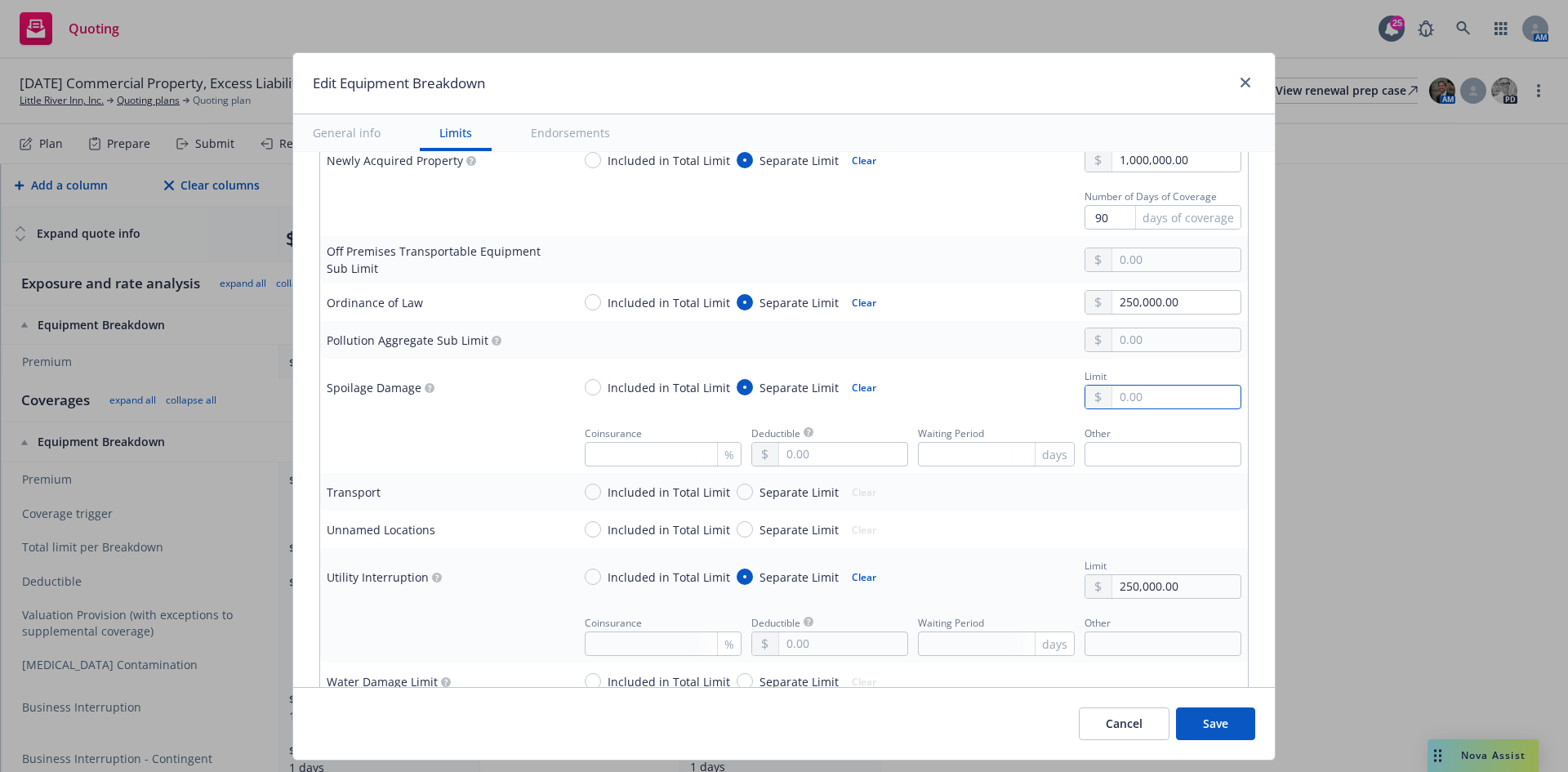
click at [1169, 392] on input "text" at bounding box center [1176, 396] width 128 height 23
click at [929, 369] on div "Included in Total Limit Separate Limit Clear Limit 100,000.00" at bounding box center [906, 386] width 670 height 44
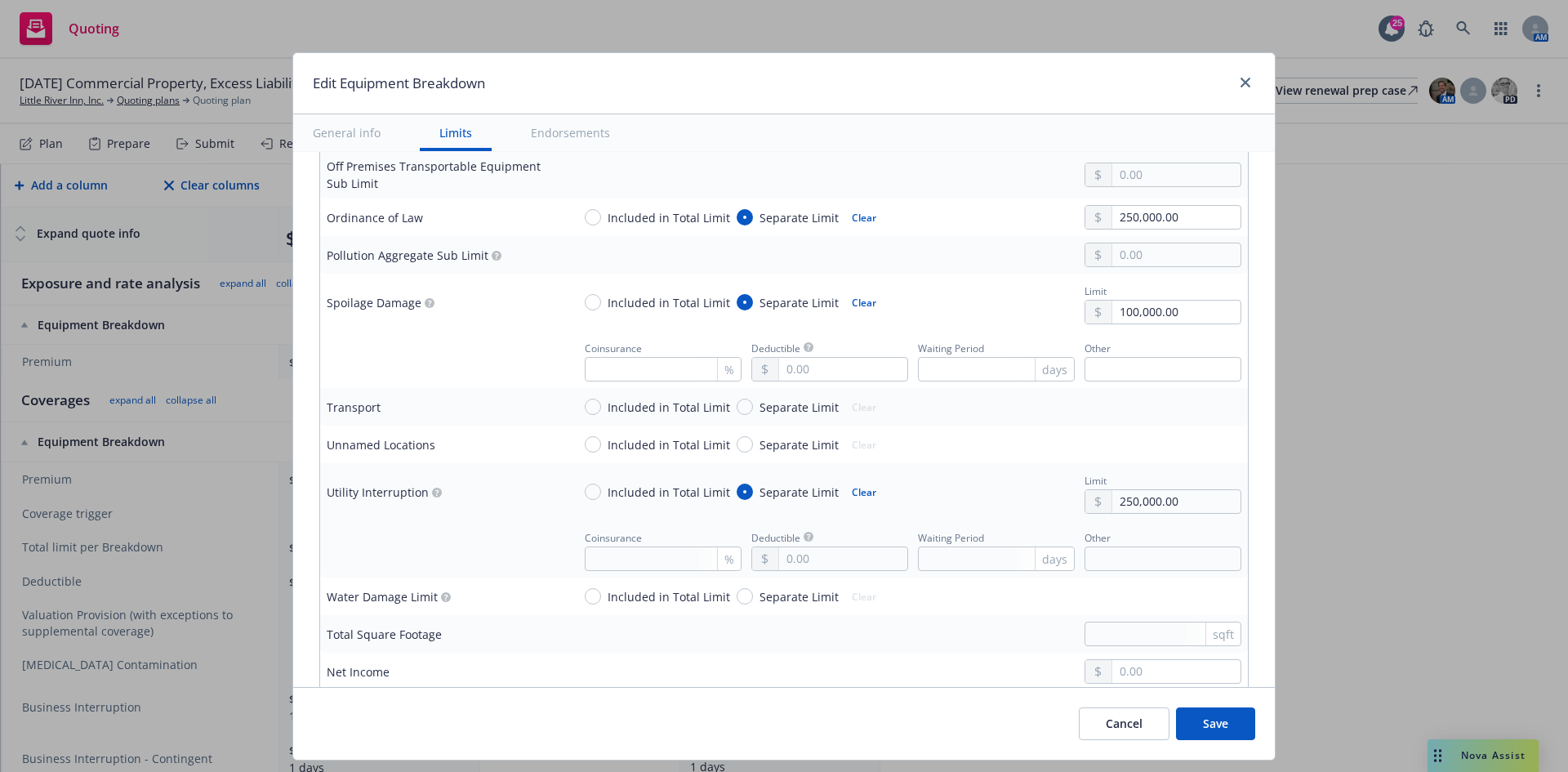
scroll to position [1796, 0]
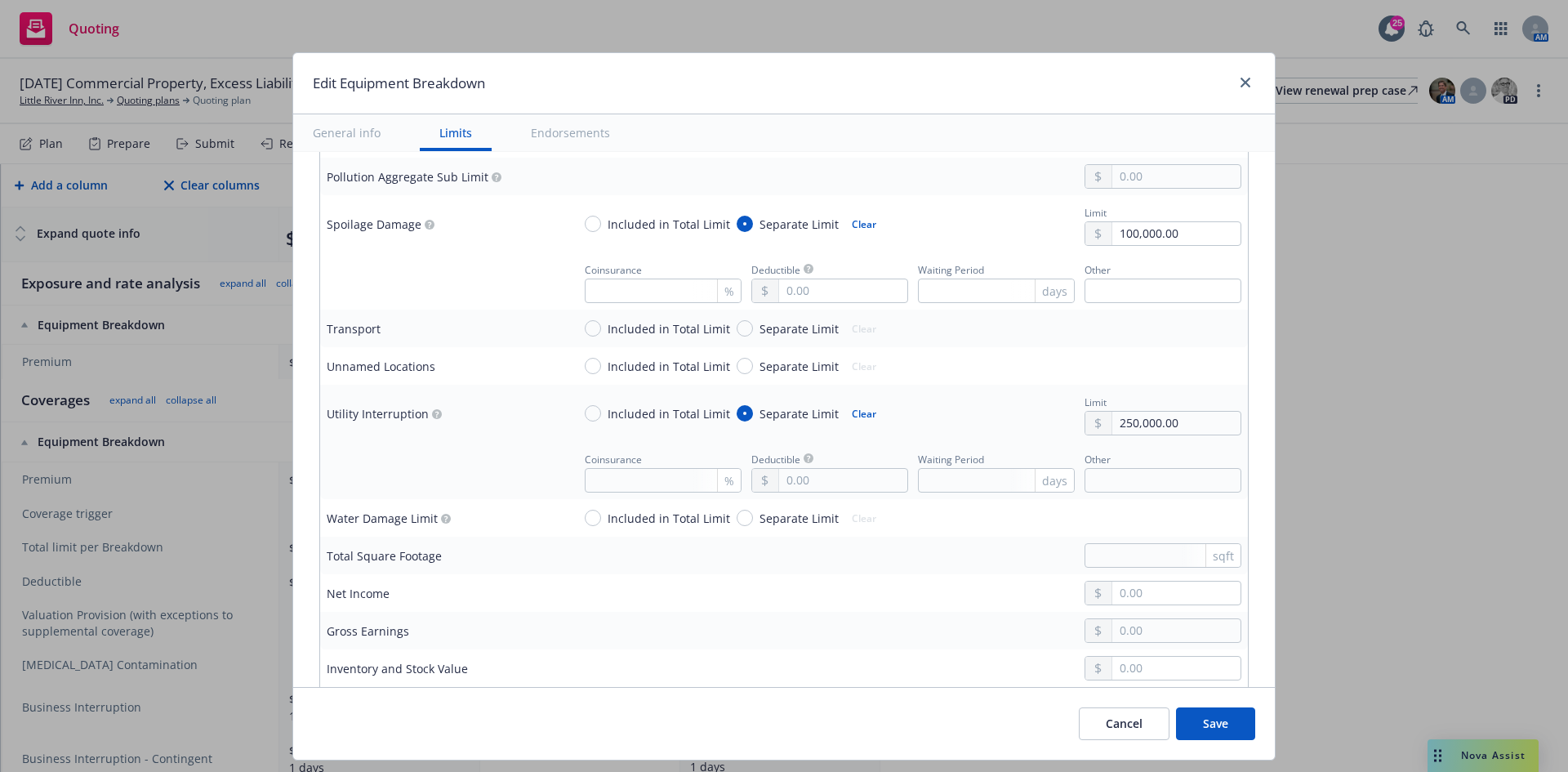
click at [1226, 713] on button "Save" at bounding box center [1216, 723] width 79 height 33
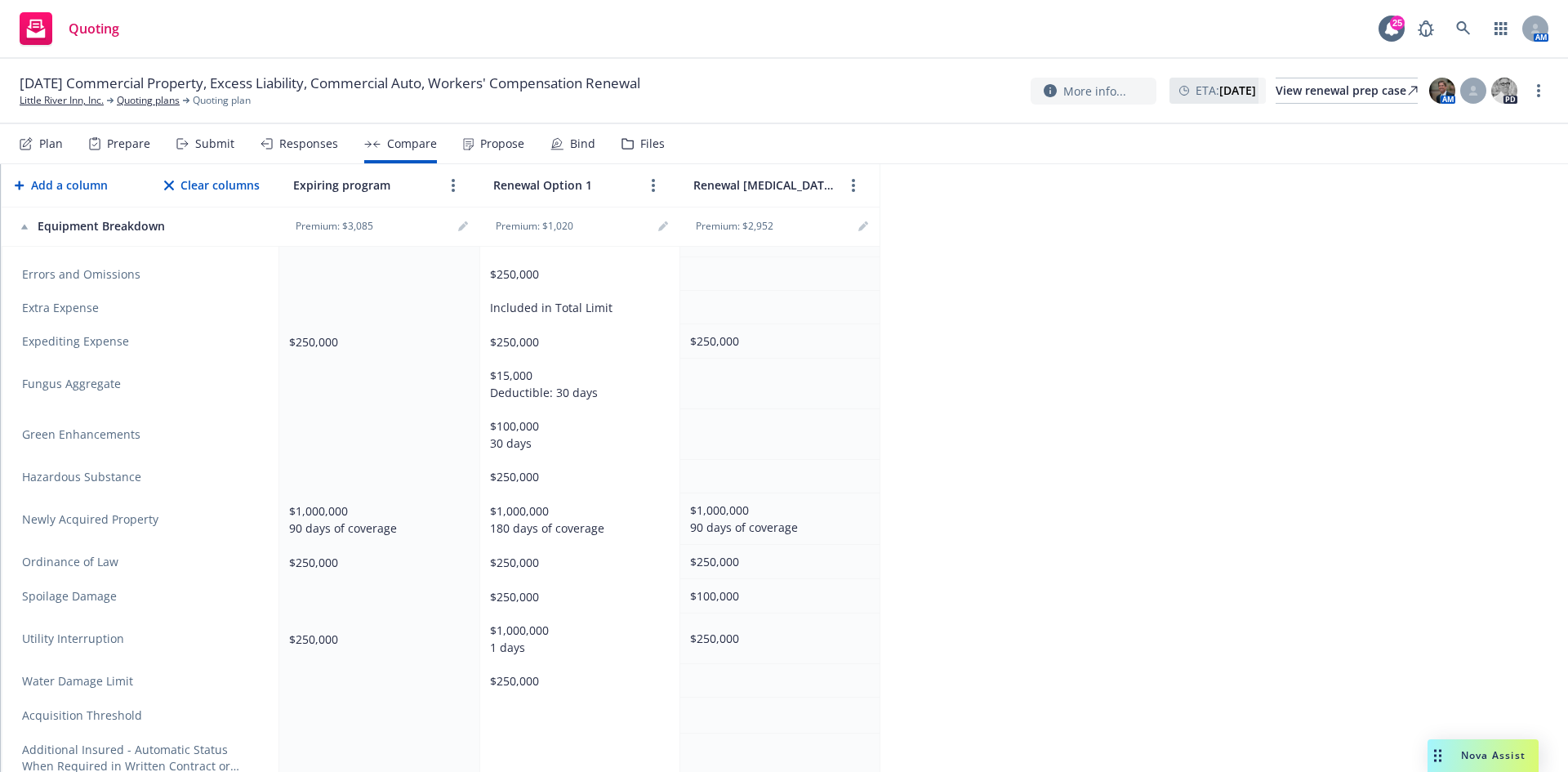
scroll to position [816, 0]
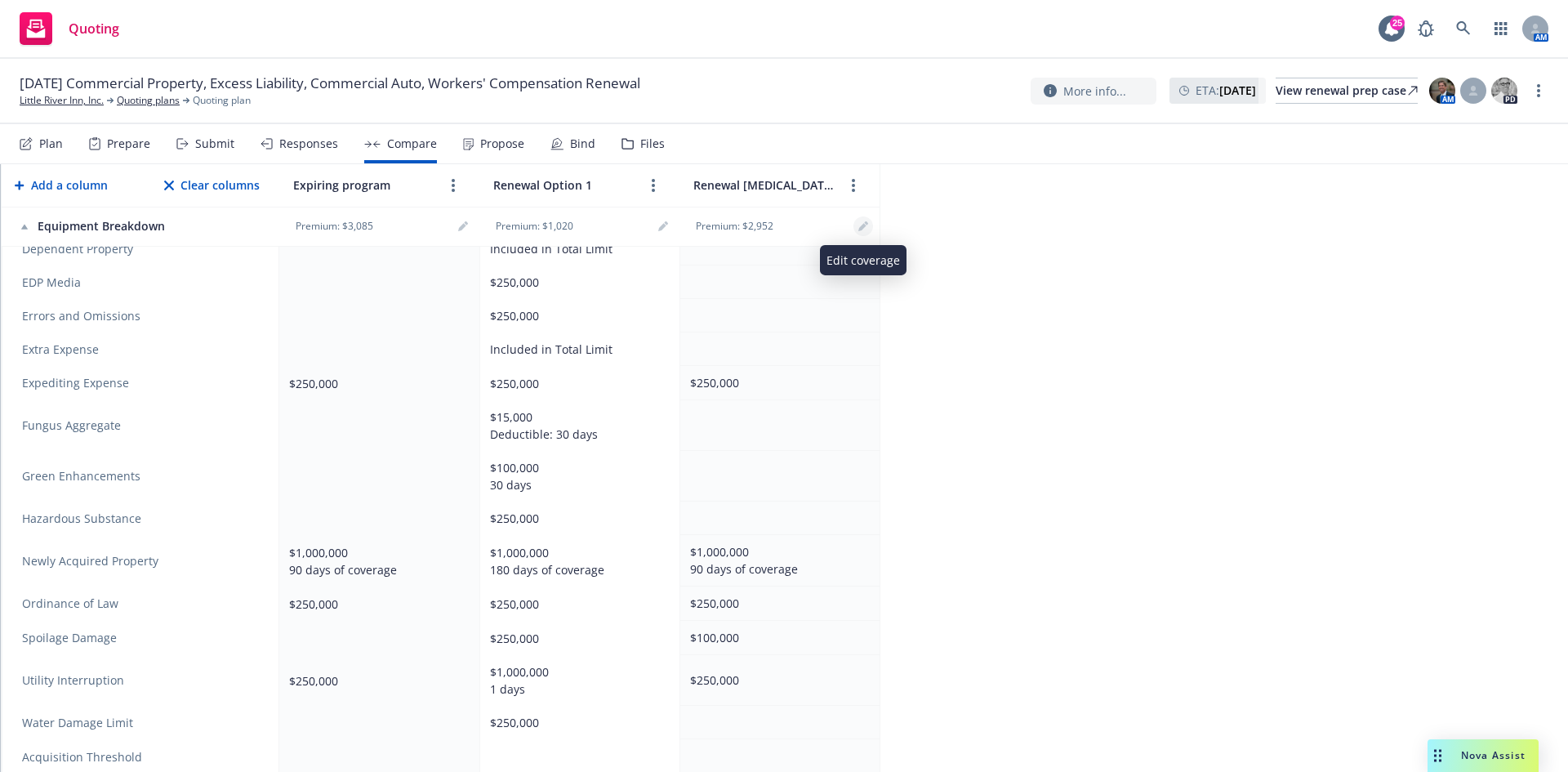
click at [864, 226] on icon "editPencil" at bounding box center [863, 227] width 8 height 8
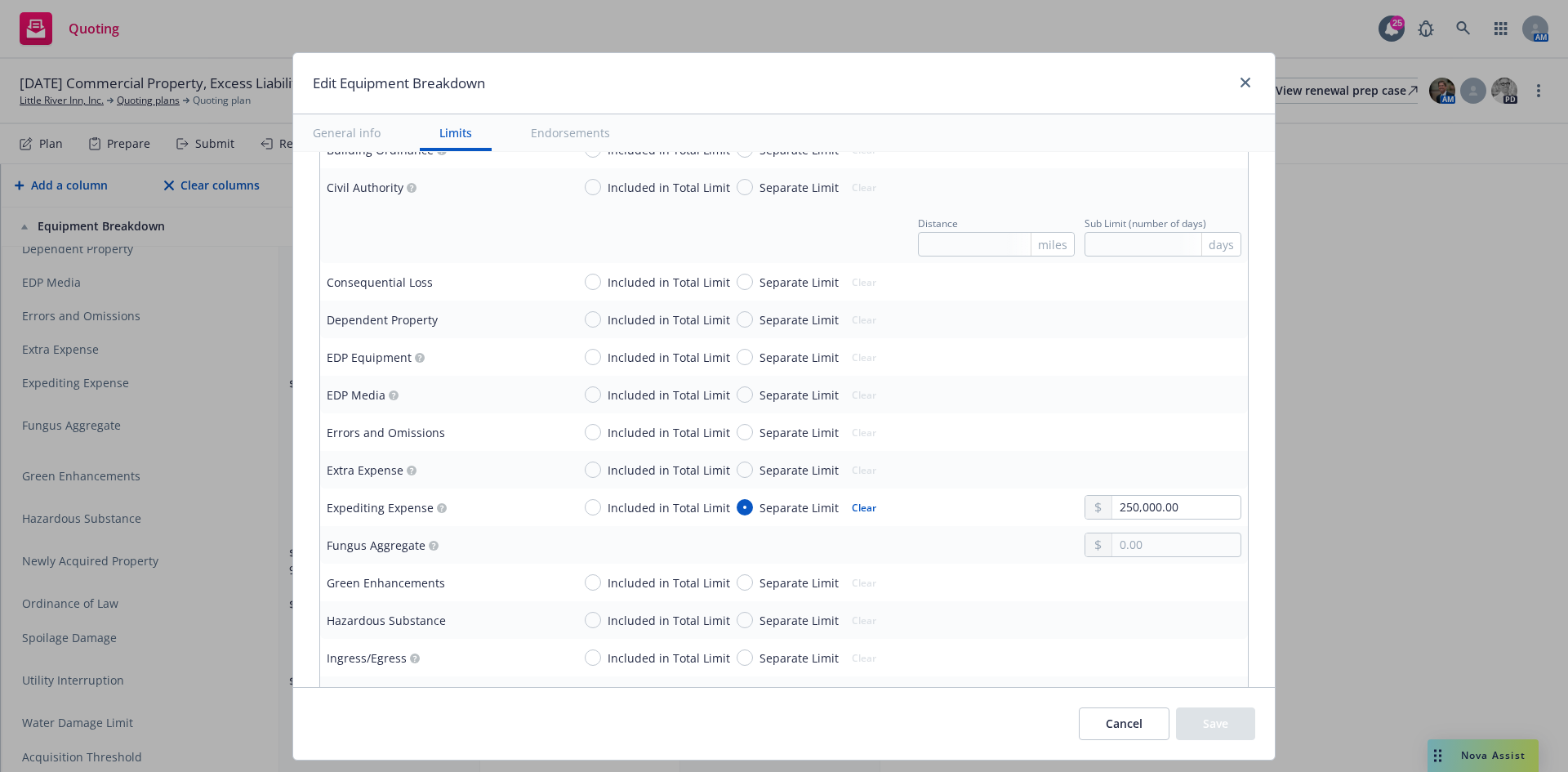
scroll to position [1062, 0]
drag, startPoint x: 581, startPoint y: 505, endPoint x: 625, endPoint y: 504, distance: 44.0
click at [585, 505] on input "Included in Total Limit" at bounding box center [593, 506] width 17 height 17
click at [737, 614] on input "Separate Limit" at bounding box center [745, 619] width 17 height 17
click at [1144, 612] on input "text" at bounding box center [1176, 618] width 128 height 23
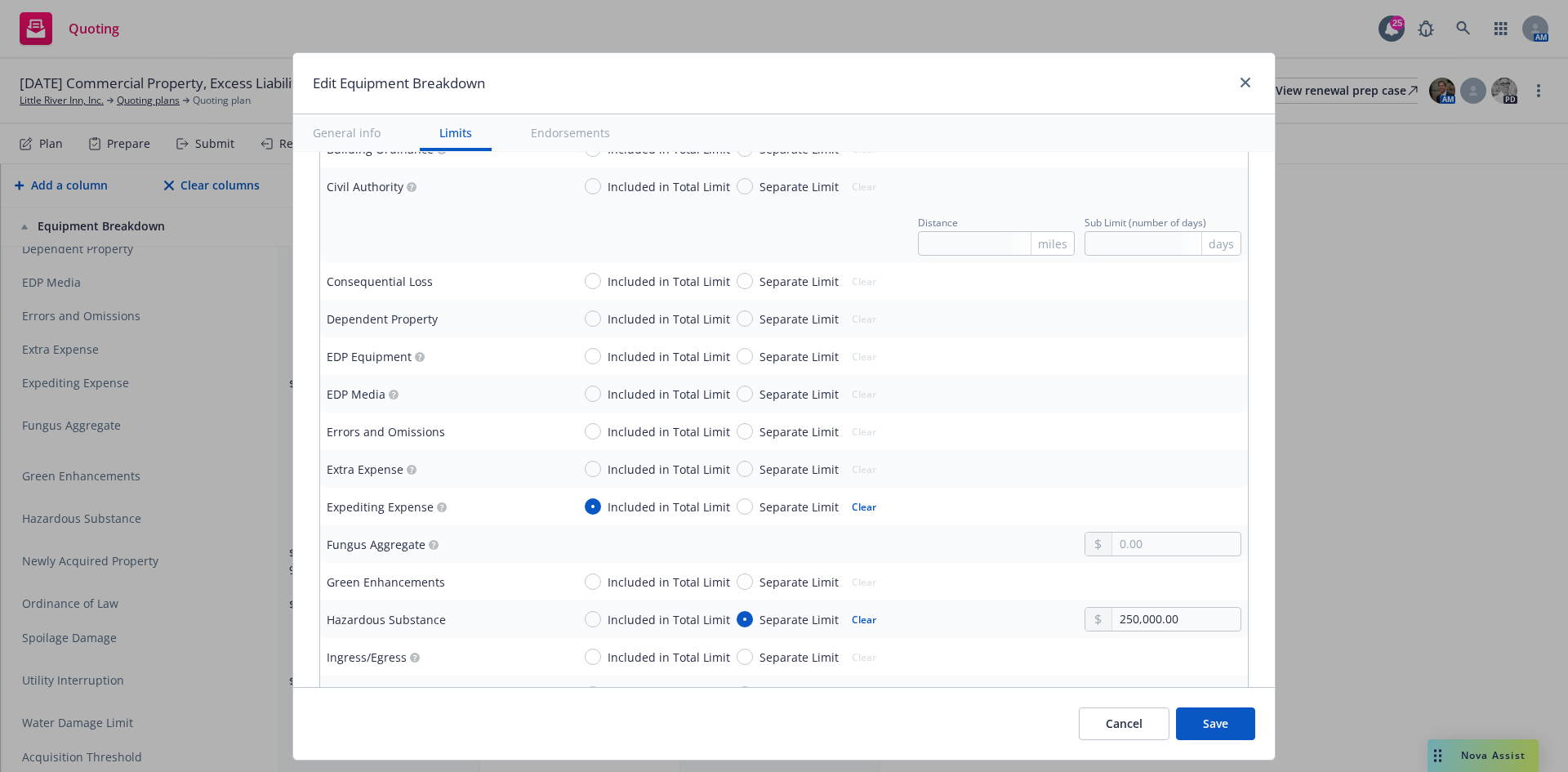
click at [738, 572] on div "Included in Total Limit Separate Limit Clear" at bounding box center [736, 581] width 302 height 23
click at [737, 582] on input "Separate Limit" at bounding box center [745, 581] width 17 height 17
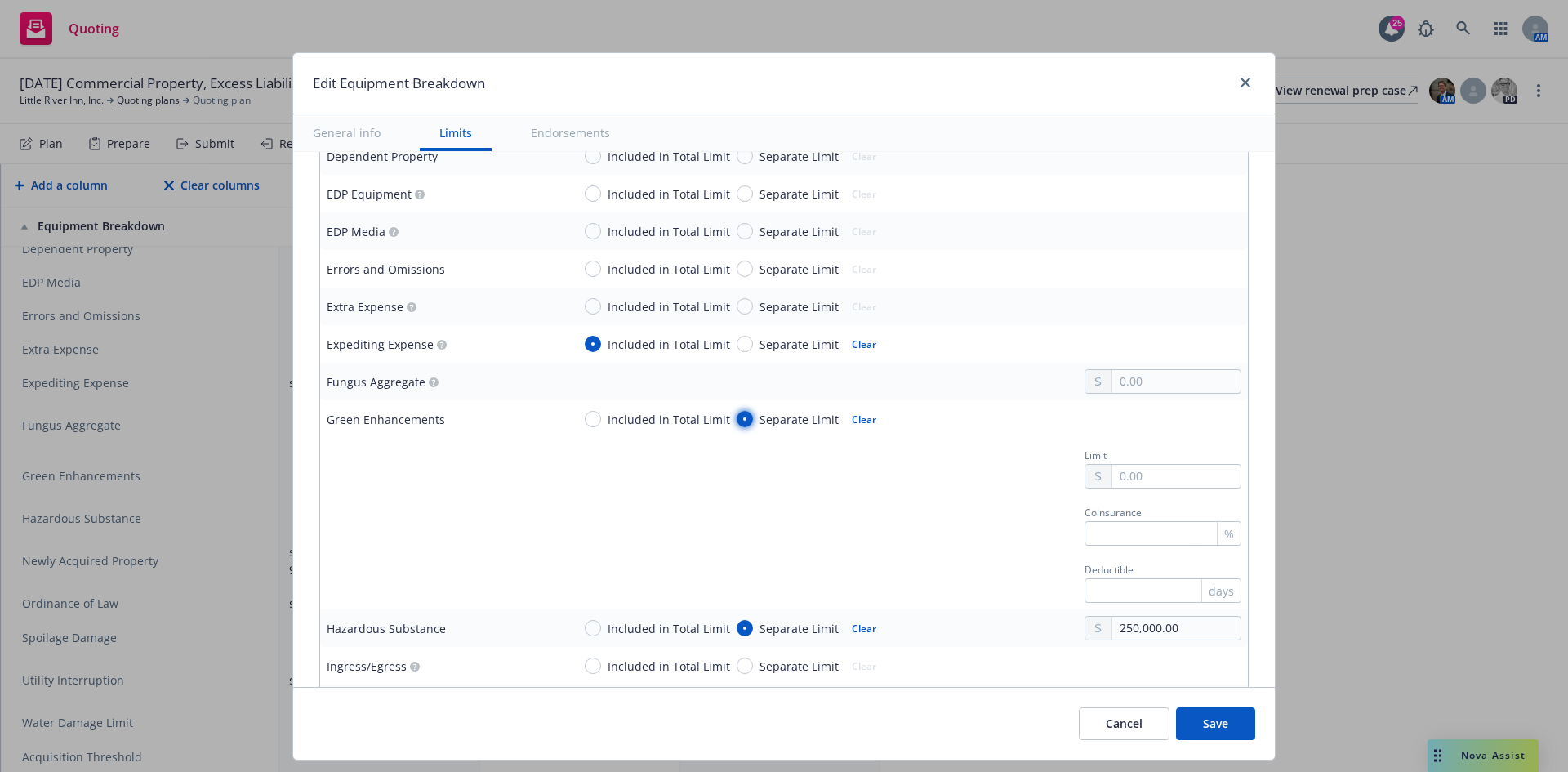
scroll to position [1225, 0]
click at [1182, 478] on input "text" at bounding box center [1176, 474] width 128 height 23
click at [885, 514] on div "Coinsurance %" at bounding box center [906, 523] width 670 height 44
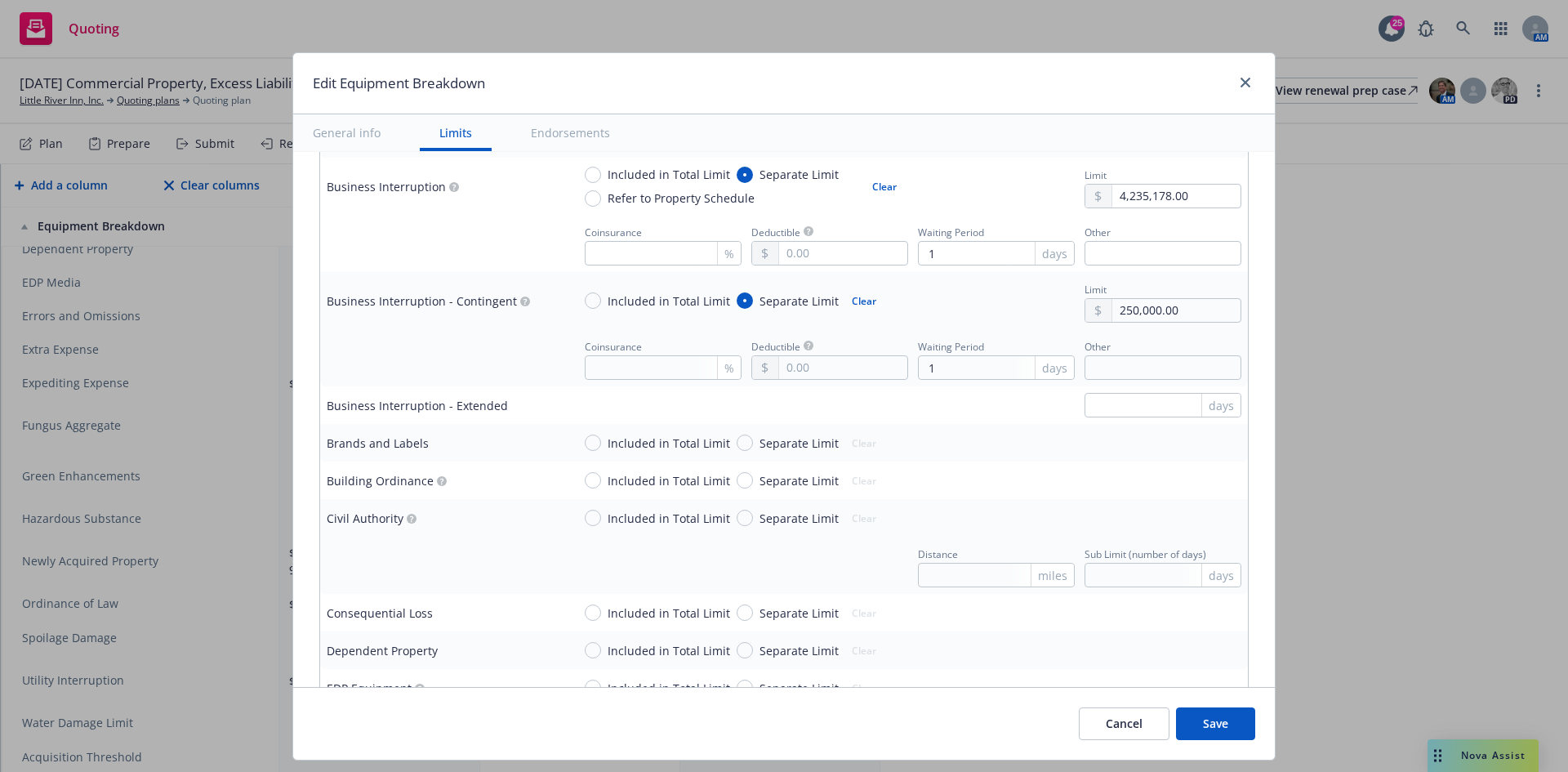
scroll to position [735, 0]
click at [737, 473] on input "Separate Limit" at bounding box center [745, 475] width 17 height 17
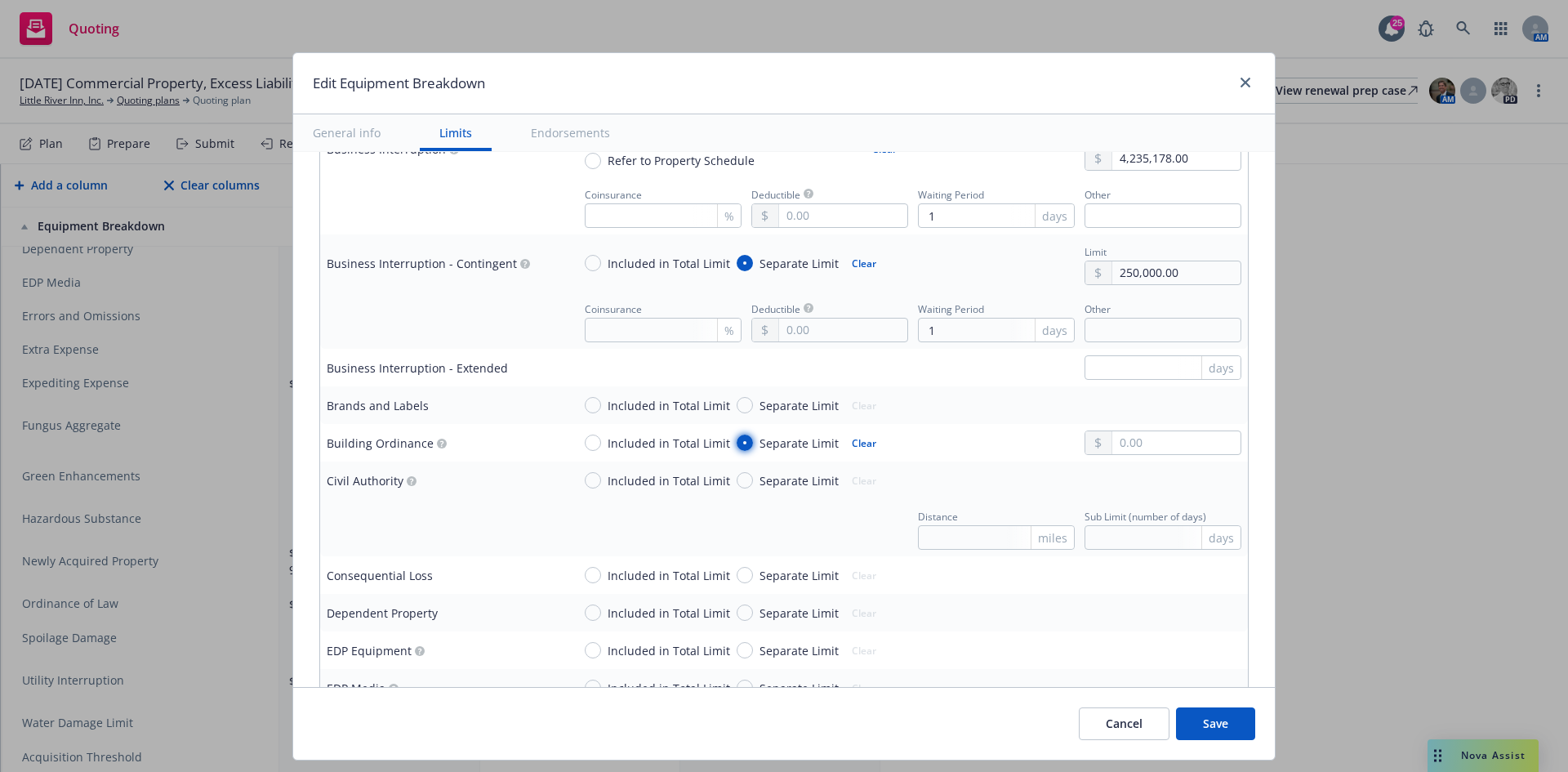
scroll to position [816, 0]
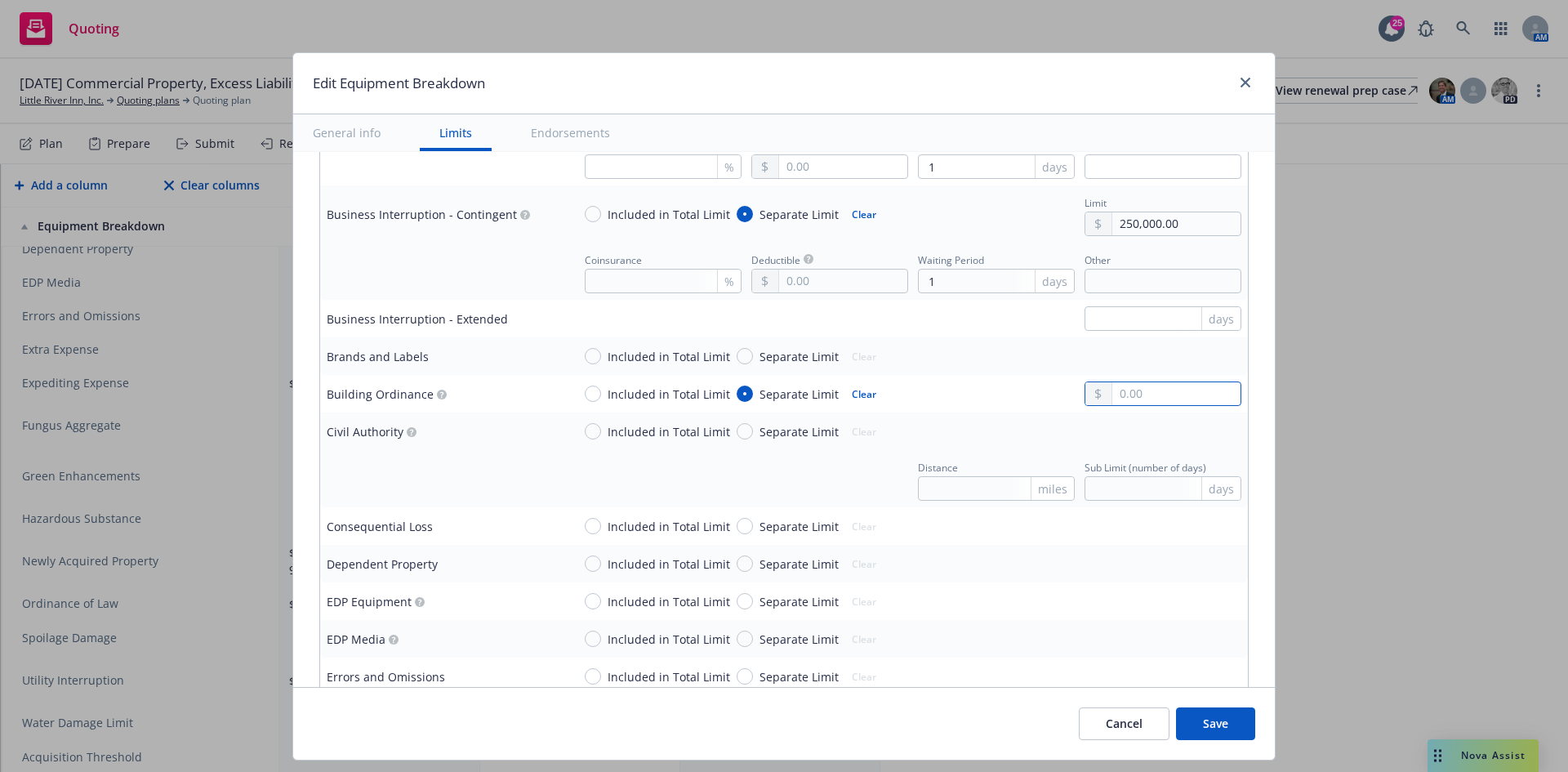
click at [1147, 396] on input "text" at bounding box center [1176, 393] width 128 height 23
click at [585, 429] on input "Included in Total Limit" at bounding box center [593, 431] width 17 height 17
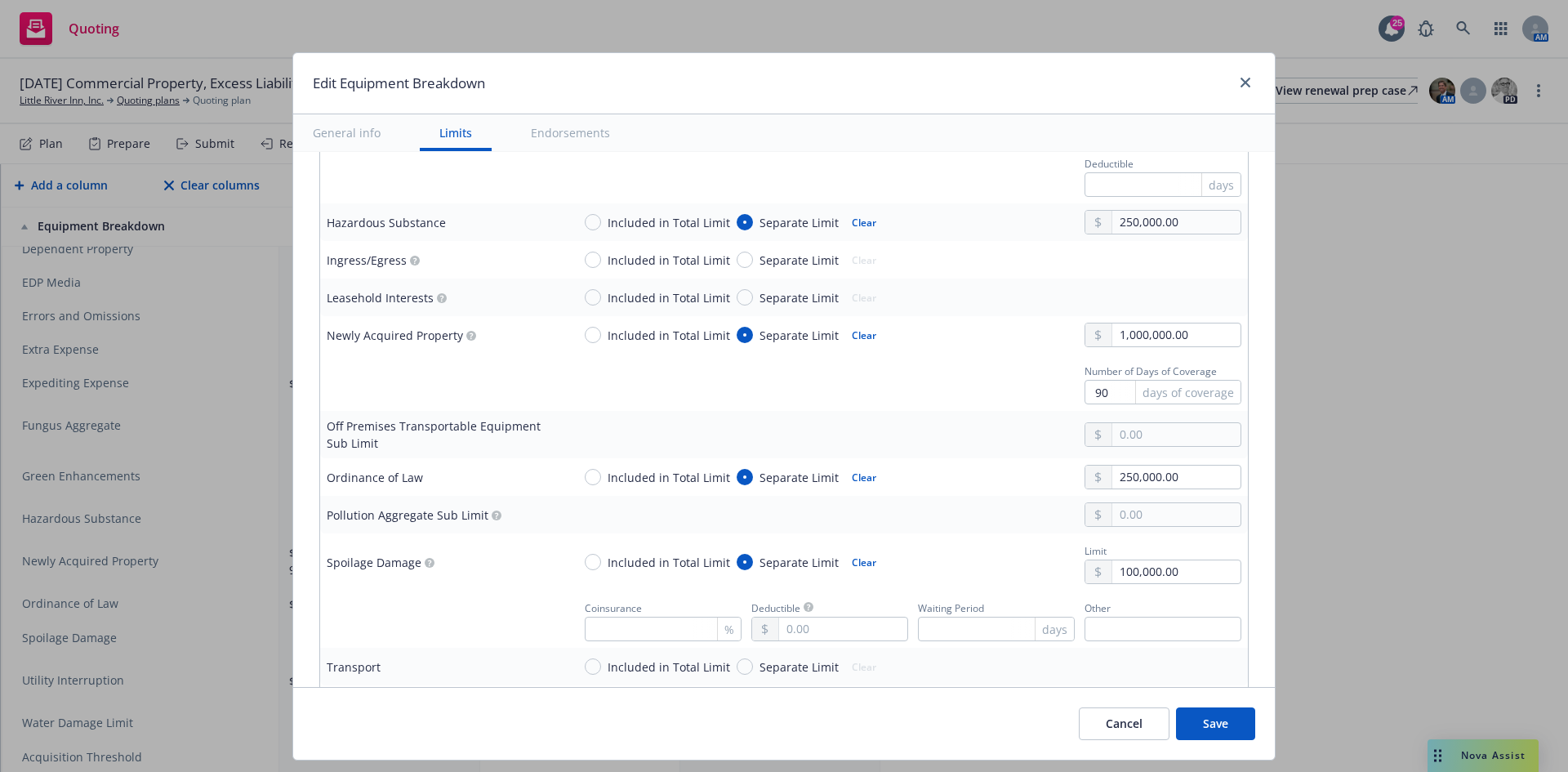
scroll to position [1634, 0]
click at [1124, 437] on input "text" at bounding box center [1176, 431] width 128 height 23
click at [476, 569] on div "Spoilage Damage" at bounding box center [442, 560] width 232 height 22
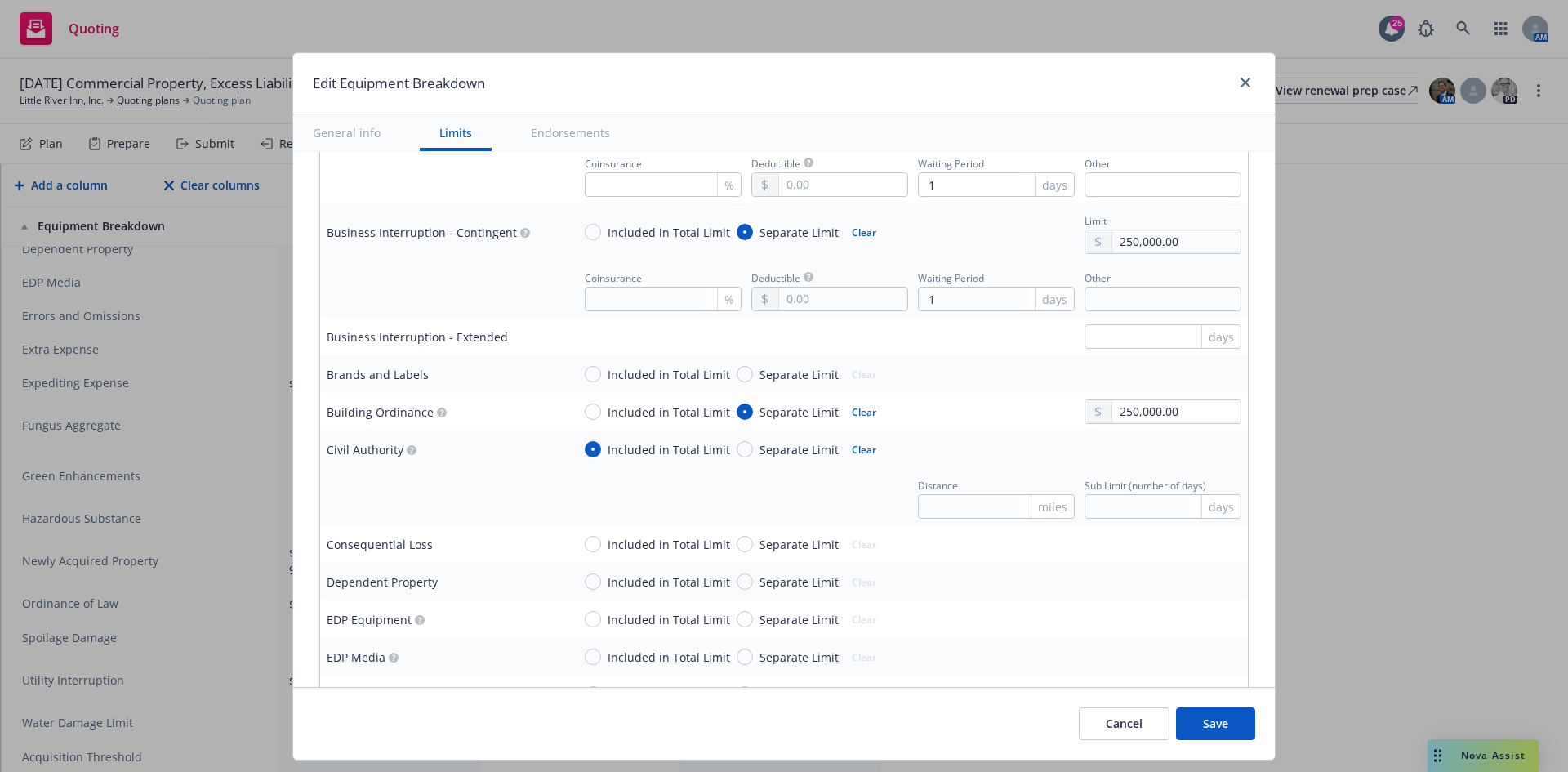
scroll to position [654, 0]
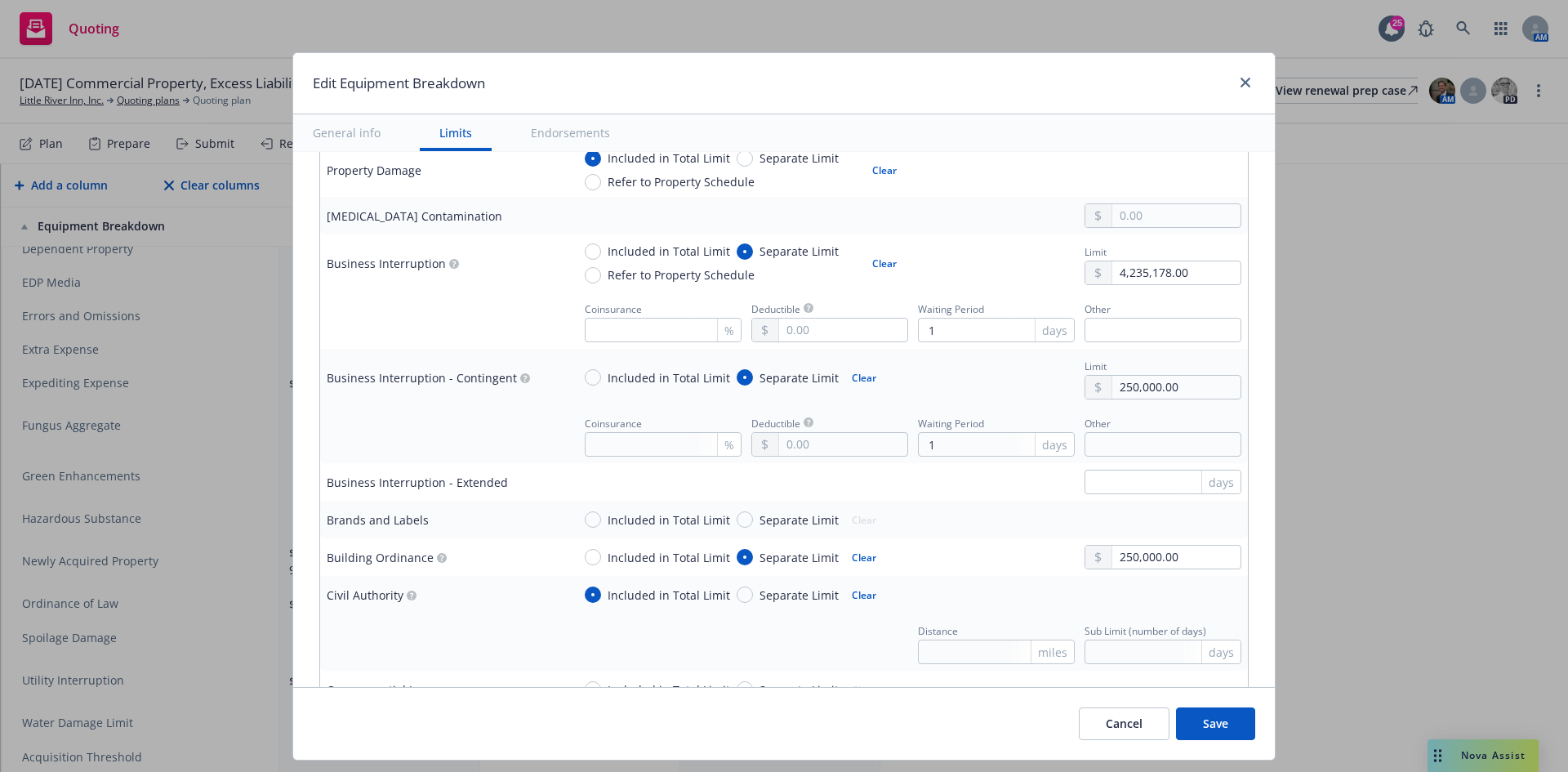
click at [846, 559] on button "Clear" at bounding box center [864, 556] width 44 height 23
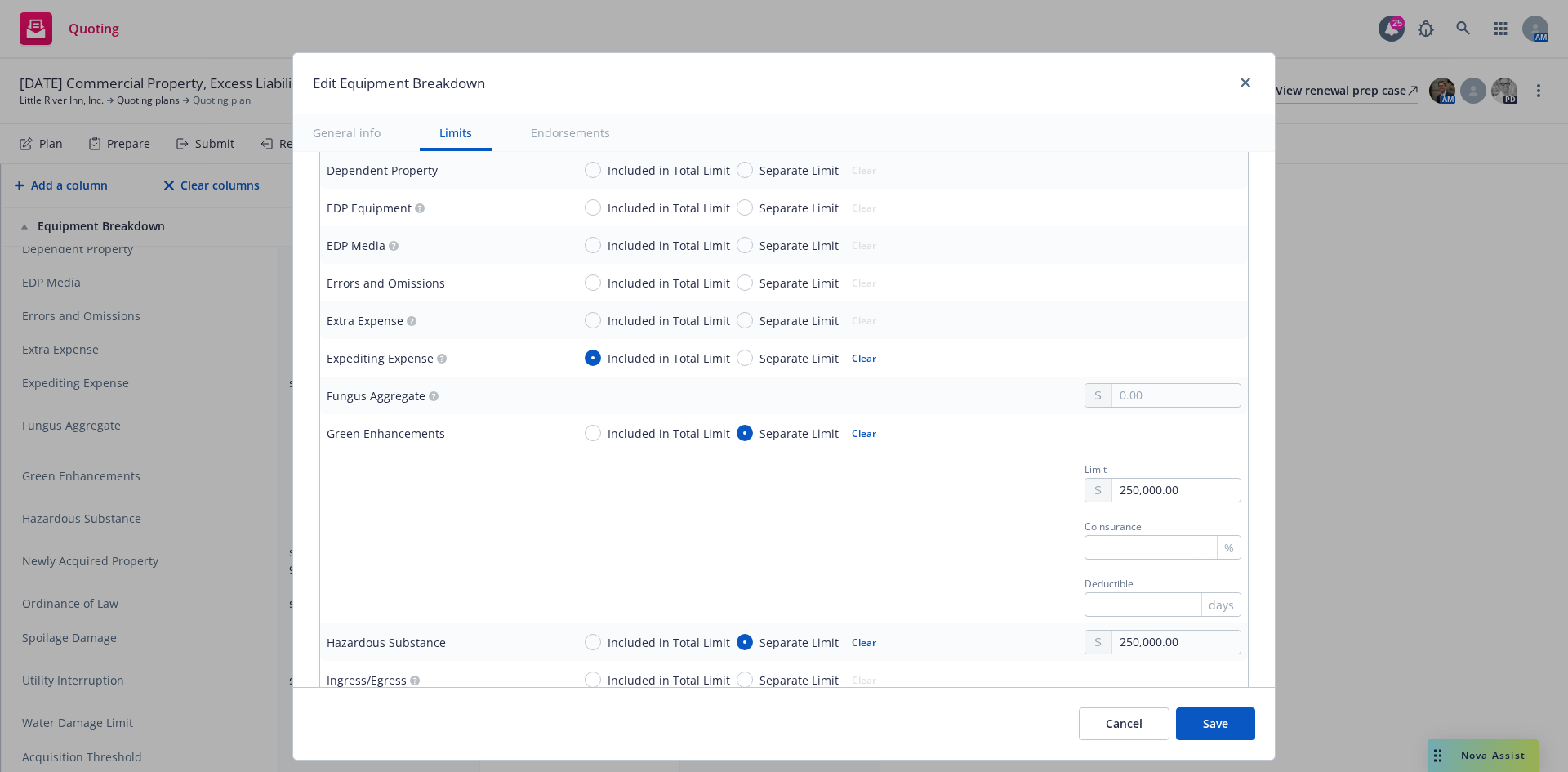
scroll to position [1225, 0]
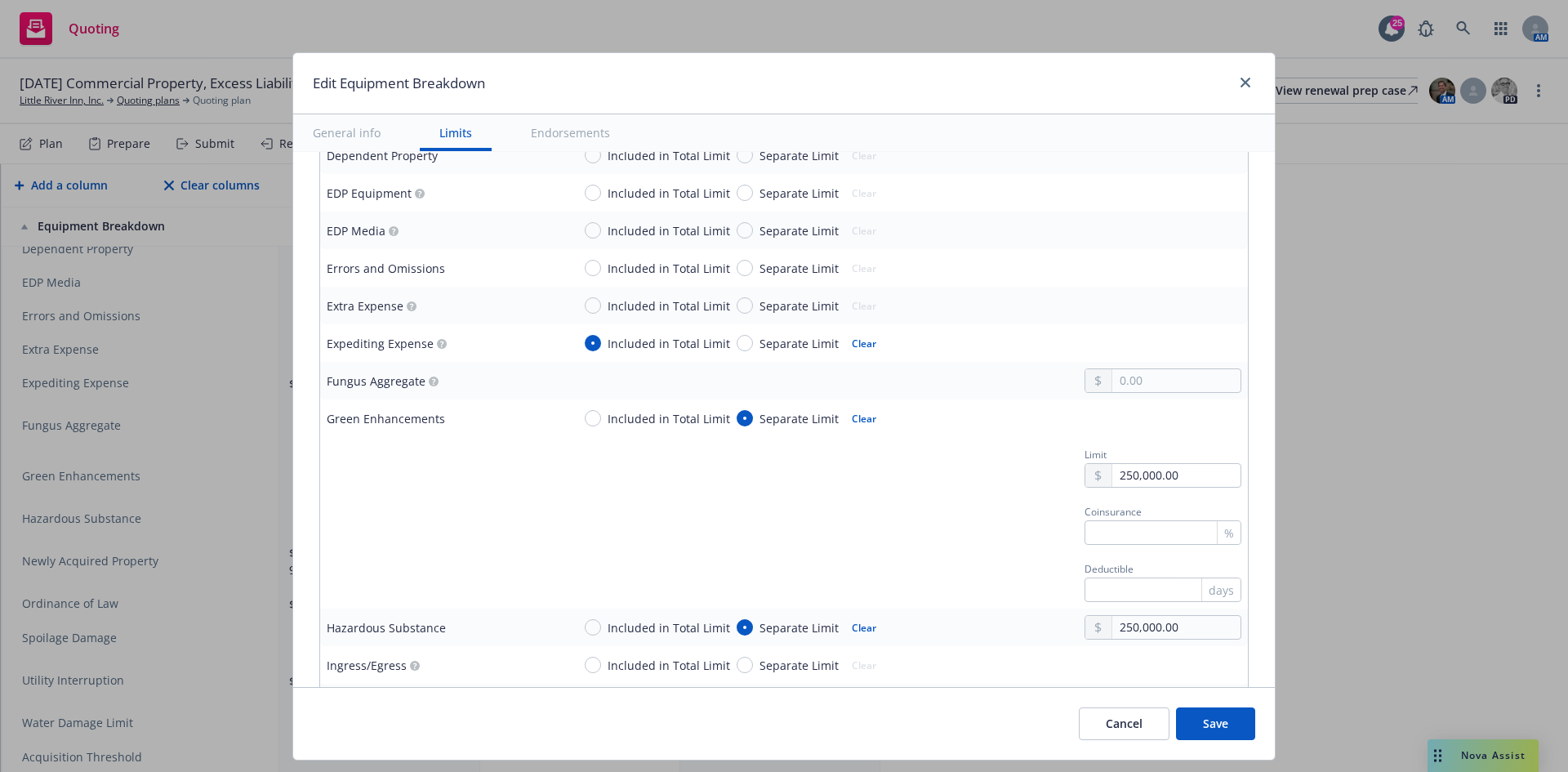
click at [1207, 716] on button "Save" at bounding box center [1216, 723] width 79 height 33
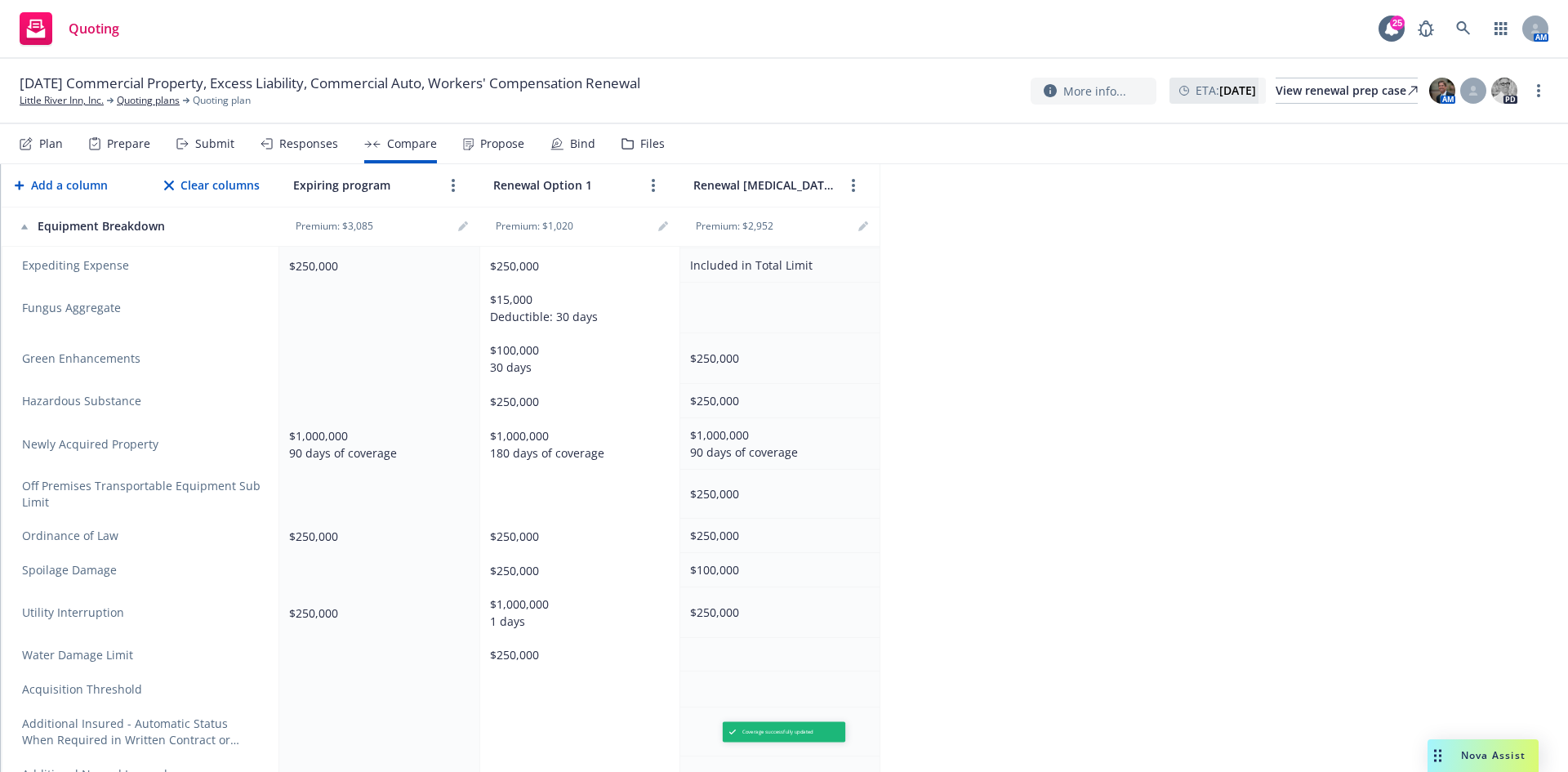
scroll to position [980, 0]
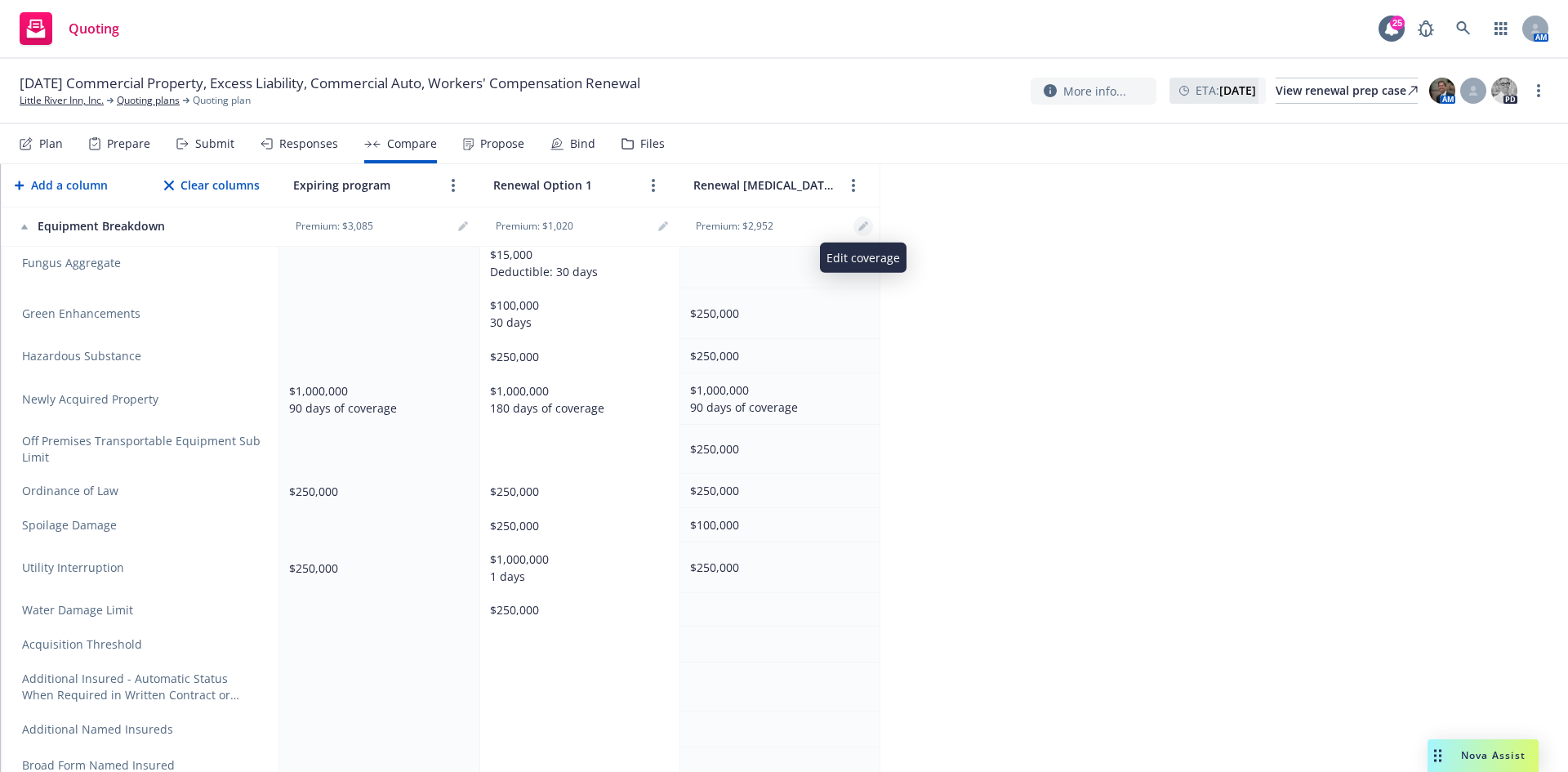
click at [864, 222] on icon "editPencil" at bounding box center [864, 226] width 10 height 10
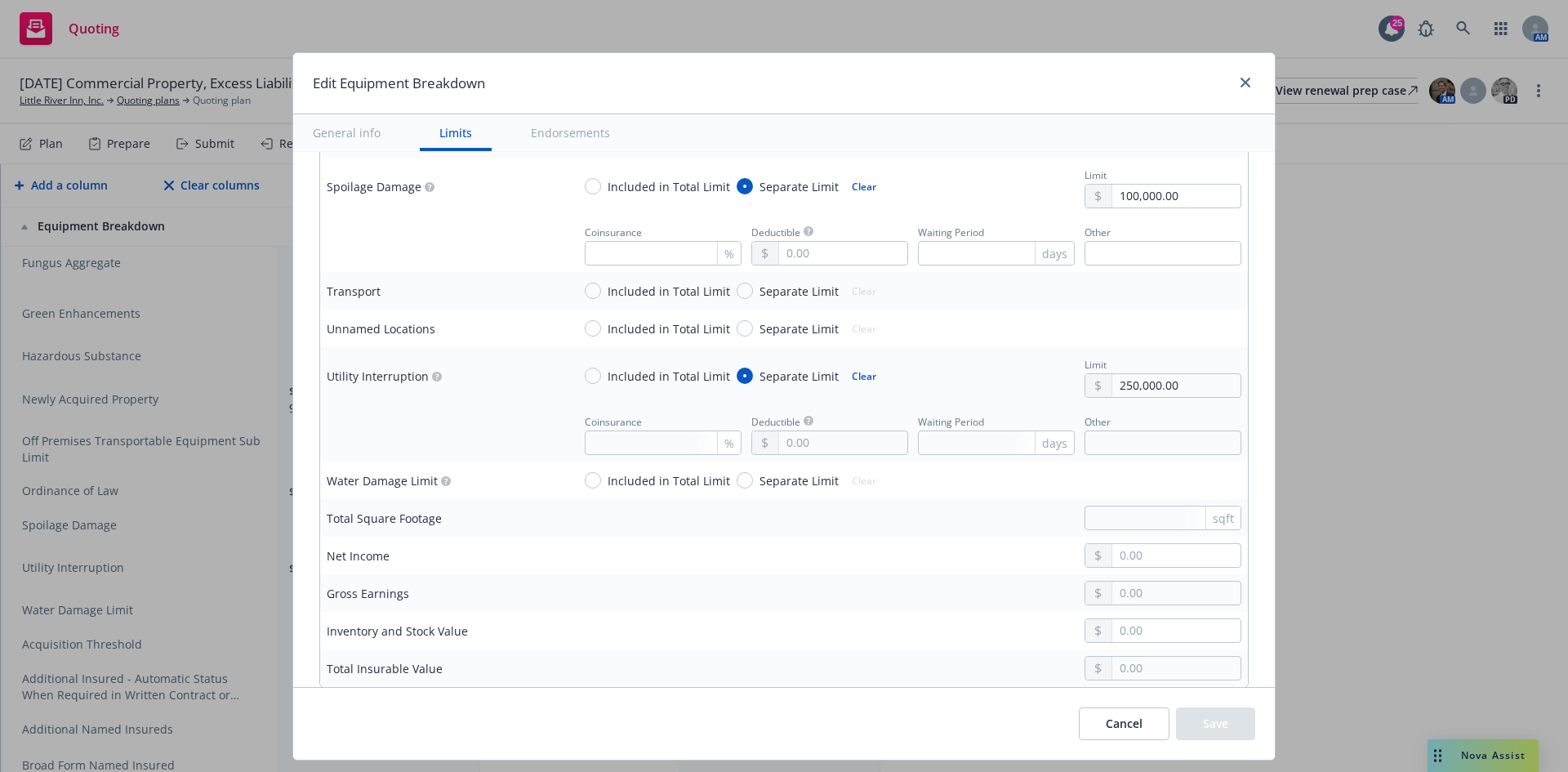
scroll to position [2042, 0]
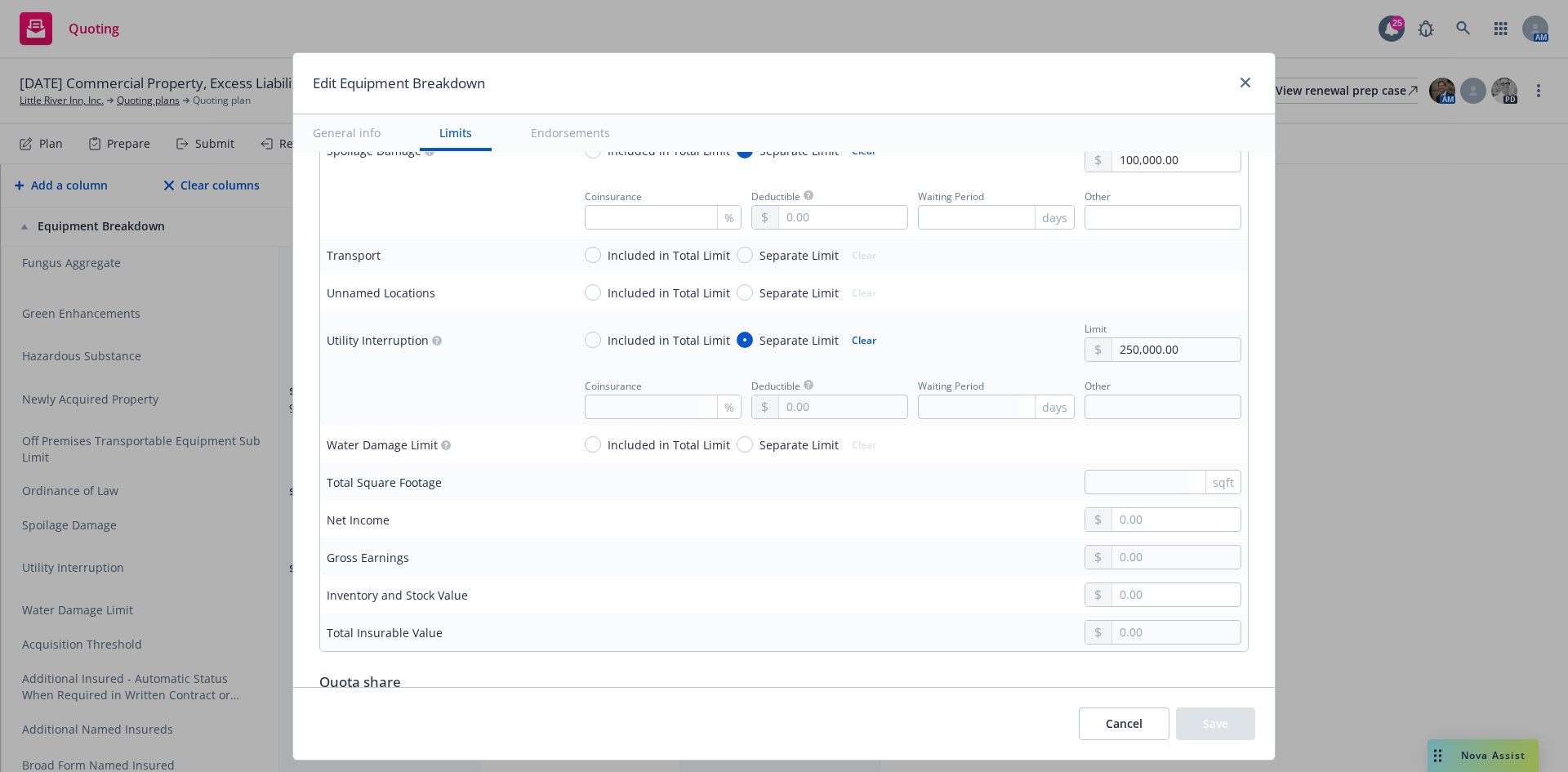
click at [918, 454] on div "Included in Total Limit Separate Limit Clear" at bounding box center [906, 444] width 670 height 25
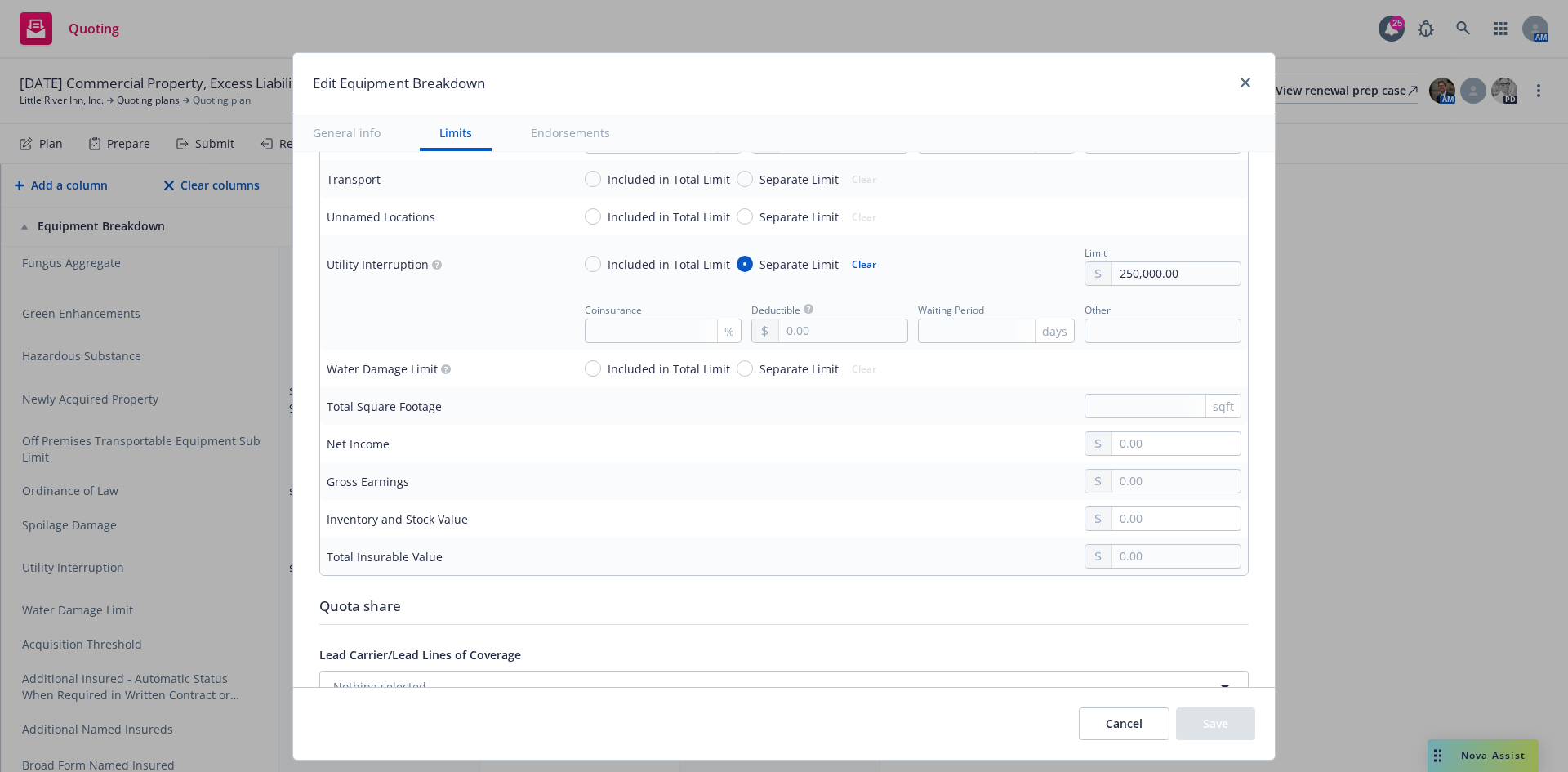
scroll to position [2205, 0]
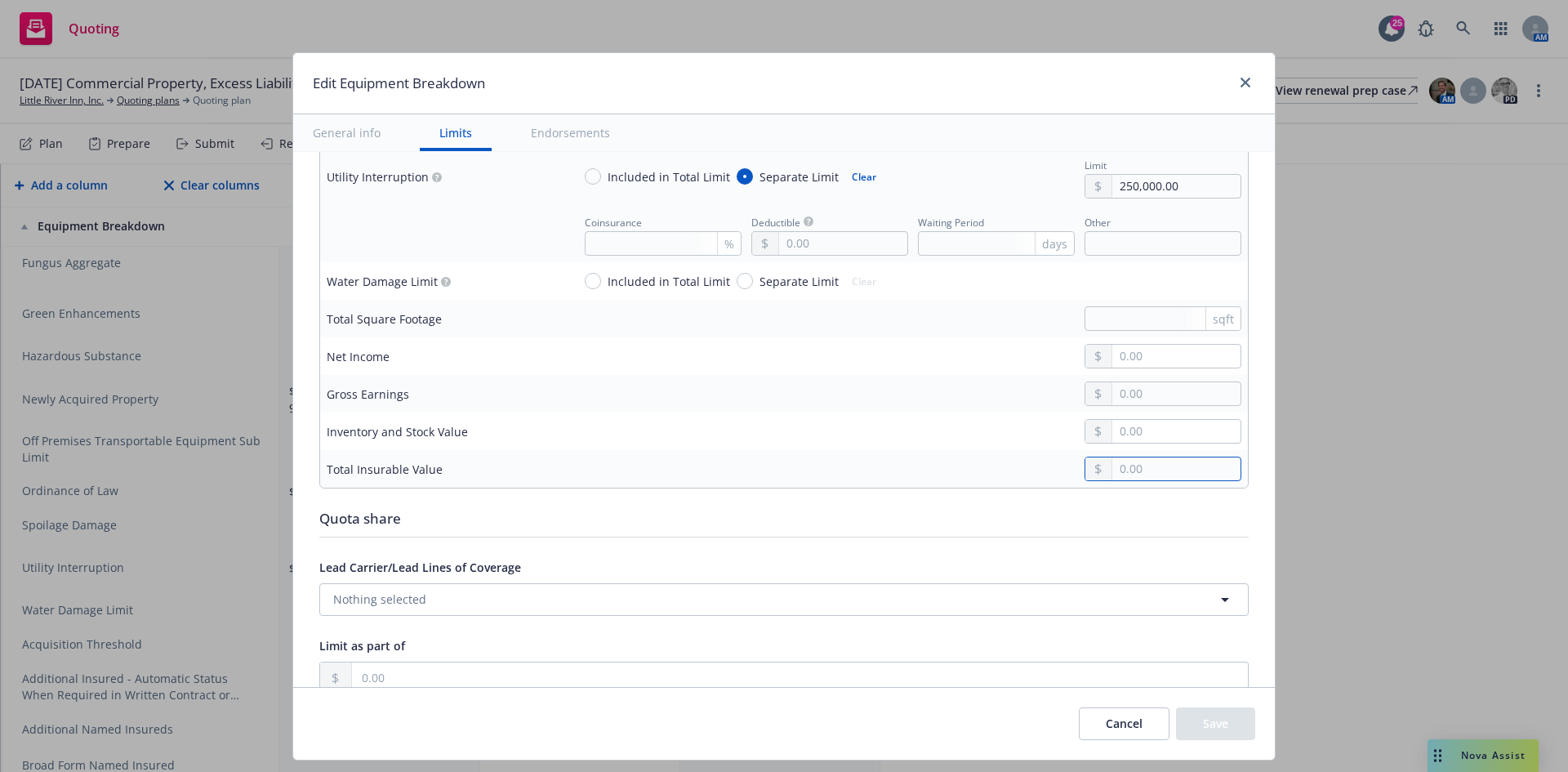
click at [1169, 473] on input "text" at bounding box center [1176, 468] width 128 height 23
click at [1139, 473] on input "text" at bounding box center [1176, 468] width 128 height 23
paste input "19,403,274.00"
click at [912, 521] on div "Quota share" at bounding box center [784, 519] width 930 height 22
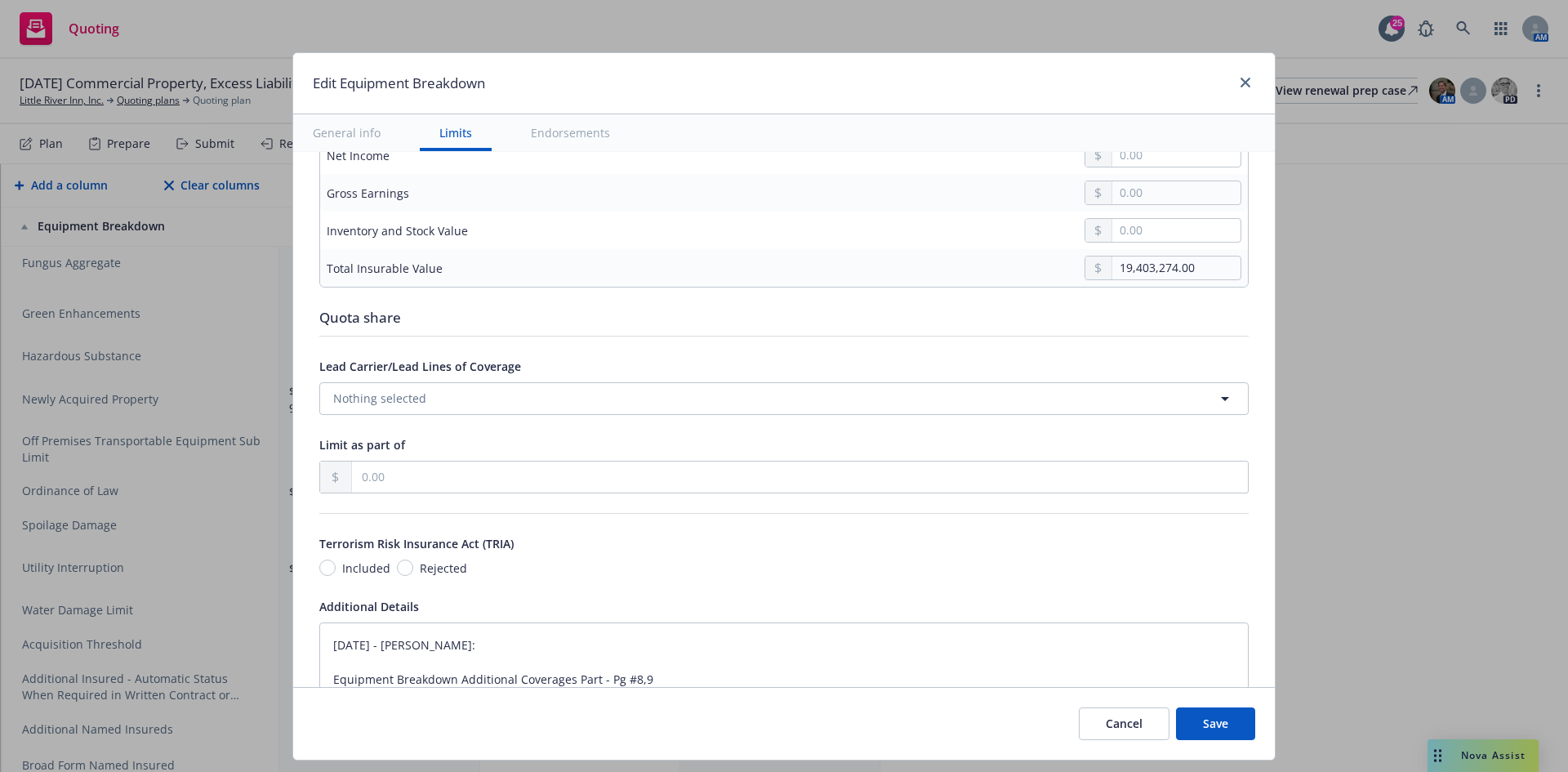
scroll to position [2450, 0]
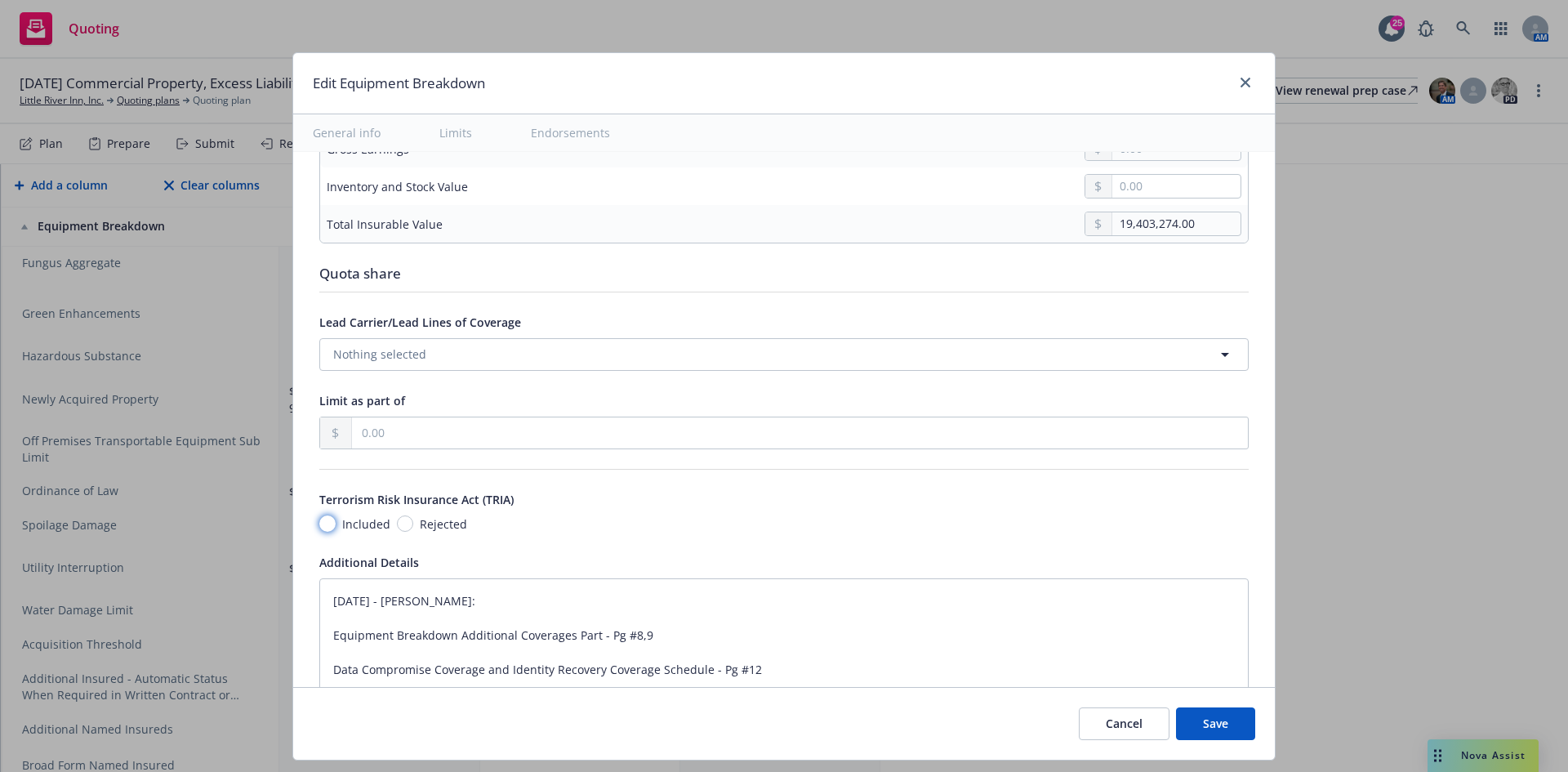
click at [320, 521] on input "Included" at bounding box center [327, 524] width 17 height 17
click at [1218, 729] on button "Save" at bounding box center [1216, 723] width 79 height 33
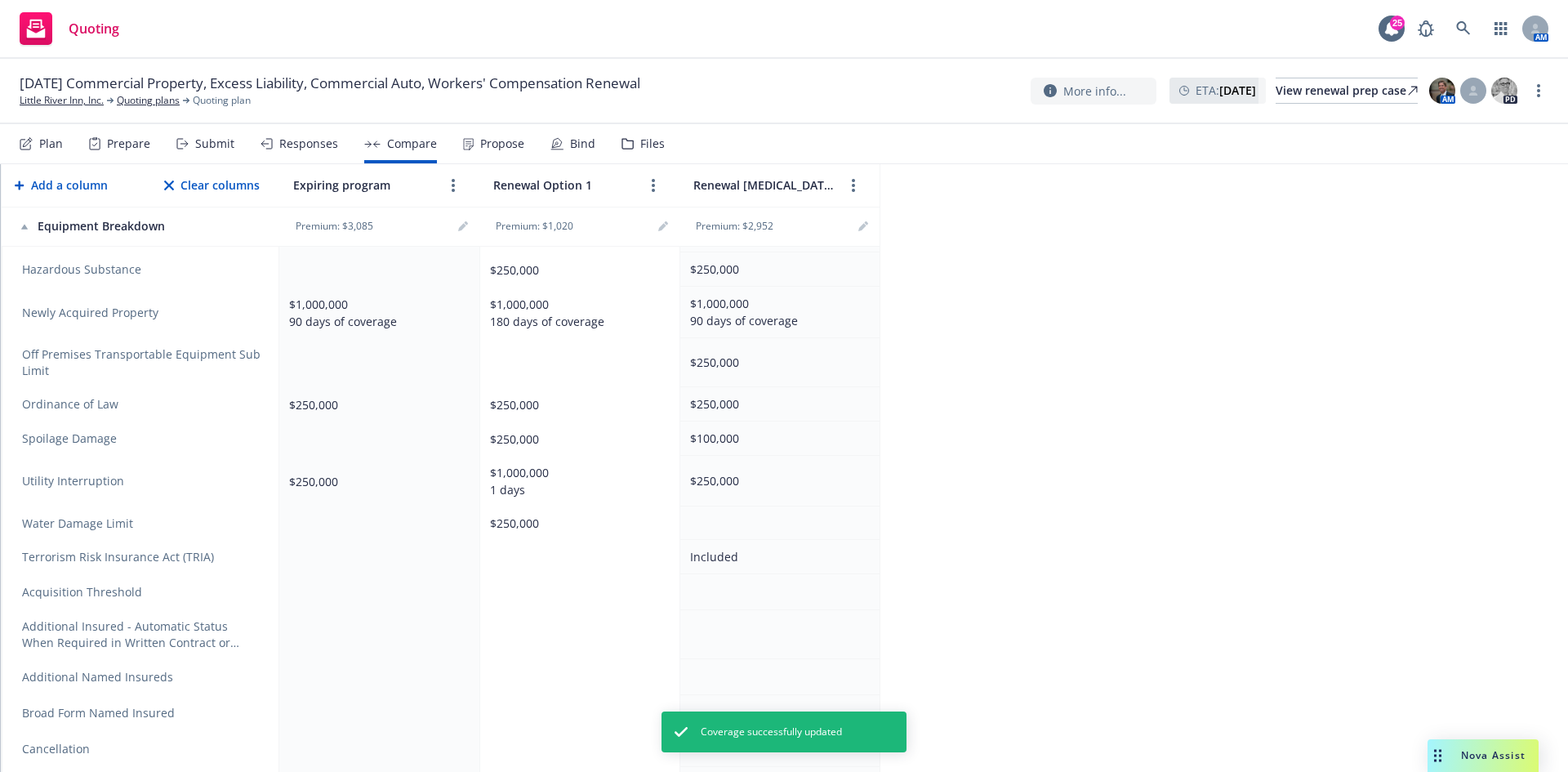
scroll to position [1130, 0]
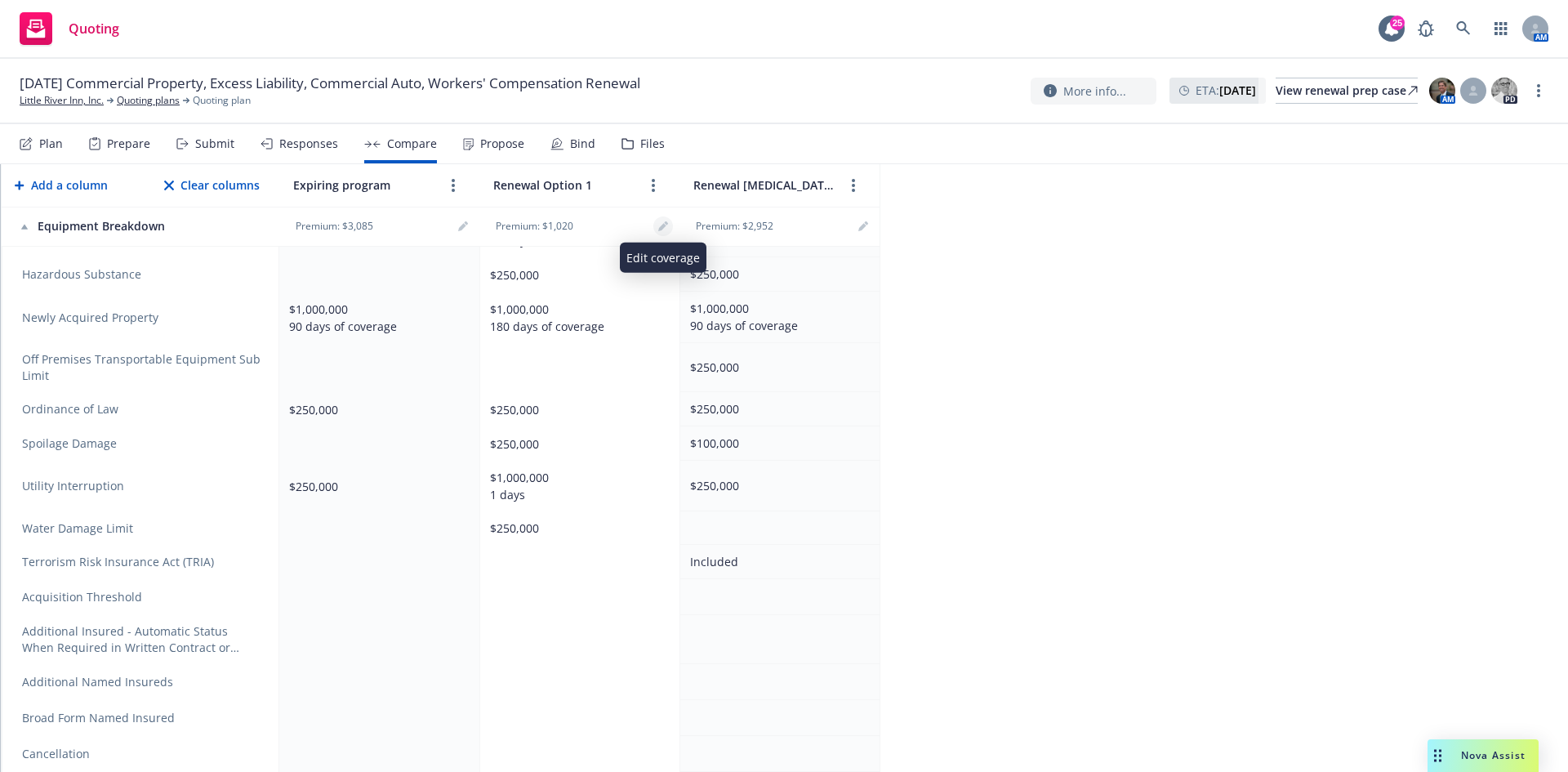
click at [664, 223] on icon "editPencil" at bounding box center [664, 226] width 10 height 10
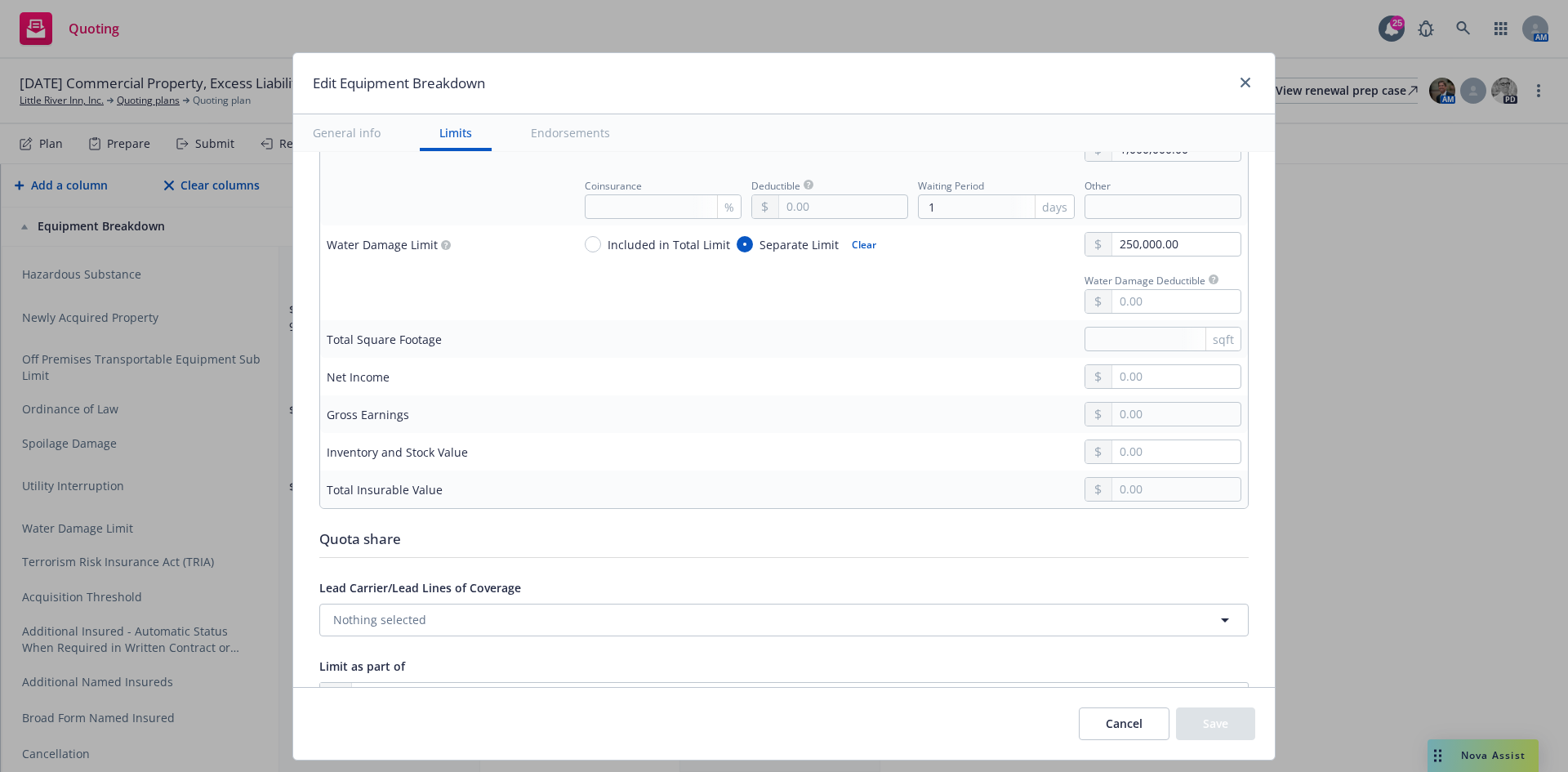
scroll to position [2368, 0]
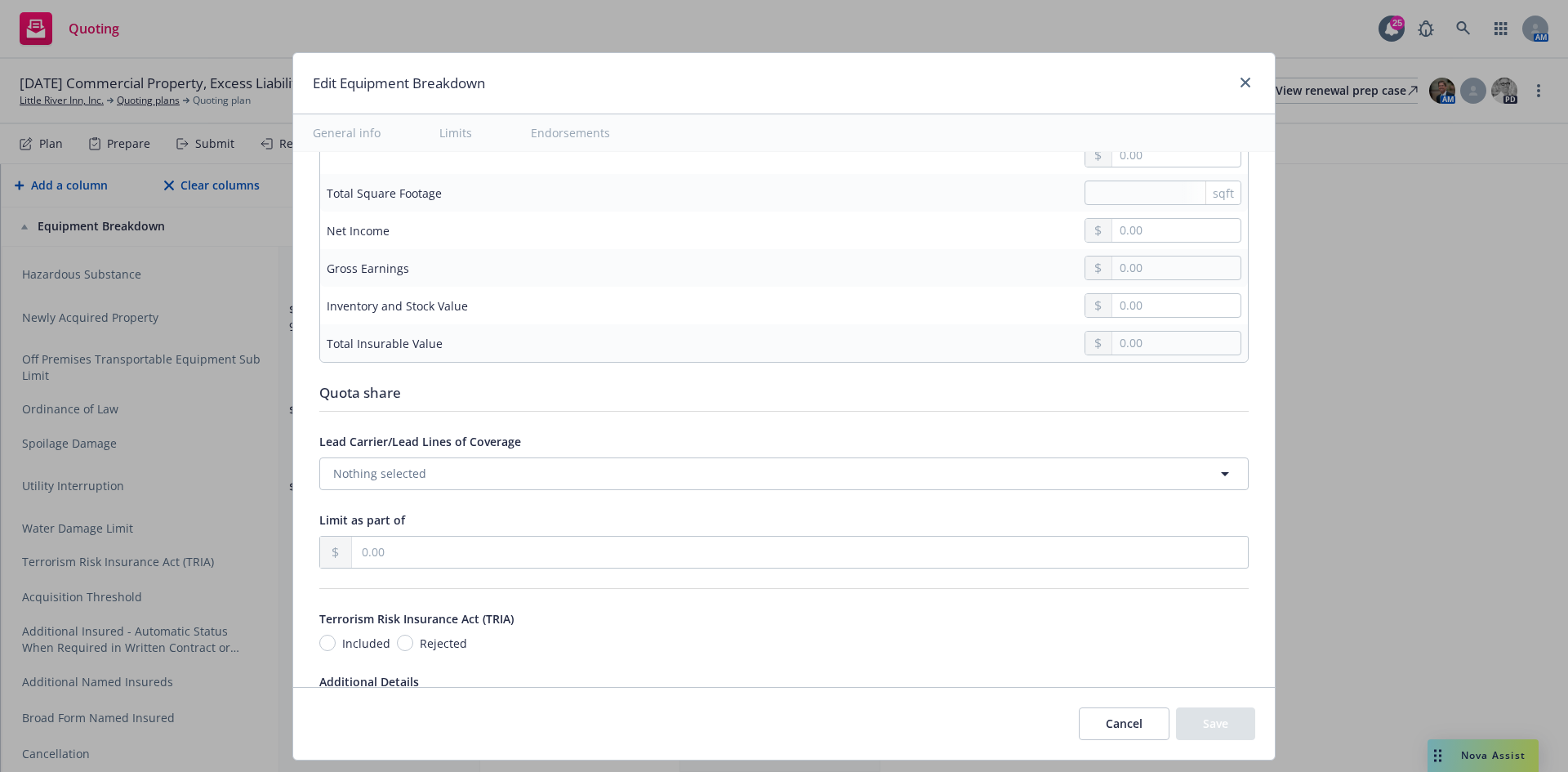
drag, startPoint x: 307, startPoint y: 639, endPoint x: 316, endPoint y: 640, distance: 9.1
drag, startPoint x: 316, startPoint y: 640, endPoint x: 341, endPoint y: 647, distance: 26.0
click at [320, 640] on input "Included" at bounding box center [327, 643] width 17 height 17
click at [1251, 720] on button "Save" at bounding box center [1216, 723] width 79 height 33
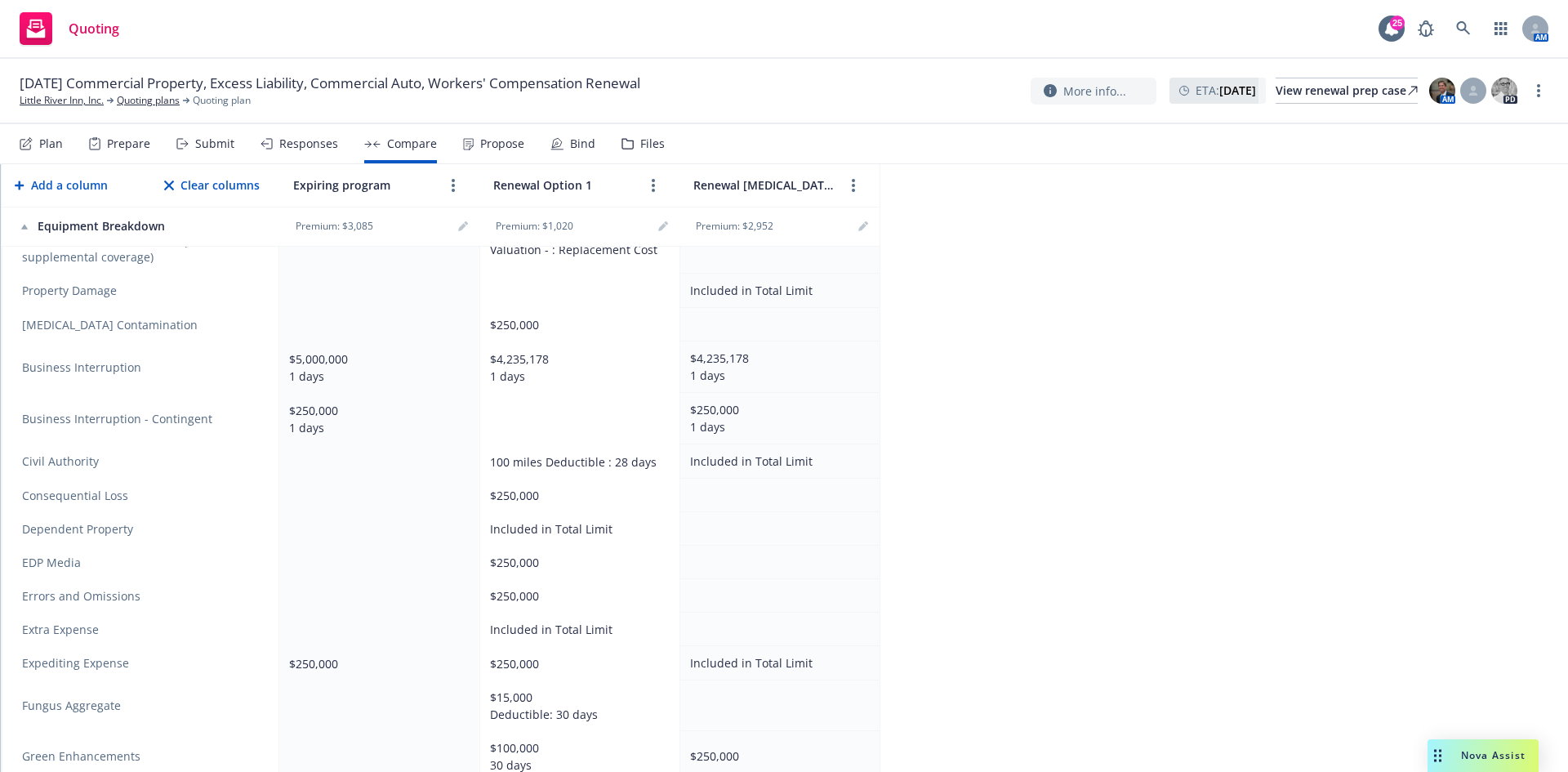
scroll to position [559, 0]
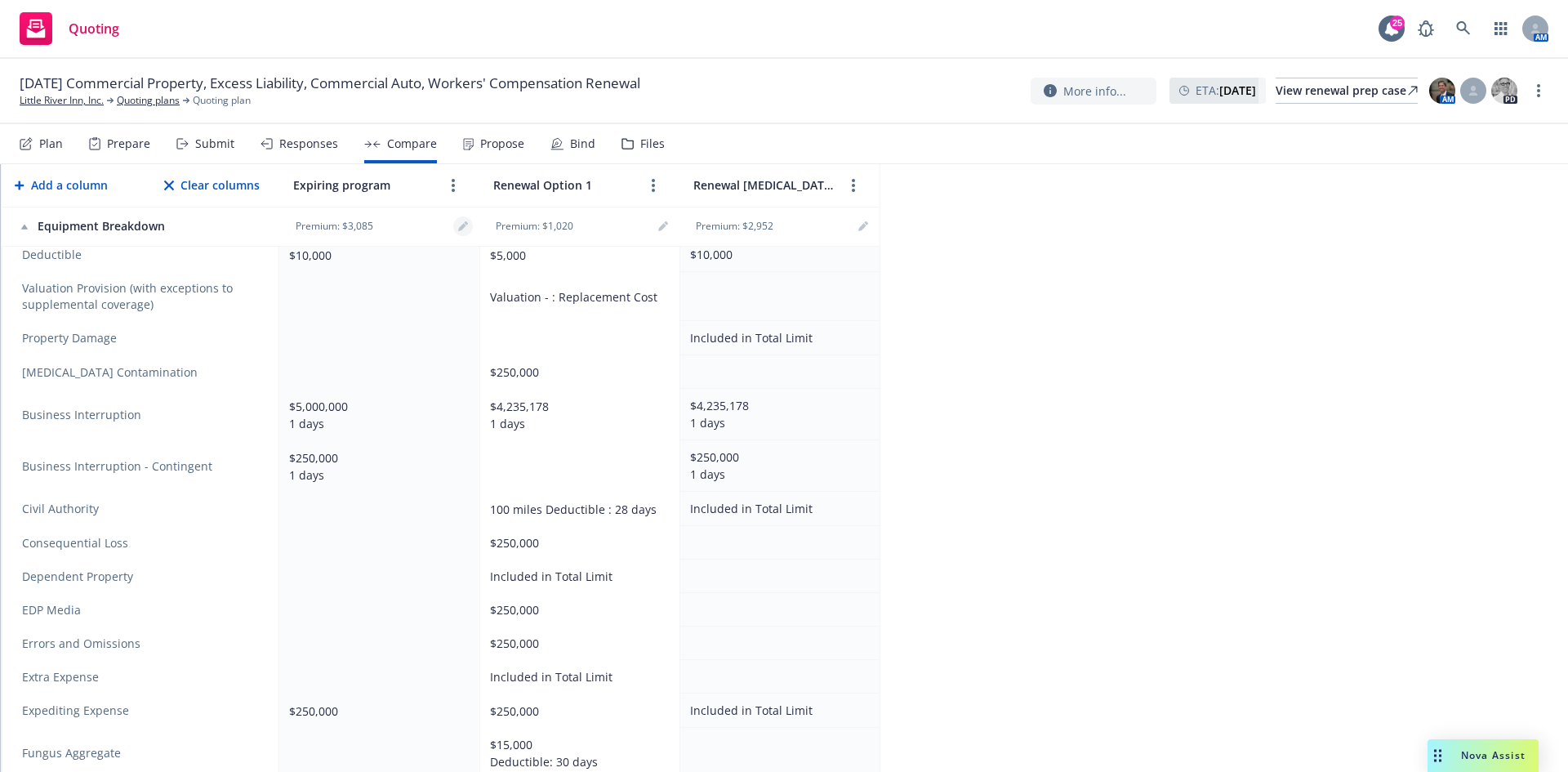
click at [459, 221] on link "editPencil" at bounding box center [463, 227] width 20 height 20
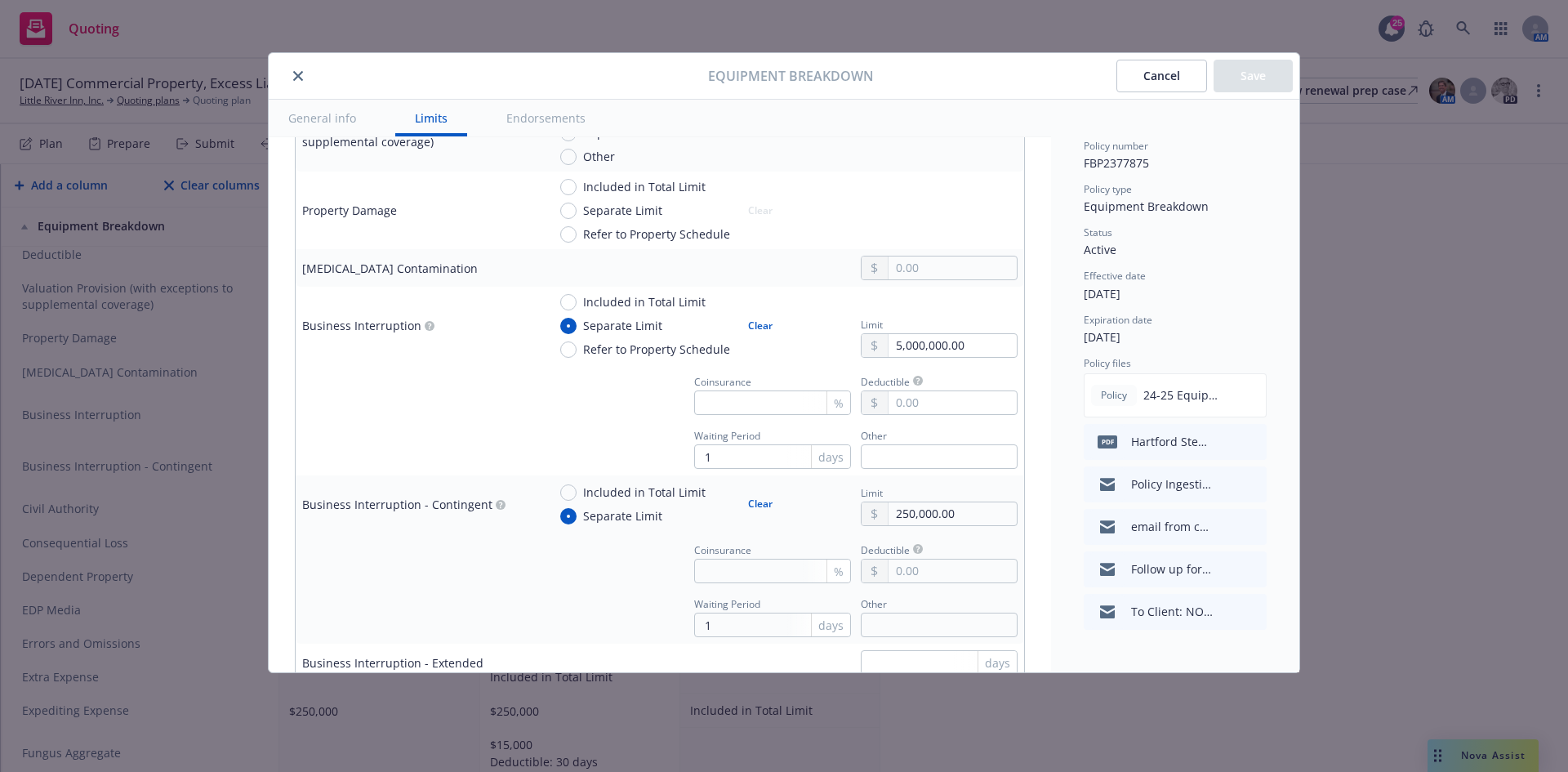
scroll to position [654, 0]
click at [918, 263] on input "text" at bounding box center [953, 264] width 128 height 23
click at [1265, 86] on button "Save" at bounding box center [1253, 75] width 79 height 33
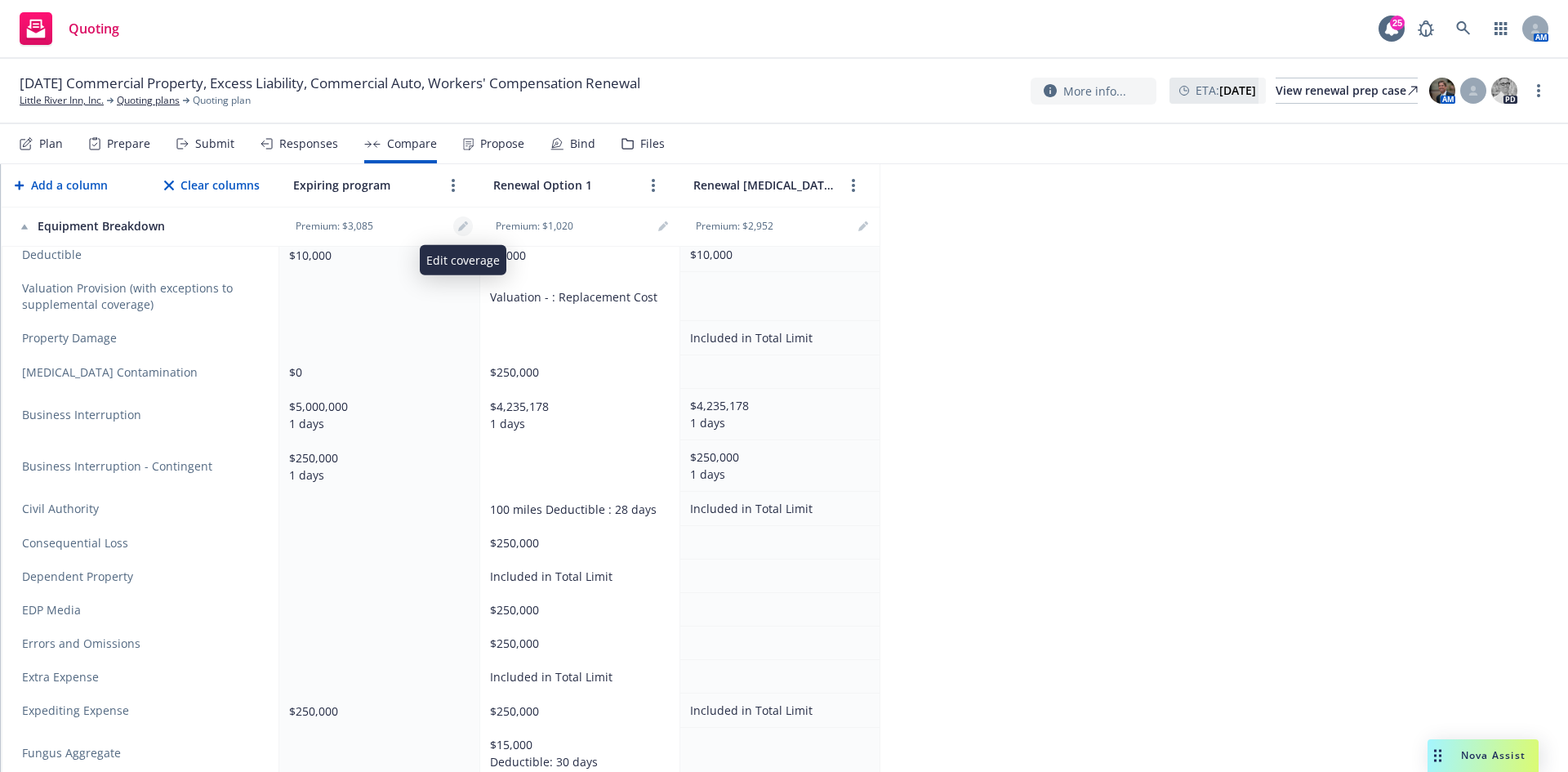
click at [463, 225] on icon "editPencil" at bounding box center [463, 227] width 8 height 8
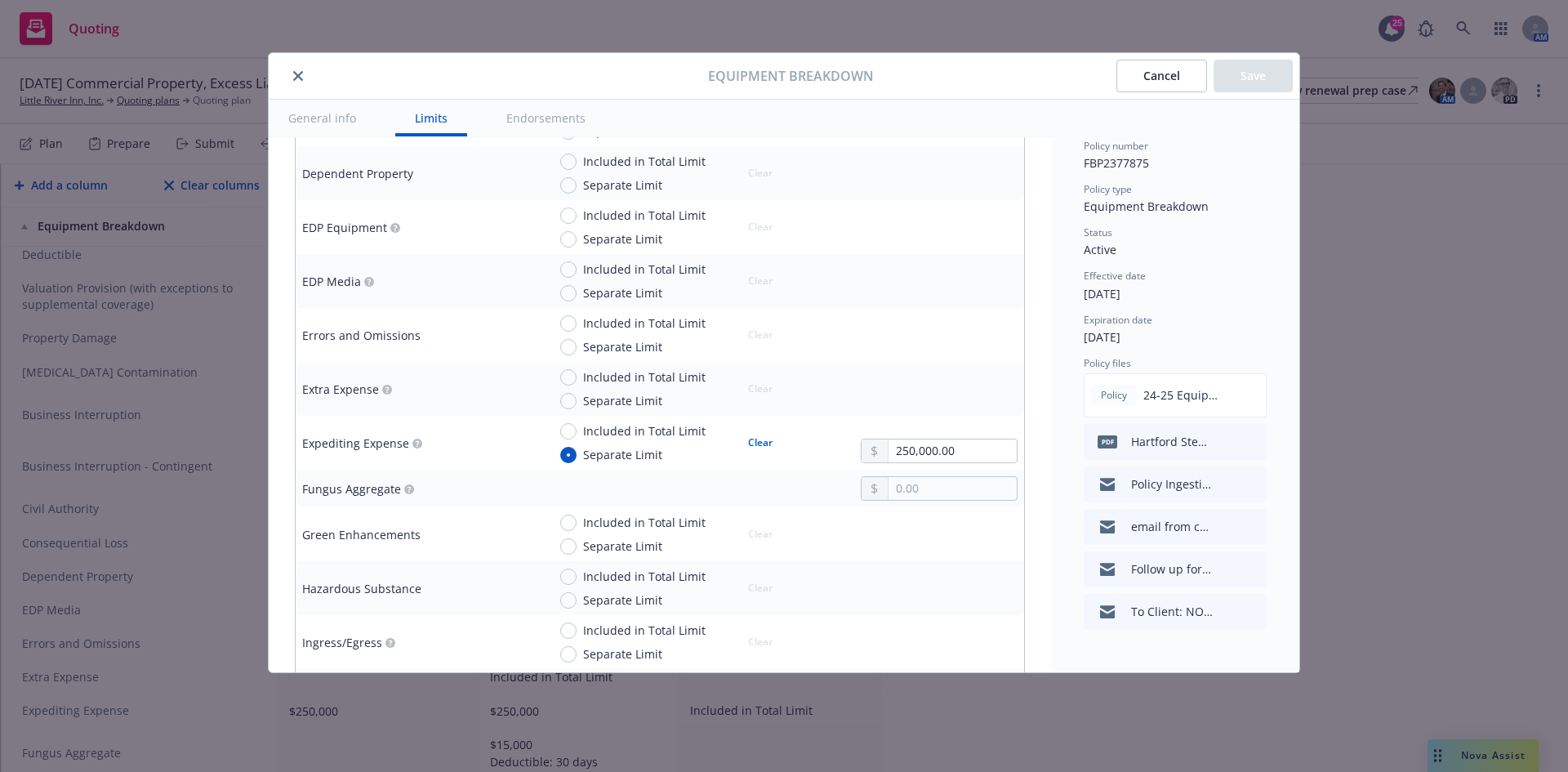
scroll to position [1470, 0]
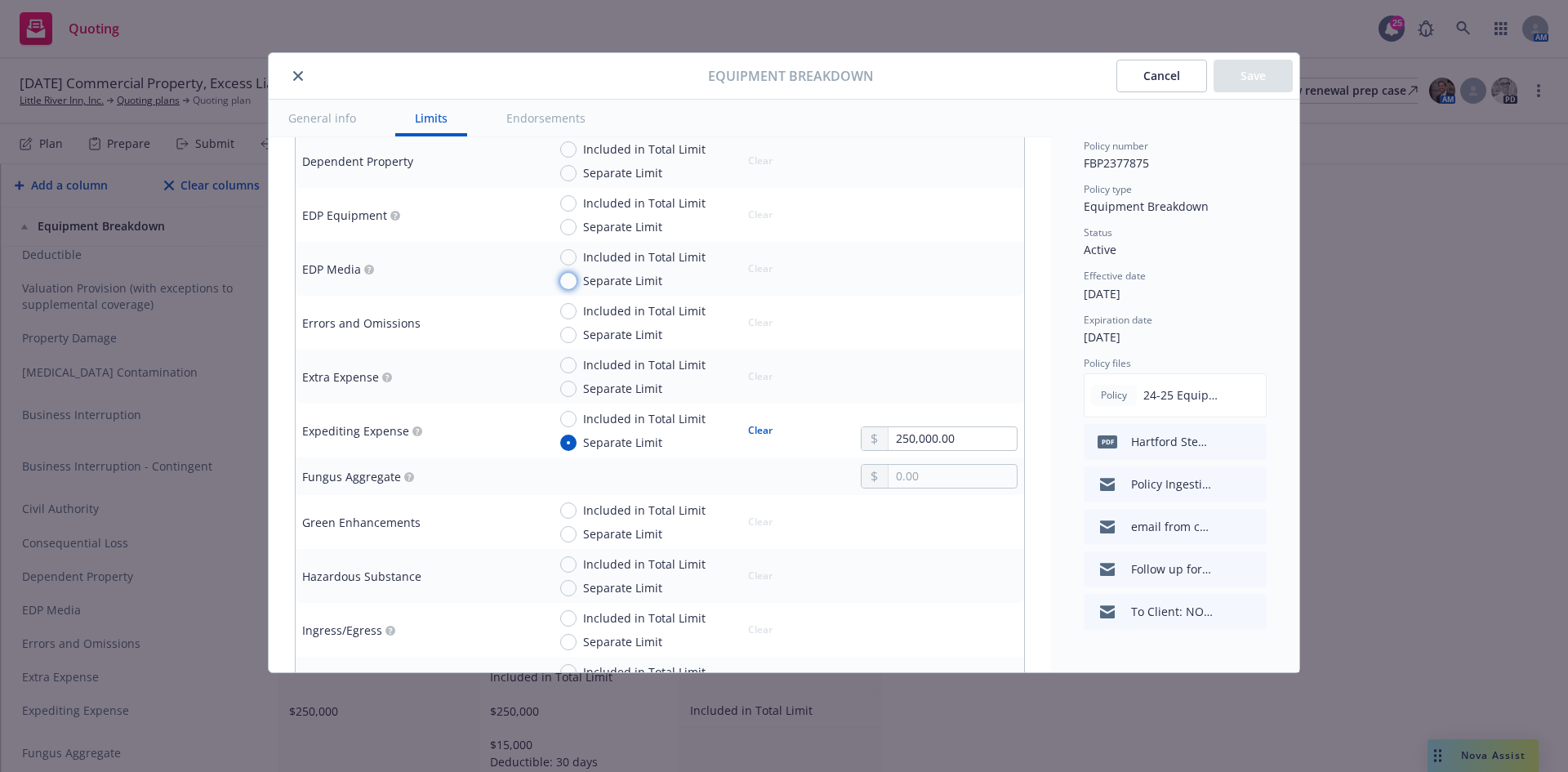
click at [562, 278] on input "Separate Limit" at bounding box center [568, 281] width 17 height 17
click at [892, 285] on input "text" at bounding box center [953, 276] width 128 height 23
click at [1229, 72] on button "Save" at bounding box center [1253, 75] width 79 height 33
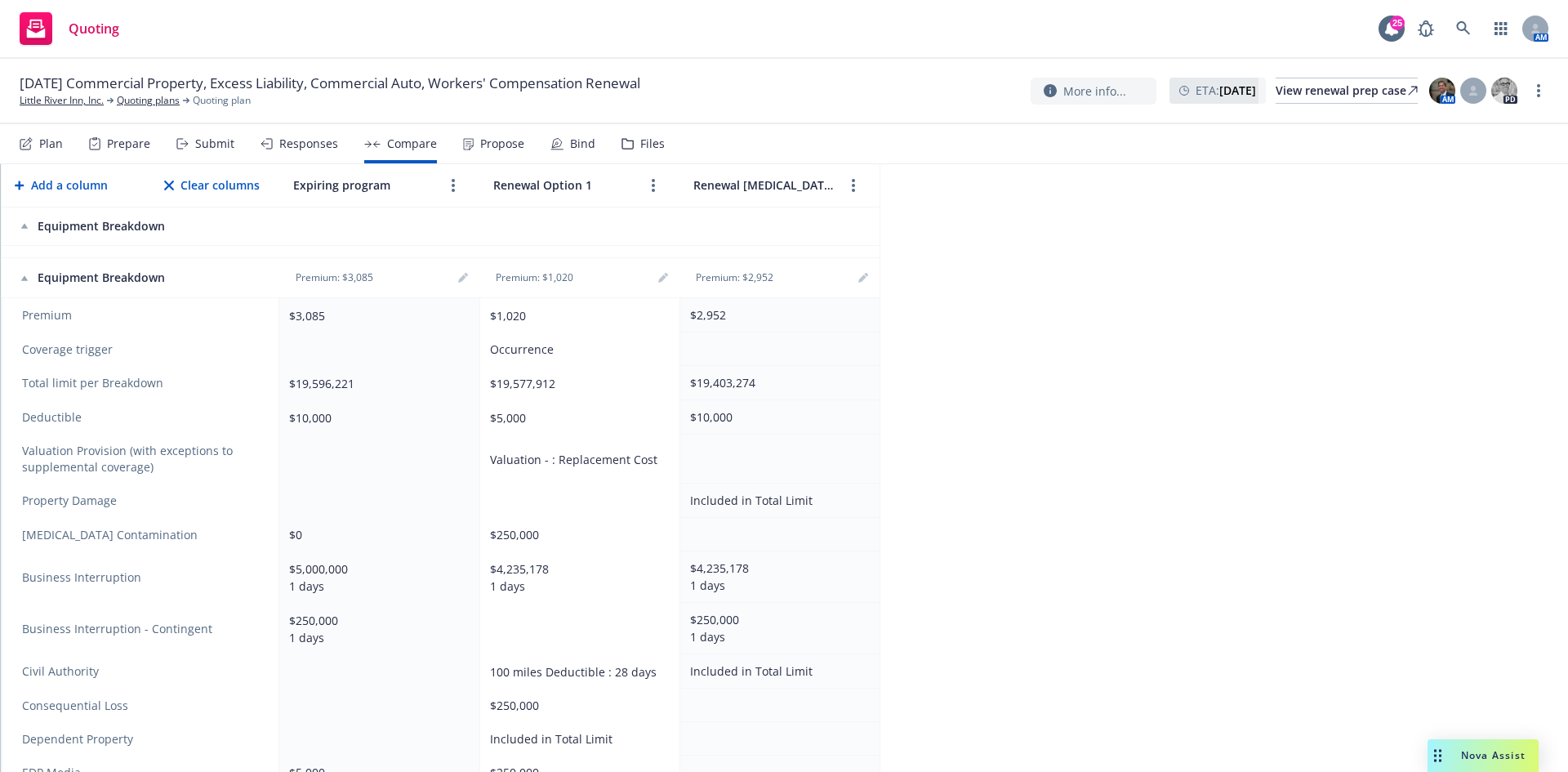
scroll to position [395, 0]
click at [461, 270] on link "editPencil" at bounding box center [463, 279] width 20 height 20
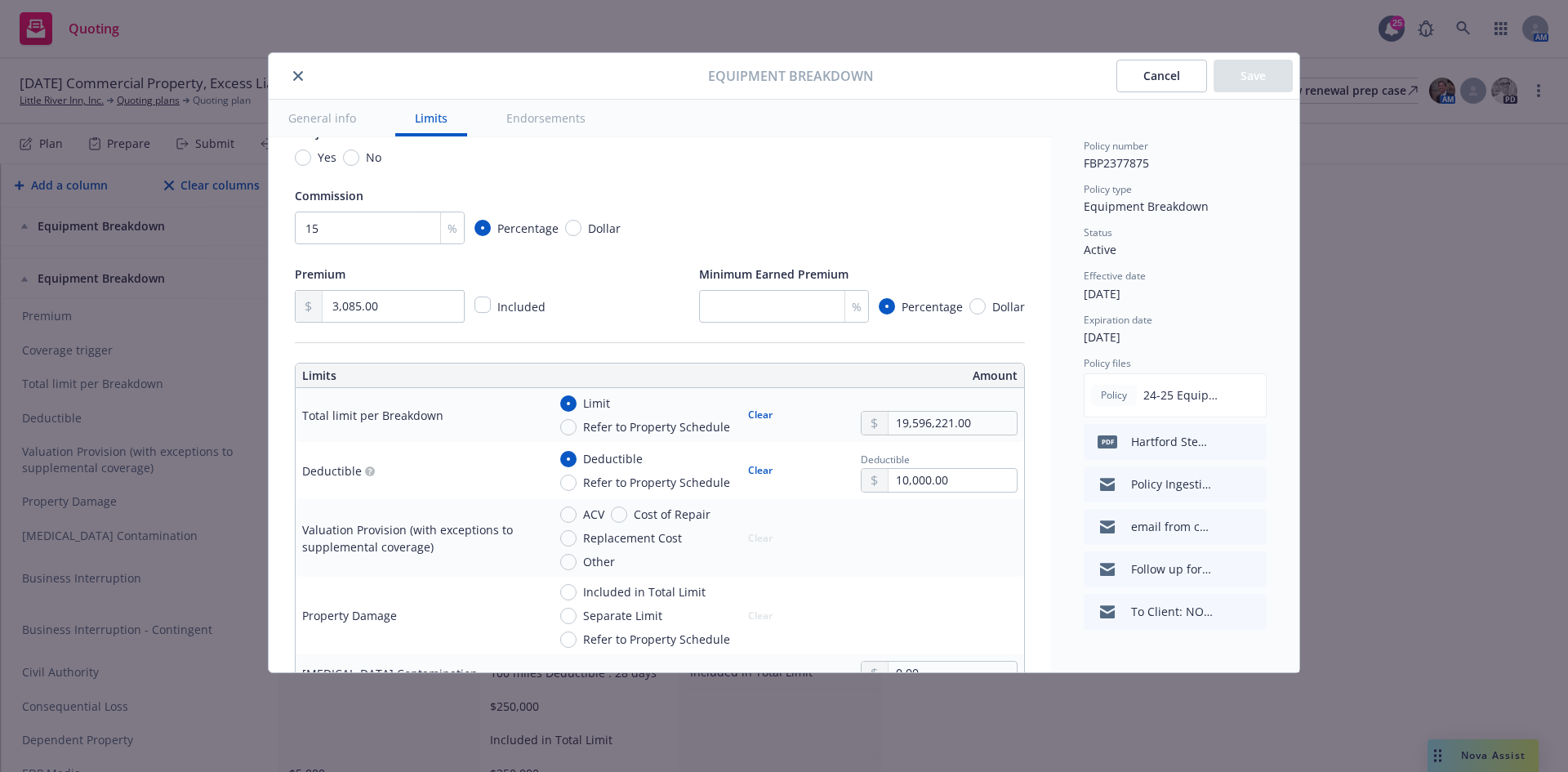
scroll to position [326, 0]
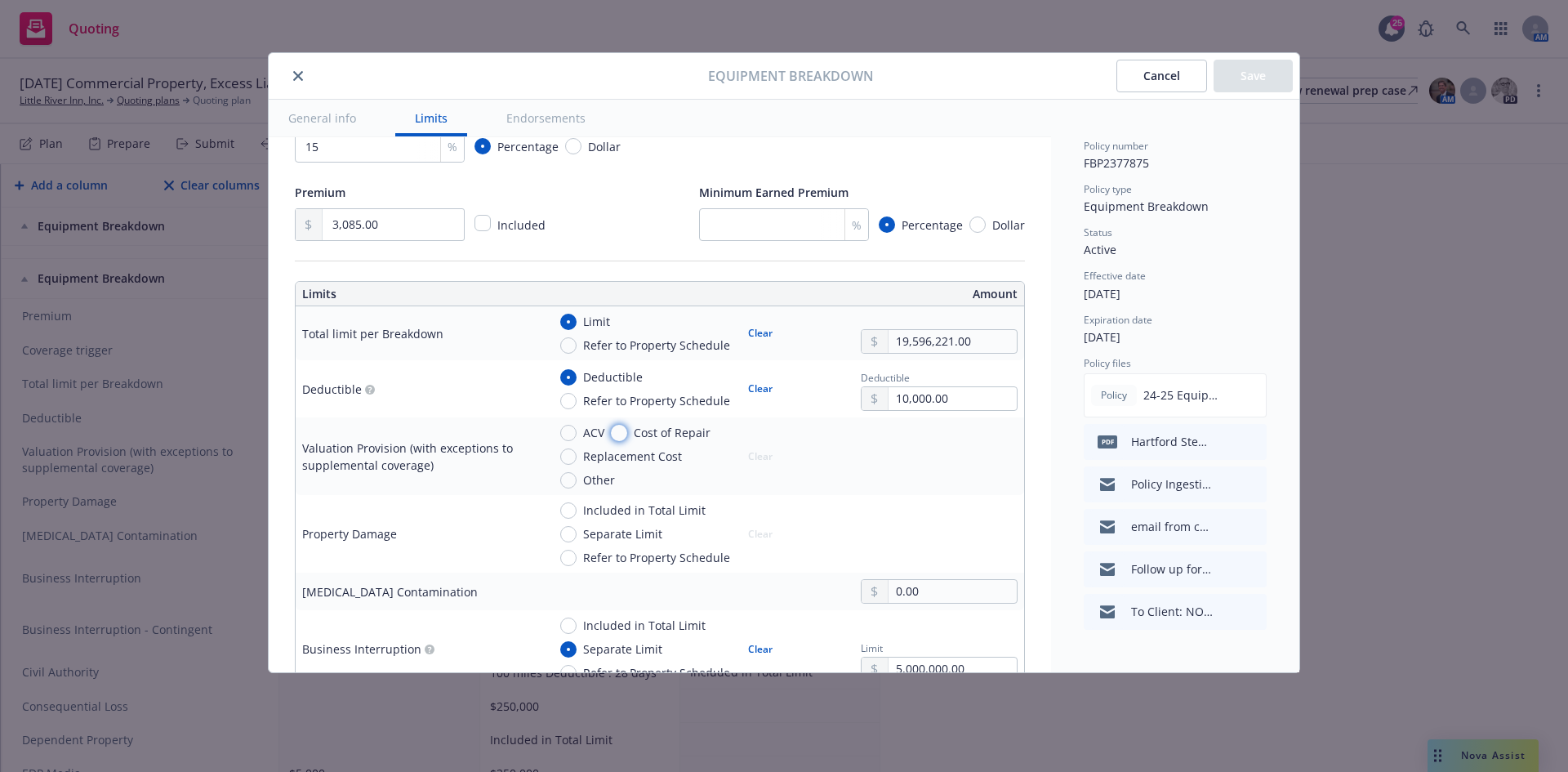
click at [624, 431] on input "Cost of Repair" at bounding box center [619, 433] width 17 height 17
click at [1247, 84] on button "Save" at bounding box center [1253, 75] width 79 height 33
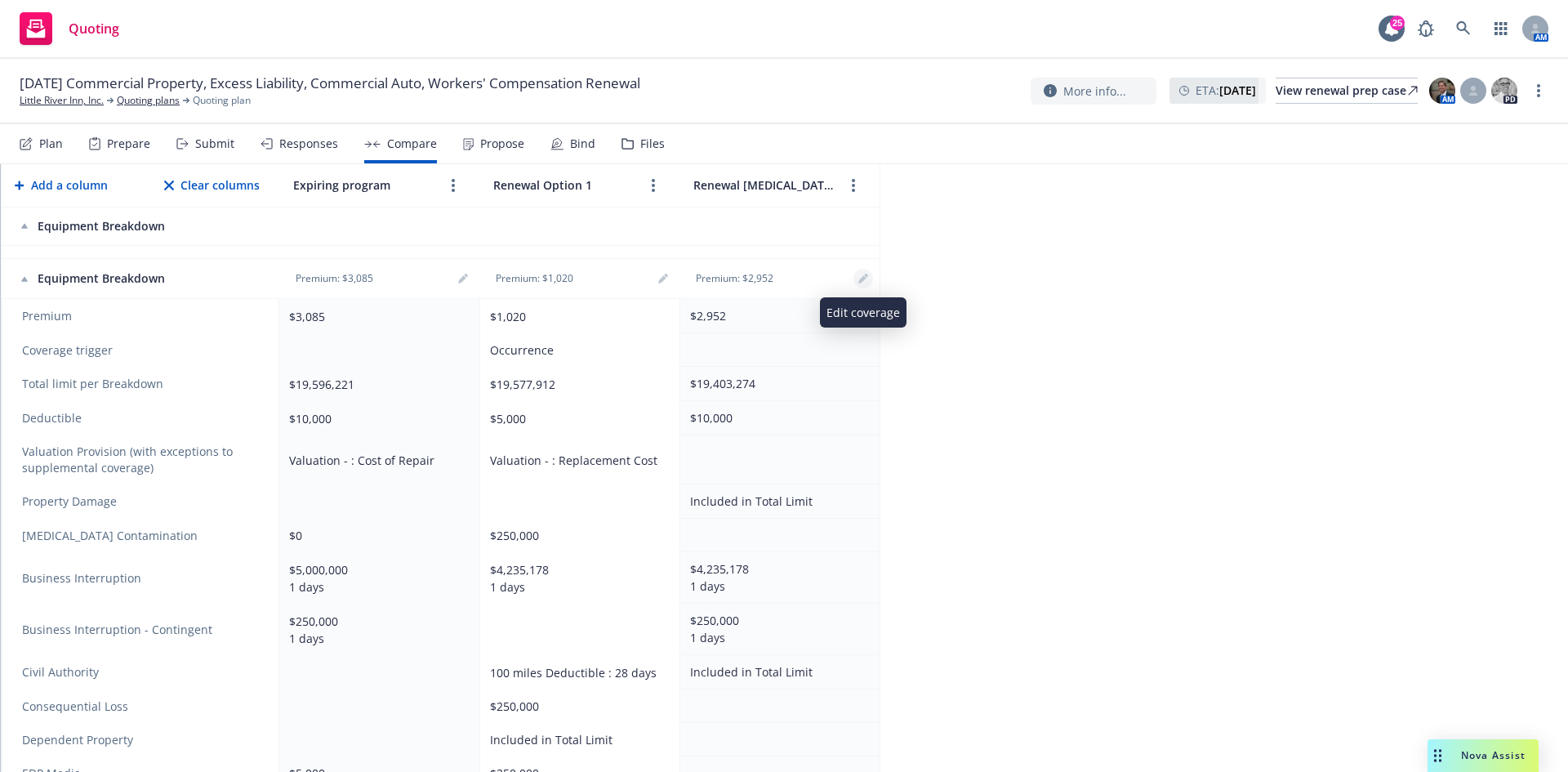
click at [869, 282] on link "editPencil" at bounding box center [864, 279] width 20 height 20
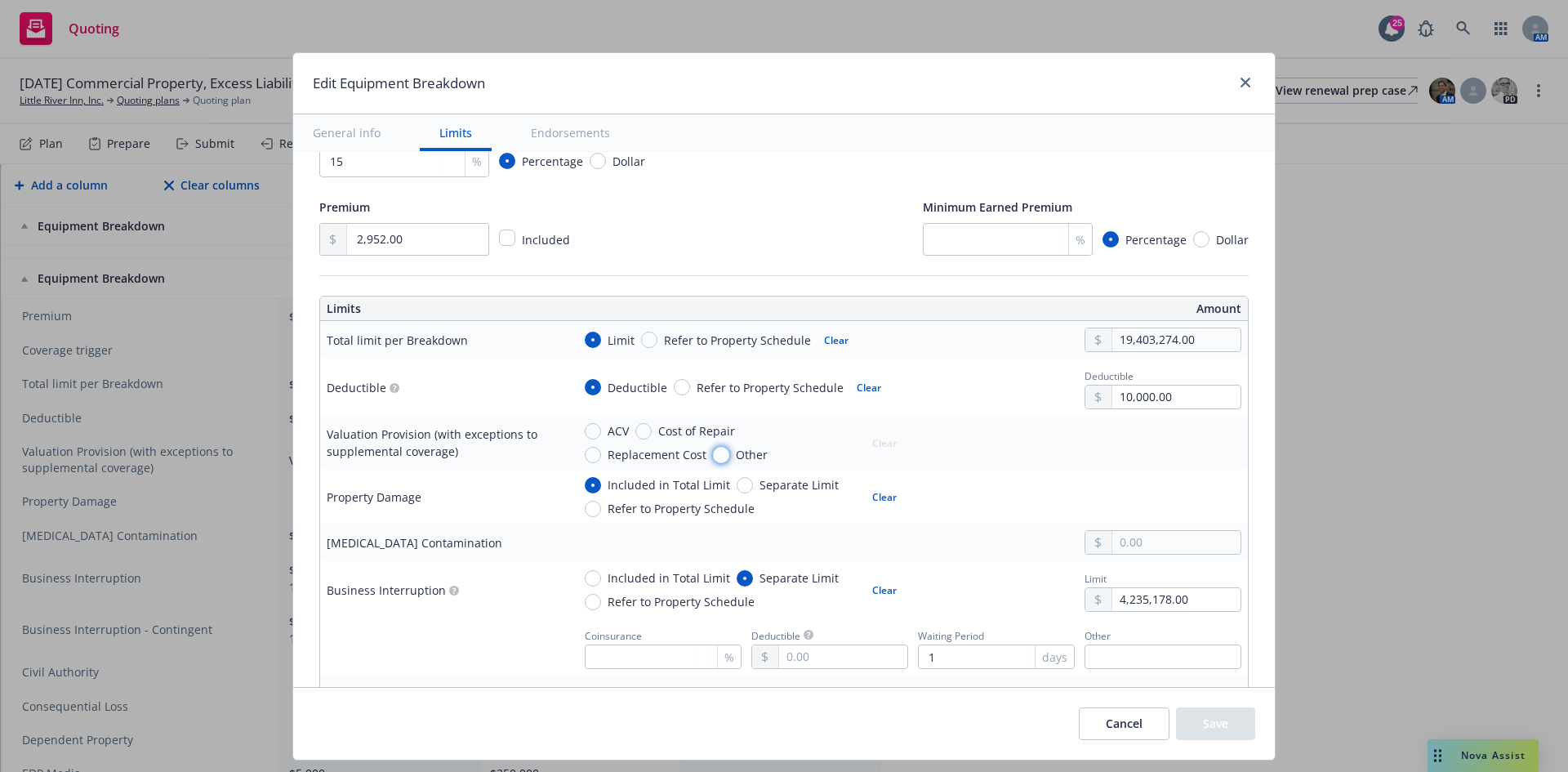
click at [713, 454] on input "Other" at bounding box center [721, 455] width 17 height 17
click at [1142, 455] on textarea at bounding box center [1163, 445] width 158 height 45
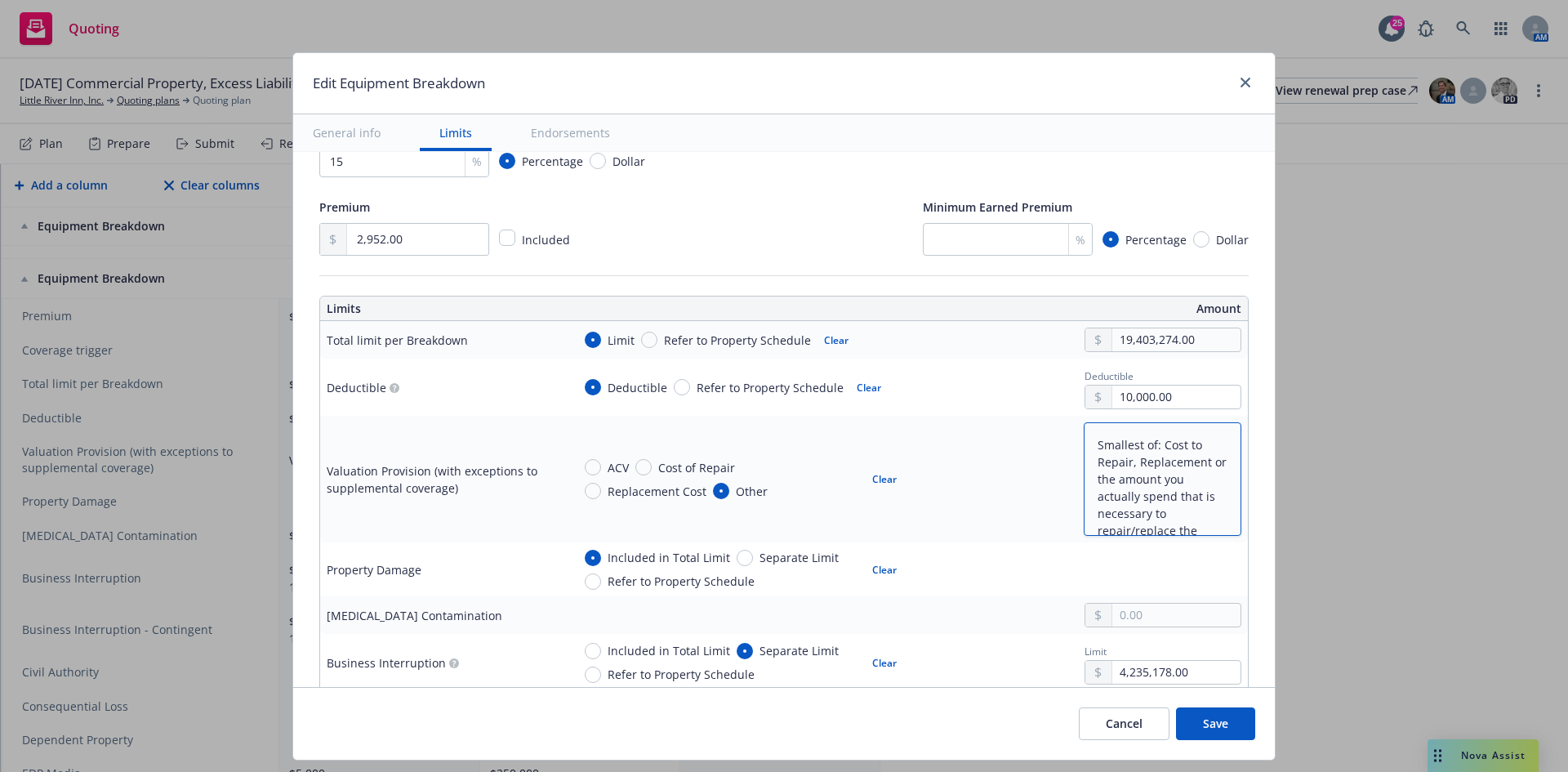
scroll to position [4, 0]
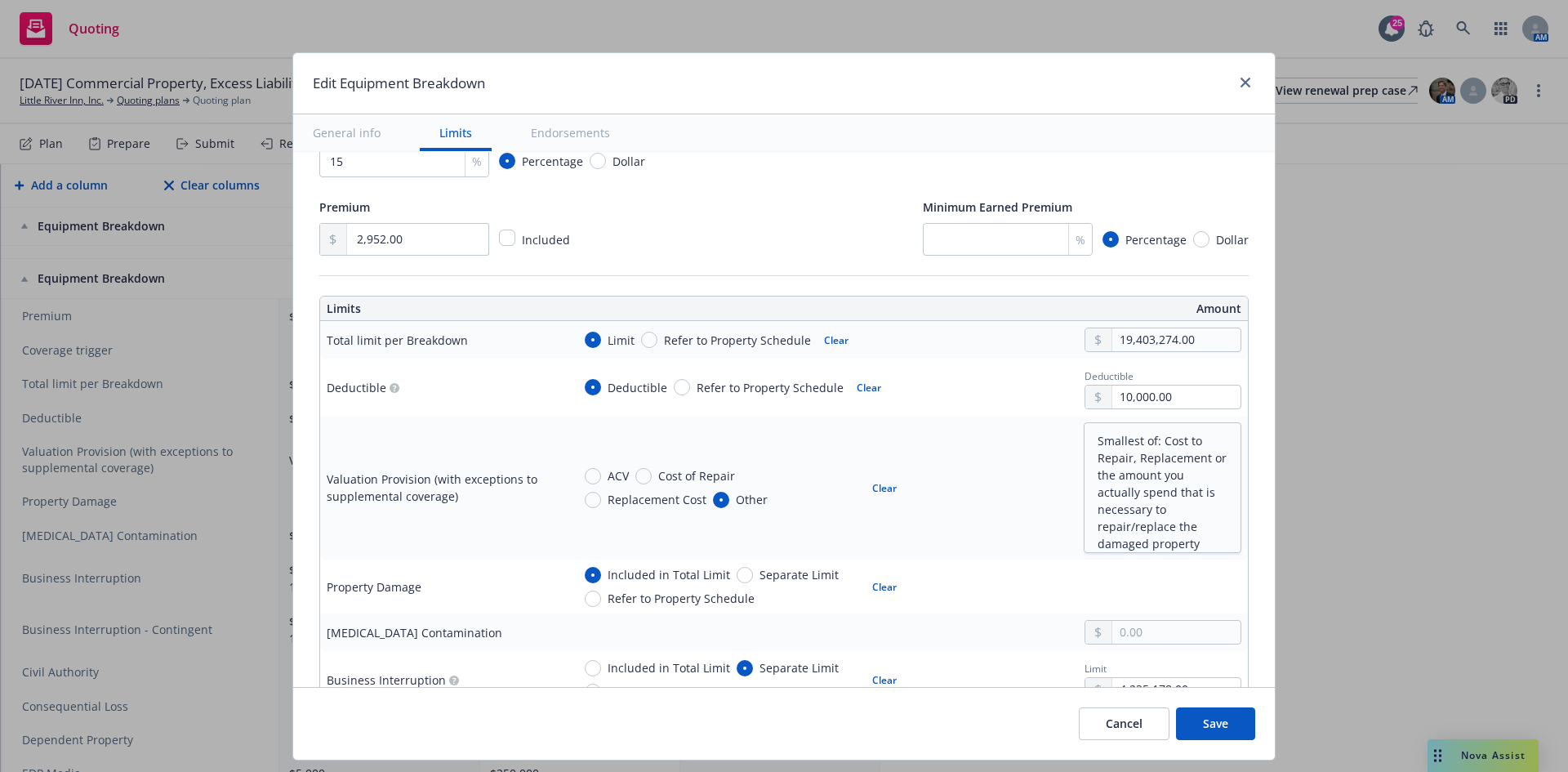
click at [996, 456] on div "ACV Cost of Repair Replacement Cost Other Clear Smallest of: Cost to Repair, Re…" at bounding box center [906, 487] width 670 height 131
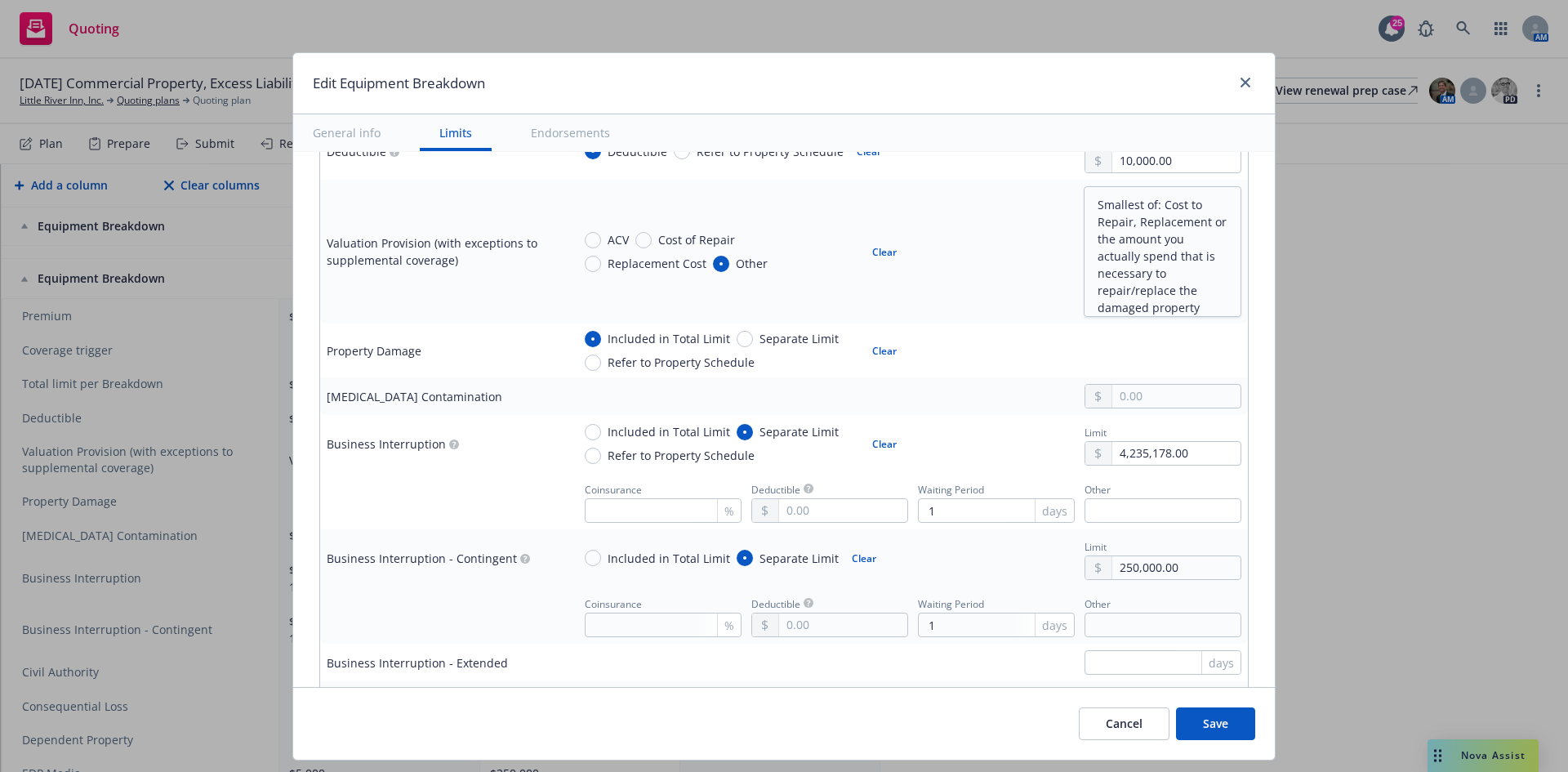
scroll to position [572, 0]
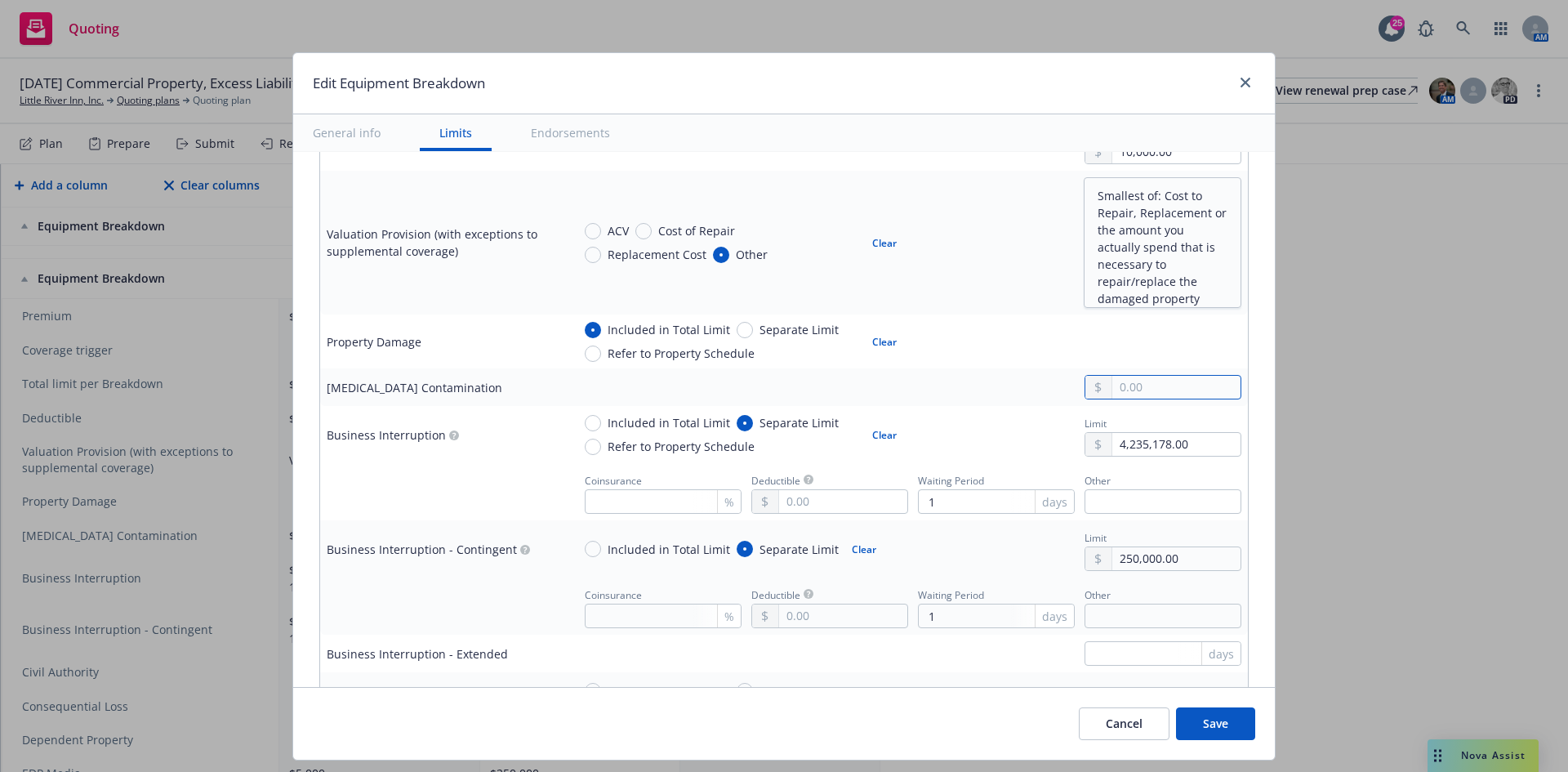
click at [1149, 382] on input "text" at bounding box center [1176, 386] width 128 height 23
click at [441, 446] on td "Business Interruption" at bounding box center [443, 435] width 245 height 57
click at [1221, 728] on button "Save" at bounding box center [1216, 723] width 79 height 33
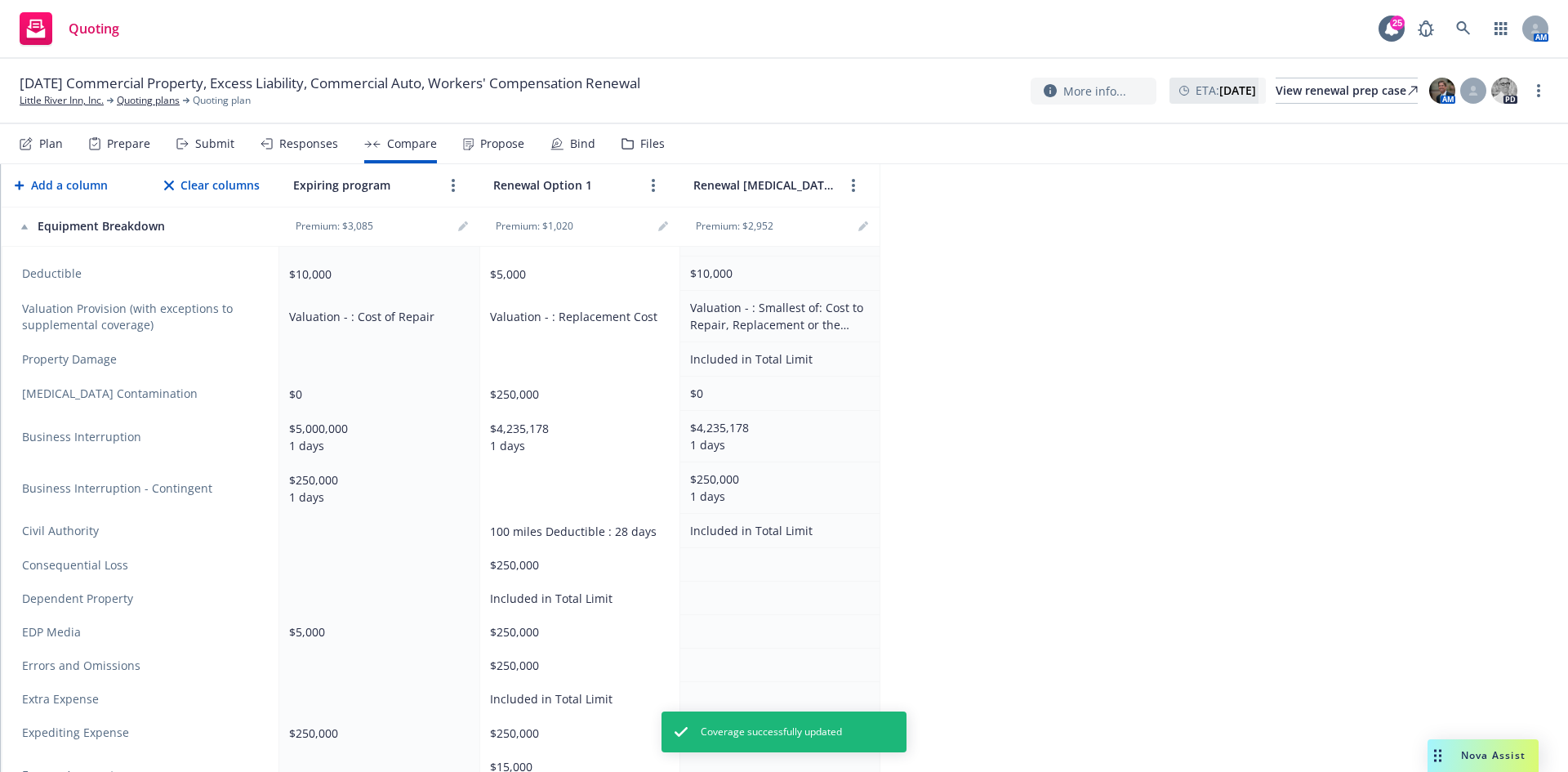
scroll to position [559, 0]
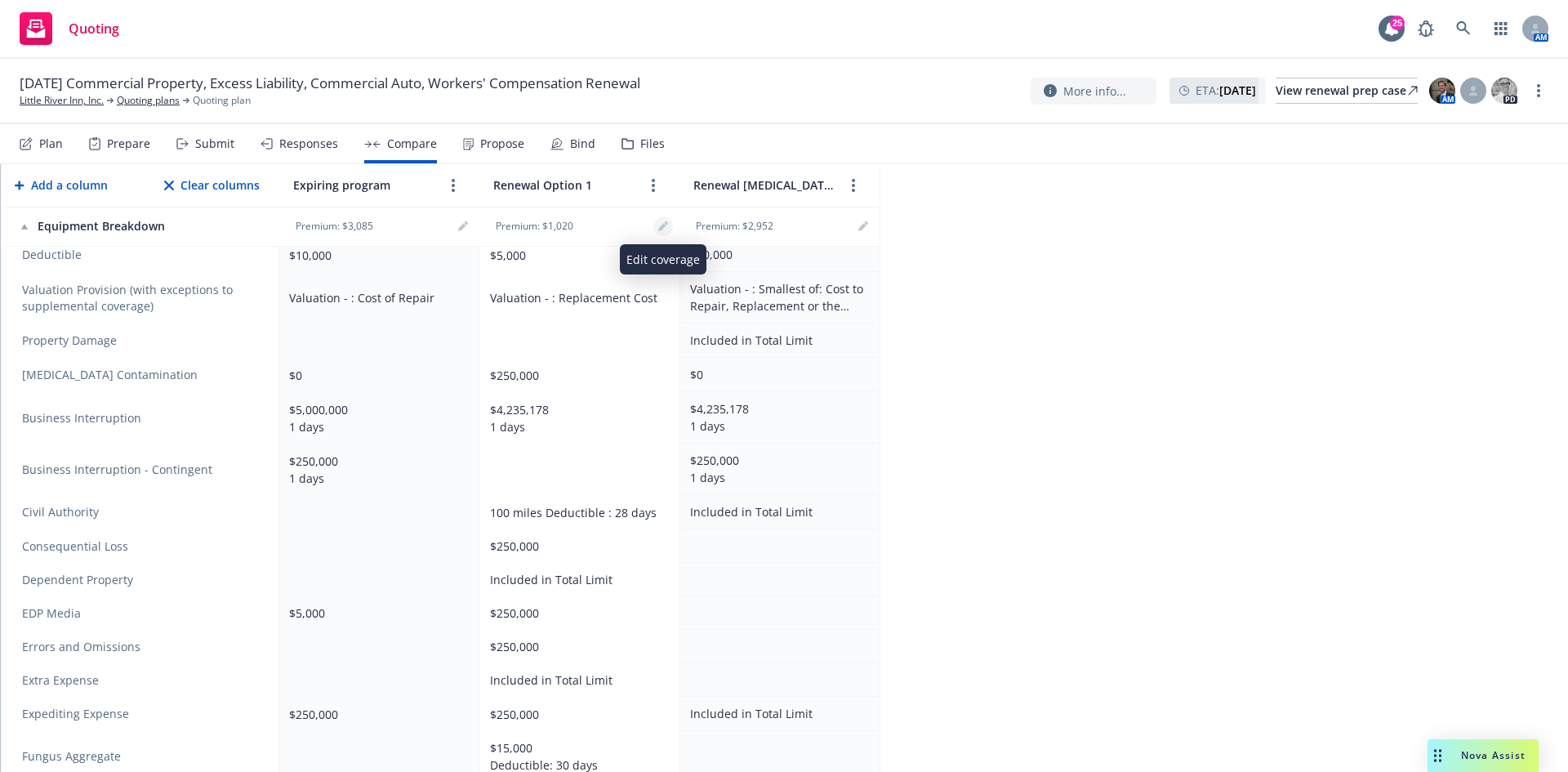
click at [660, 225] on icon "editPencil" at bounding box center [664, 226] width 10 height 10
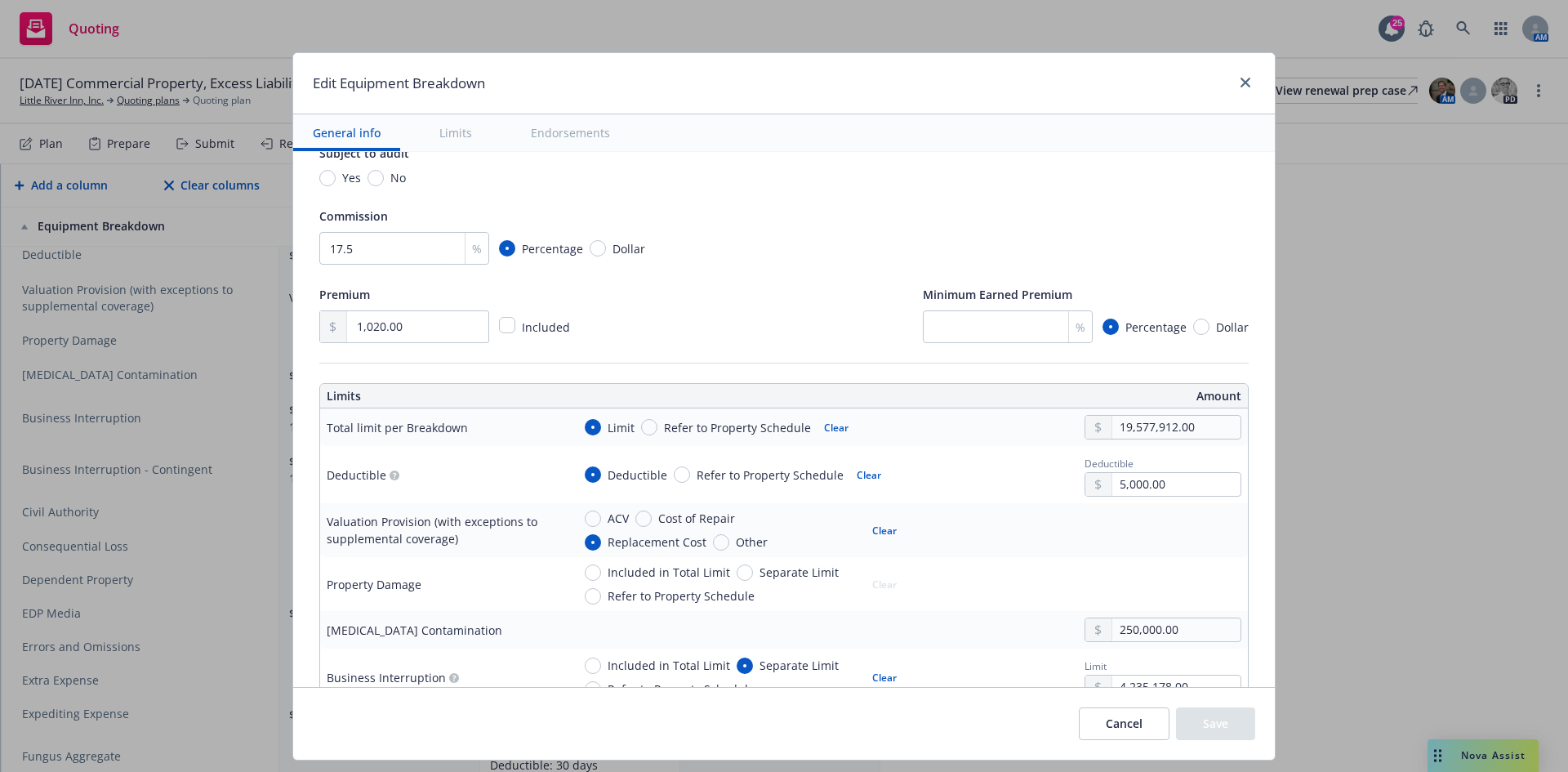
scroll to position [245, 0]
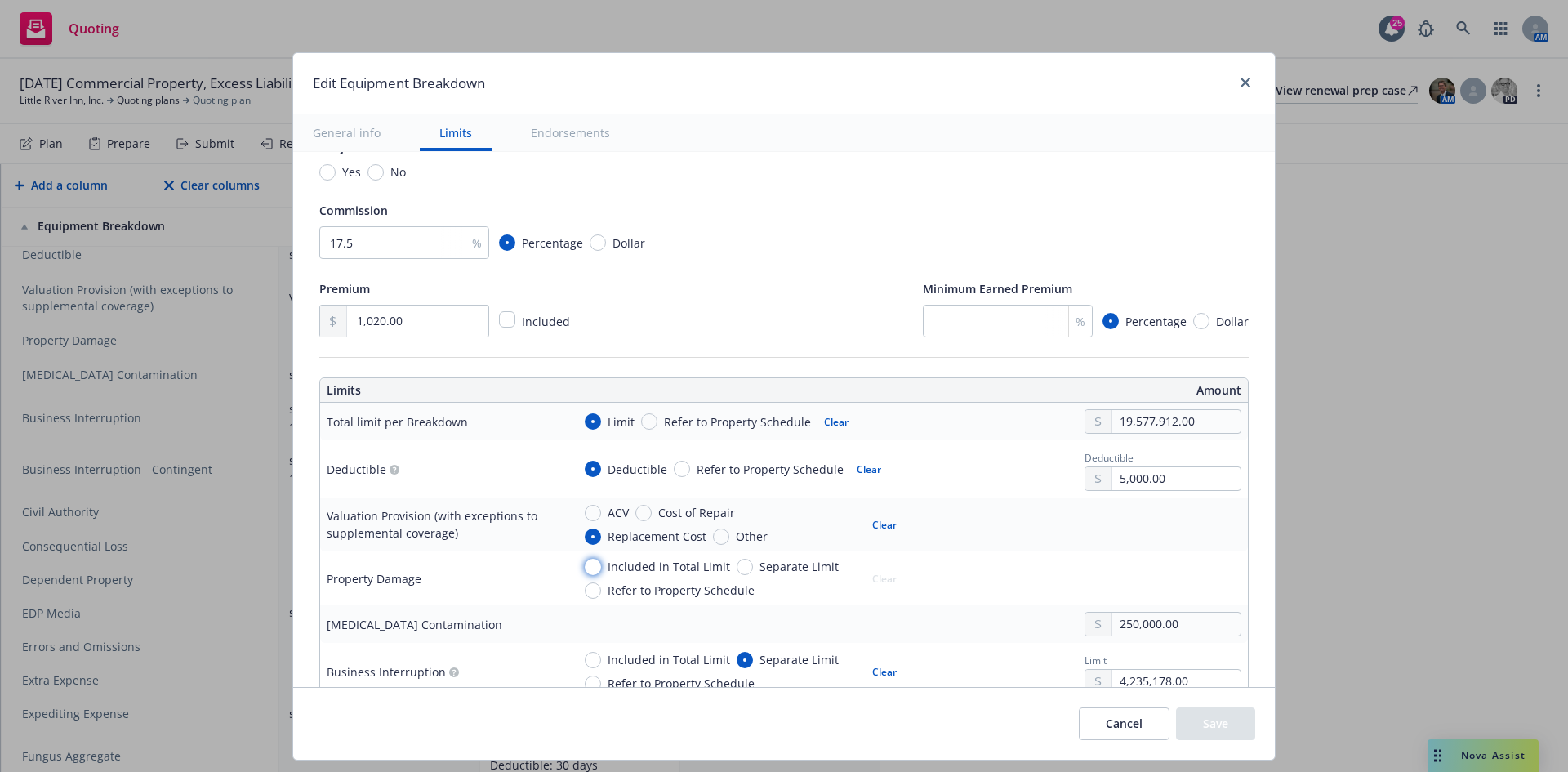
click at [585, 567] on input "Included in Total Limit" at bounding box center [593, 567] width 17 height 17
click at [1208, 729] on button "Save" at bounding box center [1216, 723] width 79 height 33
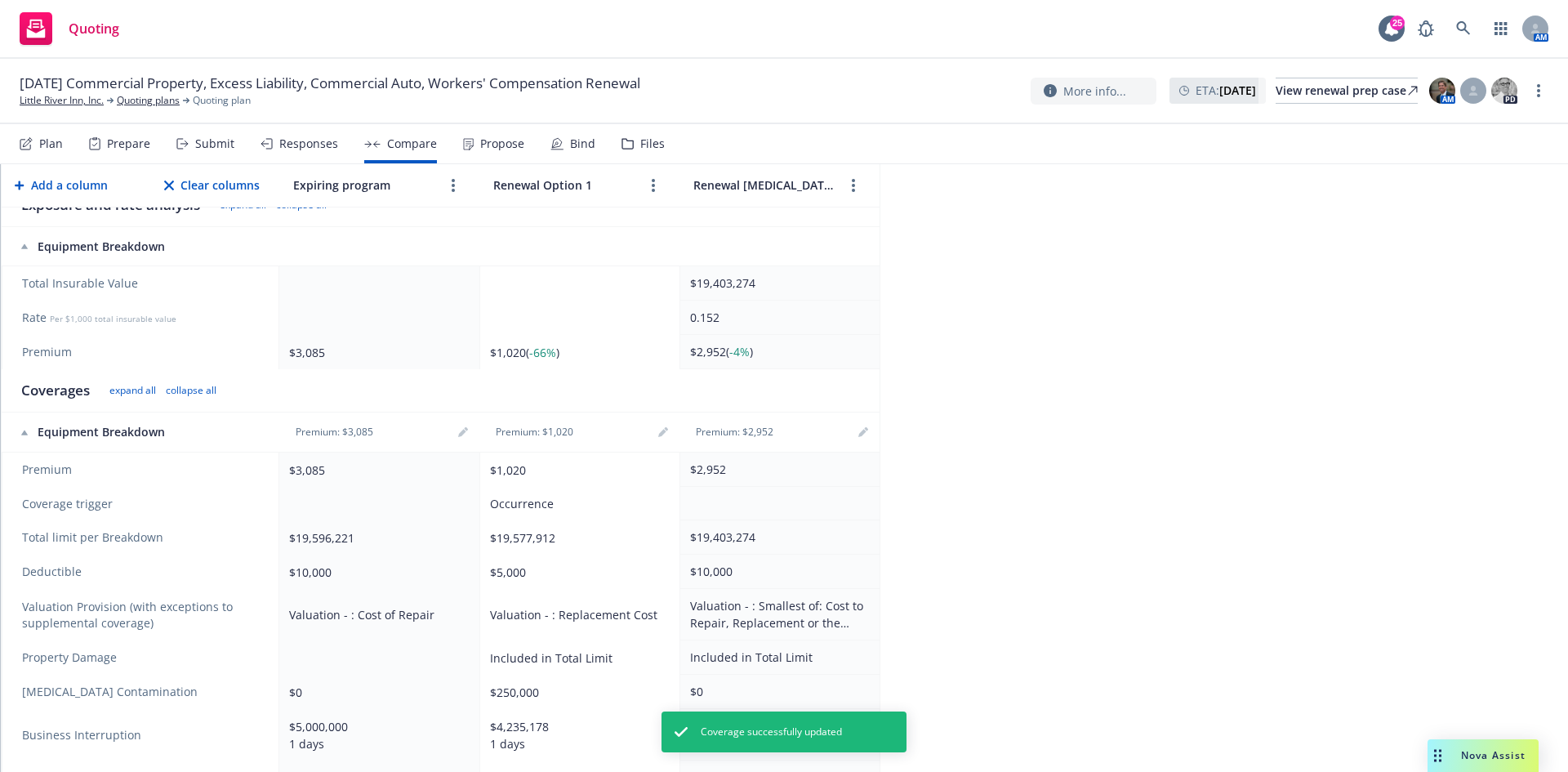
scroll to position [477, 0]
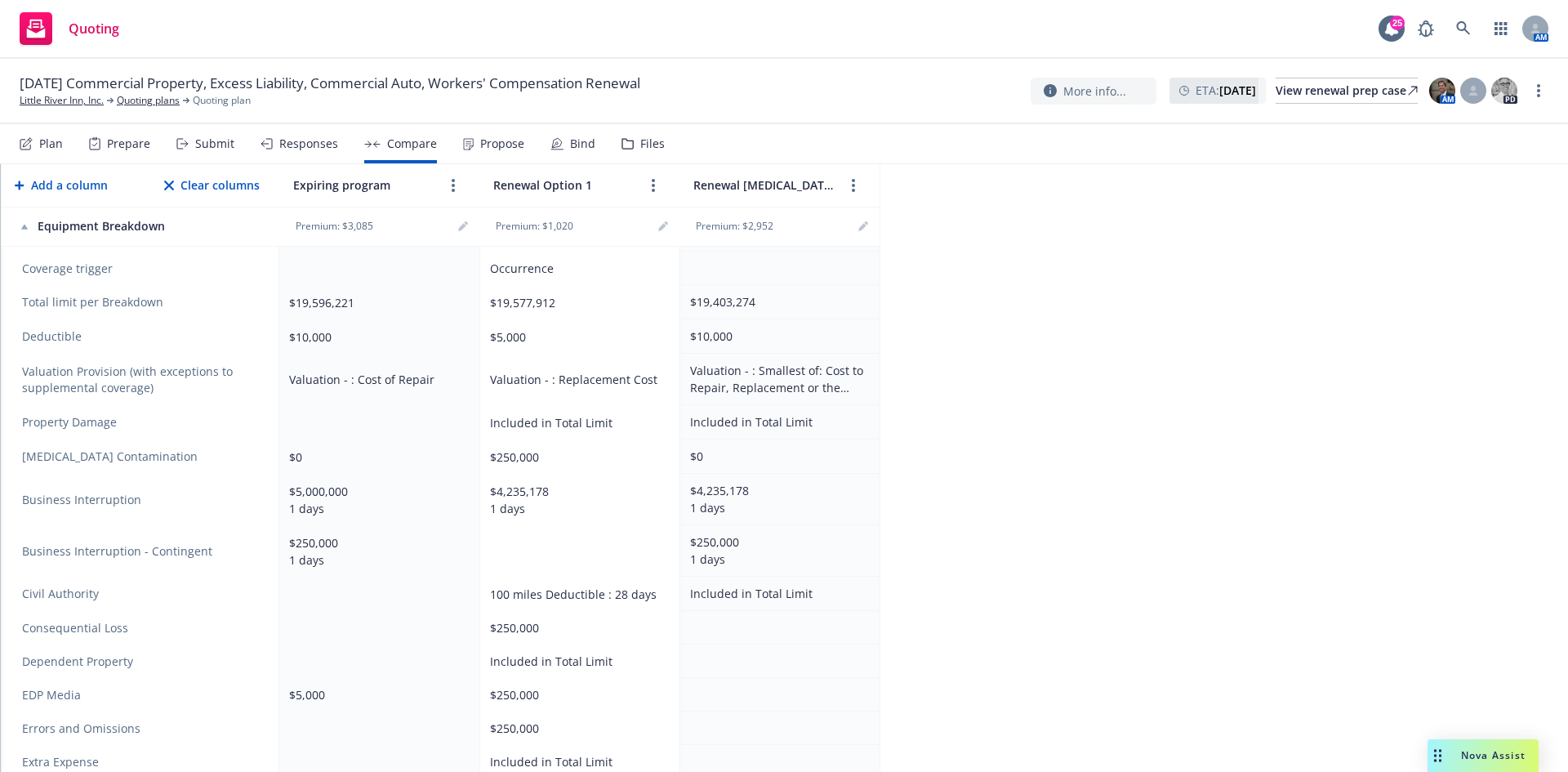
click at [672, 215] on th "Premium: $1,020" at bounding box center [579, 227] width 200 height 40
click at [669, 221] on link "editPencil" at bounding box center [664, 227] width 20 height 20
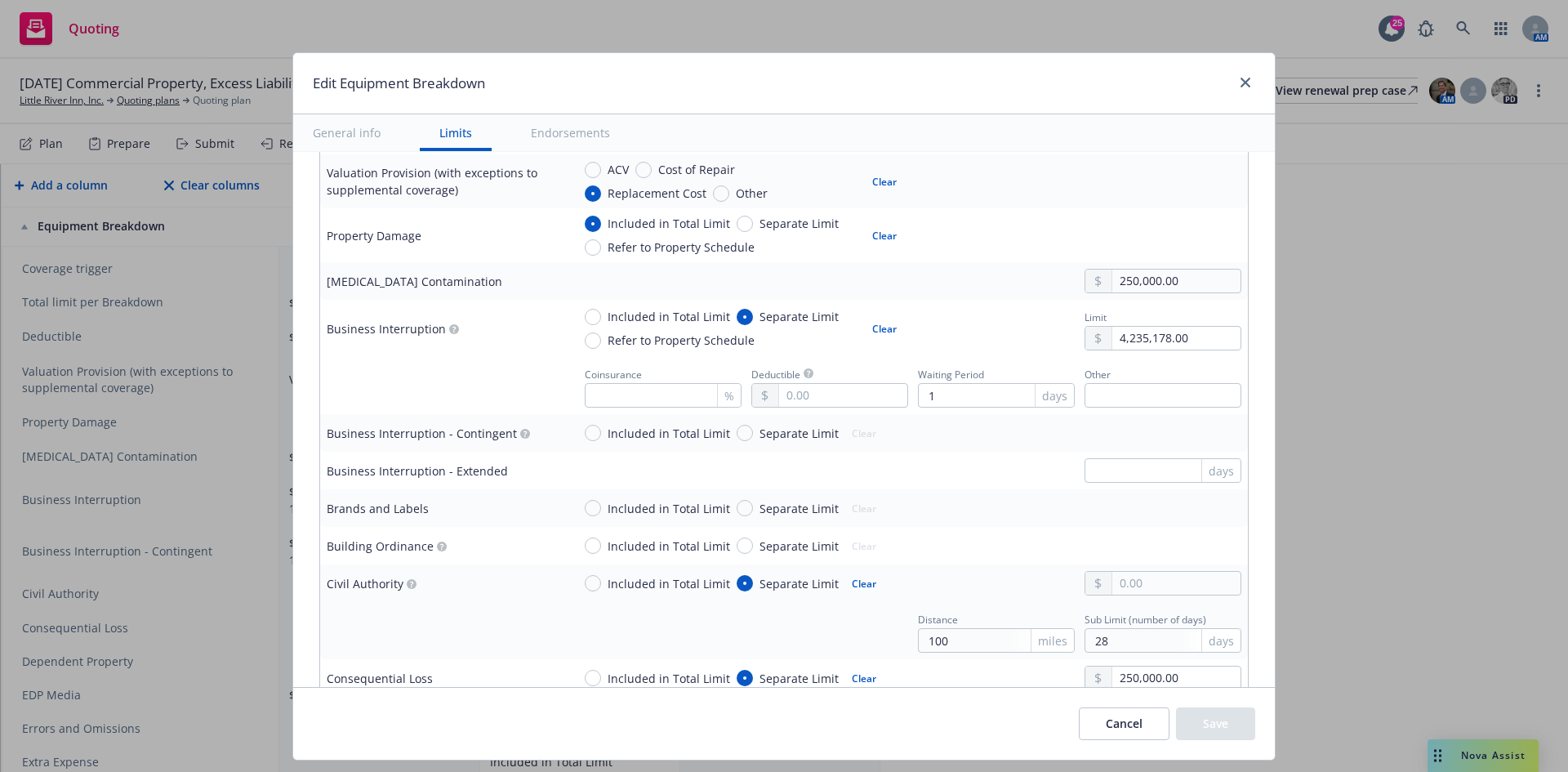
scroll to position [572, 0]
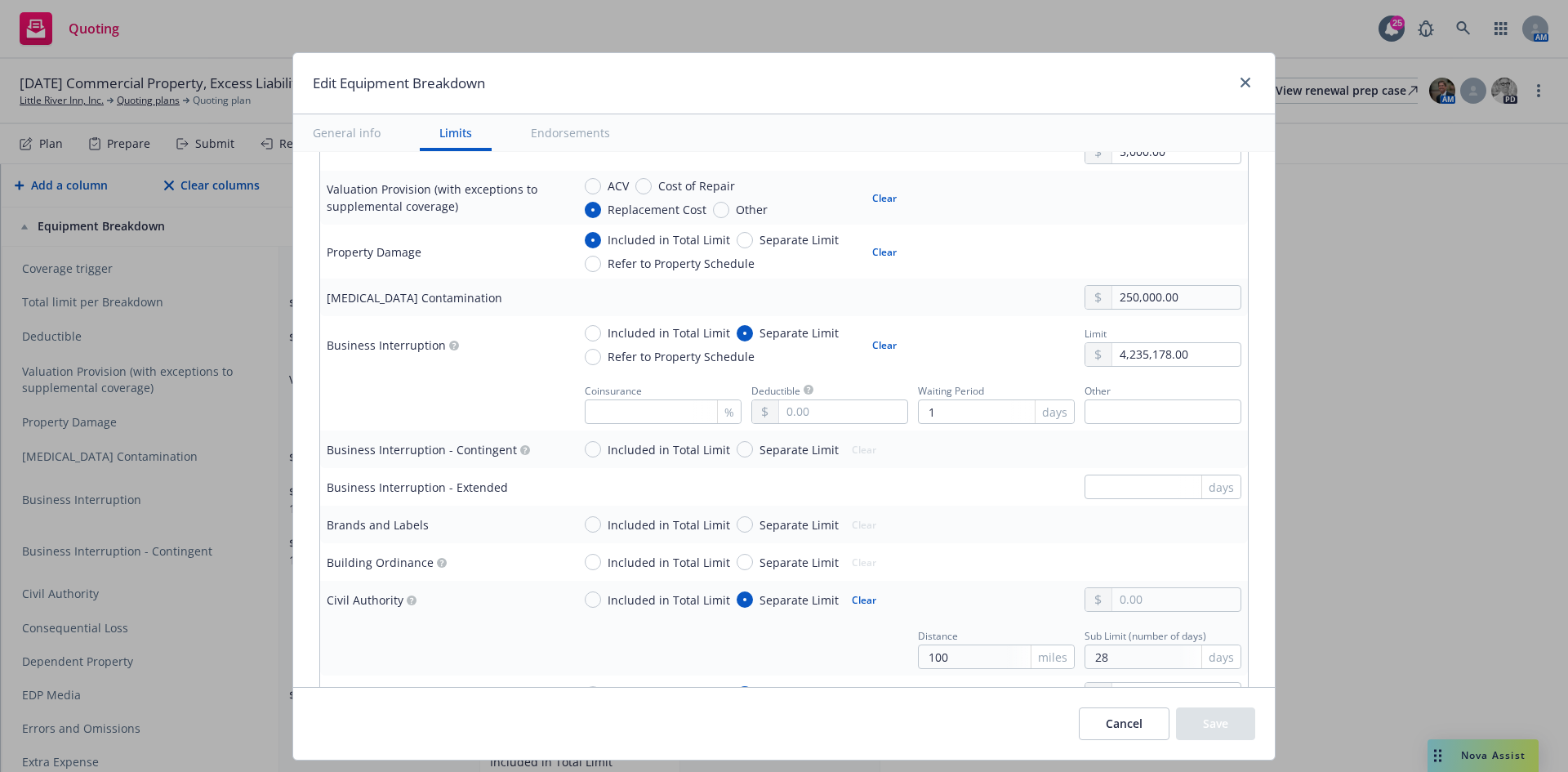
drag, startPoint x: 960, startPoint y: 473, endPoint x: 1091, endPoint y: 455, distance: 132.2
click at [980, 470] on td "days" at bounding box center [906, 487] width 682 height 37
click at [1238, 85] on link "close" at bounding box center [1246, 83] width 20 height 20
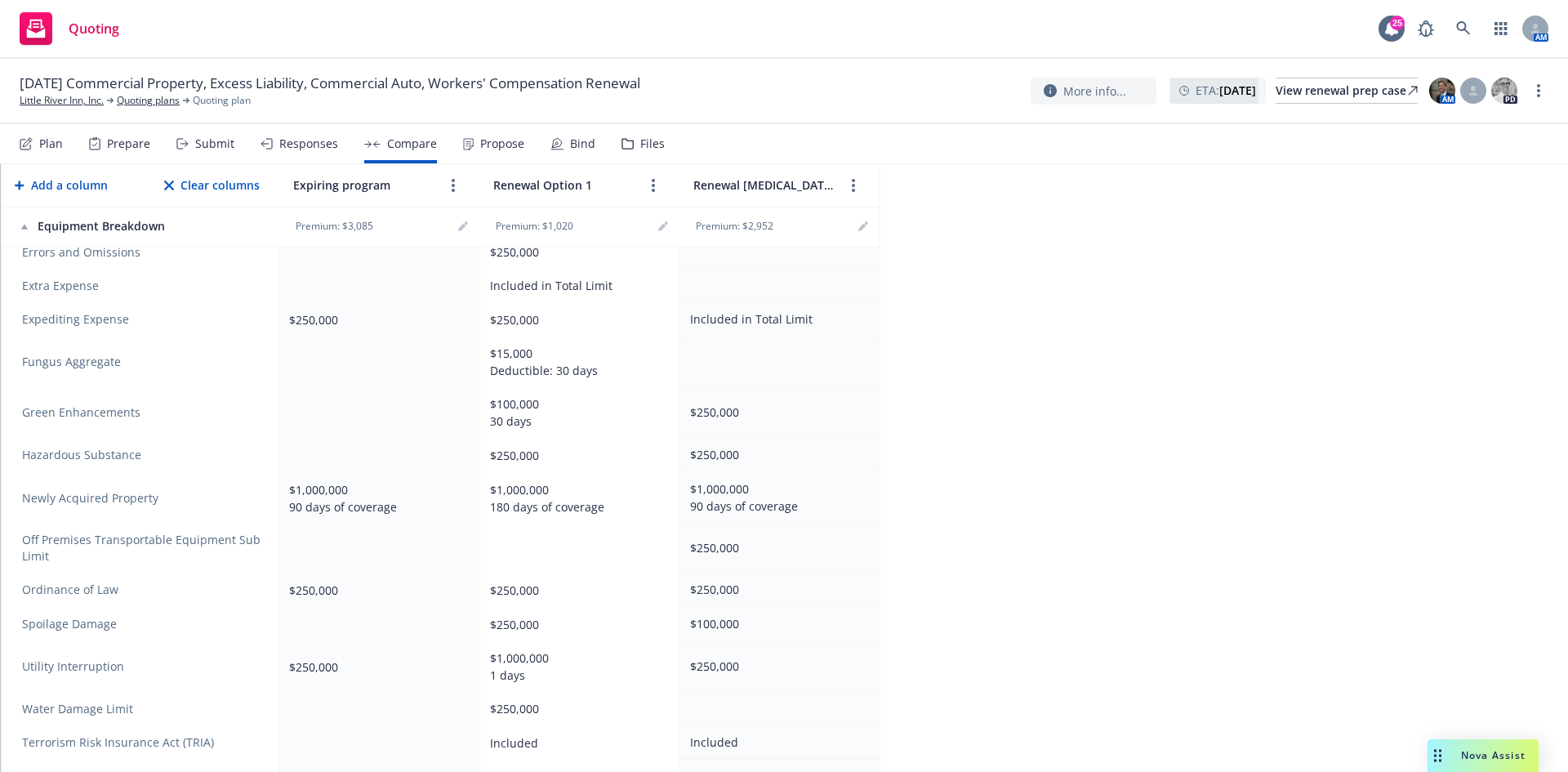
scroll to position [967, 0]
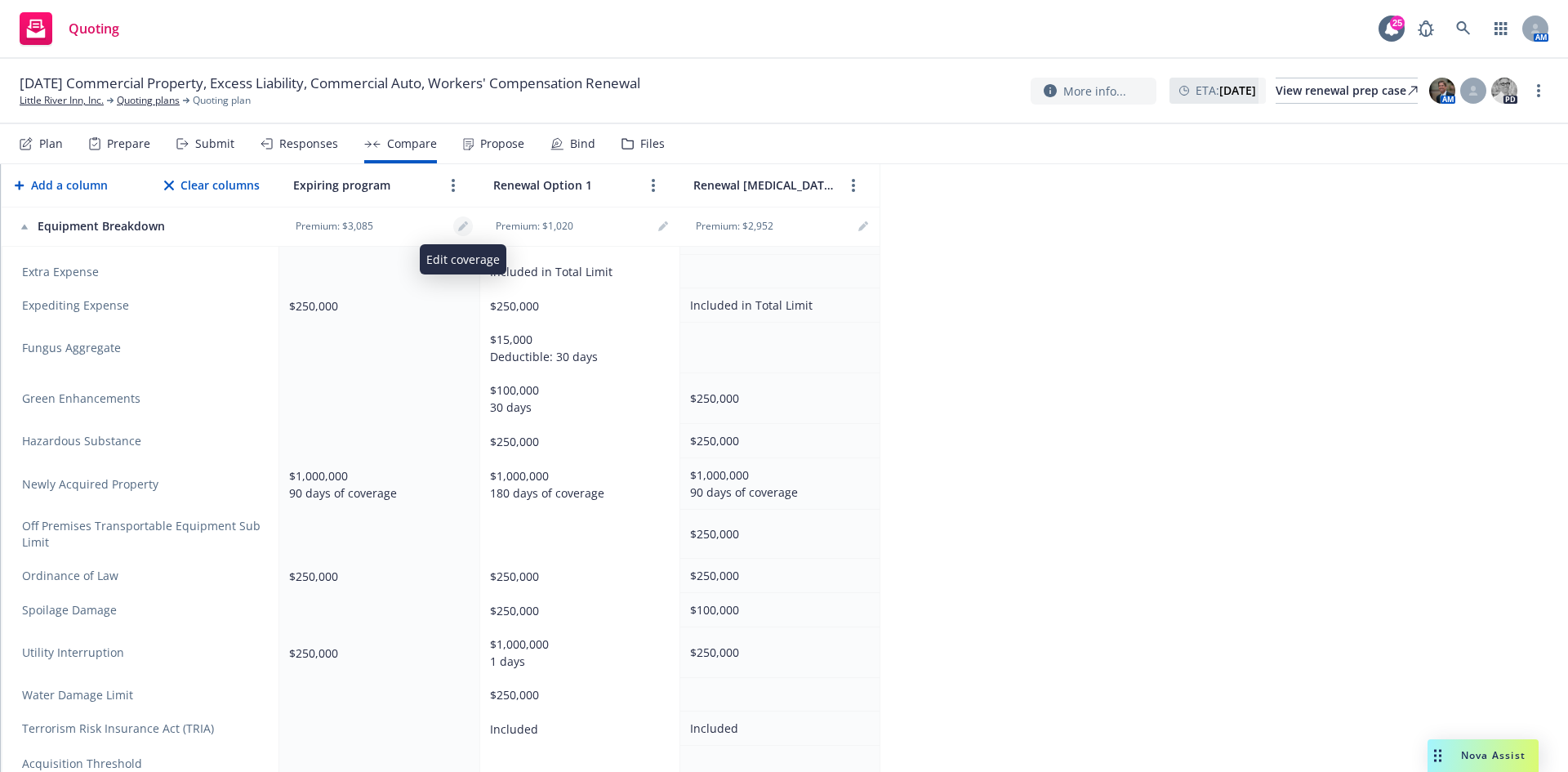
click at [466, 226] on icon "editPencil" at bounding box center [463, 226] width 10 height 10
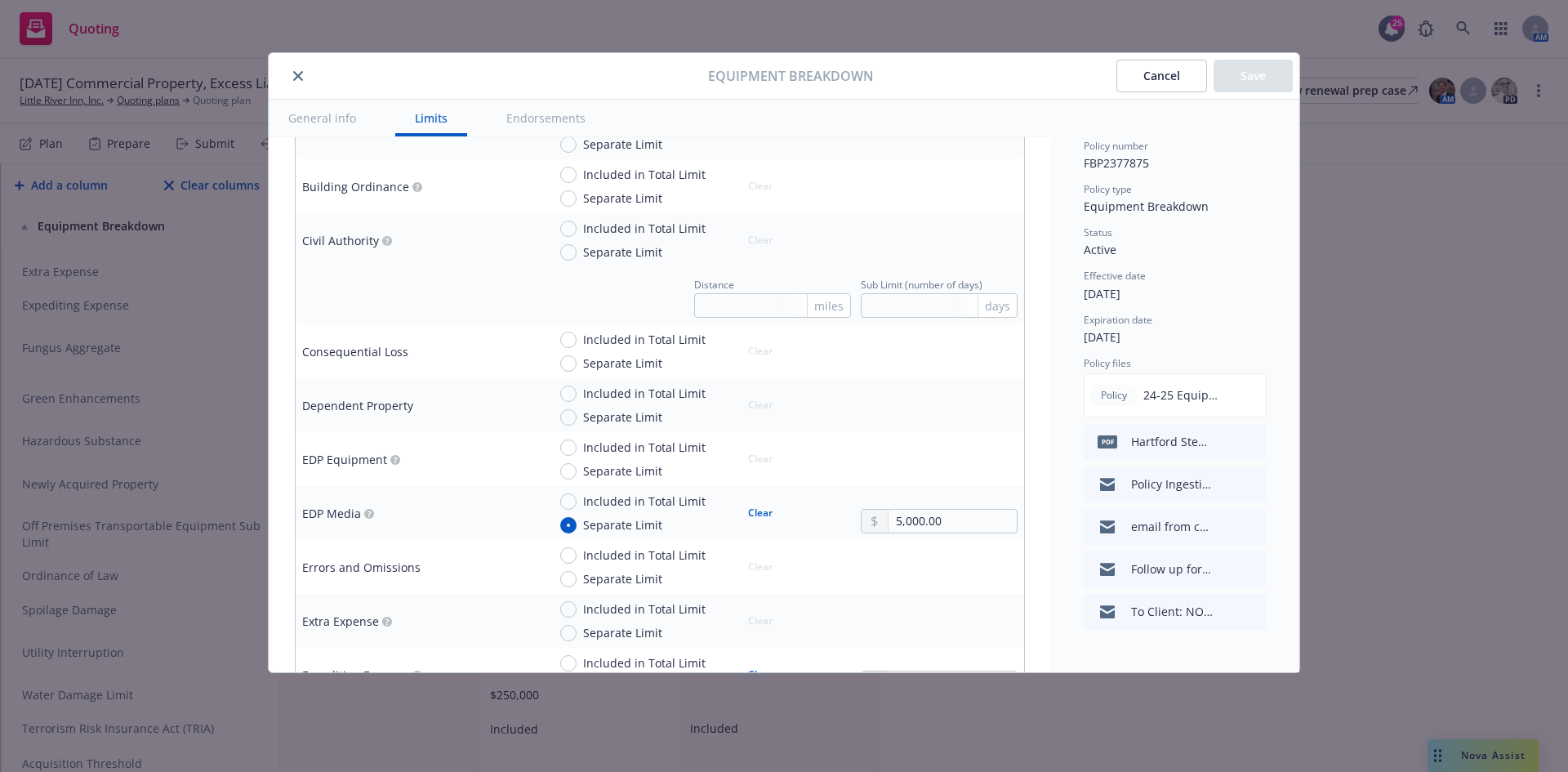
scroll to position [1388, 0]
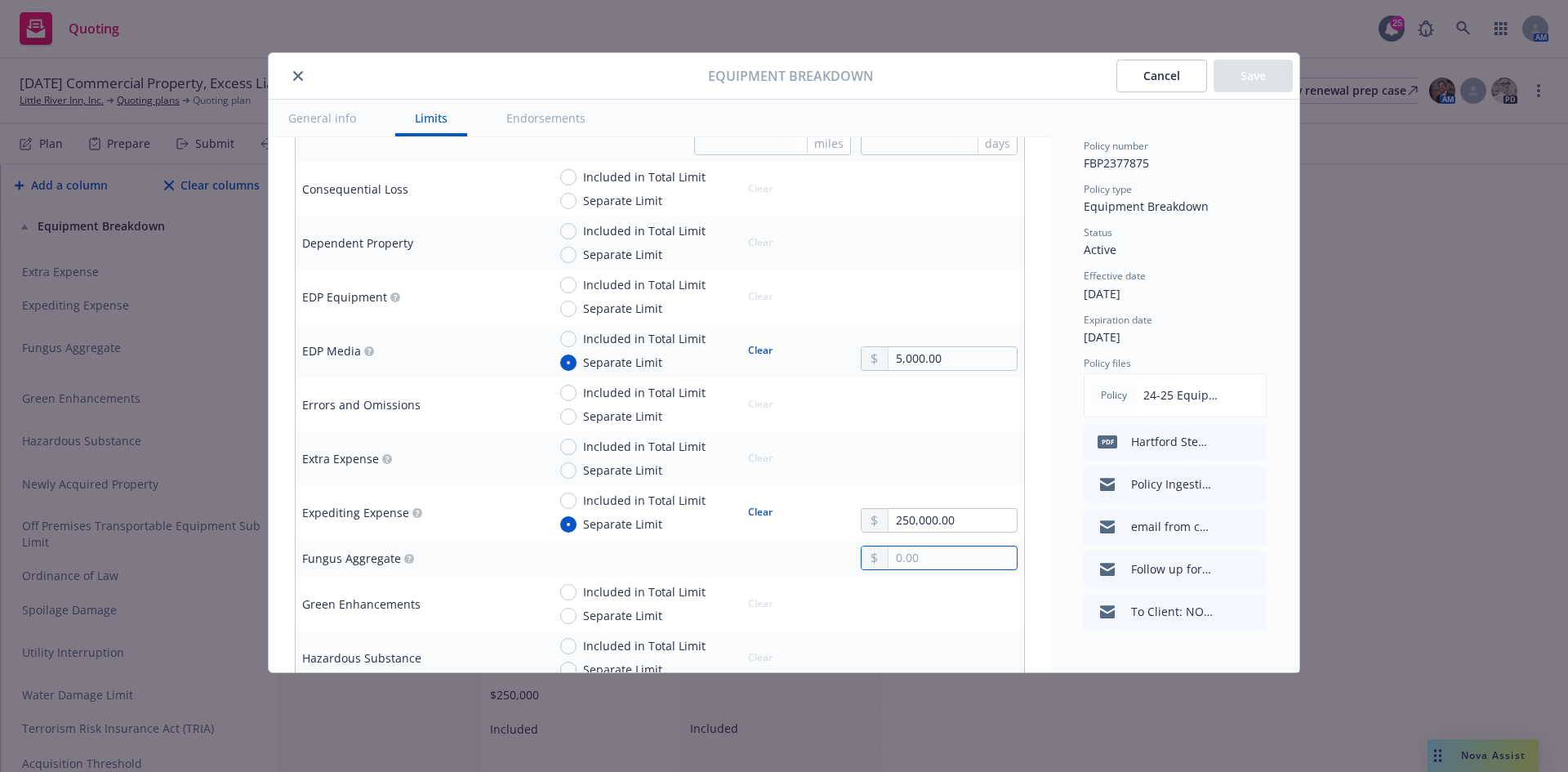
click at [924, 554] on input "text" at bounding box center [953, 557] width 128 height 23
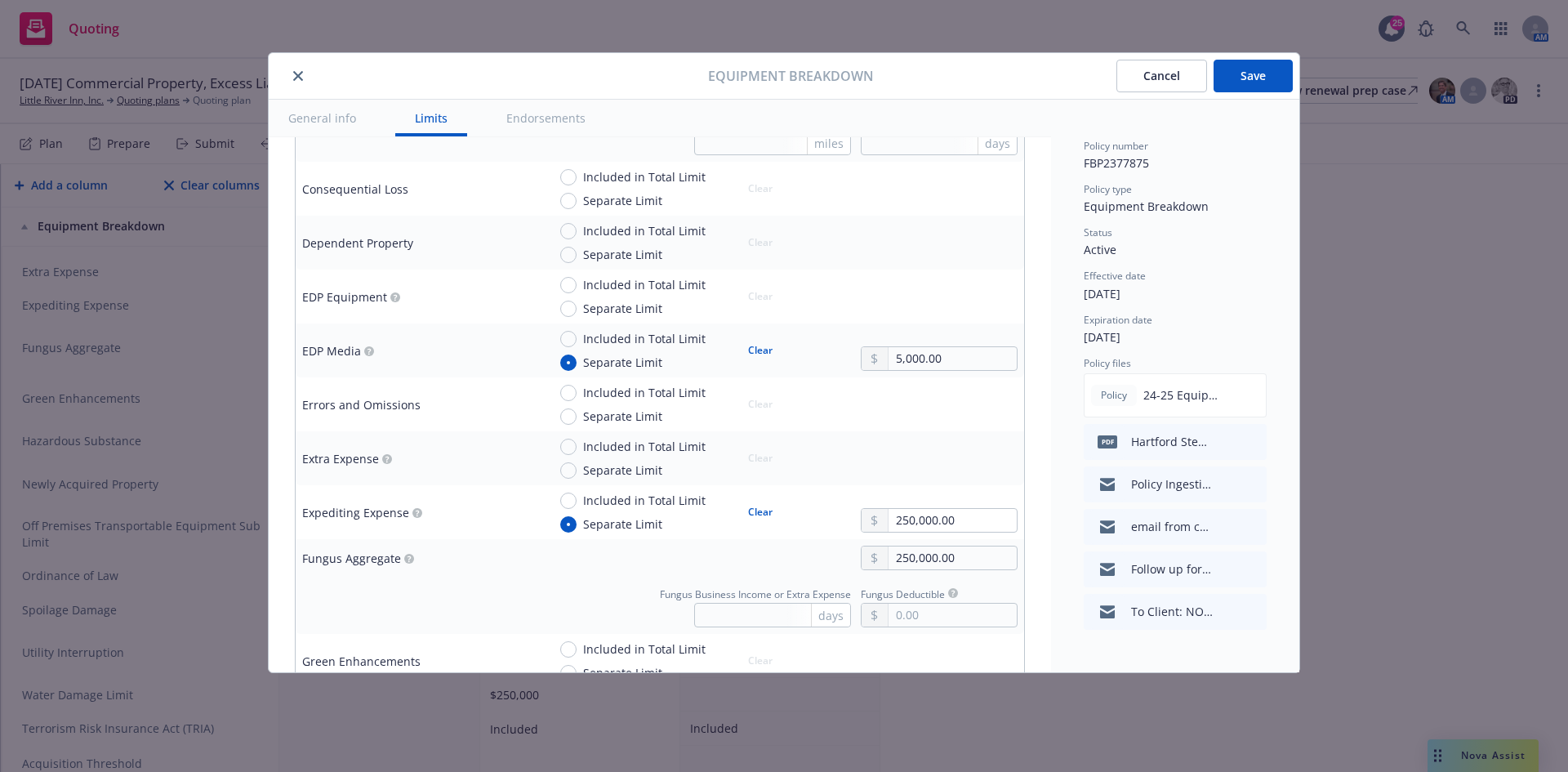
click at [772, 549] on div "250,000.00" at bounding box center [782, 557] width 470 height 25
click at [1240, 80] on button "Save" at bounding box center [1253, 75] width 79 height 33
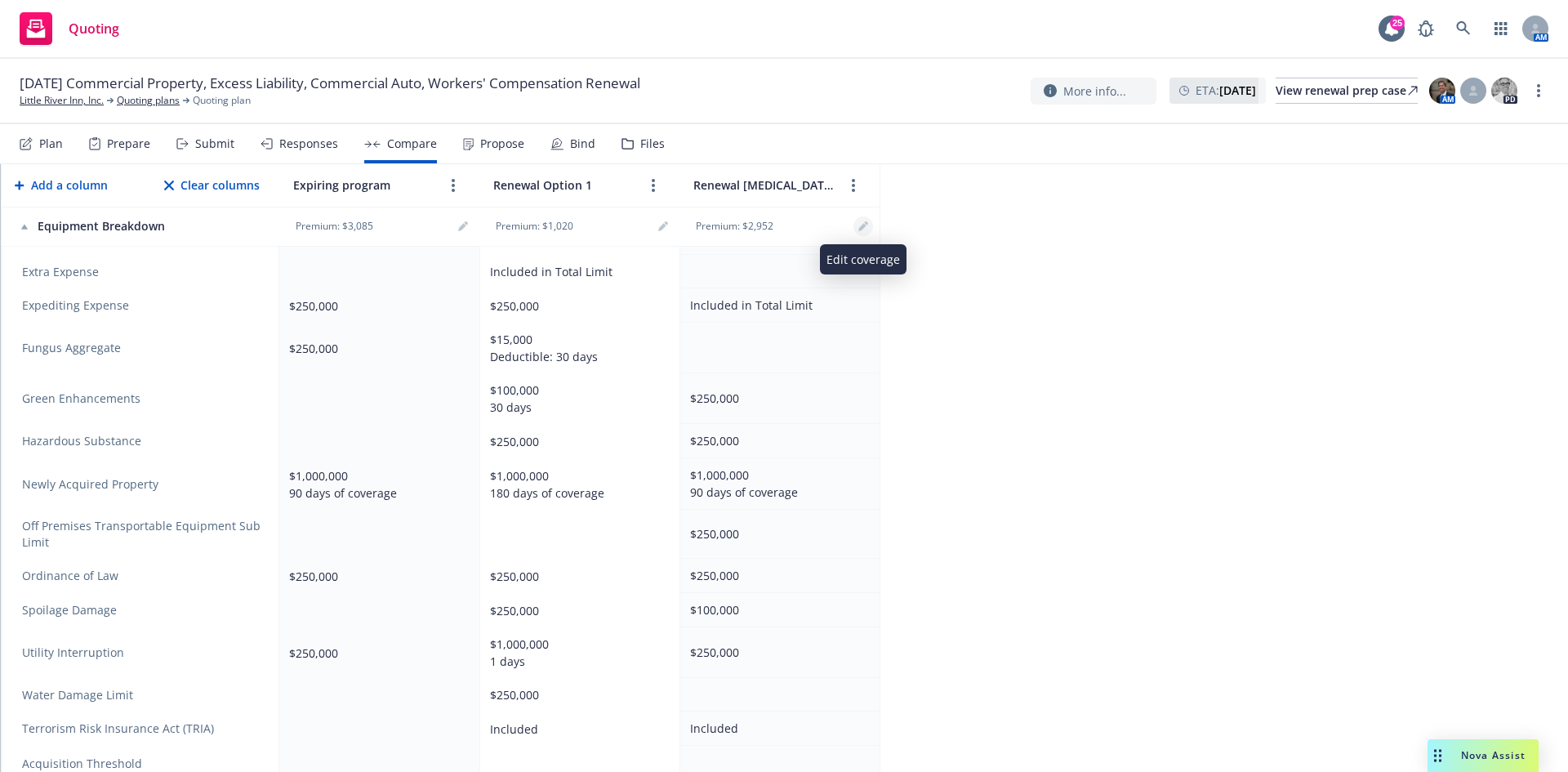
click at [865, 227] on icon "editPencil" at bounding box center [864, 226] width 10 height 10
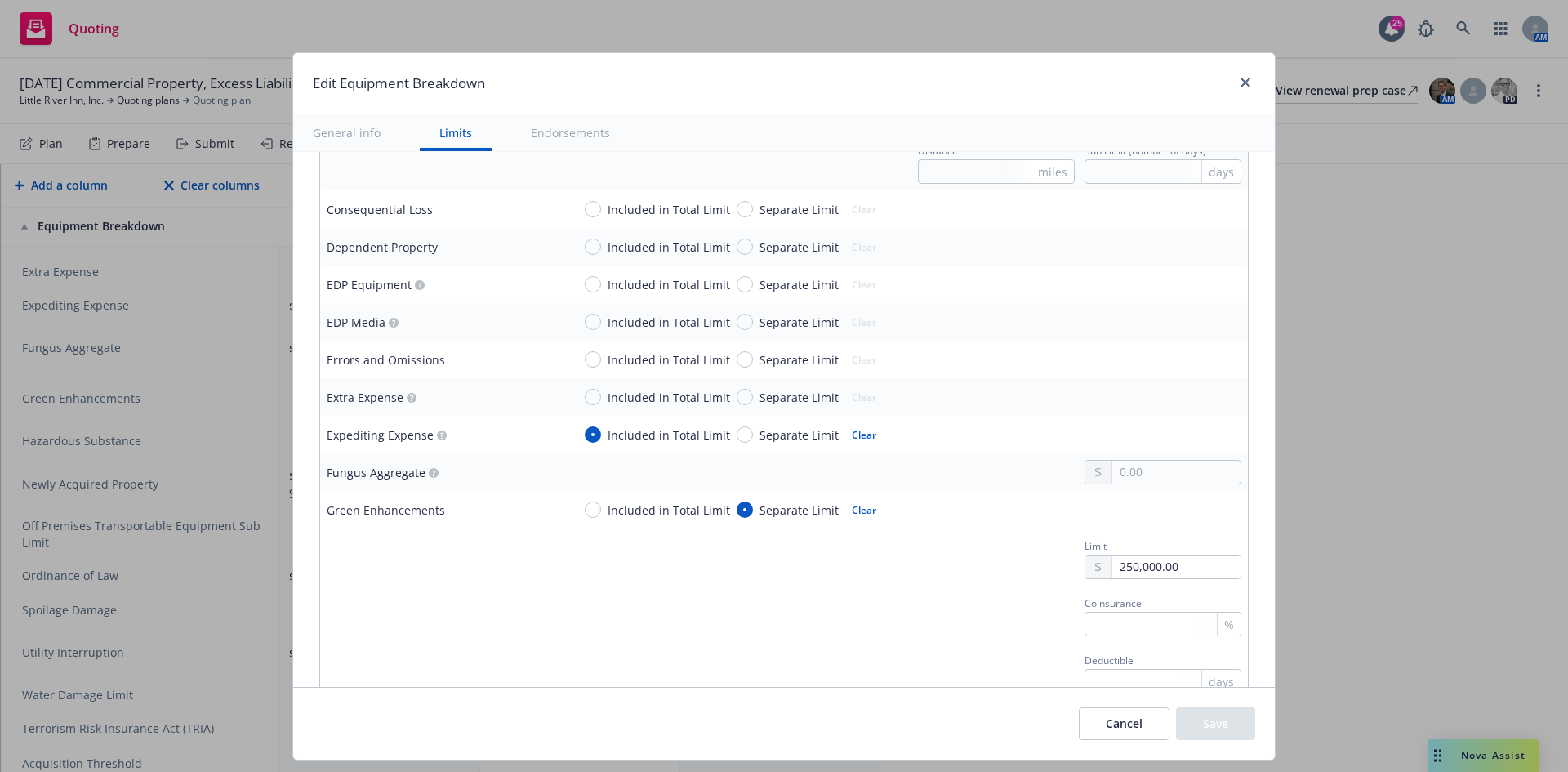
scroll to position [1225, 0]
click at [1156, 478] on input "text" at bounding box center [1176, 470] width 128 height 23
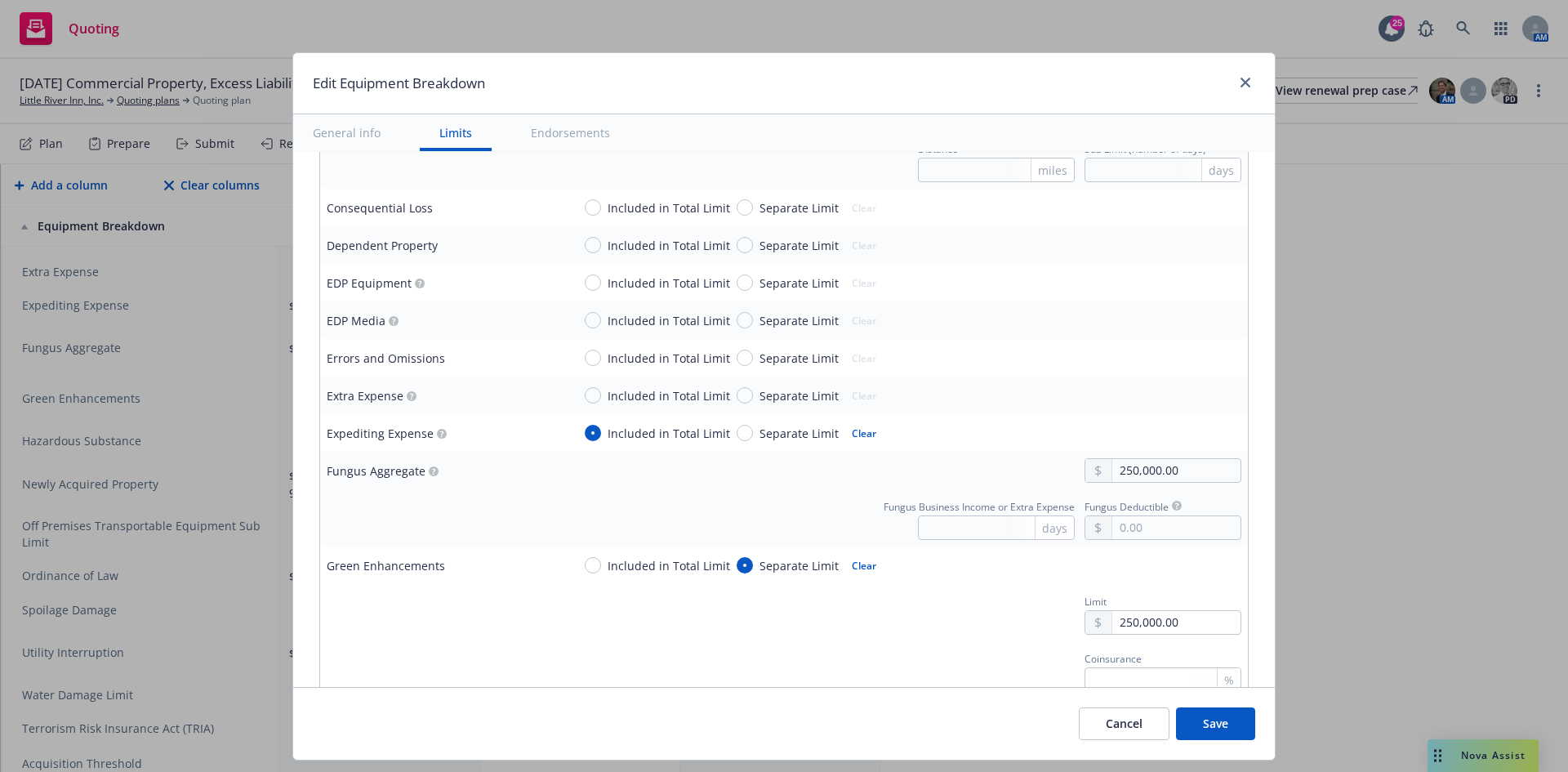
click at [1229, 723] on button "Save" at bounding box center [1216, 723] width 79 height 33
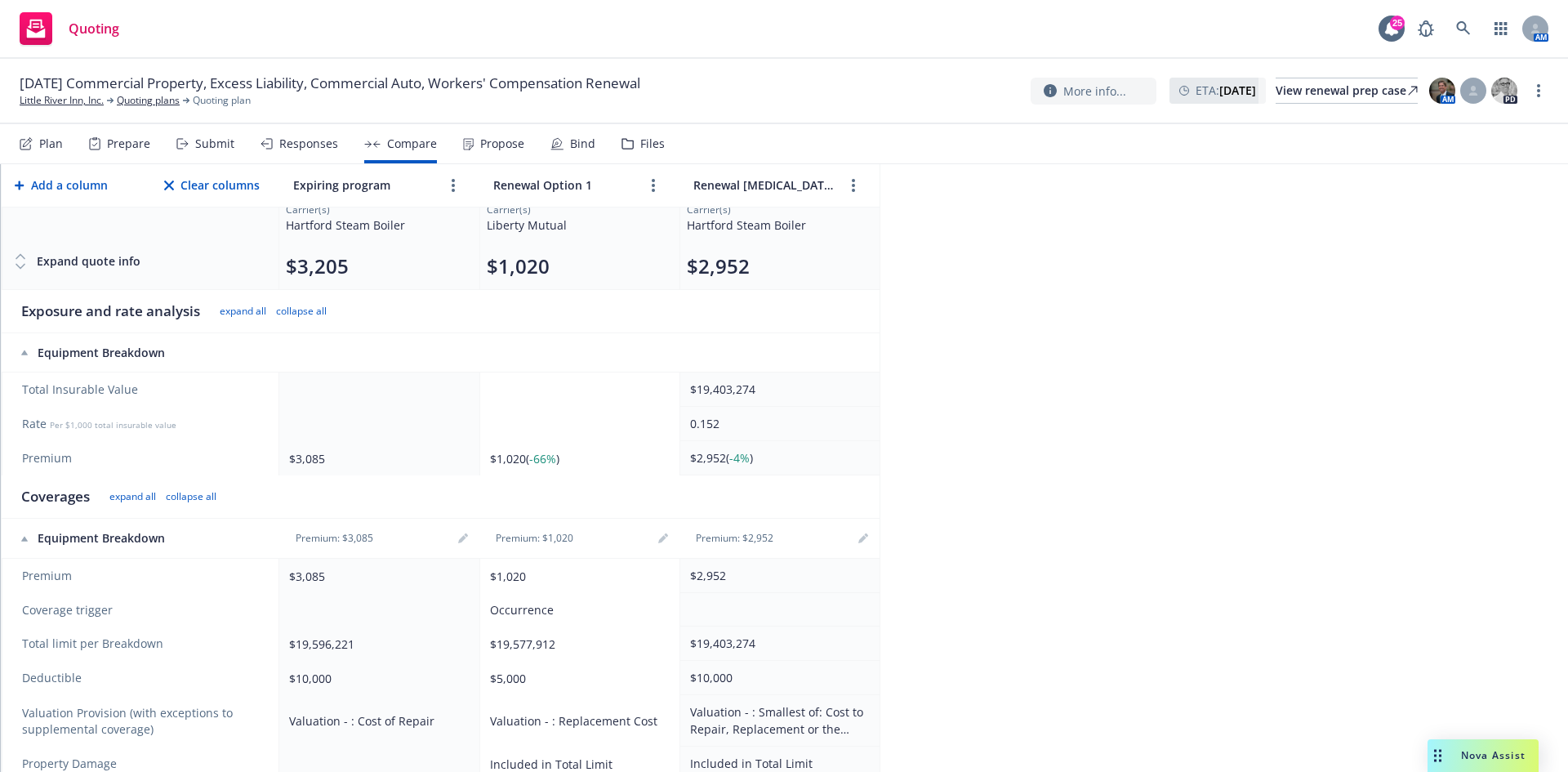
scroll to position [245, 0]
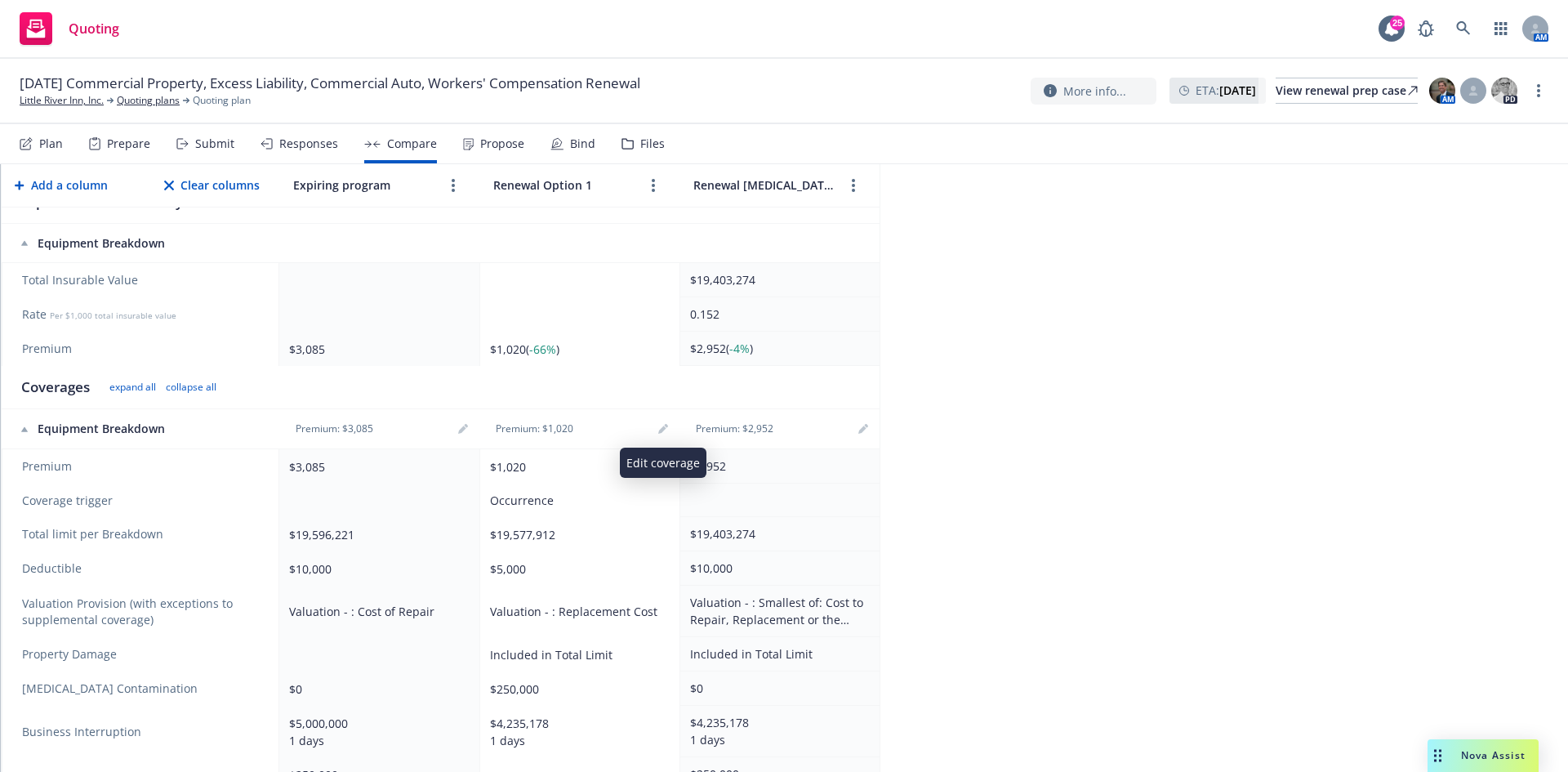
drag, startPoint x: 668, startPoint y: 431, endPoint x: 645, endPoint y: 468, distance: 43.6
click at [668, 431] on icon "editPencil" at bounding box center [664, 429] width 10 height 10
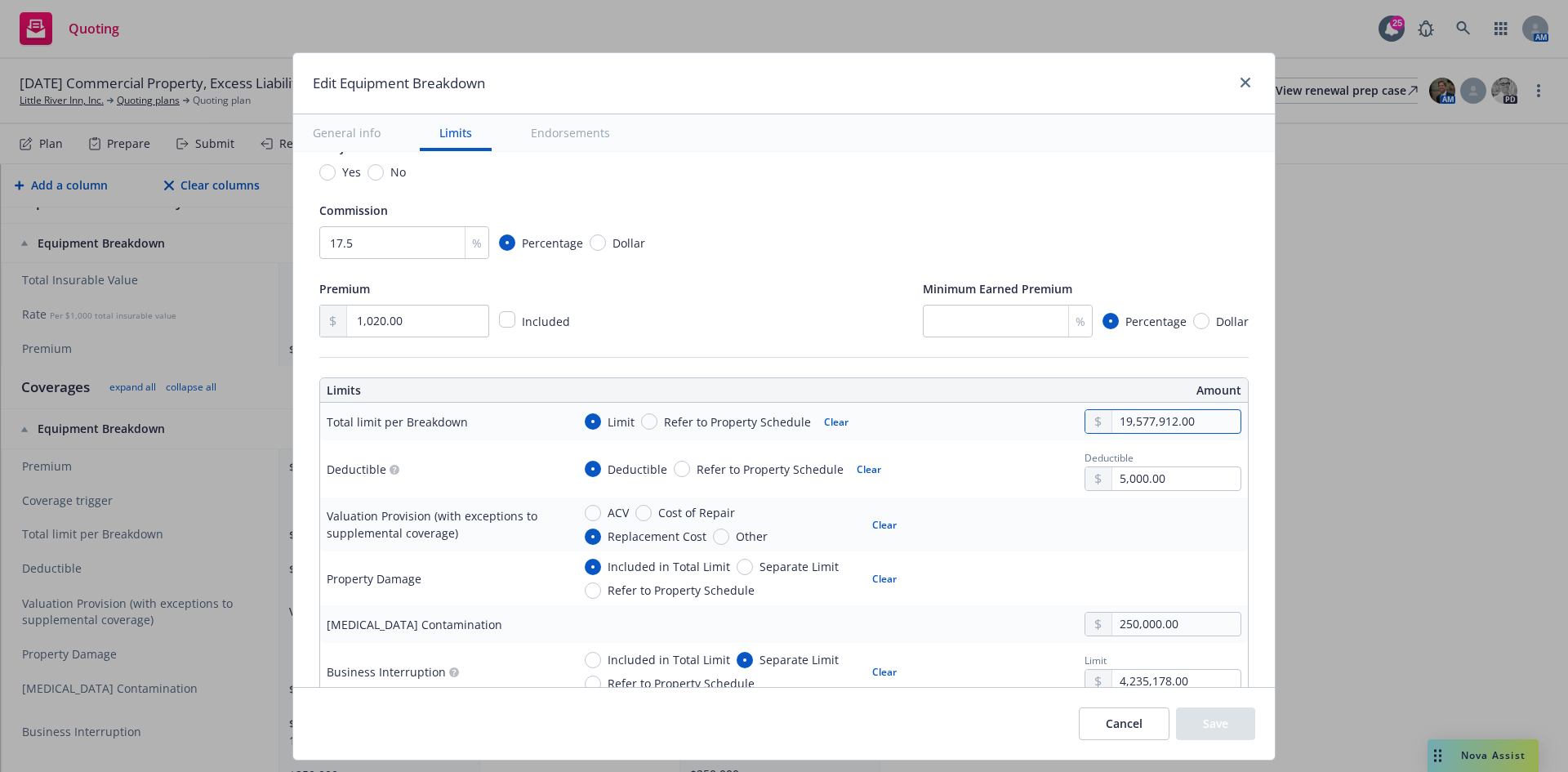
drag, startPoint x: 1206, startPoint y: 416, endPoint x: 1019, endPoint y: 415, distance: 187.0
click at [1019, 415] on div "Limit Refer to Property Schedule Clear 19,577,912.00" at bounding box center [906, 421] width 670 height 25
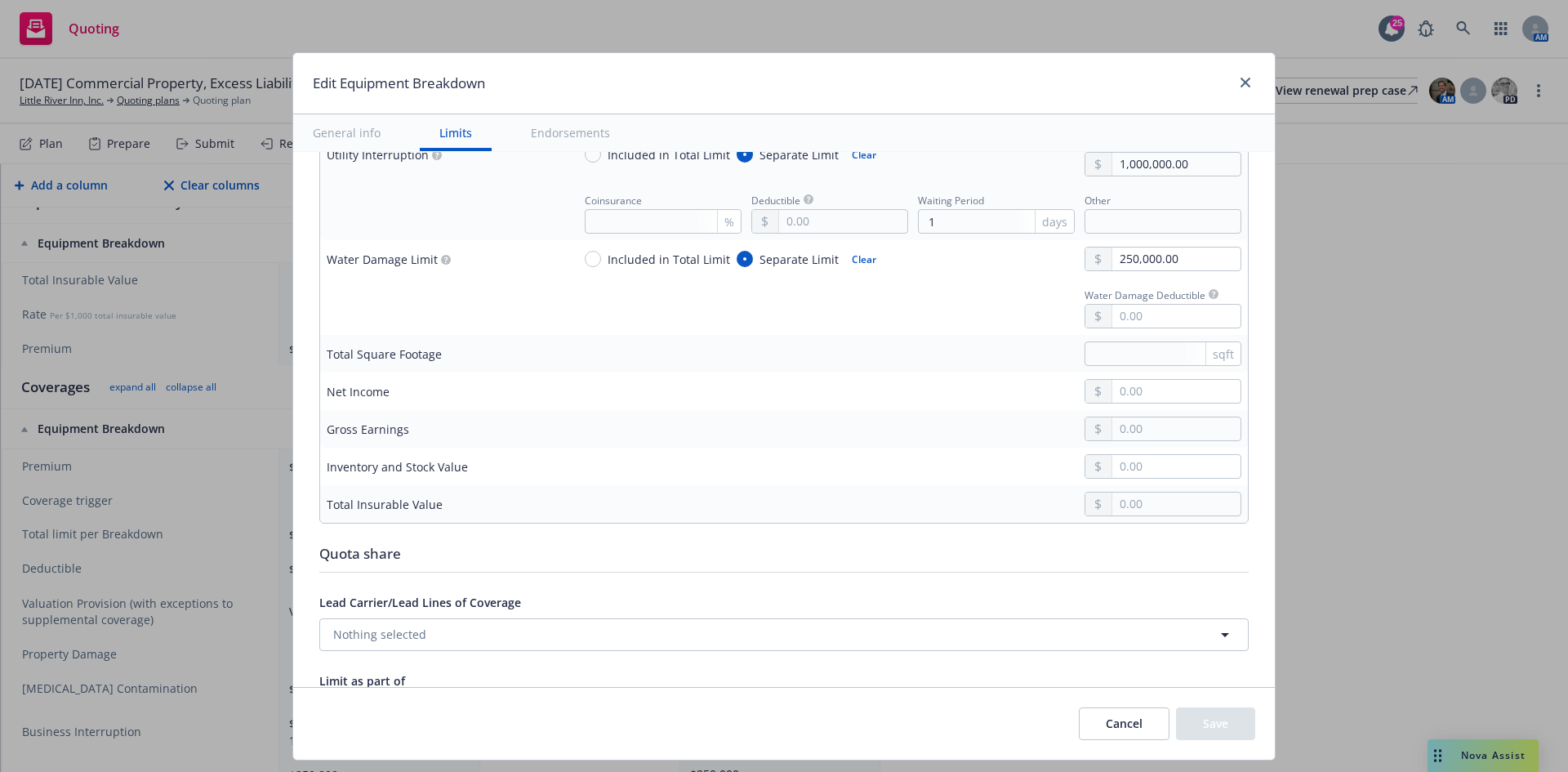
scroll to position [2205, 0]
click at [1145, 505] on input "text" at bounding box center [1176, 506] width 128 height 23
paste input "19,577,912.00"
click at [1239, 720] on button "Save" at bounding box center [1216, 723] width 79 height 33
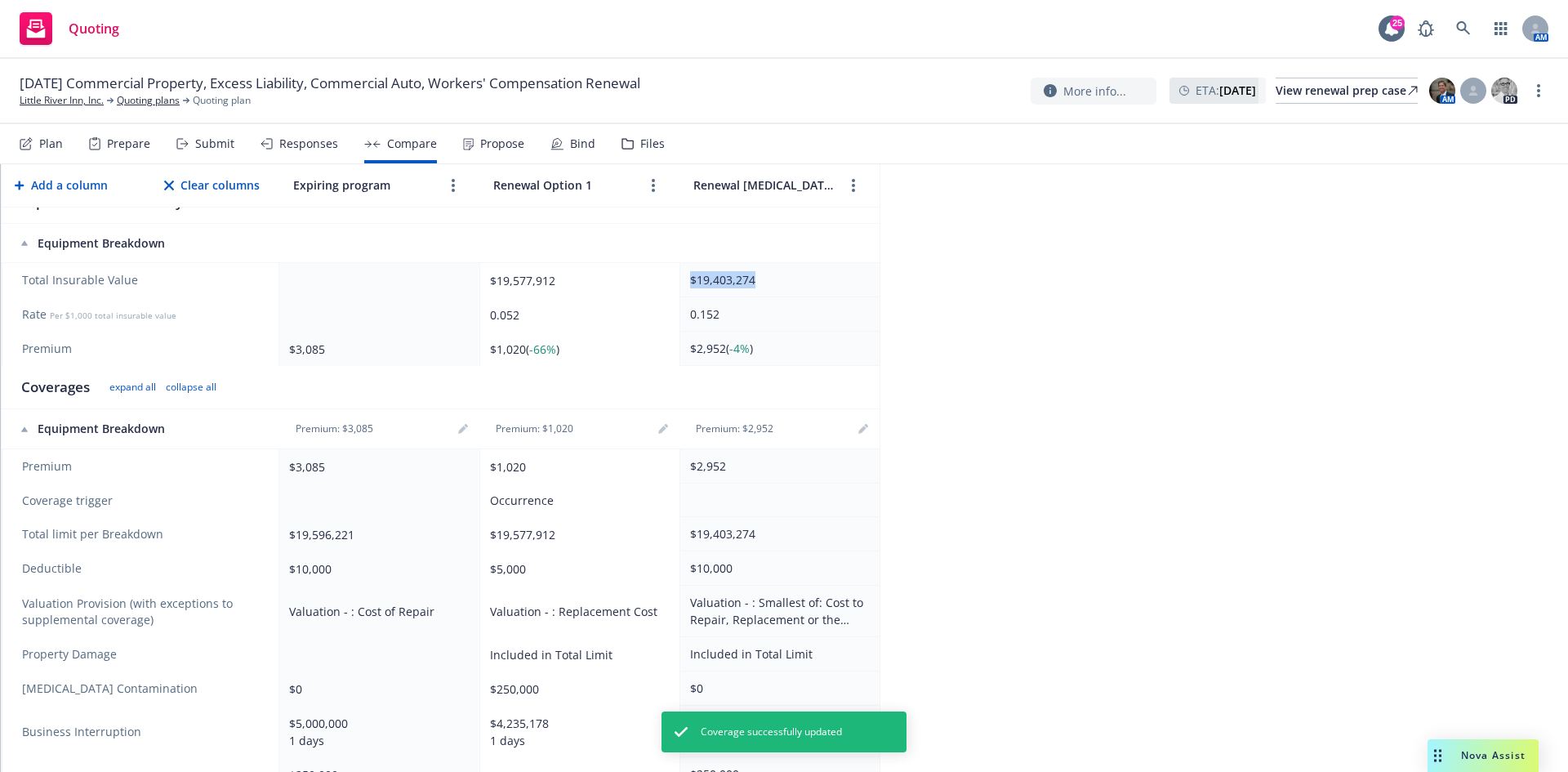
drag, startPoint x: 768, startPoint y: 281, endPoint x: 687, endPoint y: 280, distance: 81.0
click at [687, 280] on td "$19,403,274" at bounding box center [779, 280] width 200 height 35
copy div "$19,403,274"
click at [462, 432] on icon "editPencil" at bounding box center [463, 430] width 8 height 8
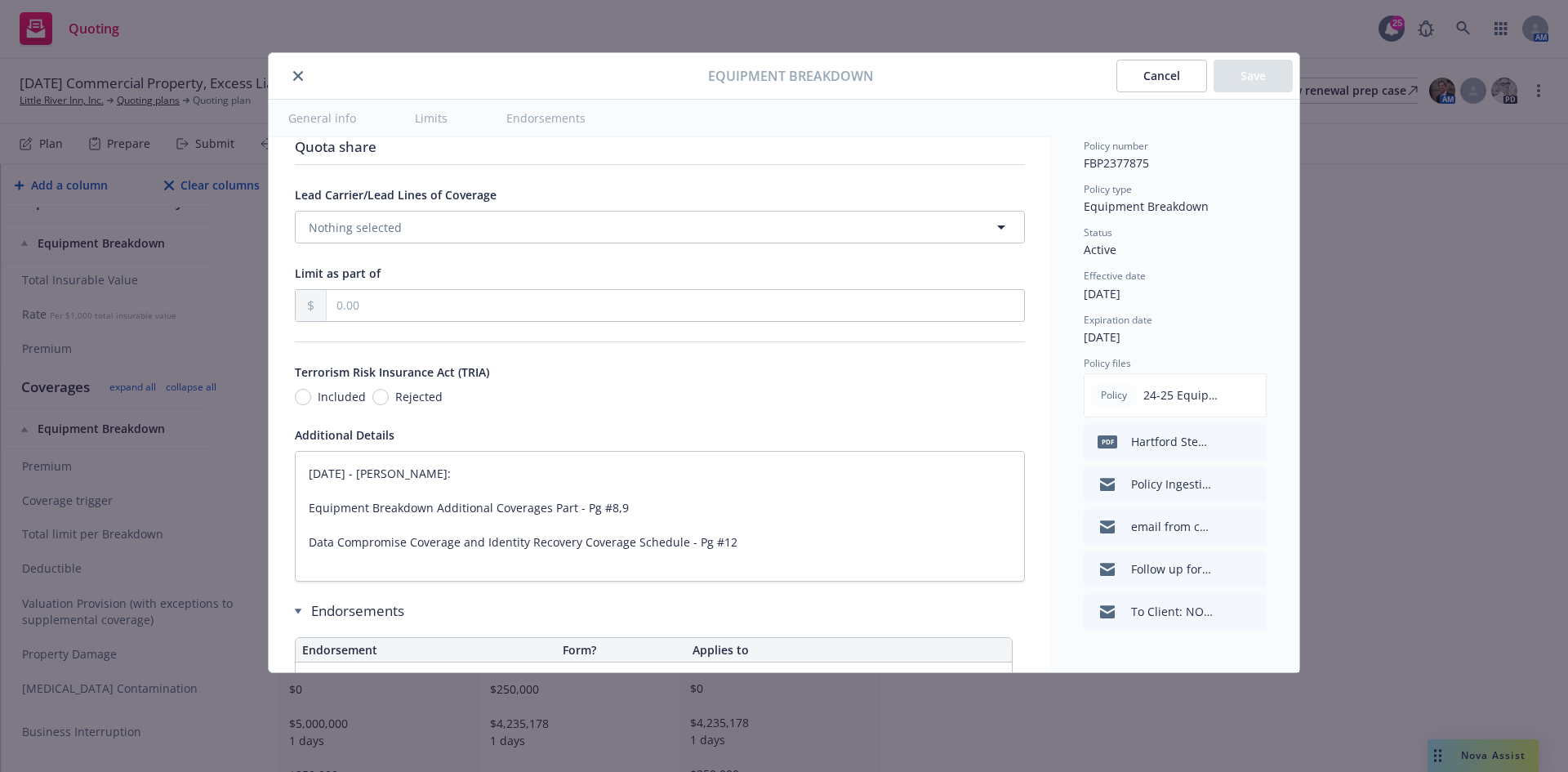
scroll to position [2817, 0]
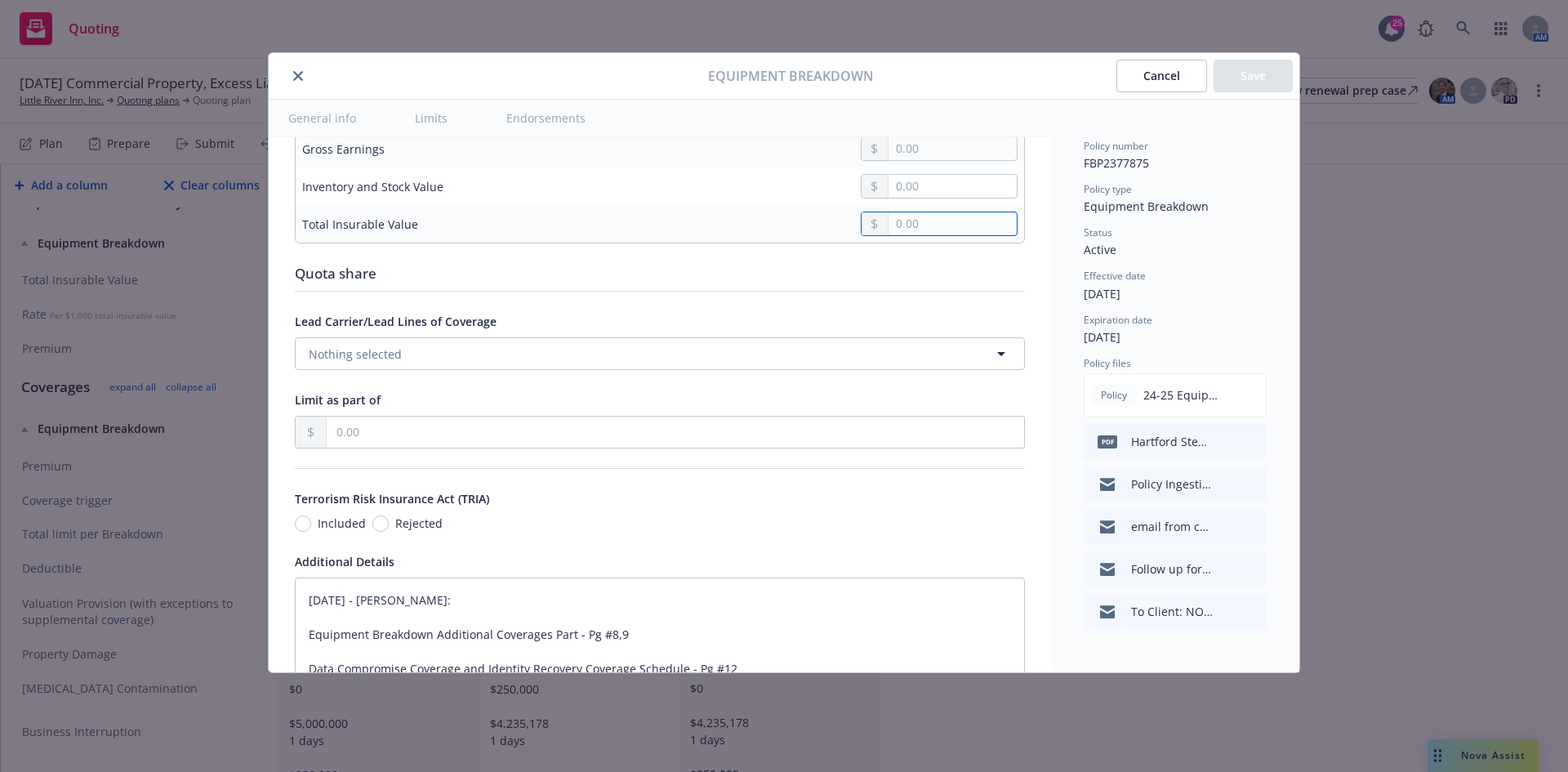
click at [940, 229] on input "text" at bounding box center [953, 223] width 128 height 23
paste input "19,403,274.00"
click at [1268, 82] on button "Save" at bounding box center [1253, 75] width 79 height 33
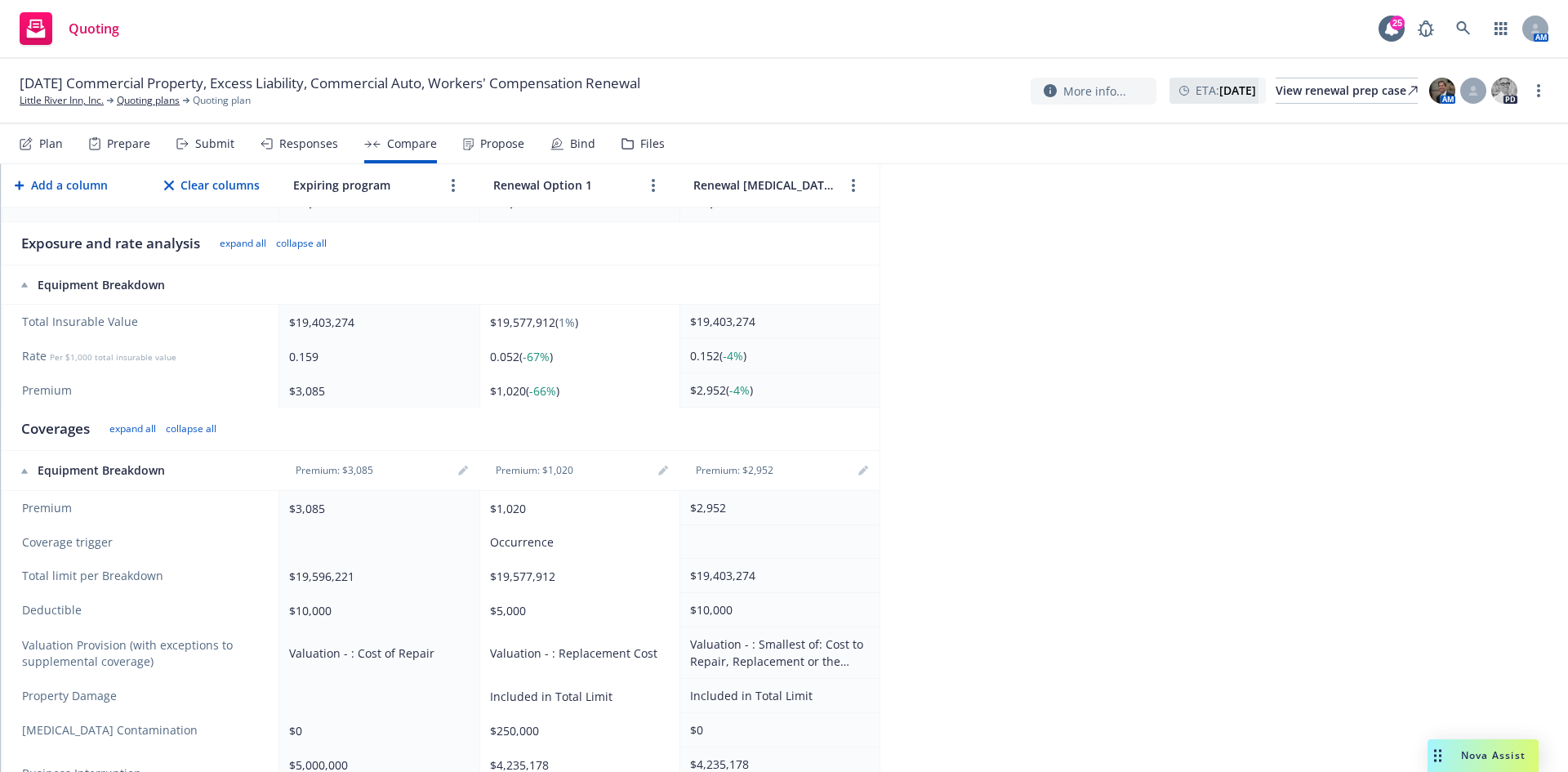
scroll to position [164, 0]
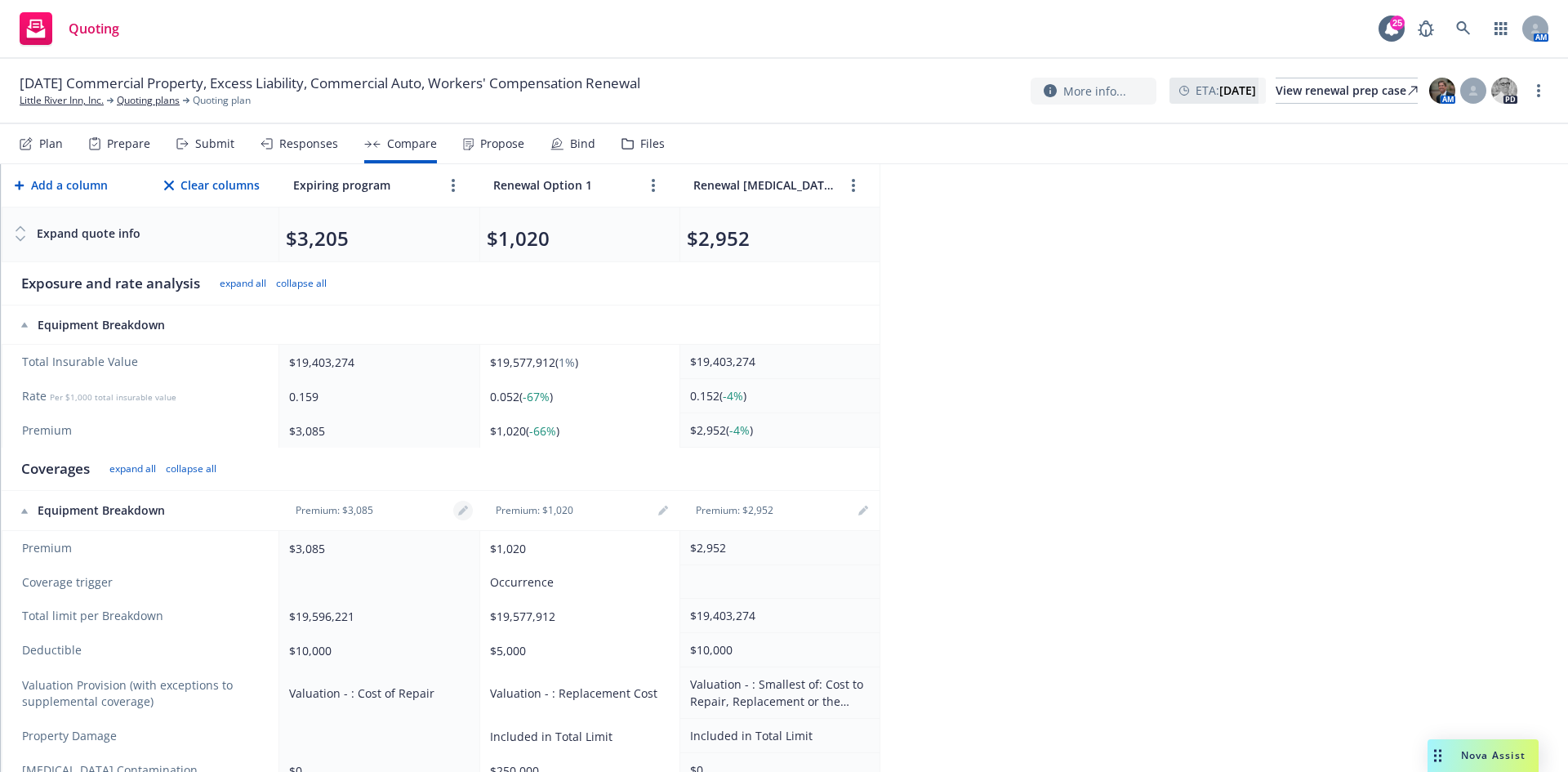
click at [462, 516] on icon "editPencil" at bounding box center [463, 511] width 10 height 10
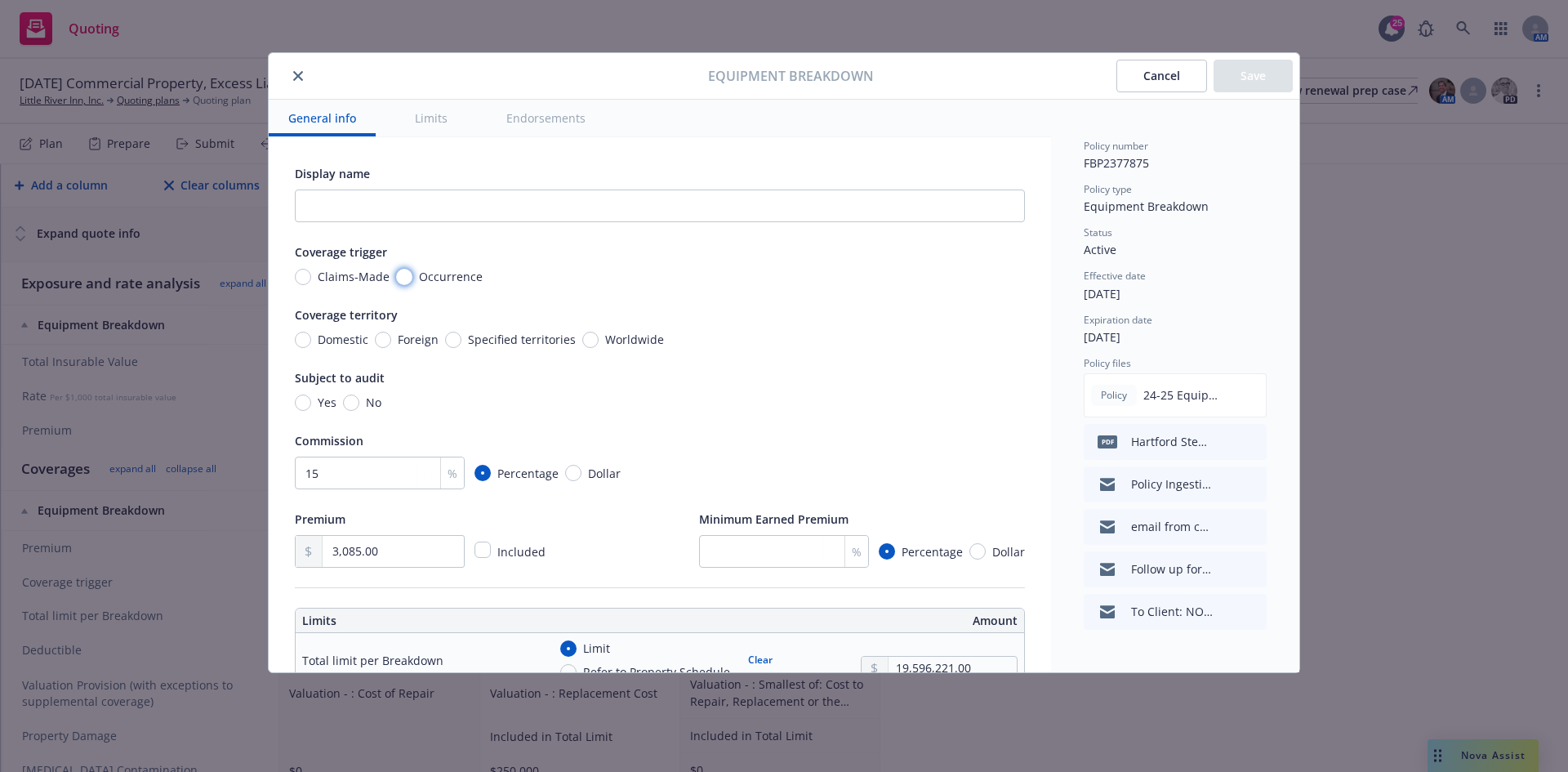
click at [399, 272] on input "Occurrence" at bounding box center [404, 277] width 17 height 17
click at [1279, 63] on button "Save" at bounding box center [1253, 75] width 79 height 33
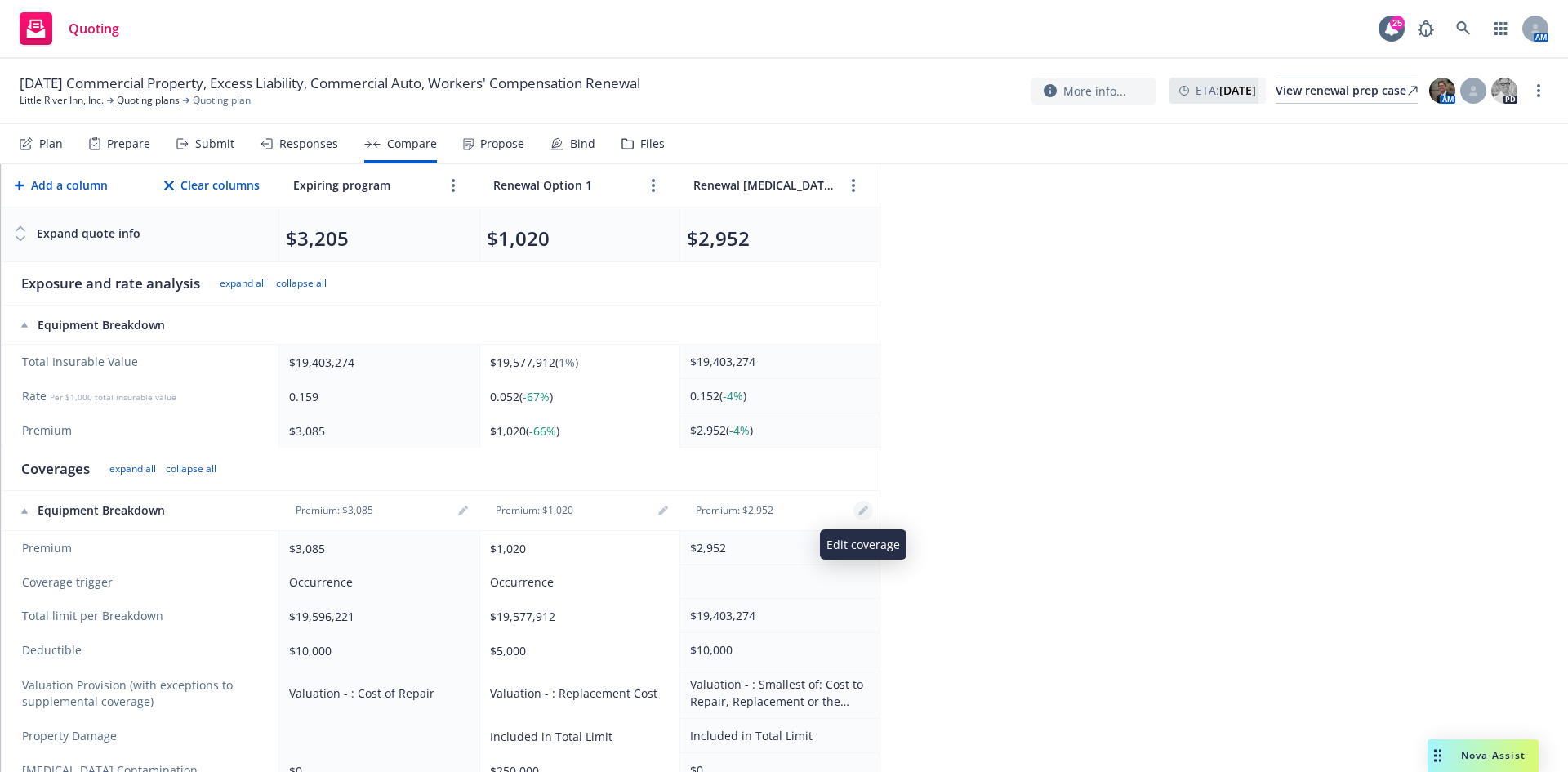
click at [860, 513] on icon "editPencil" at bounding box center [863, 512] width 8 height 8
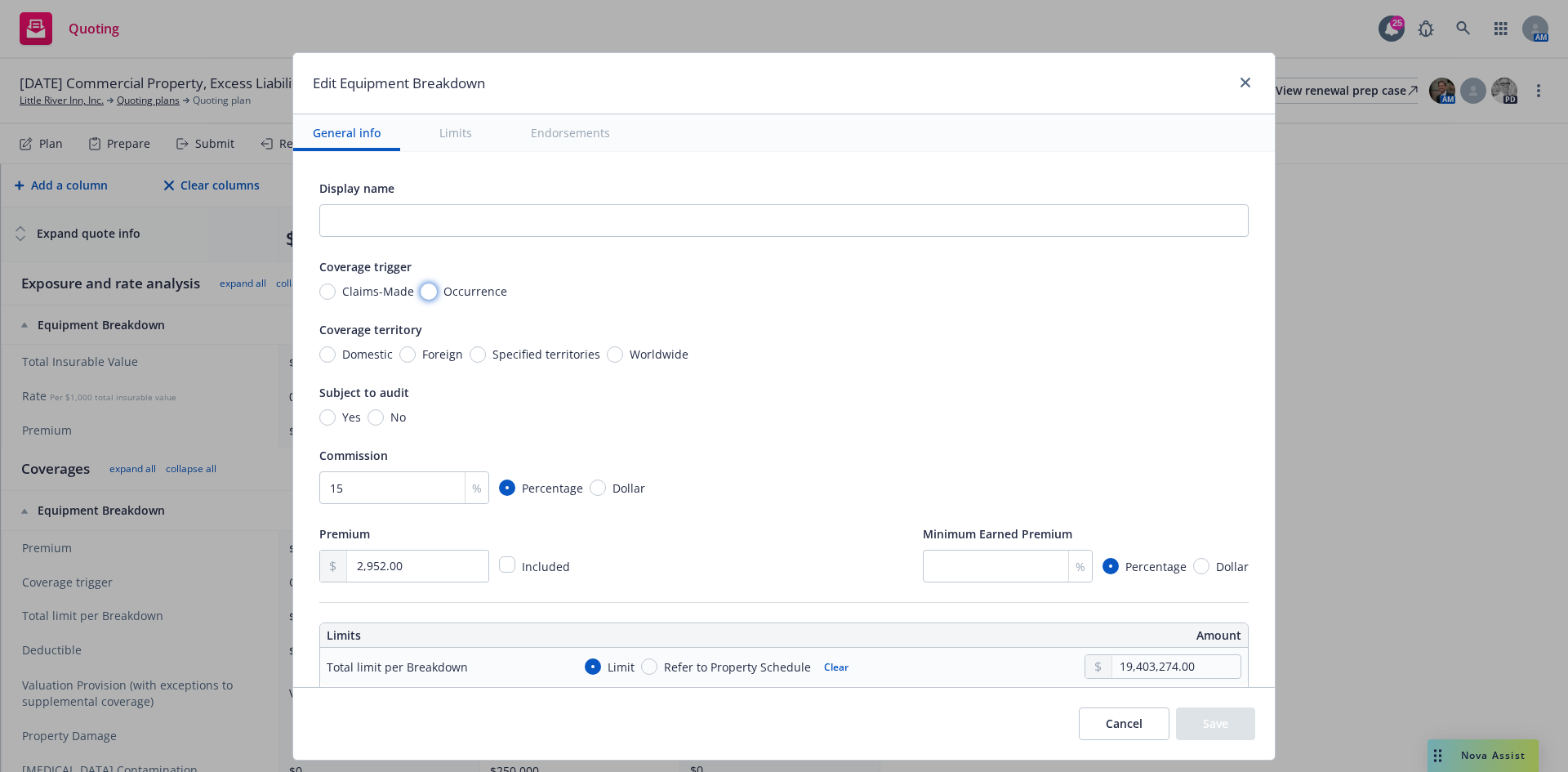
click at [421, 292] on input "Occurrence" at bounding box center [429, 291] width 17 height 17
click at [1229, 724] on button "Save" at bounding box center [1216, 723] width 79 height 33
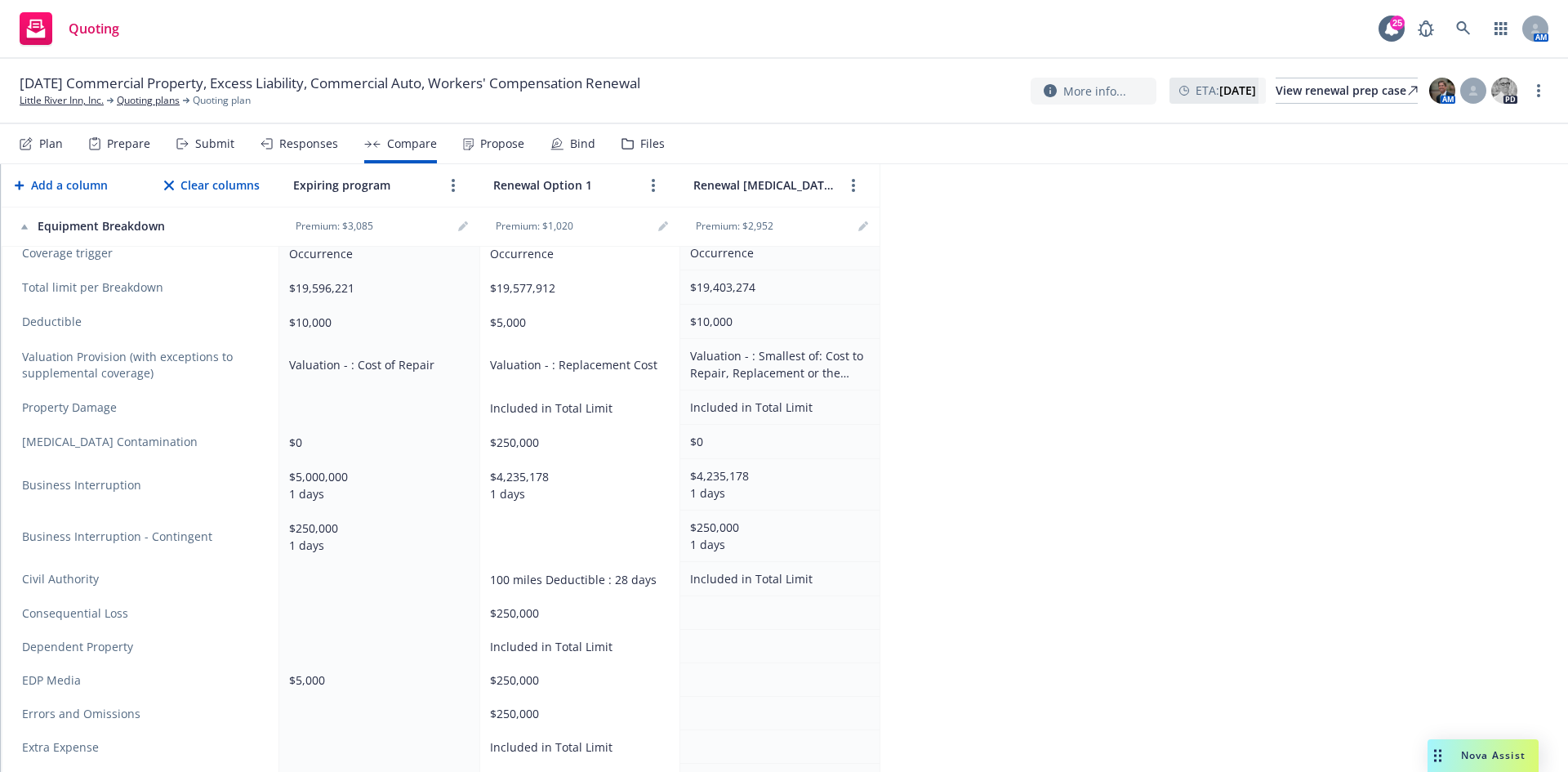
scroll to position [572, 0]
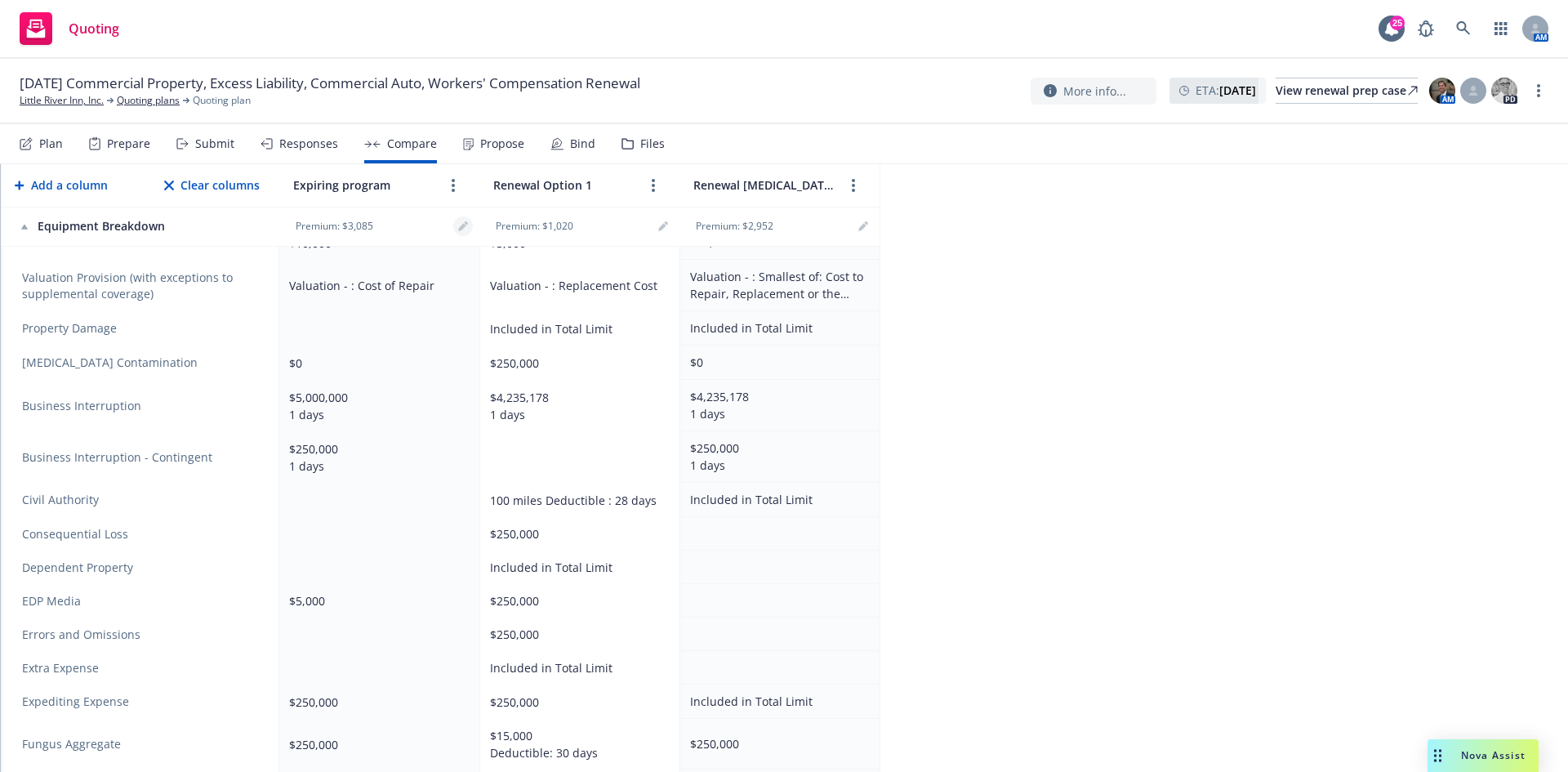
click at [461, 225] on icon "editPencil" at bounding box center [463, 226] width 10 height 10
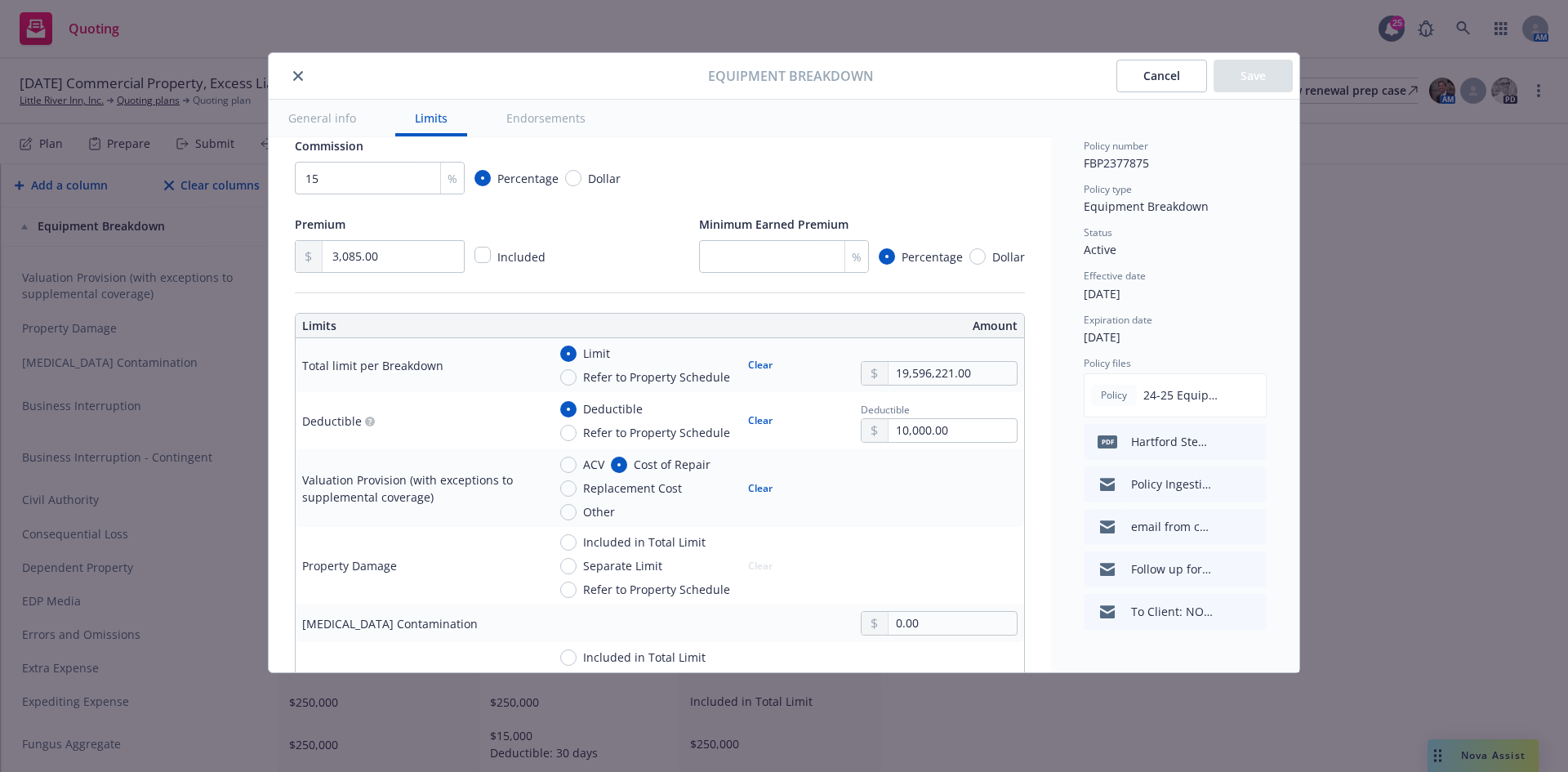
scroll to position [326, 0]
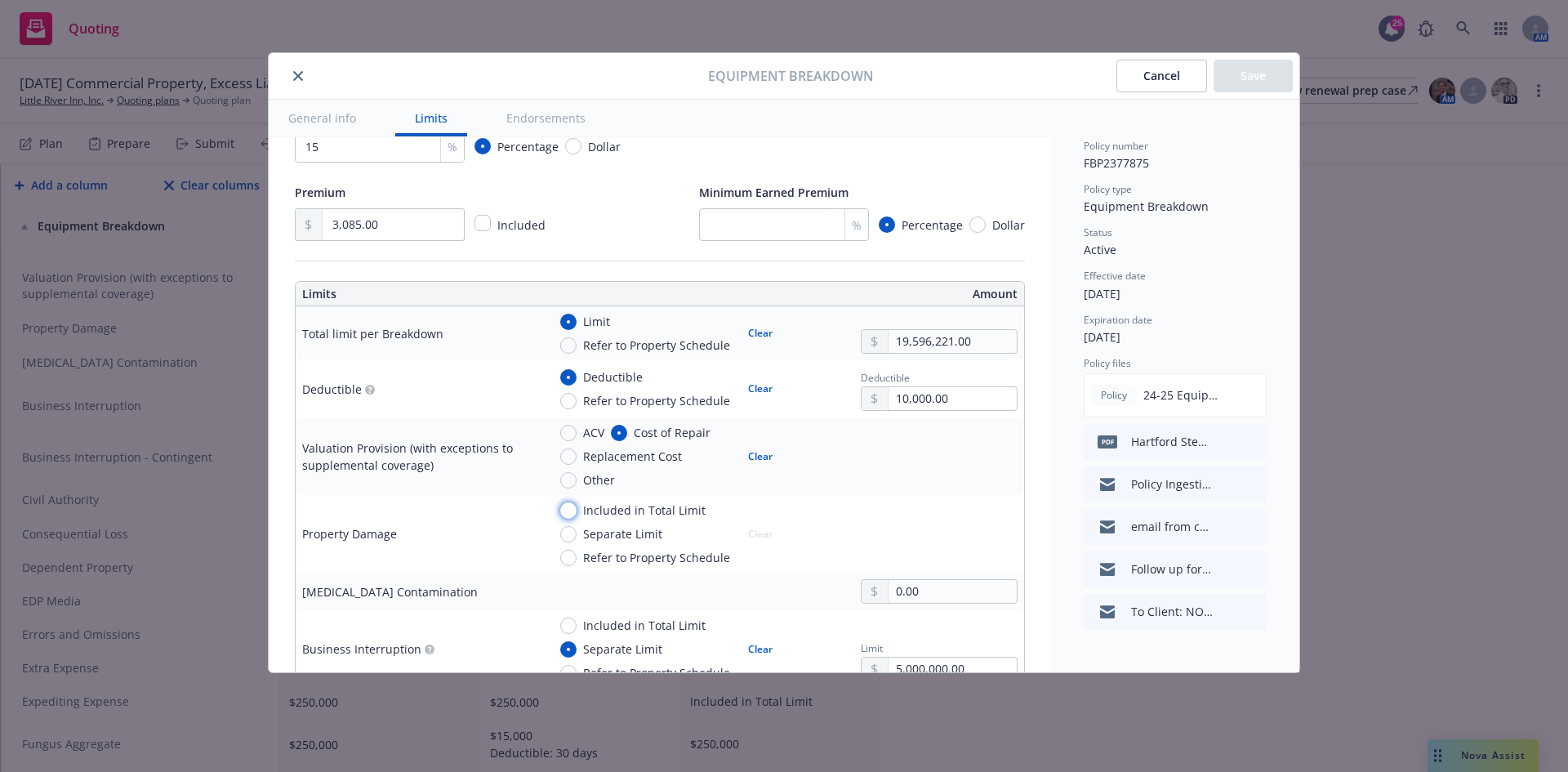
click at [572, 509] on input "Included in Total Limit" at bounding box center [568, 510] width 17 height 17
click at [1245, 74] on button "Save" at bounding box center [1253, 75] width 79 height 33
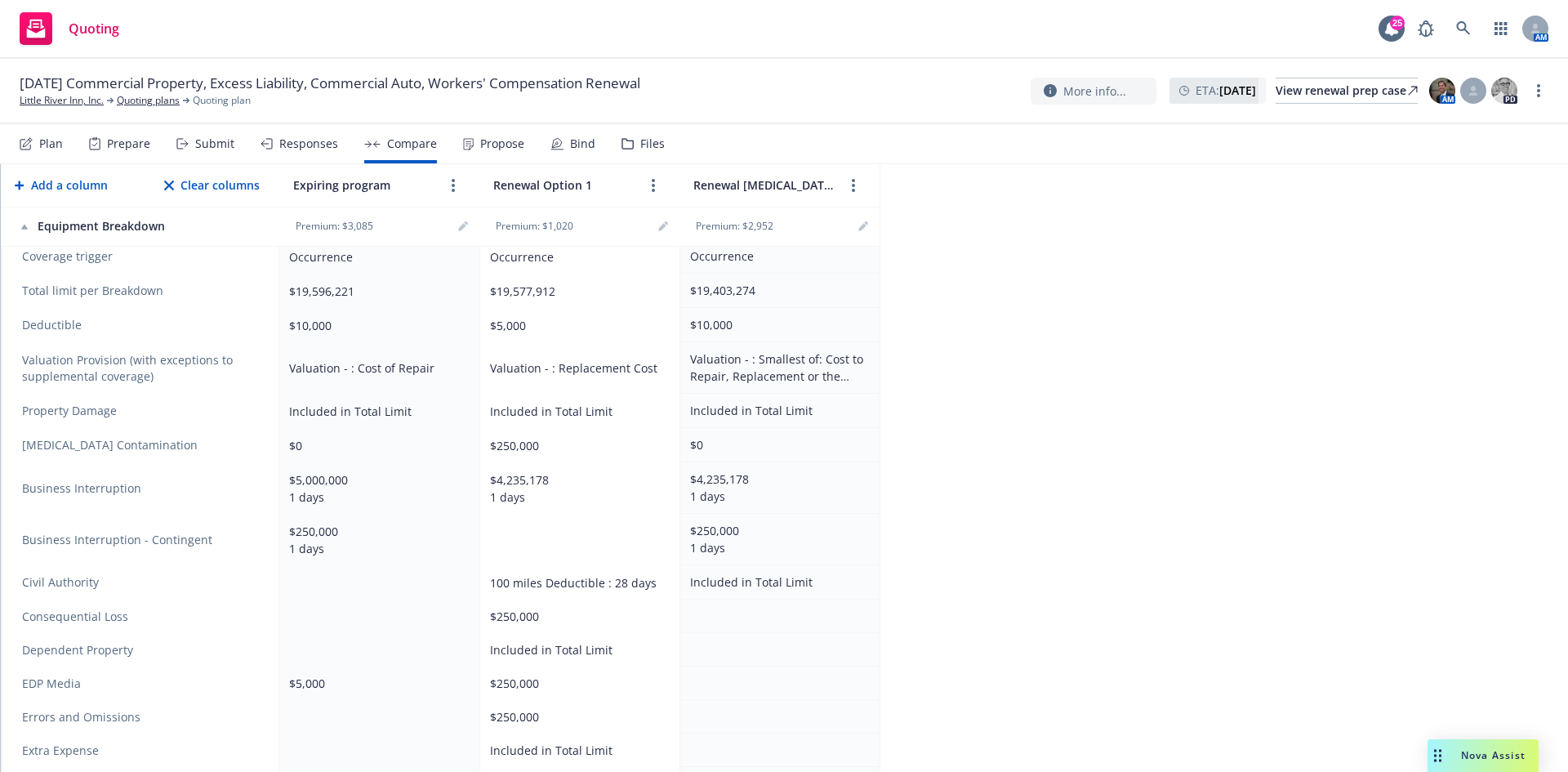
scroll to position [490, 0]
click at [459, 225] on icon "editPencil" at bounding box center [463, 226] width 10 height 10
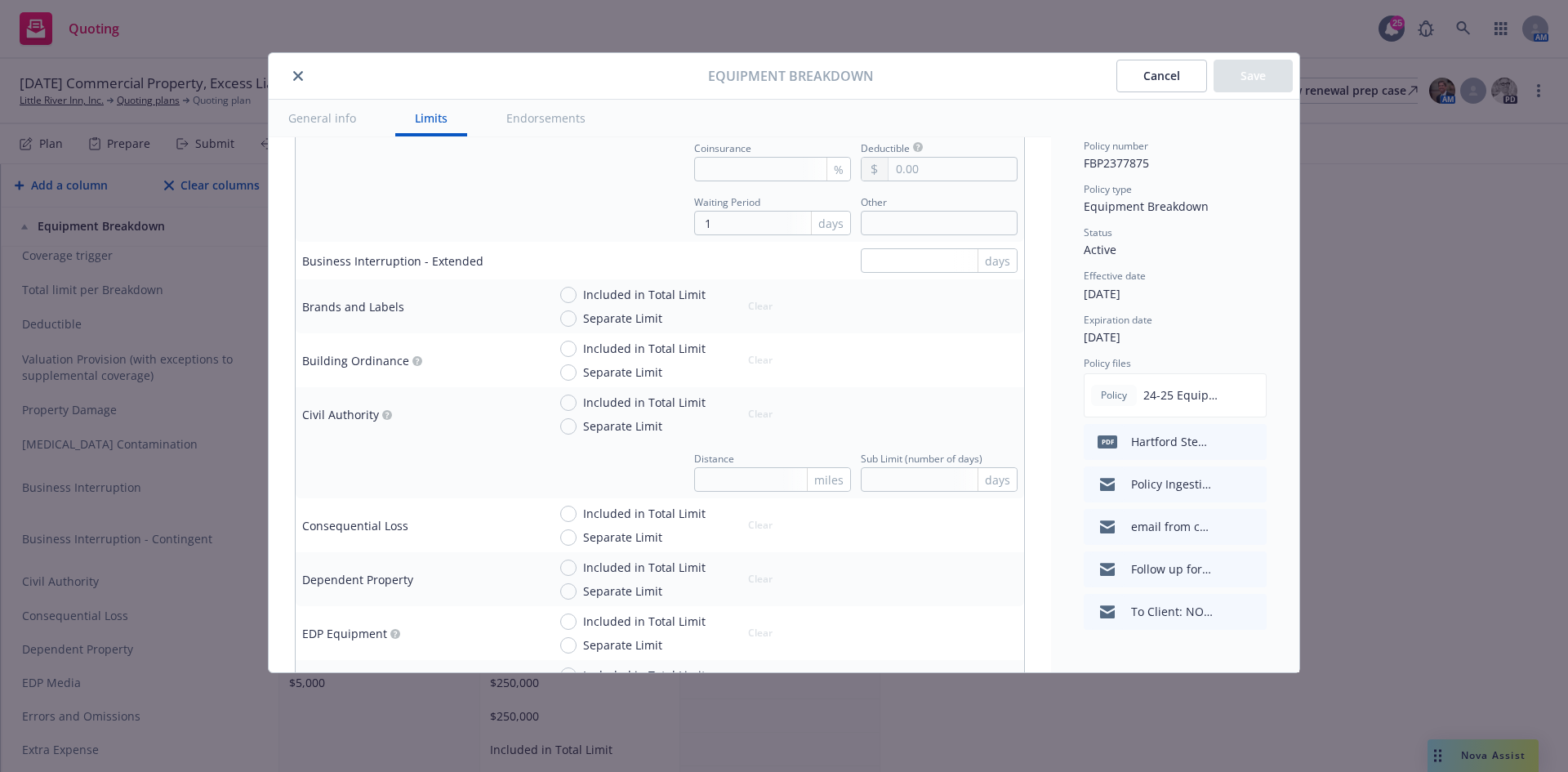
scroll to position [1062, 0]
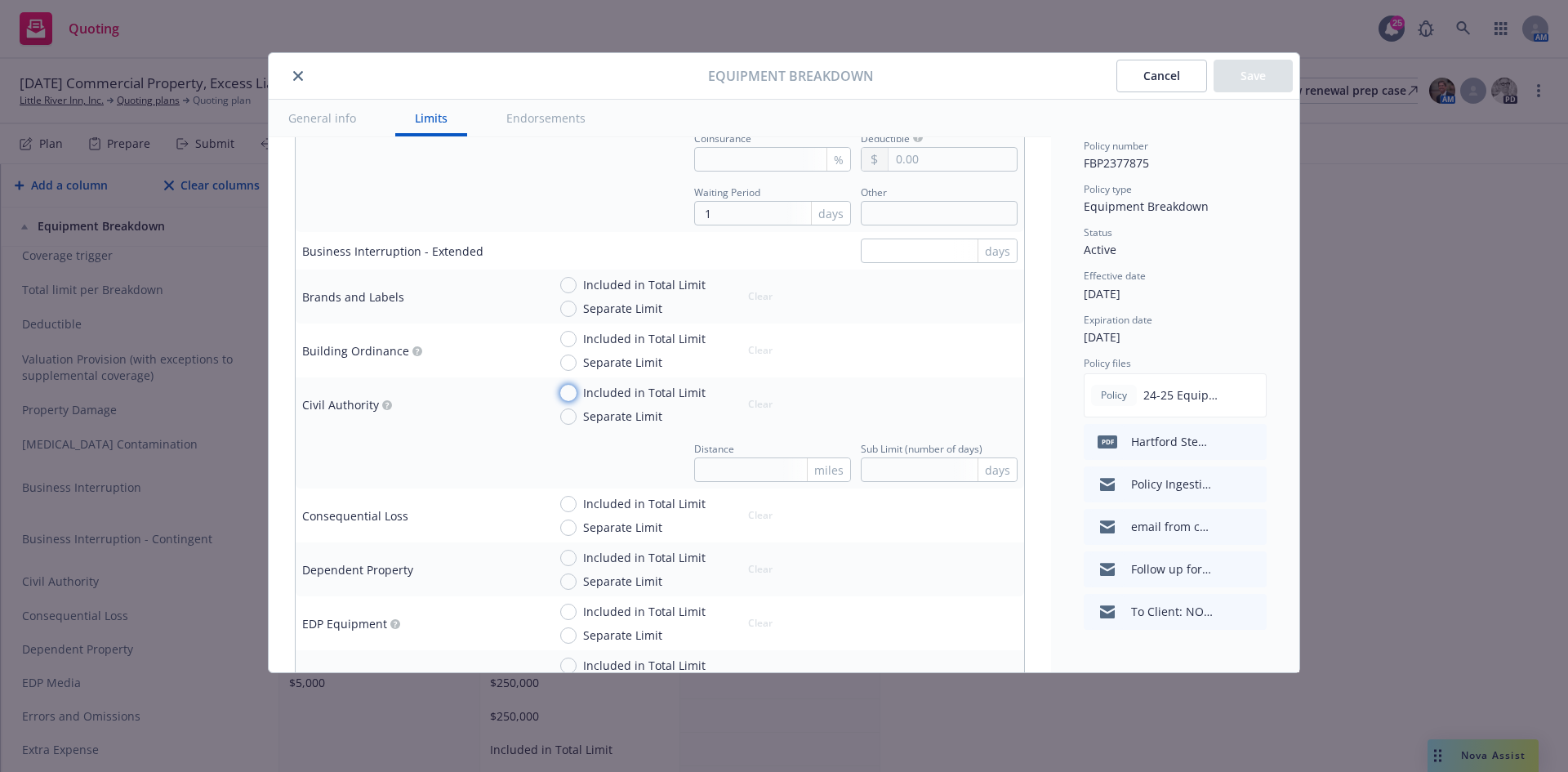
click at [569, 393] on input "Included in Total Limit" at bounding box center [568, 392] width 17 height 17
click at [1266, 72] on button "Save" at bounding box center [1253, 75] width 79 height 33
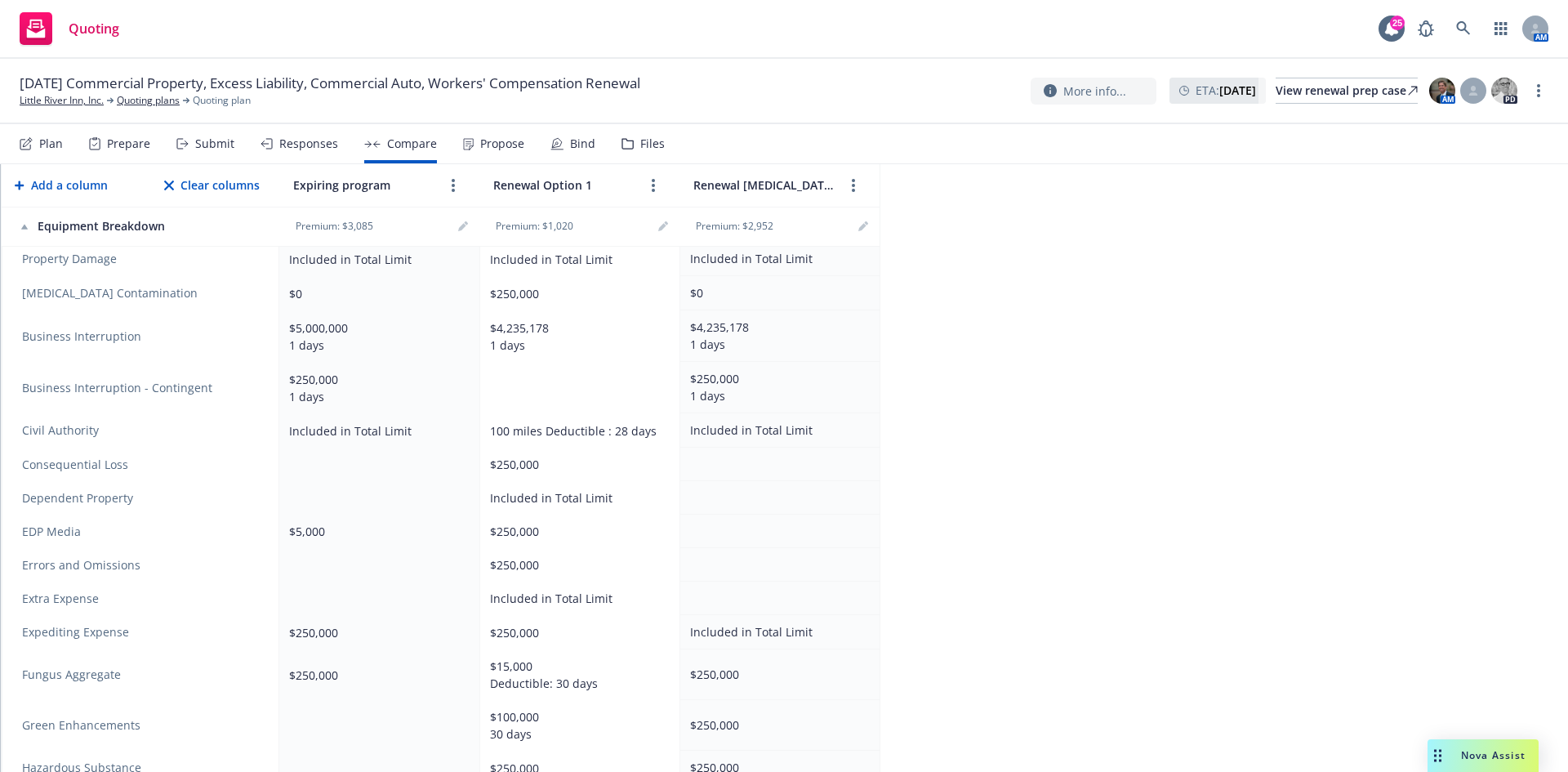
scroll to position [735, 0]
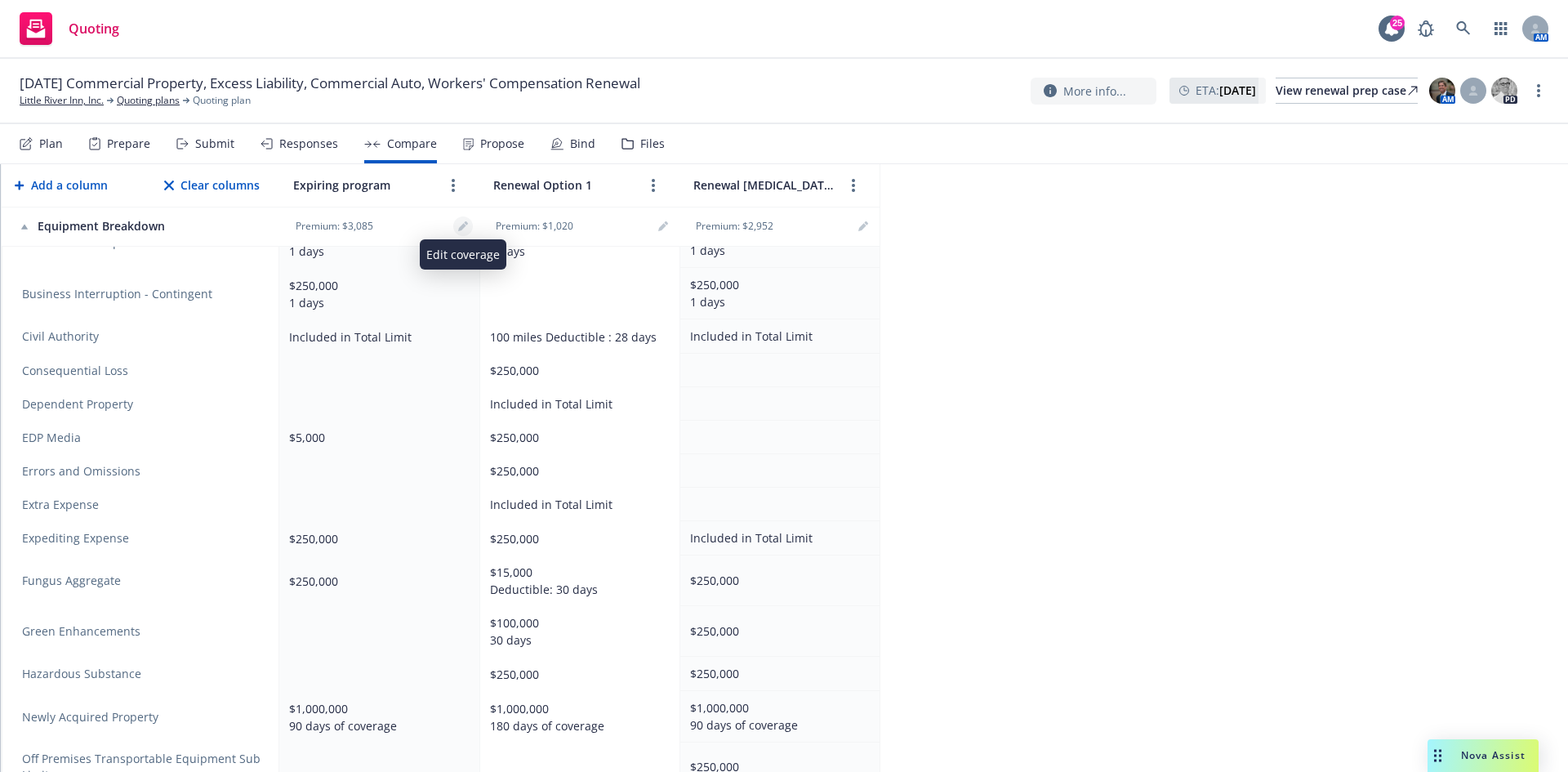
click at [460, 228] on icon "editPencil" at bounding box center [463, 227] width 8 height 8
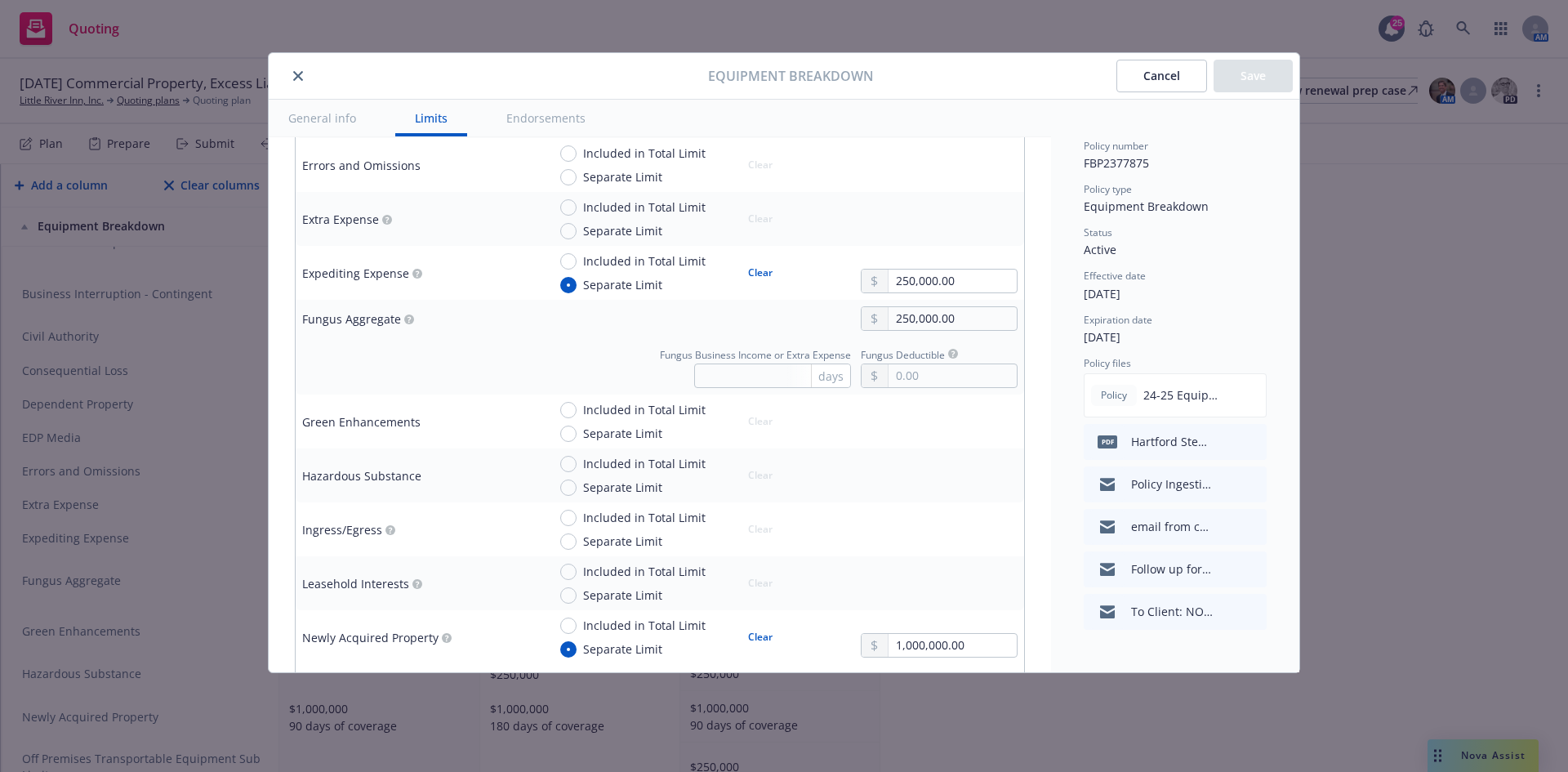
scroll to position [1796, 0]
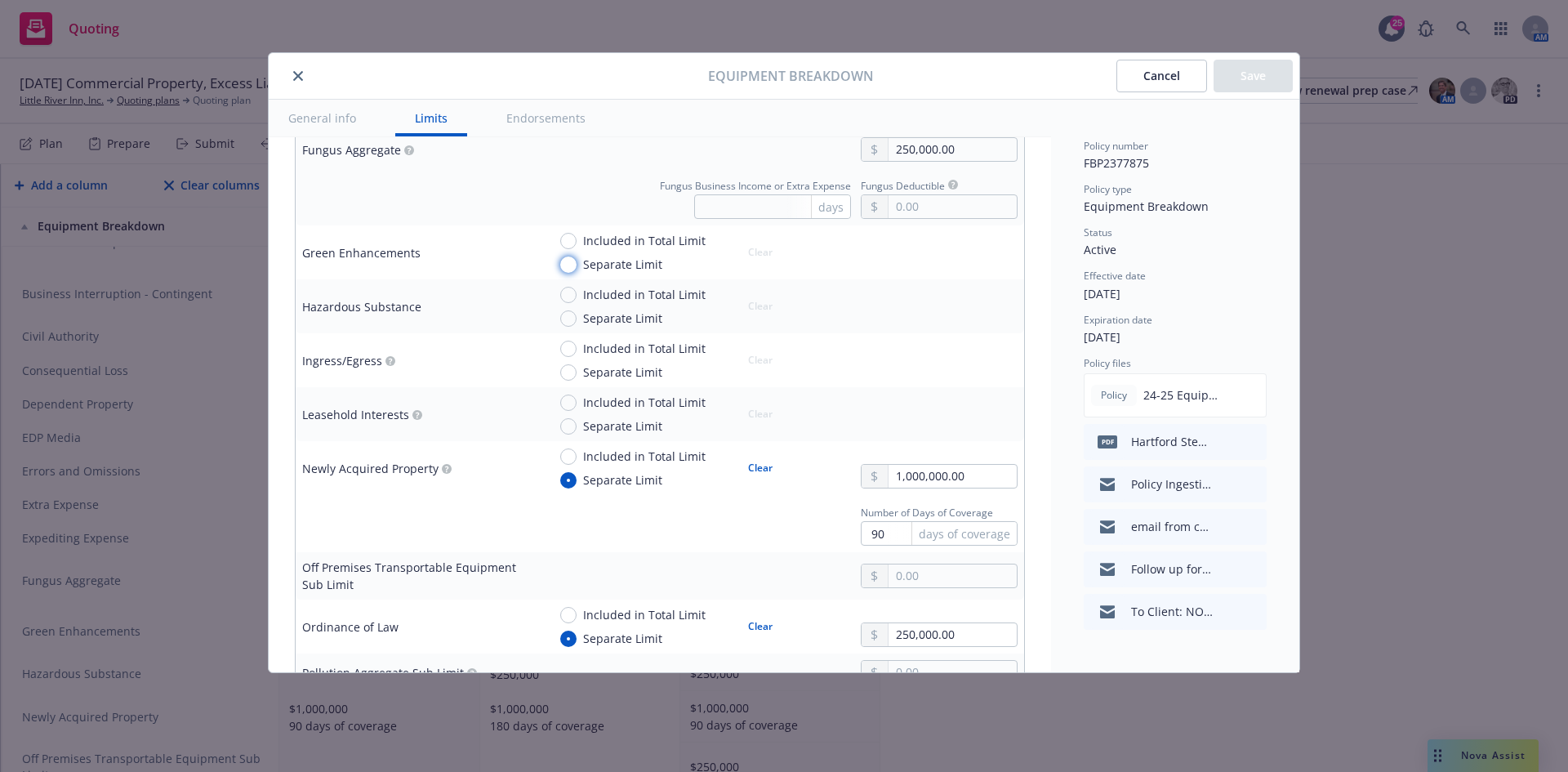
click at [572, 264] on input "Separate Limit" at bounding box center [568, 264] width 17 height 17
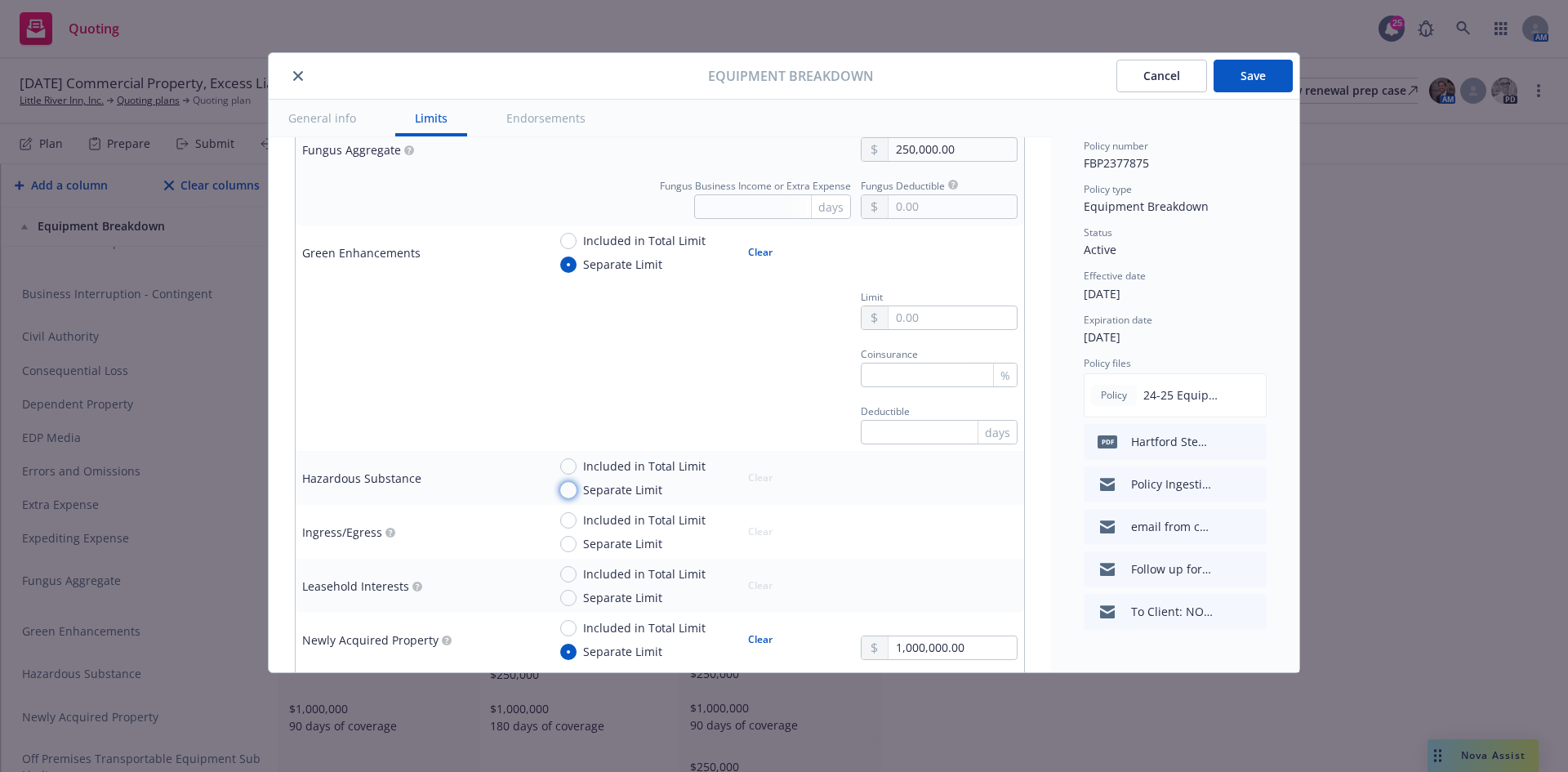
click at [570, 485] on input "Separate Limit" at bounding box center [568, 490] width 17 height 17
click at [956, 311] on input "text" at bounding box center [953, 317] width 128 height 23
click at [934, 481] on input "text" at bounding box center [953, 485] width 128 height 23
click at [1245, 74] on button "Save" at bounding box center [1253, 75] width 79 height 33
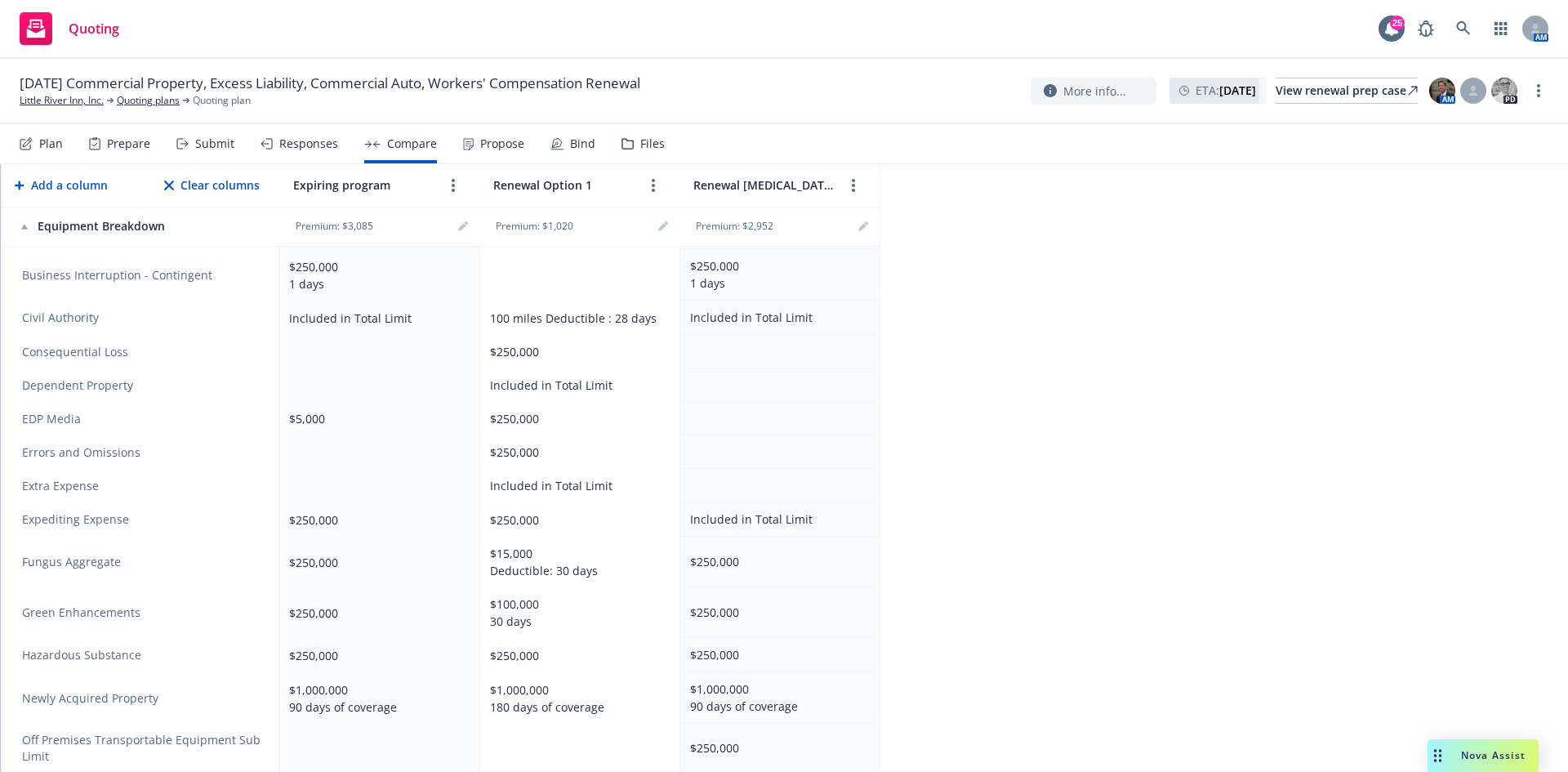
scroll to position [735, 0]
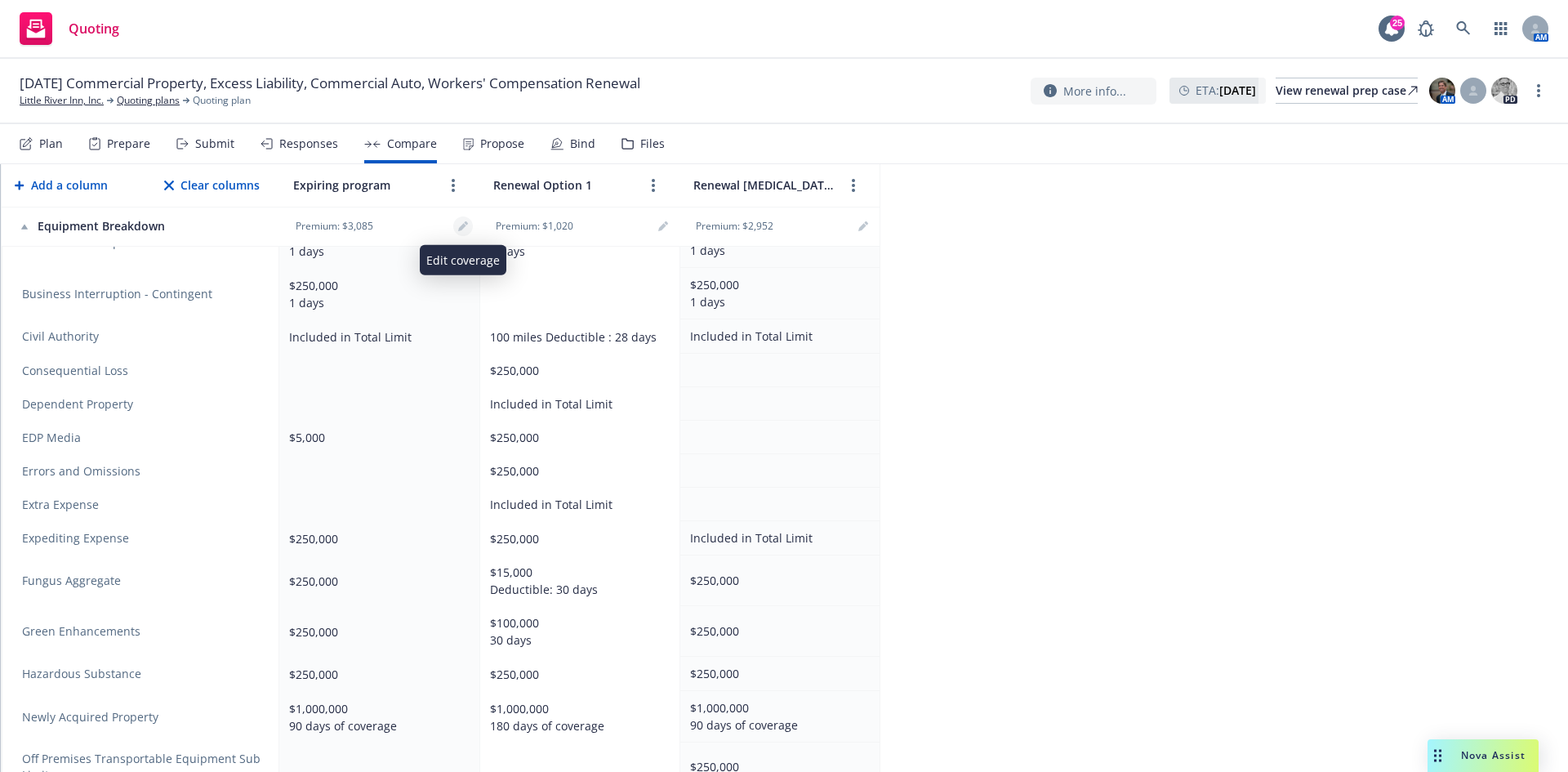
click at [469, 229] on link "editPencil" at bounding box center [463, 227] width 20 height 20
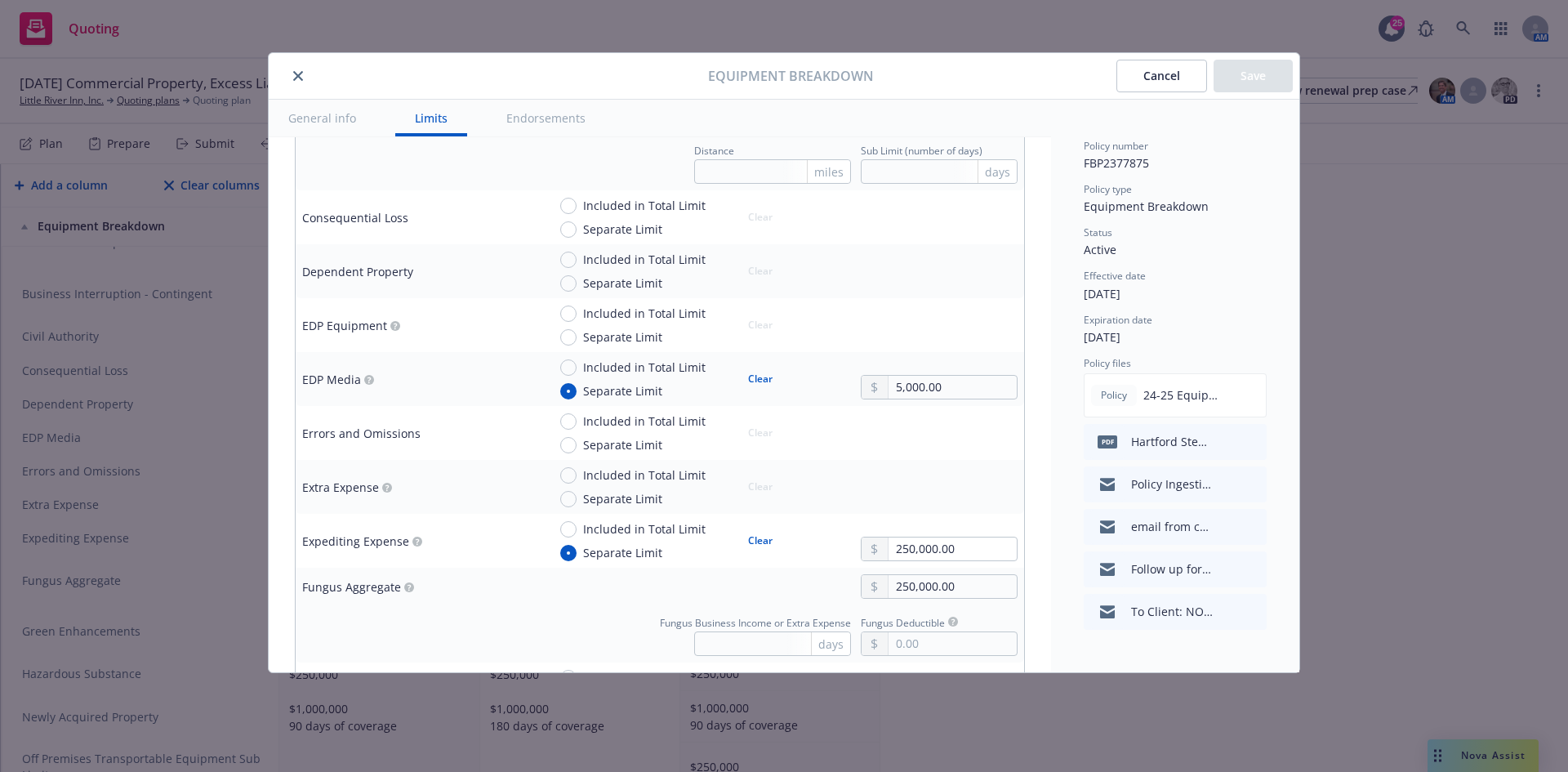
scroll to position [1388, 0]
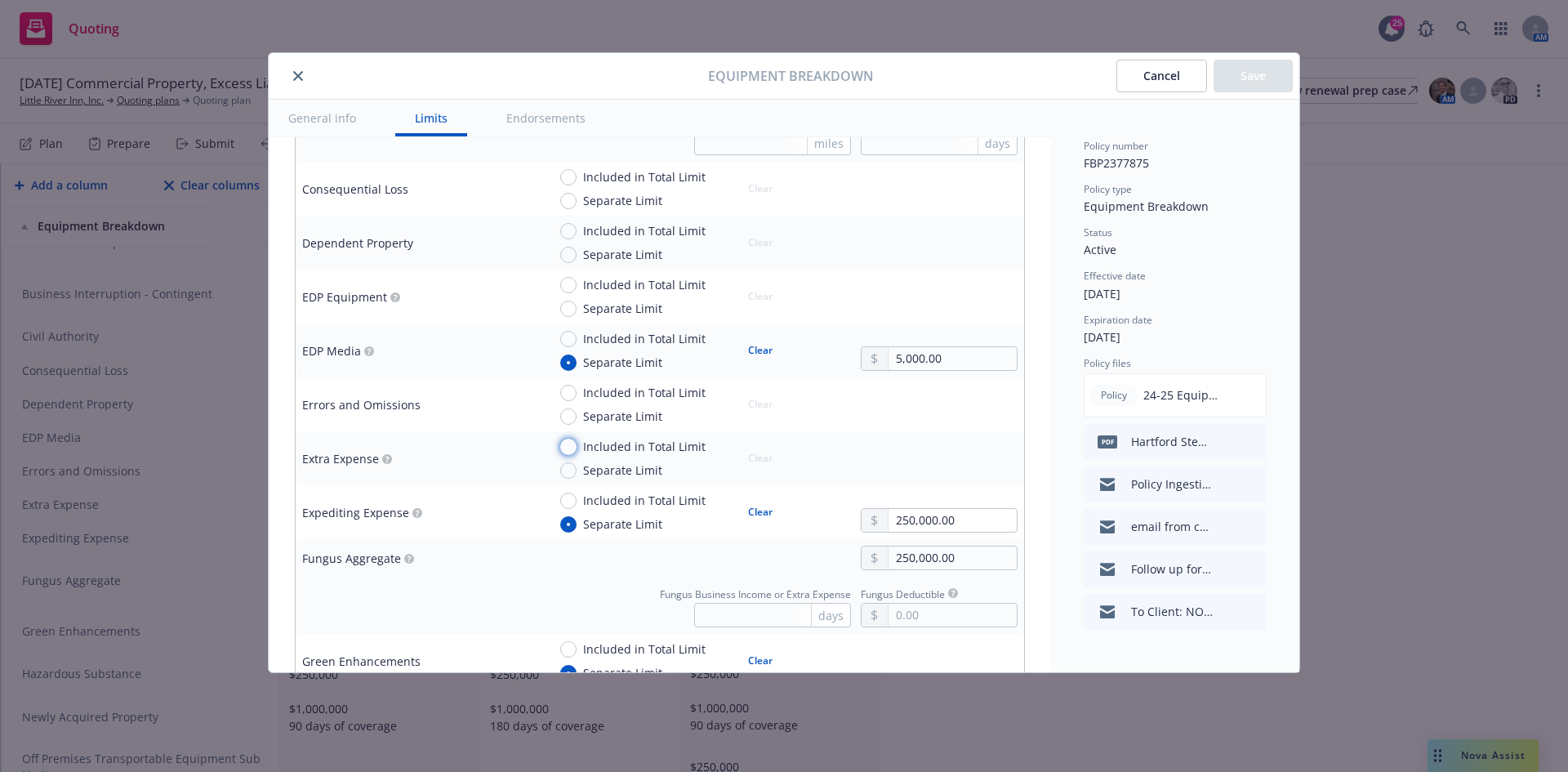
click at [565, 446] on input "Included in Total Limit" at bounding box center [568, 447] width 17 height 17
drag, startPoint x: 1248, startPoint y: 76, endPoint x: 1230, endPoint y: 91, distance: 23.4
click at [1248, 78] on button "Save" at bounding box center [1253, 75] width 79 height 33
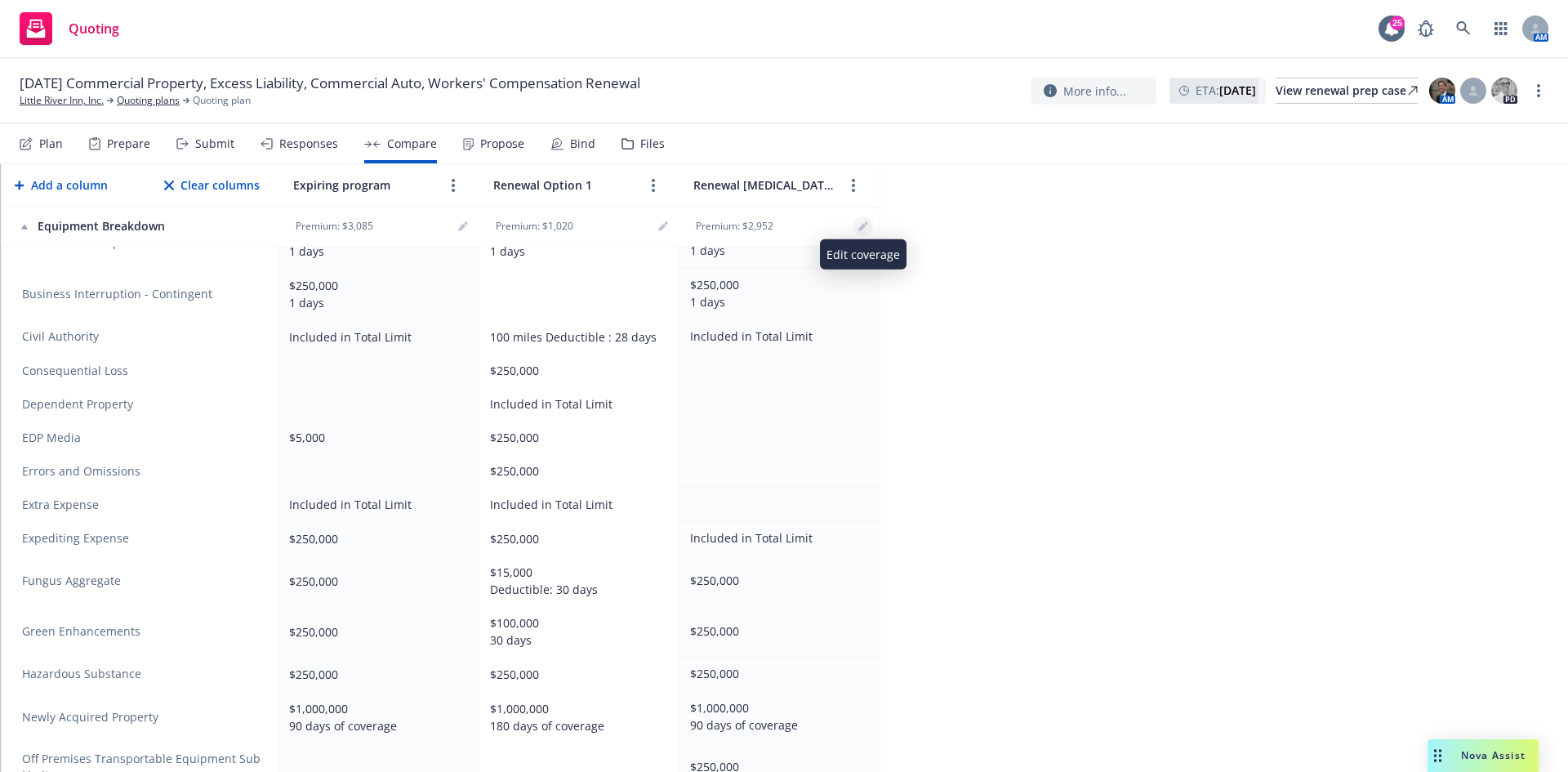
click at [864, 224] on icon "editPencil" at bounding box center [863, 227] width 8 height 8
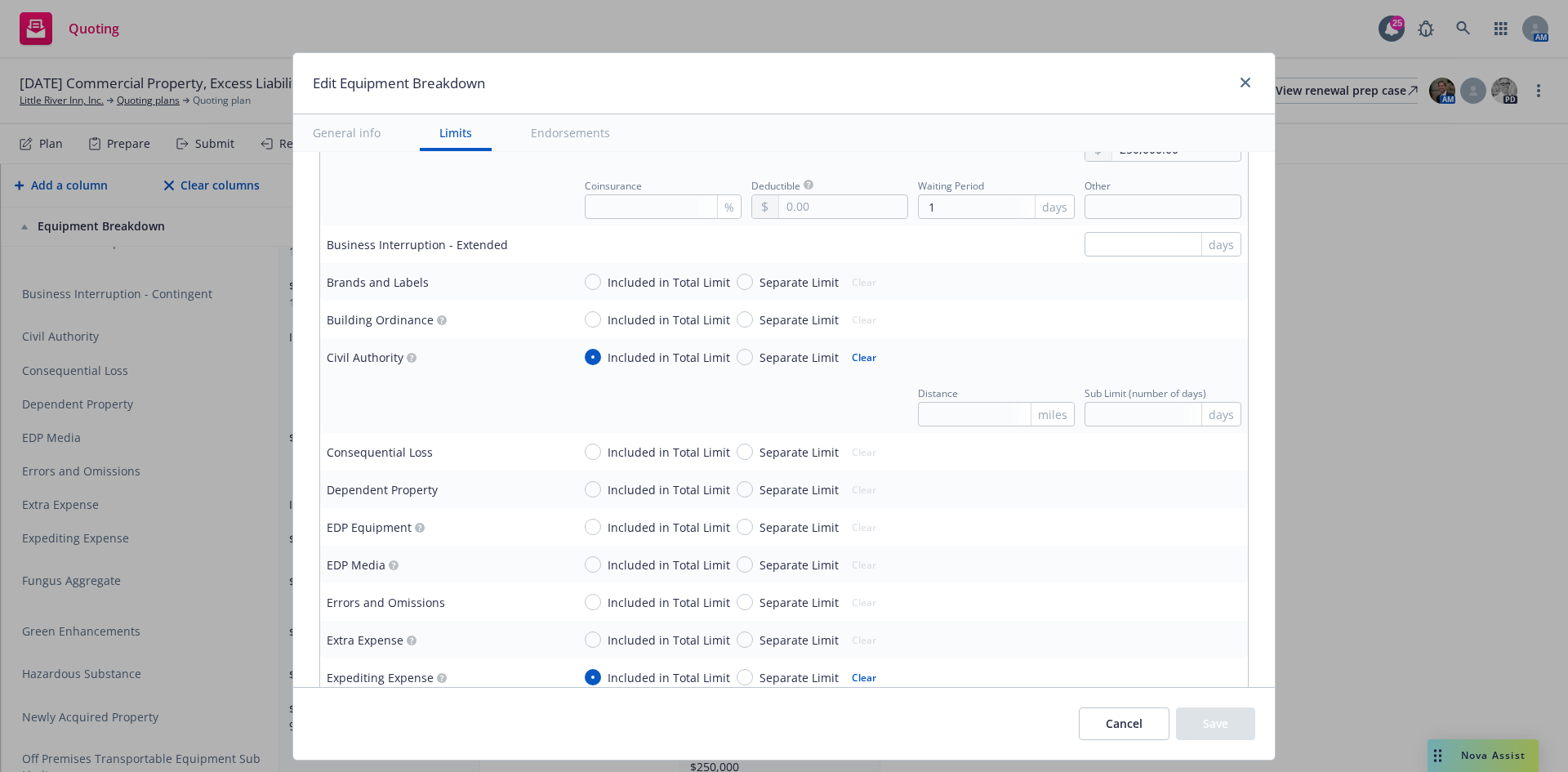
scroll to position [1062, 0]
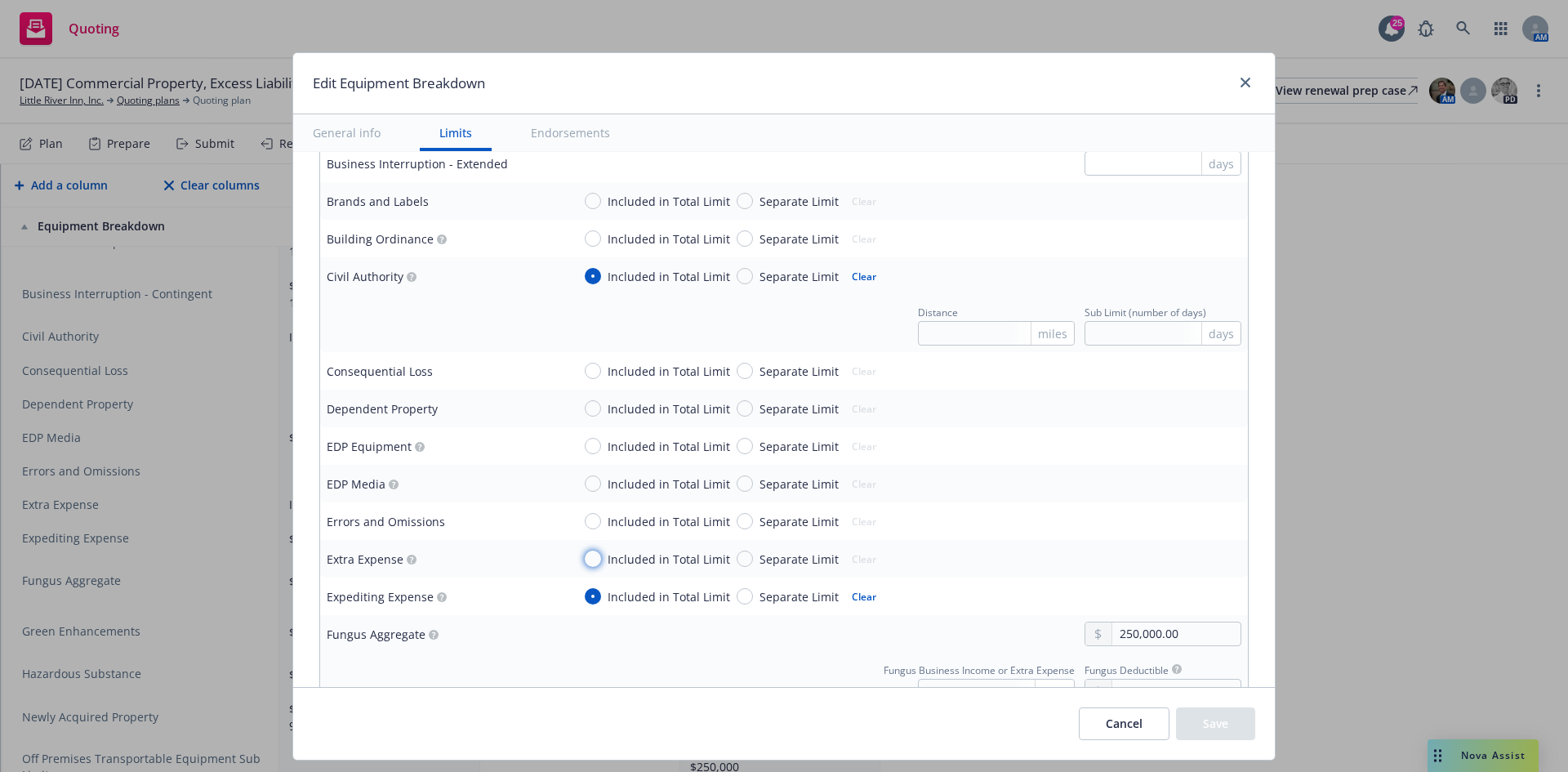
click at [585, 554] on input "Included in Total Limit" at bounding box center [593, 558] width 17 height 17
click at [1225, 716] on button "Save" at bounding box center [1216, 723] width 79 height 33
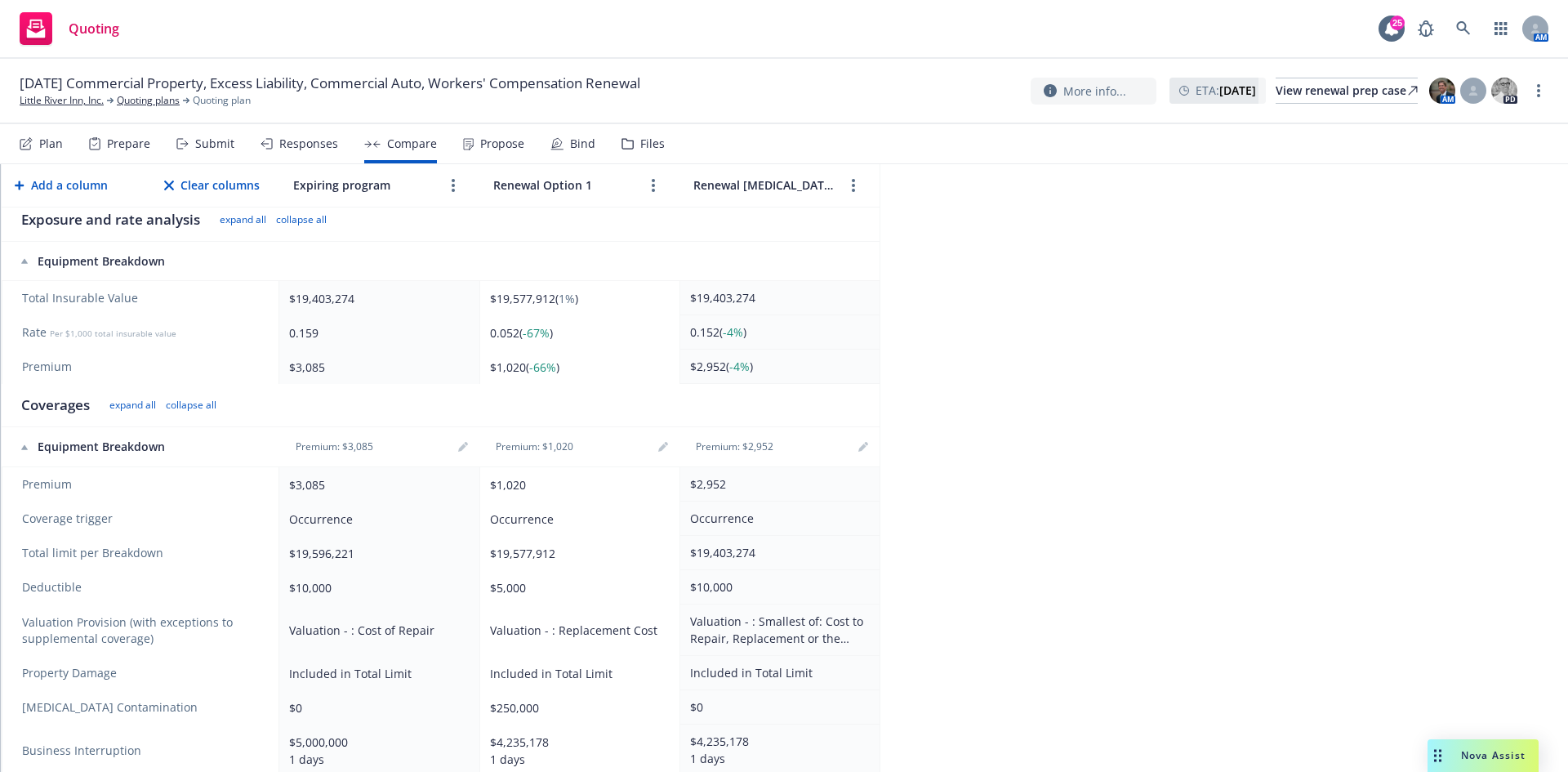
scroll to position [0, 0]
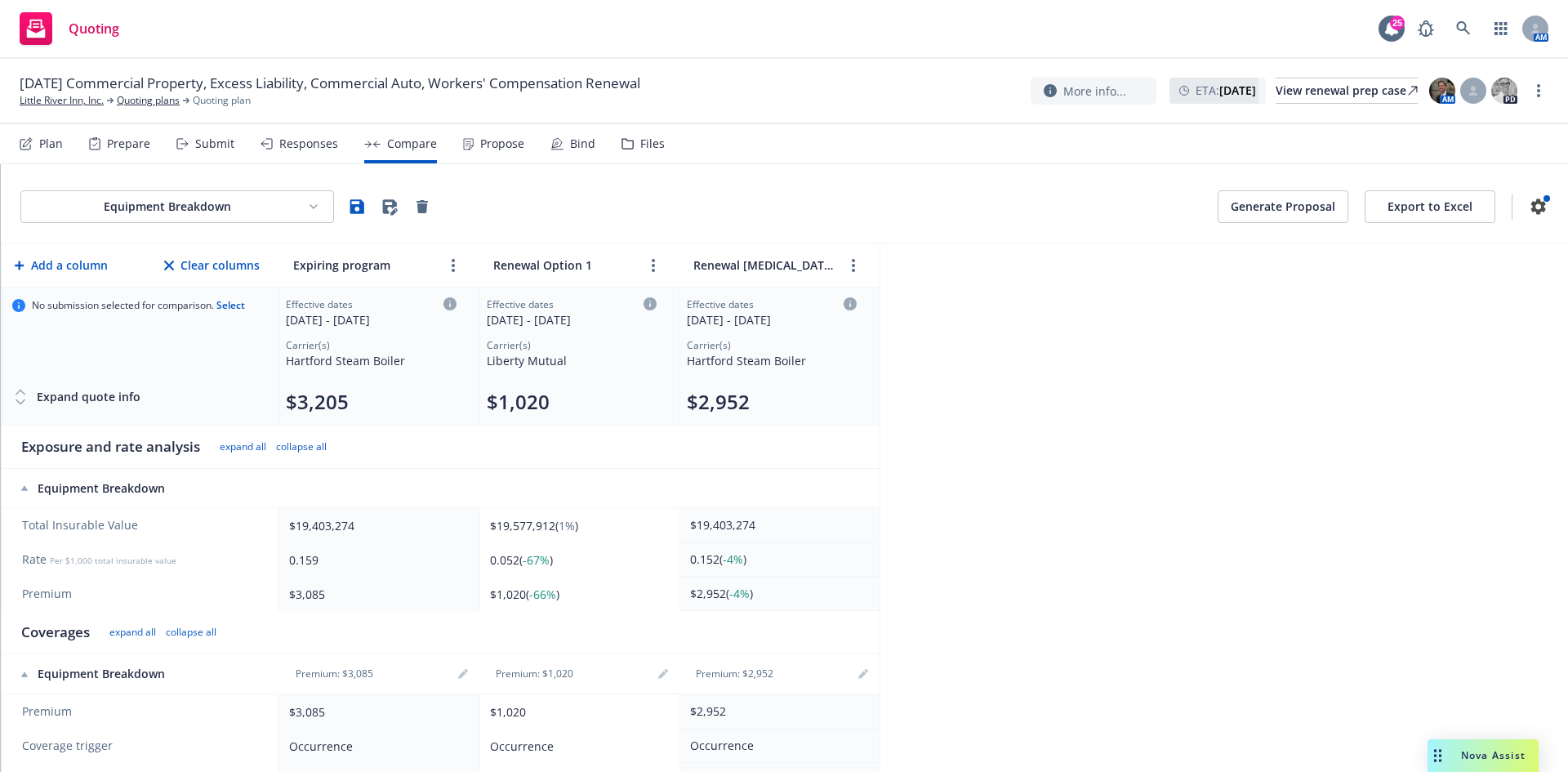
click at [281, 207] on html "Quoting 25 AM [DATE] Commercial Property, Excess Liability, Commercial Auto, Wo…" at bounding box center [784, 386] width 1568 height 772
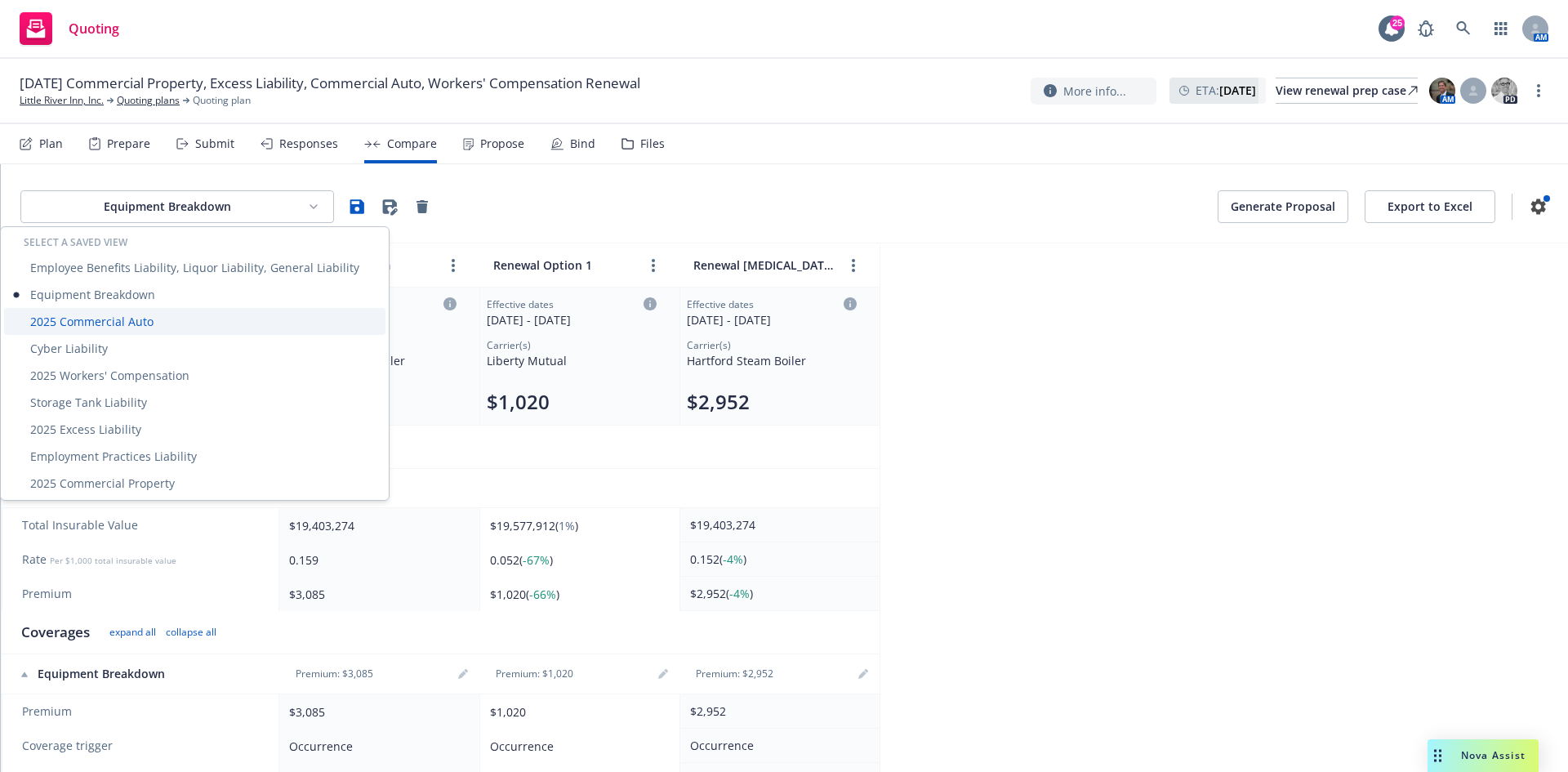
click at [185, 316] on div "2025 Commercial Auto" at bounding box center [194, 320] width 382 height 27
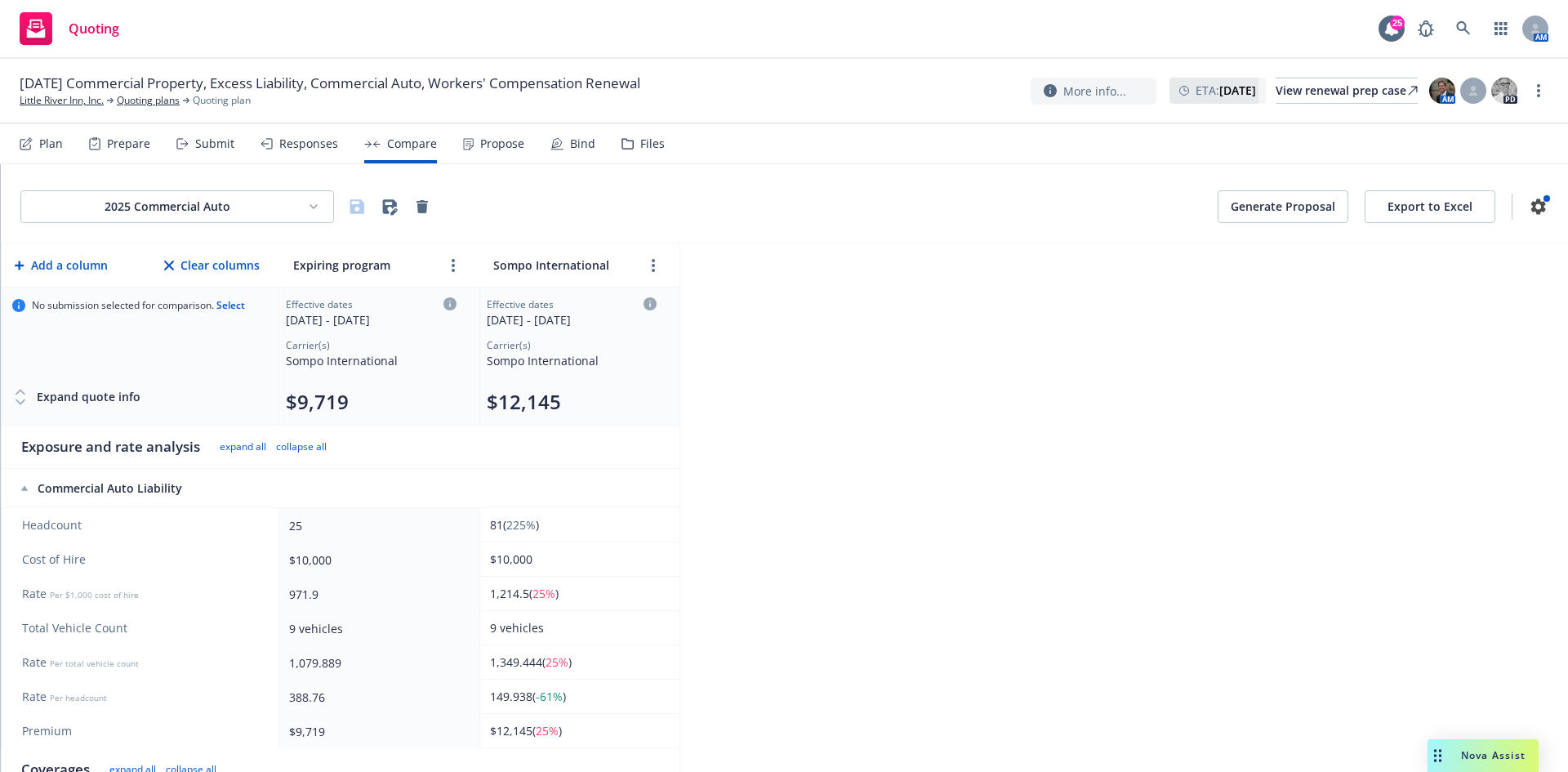
click at [214, 186] on div "2025 Commercial Auto Generate Proposal Export to Excel" at bounding box center [785, 203] width 1568 height 79
click at [213, 202] on html "Quoting 25 AM [DATE] Commercial Property, Excess Liability, Commercial Auto, Wo…" at bounding box center [784, 386] width 1568 height 772
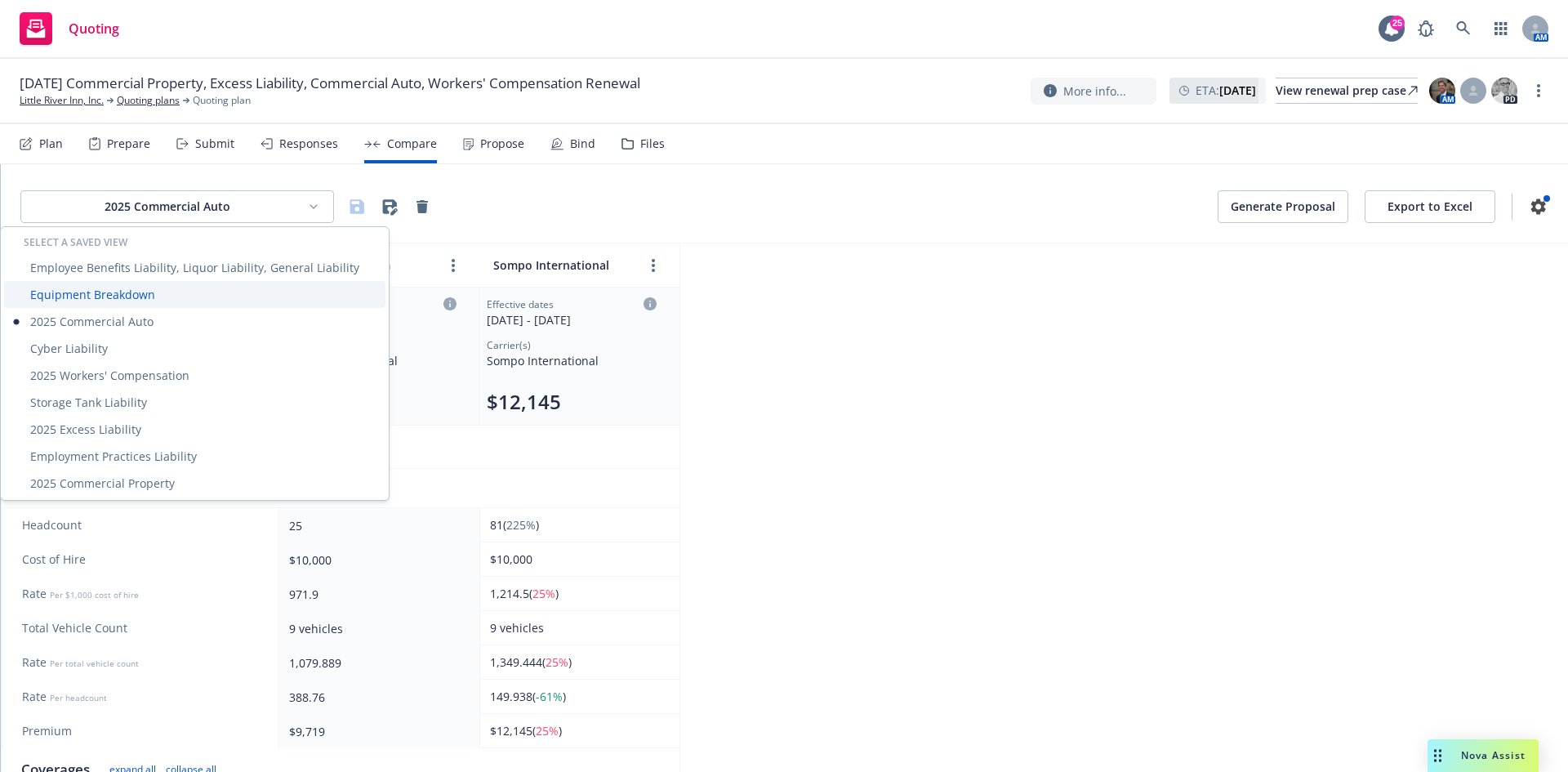
click at [159, 293] on div "Equipment Breakdown" at bounding box center [194, 294] width 382 height 27
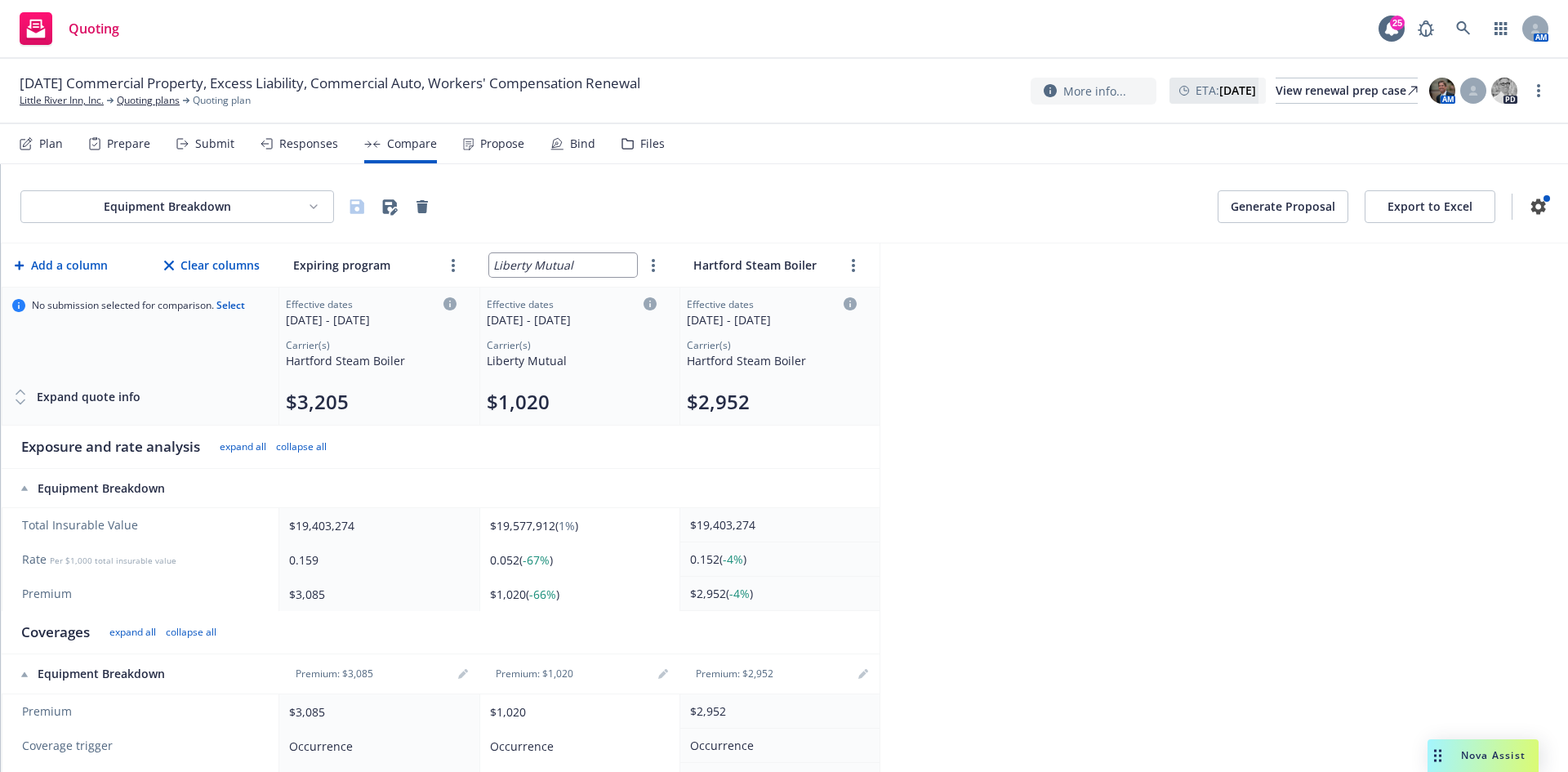
click at [584, 264] on input "Liberty Mutual" at bounding box center [563, 265] width 148 height 24
drag, startPoint x: 601, startPoint y: 266, endPoint x: 492, endPoint y: 266, distance: 109.0
click at [492, 266] on input "Liberty Mutual" at bounding box center [563, 265] width 148 height 24
click at [776, 256] on input "Hartford Steam Boiler" at bounding box center [763, 265] width 148 height 24
click at [778, 260] on input "Hartford Steam Boiler" at bounding box center [763, 265] width 148 height 24
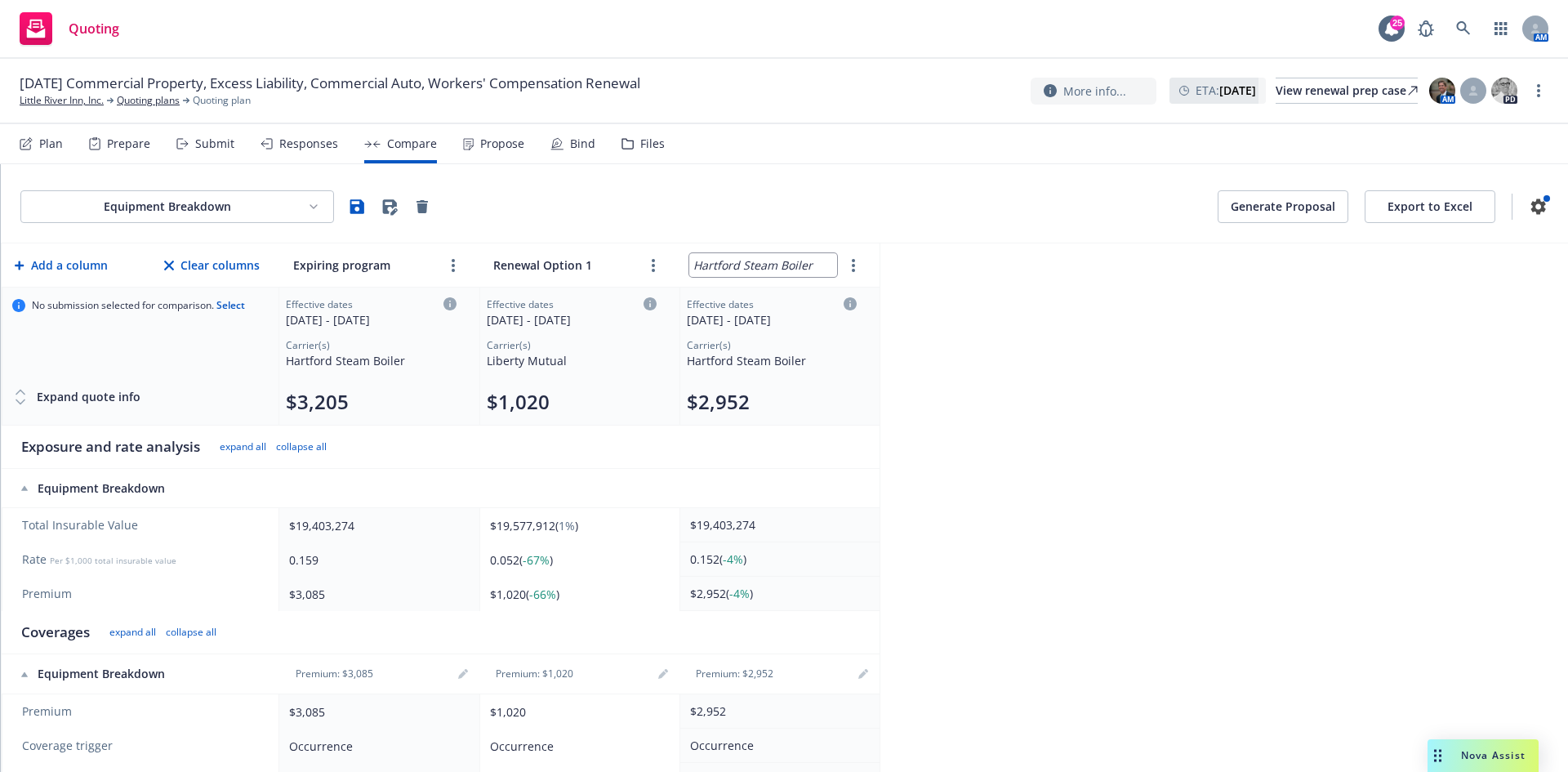
click at [778, 260] on input "Hartford Steam Boiler" at bounding box center [763, 265] width 148 height 24
click at [1078, 436] on div "Equipment Breakdown Generate Proposal Export to Excel Add a column Clear column…" at bounding box center [785, 467] width 1568 height 607
click at [363, 210] on icon "button" at bounding box center [357, 206] width 14 height 14
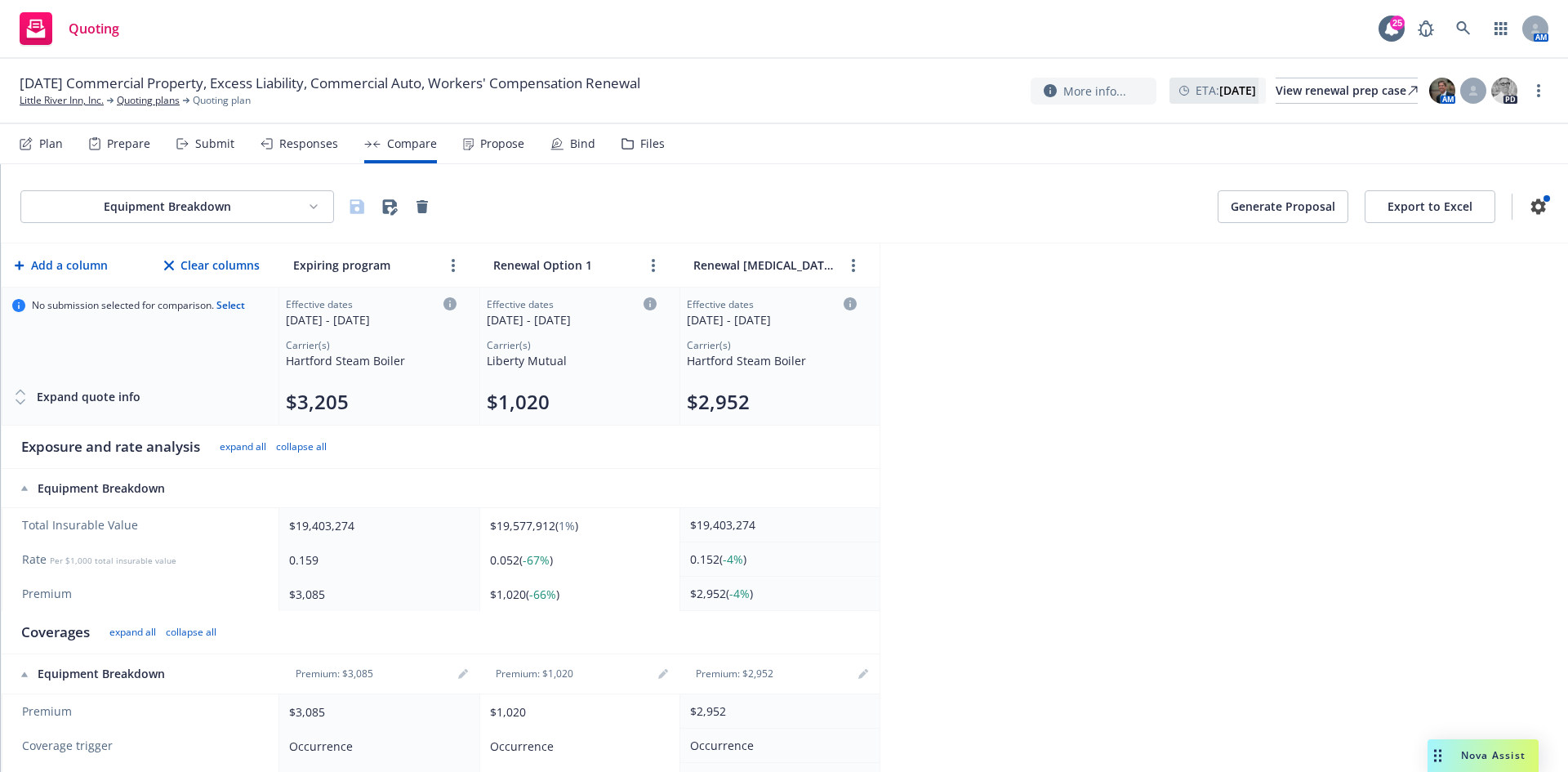
click at [986, 383] on div "Equipment Breakdown Generate Proposal Export to Excel Add a column Clear column…" at bounding box center [785, 467] width 1568 height 607
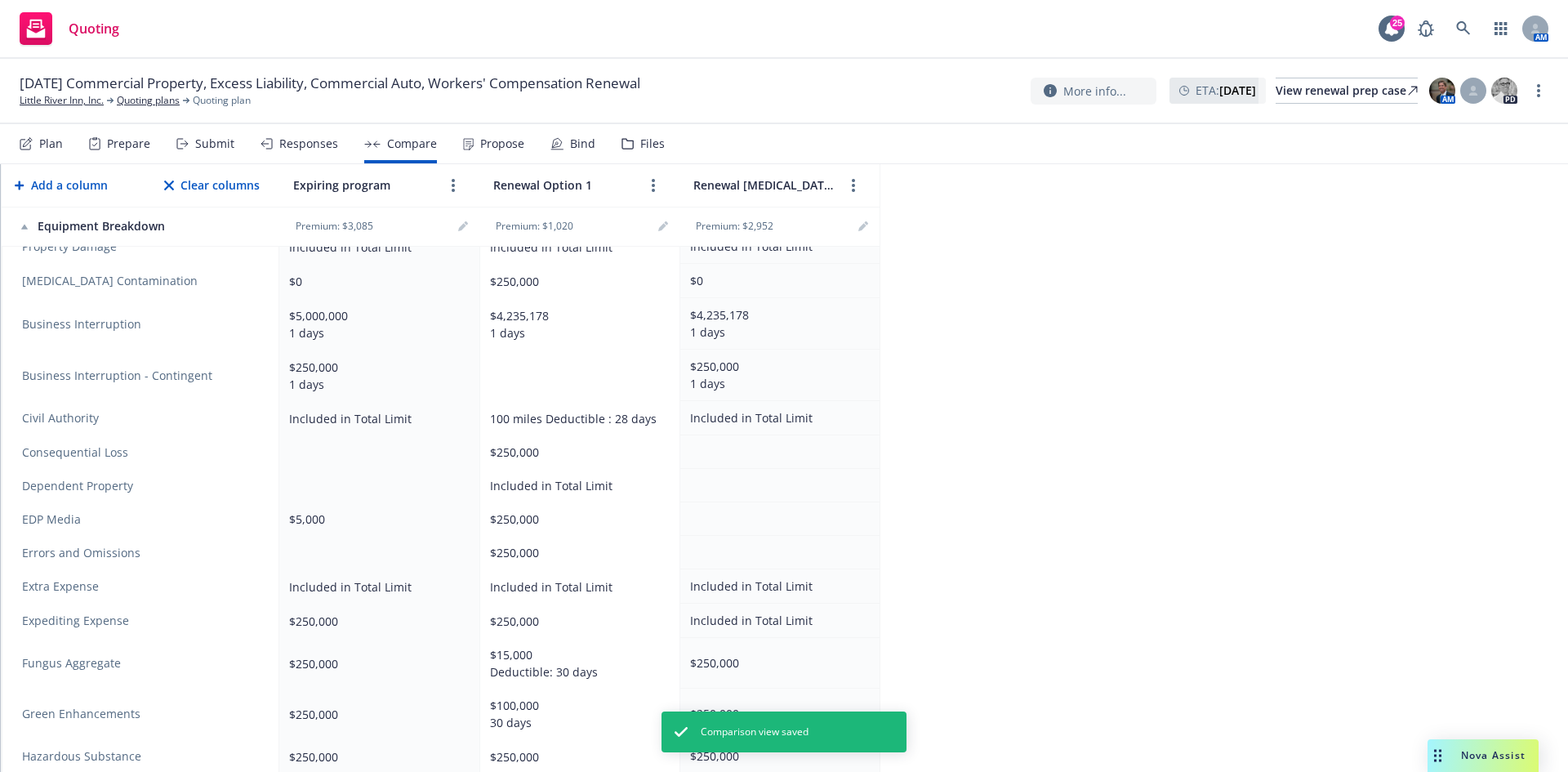
scroll to position [0, 0]
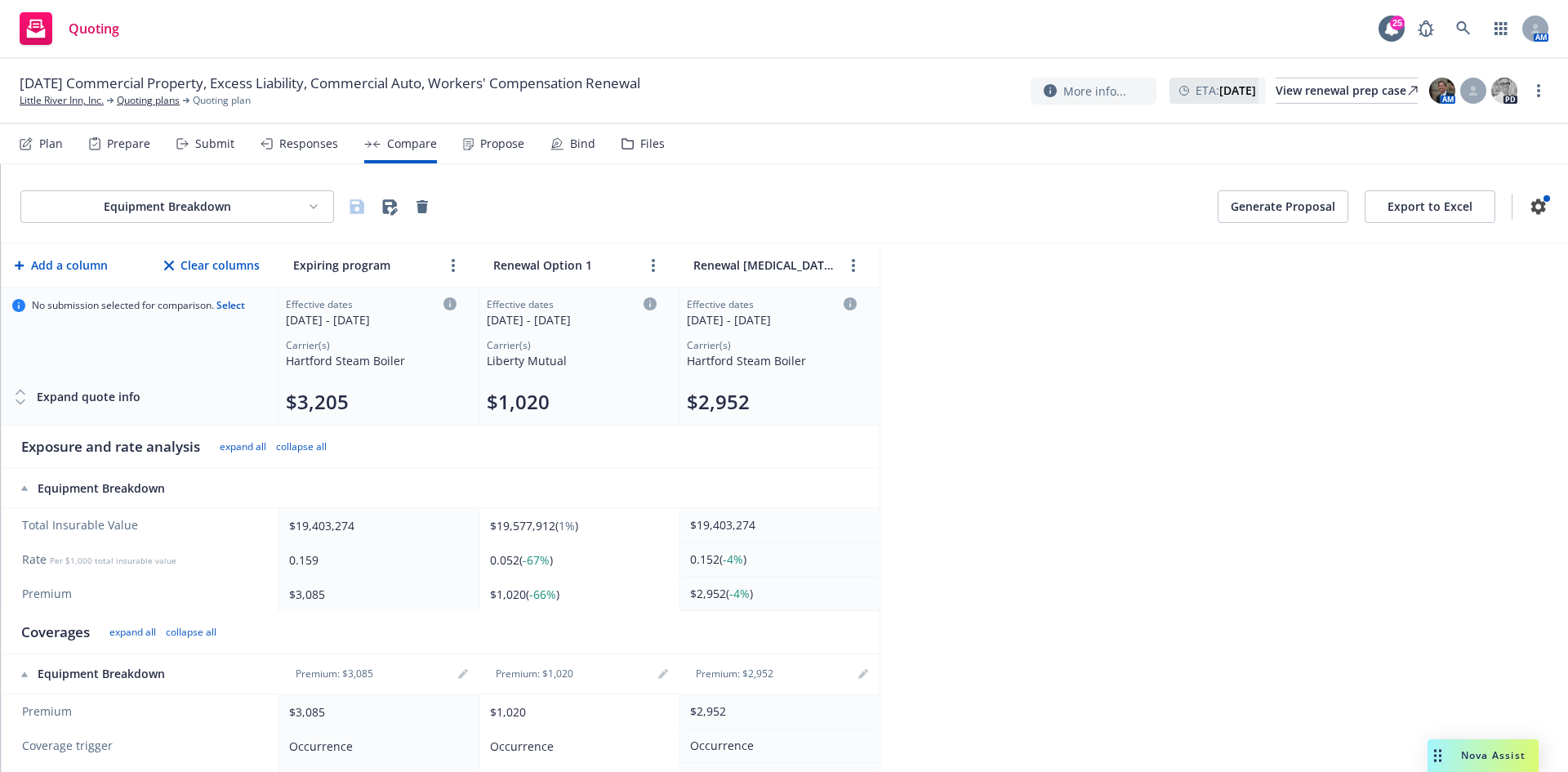
click at [274, 209] on html "Quoting 25 AM [DATE] Commercial Property, Excess Liability, Commercial Auto, Wo…" at bounding box center [784, 386] width 1568 height 772
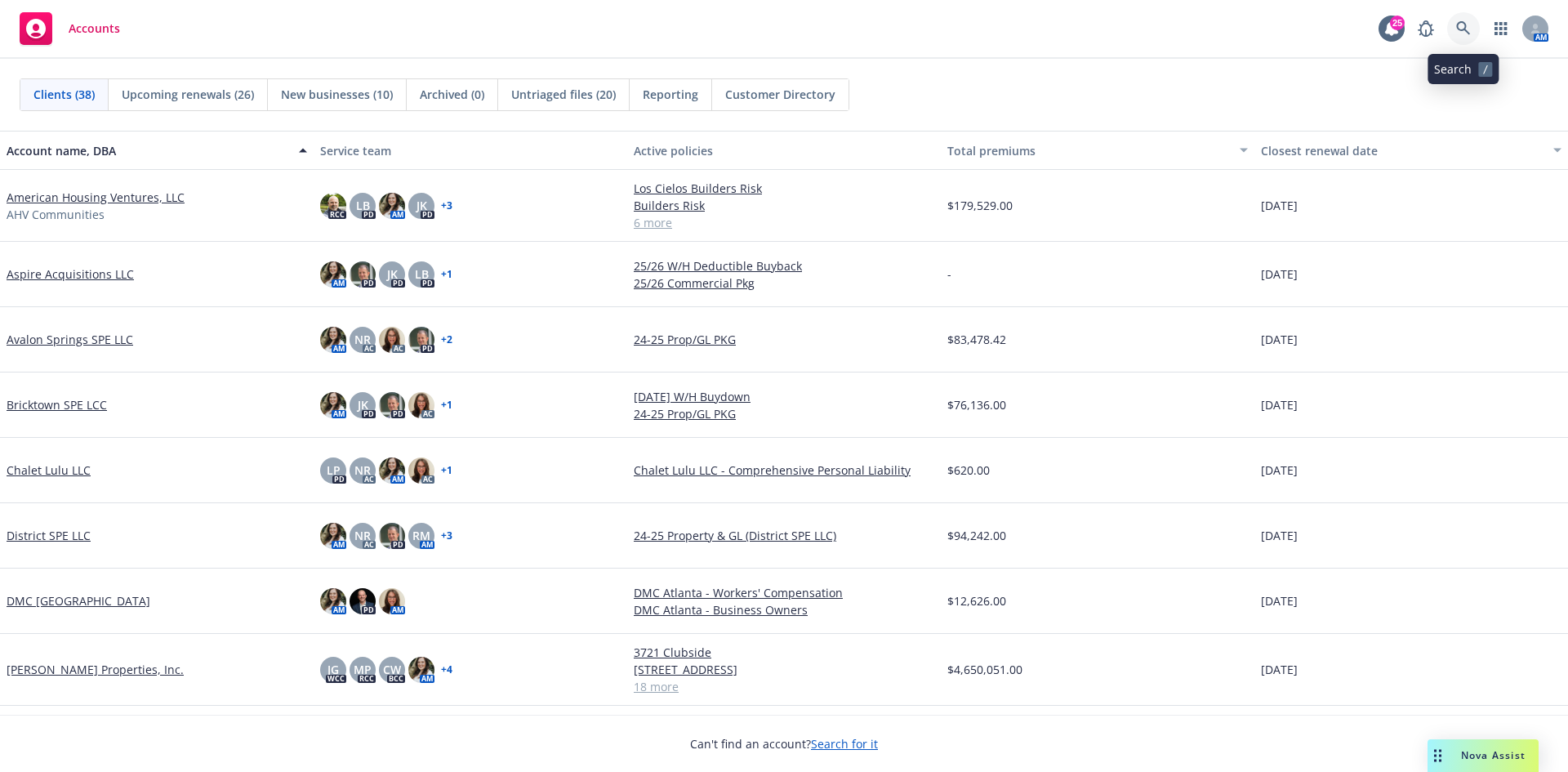
click at [1466, 27] on icon at bounding box center [1463, 29] width 14 height 14
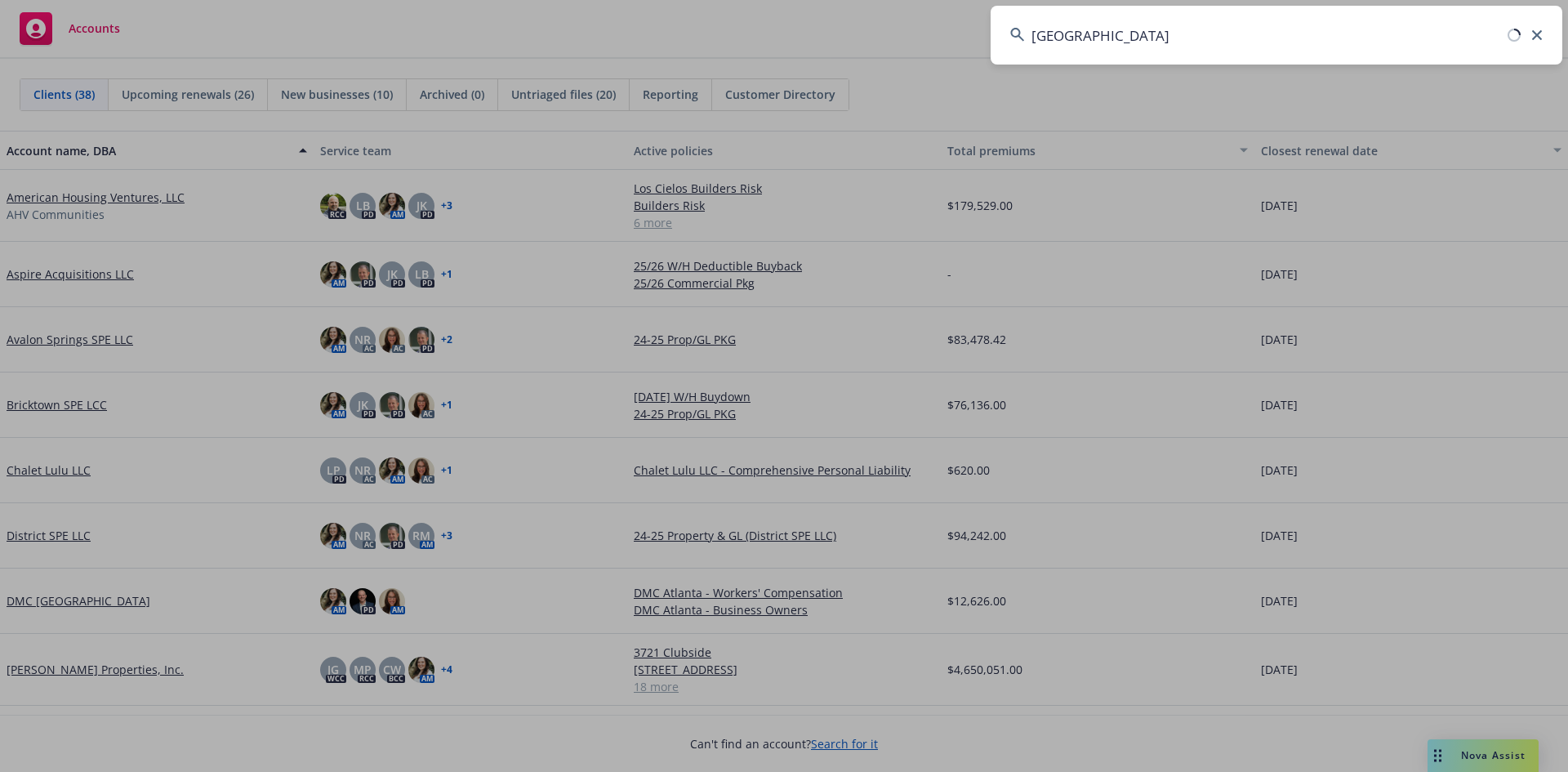
type input "little river inn"
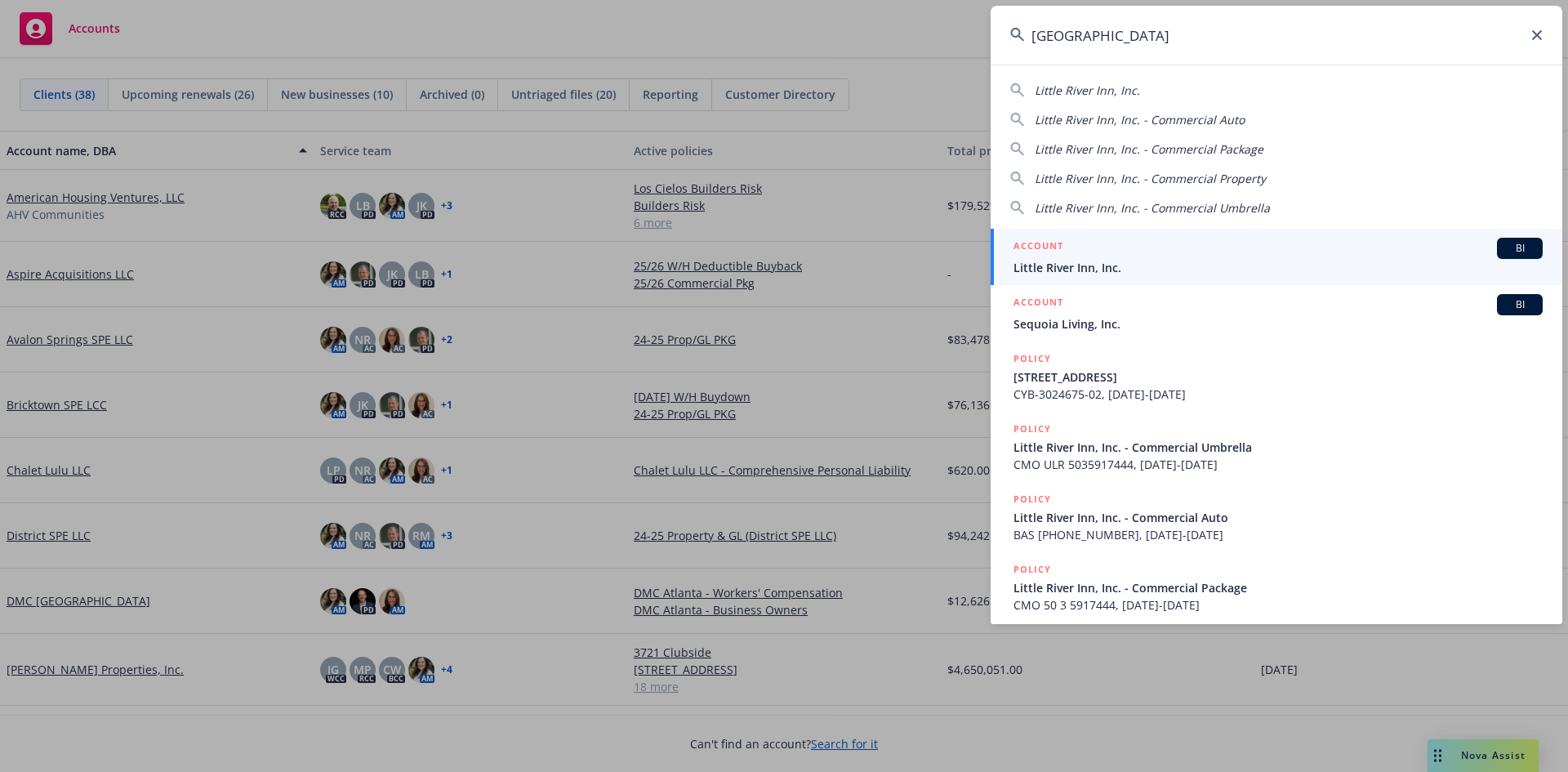
click at [1115, 252] on div "ACCOUNT BI" at bounding box center [1278, 248] width 530 height 22
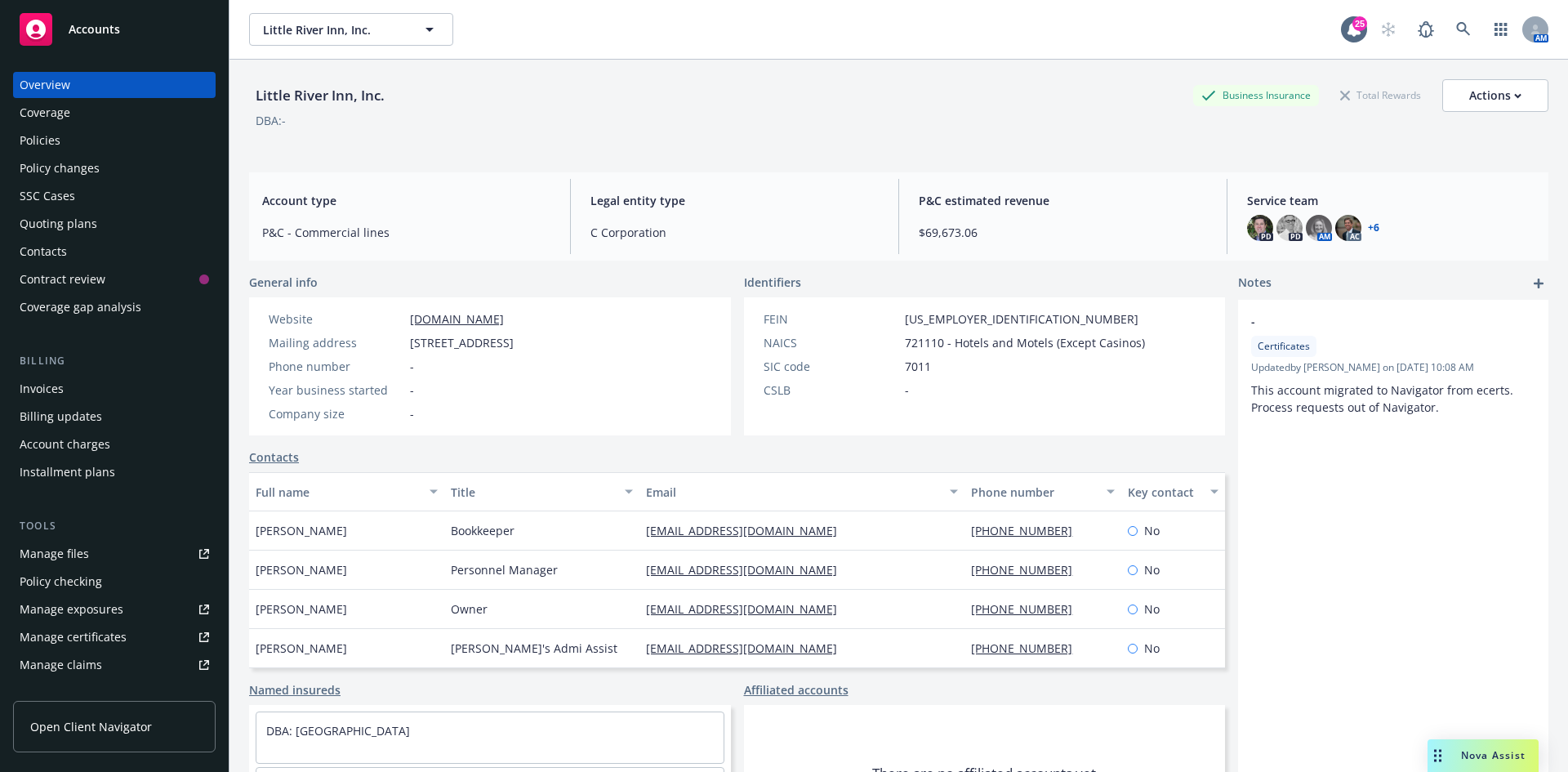
click at [114, 137] on div "Policies" at bounding box center [114, 140] width 189 height 27
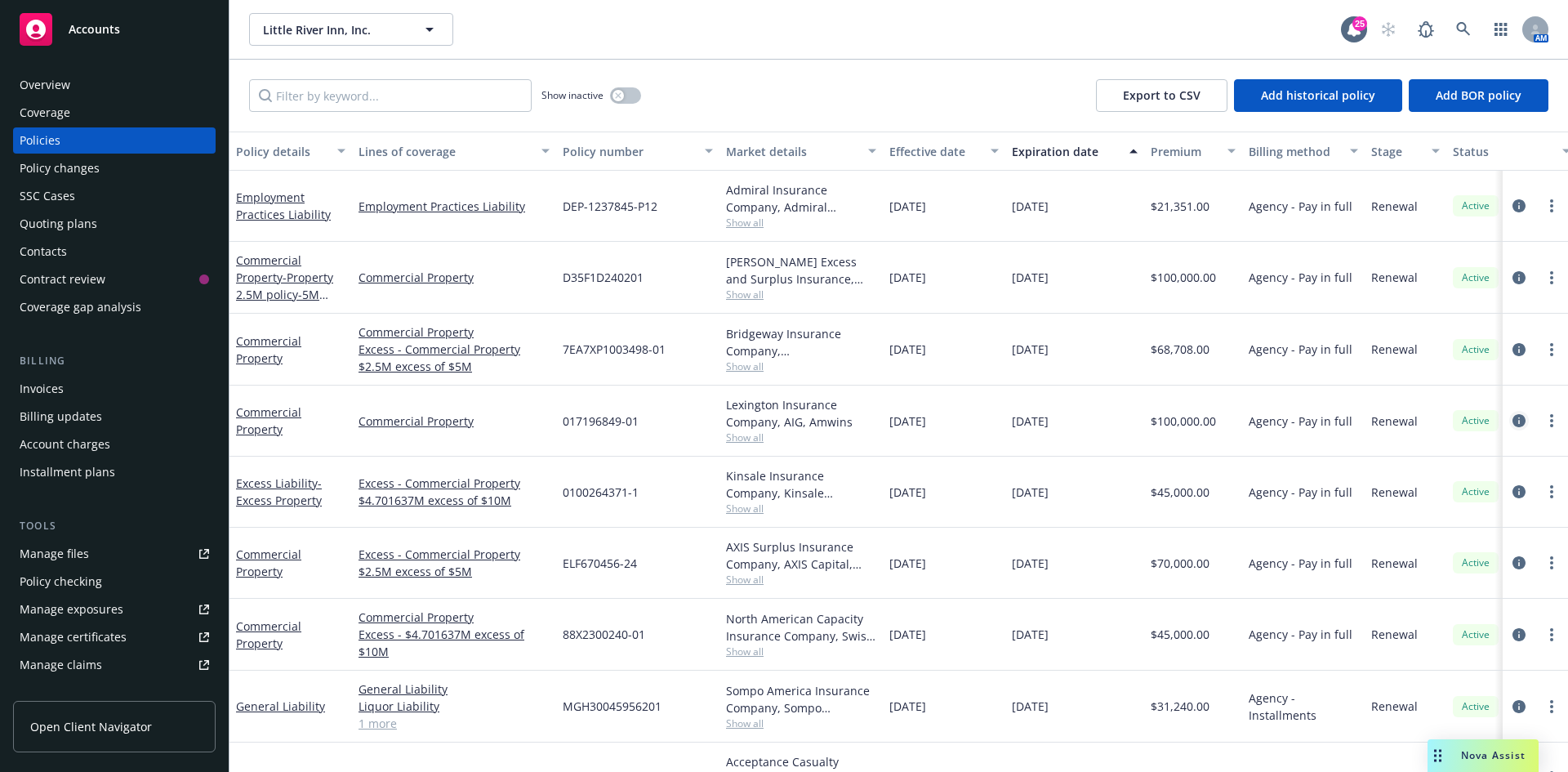
click at [1513, 422] on icon "circleInformation" at bounding box center [1519, 420] width 13 height 13
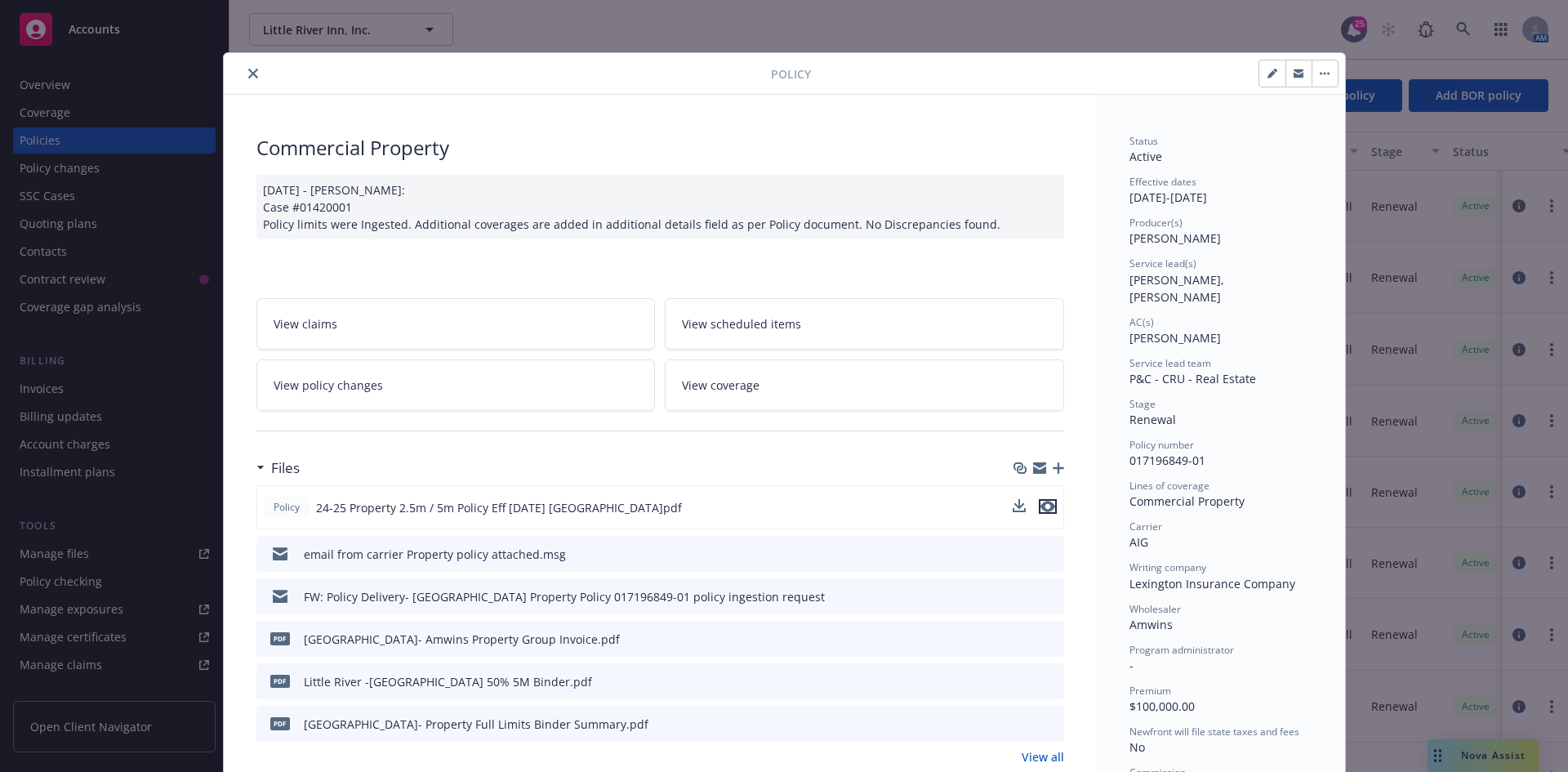
click at [1049, 506] on button "preview file" at bounding box center [1048, 506] width 18 height 15
click at [244, 78] on button "close" at bounding box center [253, 74] width 20 height 20
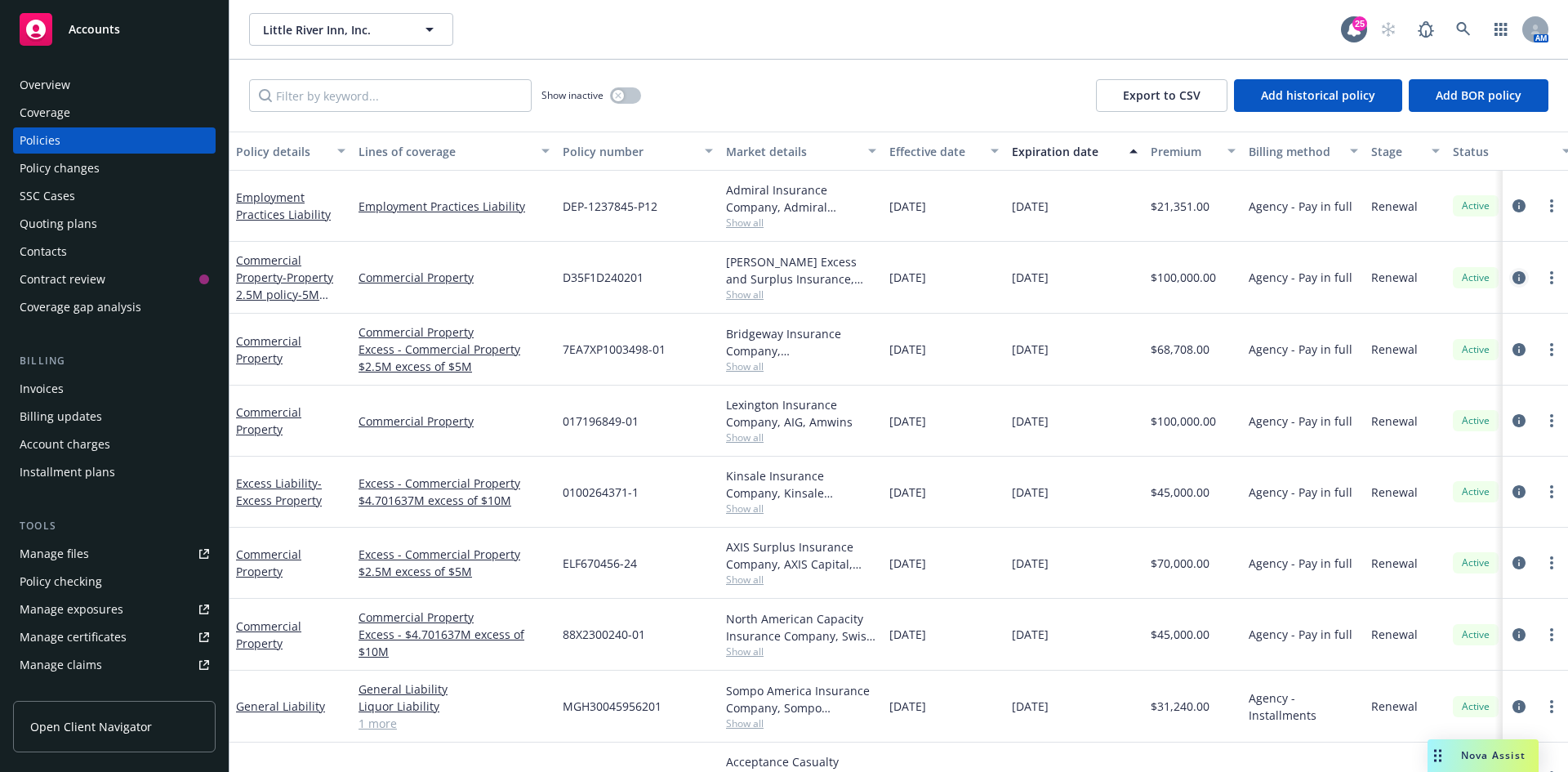
click at [1513, 275] on icon "circleInformation" at bounding box center [1519, 277] width 13 height 13
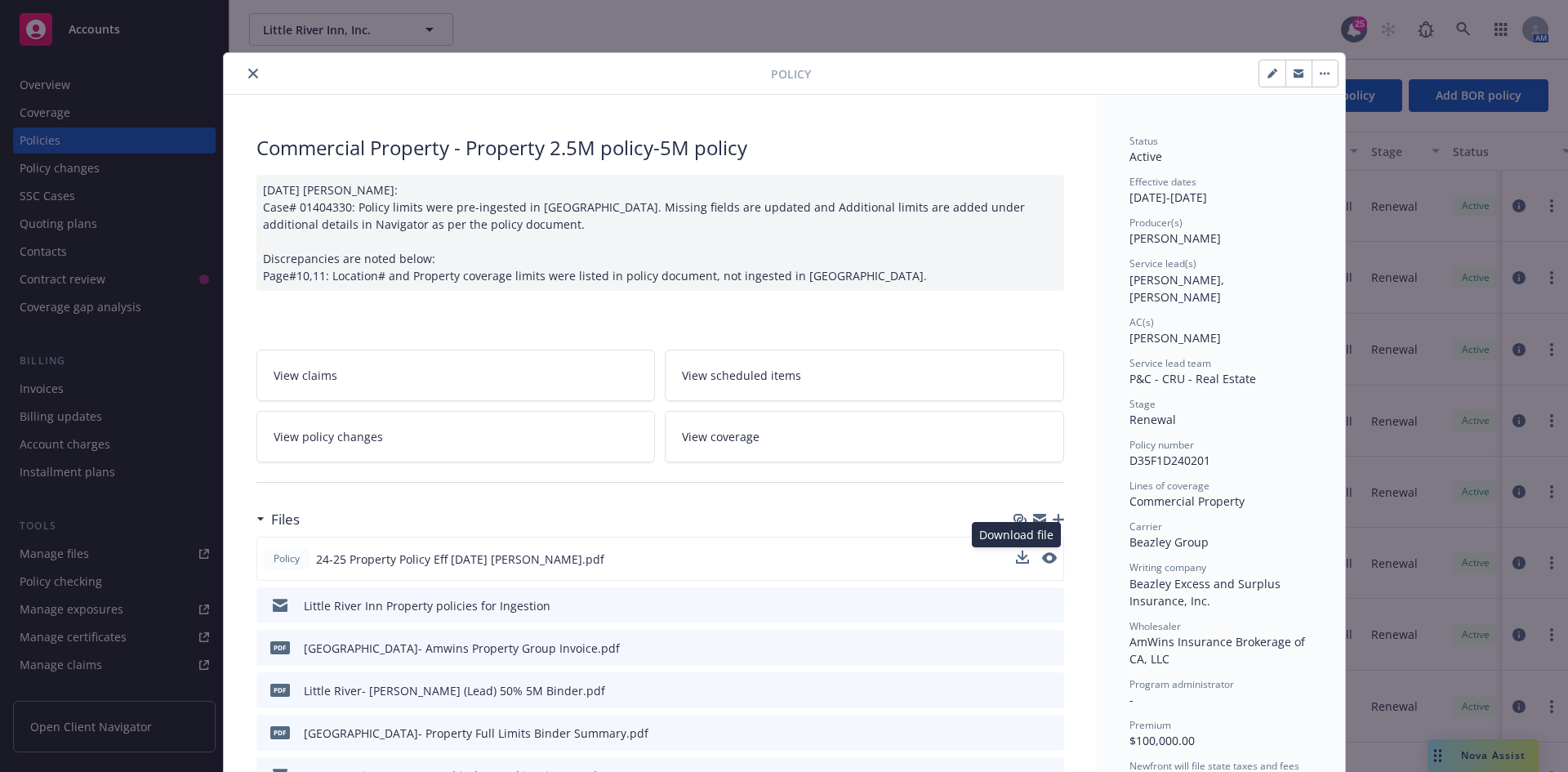
click at [1034, 555] on div "Download file Download file" at bounding box center [1035, 558] width 40 height 17
click at [1044, 557] on icon "preview file" at bounding box center [1047, 558] width 15 height 12
